Goal: Information Seeking & Learning: Learn about a topic

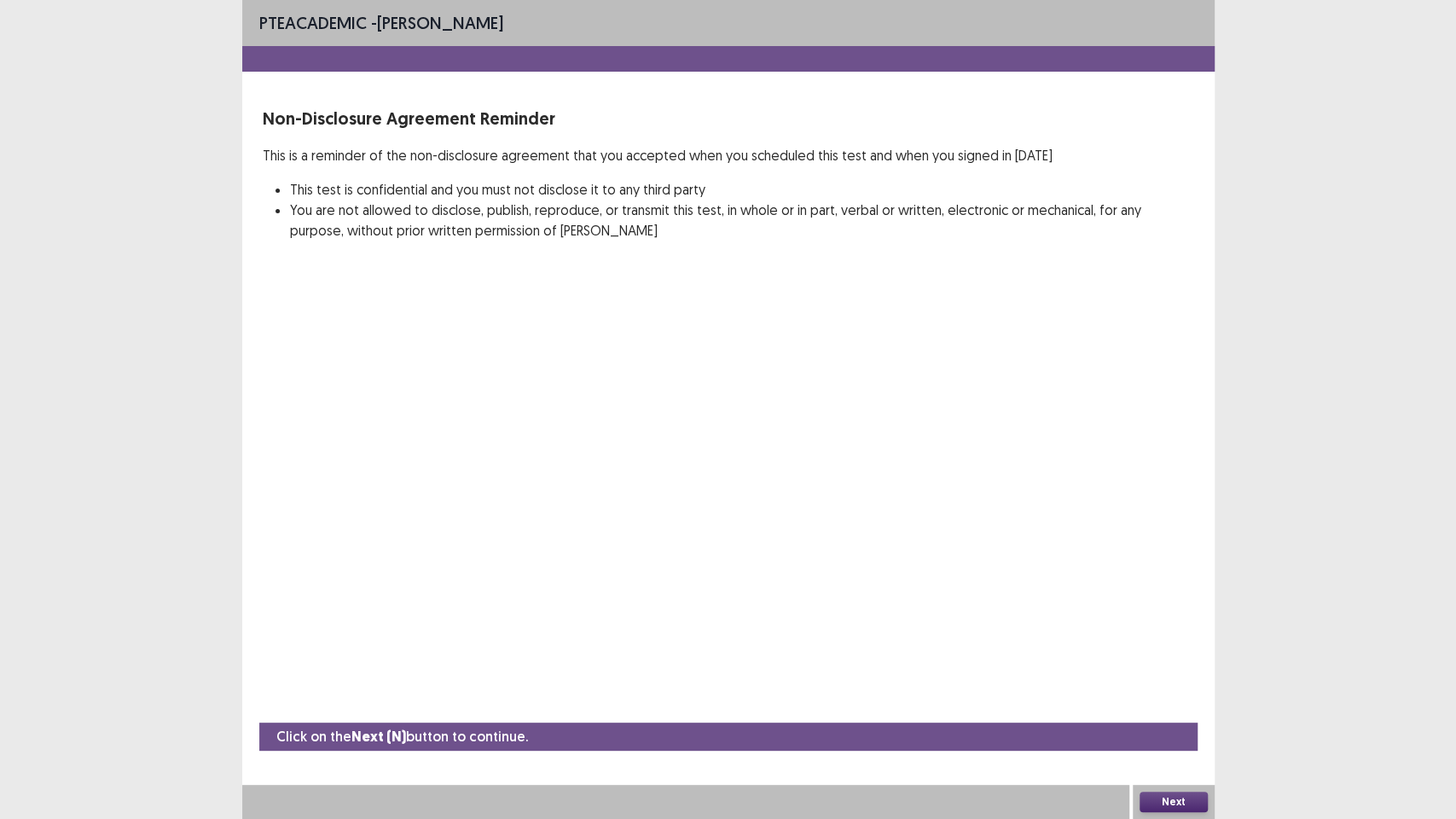
click at [1184, 691] on button "Next" at bounding box center [1174, 801] width 69 height 20
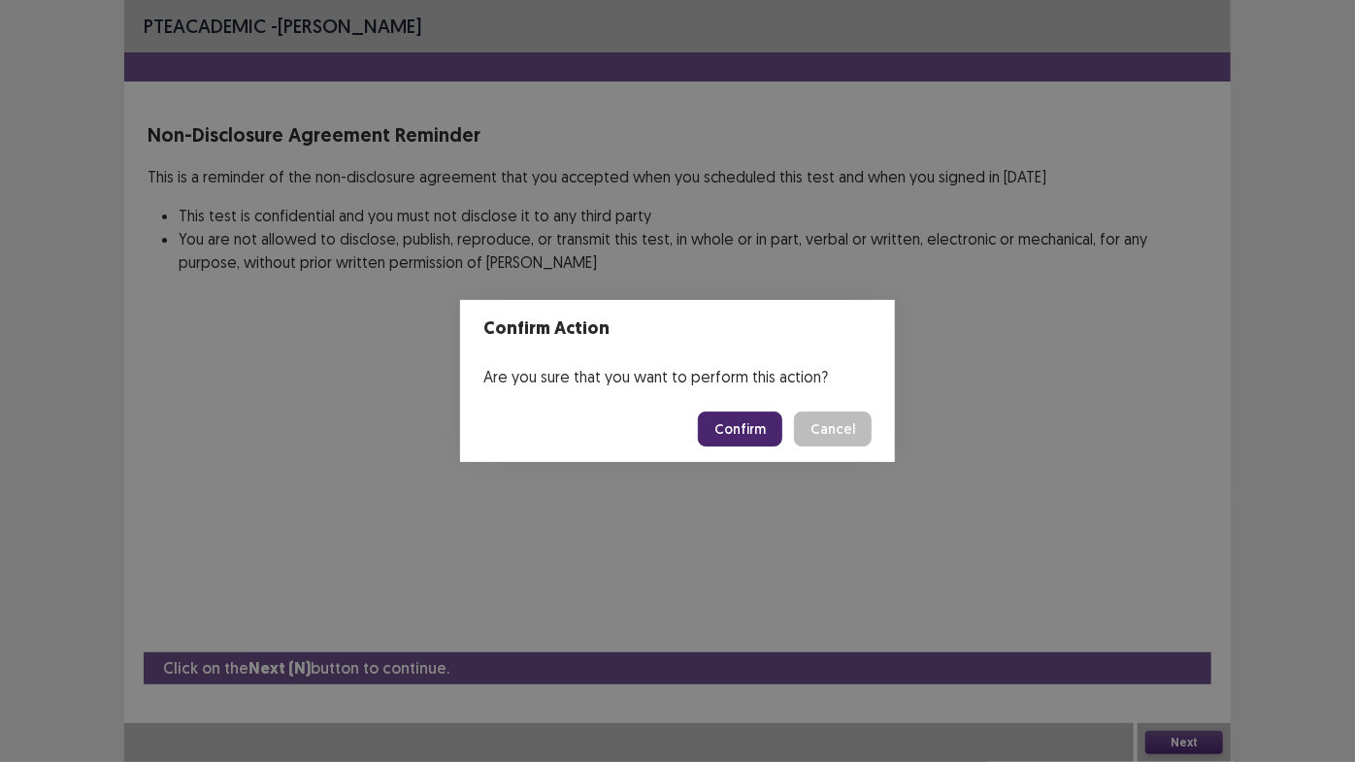
click at [746, 432] on button "Confirm" at bounding box center [740, 429] width 84 height 35
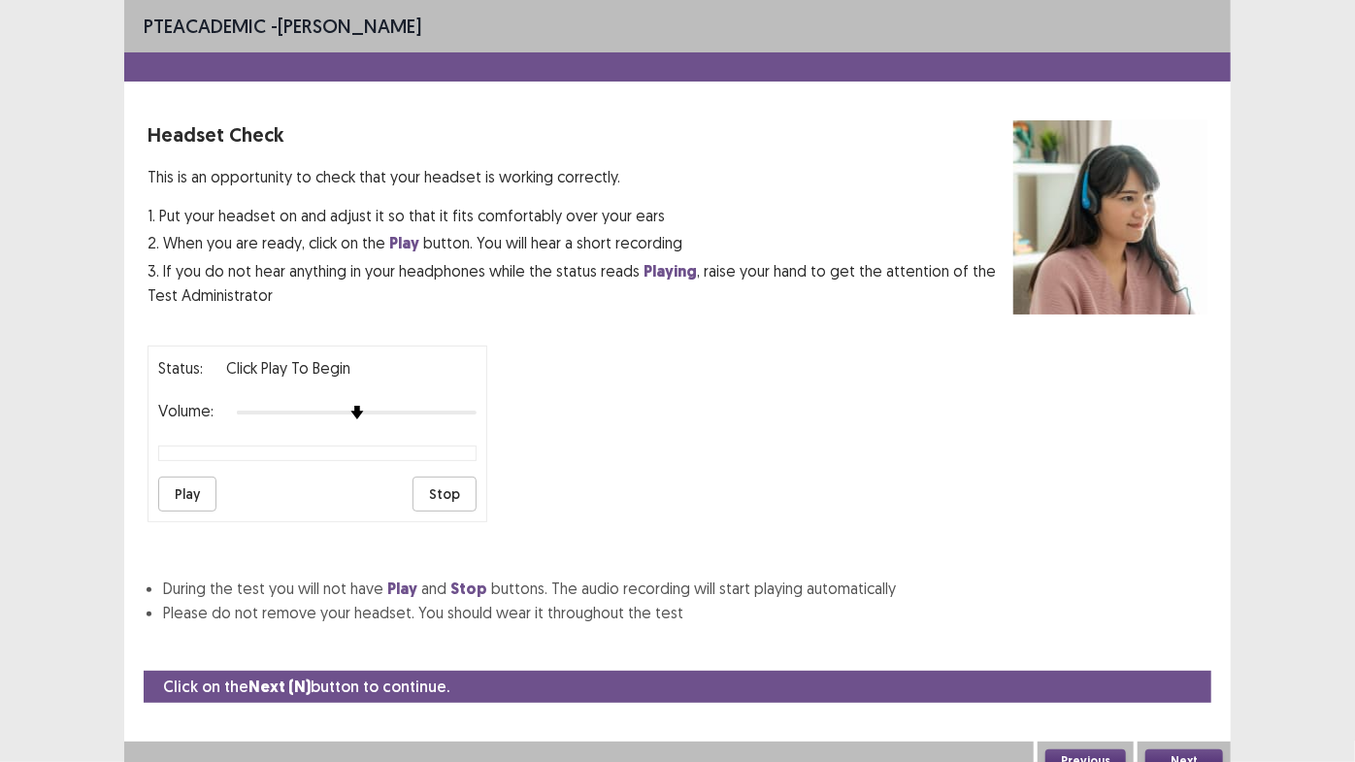
click at [202, 495] on button "Play" at bounding box center [187, 494] width 58 height 35
click at [732, 397] on div "Status: playing Volume: Play Stop" at bounding box center [678, 426] width 1060 height 192
click at [1171, 754] on button "Next" at bounding box center [1185, 761] width 78 height 23
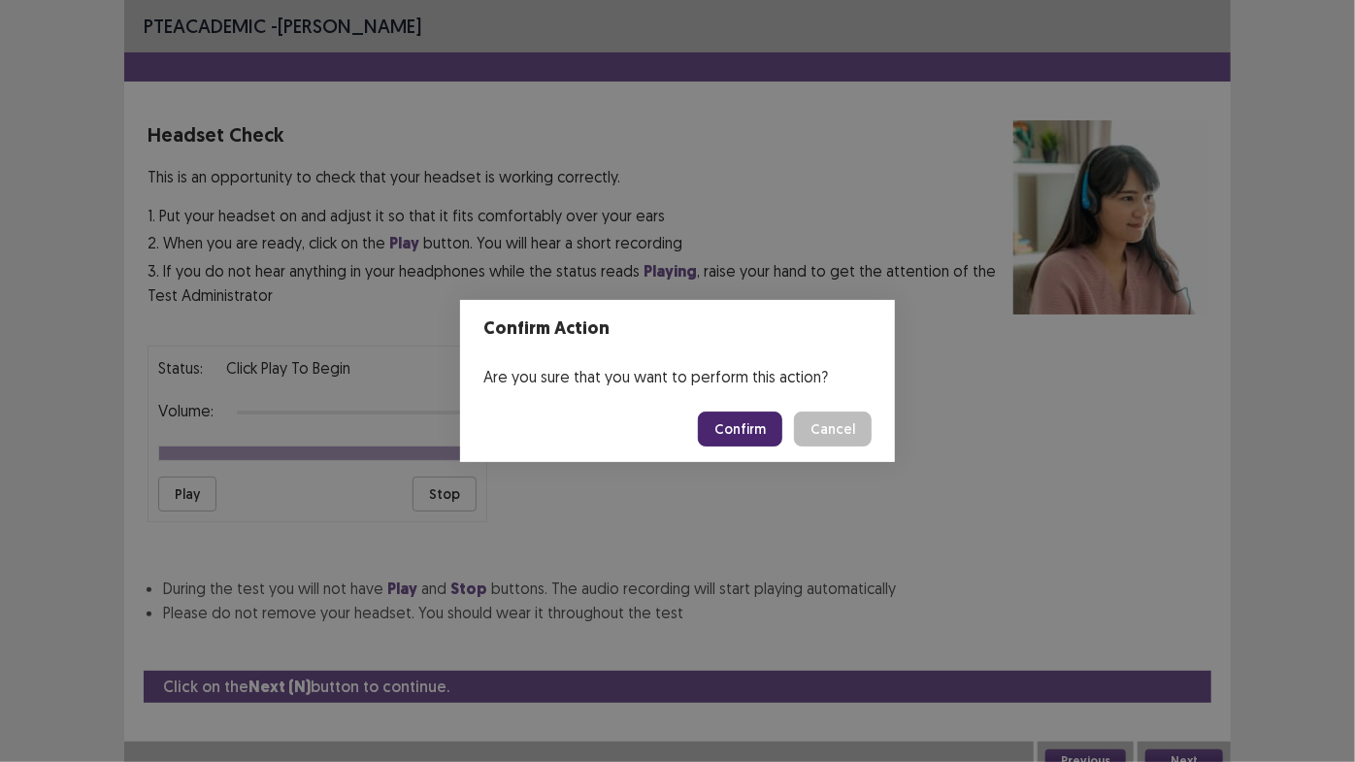
click at [730, 417] on button "Confirm" at bounding box center [740, 429] width 84 height 35
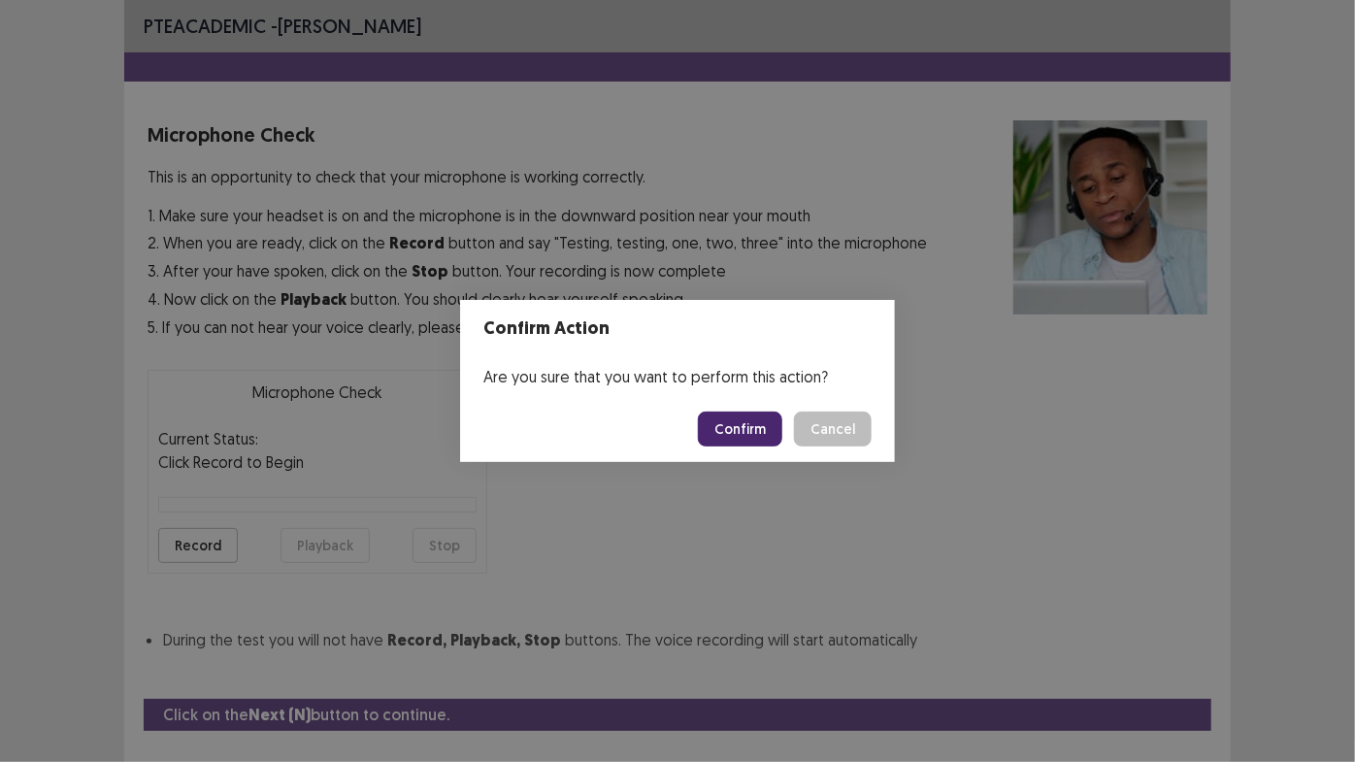
scroll to position [44, 0]
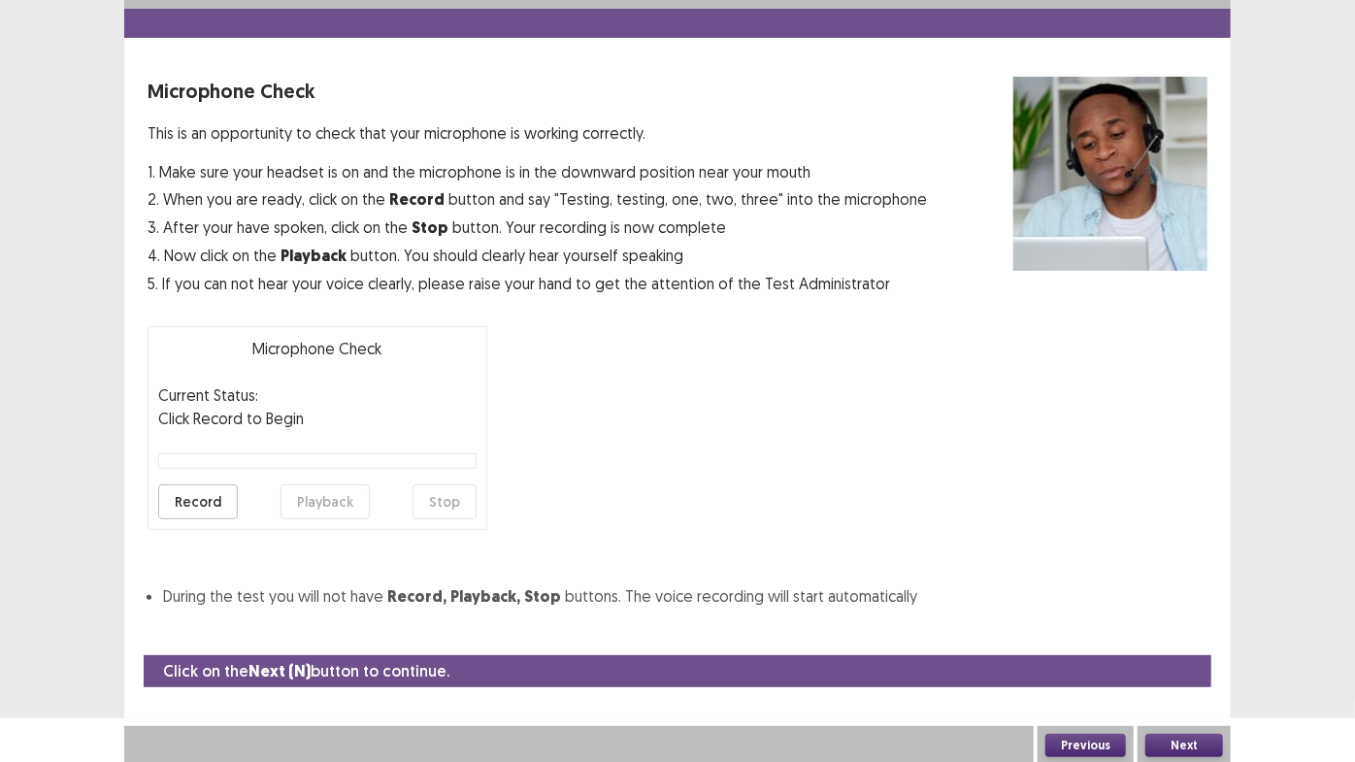
click at [223, 495] on button "Record" at bounding box center [198, 501] width 80 height 35
click at [429, 504] on button "Stop" at bounding box center [445, 501] width 64 height 35
click at [324, 503] on button "Playback" at bounding box center [325, 501] width 89 height 35
click at [1198, 741] on button "Next" at bounding box center [1185, 745] width 78 height 23
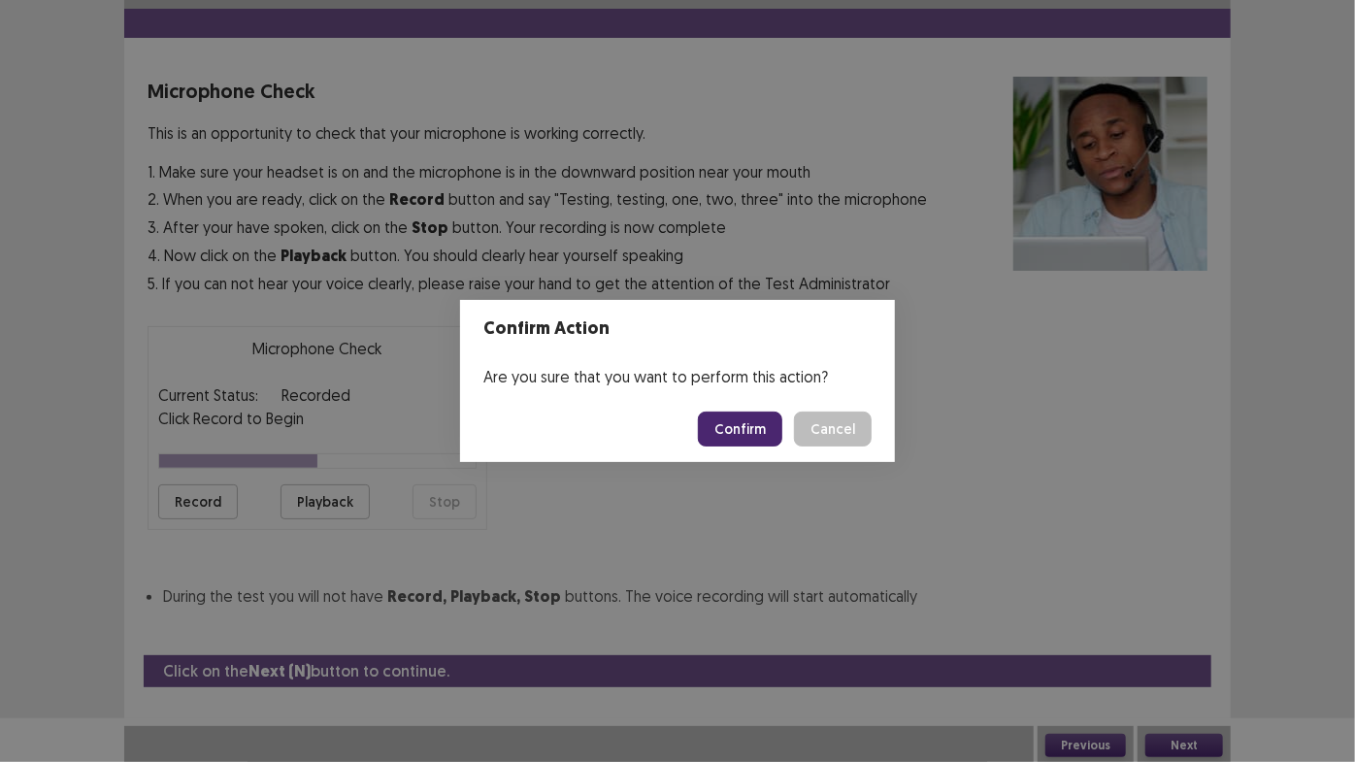
click at [738, 432] on button "Confirm" at bounding box center [740, 429] width 84 height 35
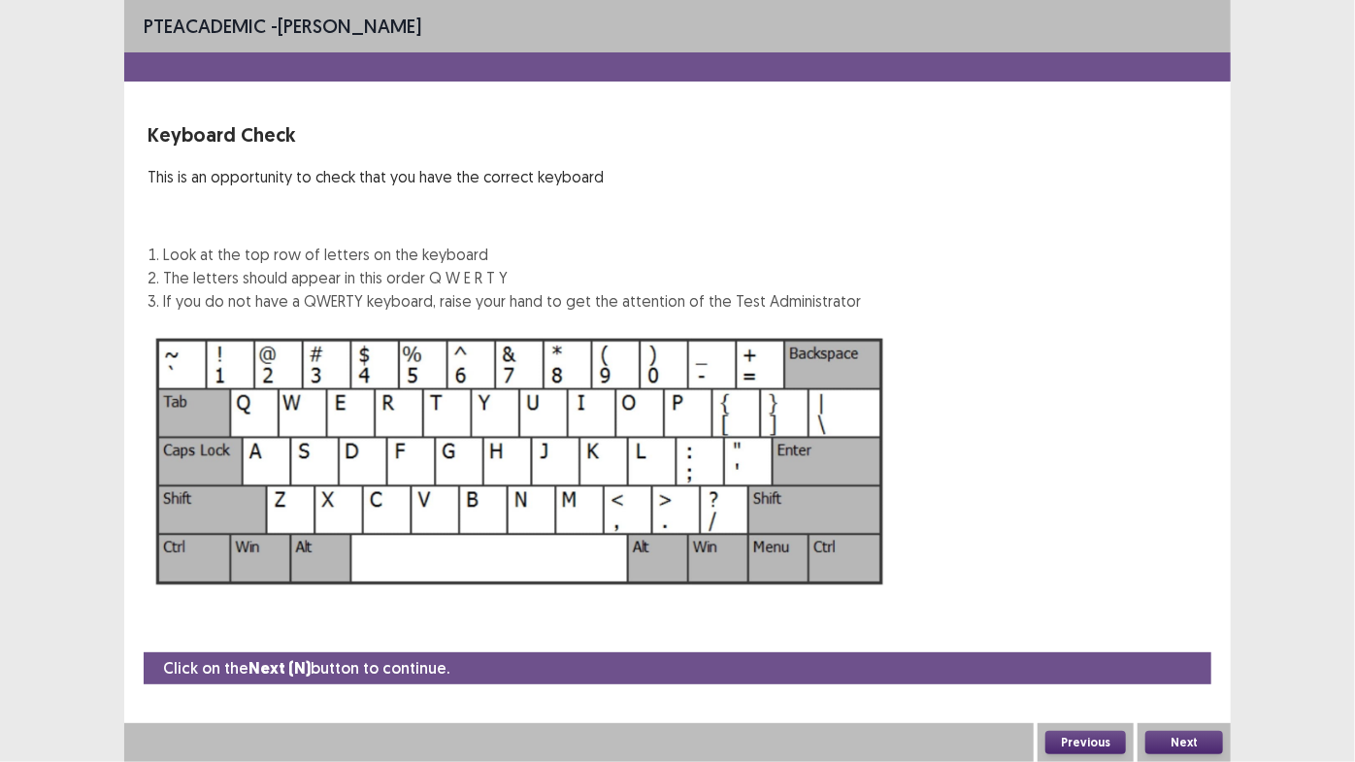
scroll to position [0, 0]
click at [1181, 732] on button "Next" at bounding box center [1185, 742] width 78 height 23
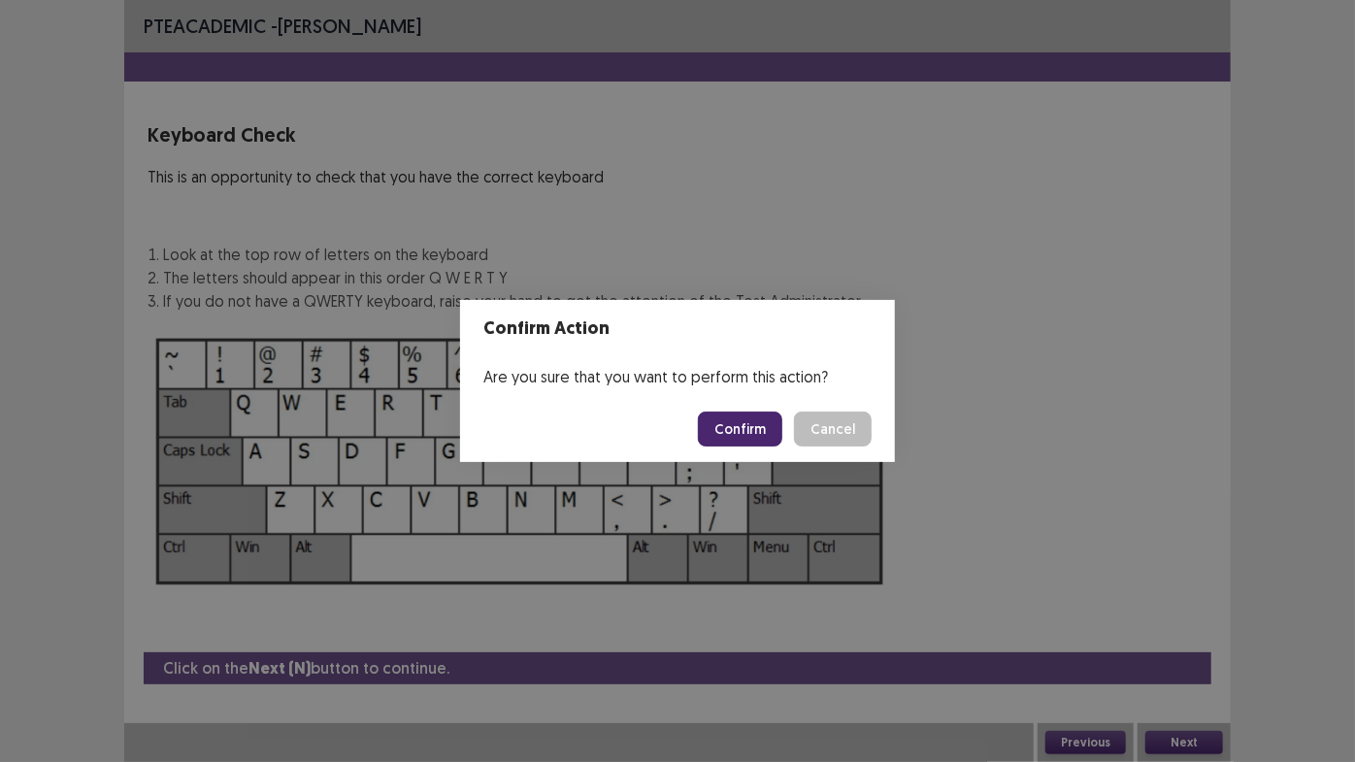
click at [747, 441] on button "Confirm" at bounding box center [740, 429] width 84 height 35
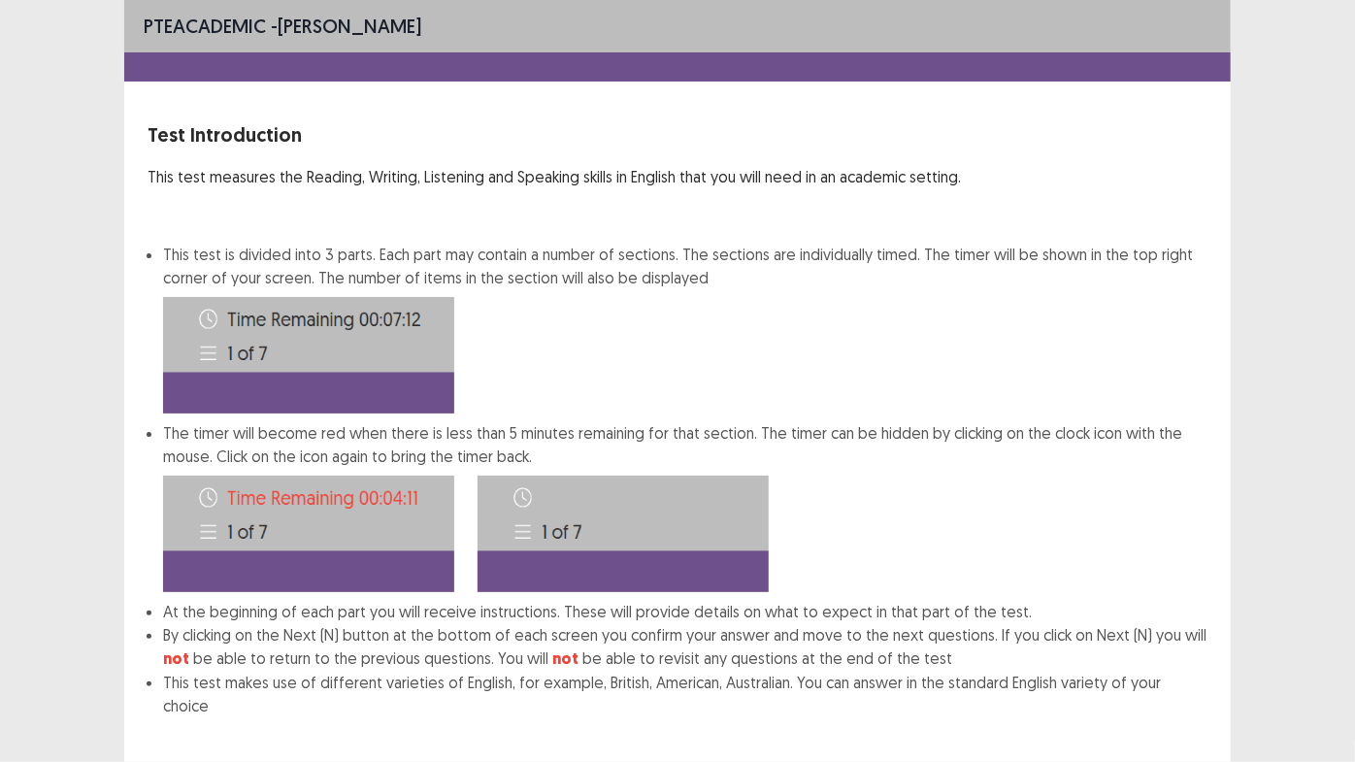
scroll to position [86, 0]
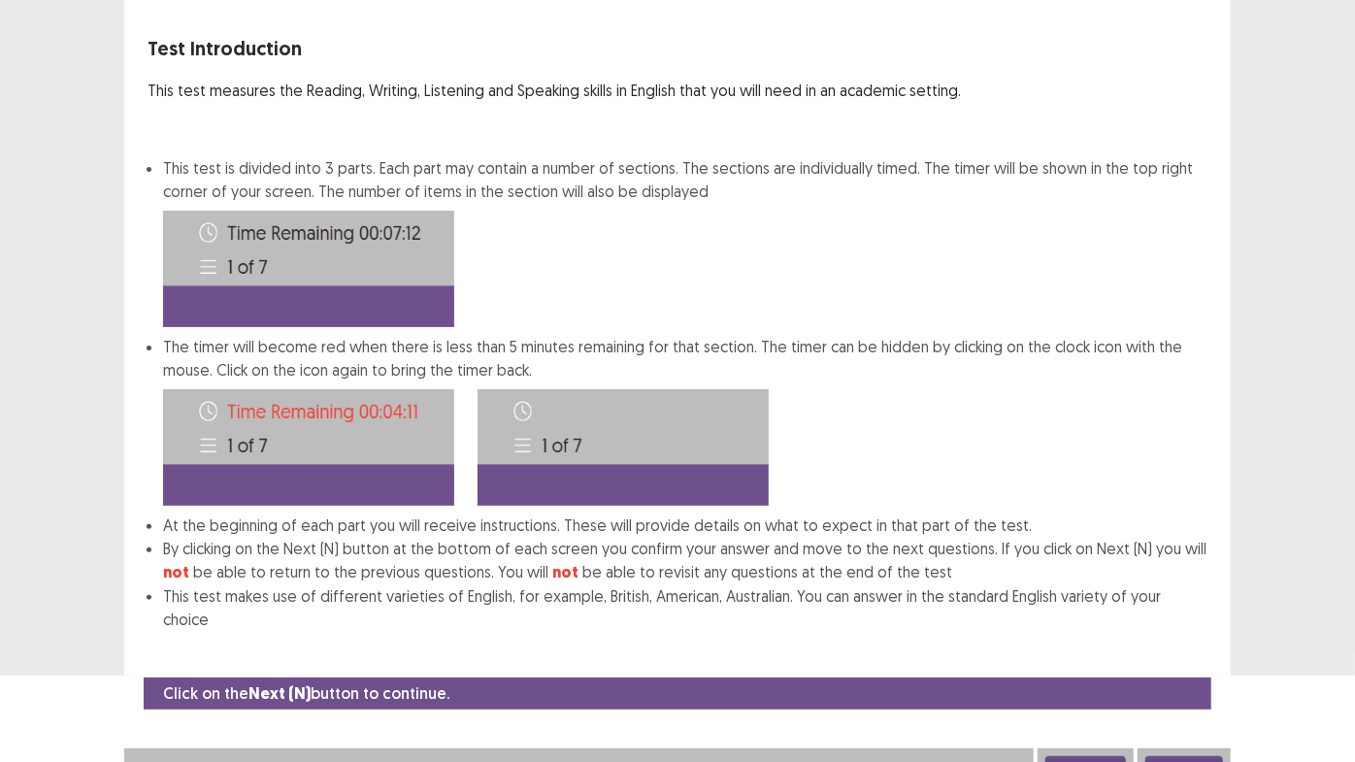
click at [1212, 756] on button "Next" at bounding box center [1185, 767] width 78 height 23
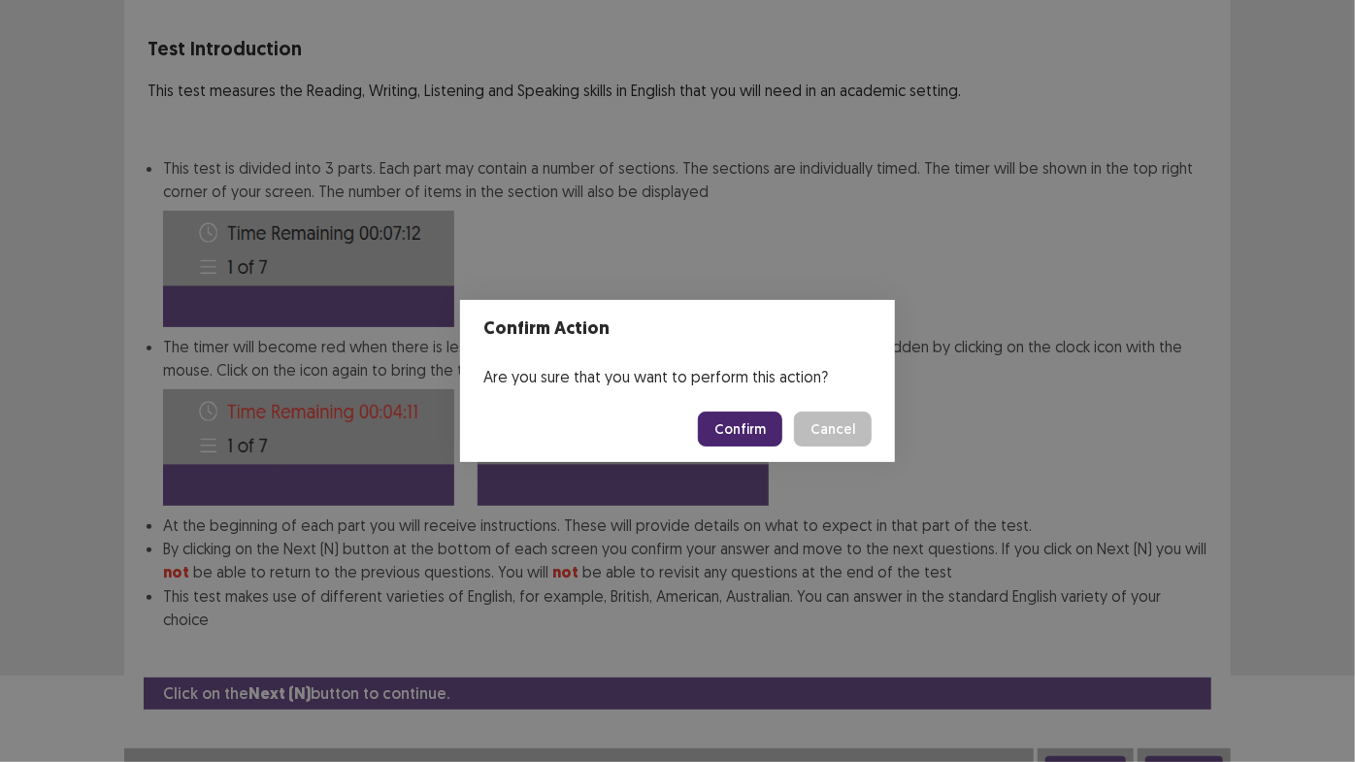
click at [773, 437] on button "Confirm" at bounding box center [740, 429] width 84 height 35
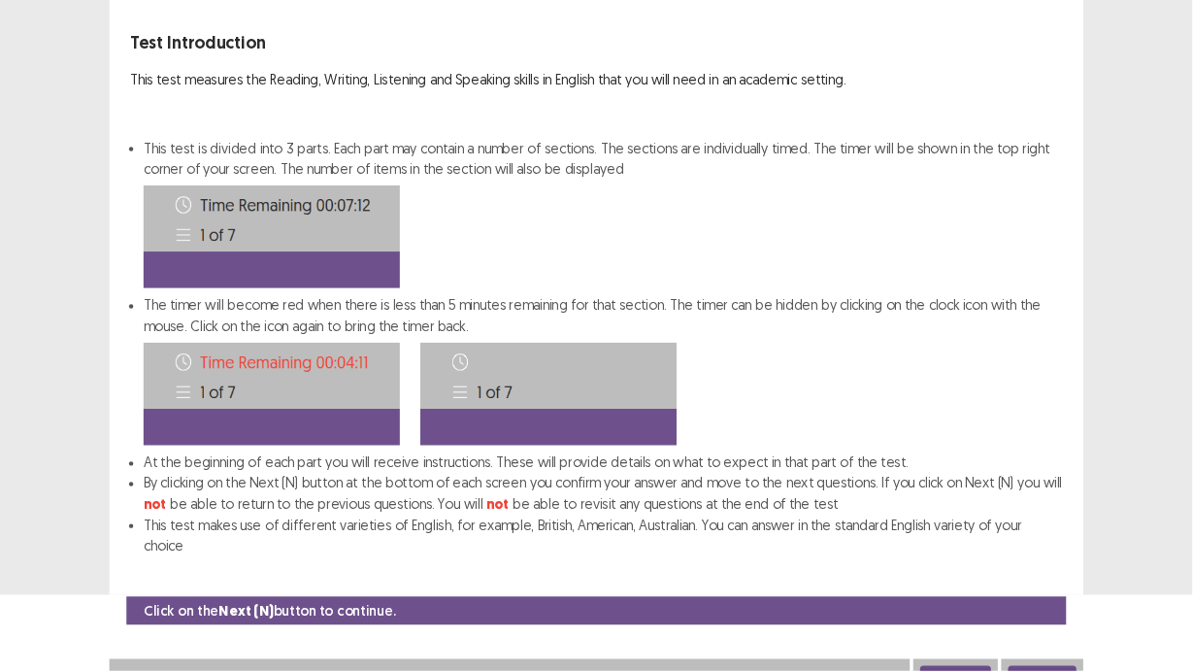
scroll to position [0, 0]
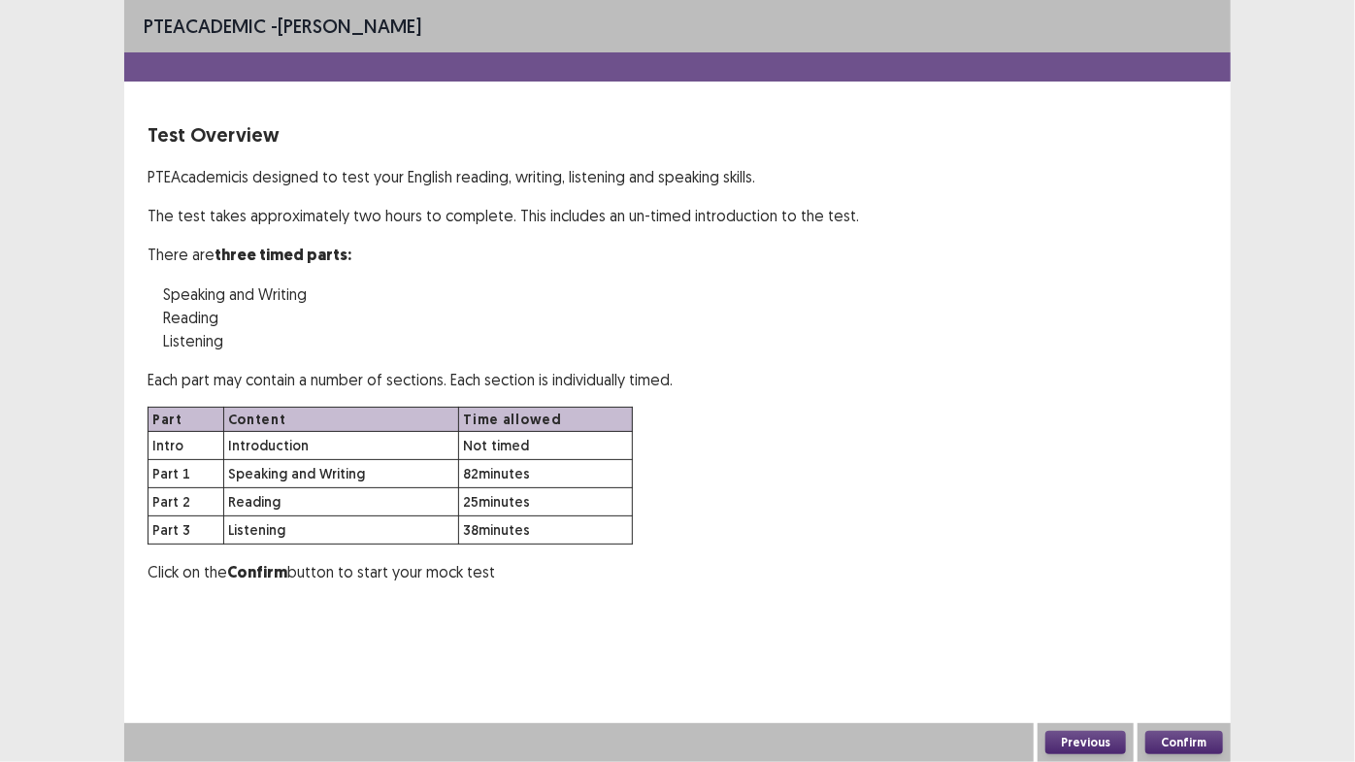
click at [1209, 745] on button "Confirm" at bounding box center [1185, 742] width 78 height 23
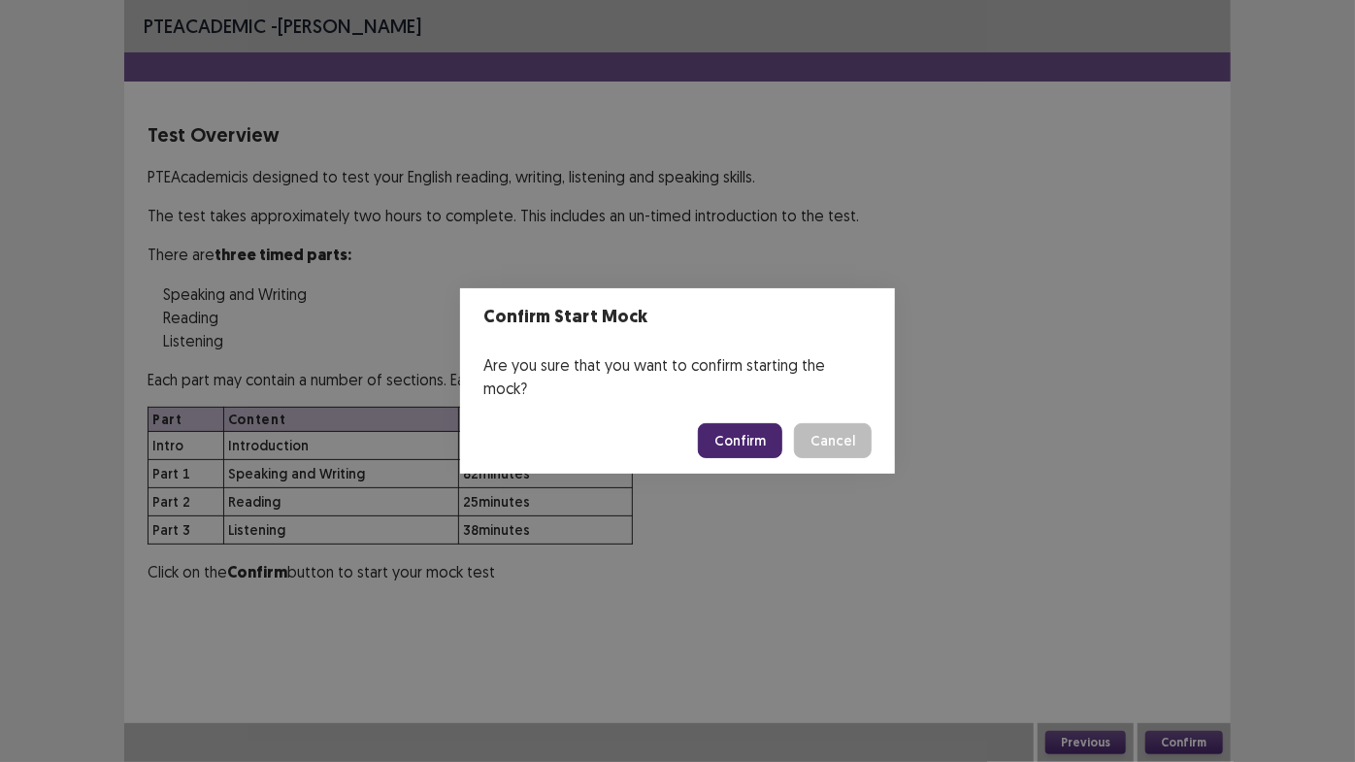
click at [749, 440] on button "Confirm" at bounding box center [740, 440] width 84 height 35
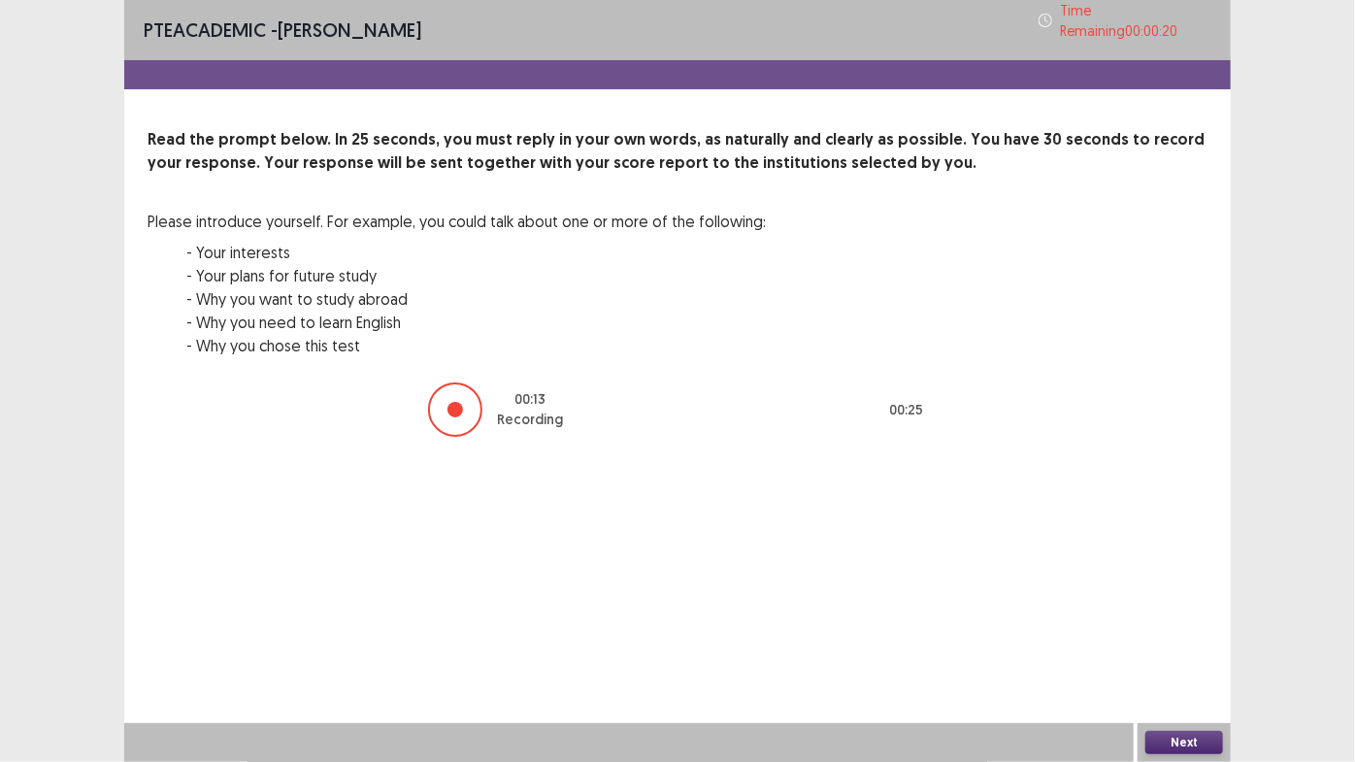
click at [1178, 747] on button "Next" at bounding box center [1185, 742] width 78 height 23
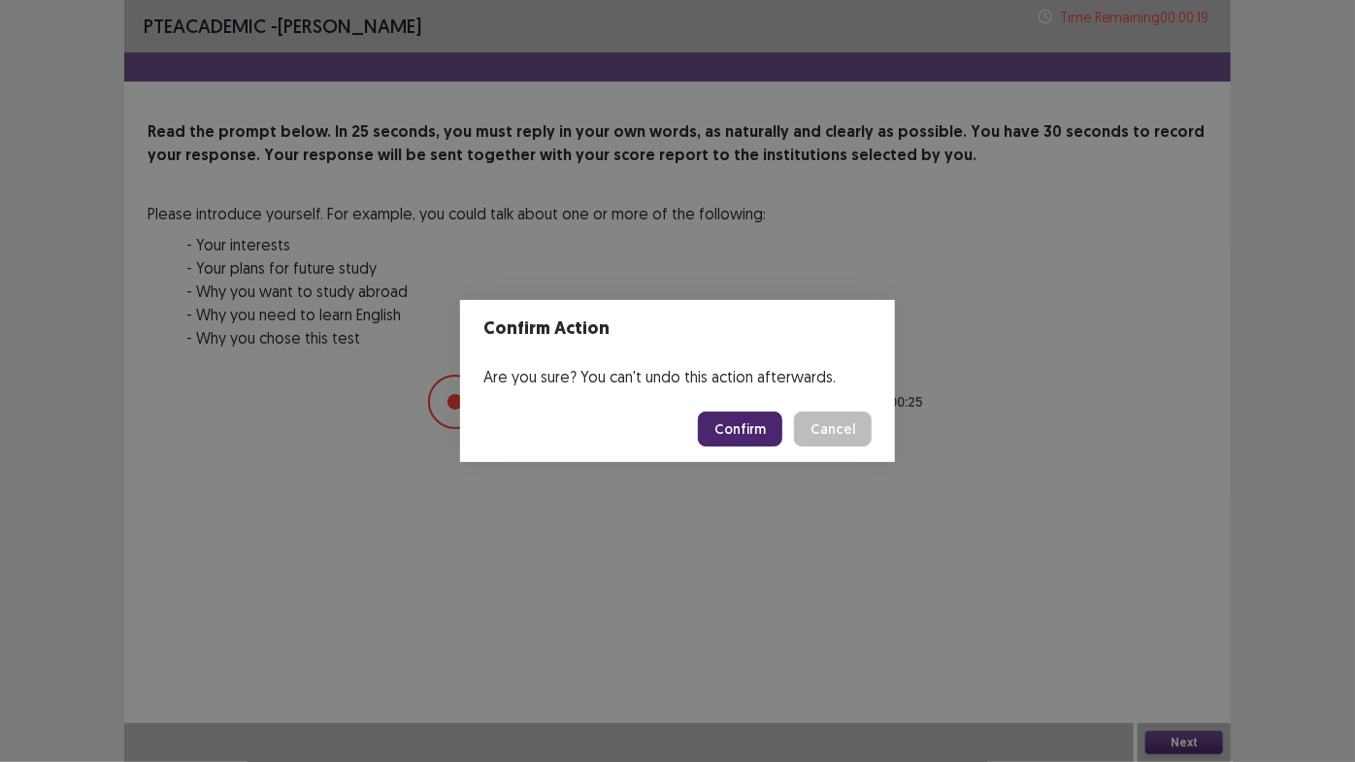
click at [709, 415] on button "Confirm" at bounding box center [740, 429] width 84 height 35
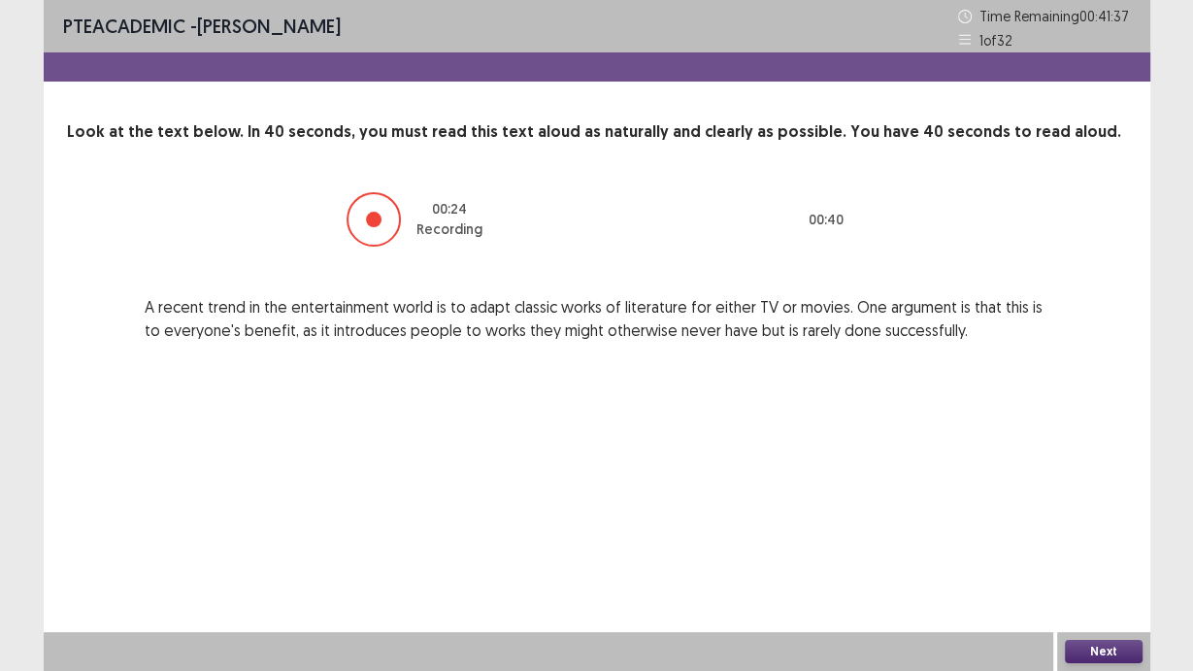
click at [1103, 642] on button "Next" at bounding box center [1104, 651] width 78 height 23
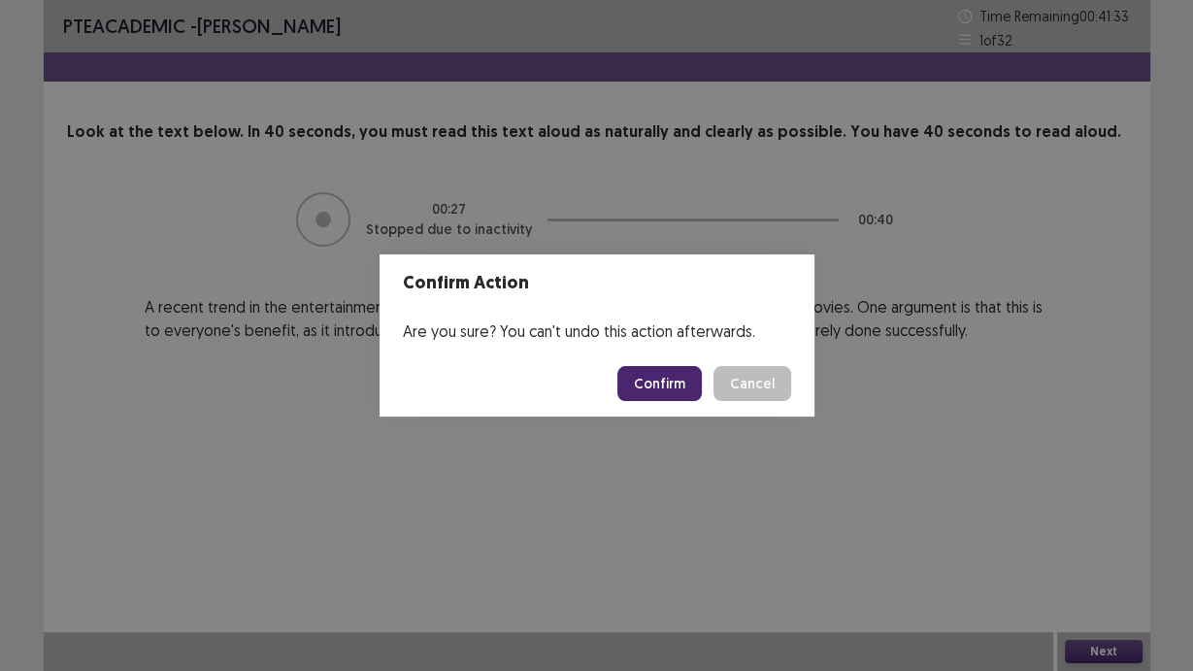
click at [673, 381] on button "Confirm" at bounding box center [660, 383] width 84 height 35
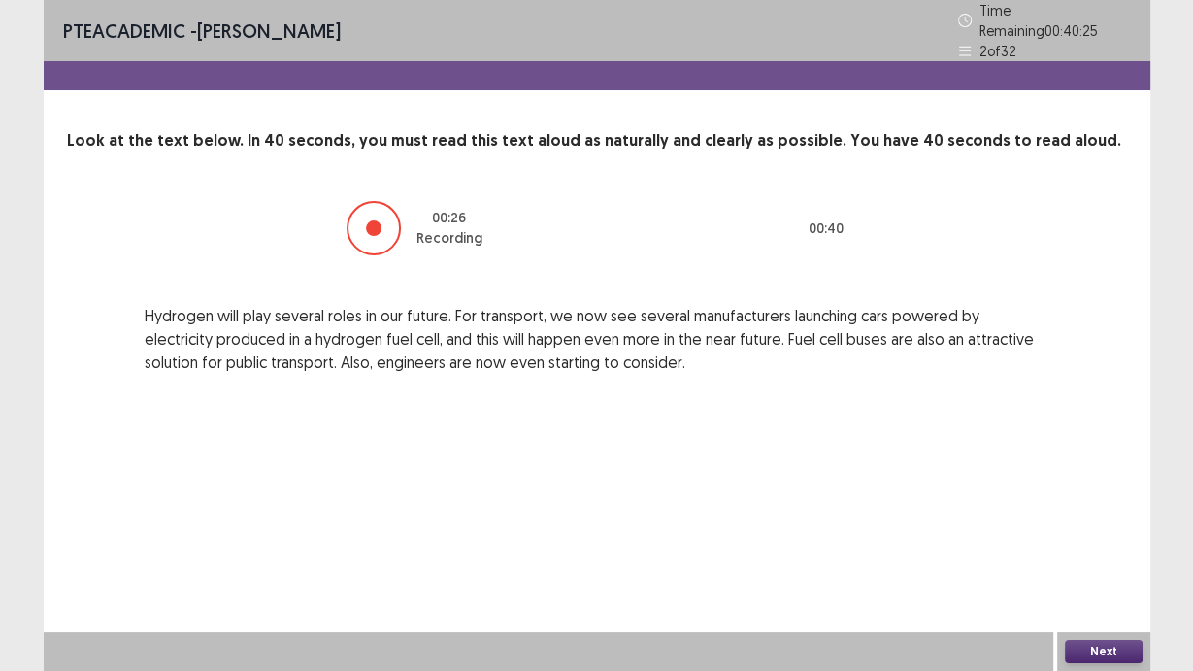
click at [1085, 655] on button "Next" at bounding box center [1104, 651] width 78 height 23
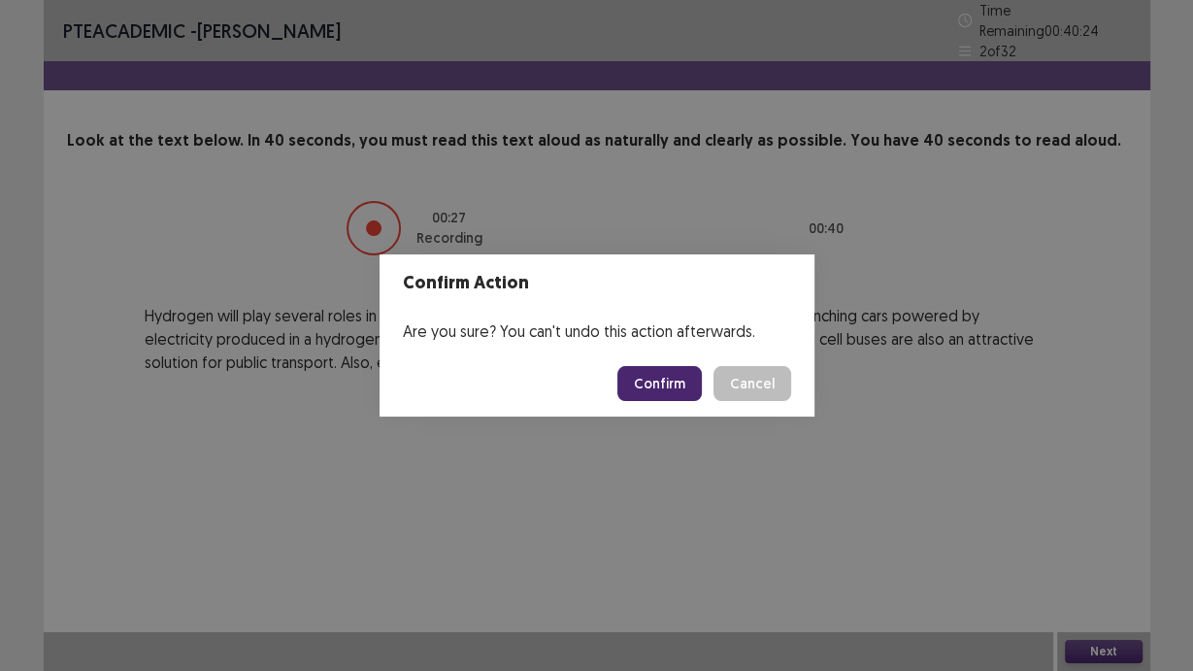
click at [673, 367] on button "Confirm" at bounding box center [660, 383] width 84 height 35
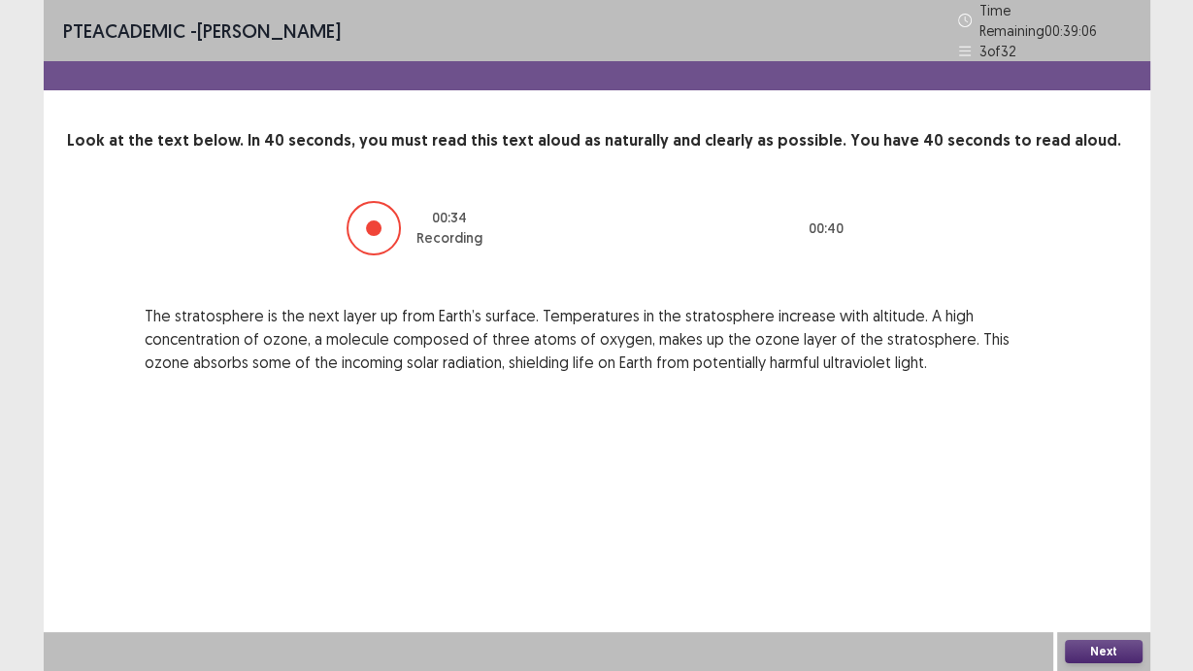
click at [1126, 658] on button "Next" at bounding box center [1104, 651] width 78 height 23
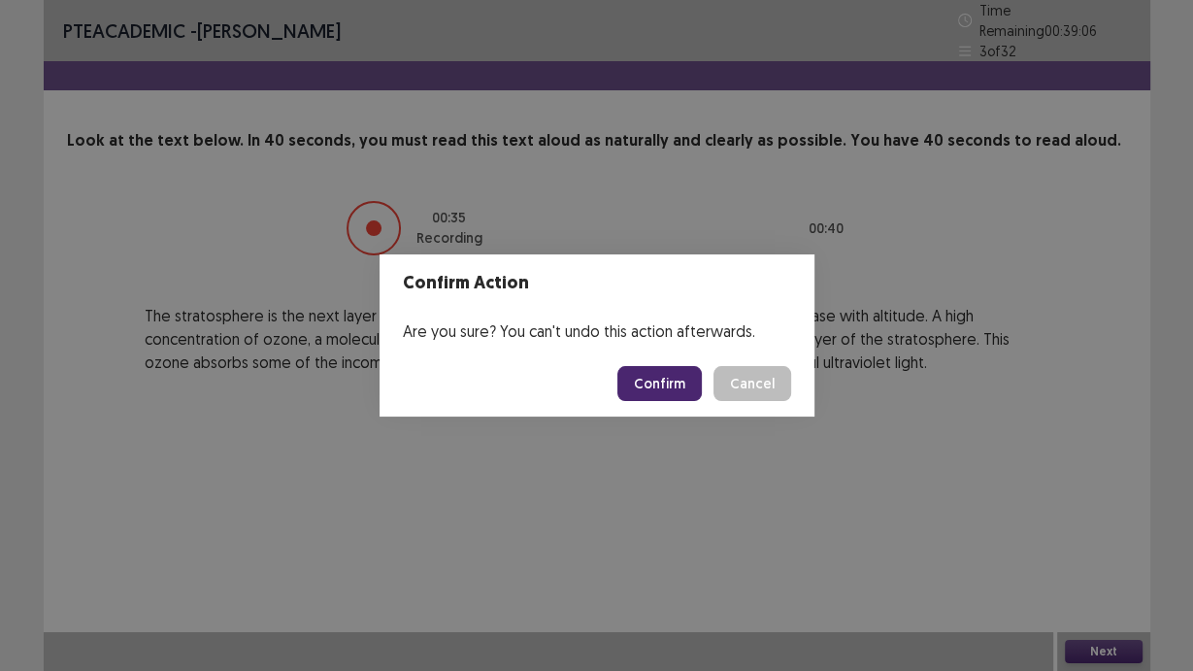
click at [669, 376] on button "Confirm" at bounding box center [660, 383] width 84 height 35
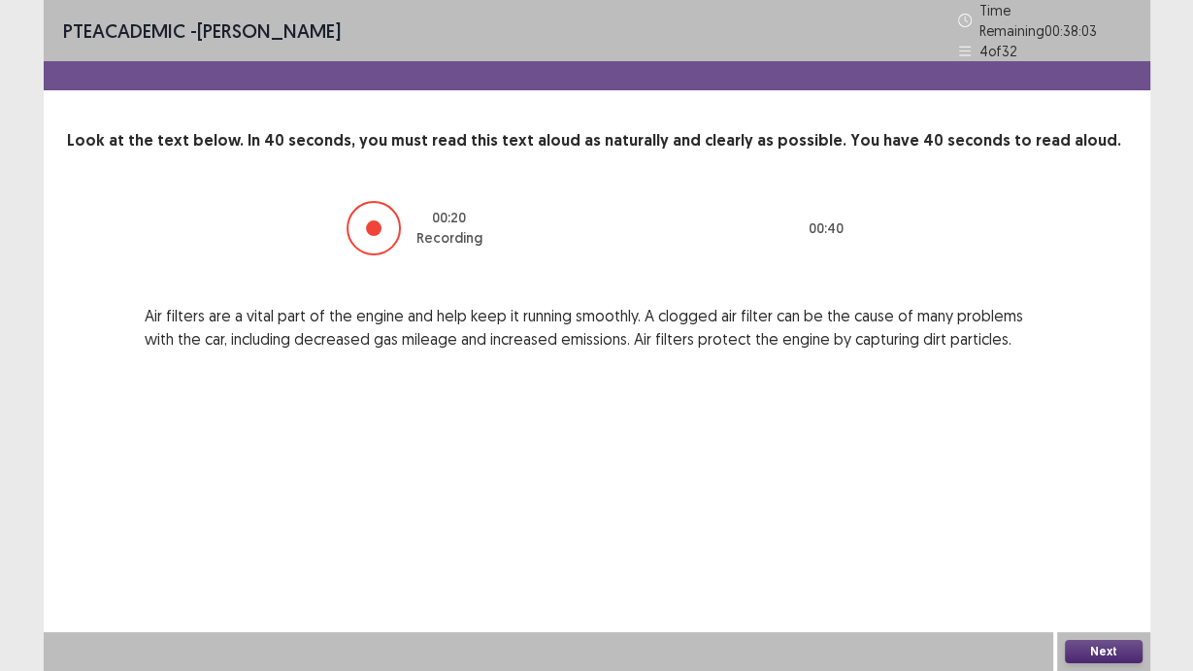
click at [1107, 646] on button "Next" at bounding box center [1104, 651] width 78 height 23
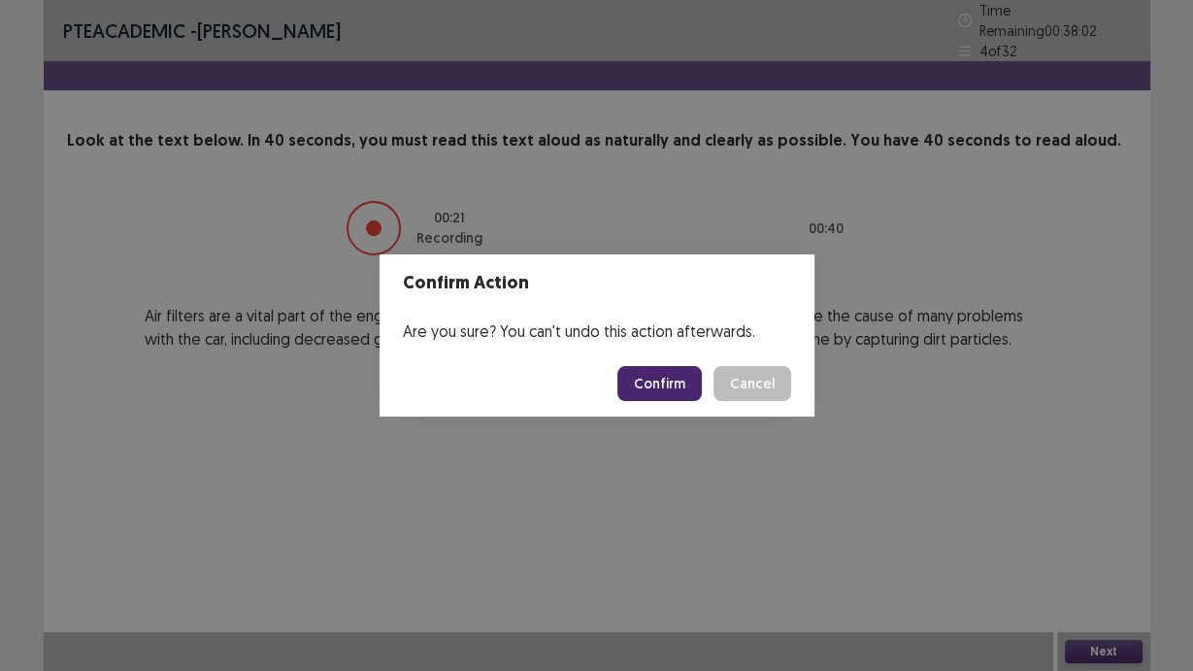
click at [682, 382] on button "Confirm" at bounding box center [660, 383] width 84 height 35
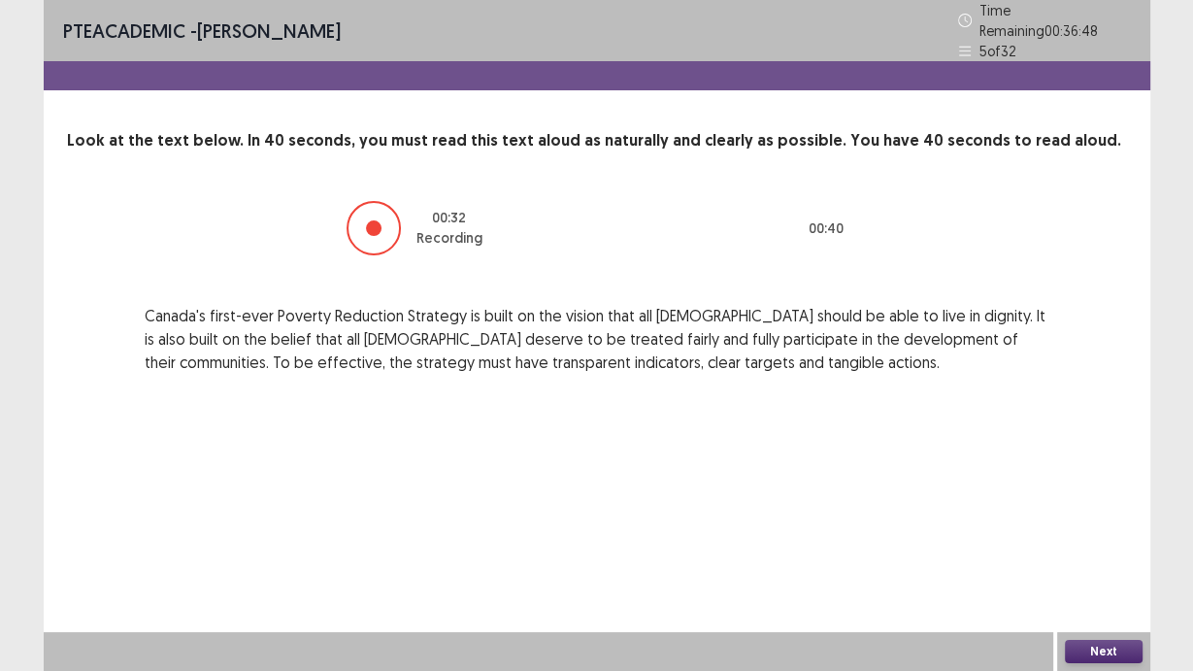
click at [1100, 638] on div "Next" at bounding box center [1103, 651] width 93 height 39
click at [1104, 649] on button "Next" at bounding box center [1104, 651] width 78 height 23
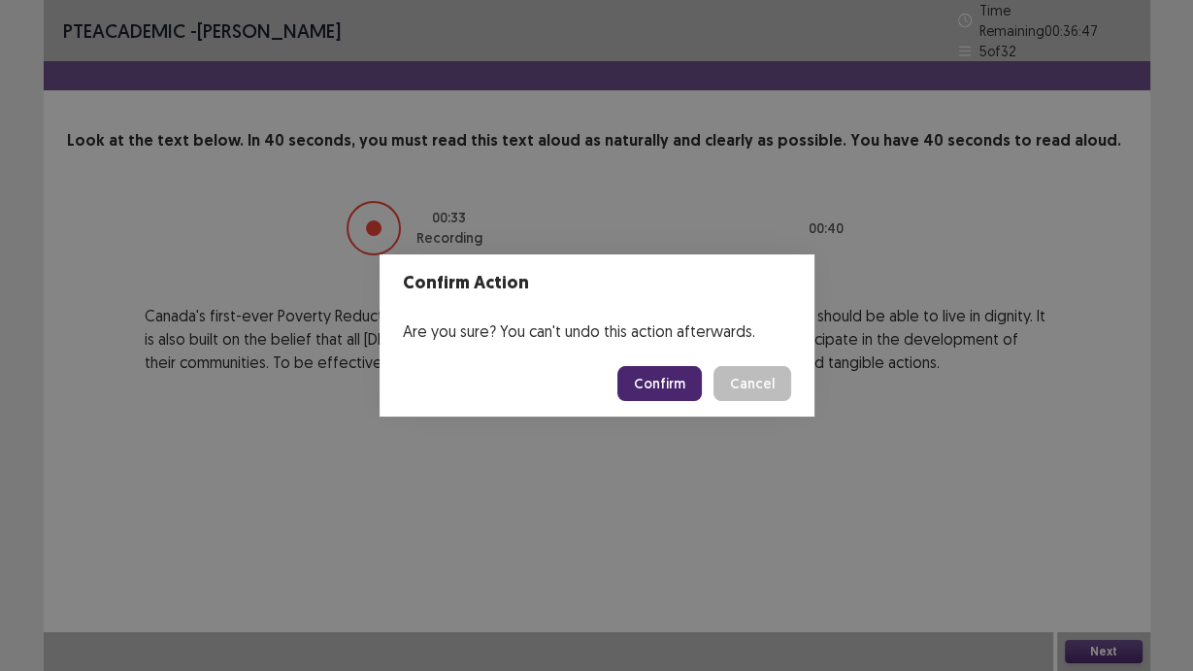
click at [655, 384] on button "Confirm" at bounding box center [660, 383] width 84 height 35
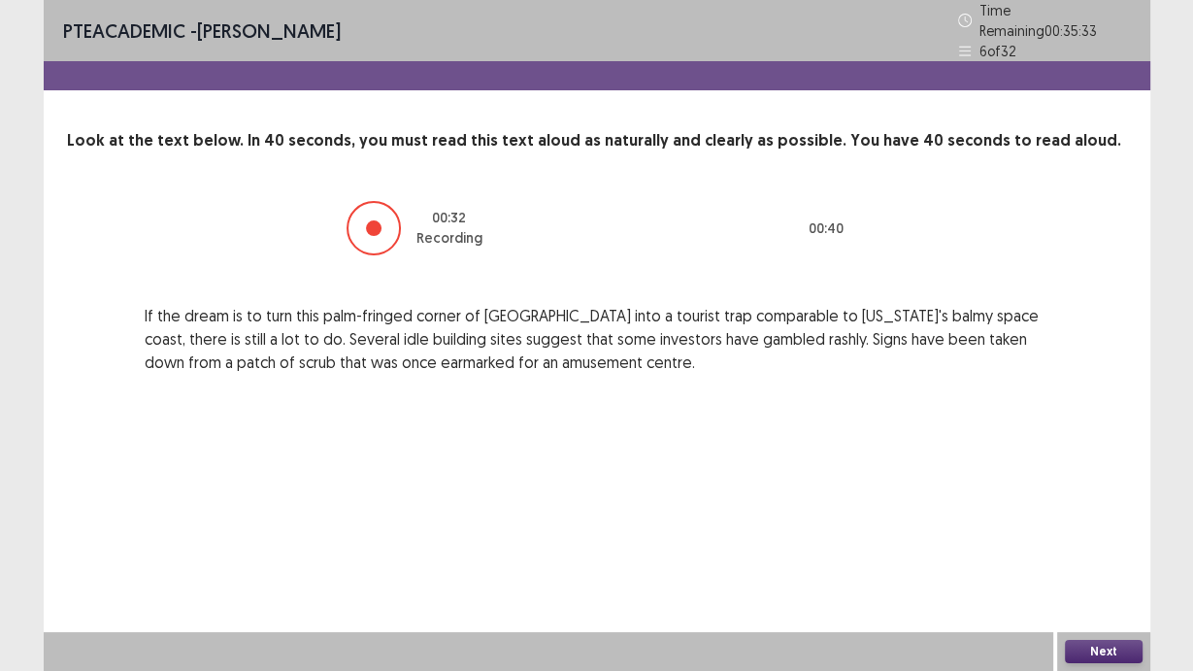
click at [1109, 656] on button "Next" at bounding box center [1104, 651] width 78 height 23
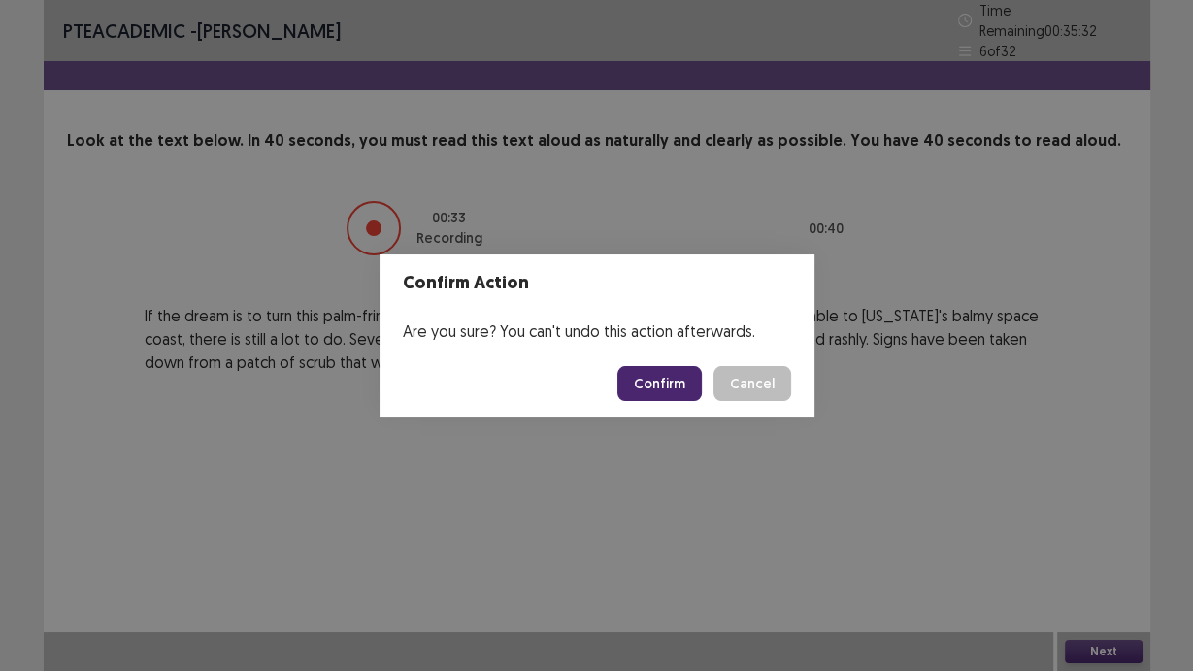
click at [692, 378] on button "Confirm" at bounding box center [660, 383] width 84 height 35
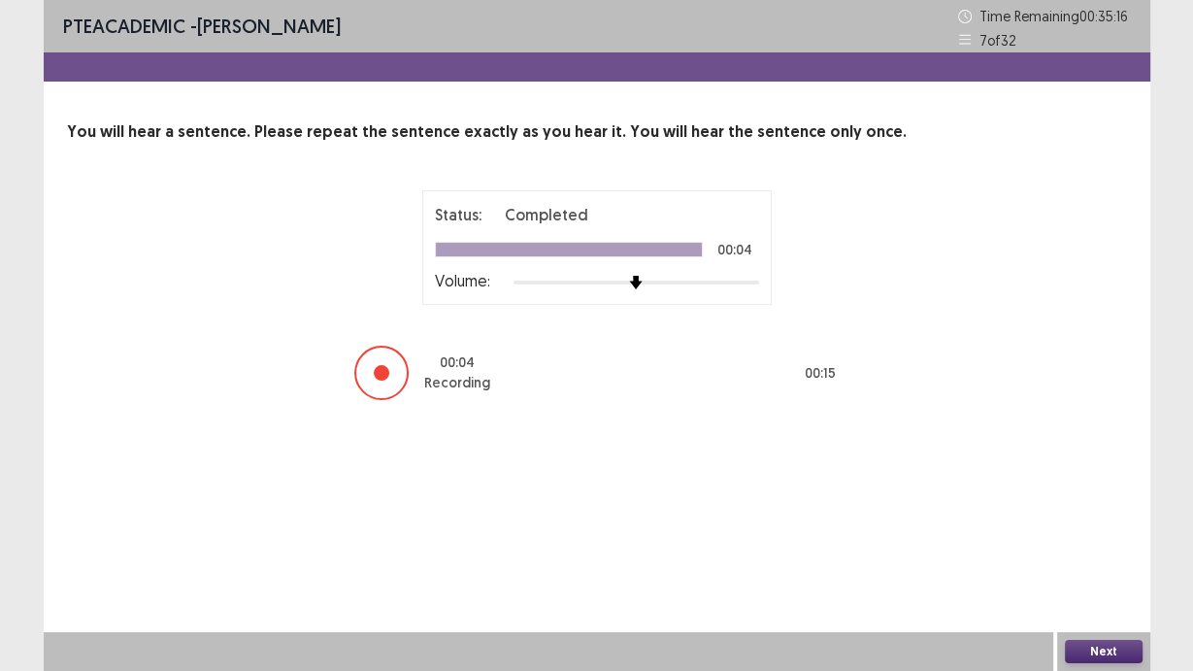
click at [1118, 655] on button "Next" at bounding box center [1104, 651] width 78 height 23
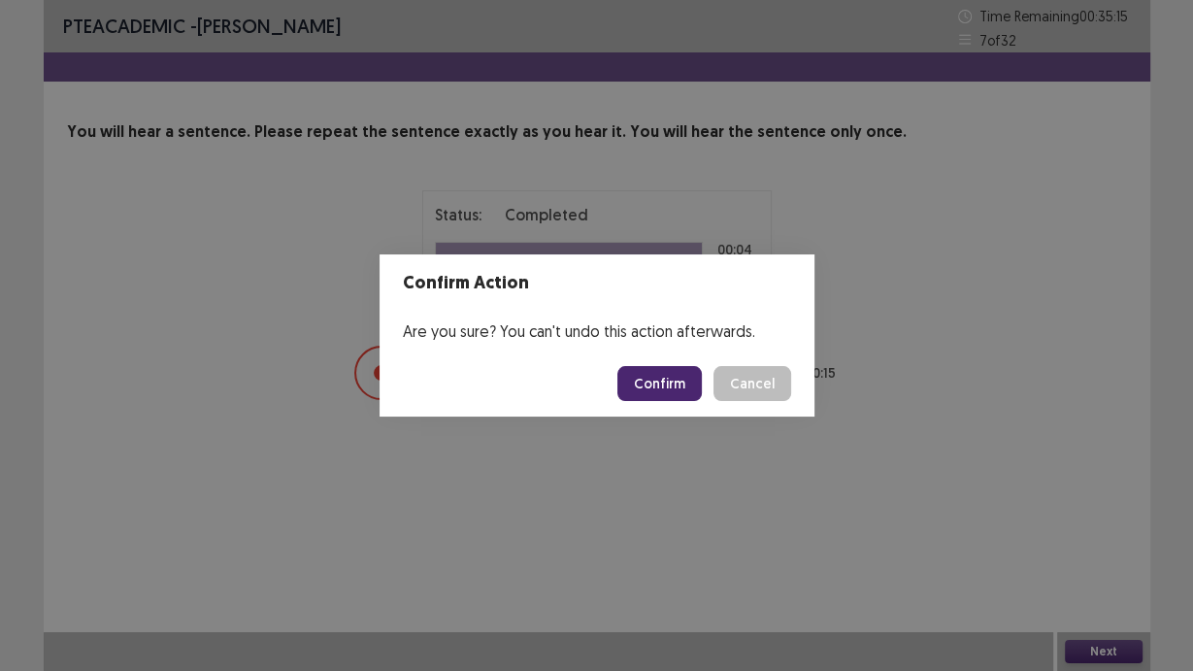
click at [629, 391] on button "Confirm" at bounding box center [660, 383] width 84 height 35
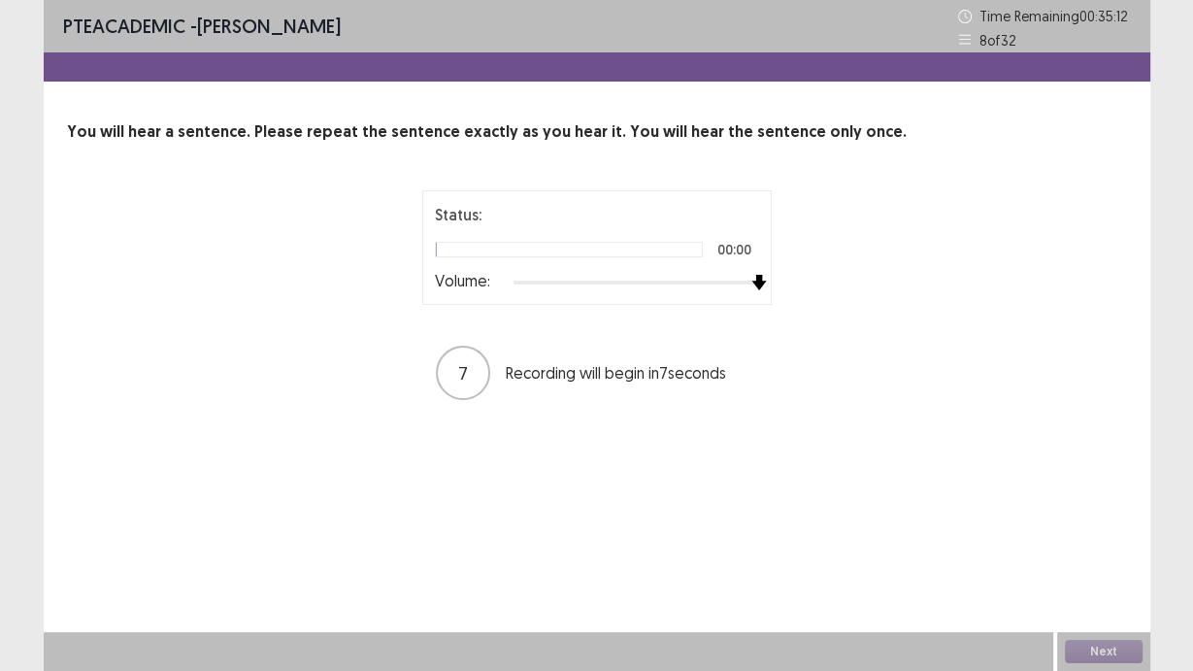
click at [781, 280] on div "Status: 00:00 Volume: 7 Recording will begin in 7 seconds" at bounding box center [596, 296] width 485 height 212
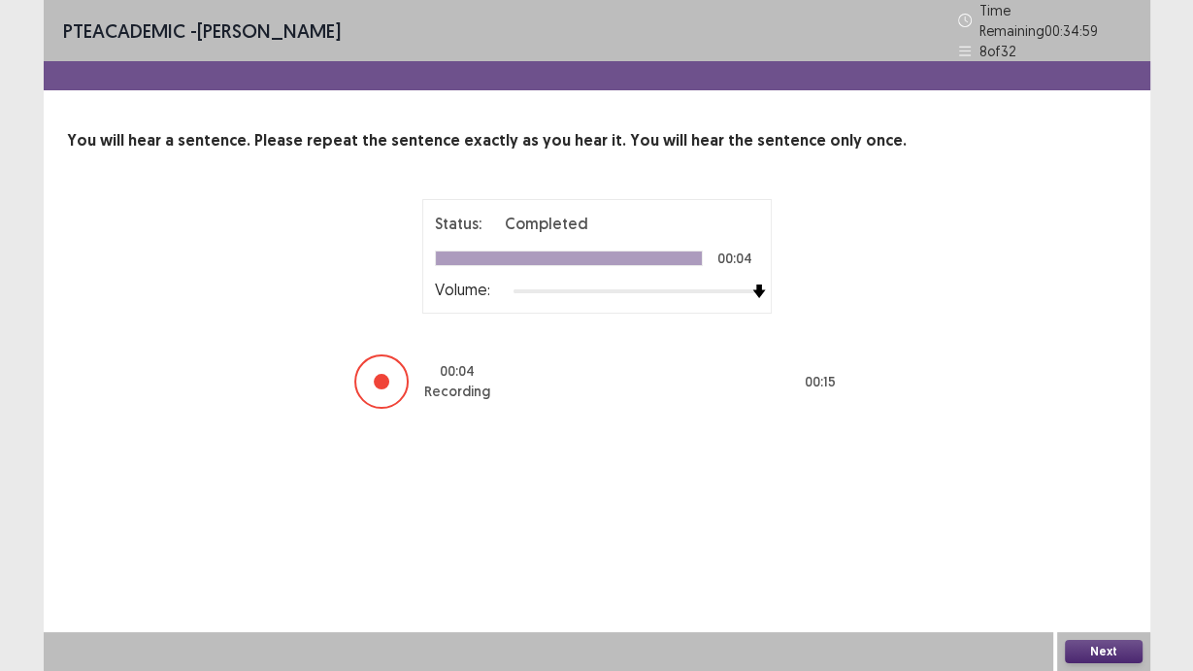
click at [1106, 655] on button "Next" at bounding box center [1104, 651] width 78 height 23
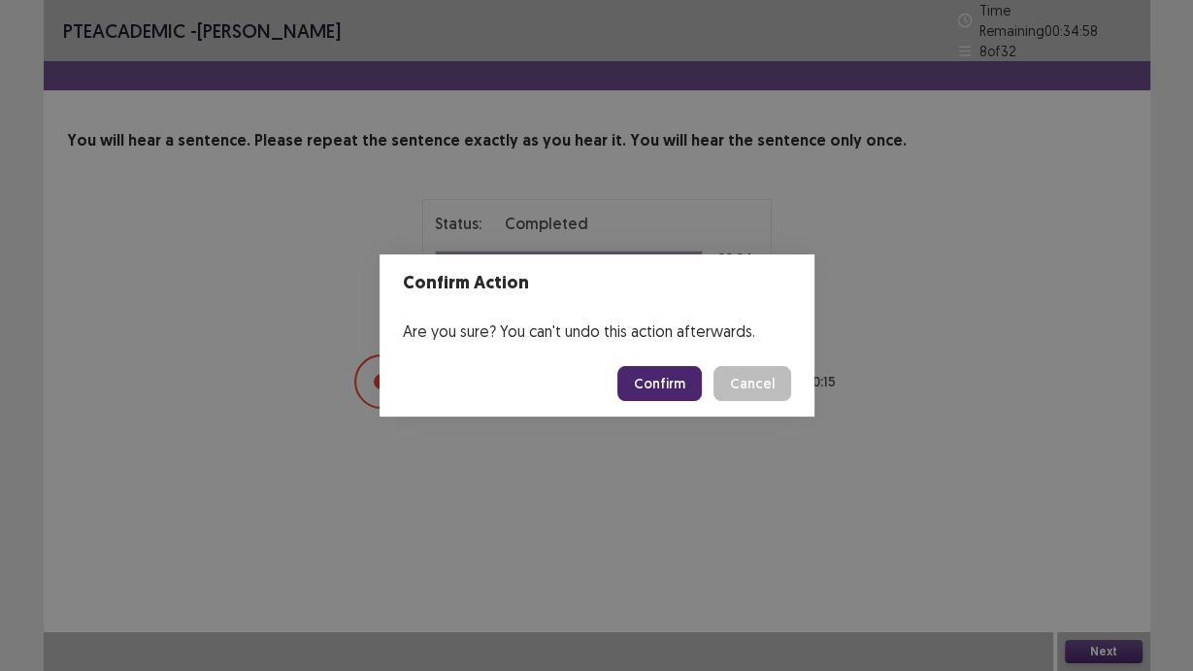
click at [635, 378] on button "Confirm" at bounding box center [660, 383] width 84 height 35
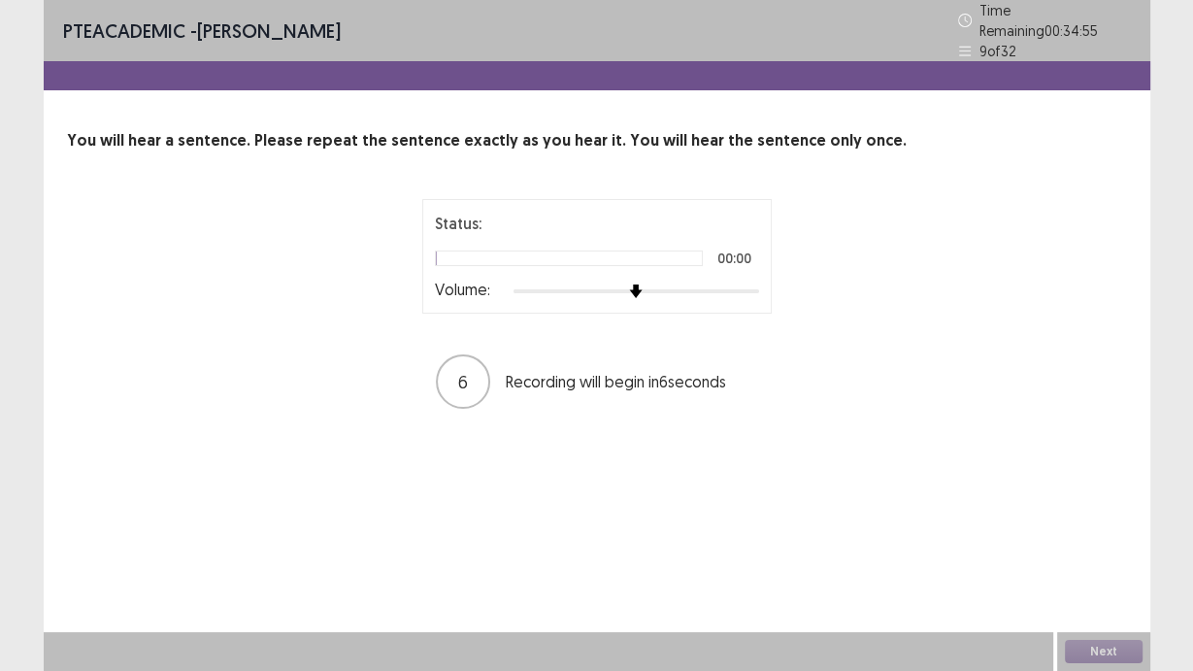
click at [751, 290] on div "Volume:" at bounding box center [597, 291] width 324 height 19
click at [752, 285] on div at bounding box center [637, 292] width 246 height 16
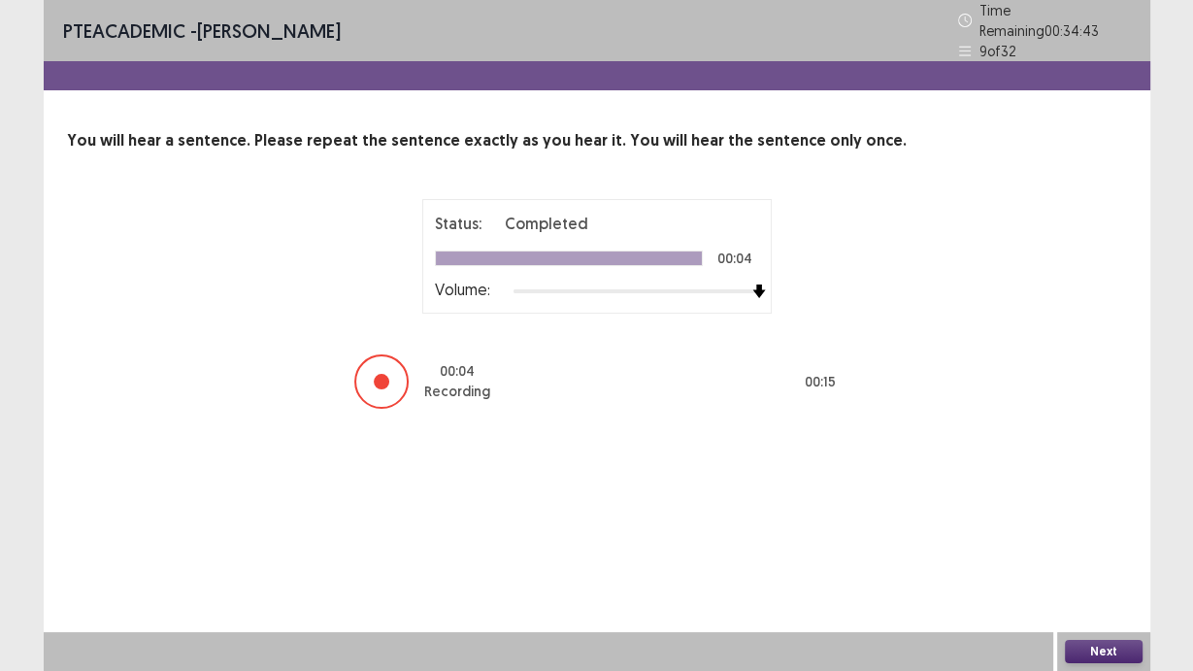
click at [1117, 659] on button "Next" at bounding box center [1104, 651] width 78 height 23
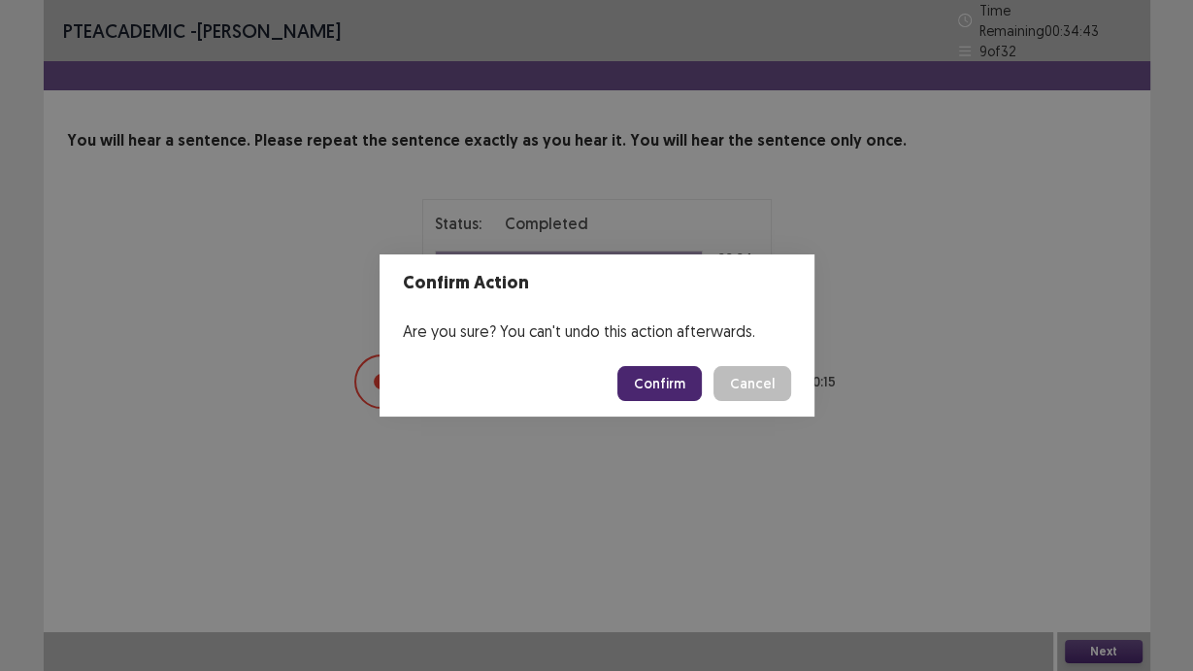
click at [658, 383] on button "Confirm" at bounding box center [660, 383] width 84 height 35
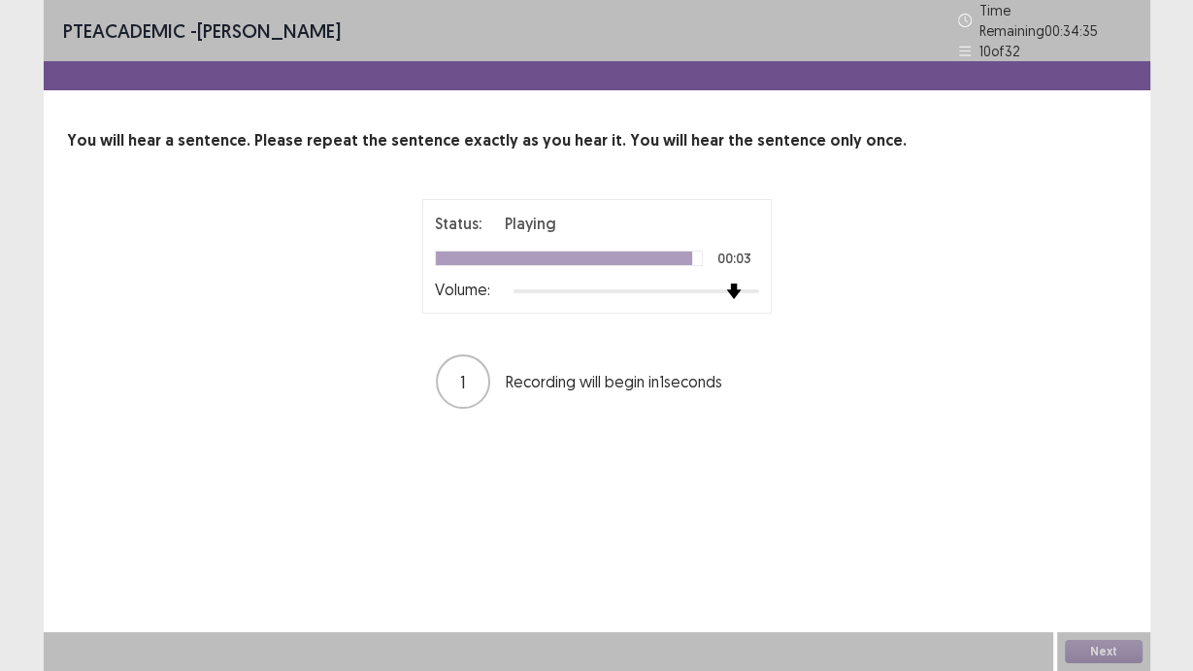
click at [793, 276] on div "Status: Playing 00:03 Volume: 1 Recording will begin in 1 seconds" at bounding box center [596, 305] width 485 height 212
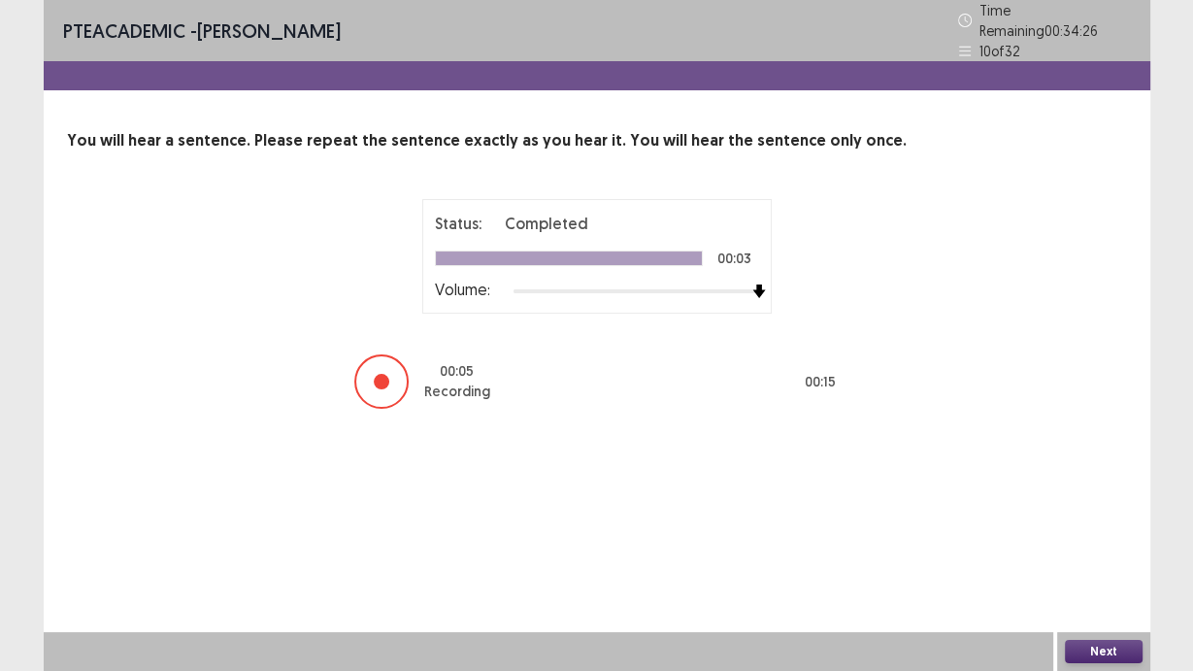
click at [1117, 650] on button "Next" at bounding box center [1104, 651] width 78 height 23
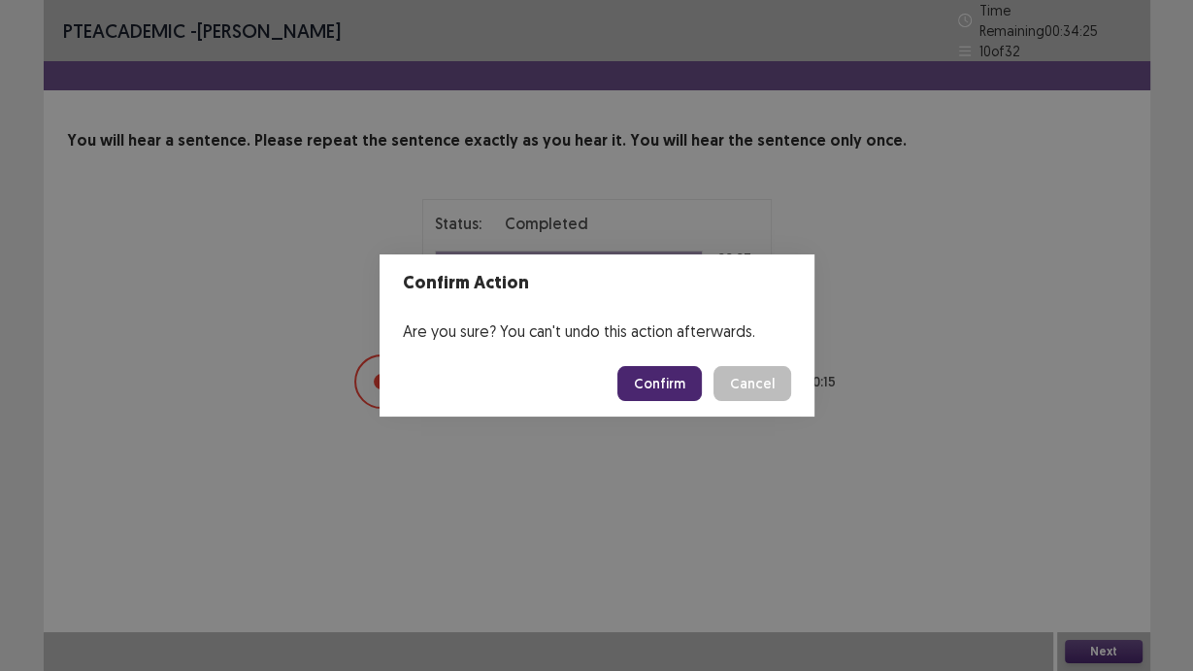
click at [669, 374] on button "Confirm" at bounding box center [660, 383] width 84 height 35
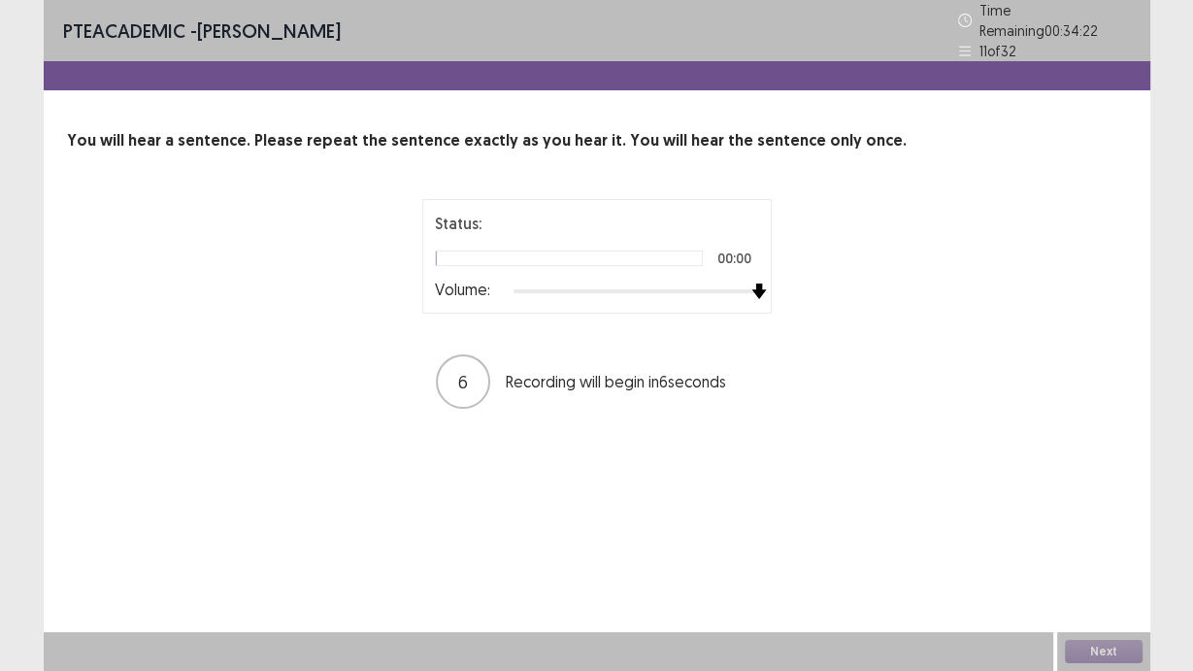
click at [759, 284] on div at bounding box center [637, 292] width 246 height 16
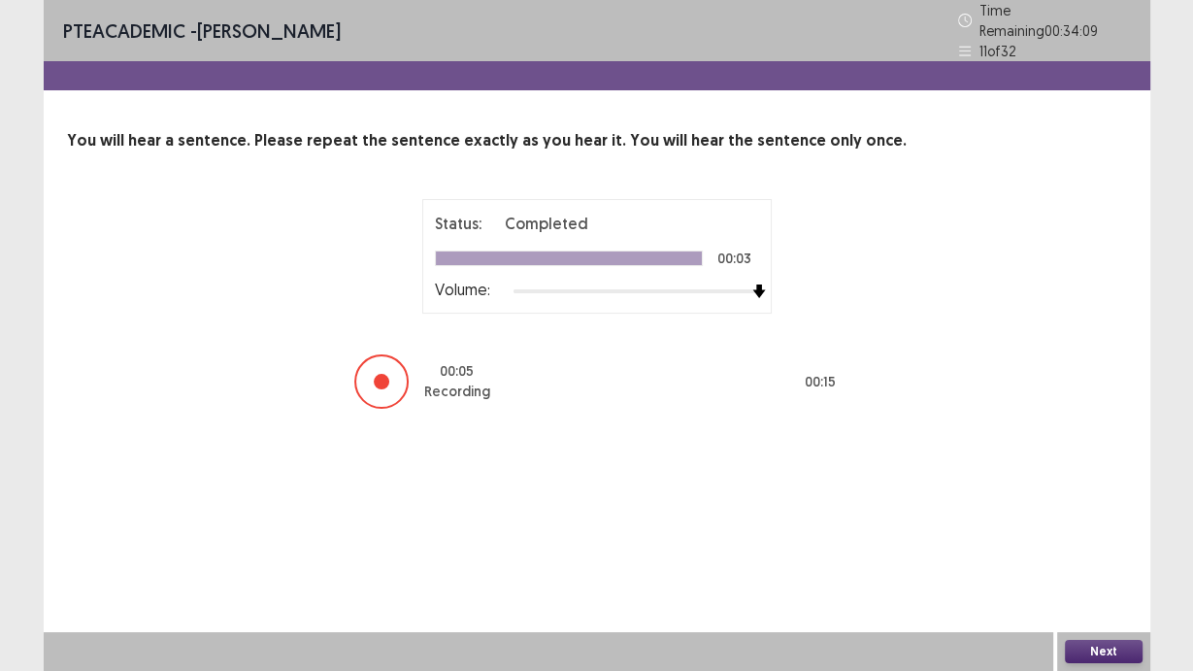
click at [1101, 653] on button "Next" at bounding box center [1104, 651] width 78 height 23
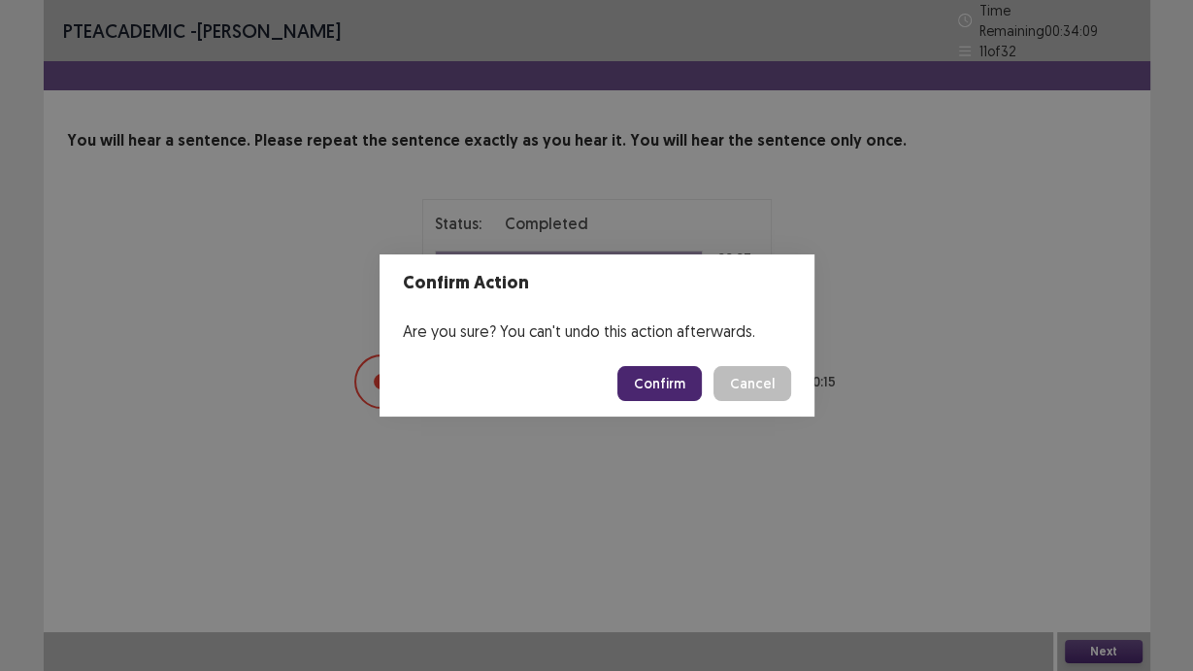
click at [632, 373] on button "Confirm" at bounding box center [660, 383] width 84 height 35
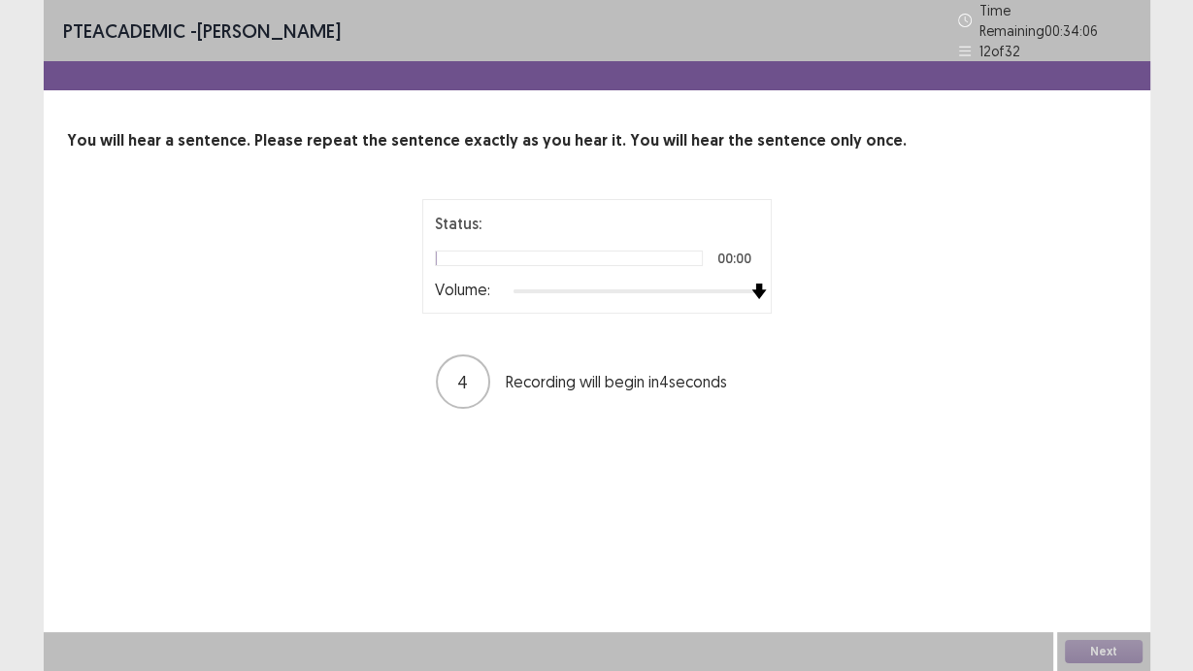
click at [783, 284] on div "Status: 00:00 Volume: 4 Recording will begin in 4 seconds" at bounding box center [596, 305] width 485 height 212
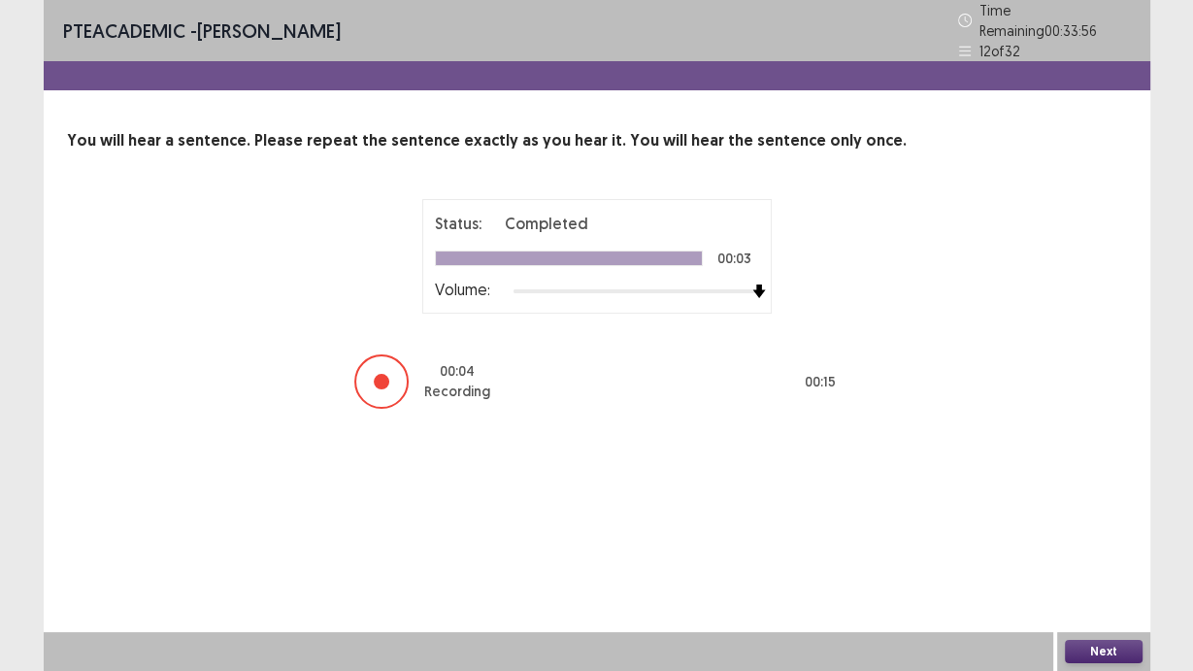
click at [1121, 652] on button "Next" at bounding box center [1104, 651] width 78 height 23
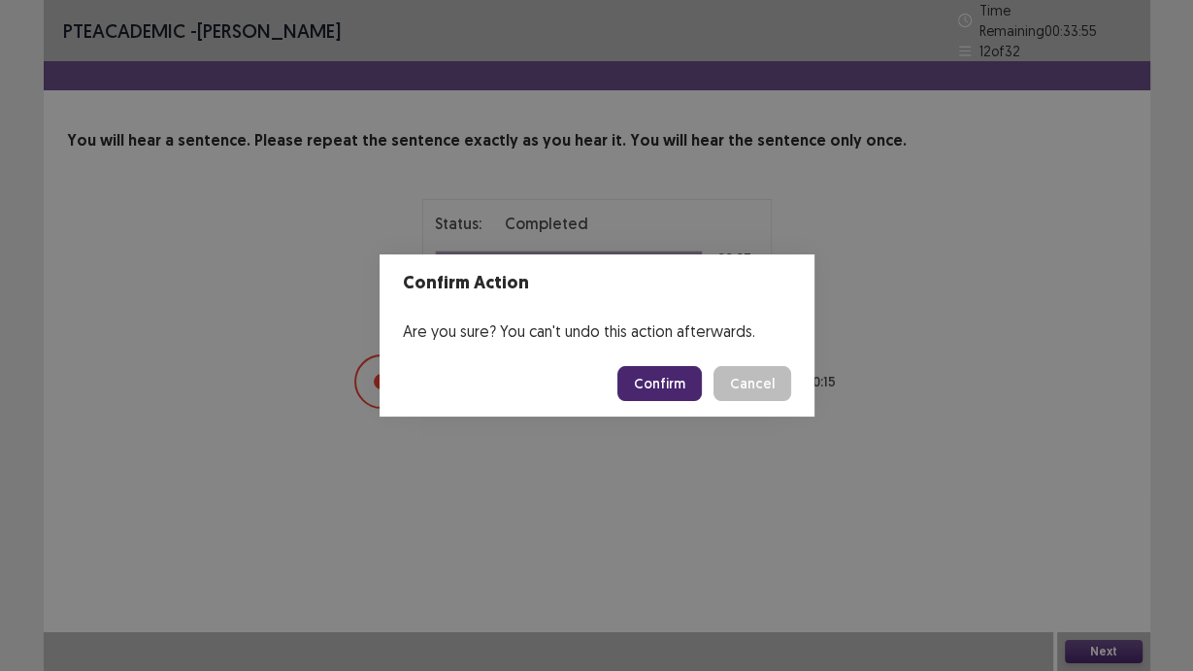
click at [652, 389] on button "Confirm" at bounding box center [660, 383] width 84 height 35
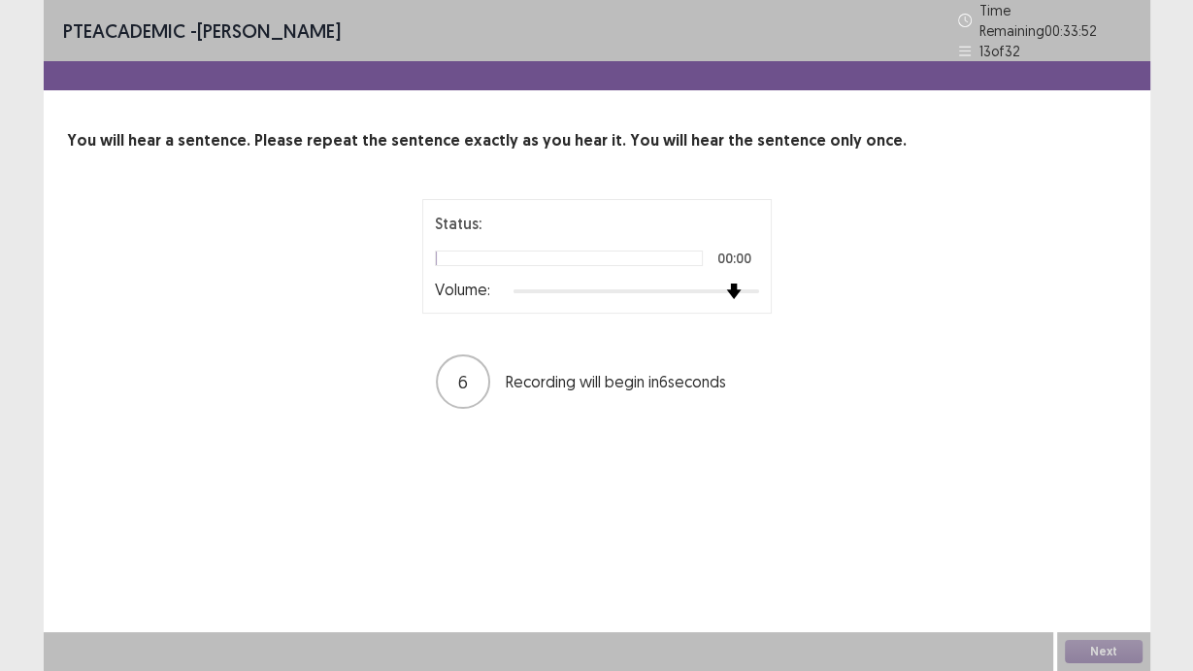
click at [739, 287] on div at bounding box center [637, 292] width 246 height 16
click at [749, 284] on div at bounding box center [637, 292] width 246 height 16
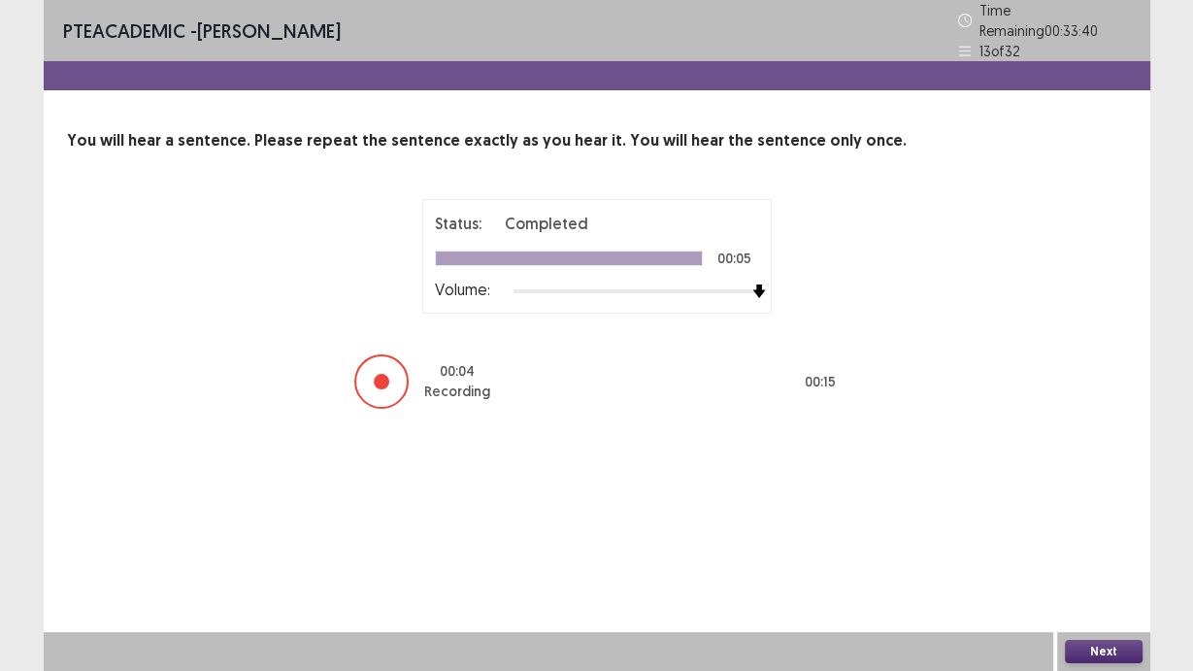
click at [1085, 655] on button "Next" at bounding box center [1104, 651] width 78 height 23
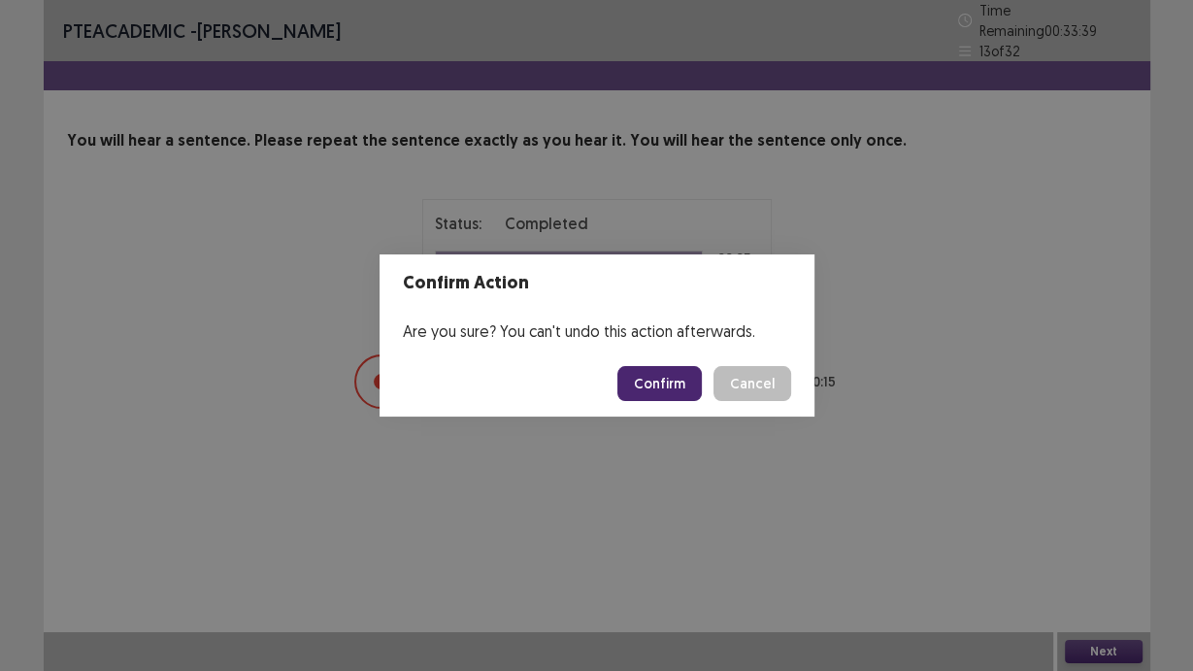
click at [678, 397] on button "Confirm" at bounding box center [660, 383] width 84 height 35
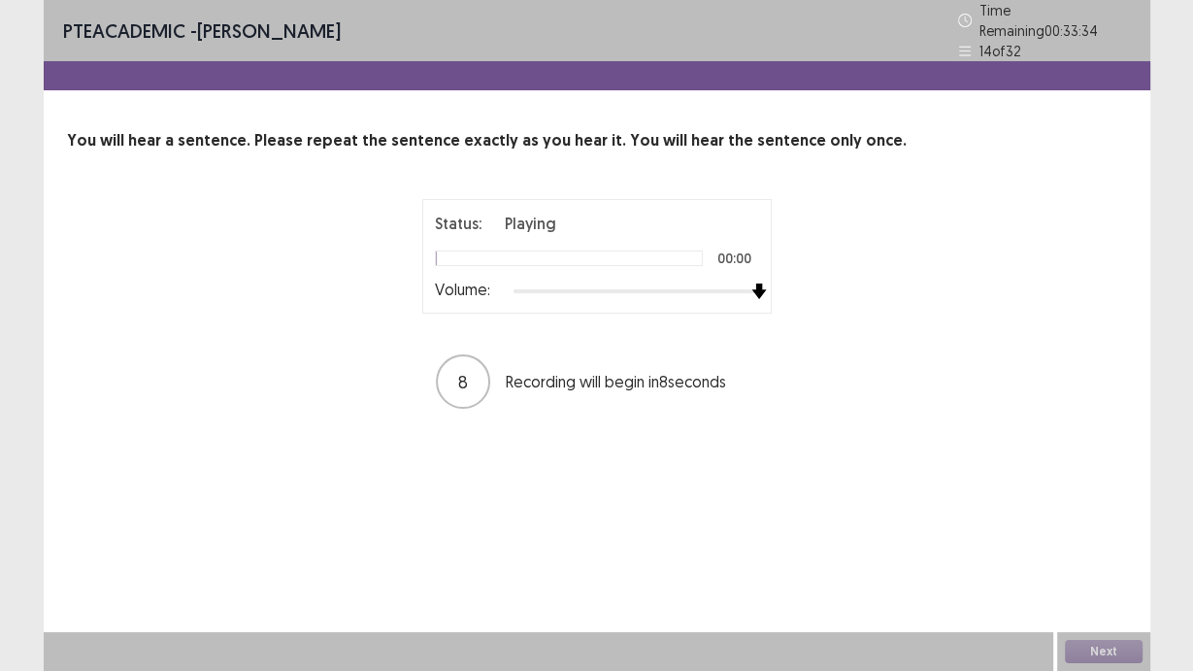
click at [753, 284] on div at bounding box center [637, 292] width 246 height 16
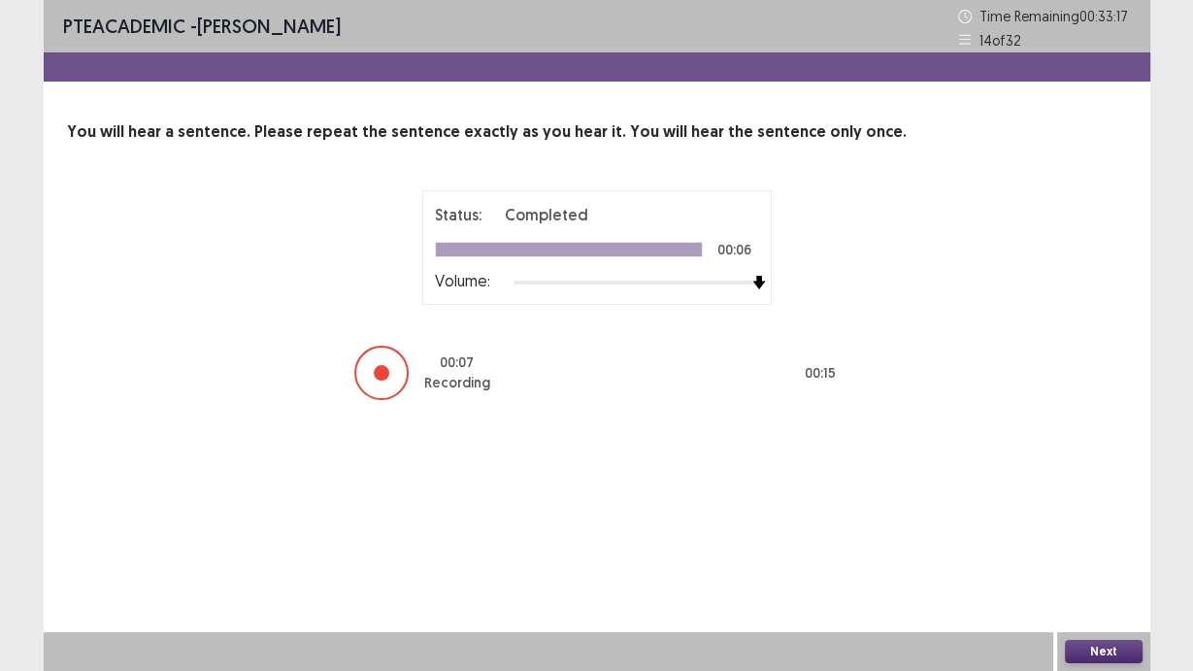
click at [1115, 655] on button "Next" at bounding box center [1104, 651] width 78 height 23
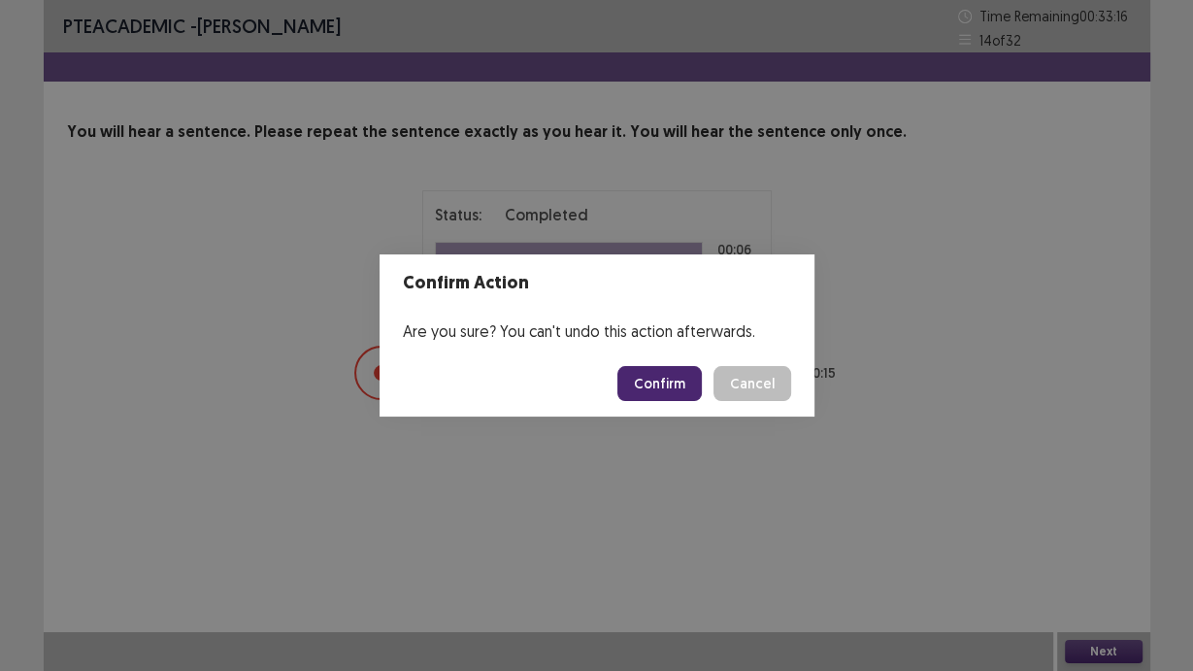
click at [662, 364] on footer "Confirm Cancel" at bounding box center [597, 384] width 435 height 66
click at [665, 373] on button "Confirm" at bounding box center [660, 383] width 84 height 35
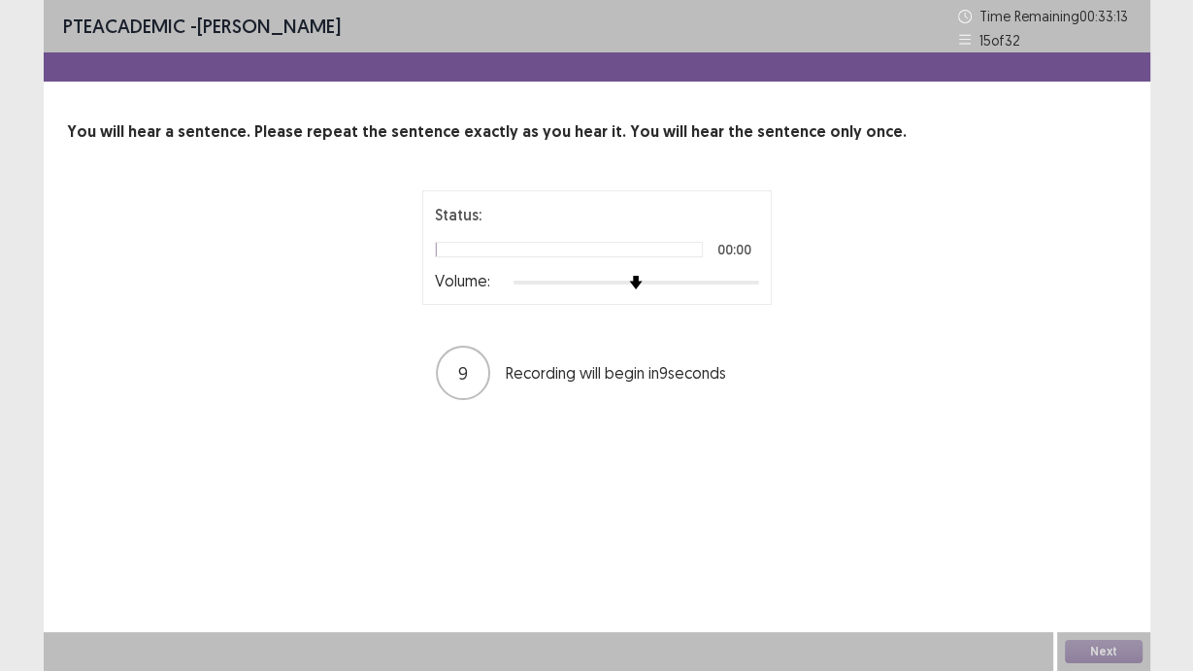
click at [757, 281] on div at bounding box center [637, 283] width 246 height 16
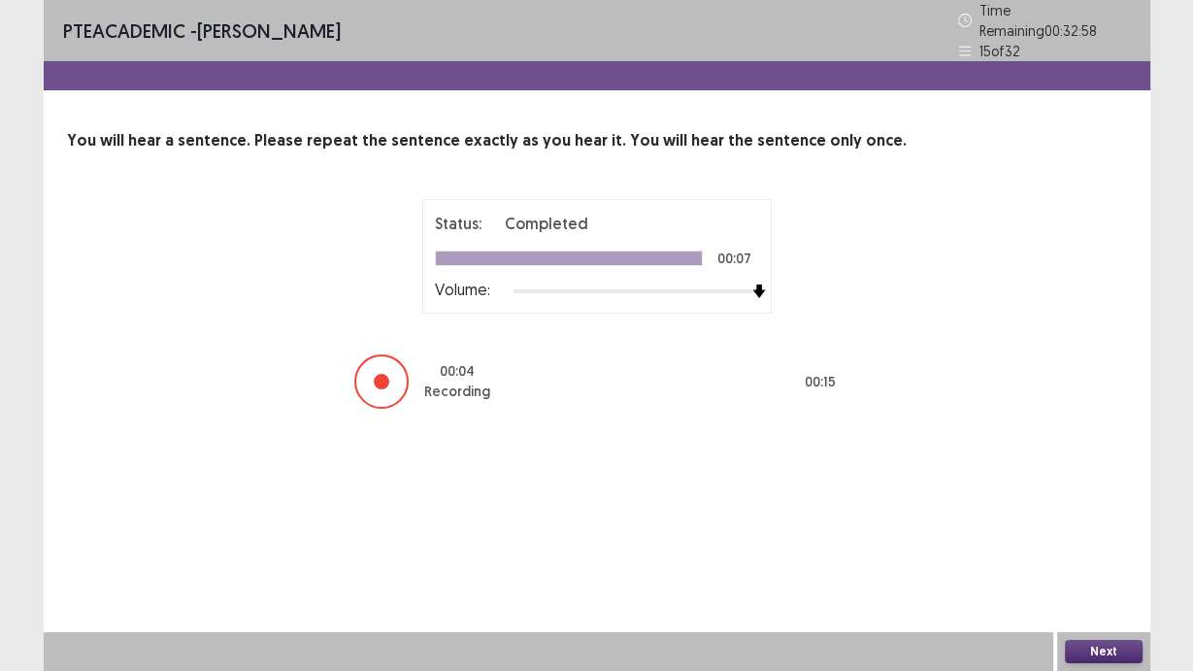
click at [1101, 649] on button "Next" at bounding box center [1104, 651] width 78 height 23
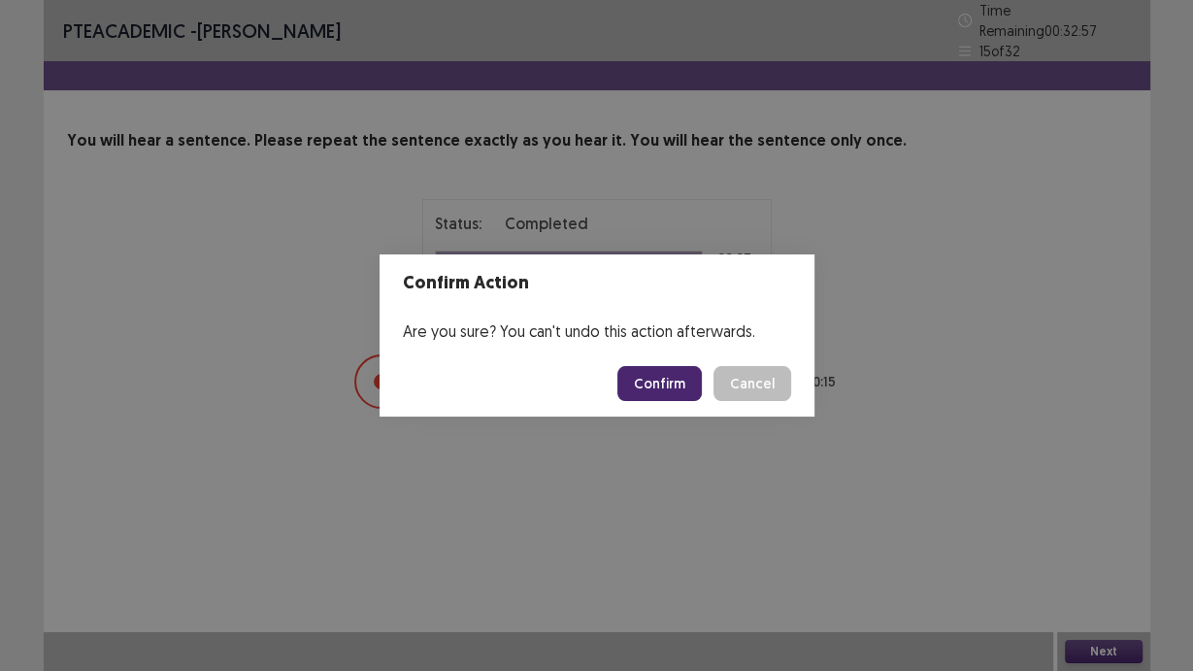
click at [687, 364] on footer "Confirm Cancel" at bounding box center [597, 384] width 435 height 66
click at [680, 400] on button "Confirm" at bounding box center [660, 383] width 84 height 35
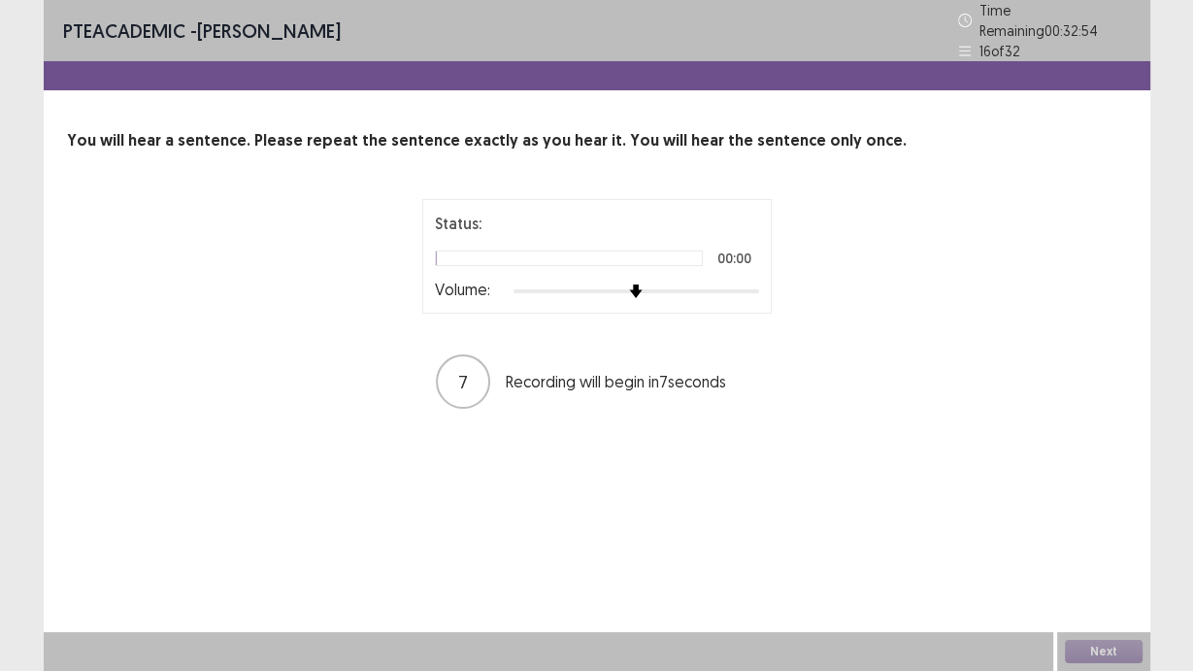
drag, startPoint x: 748, startPoint y: 292, endPoint x: 751, endPoint y: 283, distance: 10.1
click at [749, 289] on div "Status: 00:00 Volume:" at bounding box center [597, 256] width 350 height 115
click at [751, 284] on div at bounding box center [637, 292] width 246 height 16
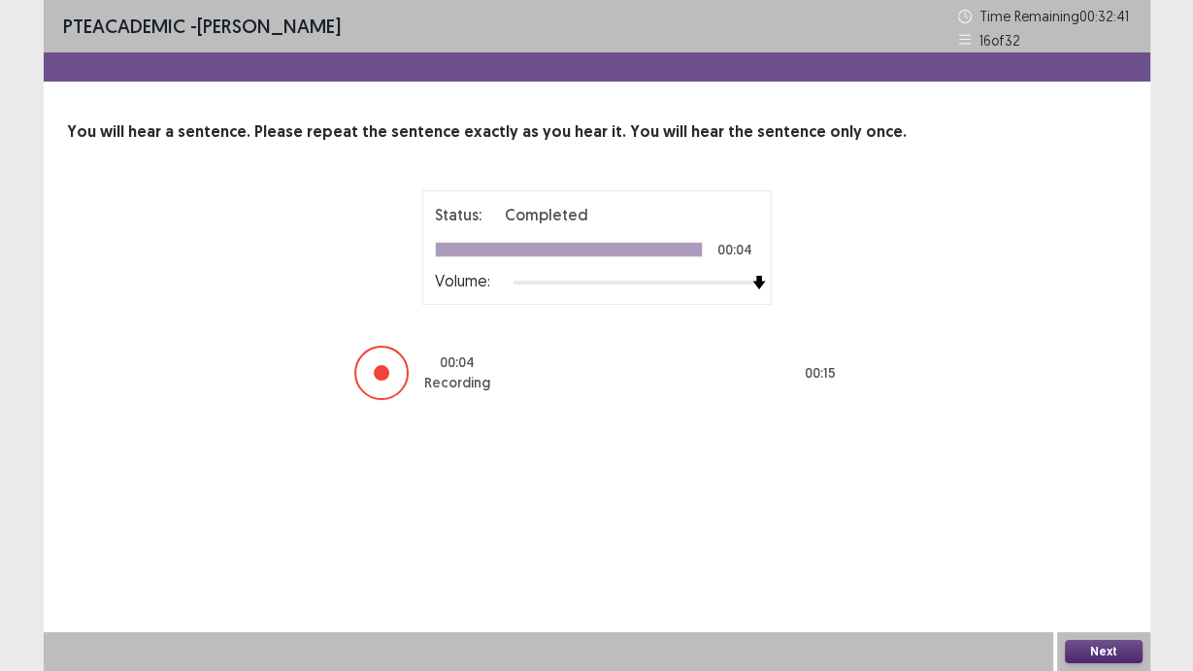
click at [1095, 655] on button "Next" at bounding box center [1104, 651] width 78 height 23
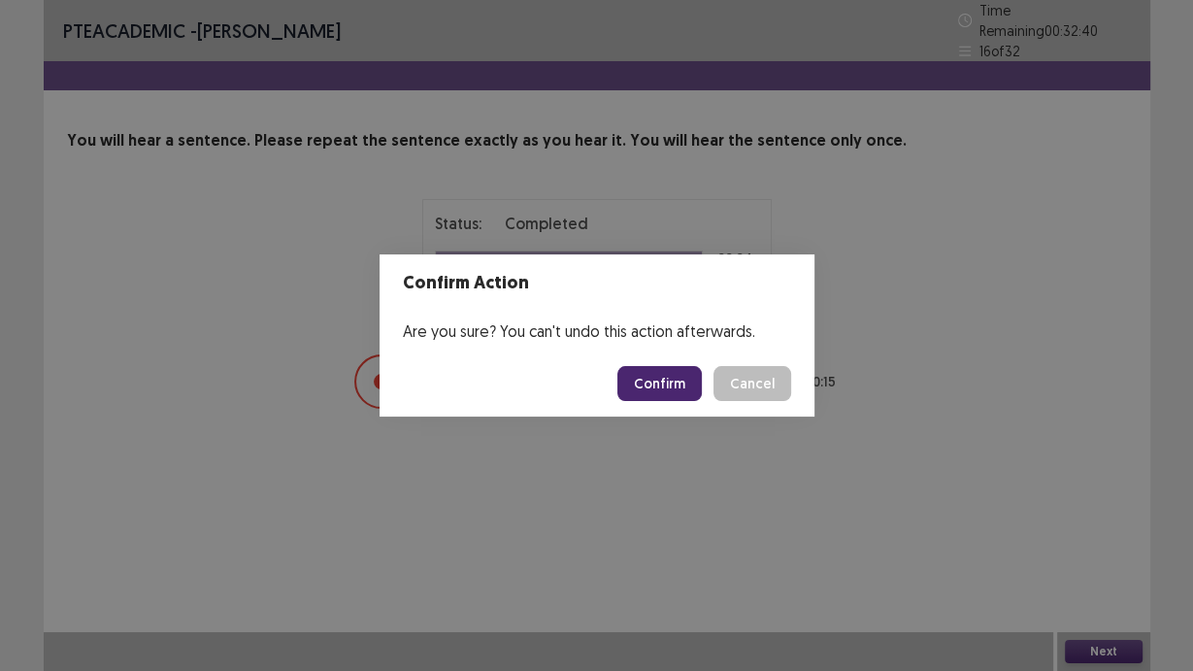
click at [643, 388] on button "Confirm" at bounding box center [660, 383] width 84 height 35
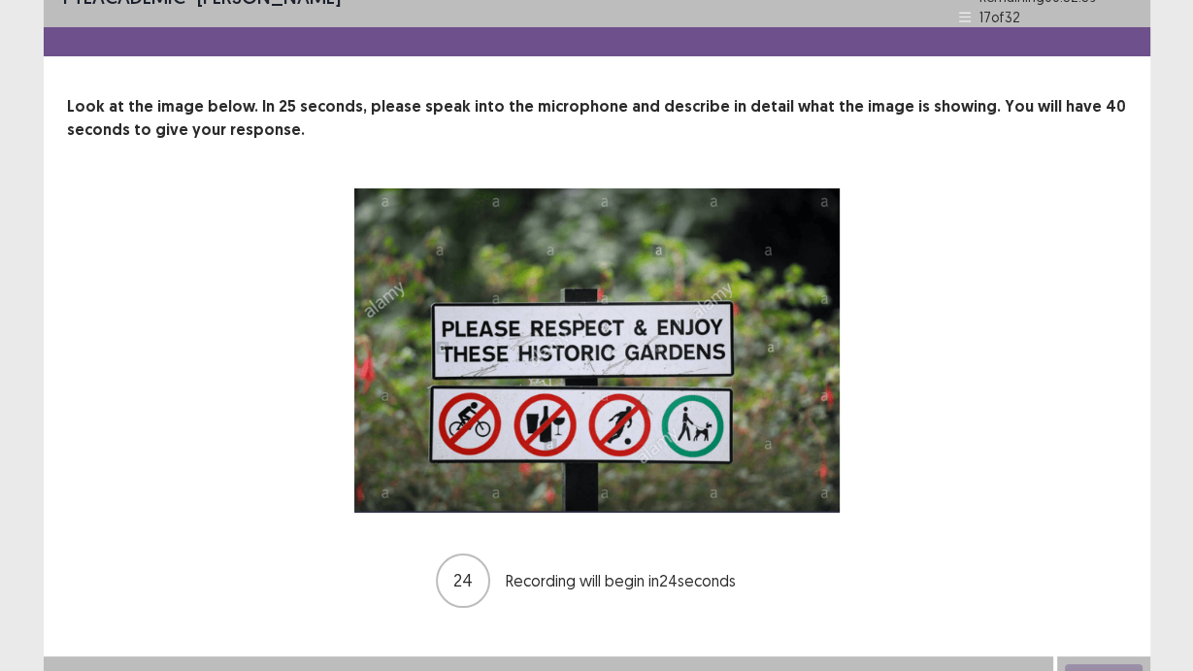
scroll to position [49, 0]
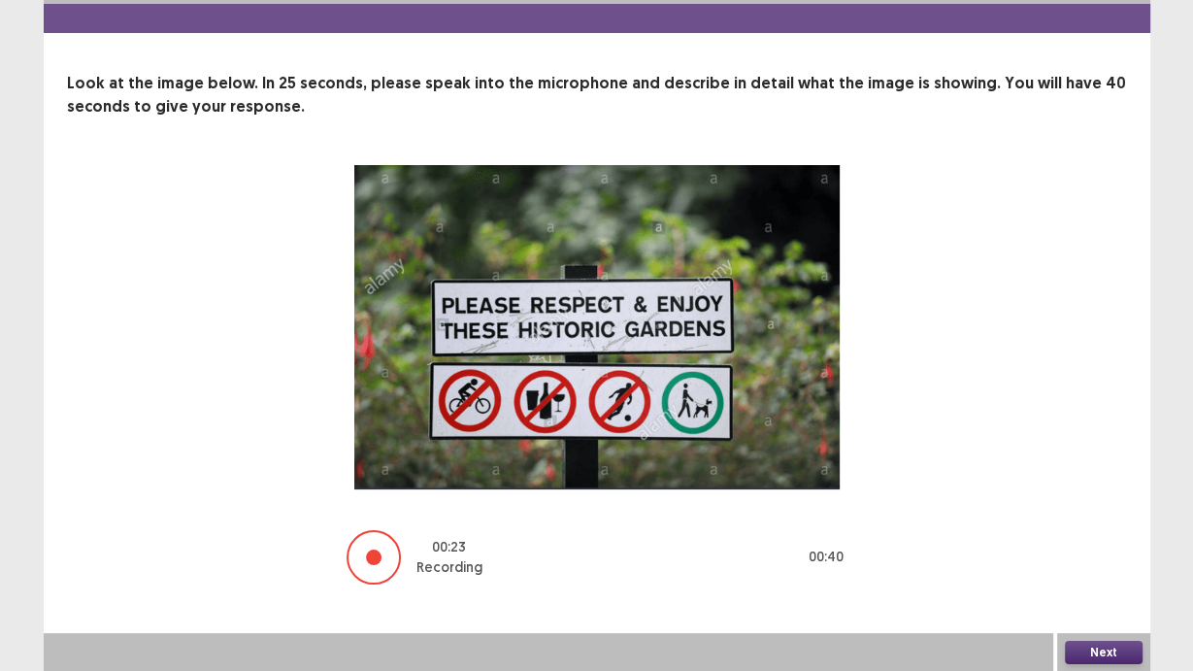
click at [1095, 649] on button "Next" at bounding box center [1104, 652] width 78 height 23
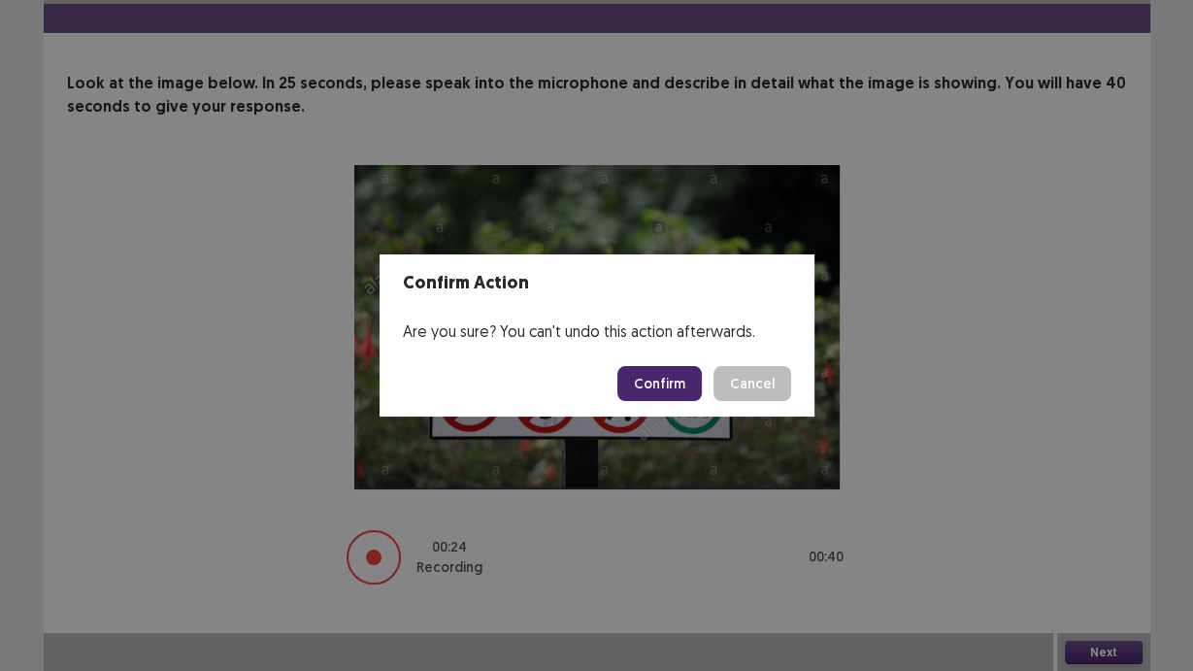
click at [673, 390] on button "Confirm" at bounding box center [660, 383] width 84 height 35
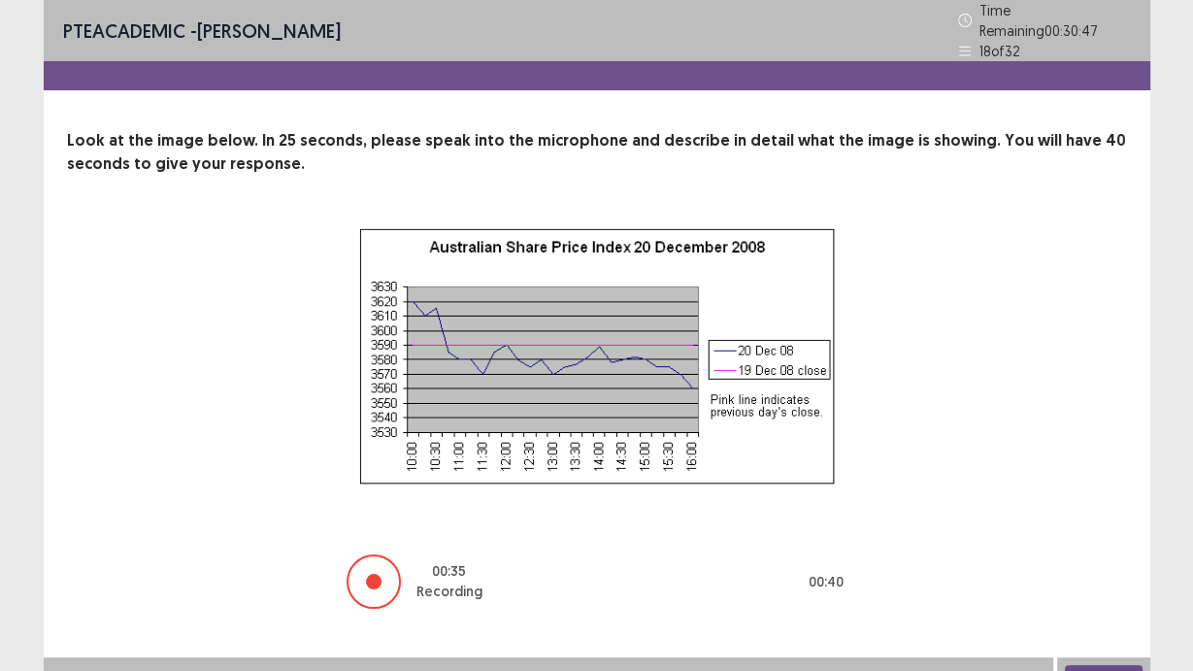
click at [1087, 668] on button "Next" at bounding box center [1104, 676] width 78 height 23
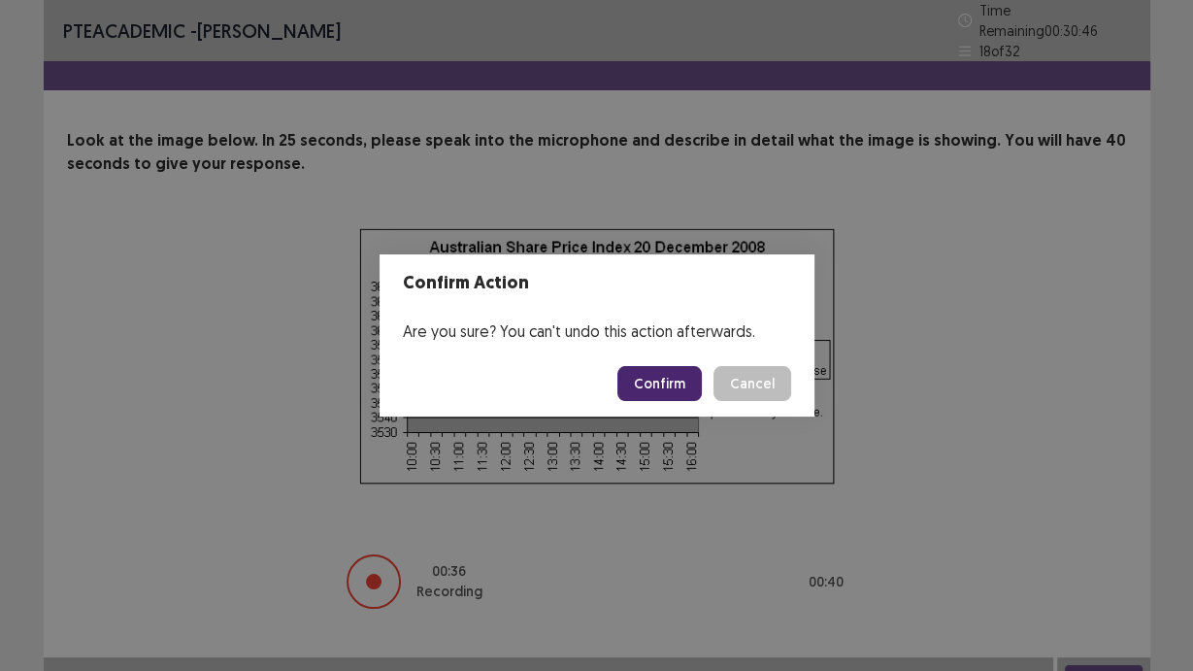
click at [684, 389] on button "Confirm" at bounding box center [660, 383] width 84 height 35
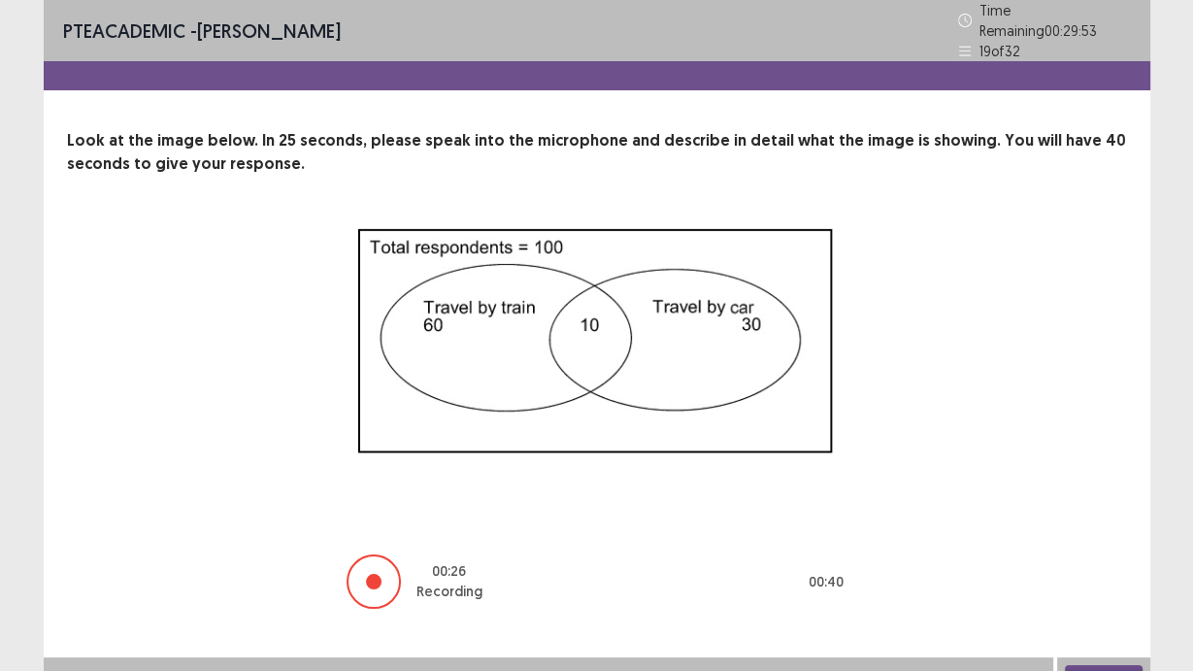
click at [1119, 665] on button "Next" at bounding box center [1104, 676] width 78 height 23
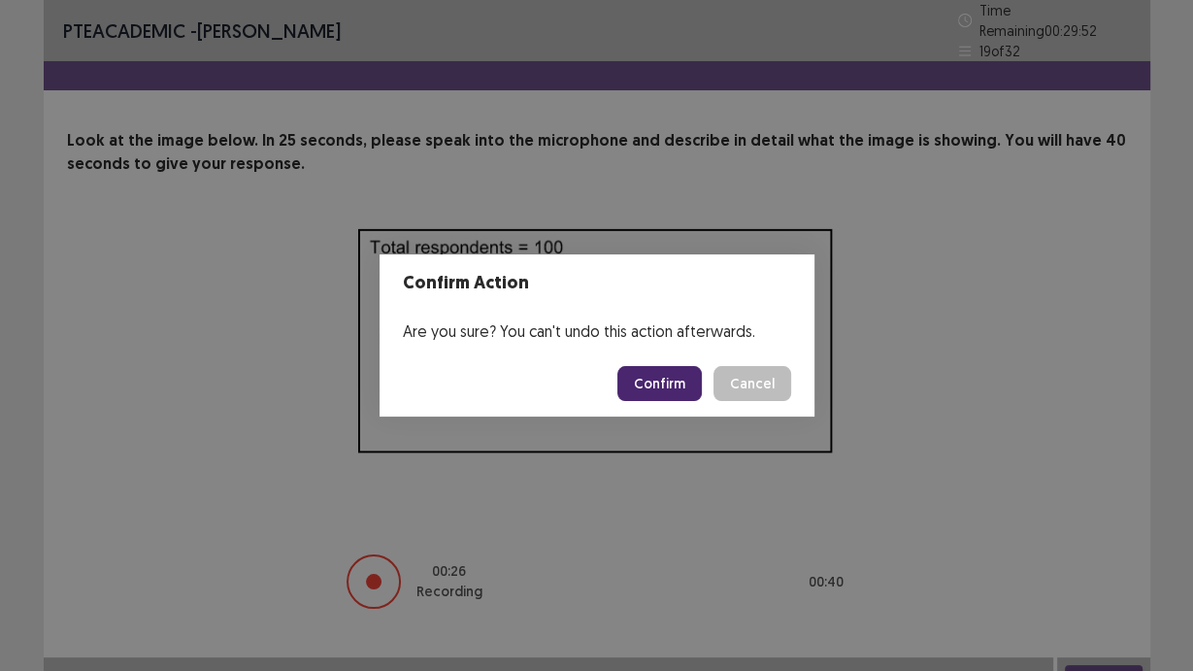
click at [664, 378] on button "Confirm" at bounding box center [660, 383] width 84 height 35
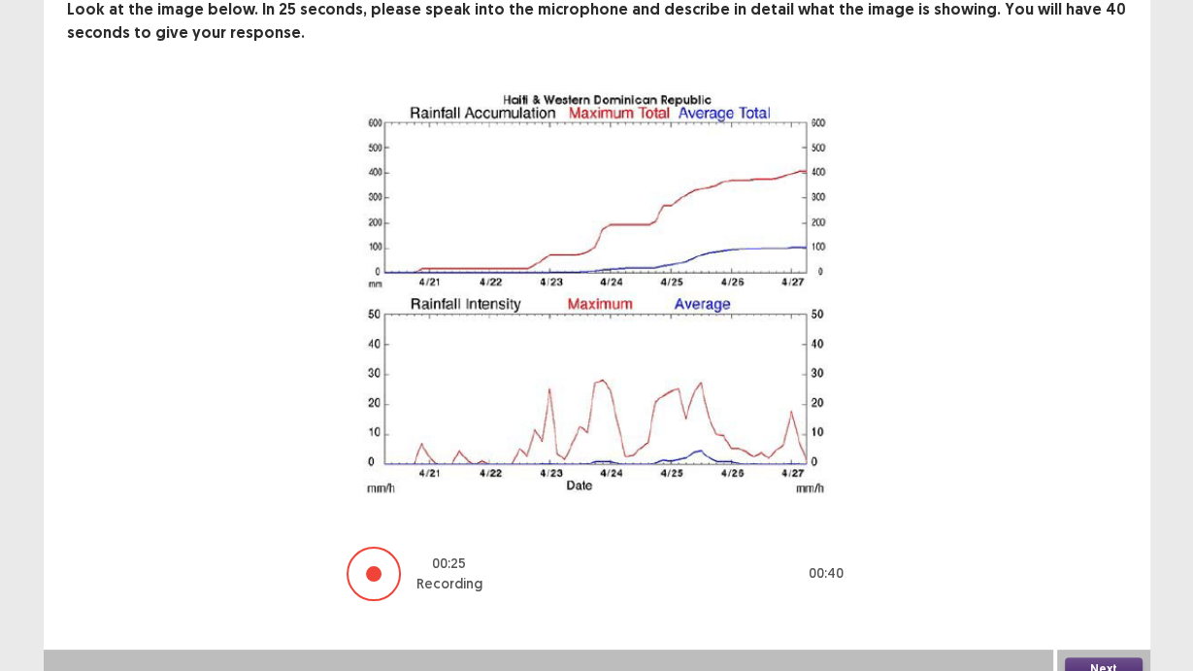
scroll to position [139, 0]
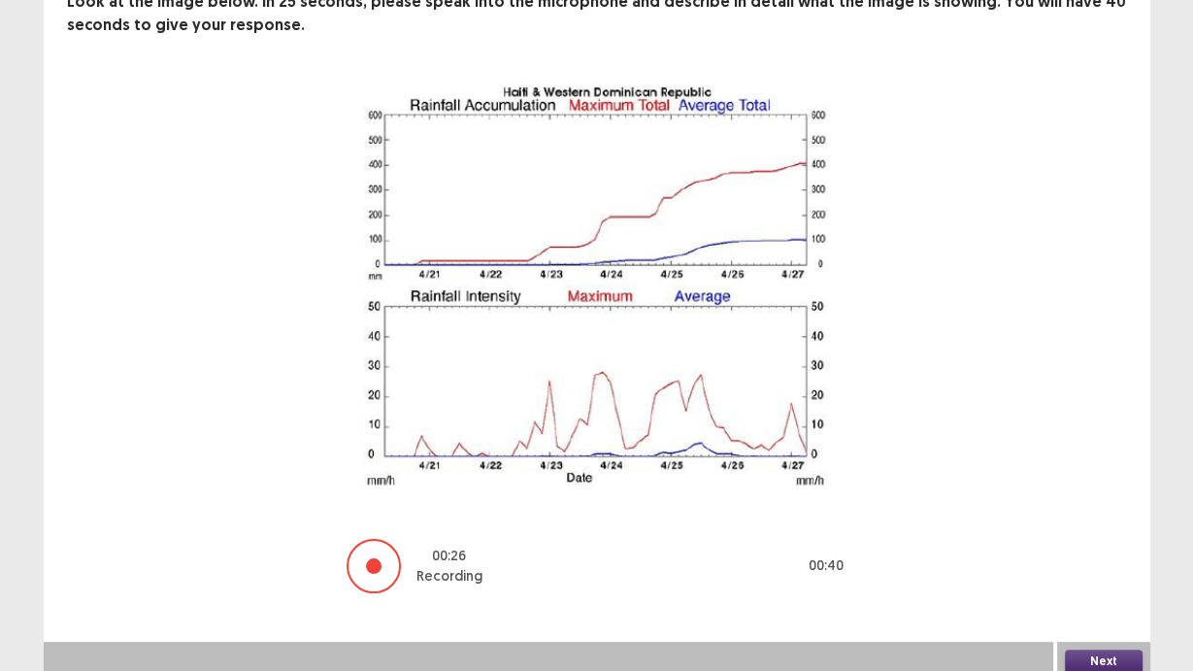
click at [1106, 650] on button "Next" at bounding box center [1104, 661] width 78 height 23
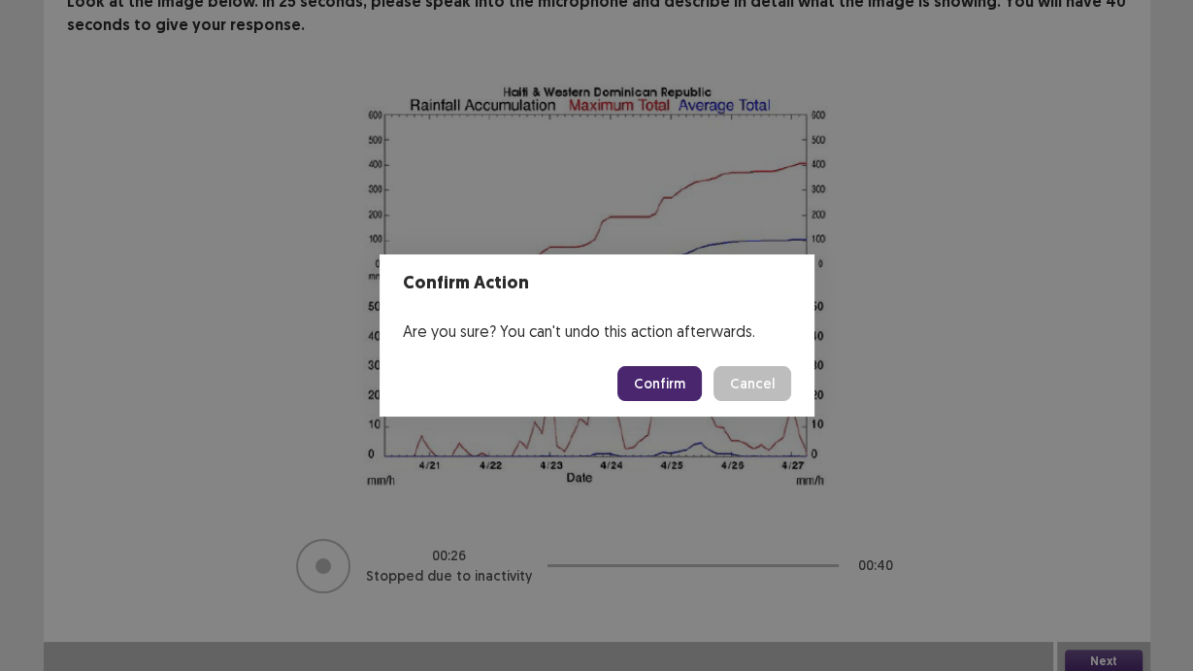
click at [635, 375] on button "Confirm" at bounding box center [660, 383] width 84 height 35
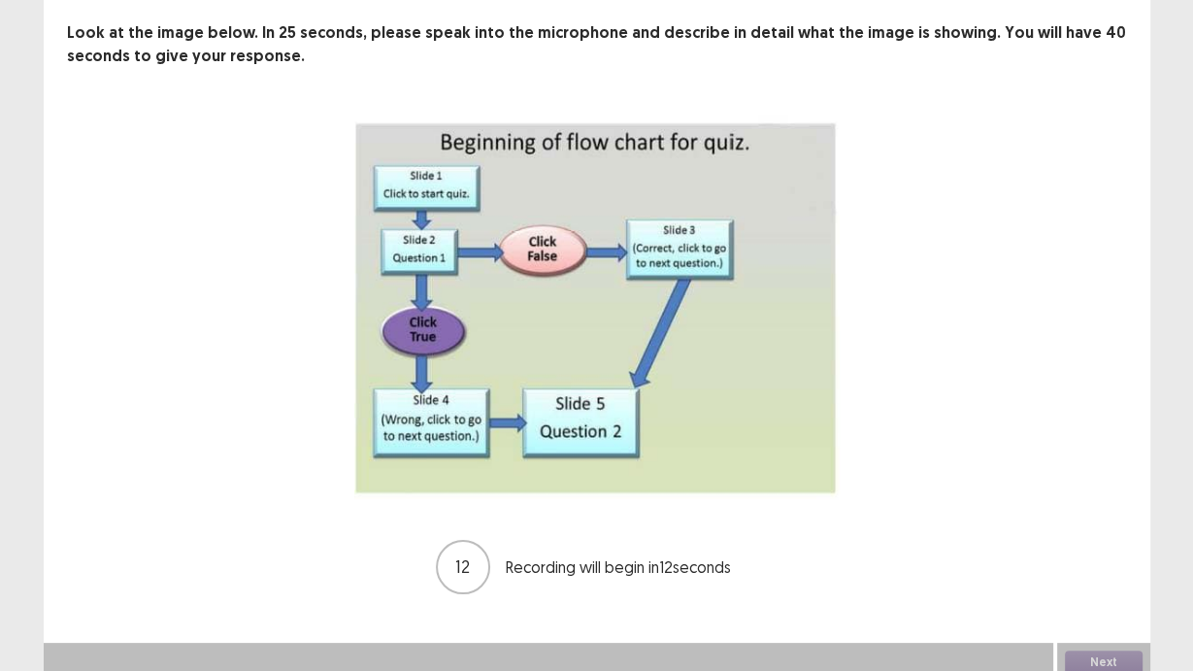
scroll to position [109, 0]
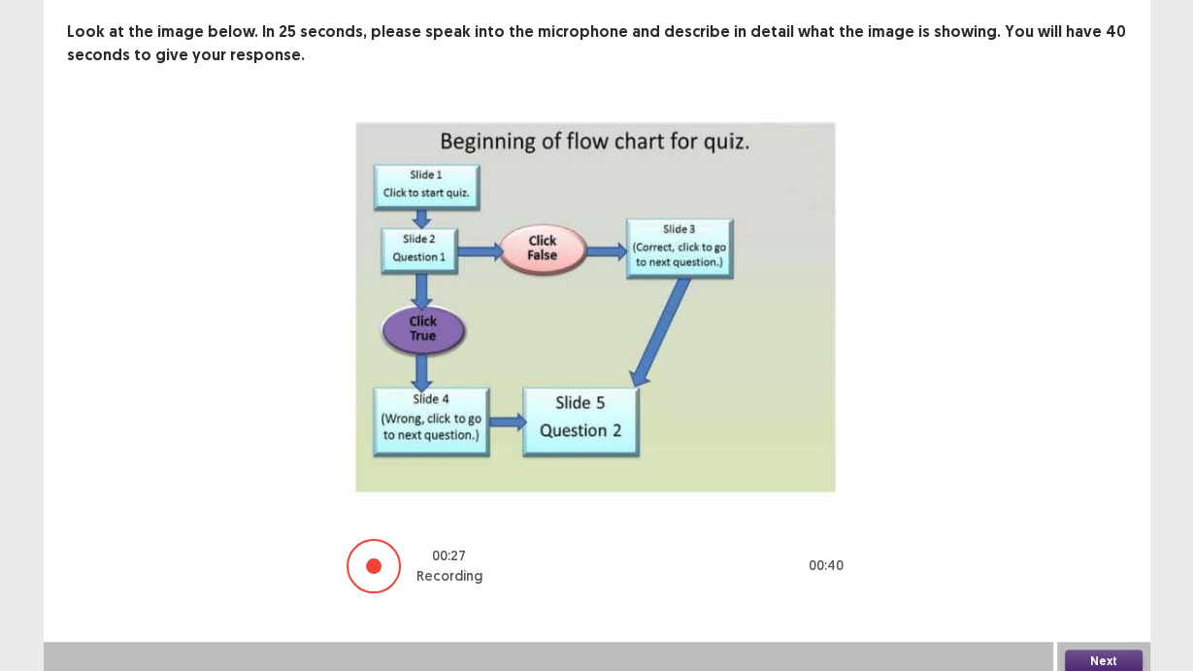
click at [1119, 655] on button "Next" at bounding box center [1104, 661] width 78 height 23
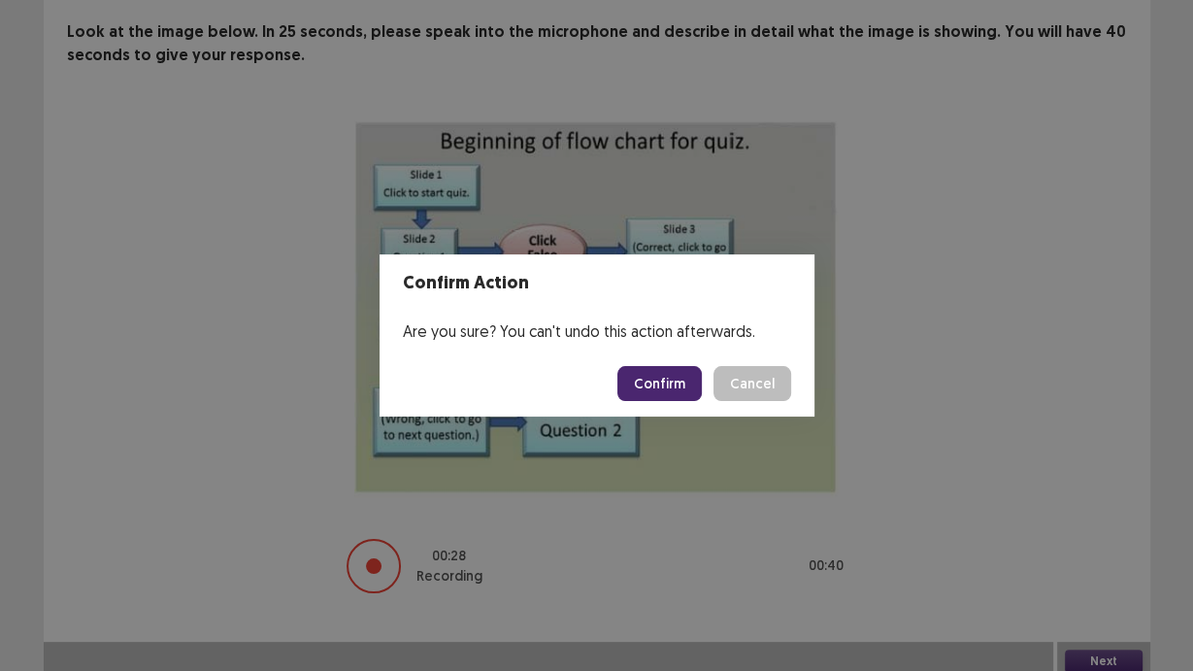
click at [647, 392] on button "Confirm" at bounding box center [660, 383] width 84 height 35
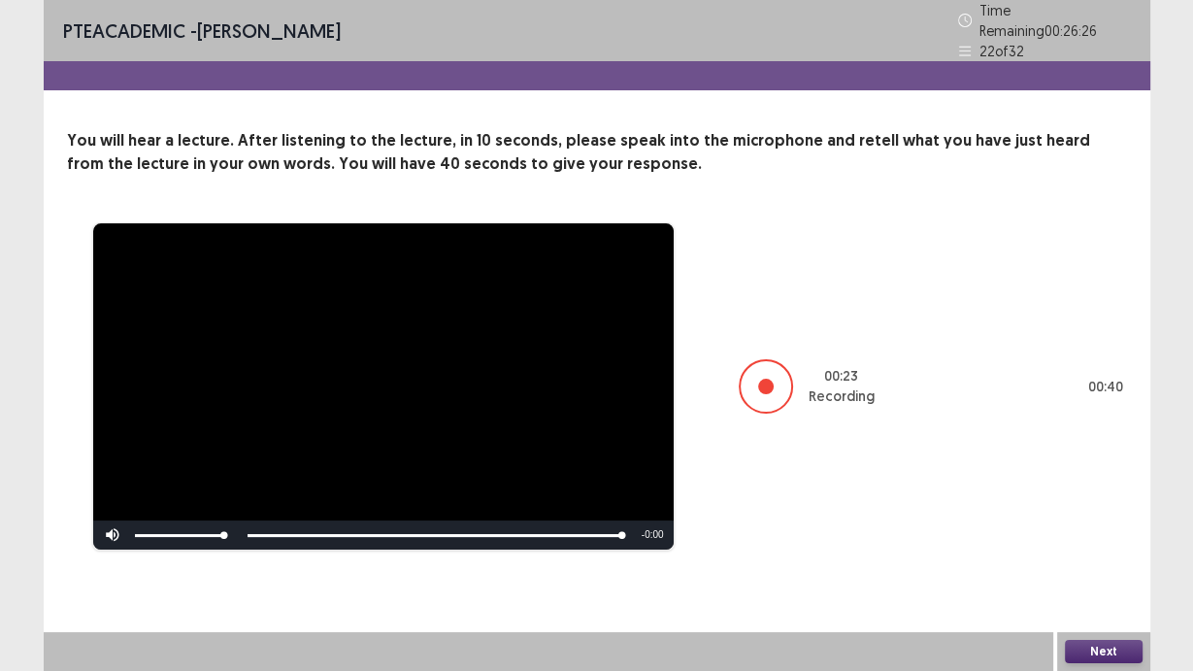
click at [1091, 635] on div "Next" at bounding box center [1103, 651] width 93 height 39
click at [1104, 665] on div "Next" at bounding box center [1103, 651] width 93 height 39
click at [1108, 659] on button "Next" at bounding box center [1104, 651] width 78 height 23
click at [1099, 653] on div "Confirm Action Are you sure? You can't undo this action afterwards. Confirm Can…" at bounding box center [596, 335] width 1193 height 671
click at [1119, 661] on button "Next" at bounding box center [1104, 651] width 78 height 23
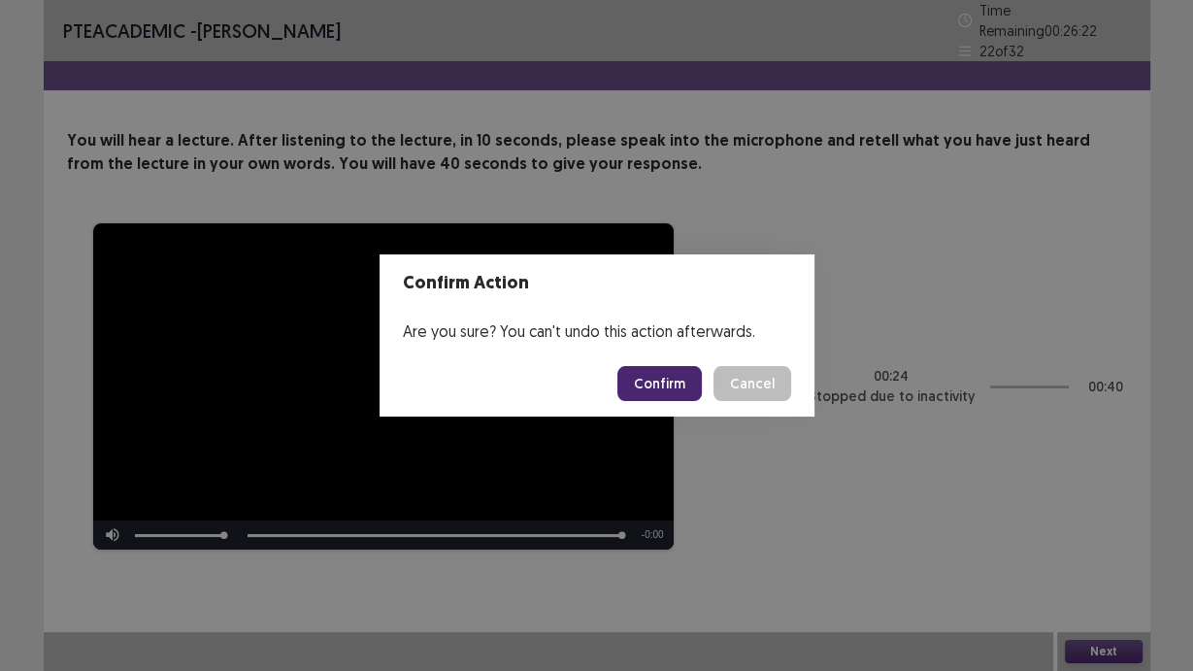
click at [649, 399] on button "Confirm" at bounding box center [660, 383] width 84 height 35
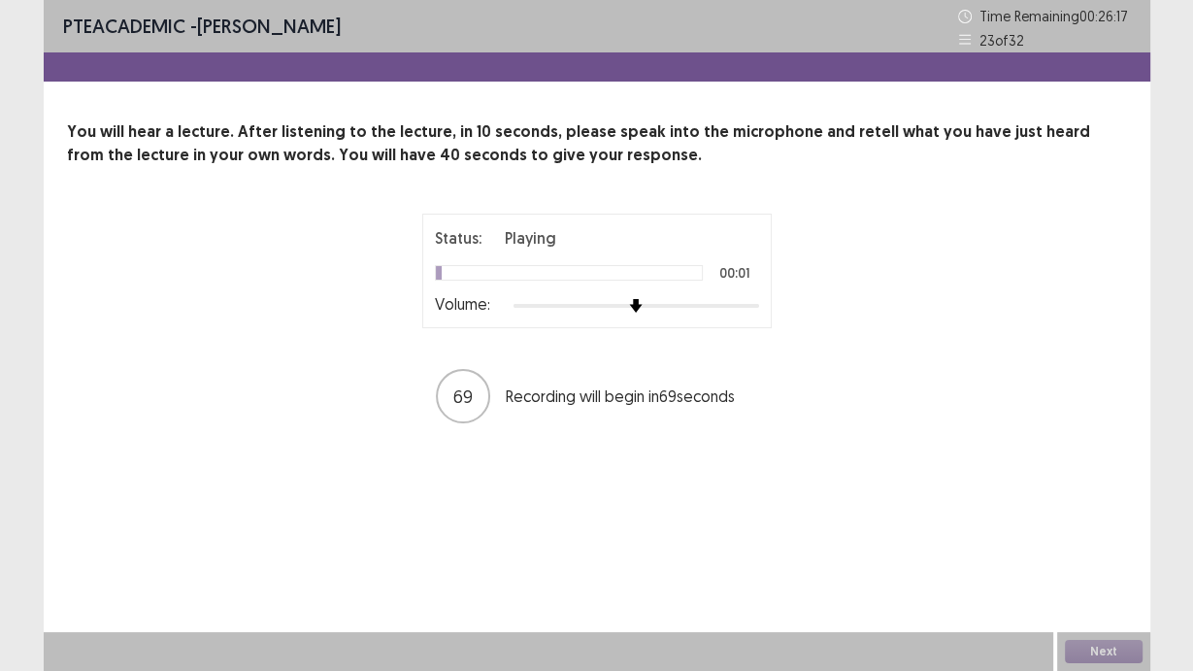
click at [750, 304] on div at bounding box center [637, 306] width 246 height 16
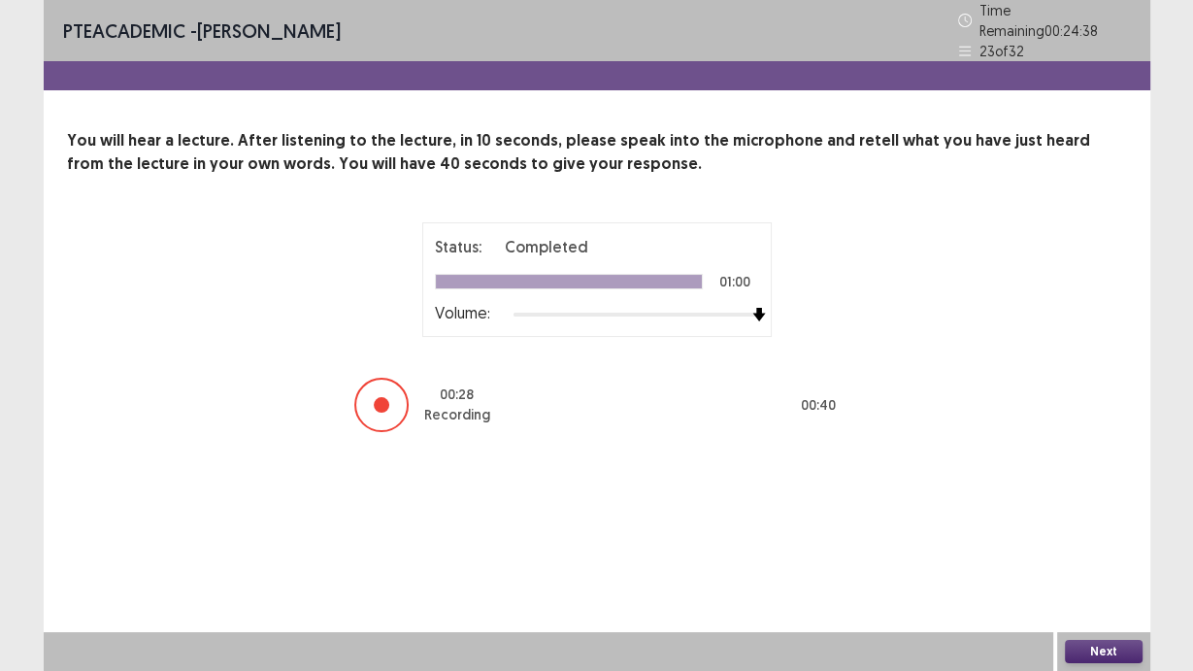
click at [1106, 652] on button "Next" at bounding box center [1104, 651] width 78 height 23
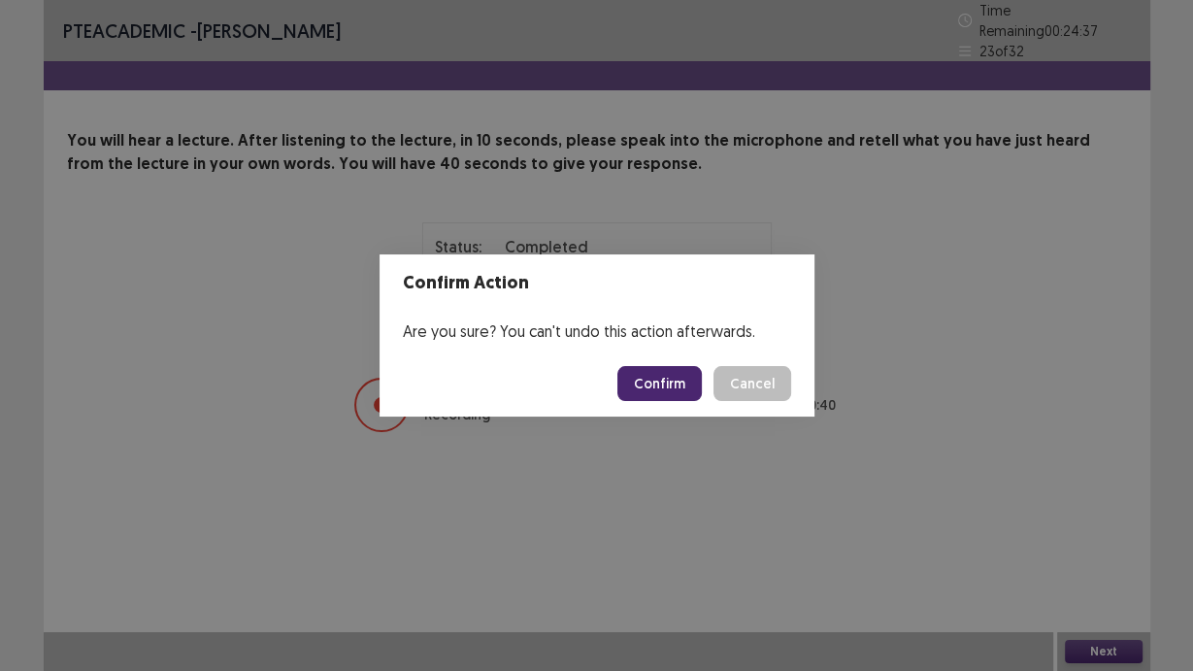
click at [664, 380] on button "Confirm" at bounding box center [660, 383] width 84 height 35
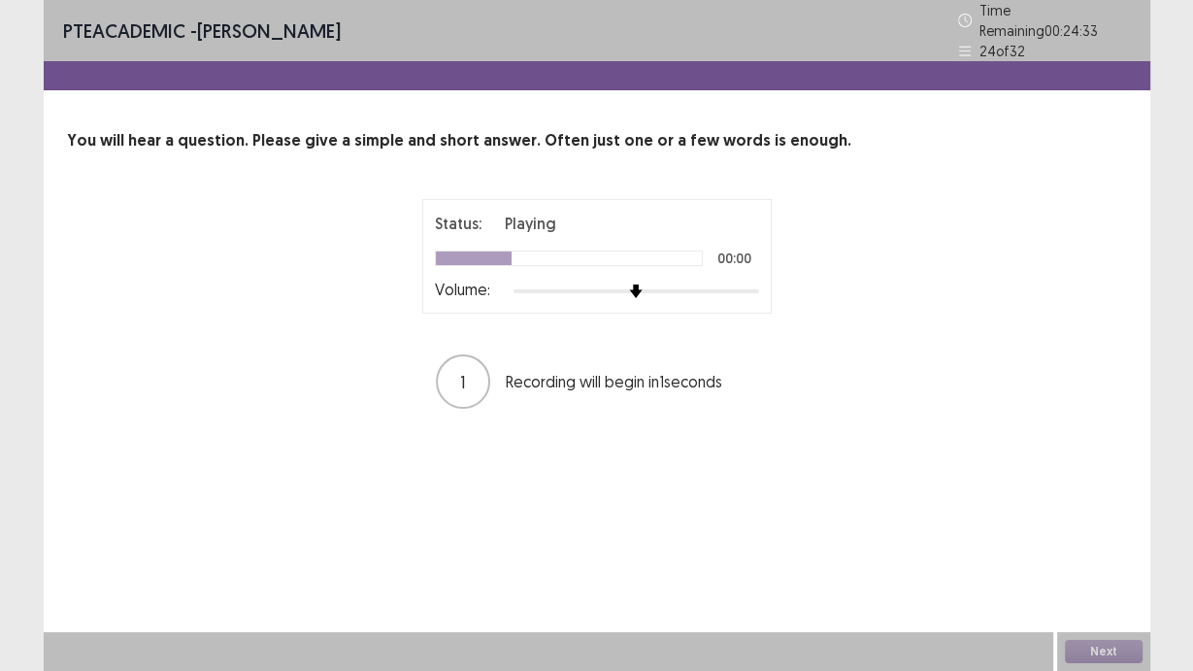
click at [752, 284] on div at bounding box center [637, 292] width 246 height 16
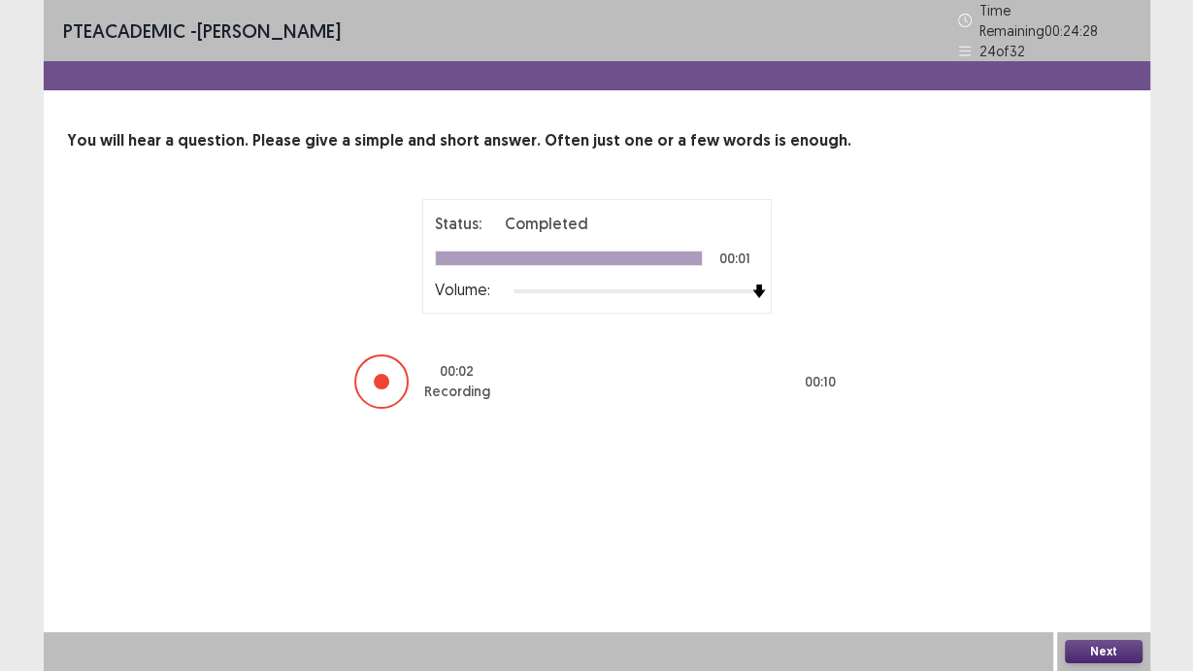
click at [1112, 649] on button "Next" at bounding box center [1104, 651] width 78 height 23
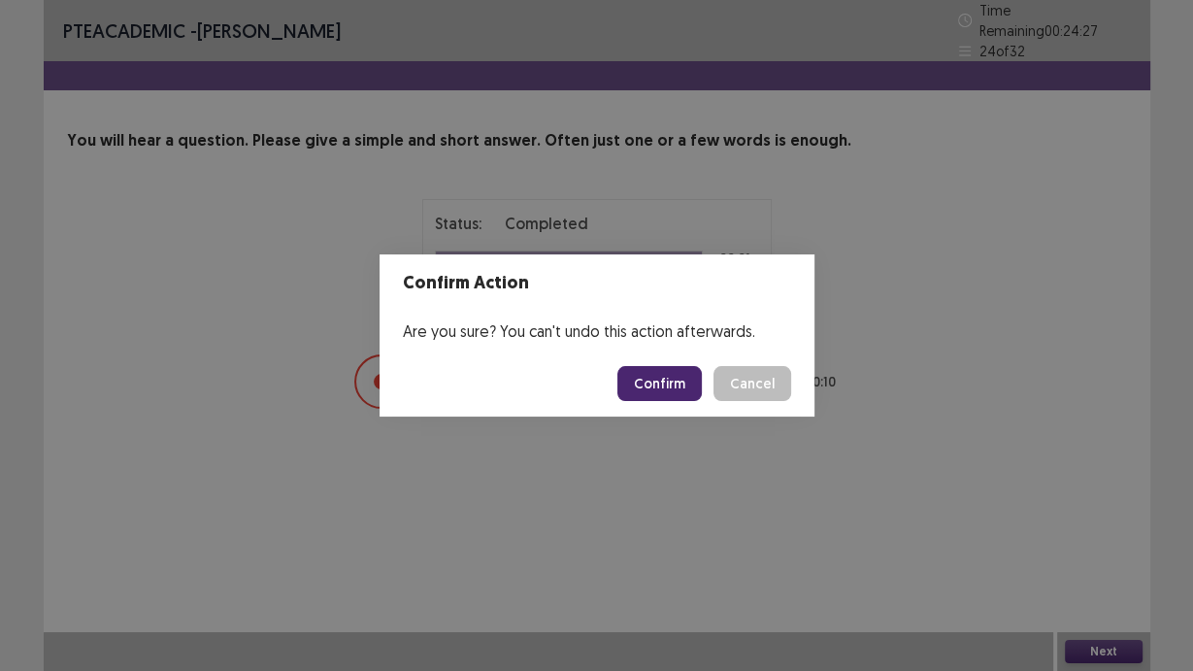
click at [661, 390] on button "Confirm" at bounding box center [660, 383] width 84 height 35
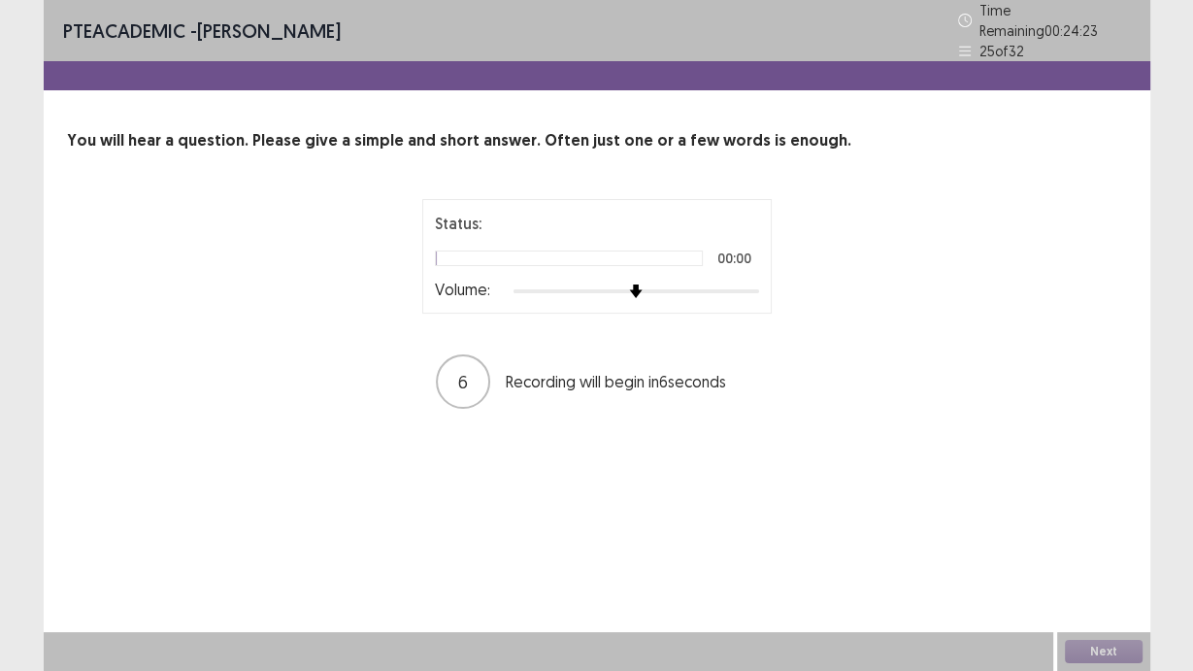
click at [751, 289] on div at bounding box center [637, 292] width 246 height 16
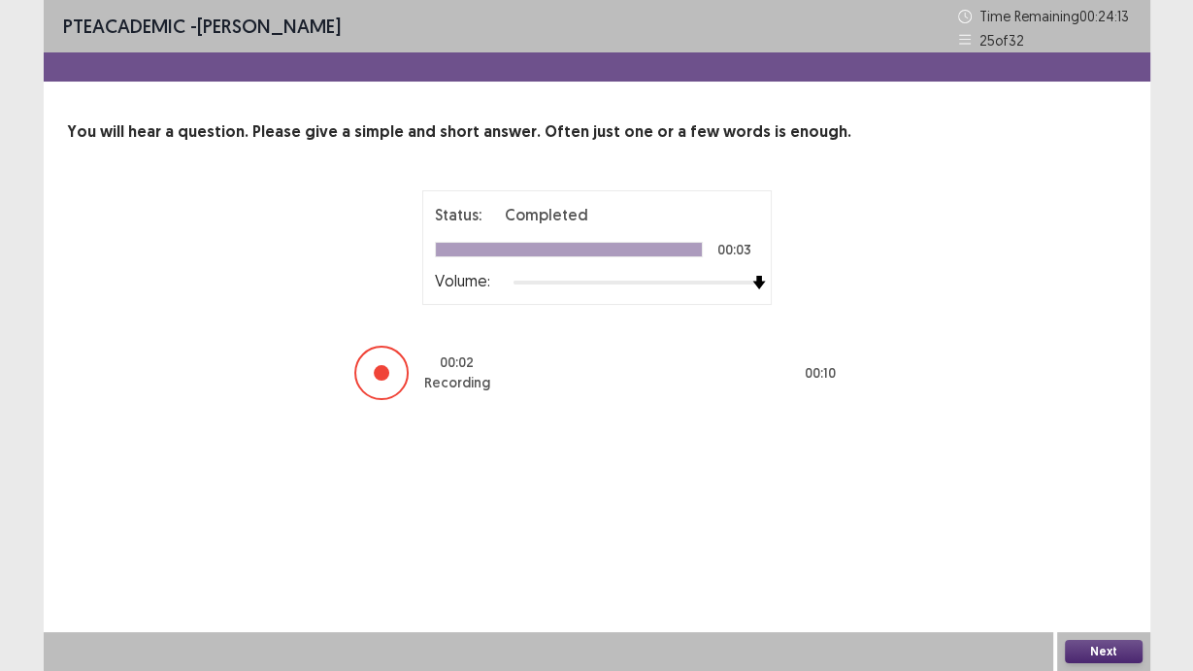
click at [1120, 644] on button "Next" at bounding box center [1104, 651] width 78 height 23
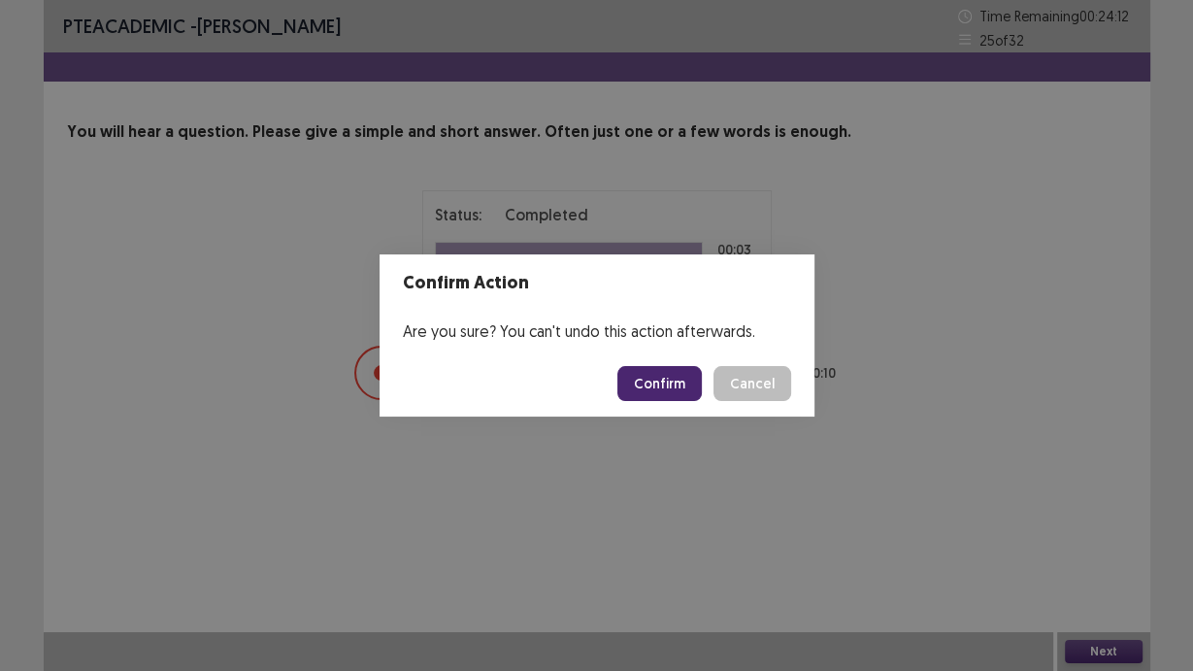
click at [661, 393] on button "Confirm" at bounding box center [660, 383] width 84 height 35
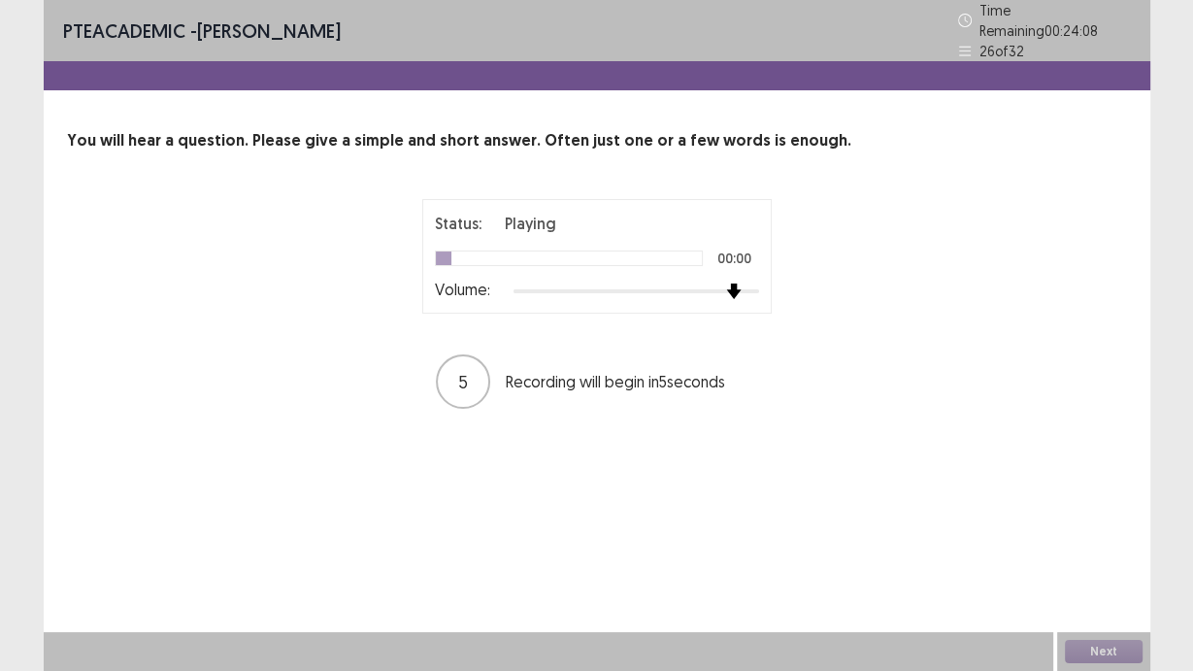
click at [747, 289] on div at bounding box center [637, 291] width 246 height 4
click at [751, 284] on div at bounding box center [637, 292] width 246 height 16
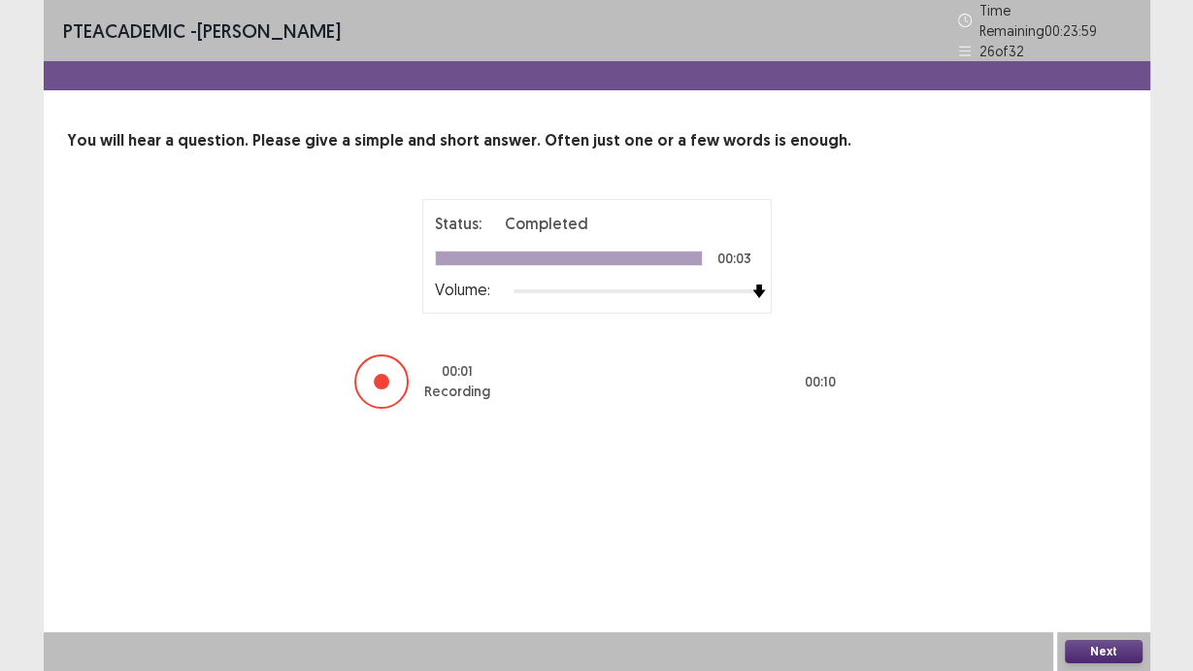
click at [1098, 647] on button "Next" at bounding box center [1104, 651] width 78 height 23
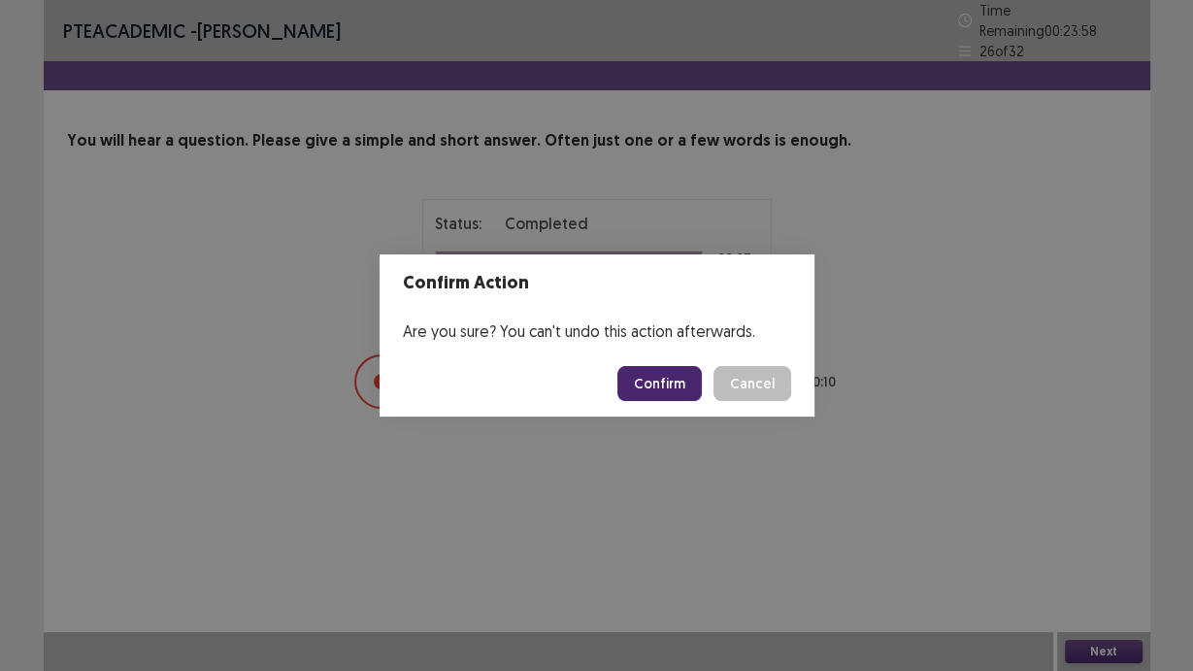
click at [673, 383] on button "Confirm" at bounding box center [660, 383] width 84 height 35
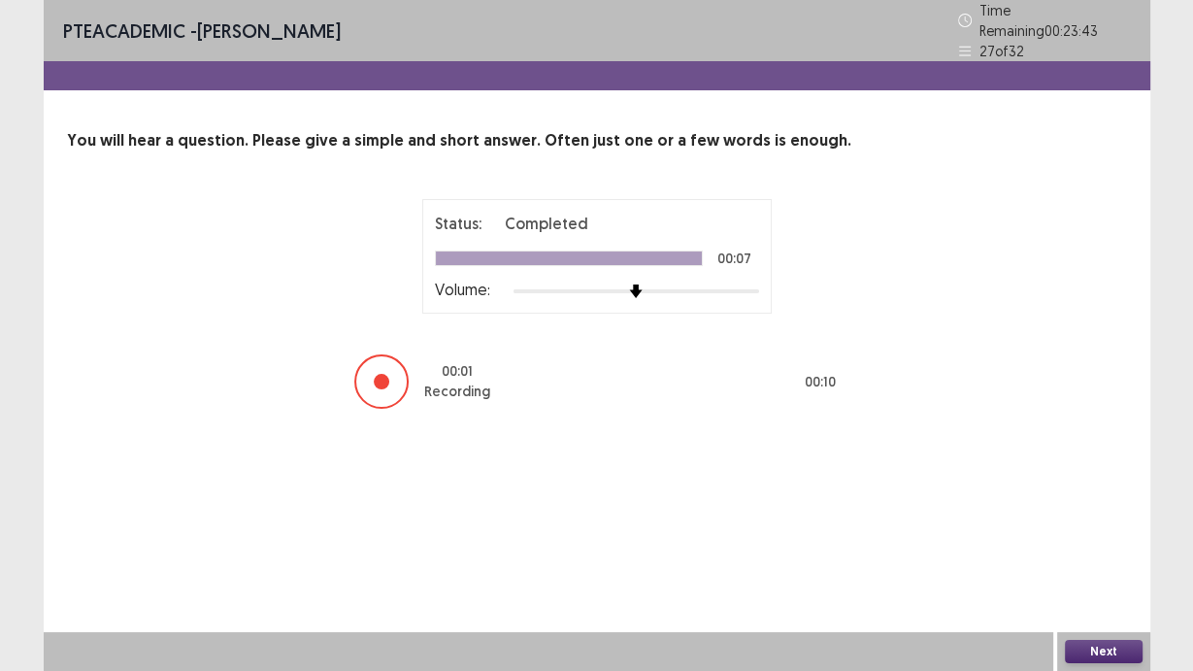
click at [1110, 649] on button "Next" at bounding box center [1104, 651] width 78 height 23
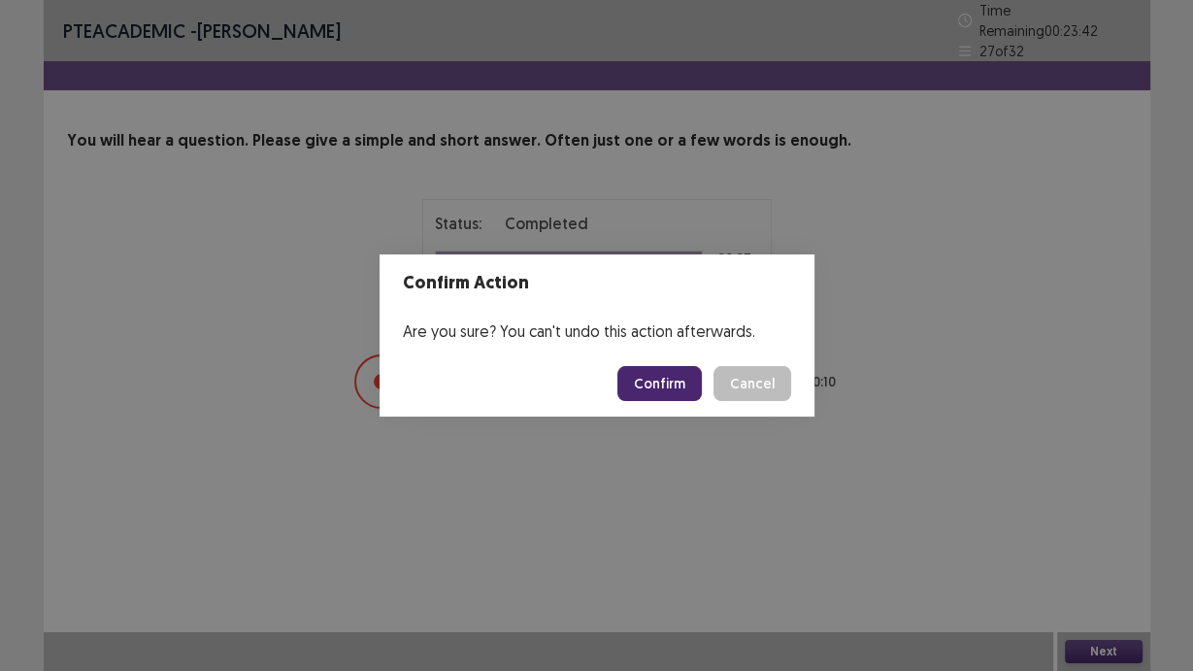
click at [680, 388] on button "Confirm" at bounding box center [660, 383] width 84 height 35
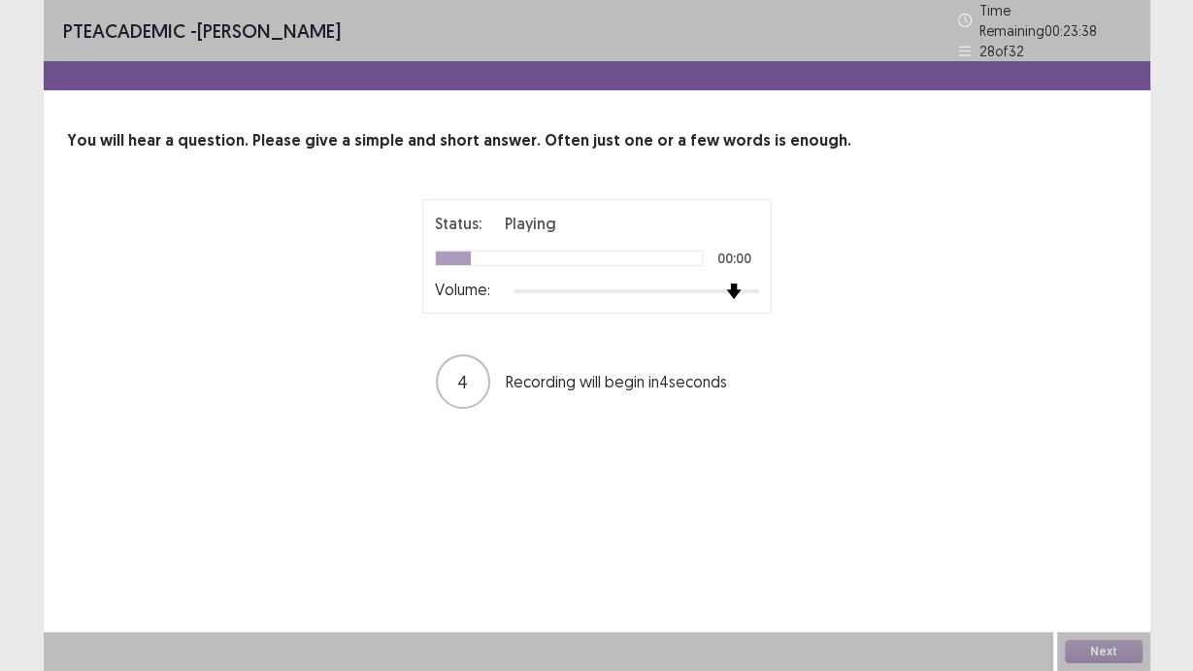
click at [735, 284] on div at bounding box center [637, 292] width 246 height 16
click at [756, 284] on div at bounding box center [637, 292] width 246 height 16
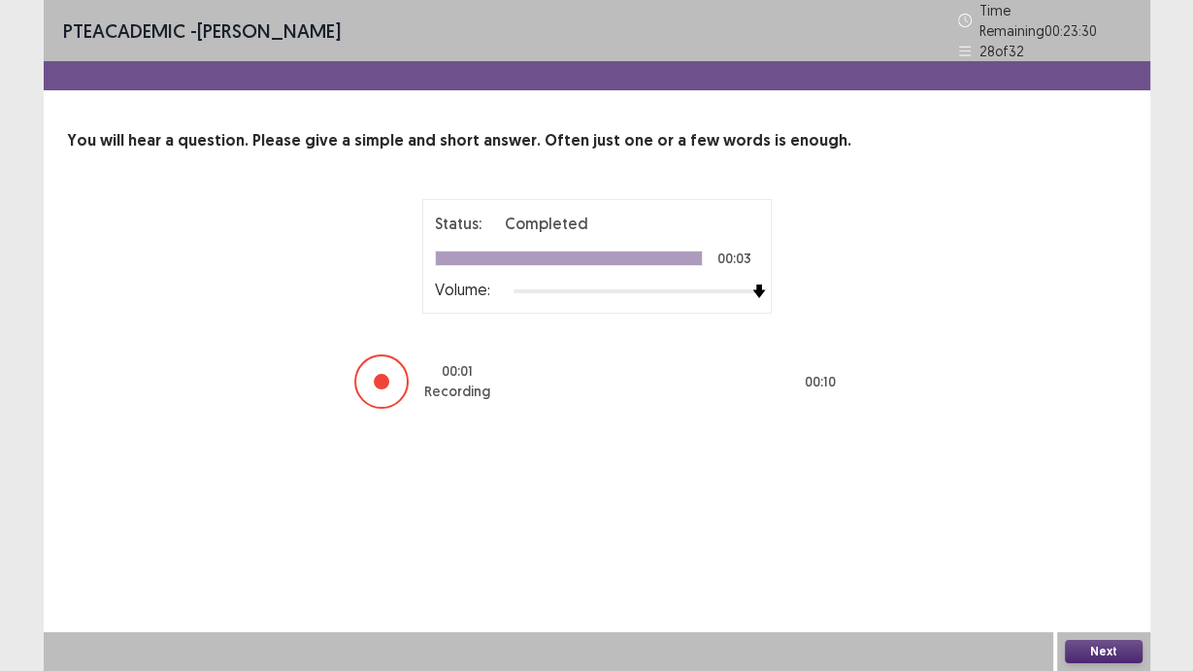
click at [1094, 648] on button "Next" at bounding box center [1104, 651] width 78 height 23
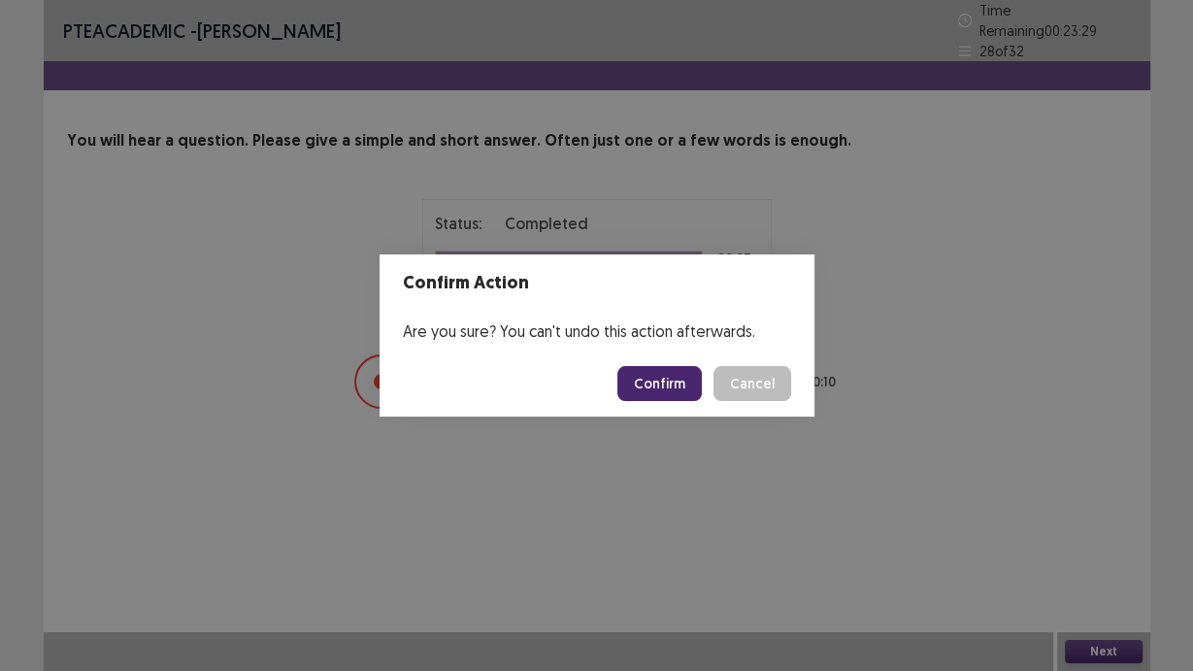
click at [670, 386] on button "Confirm" at bounding box center [660, 383] width 84 height 35
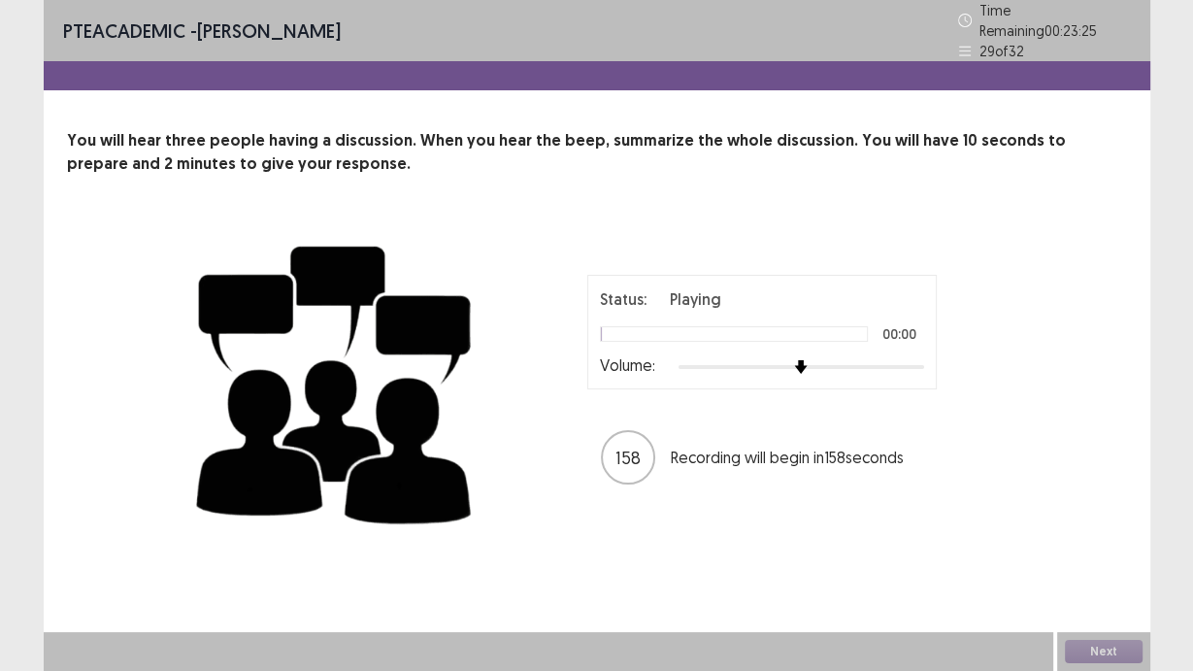
click at [934, 354] on div "Status: Playing 00:00 Volume:" at bounding box center [762, 332] width 350 height 115
click at [917, 361] on div at bounding box center [802, 367] width 246 height 16
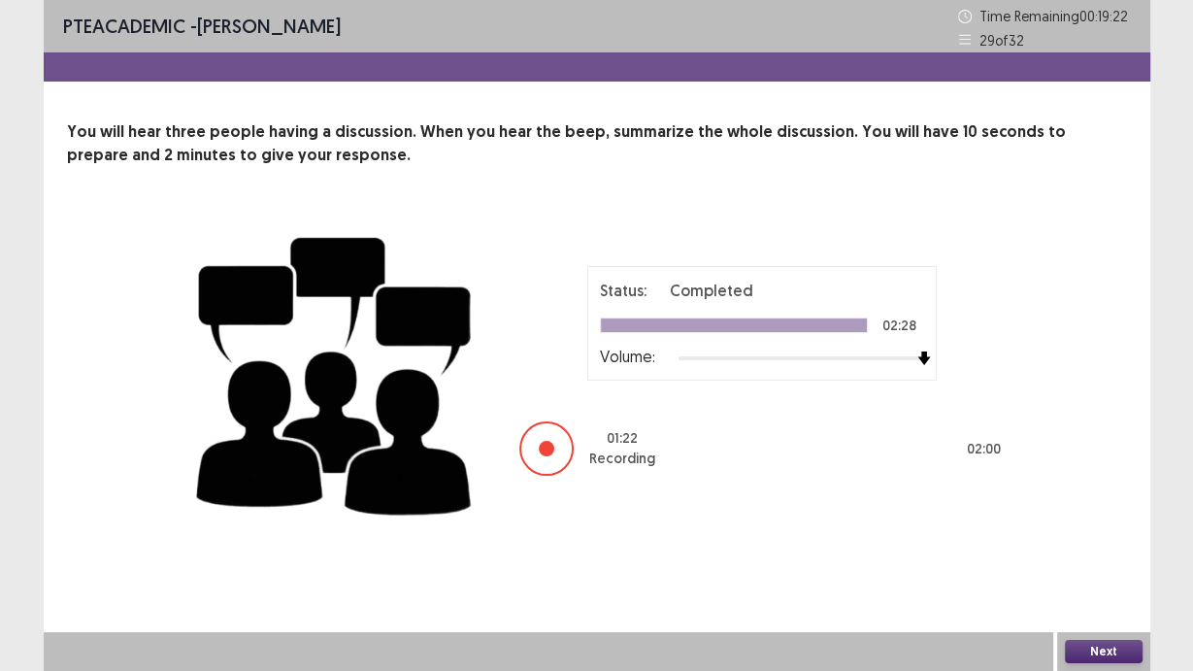
click at [1095, 655] on button "Next" at bounding box center [1104, 651] width 78 height 23
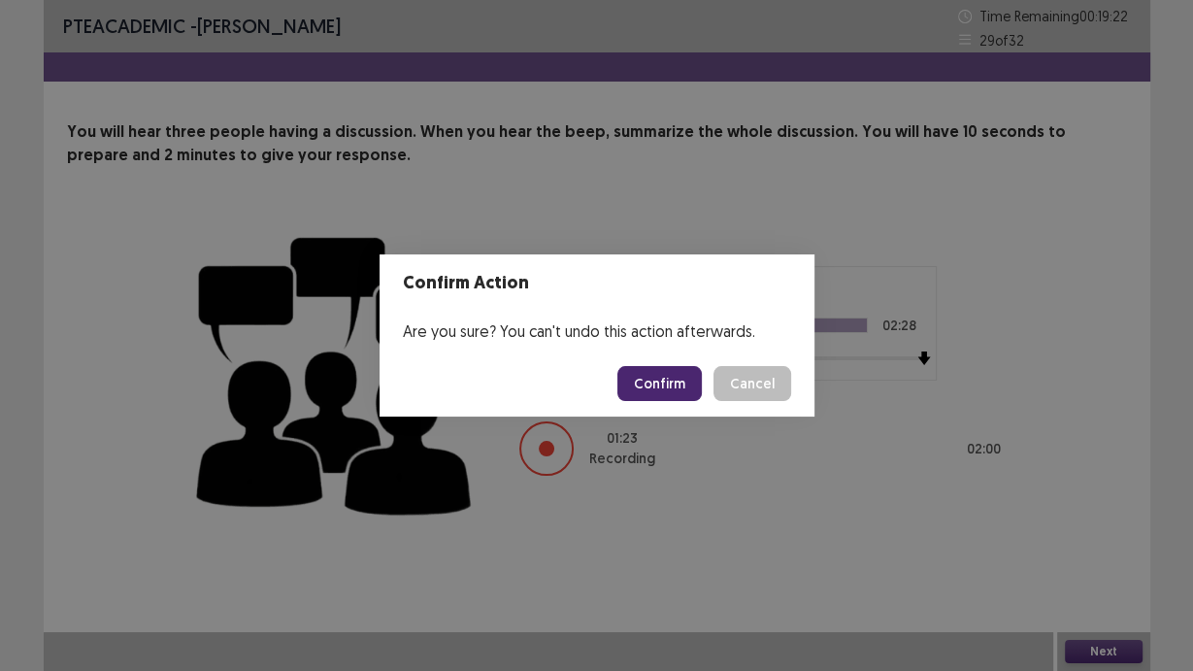
click at [654, 376] on button "Confirm" at bounding box center [660, 383] width 84 height 35
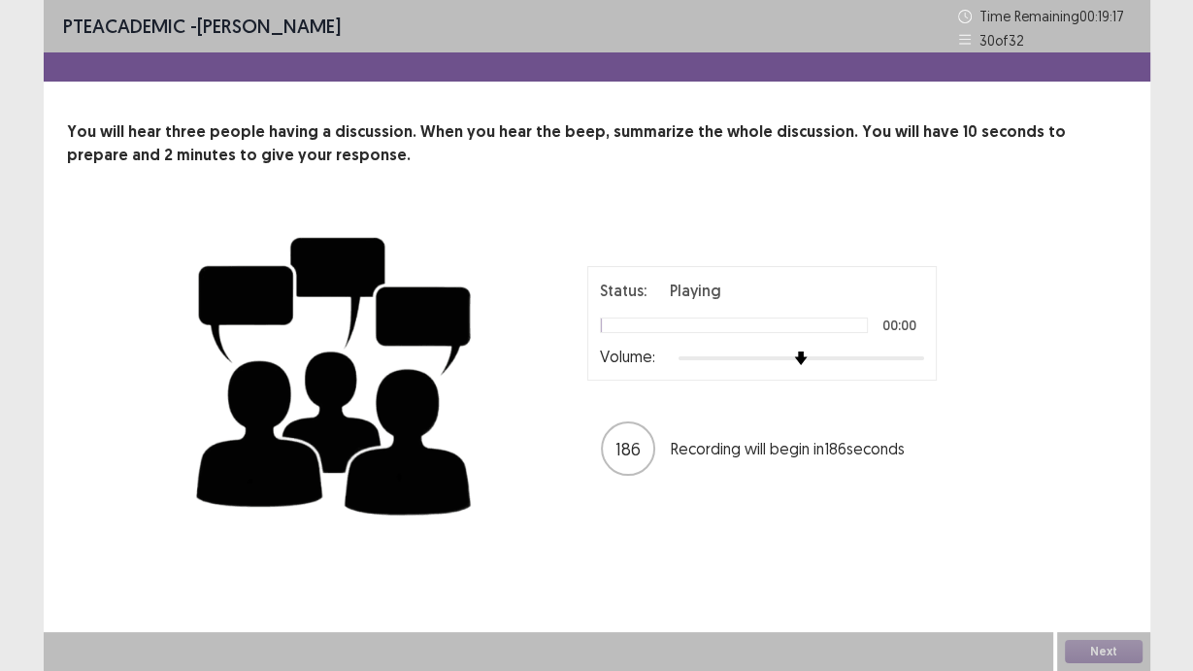
click at [917, 362] on div at bounding box center [802, 359] width 246 height 16
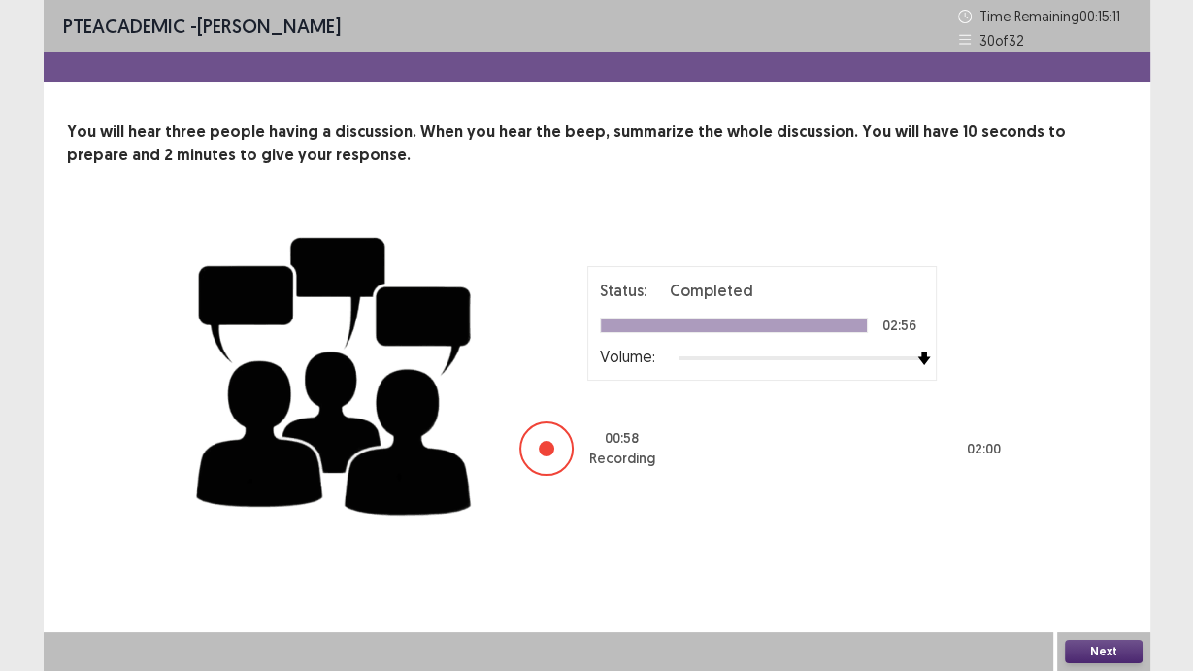
click at [1125, 659] on button "Next" at bounding box center [1104, 651] width 78 height 23
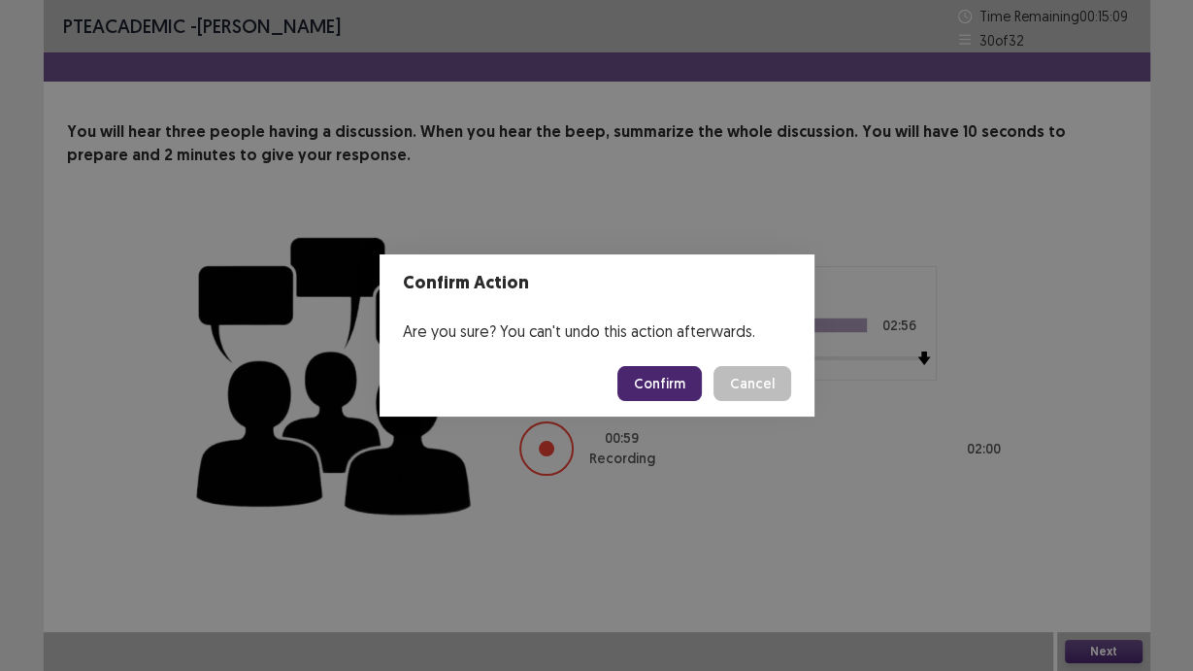
click at [652, 393] on button "Confirm" at bounding box center [660, 383] width 84 height 35
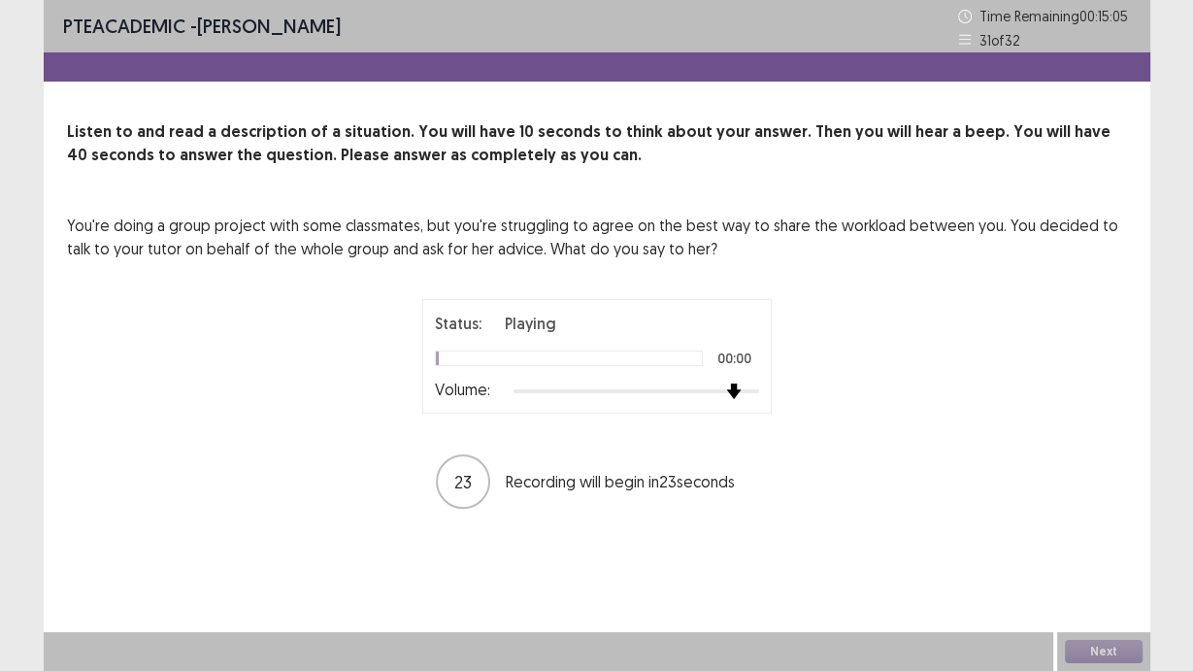
click at [823, 405] on div "Status: Playing 00:00 Volume: 23 Recording will begin in 23 seconds" at bounding box center [596, 405] width 485 height 212
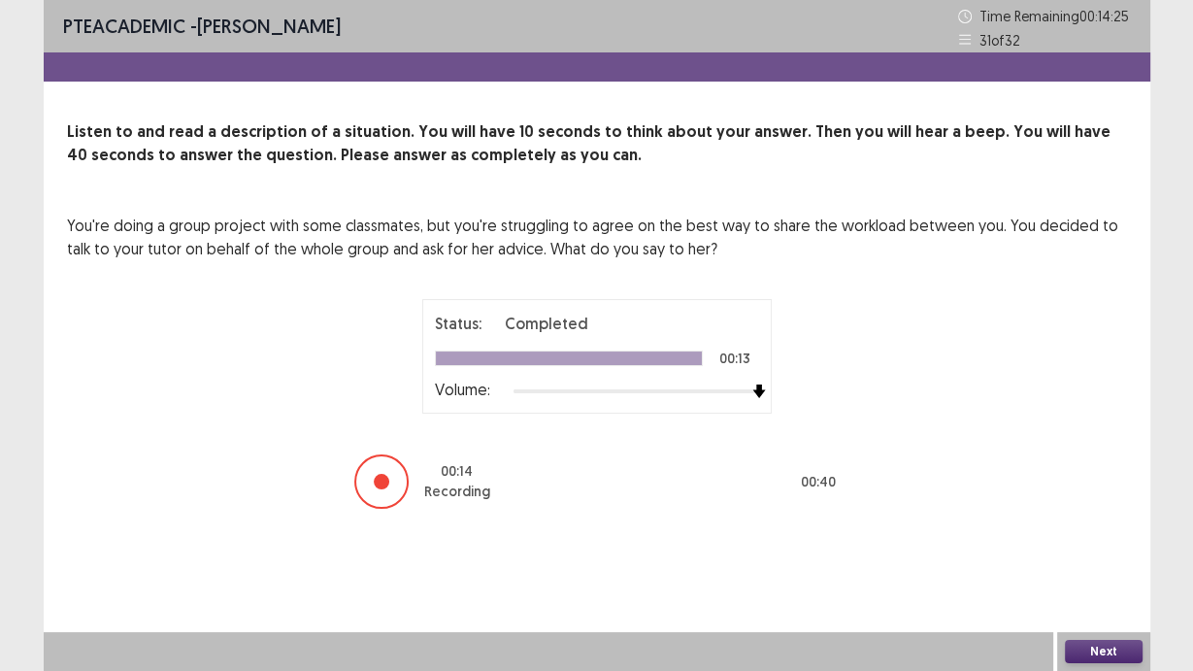
click at [1078, 648] on button "Next" at bounding box center [1104, 651] width 78 height 23
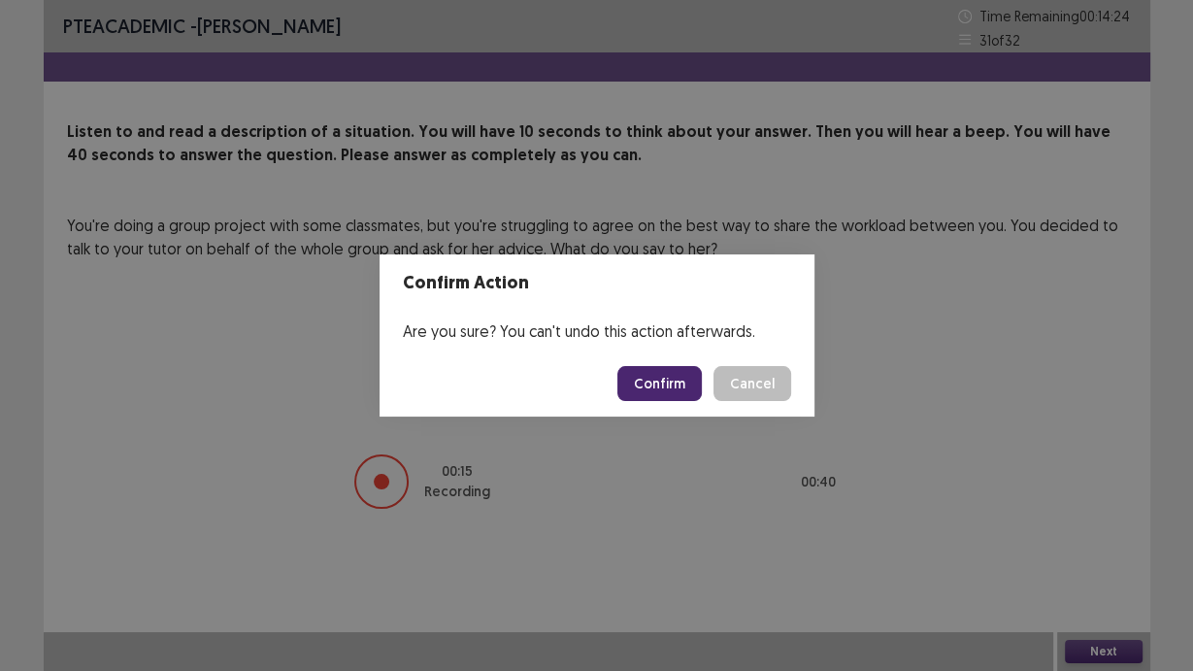
click at [649, 395] on button "Confirm" at bounding box center [660, 383] width 84 height 35
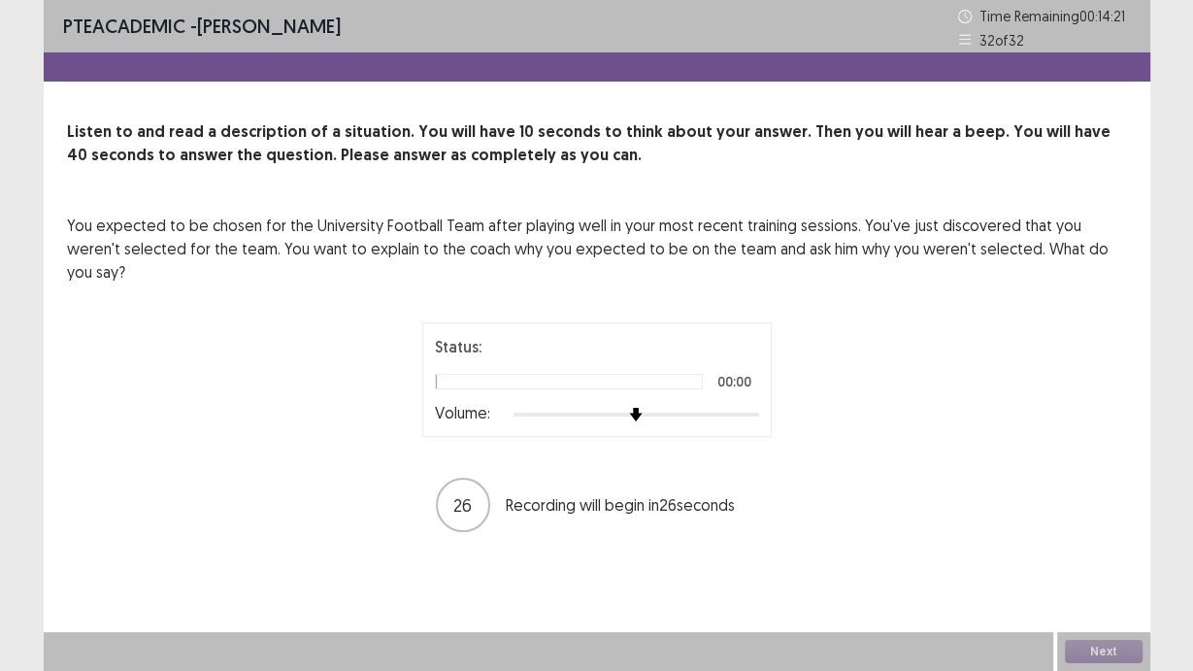
click at [743, 373] on div "Status: 00:00 Volume:" at bounding box center [597, 379] width 324 height 89
click at [759, 384] on div "Status: 00:00 Volume:" at bounding box center [597, 379] width 350 height 115
click at [761, 388] on div "Status: Playing 00:00 Volume:" at bounding box center [597, 379] width 350 height 115
click at [755, 407] on div at bounding box center [637, 415] width 246 height 16
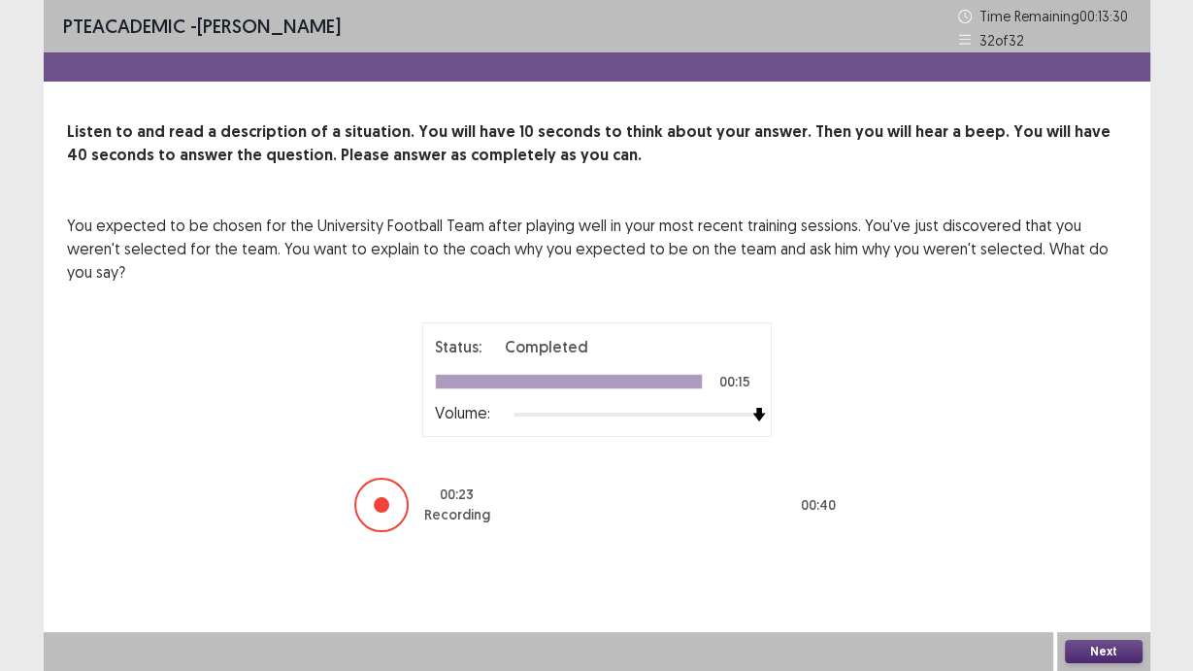
click at [1099, 652] on button "Next" at bounding box center [1104, 651] width 78 height 23
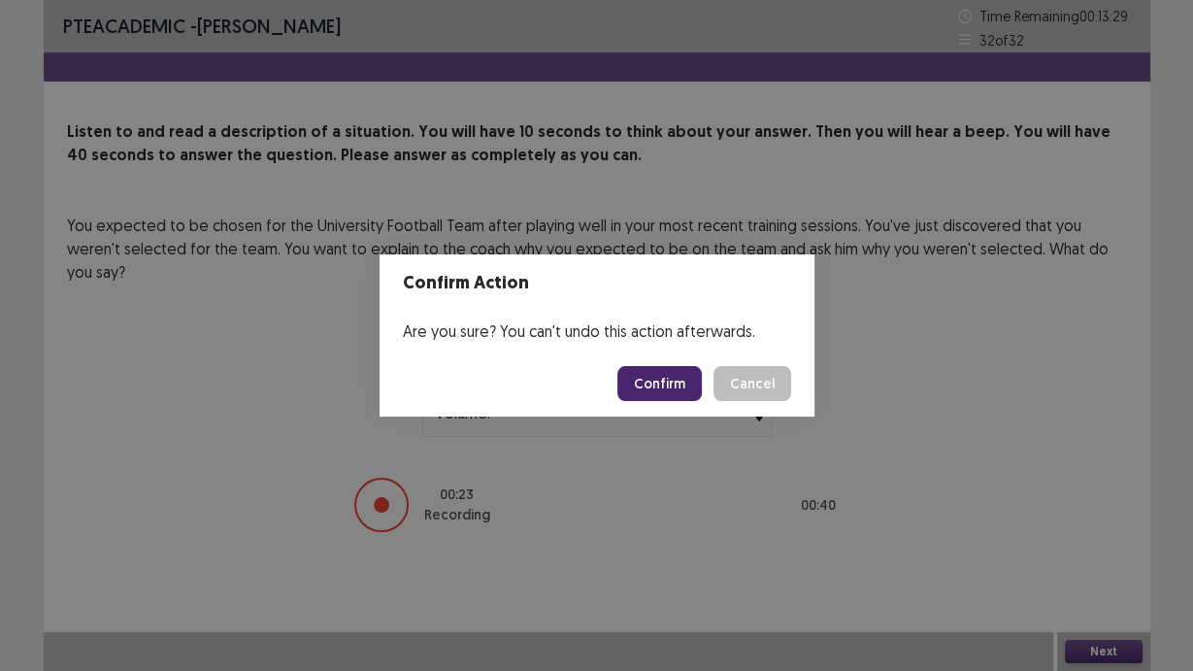
click at [664, 394] on button "Confirm" at bounding box center [660, 383] width 84 height 35
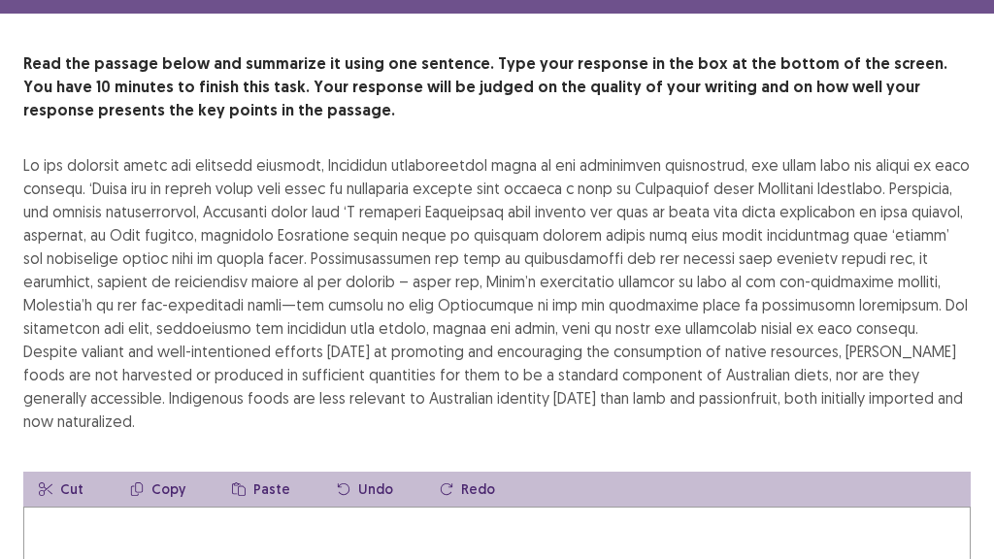
scroll to position [64, 0]
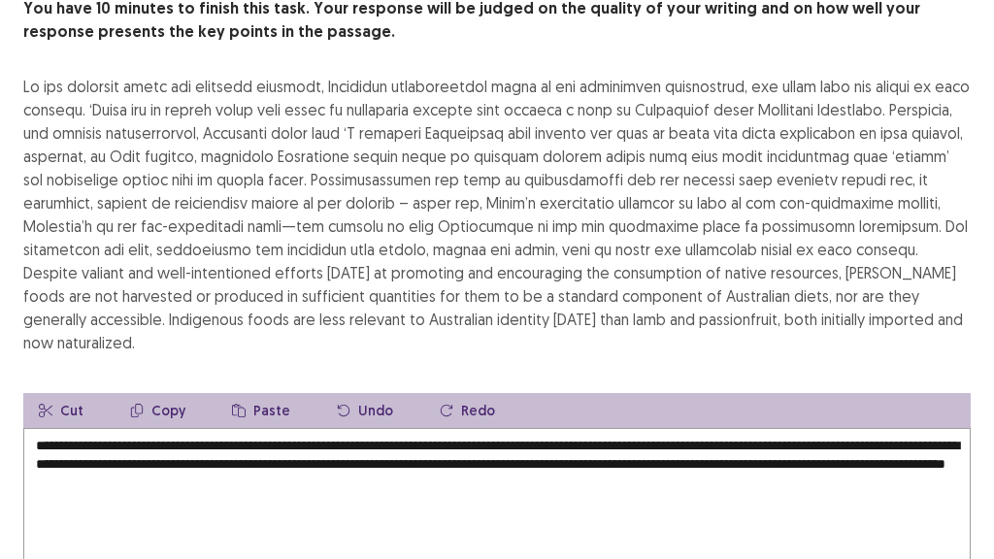
scroll to position [323, 0]
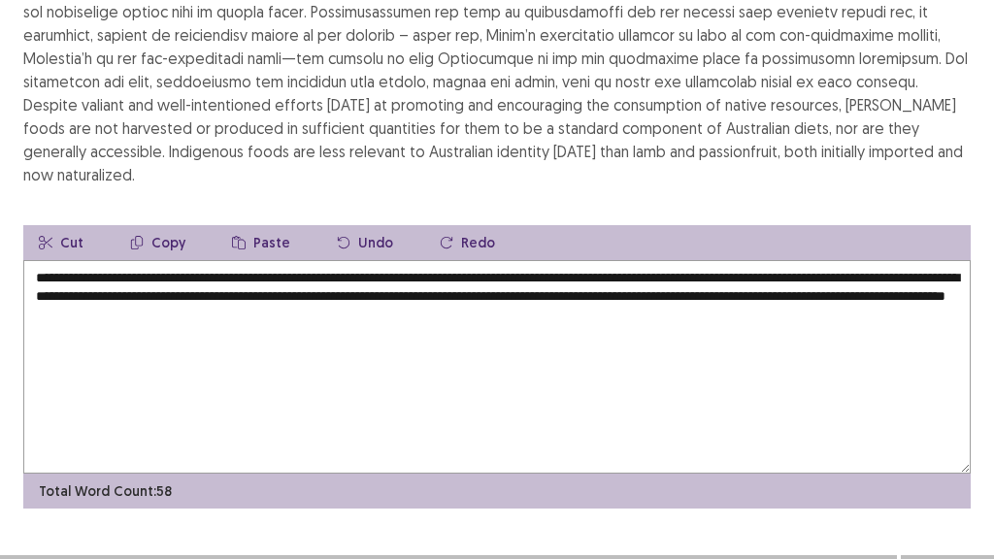
drag, startPoint x: 47, startPoint y: 243, endPoint x: 518, endPoint y: 250, distance: 471.9
click at [518, 260] on textarea "**********" at bounding box center [497, 367] width 948 height 214
click at [546, 314] on textarea "**********" at bounding box center [497, 367] width 948 height 214
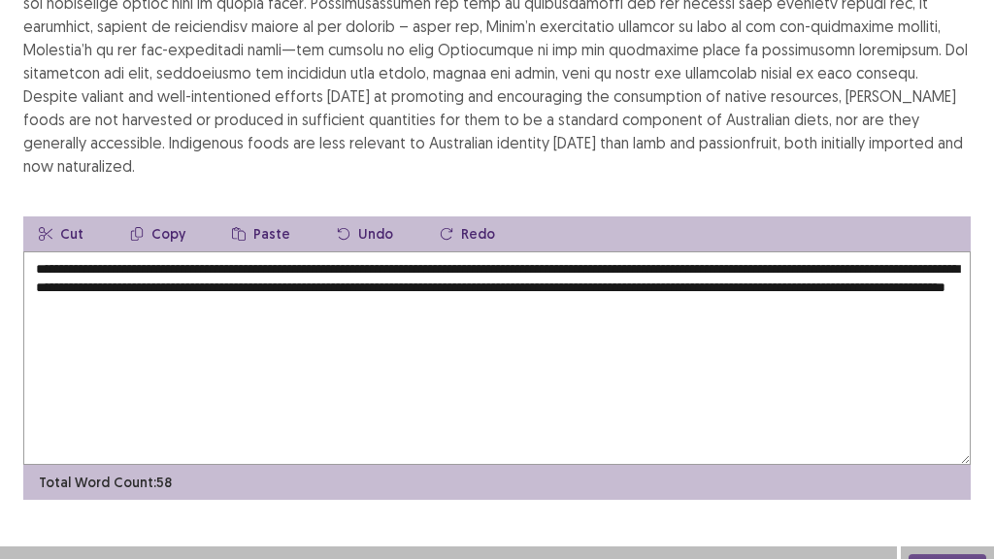
type textarea "**********"
click at [952, 554] on button "Next" at bounding box center [948, 565] width 78 height 23
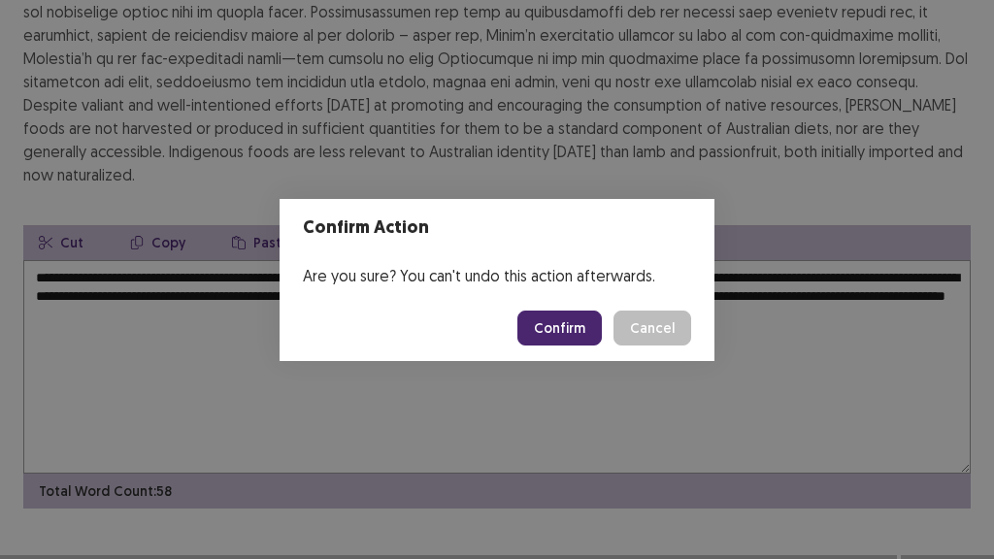
click at [576, 333] on button "Confirm" at bounding box center [560, 328] width 84 height 35
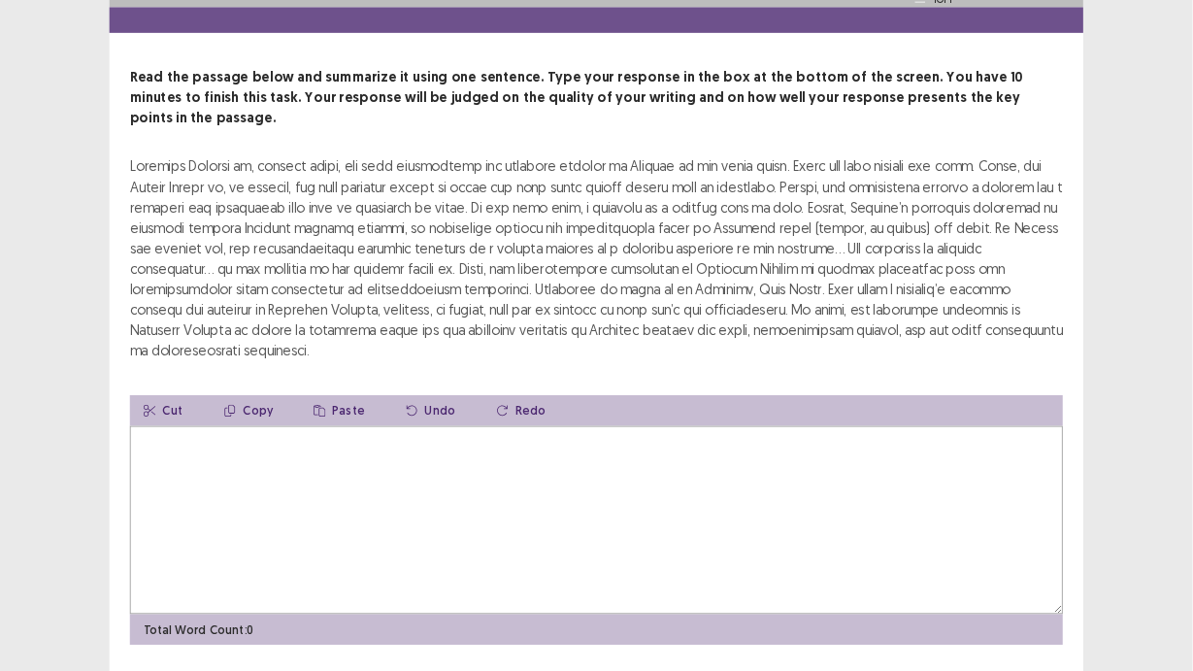
scroll to position [52, 0]
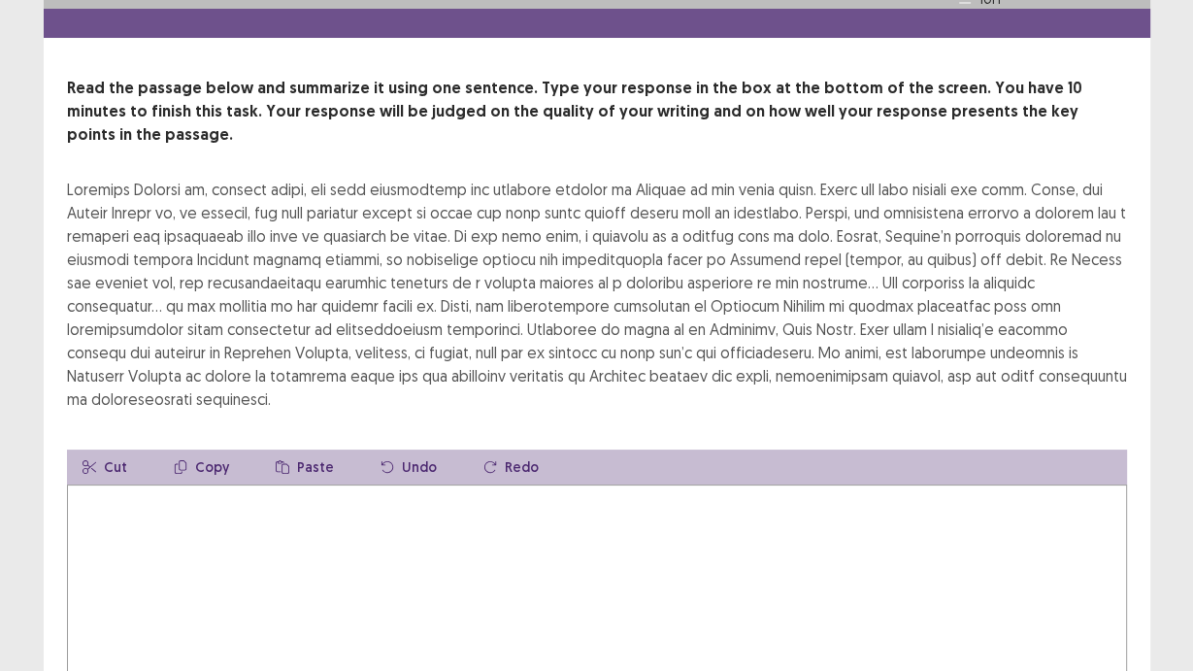
click at [625, 484] on textarea at bounding box center [597, 591] width 1060 height 214
type textarea "*"
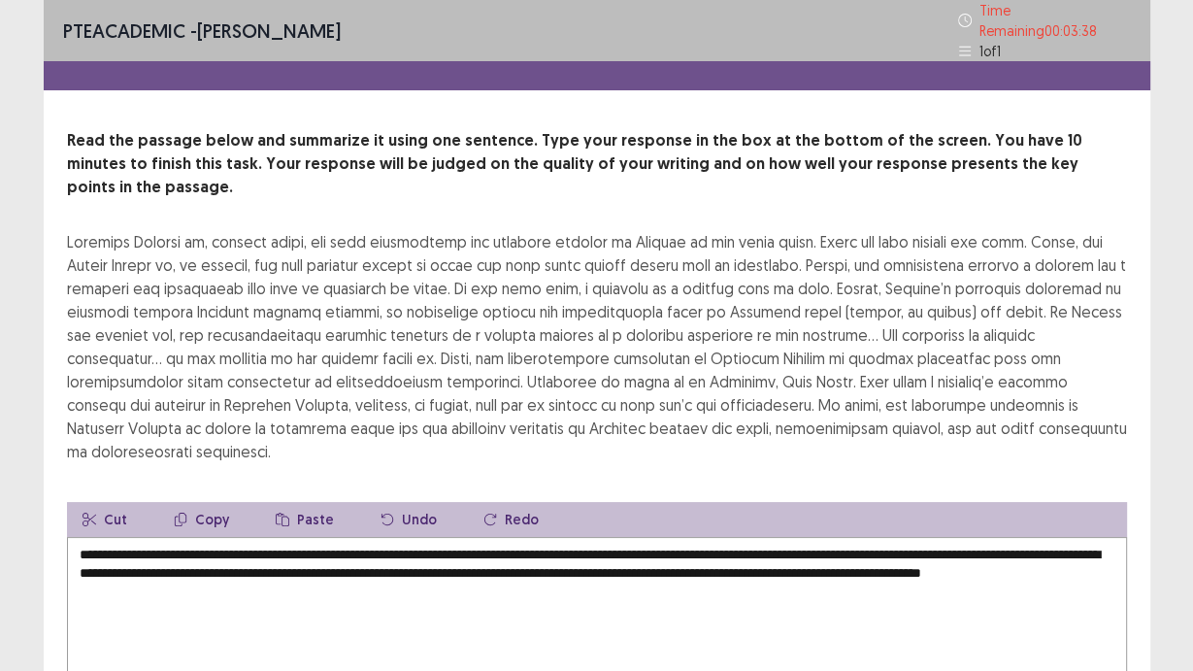
scroll to position [78, 0]
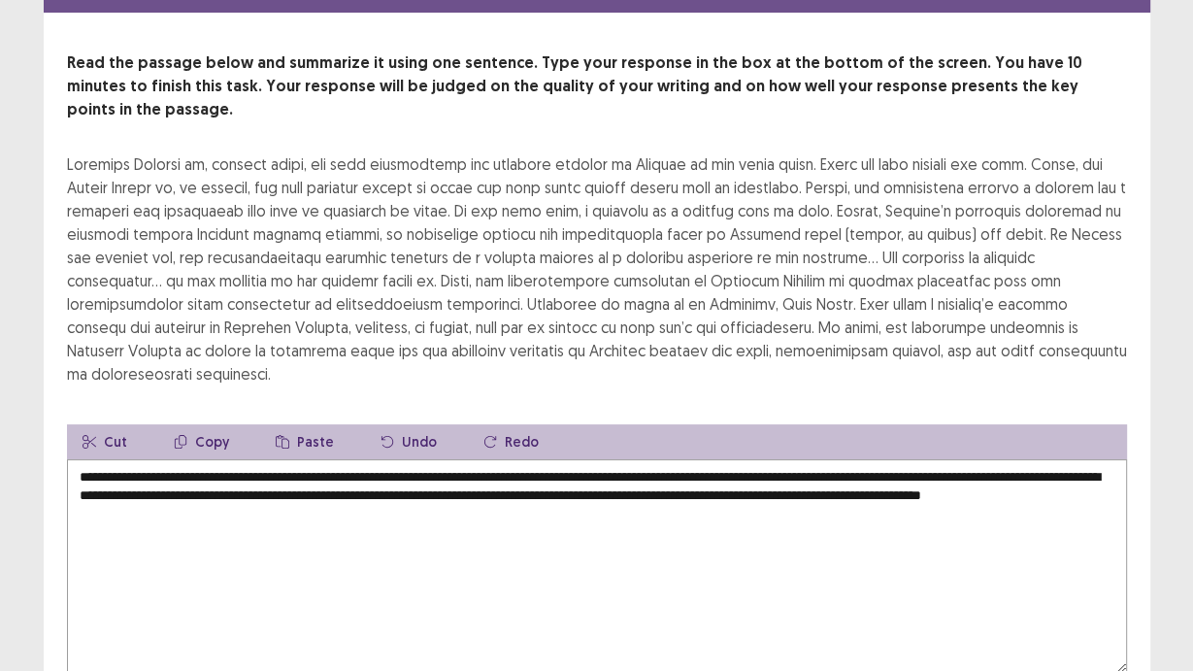
drag, startPoint x: 224, startPoint y: 439, endPoint x: 322, endPoint y: 435, distance: 98.1
click at [322, 459] on textarea "**********" at bounding box center [597, 566] width 1060 height 214
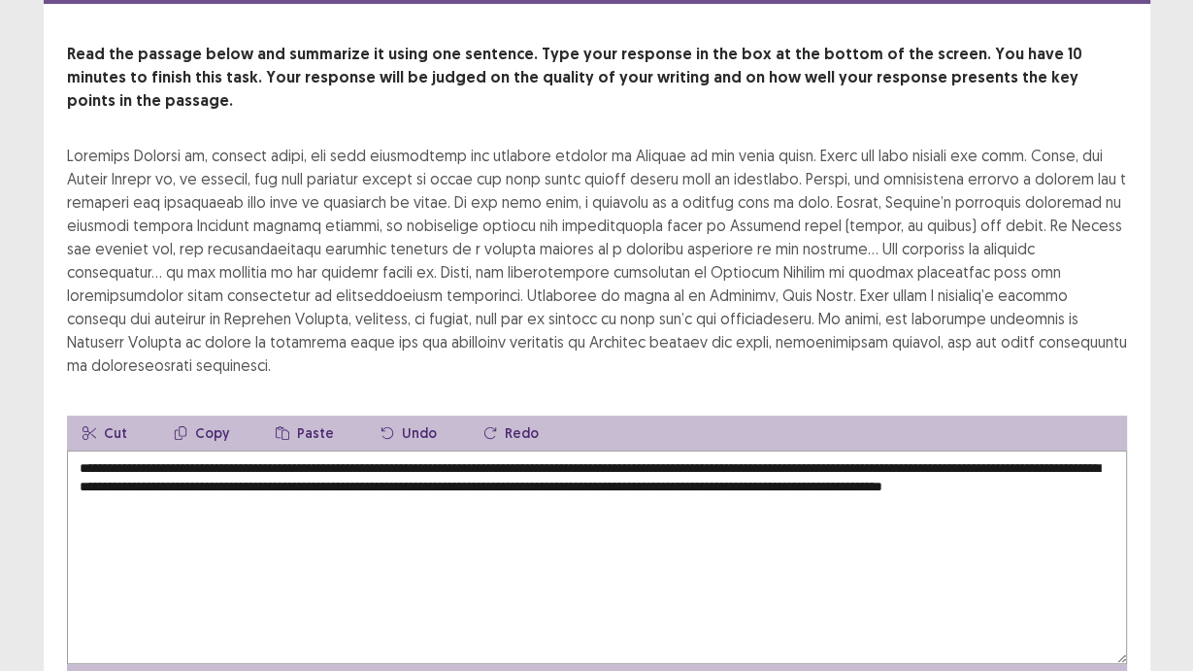
scroll to position [145, 0]
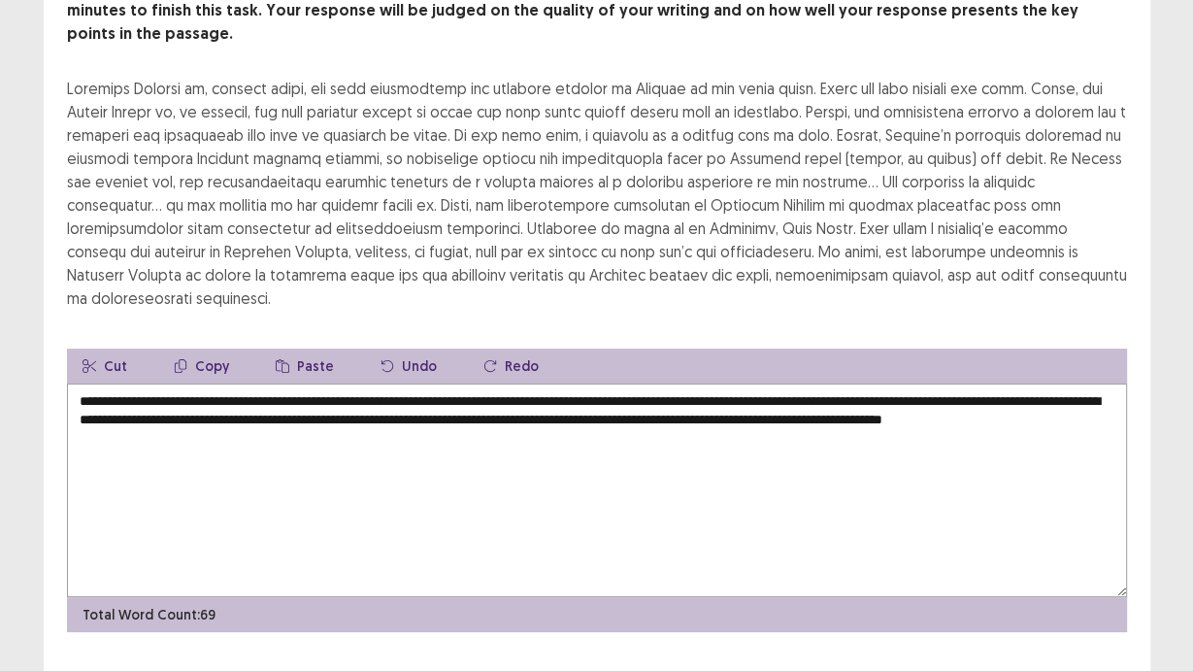
drag, startPoint x: 940, startPoint y: 373, endPoint x: 1102, endPoint y: 409, distance: 166.1
click at [1102, 409] on textarea "**********" at bounding box center [597, 491] width 1060 height 214
drag, startPoint x: 825, startPoint y: 374, endPoint x: 916, endPoint y: 365, distance: 90.7
click at [916, 384] on textarea "**********" at bounding box center [597, 491] width 1060 height 214
click at [191, 395] on textarea "**********" at bounding box center [597, 491] width 1060 height 214
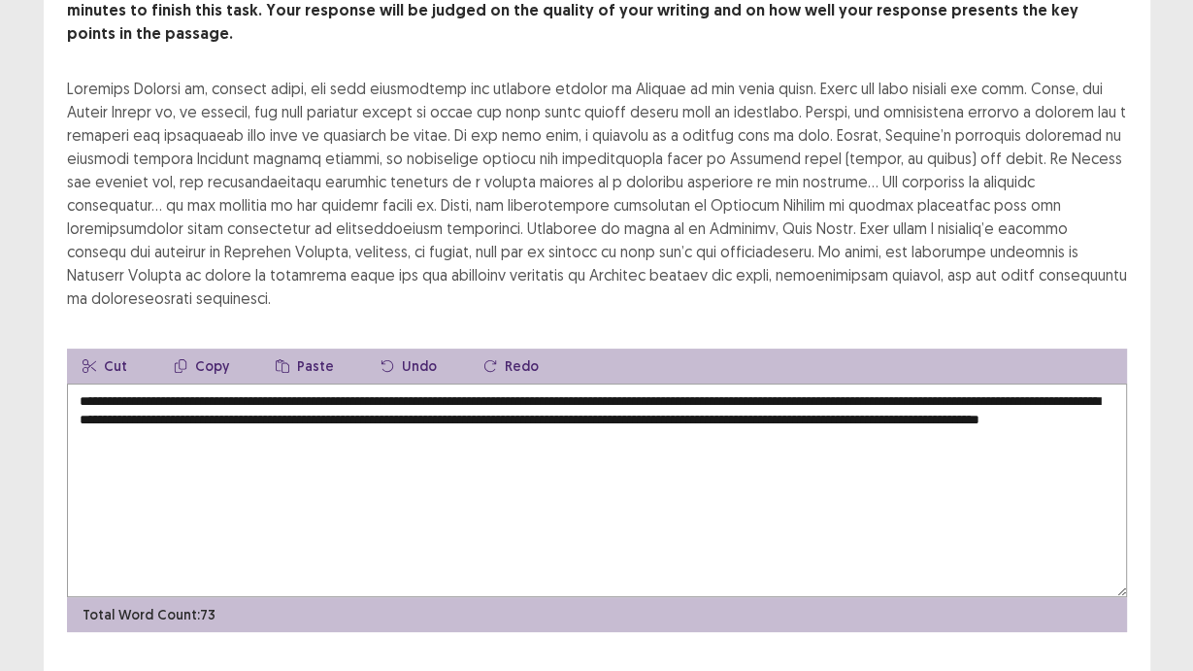
click at [225, 398] on textarea "**********" at bounding box center [597, 491] width 1060 height 214
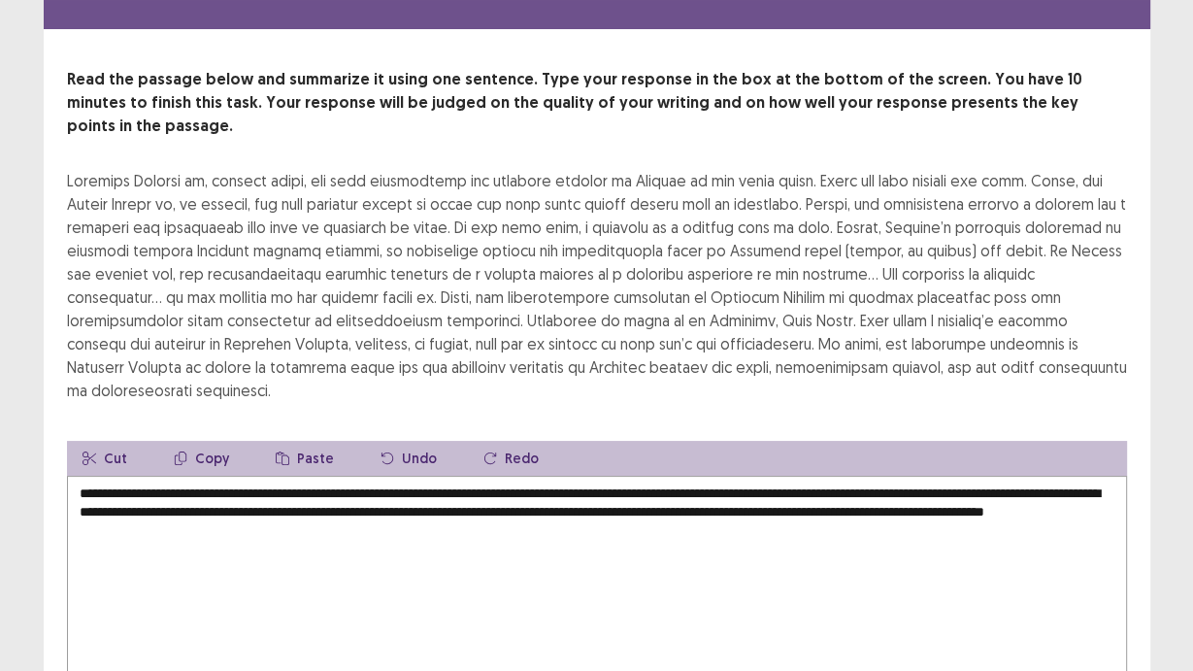
scroll to position [0, 0]
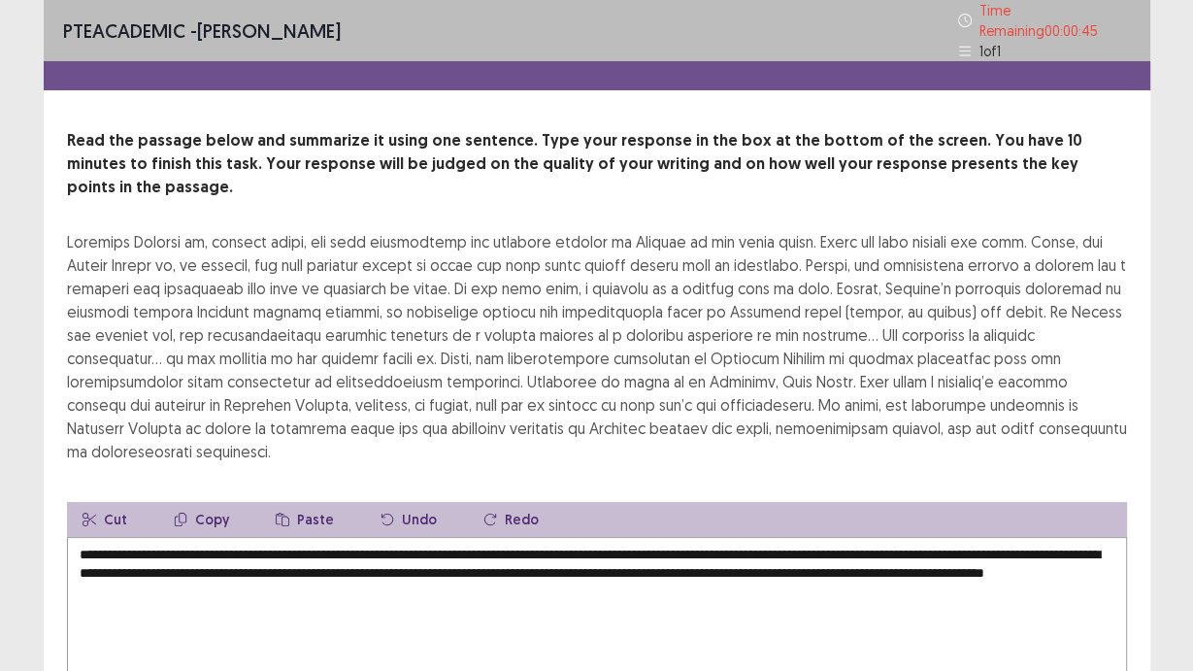
click at [427, 557] on textarea "**********" at bounding box center [597, 644] width 1060 height 214
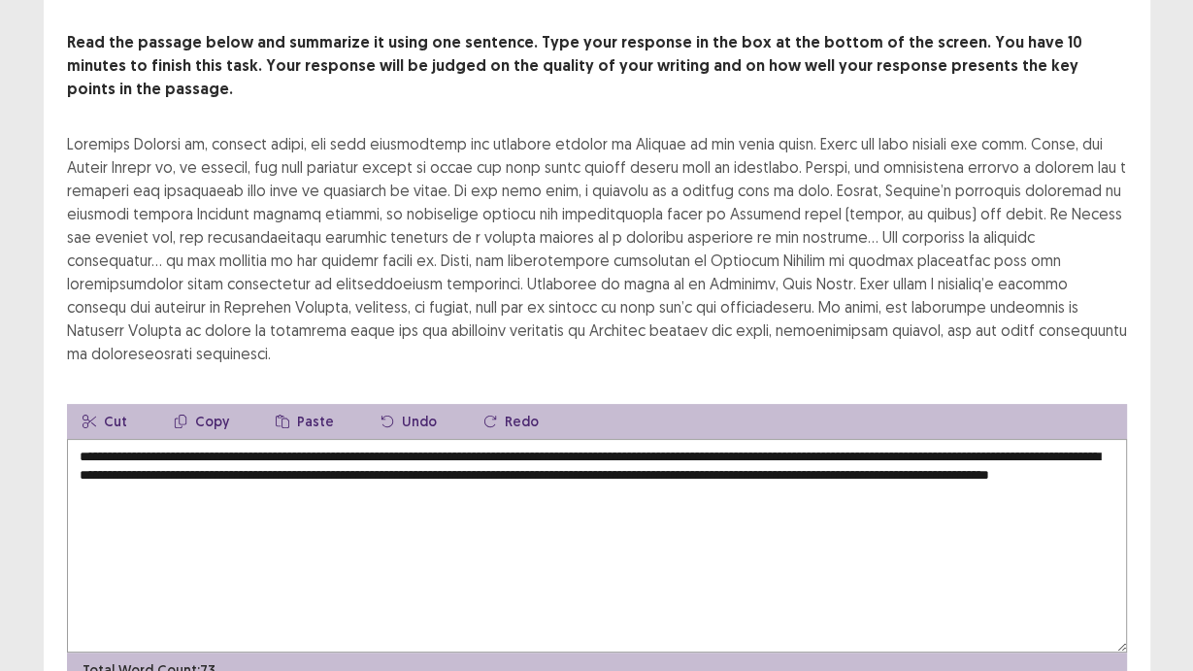
scroll to position [145, 0]
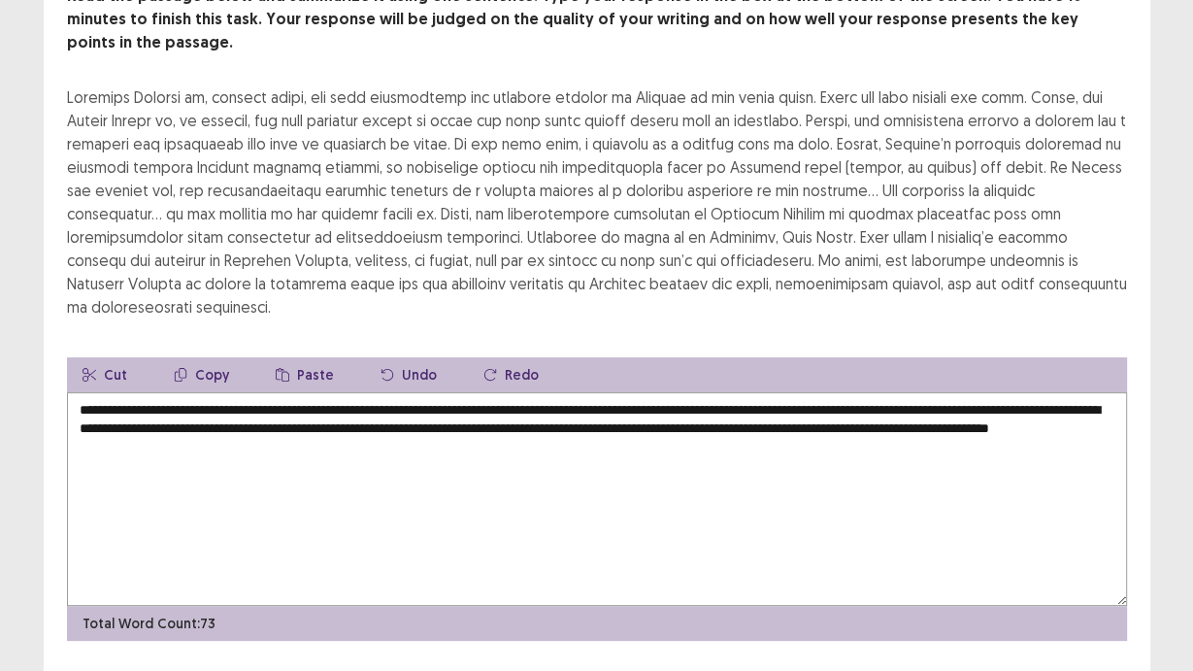
type textarea "**********"
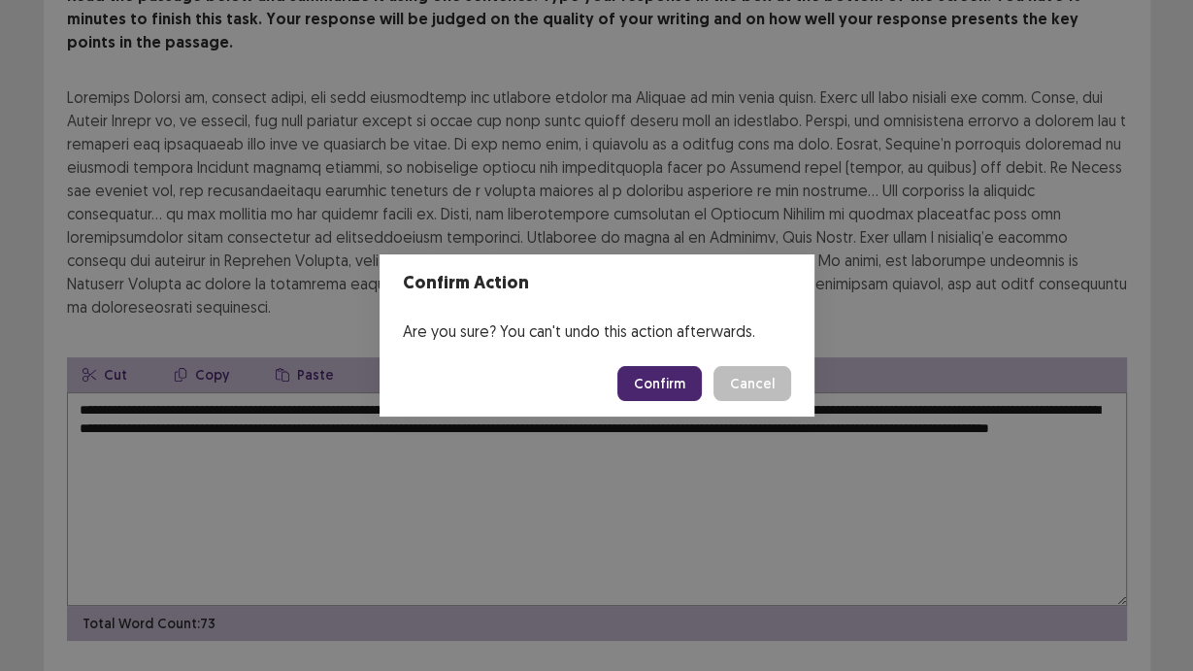
click at [676, 389] on button "Confirm" at bounding box center [660, 383] width 84 height 35
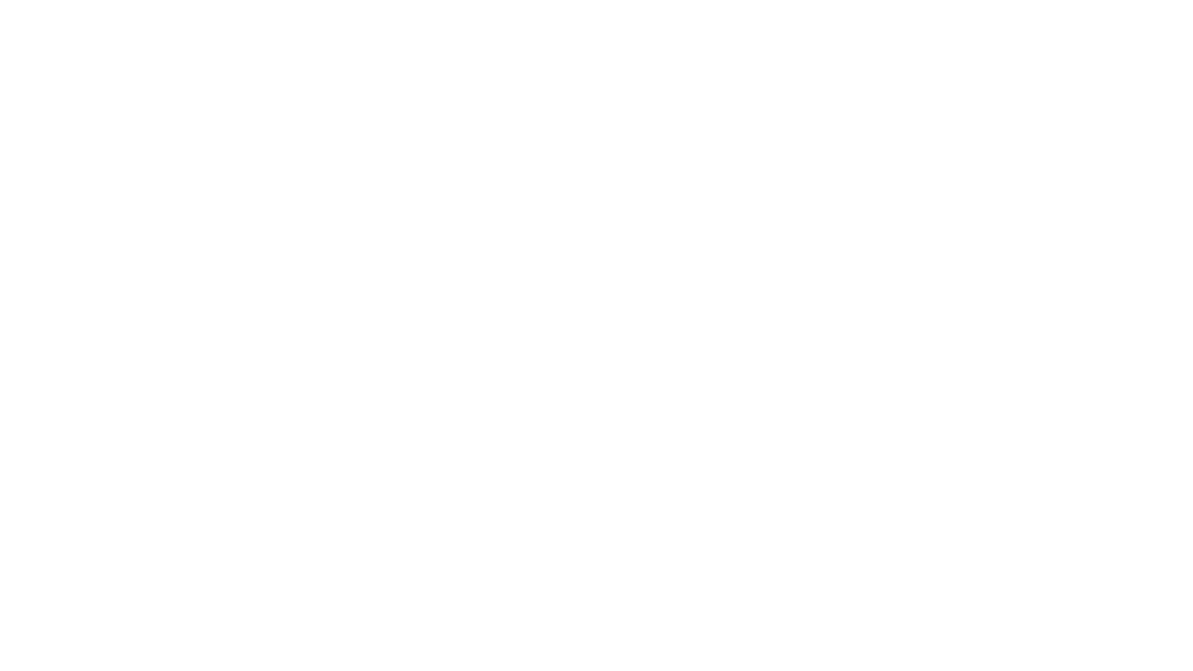
scroll to position [0, 0]
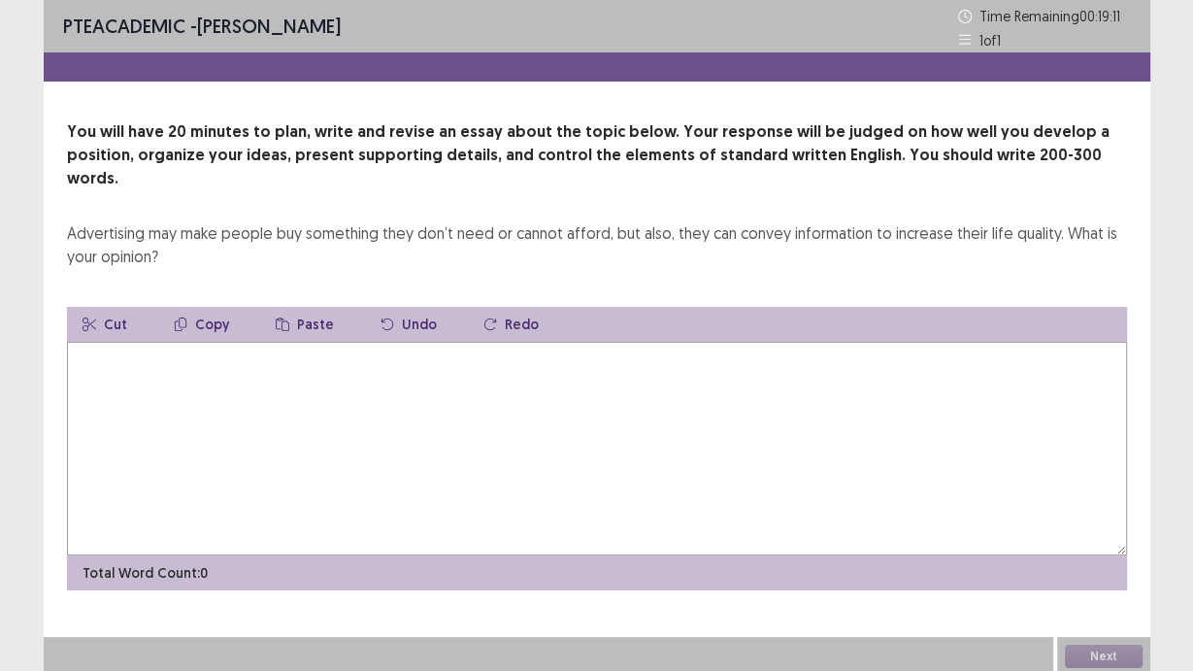
click at [155, 343] on textarea at bounding box center [597, 449] width 1060 height 214
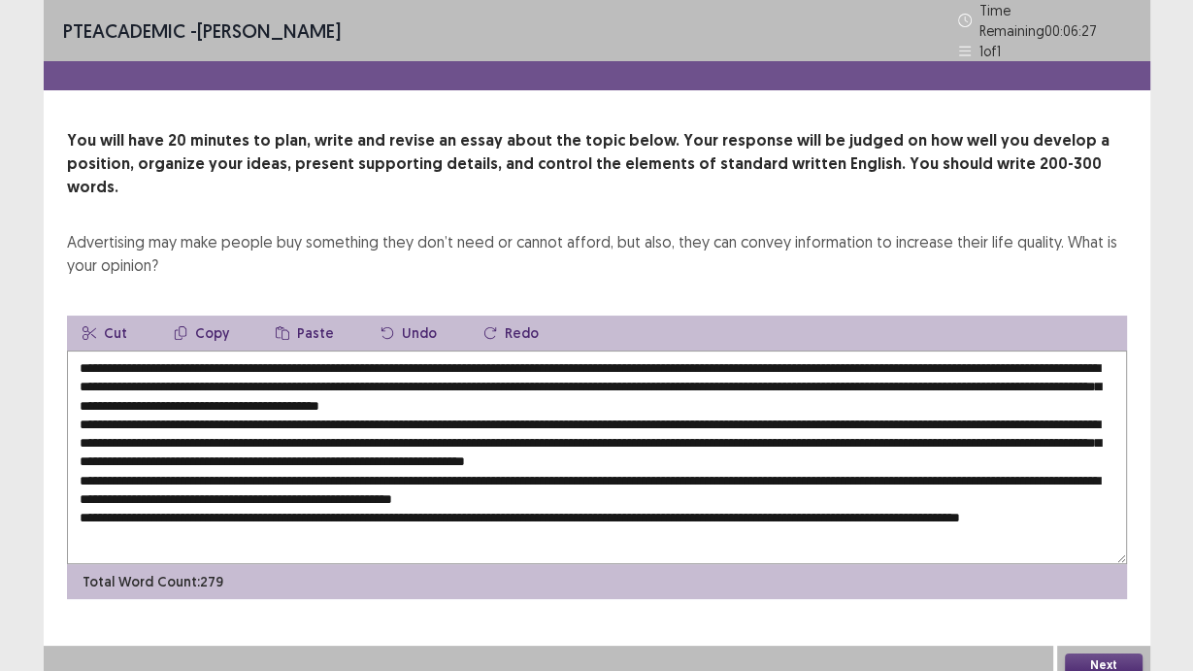
drag, startPoint x: 77, startPoint y: 342, endPoint x: 1077, endPoint y: 349, distance: 1000.1
click at [1077, 351] on textarea at bounding box center [597, 458] width 1060 height 214
drag, startPoint x: 1067, startPoint y: 407, endPoint x: 1070, endPoint y: 420, distance: 13.9
click at [1067, 407] on textarea at bounding box center [597, 458] width 1060 height 214
type textarea "**********"
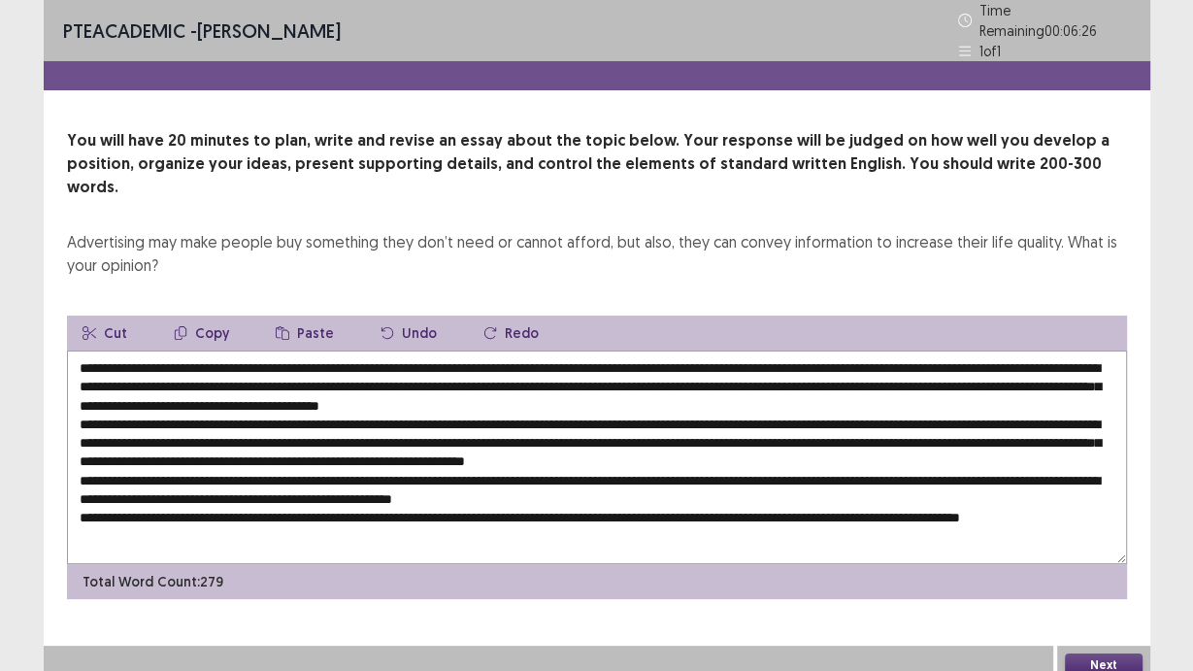
click at [1125, 653] on button "Next" at bounding box center [1104, 664] width 78 height 23
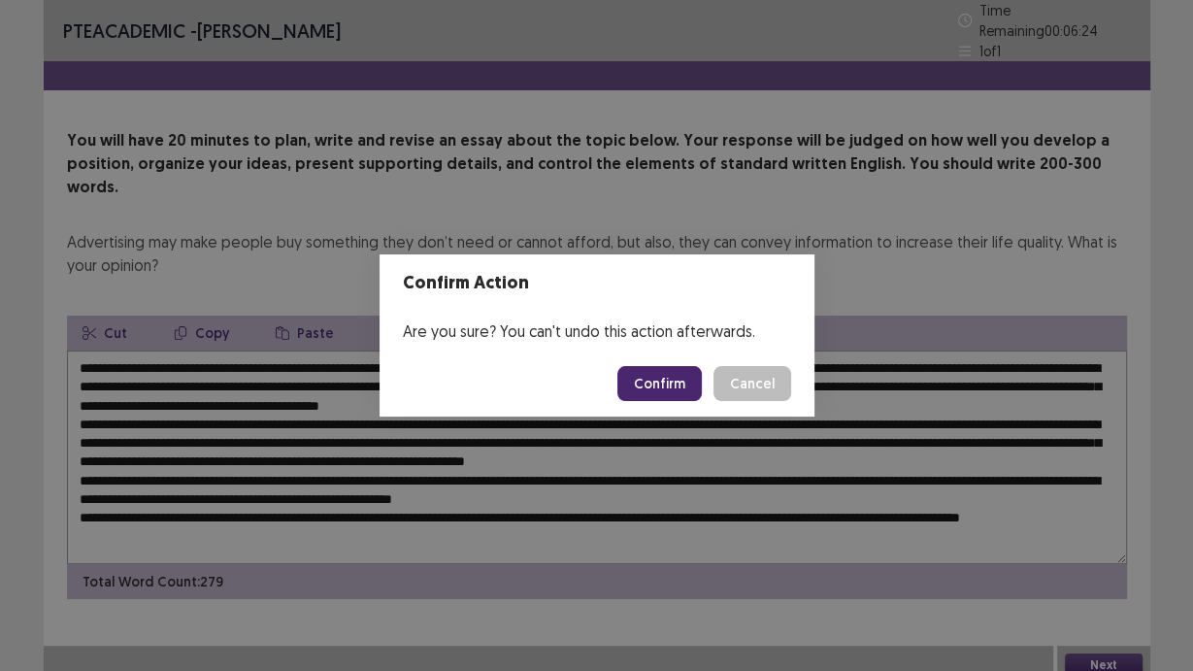
click at [674, 381] on button "Confirm" at bounding box center [660, 383] width 84 height 35
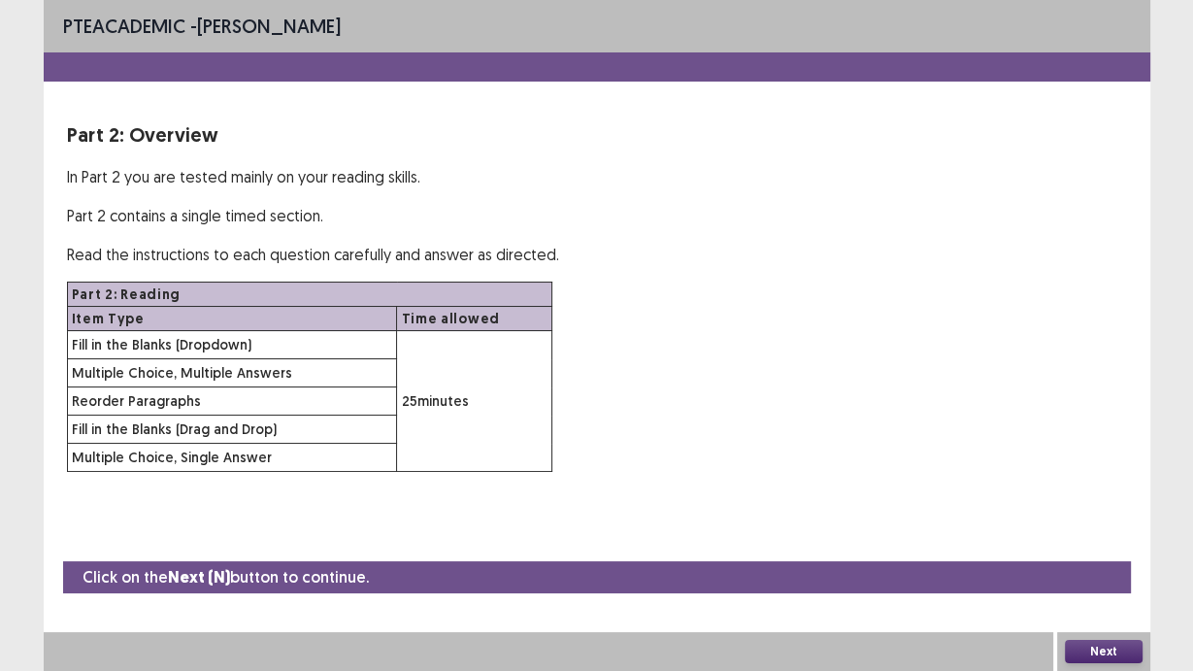
click at [1120, 657] on button "Next" at bounding box center [1104, 651] width 78 height 23
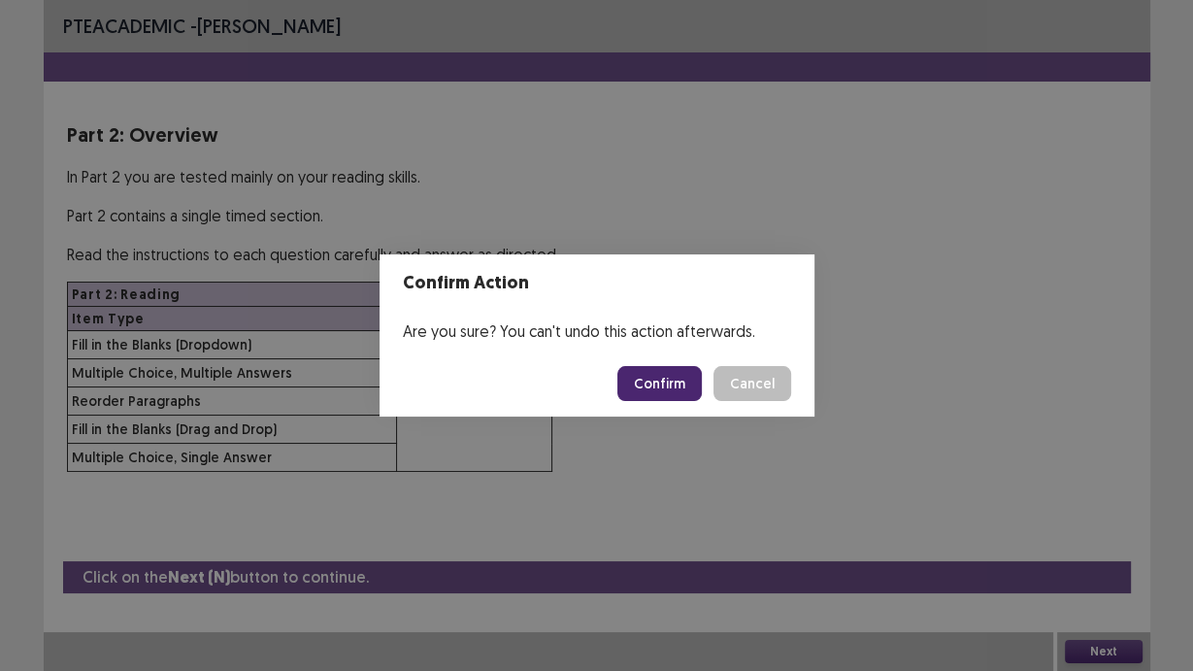
click at [650, 389] on button "Confirm" at bounding box center [660, 383] width 84 height 35
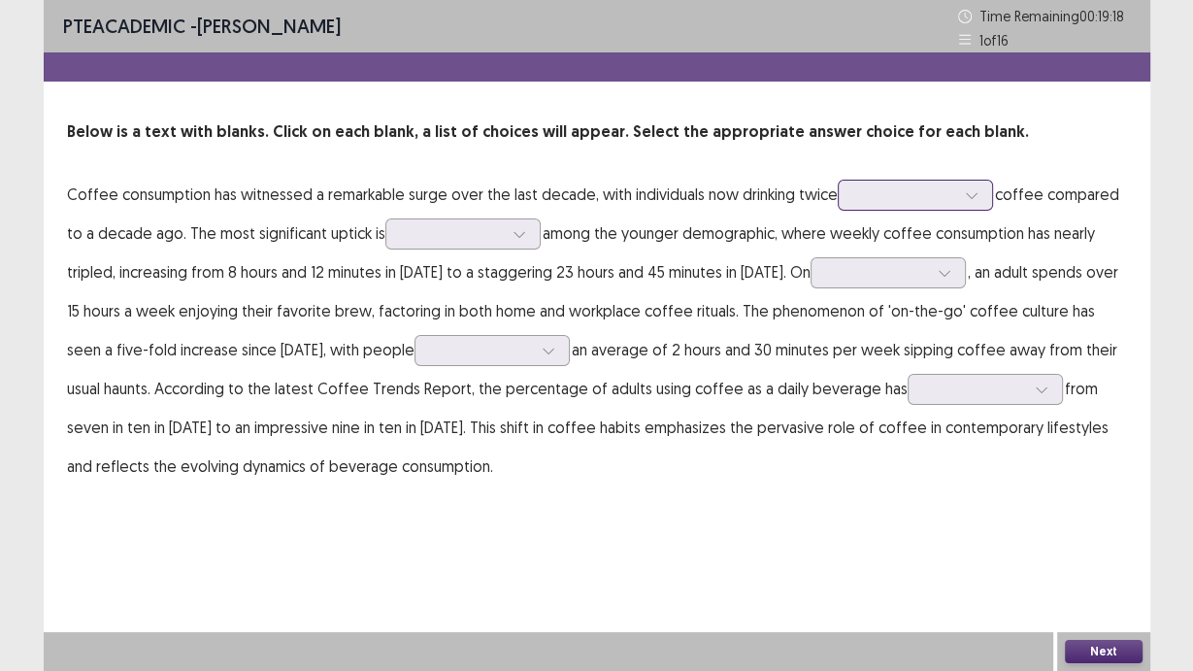
click at [924, 196] on div at bounding box center [904, 194] width 101 height 18
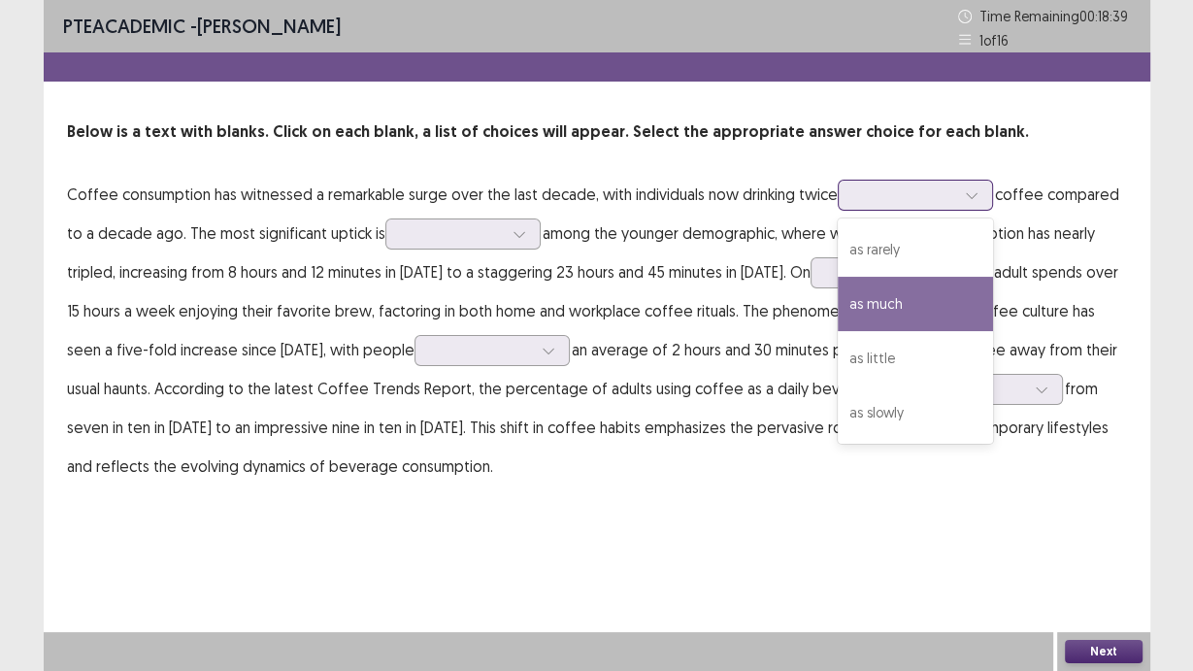
click at [955, 326] on div "as much" at bounding box center [915, 304] width 155 height 54
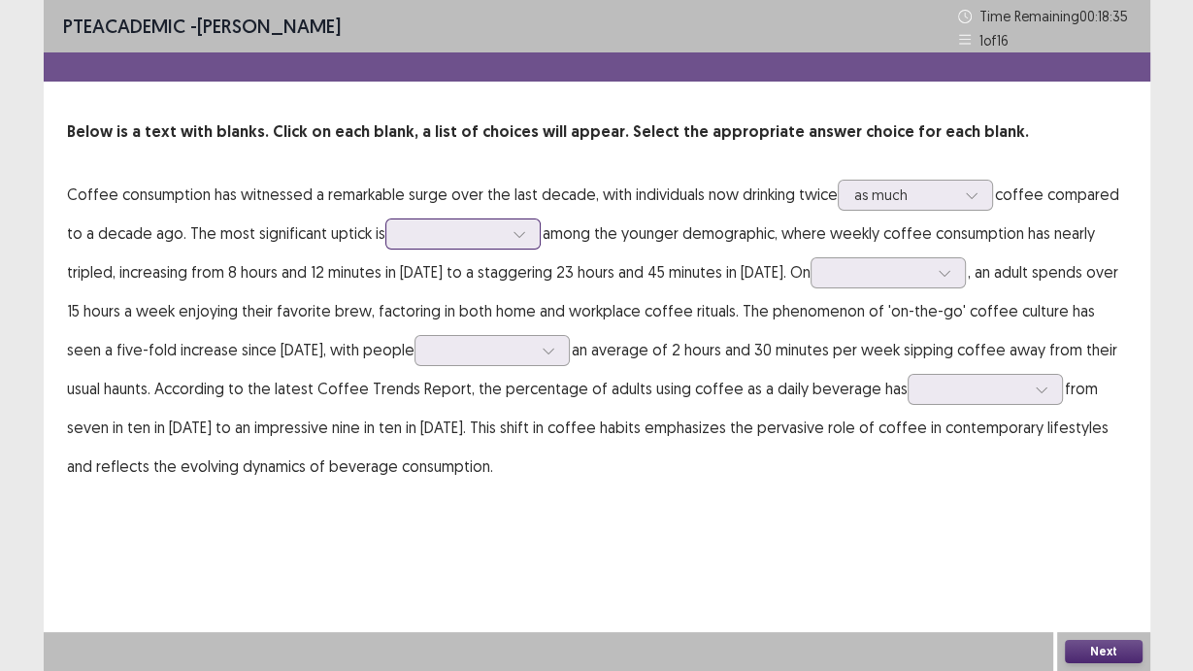
click at [473, 234] on div at bounding box center [452, 233] width 101 height 18
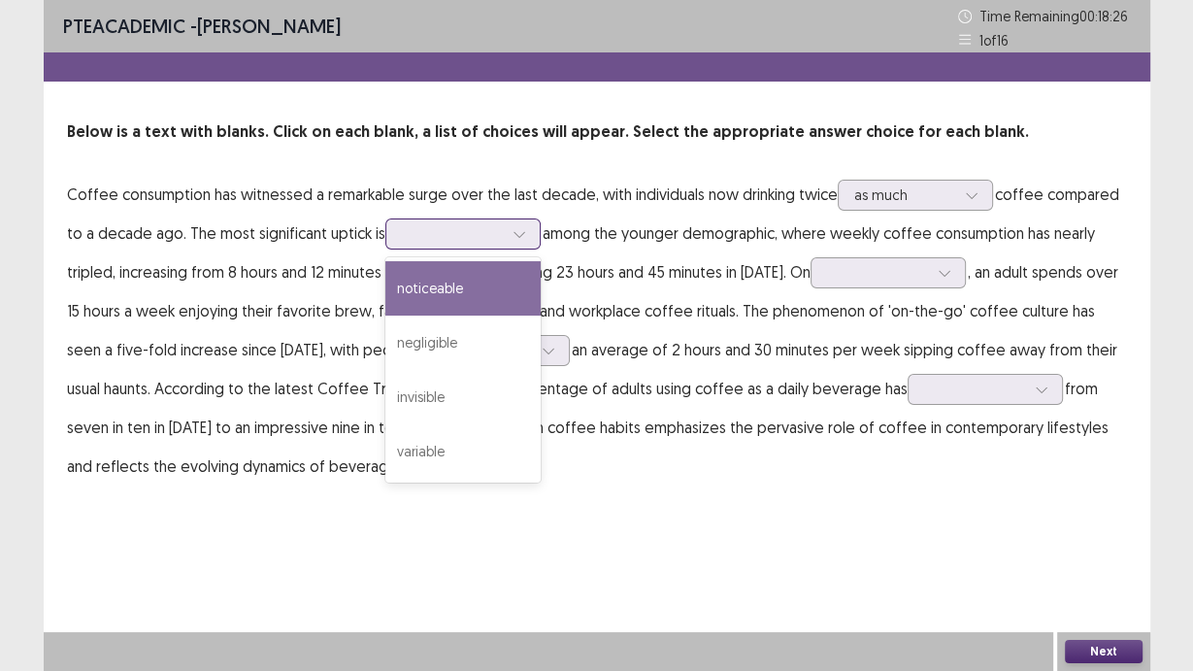
click at [497, 296] on div "noticeable" at bounding box center [462, 288] width 155 height 54
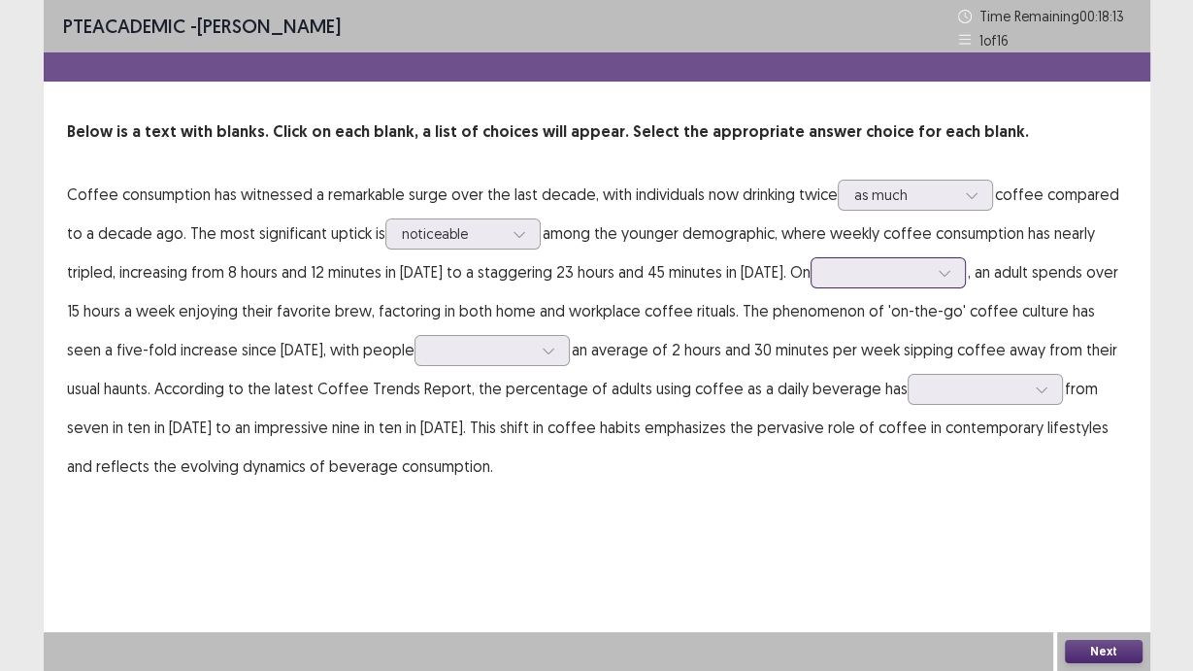
click at [839, 286] on div at bounding box center [888, 272] width 155 height 31
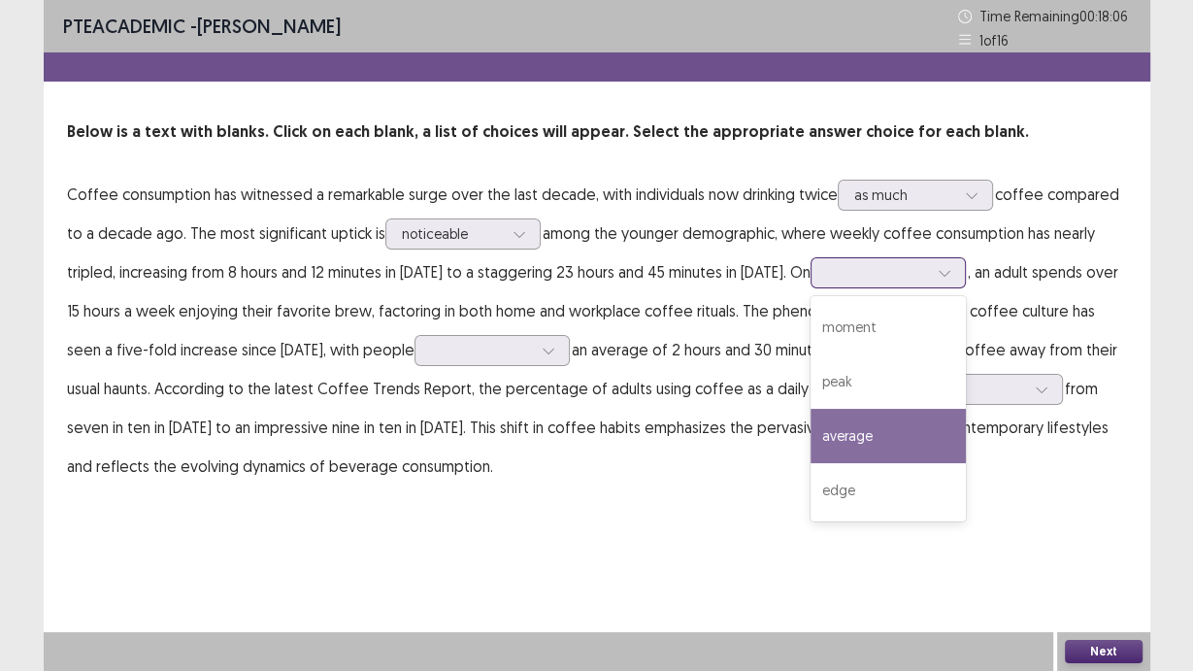
click at [859, 446] on div "average" at bounding box center [888, 436] width 155 height 54
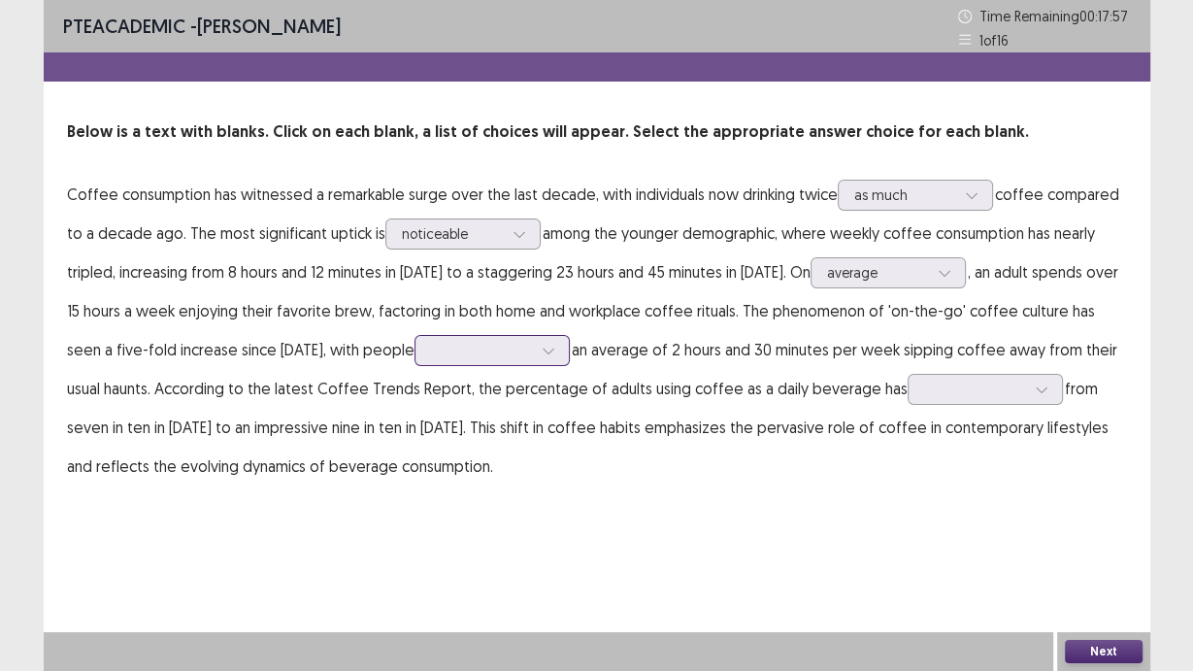
click at [435, 347] on div at bounding box center [481, 350] width 101 height 18
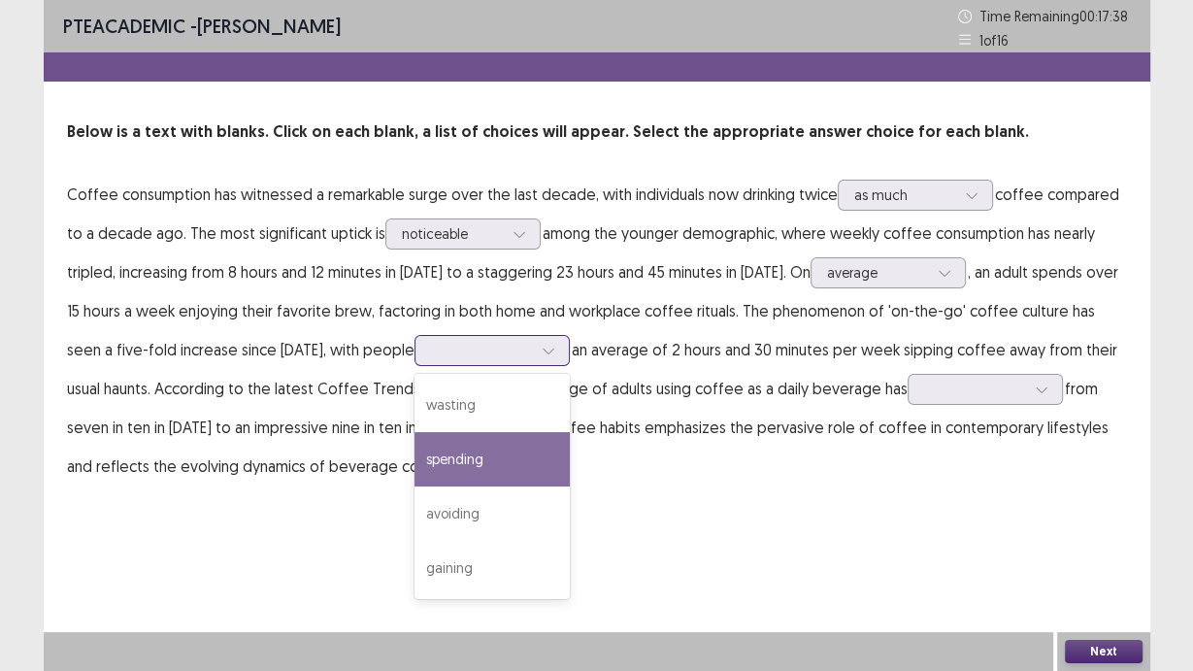
click at [445, 469] on div "spending" at bounding box center [492, 459] width 155 height 54
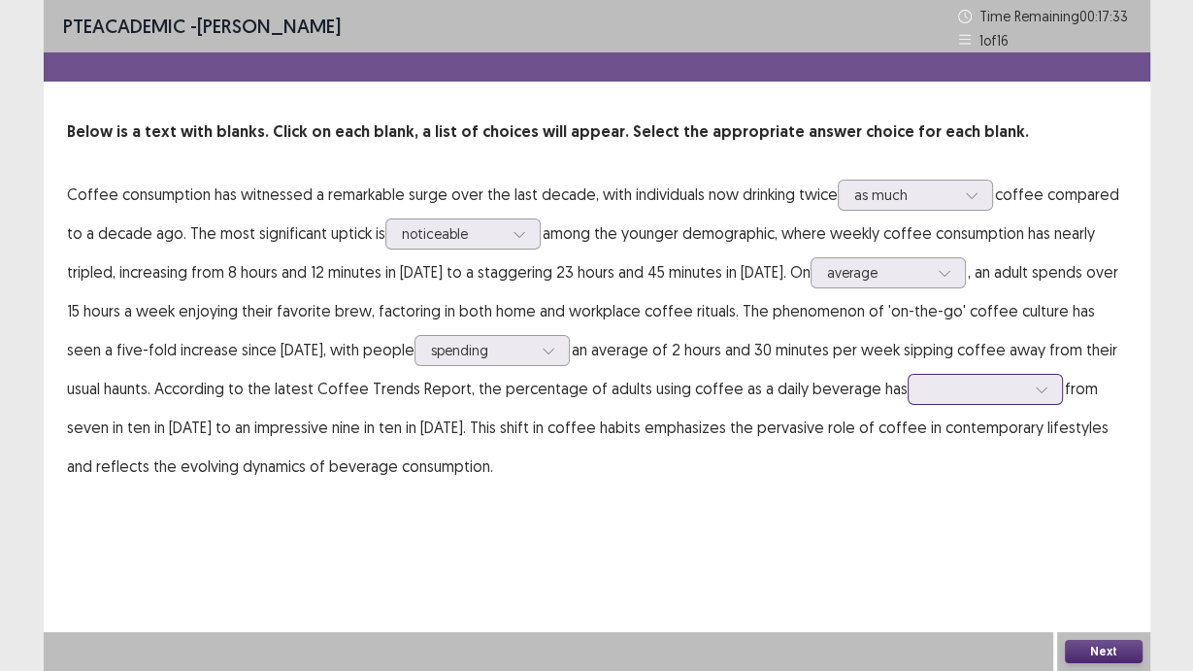
click at [922, 400] on div at bounding box center [974, 389] width 105 height 22
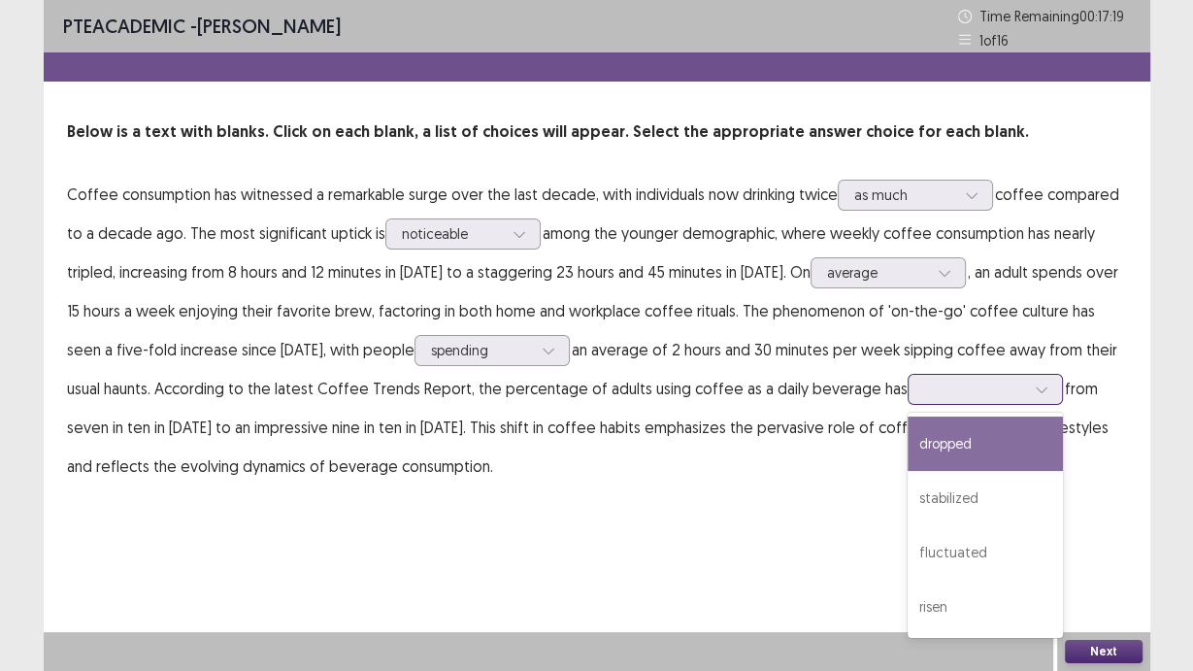
click at [929, 465] on div "dropped" at bounding box center [985, 444] width 155 height 54
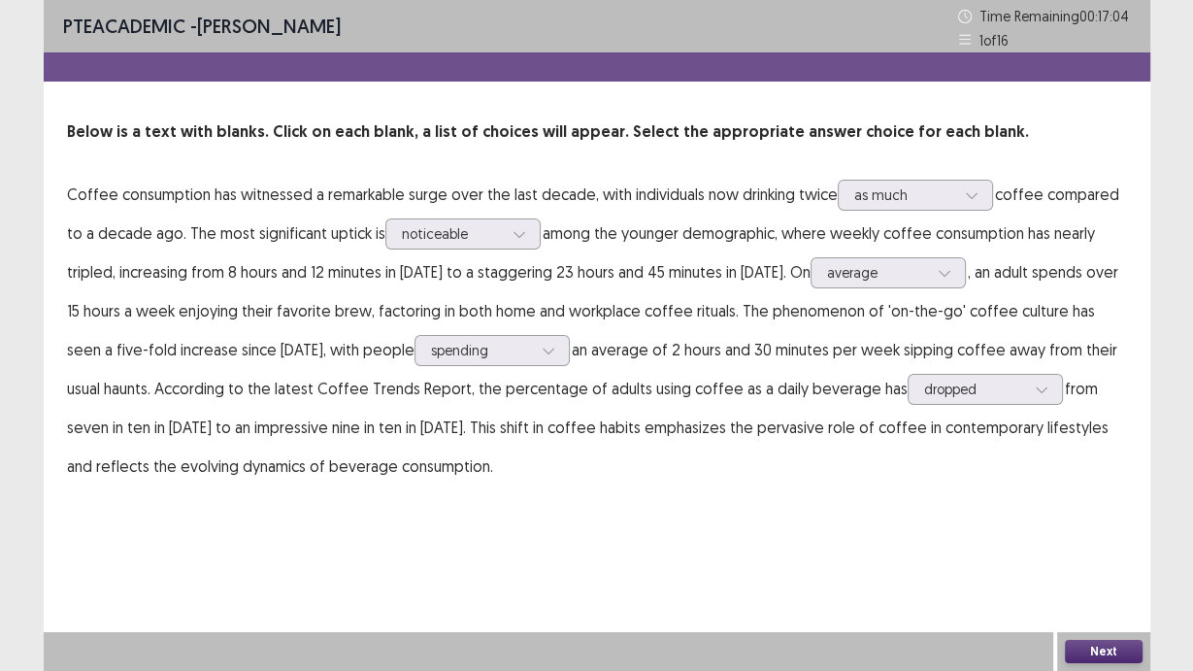
click at [757, 469] on p "Coffee consumption has witnessed a remarkable surge over the last decade, with …" at bounding box center [597, 330] width 1060 height 311
click at [1098, 647] on button "Next" at bounding box center [1104, 651] width 78 height 23
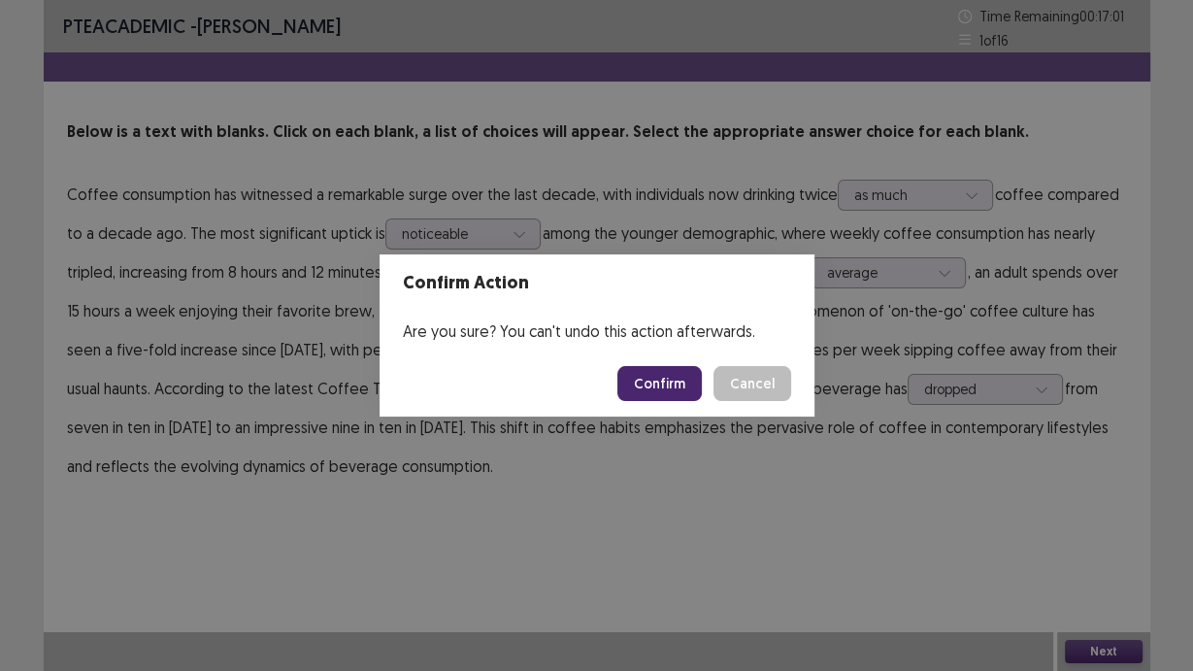
click at [670, 390] on button "Confirm" at bounding box center [660, 383] width 84 height 35
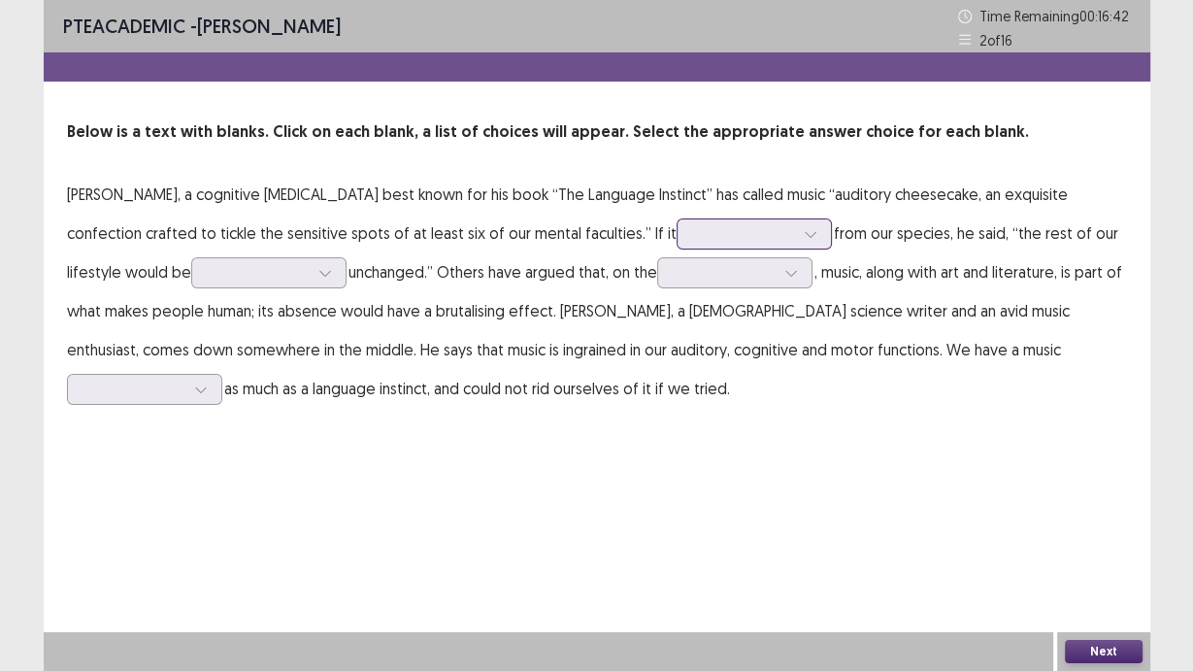
click at [677, 232] on div at bounding box center [754, 233] width 155 height 31
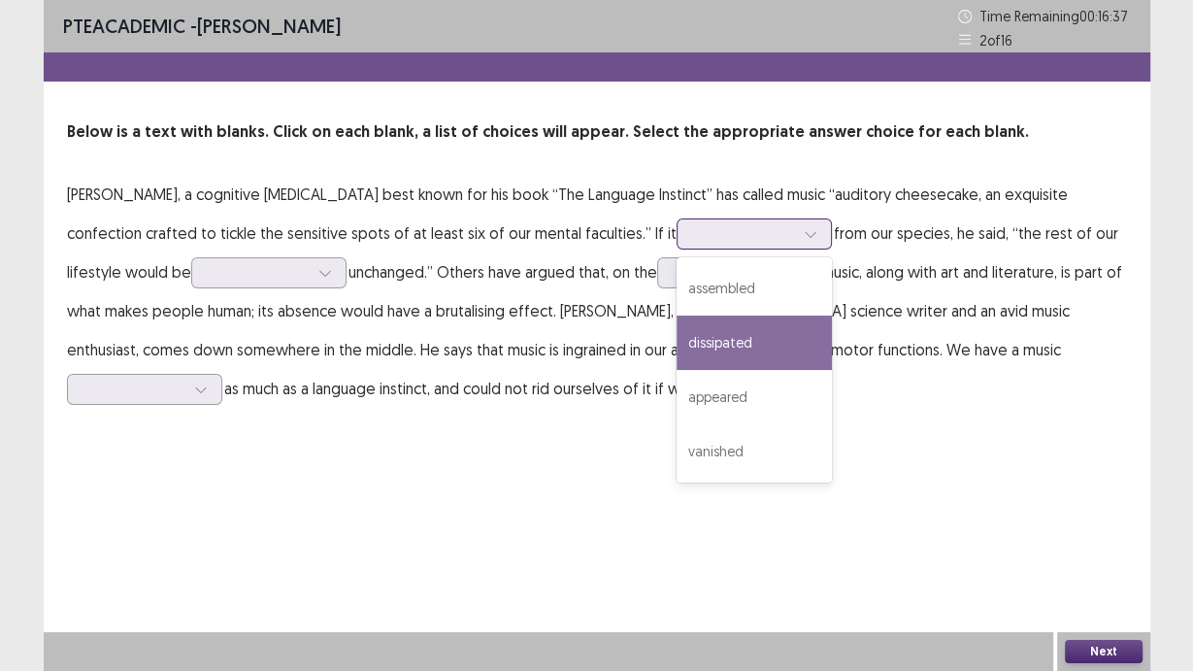
click at [685, 347] on div "dissipated" at bounding box center [754, 343] width 155 height 54
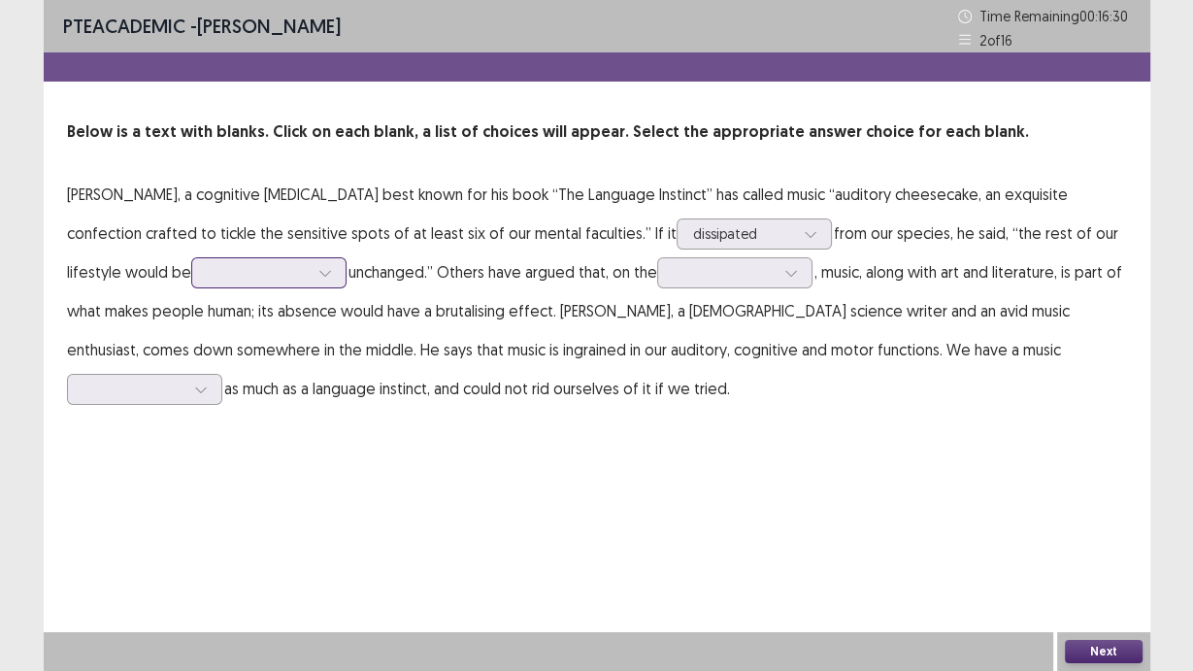
click at [318, 277] on icon at bounding box center [325, 273] width 14 height 14
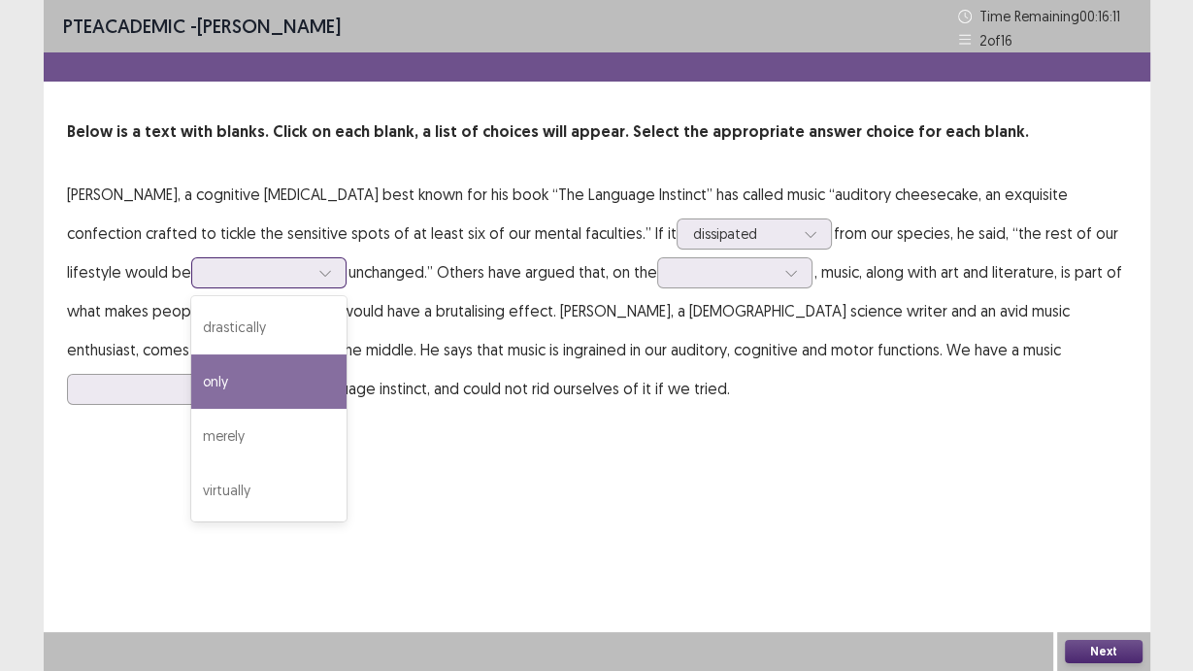
click at [196, 389] on div "only" at bounding box center [268, 381] width 155 height 54
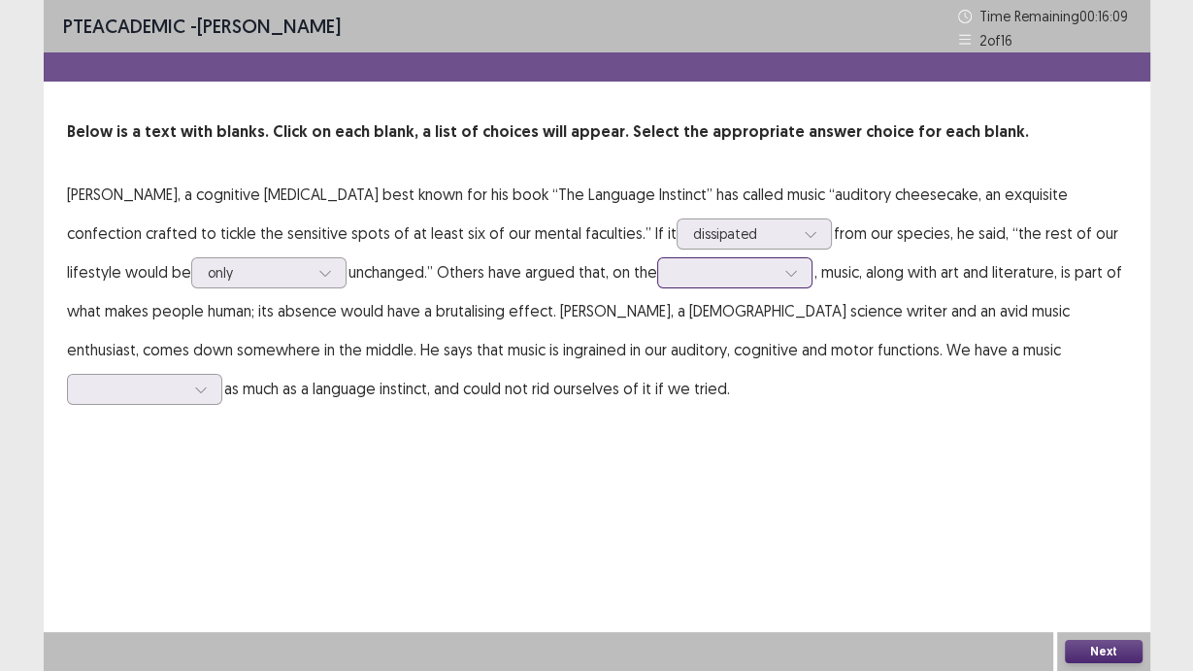
click at [674, 269] on div at bounding box center [724, 272] width 101 height 18
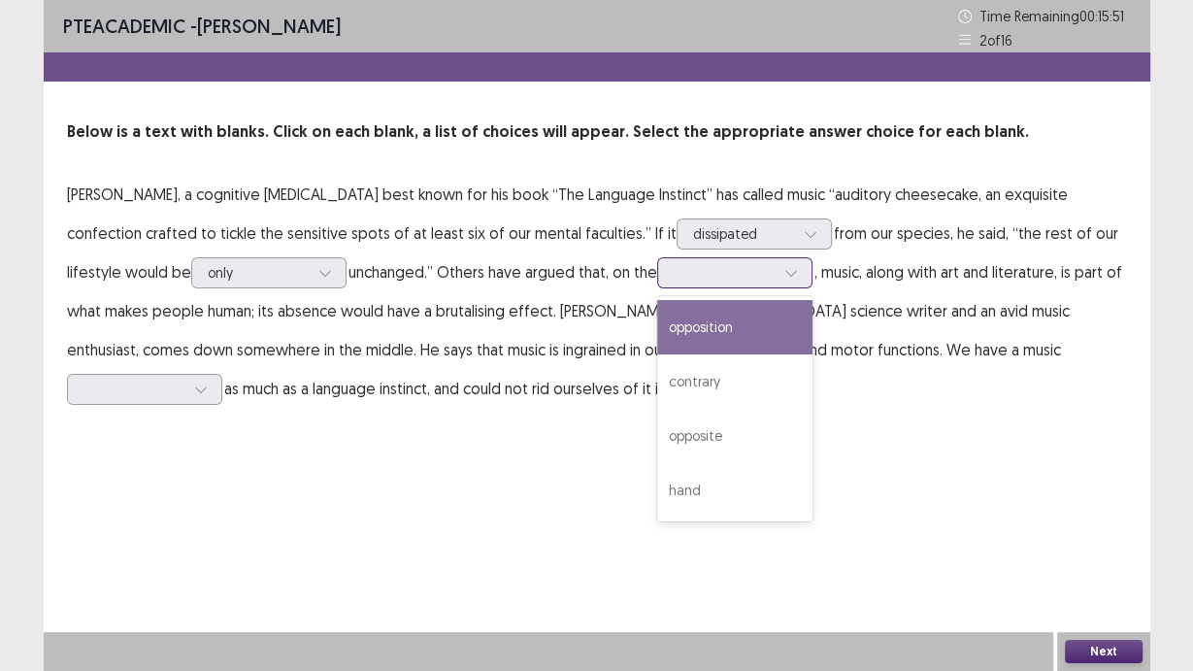
click at [664, 333] on div "opposition" at bounding box center [734, 327] width 155 height 54
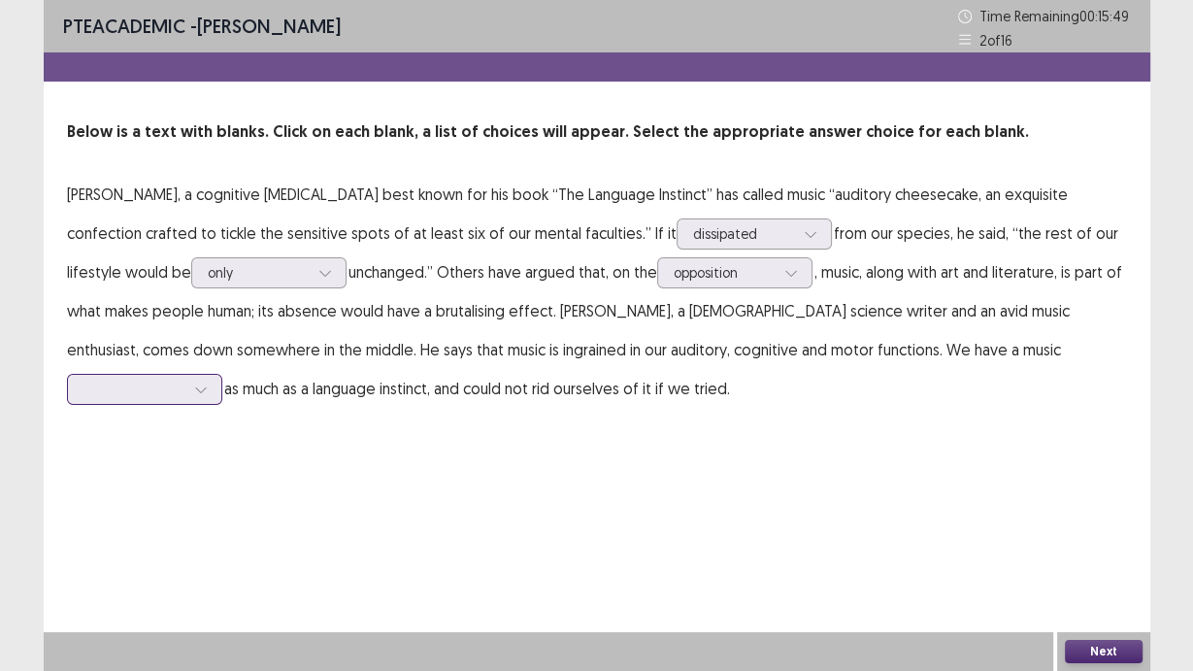
click at [184, 380] on div at bounding box center [133, 389] width 101 height 18
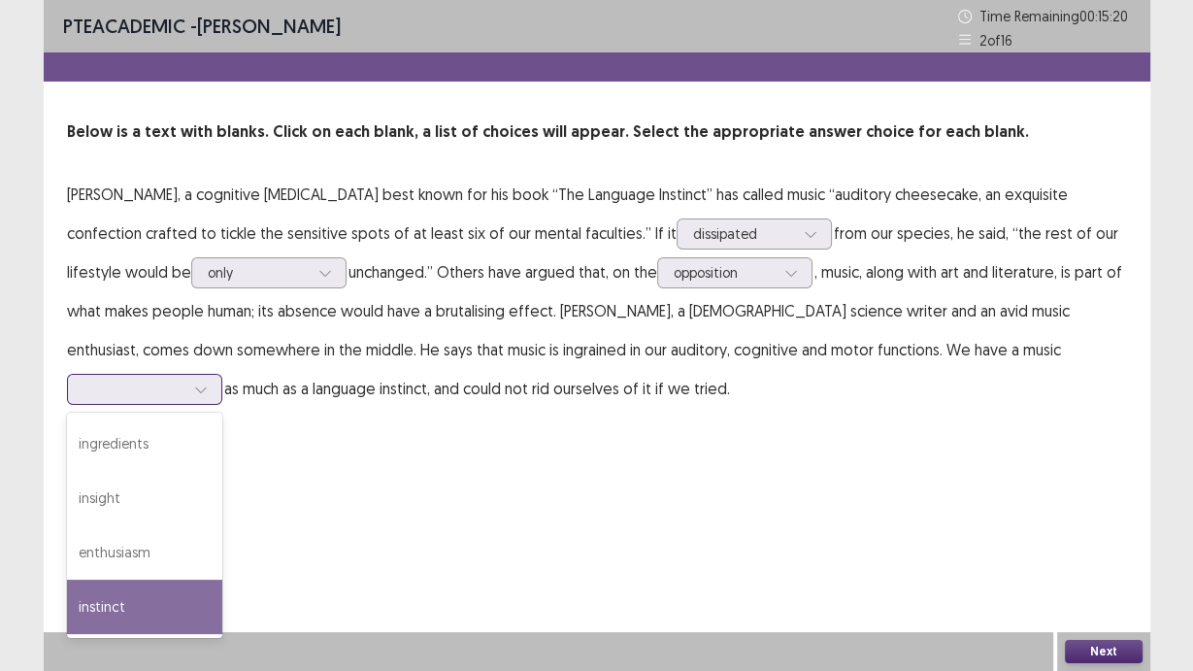
click at [222, 580] on div "instinct" at bounding box center [144, 607] width 155 height 54
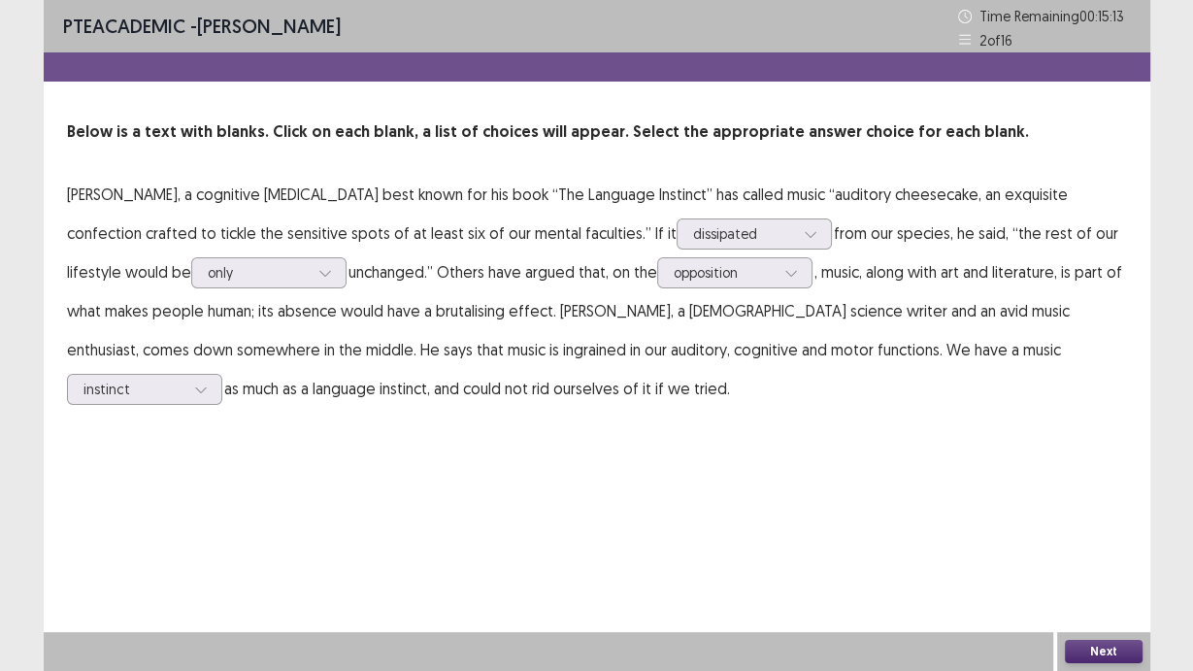
click at [1119, 645] on button "Next" at bounding box center [1104, 651] width 78 height 23
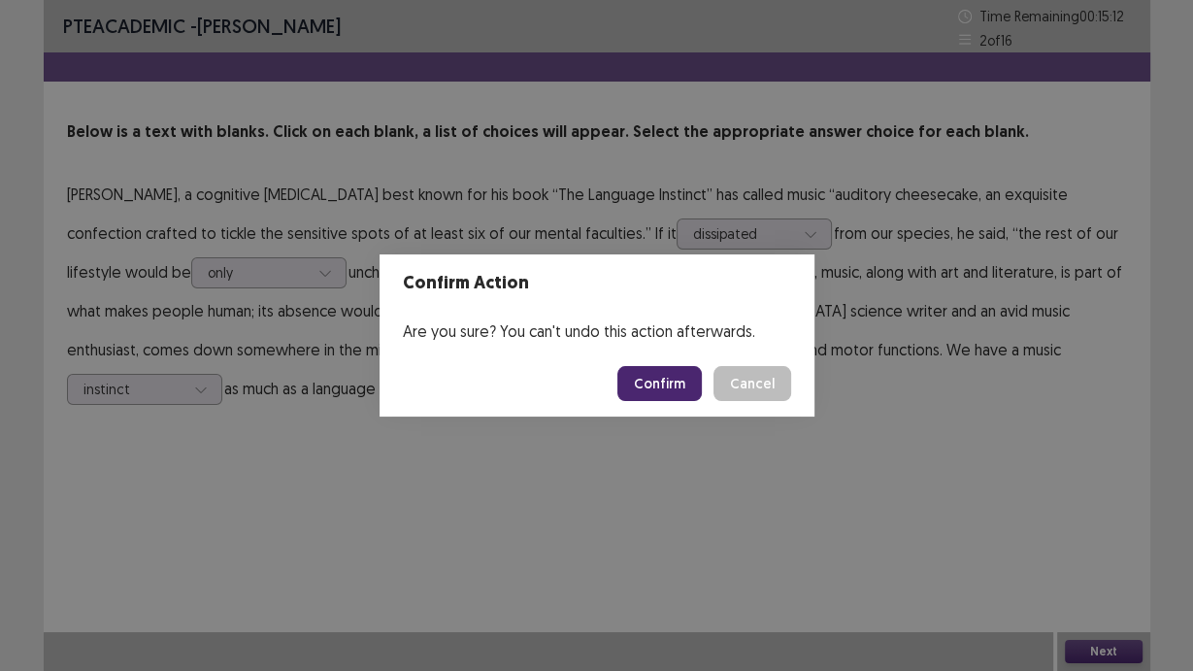
click at [665, 378] on button "Confirm" at bounding box center [660, 383] width 84 height 35
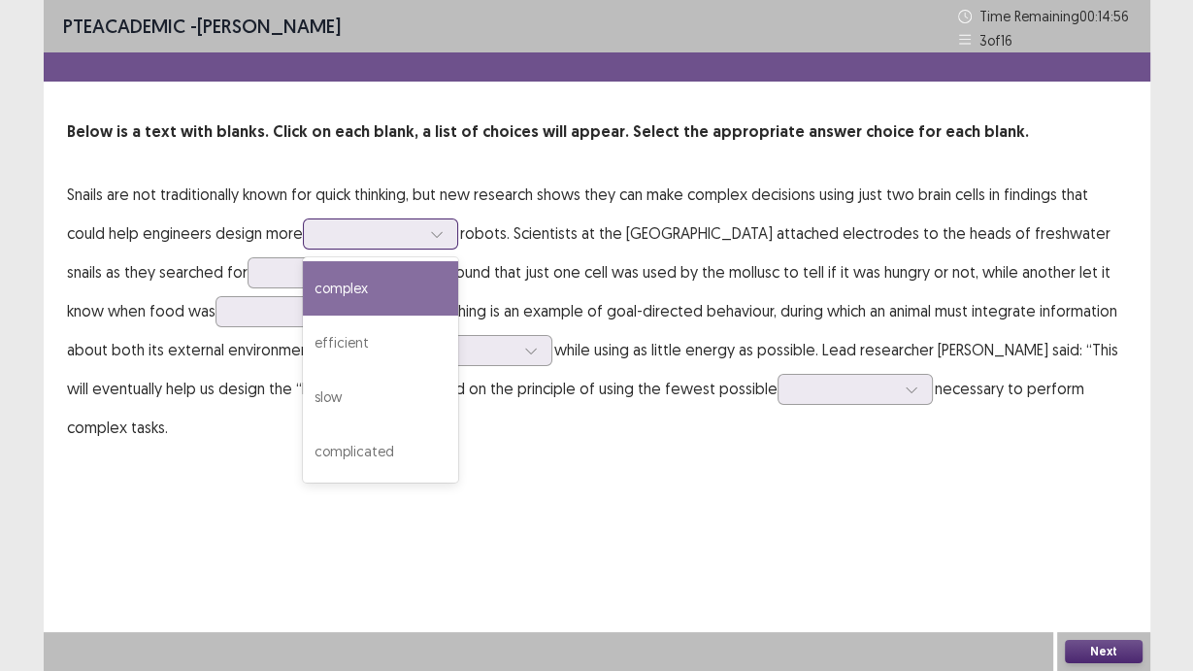
click at [384, 248] on div at bounding box center [380, 233] width 155 height 31
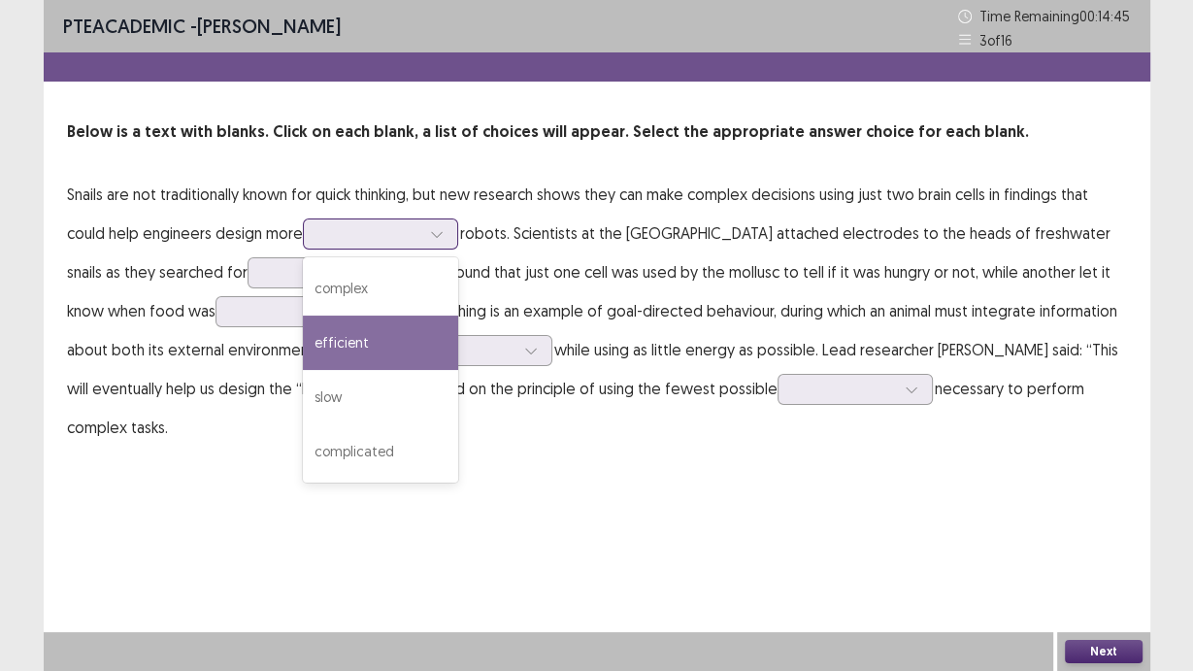
click at [425, 339] on div "efficient" at bounding box center [380, 343] width 155 height 54
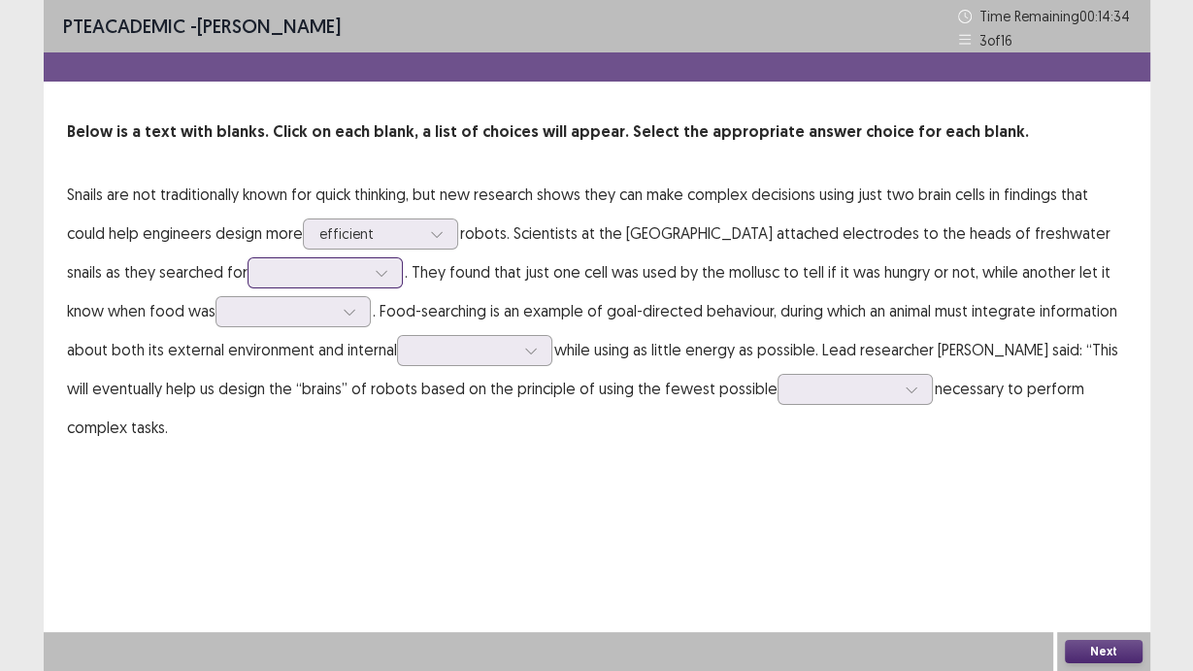
click at [367, 276] on div at bounding box center [381, 272] width 29 height 29
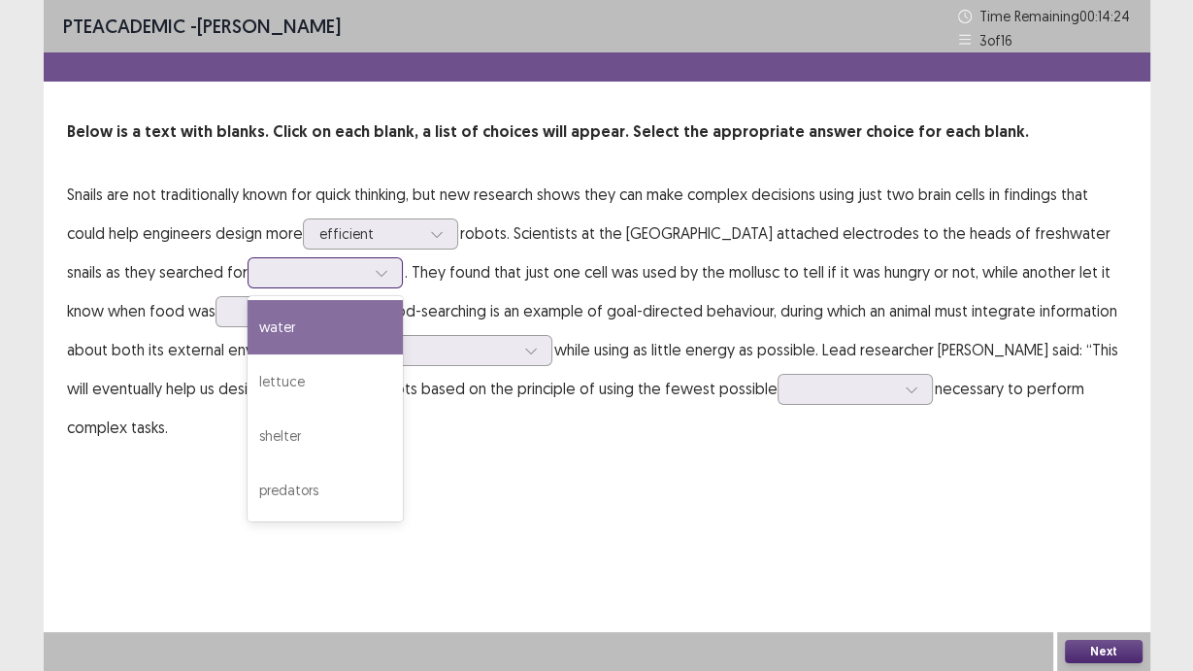
click at [255, 342] on div "water" at bounding box center [325, 327] width 155 height 54
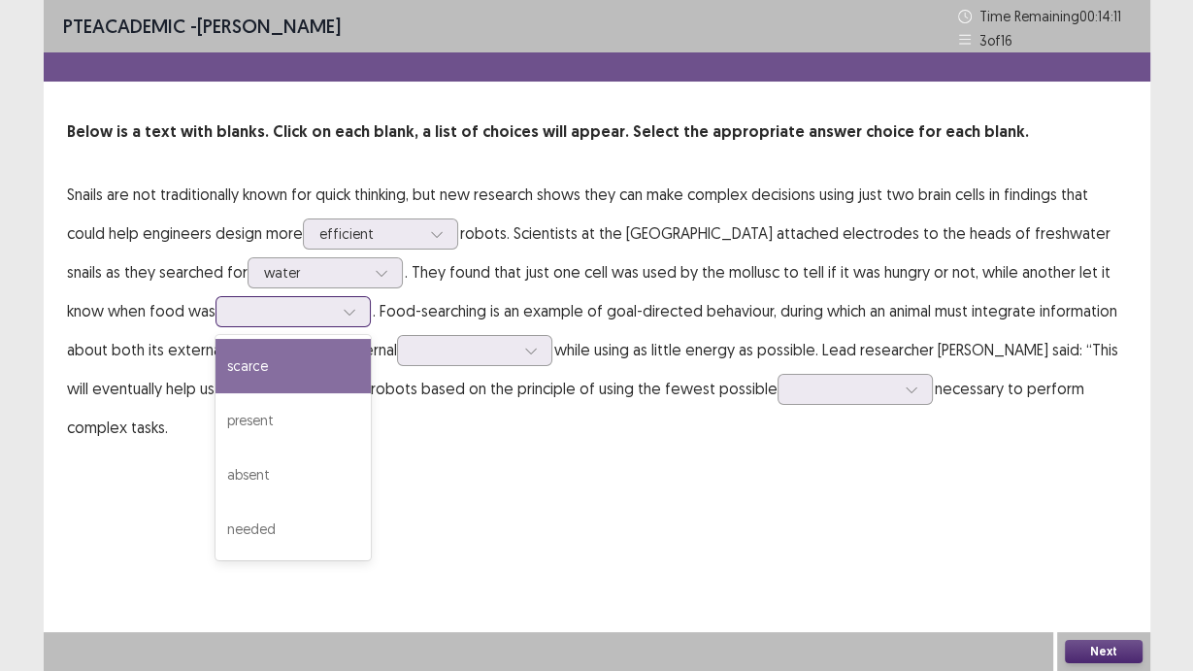
click at [283, 312] on div at bounding box center [282, 311] width 101 height 18
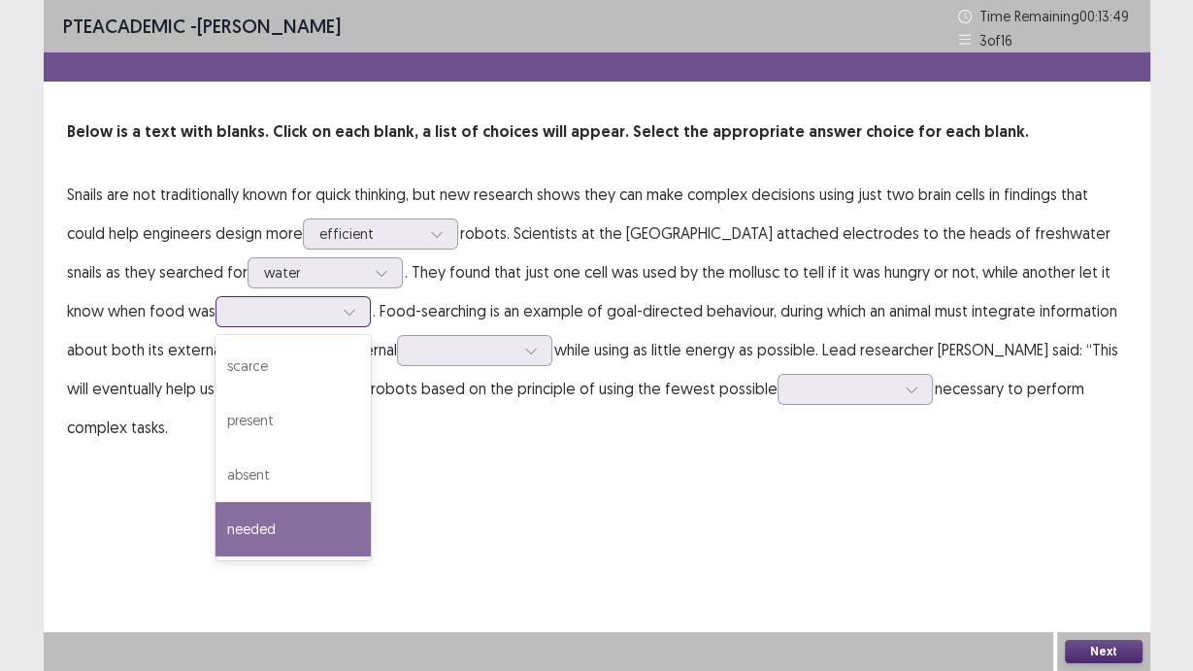
click at [283, 517] on div "needed" at bounding box center [293, 529] width 155 height 54
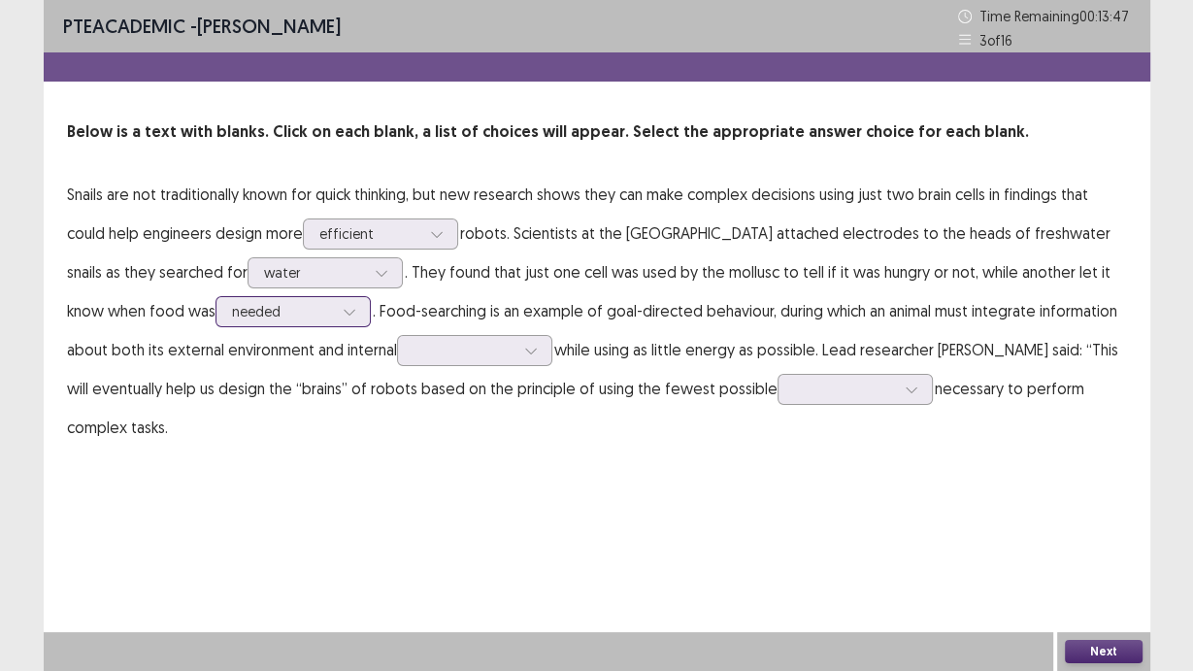
click at [343, 314] on icon at bounding box center [350, 312] width 14 height 14
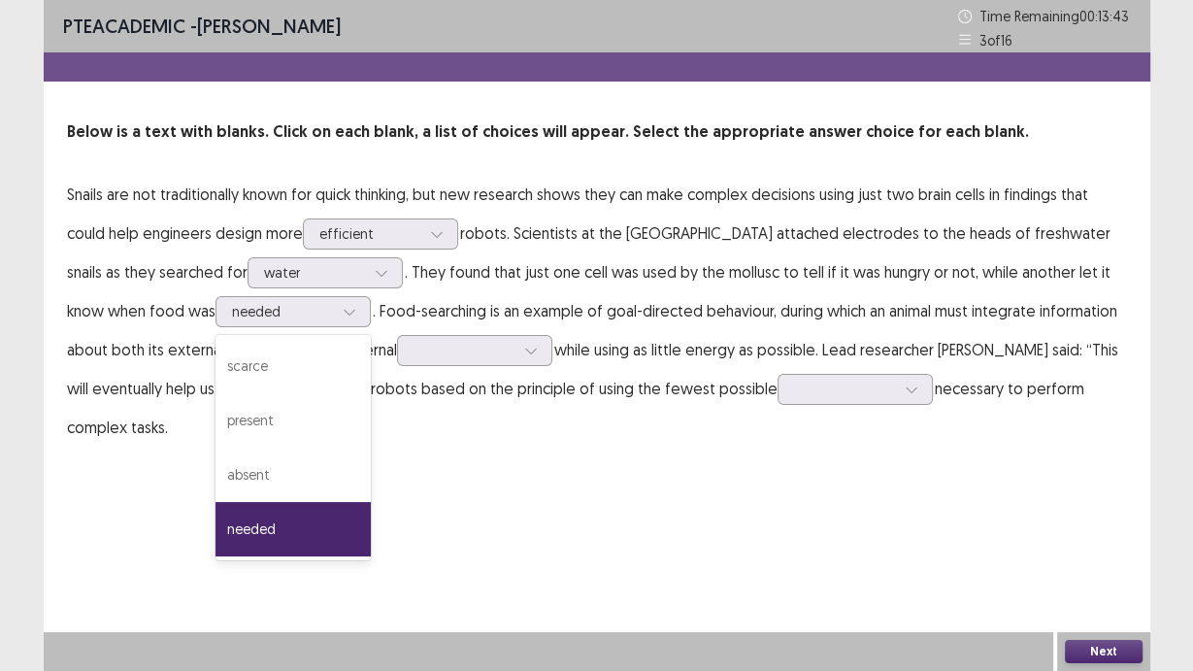
click at [405, 510] on div "PTE academic - [PERSON_NAME] Time Remaining 00 : 13 : 43 3 of 16 Below is a tex…" at bounding box center [597, 335] width 1107 height 671
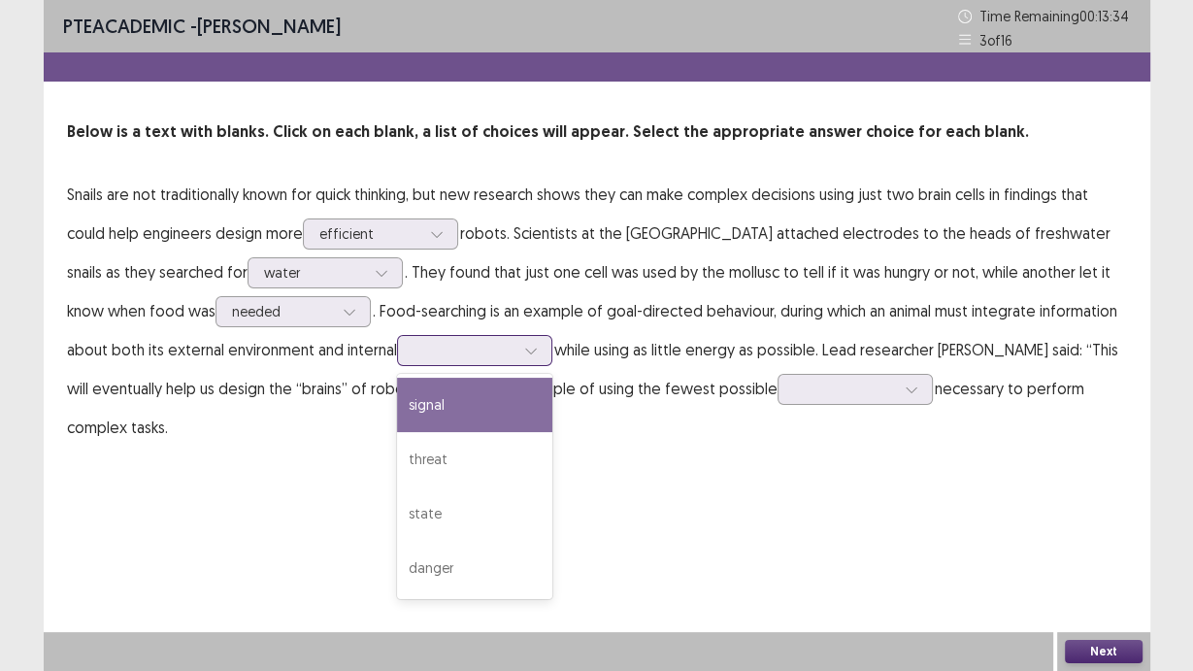
click at [429, 353] on div at bounding box center [464, 350] width 101 height 18
click at [479, 422] on div "signal" at bounding box center [474, 405] width 155 height 54
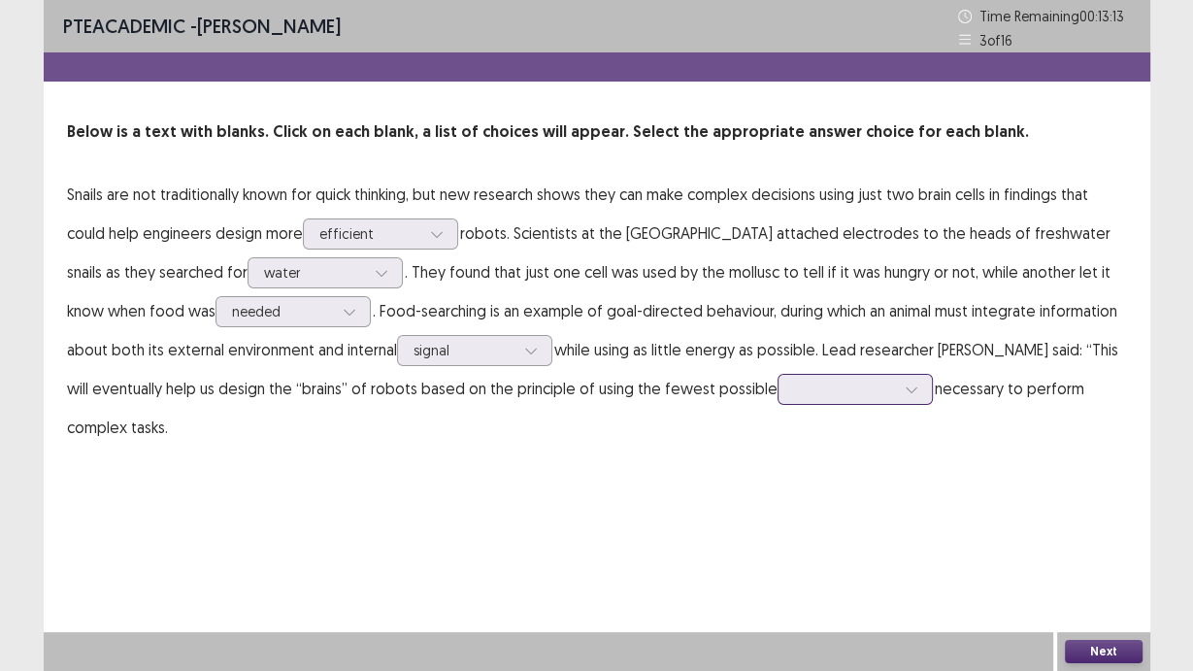
click at [809, 392] on div at bounding box center [855, 389] width 155 height 31
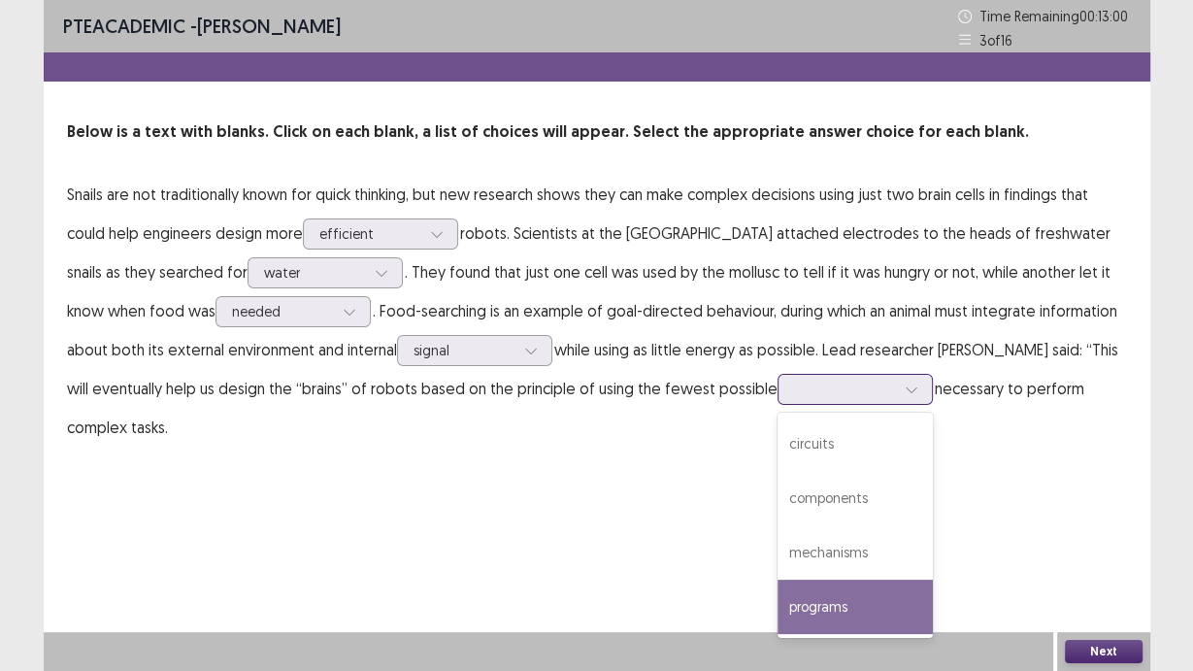
click at [889, 596] on div "programs" at bounding box center [855, 607] width 155 height 54
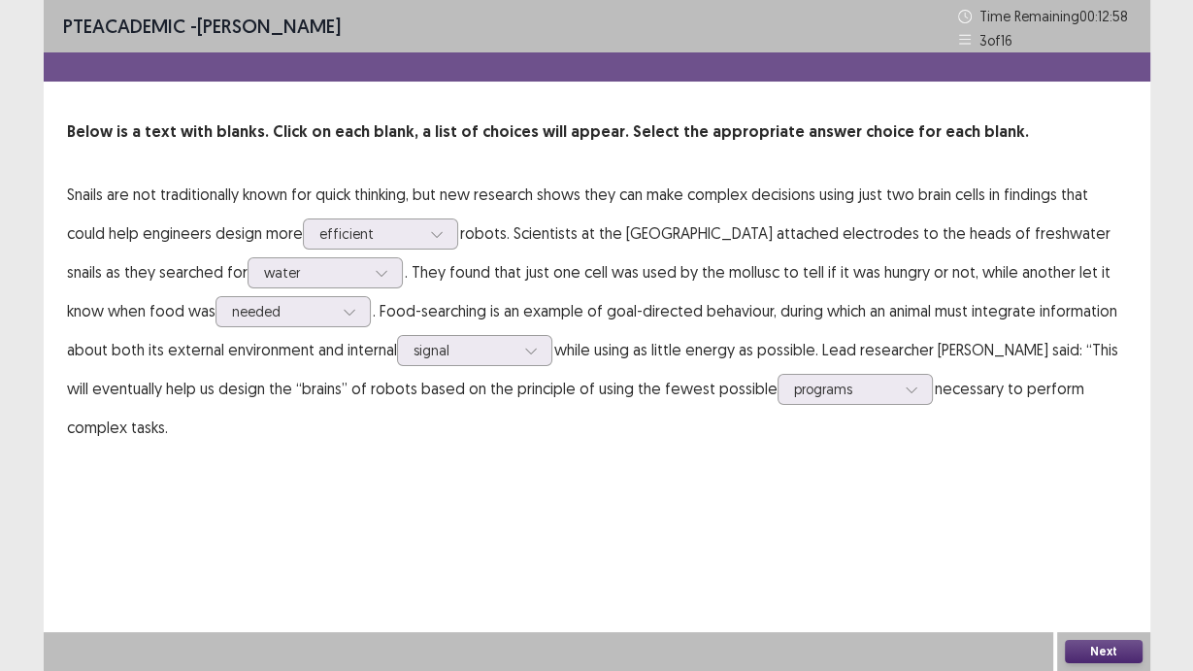
click at [1110, 649] on button "Next" at bounding box center [1104, 651] width 78 height 23
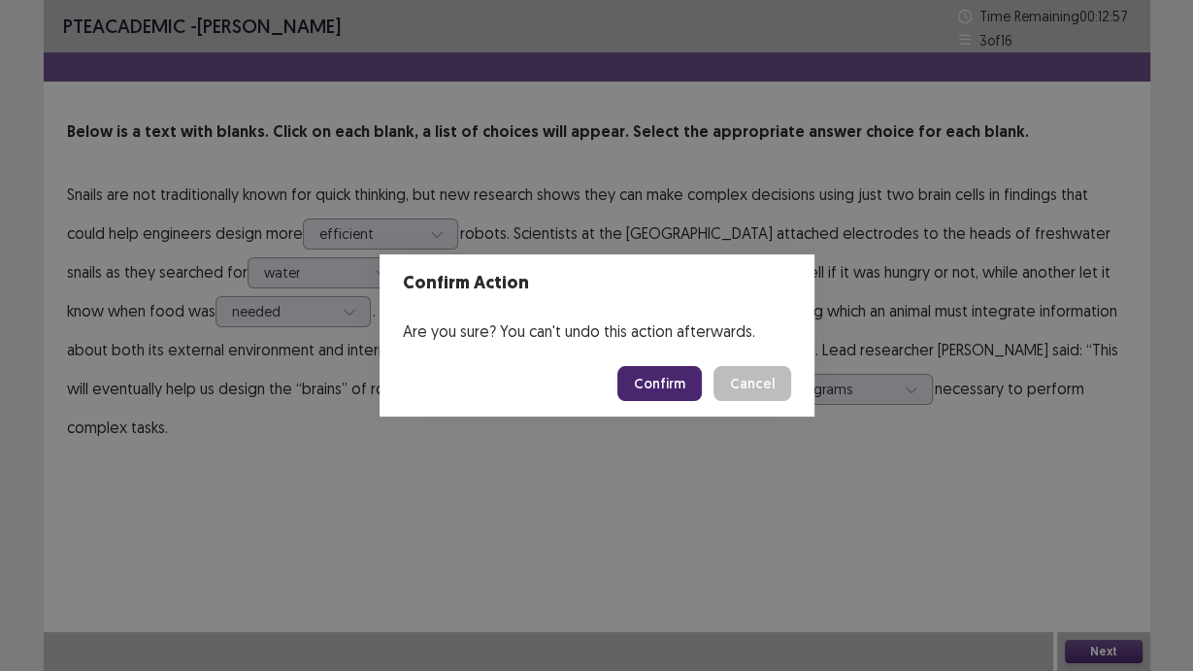
click at [662, 373] on button "Confirm" at bounding box center [660, 383] width 84 height 35
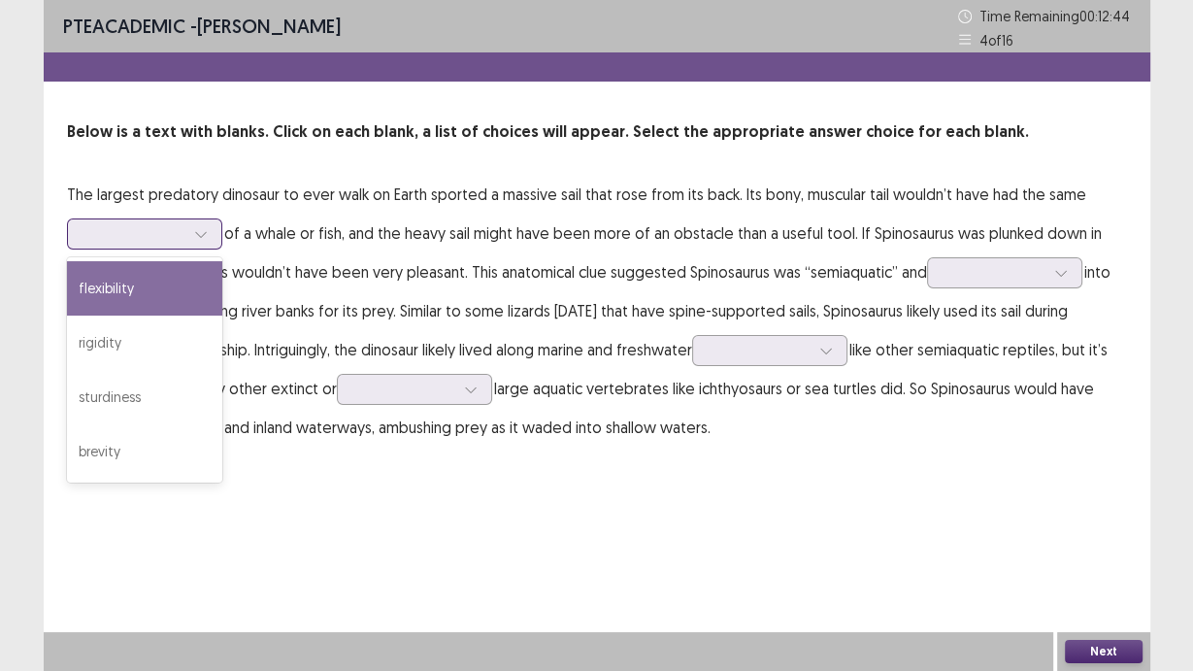
click at [179, 228] on div at bounding box center [133, 233] width 101 height 18
click at [185, 296] on div "flexibility" at bounding box center [144, 288] width 155 height 54
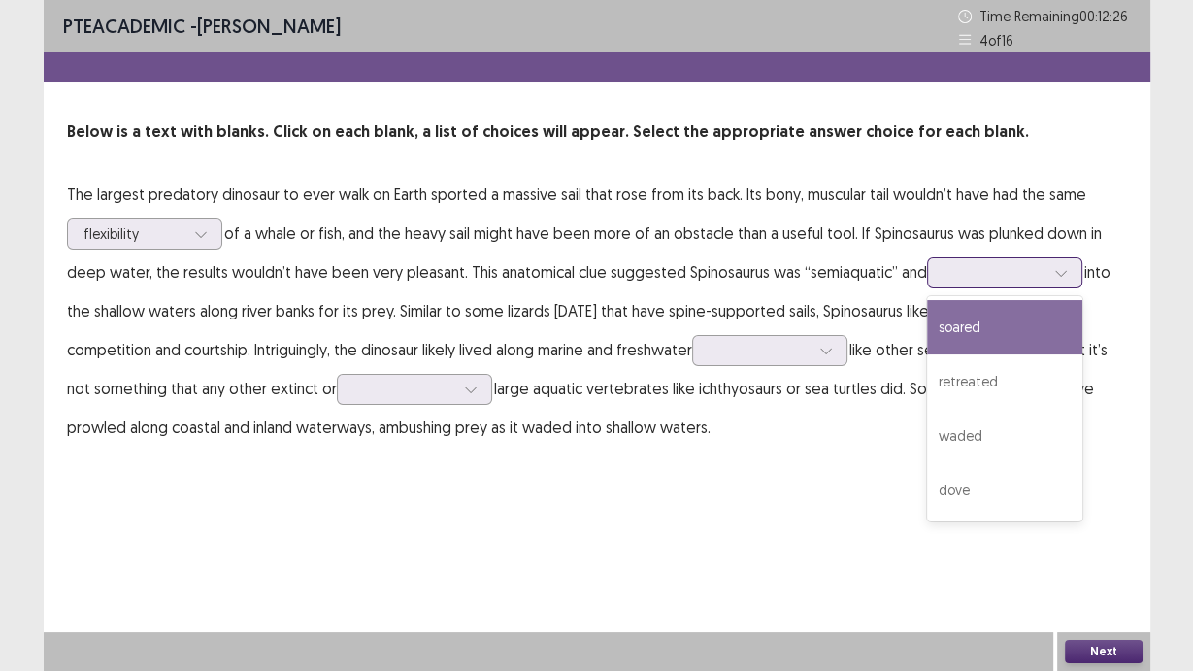
click at [944, 276] on input "text" at bounding box center [946, 272] width 4 height 15
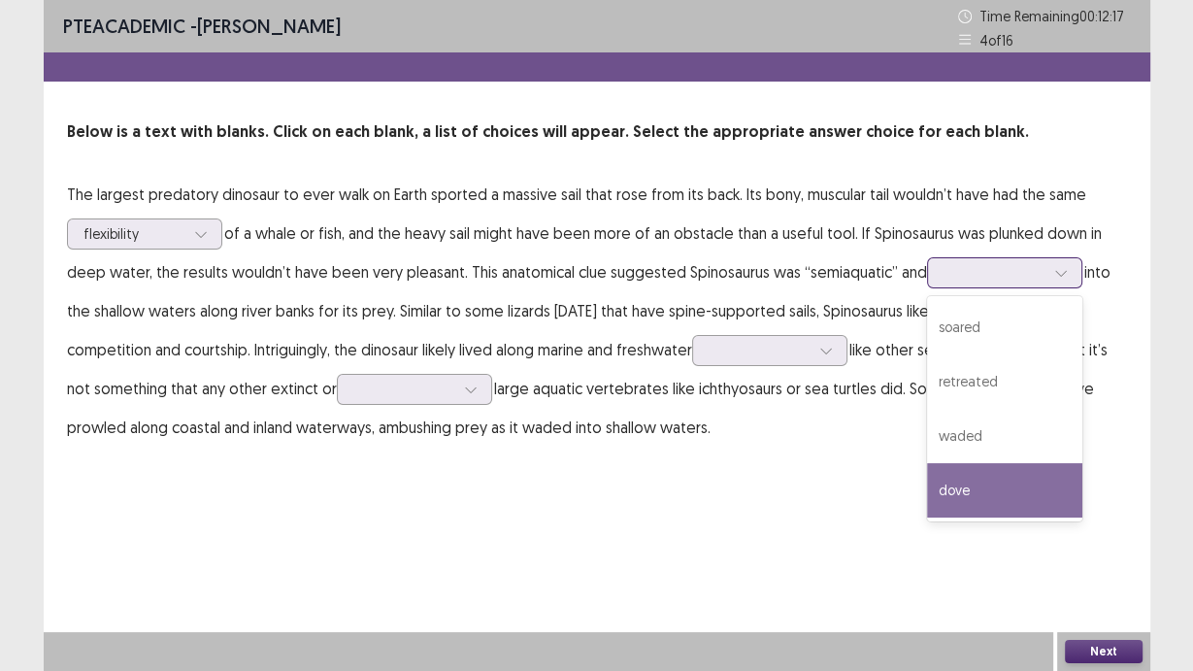
click at [1013, 471] on div "dove" at bounding box center [1004, 490] width 155 height 54
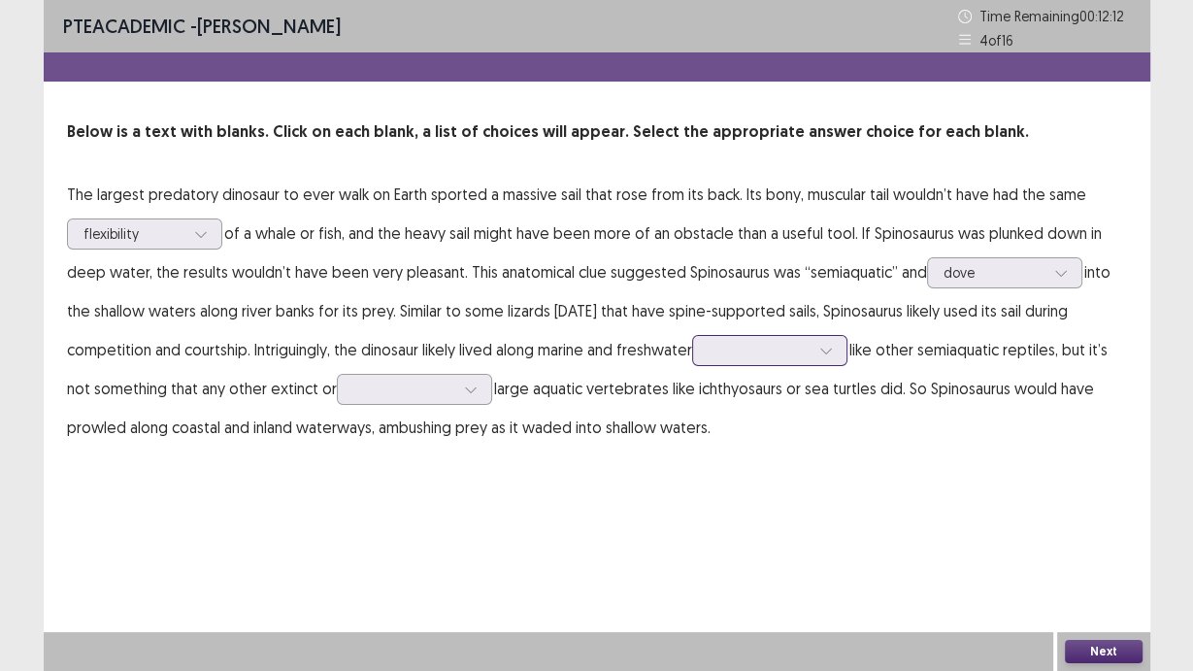
click at [722, 358] on div at bounding box center [759, 350] width 101 height 18
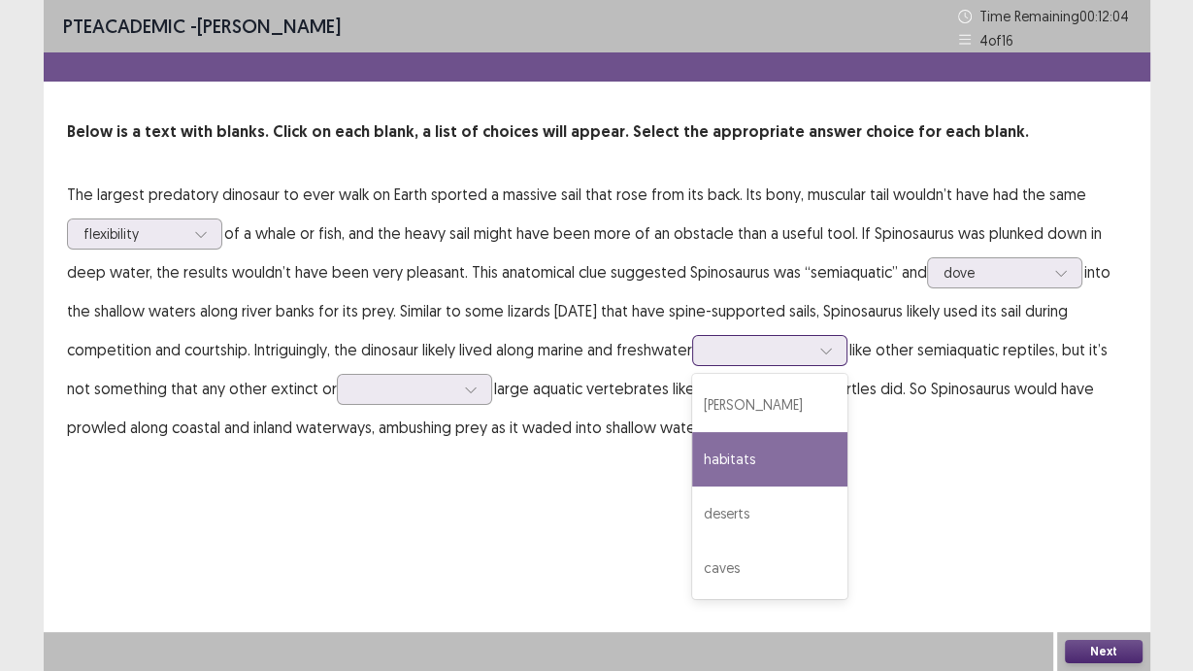
click at [795, 467] on div "habitats" at bounding box center [769, 459] width 155 height 54
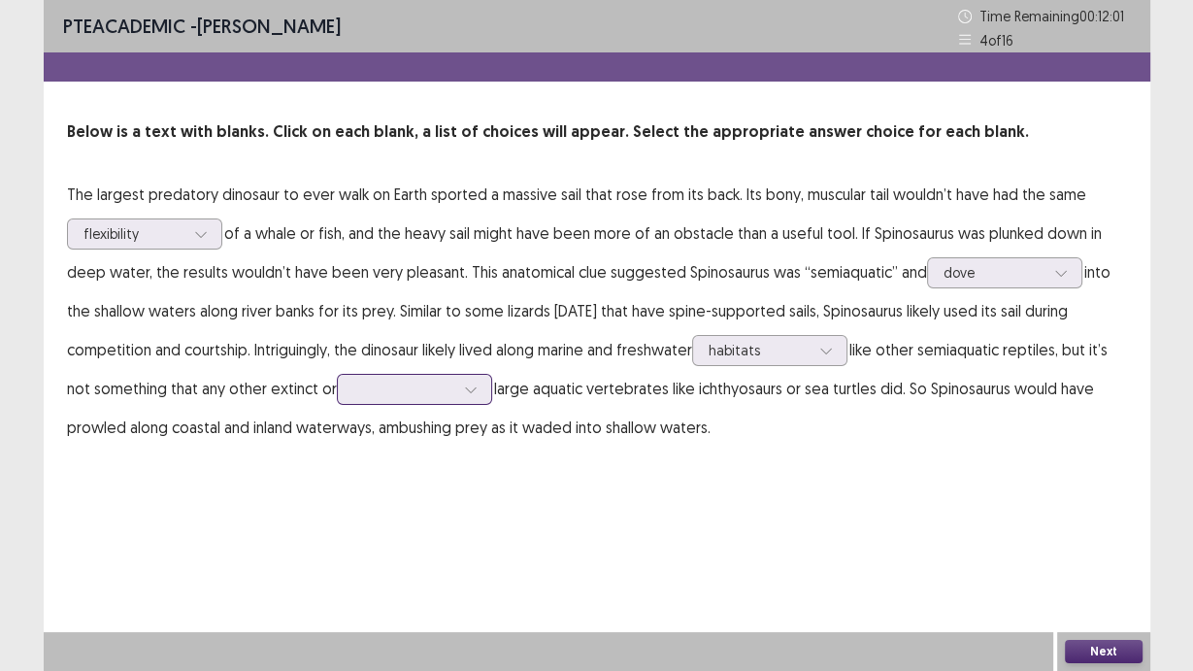
click at [338, 385] on div at bounding box center [414, 389] width 155 height 31
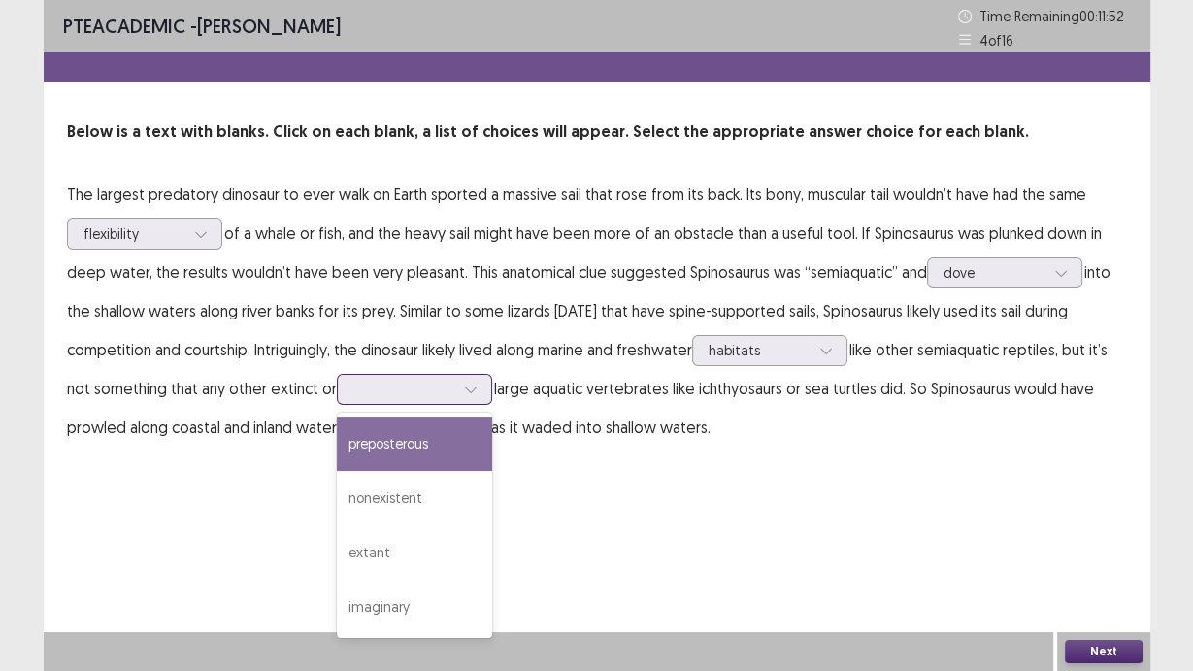
click at [435, 459] on div "preposterous" at bounding box center [414, 444] width 155 height 54
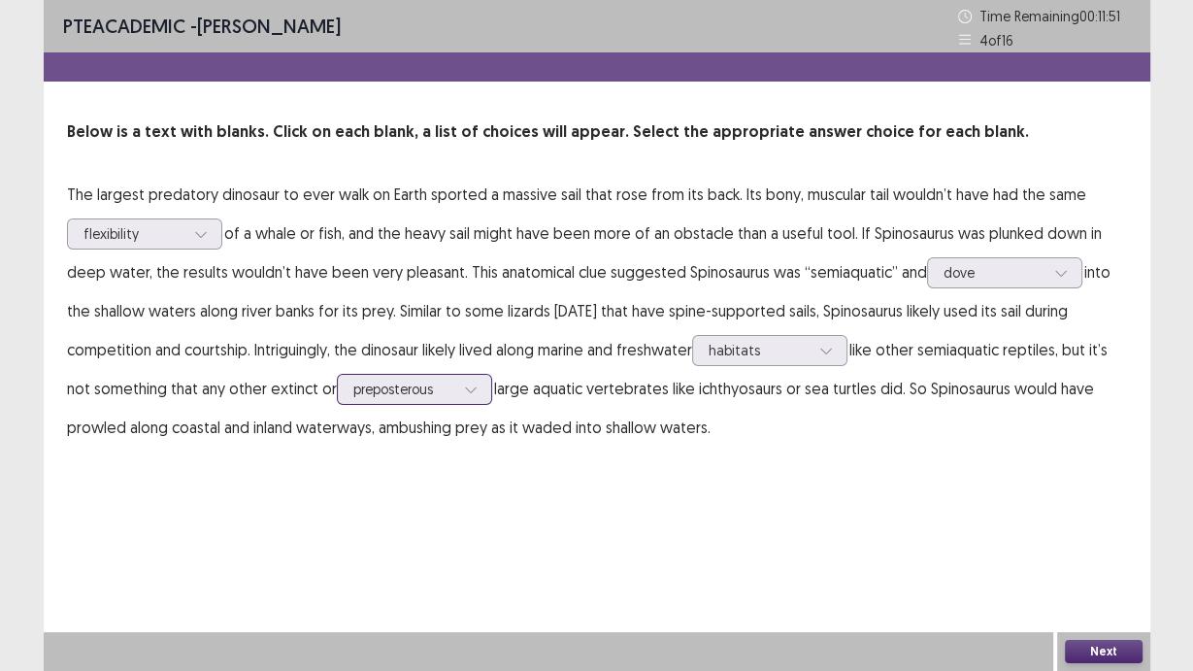
click at [417, 386] on div at bounding box center [403, 389] width 101 height 18
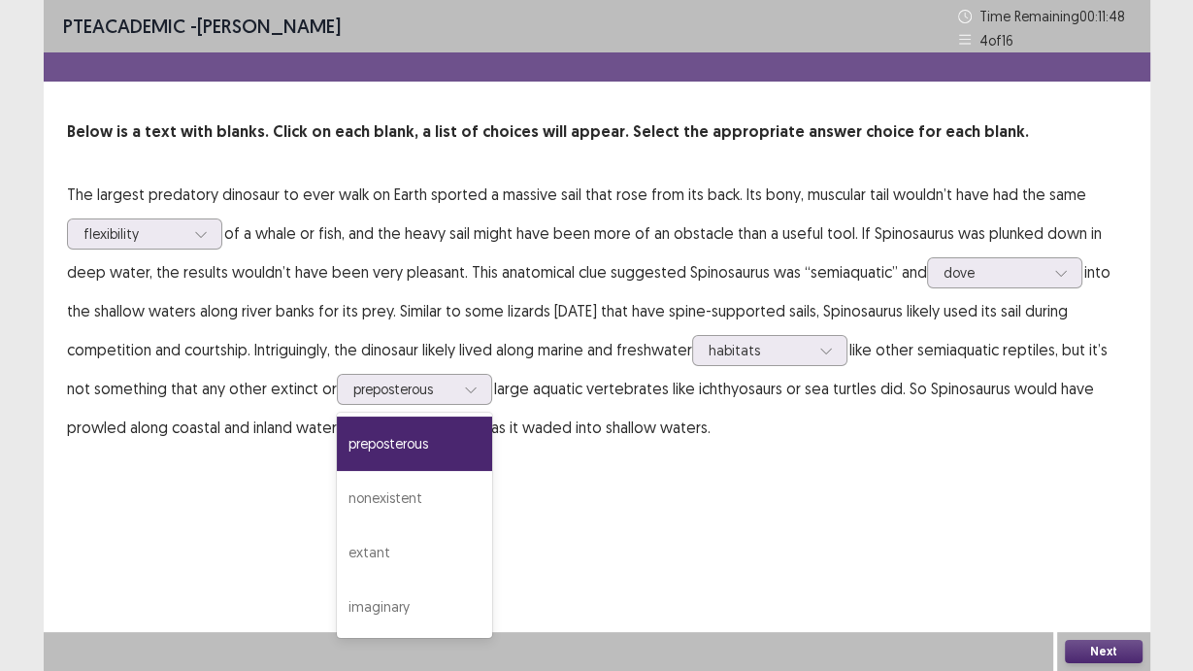
click at [540, 467] on div "PTE academic - [PERSON_NAME] Time Remaining 00 : 11 : 48 4 of 16 Below is a tex…" at bounding box center [597, 242] width 1107 height 485
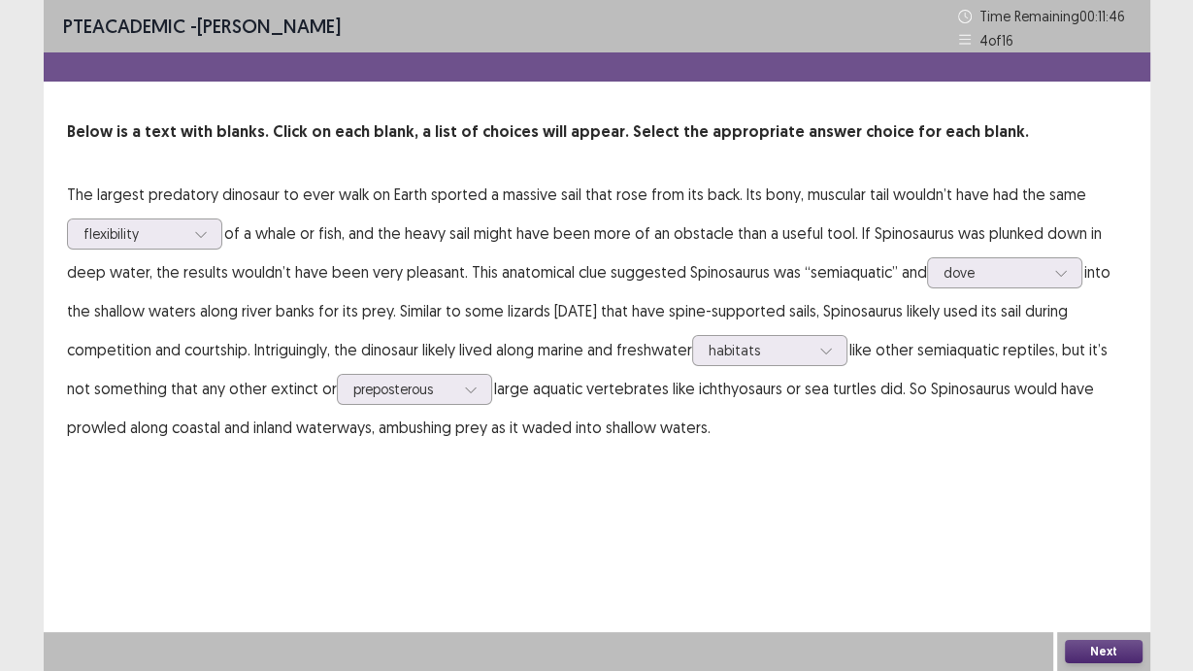
click at [1105, 657] on button "Next" at bounding box center [1104, 651] width 78 height 23
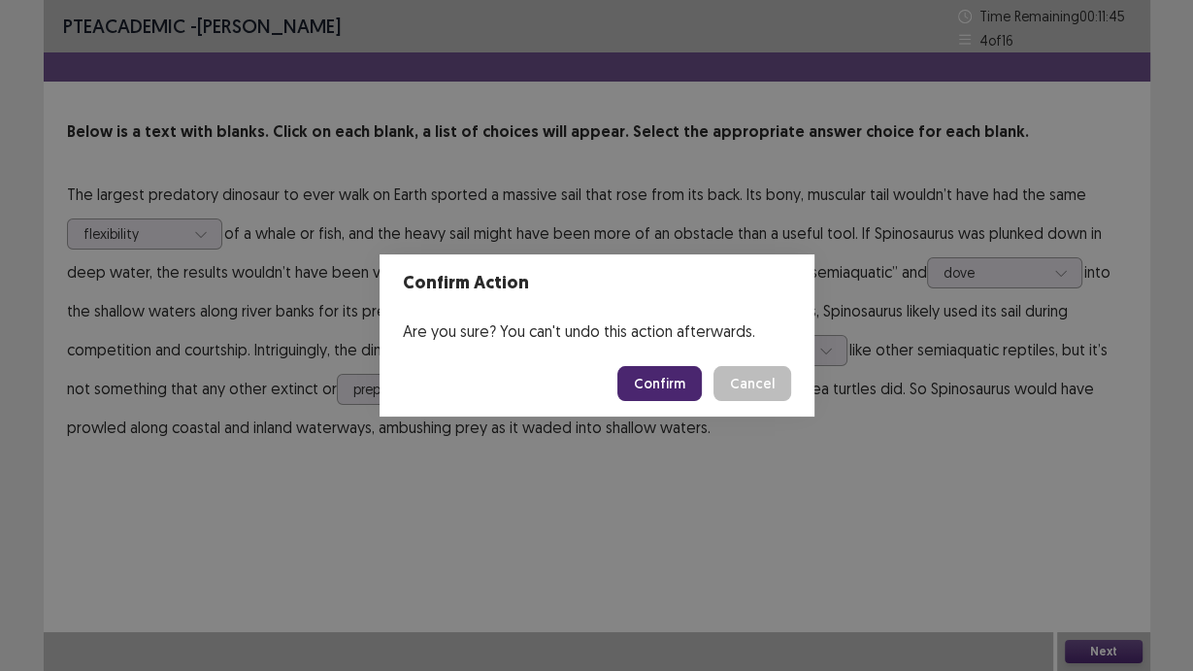
click at [685, 391] on button "Confirm" at bounding box center [660, 383] width 84 height 35
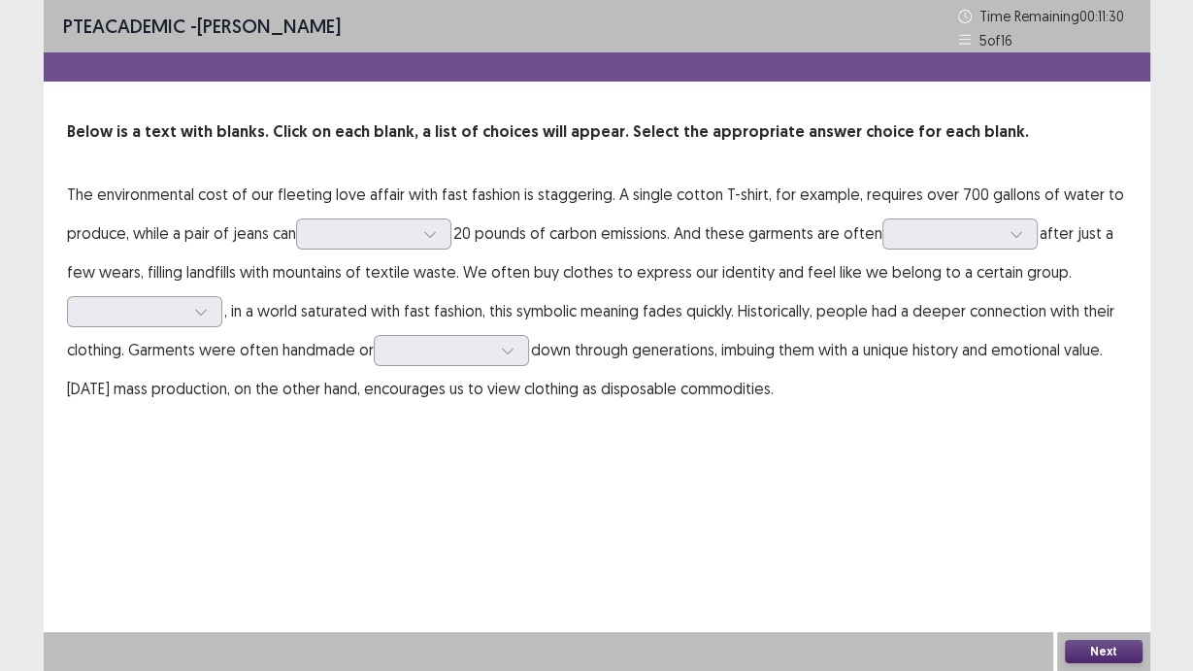
click at [340, 249] on p "The environmental cost of our fleeting love affair with fast fashion is stagger…" at bounding box center [597, 291] width 1060 height 233
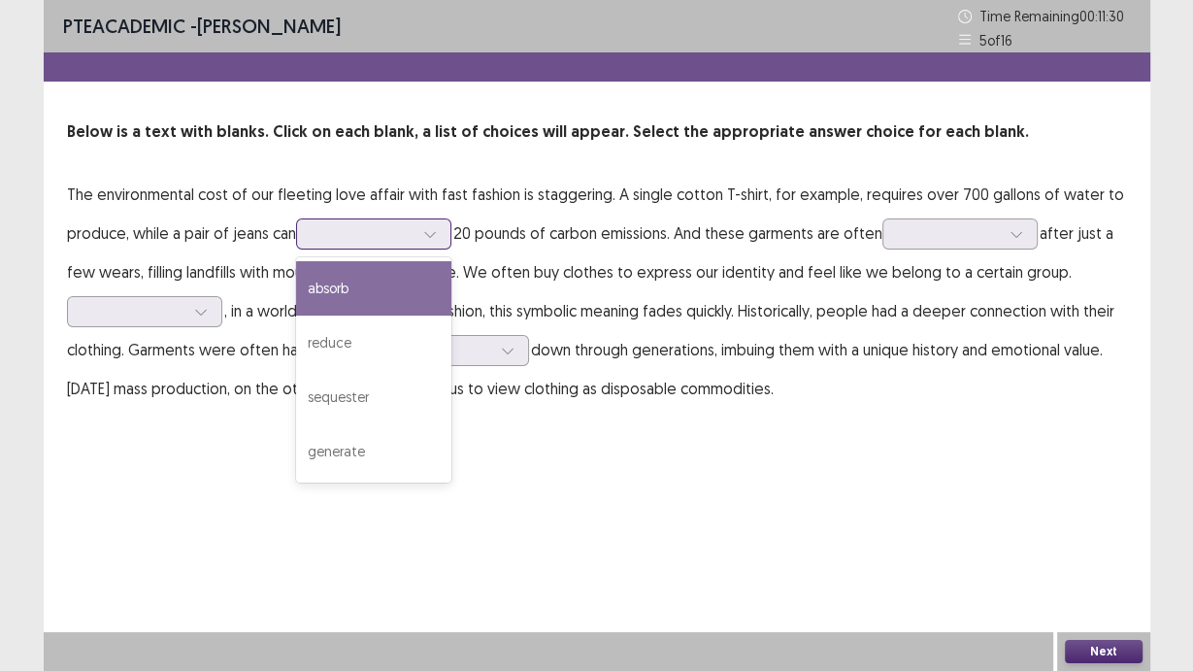
click at [358, 241] on div at bounding box center [363, 233] width 101 height 18
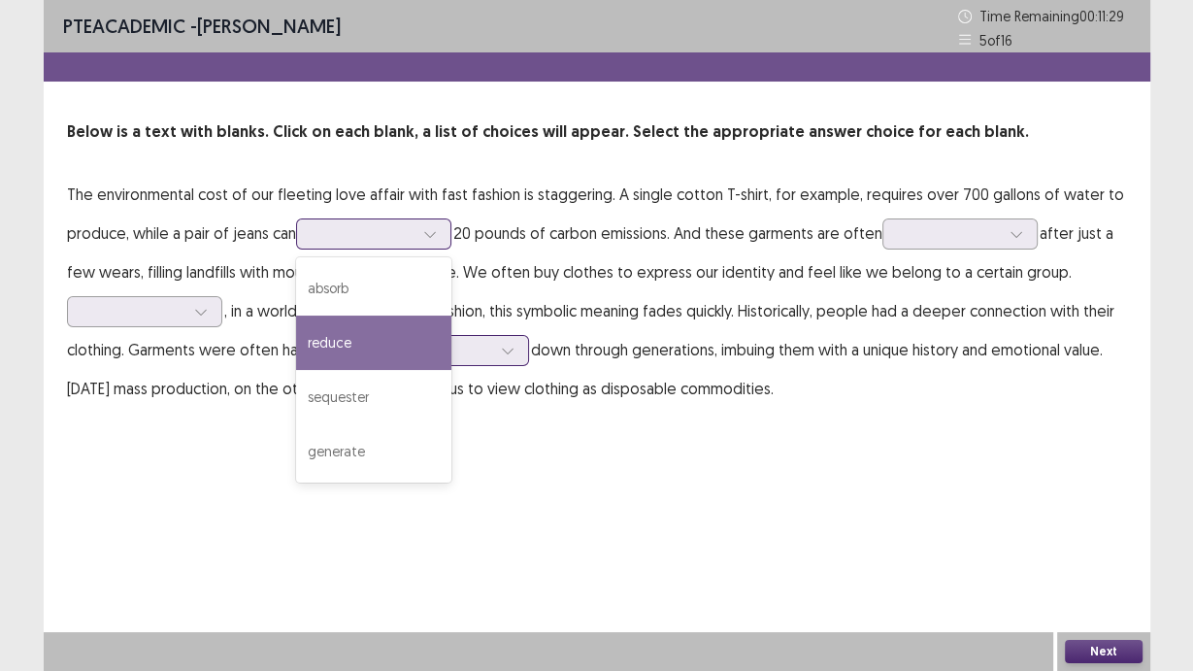
click at [402, 336] on div "reduce" at bounding box center [373, 343] width 155 height 54
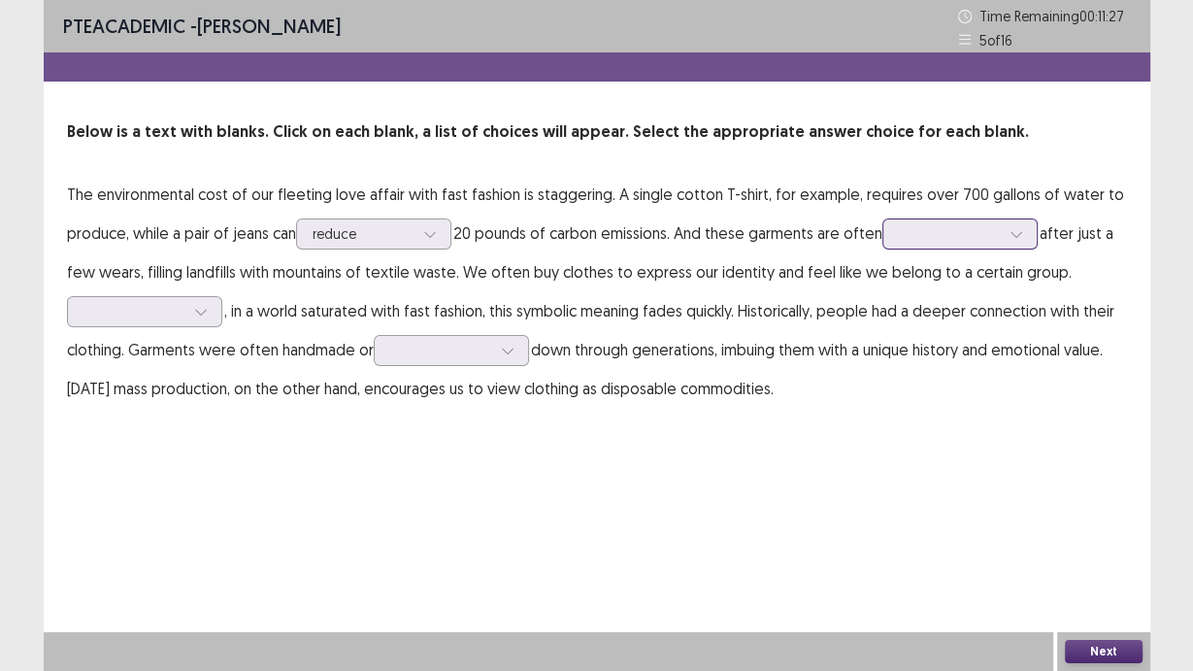
click at [941, 227] on div at bounding box center [949, 233] width 101 height 18
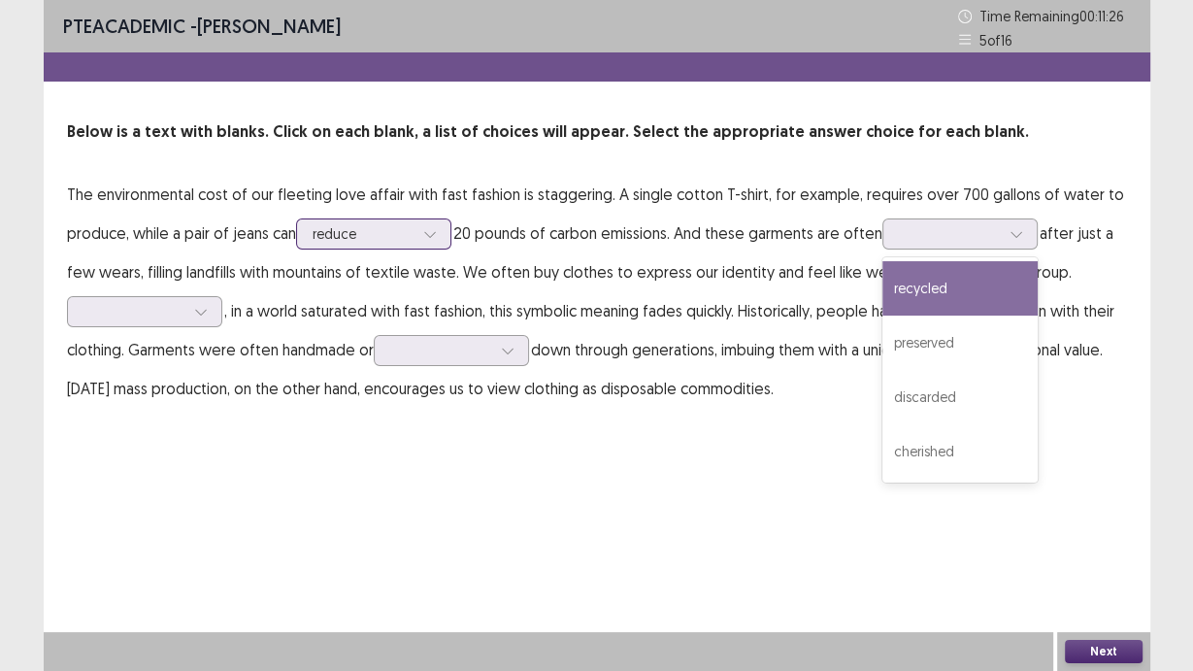
click at [395, 239] on div at bounding box center [363, 233] width 101 height 18
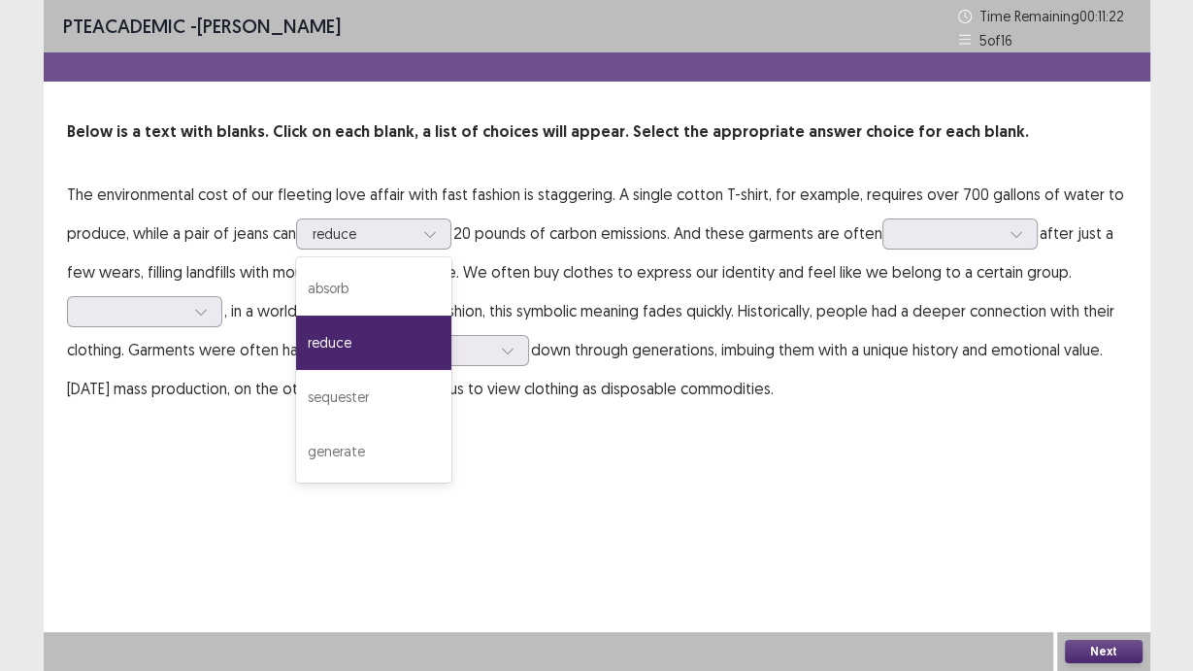
click at [868, 295] on p "The environmental cost of our fleeting love affair with fast fashion is stagger…" at bounding box center [597, 291] width 1060 height 233
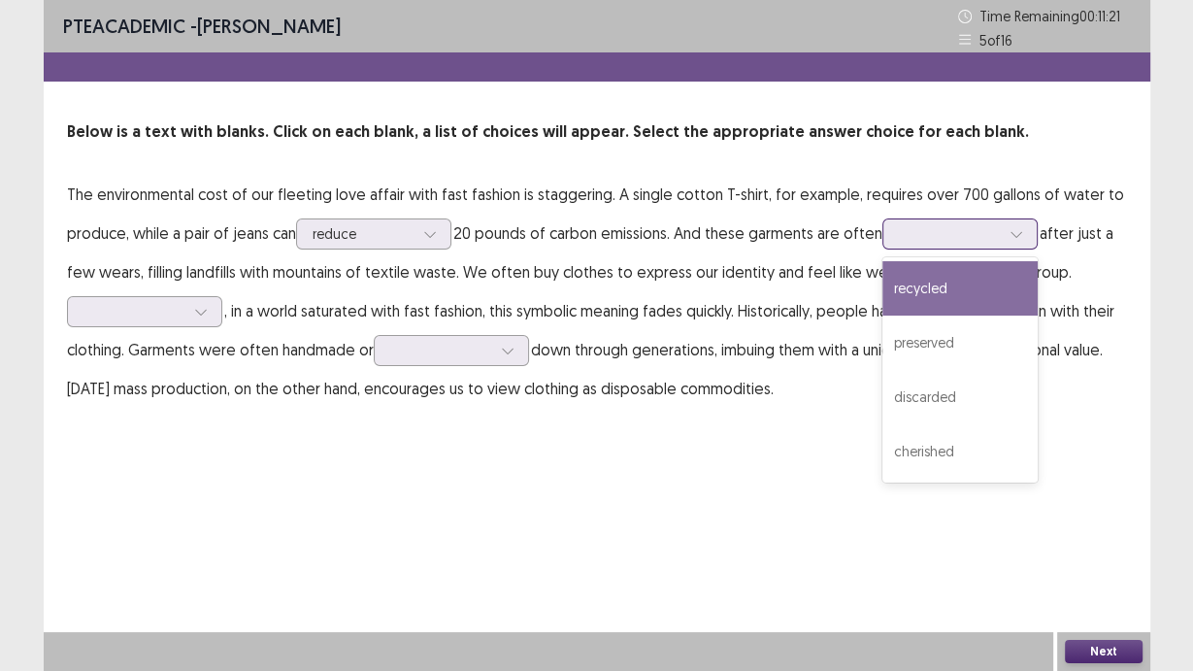
click at [918, 240] on div at bounding box center [949, 233] width 101 height 18
click at [962, 301] on div "recycled" at bounding box center [960, 288] width 155 height 54
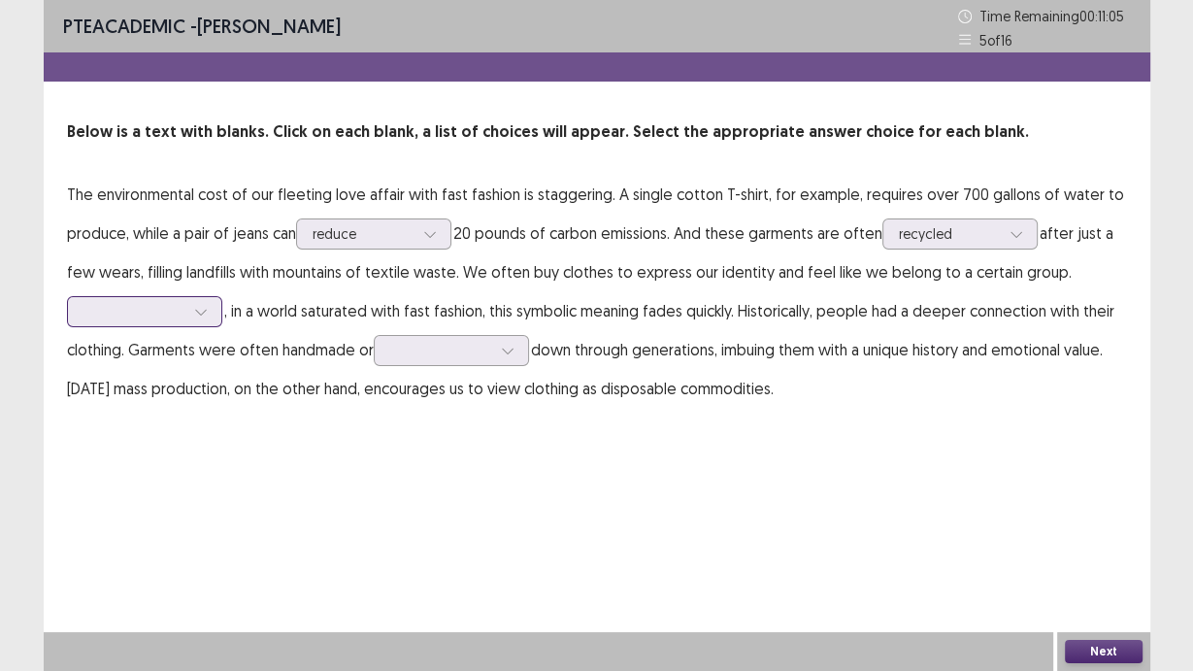
click at [199, 317] on icon at bounding box center [201, 312] width 14 height 14
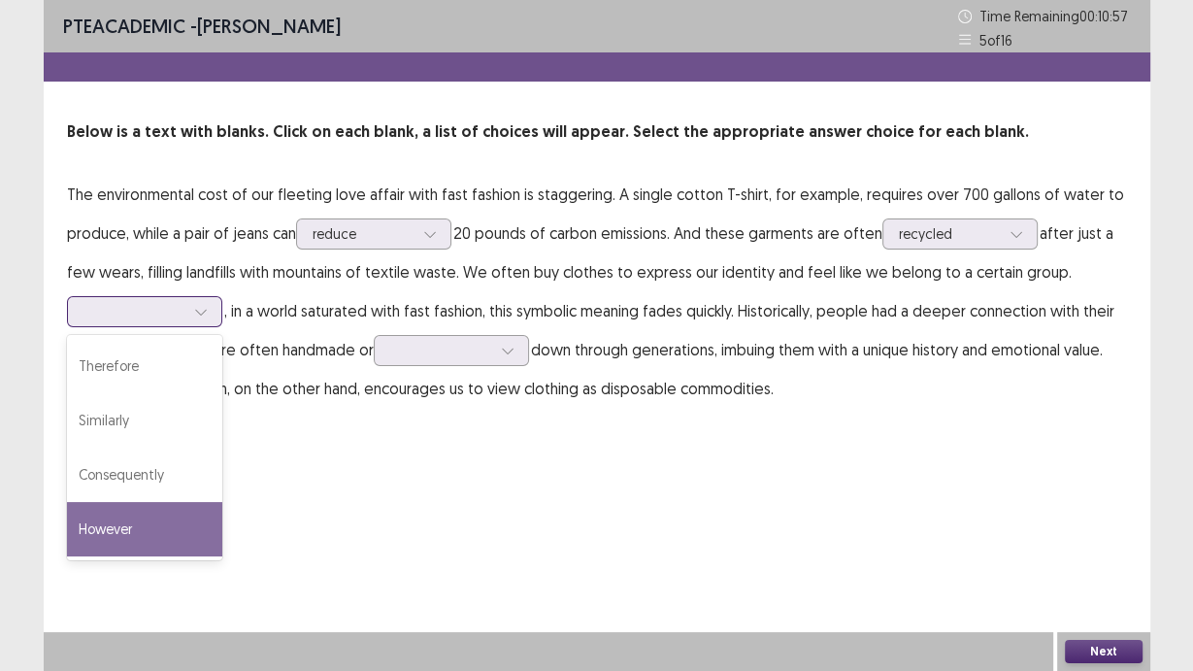
click at [163, 508] on div "However" at bounding box center [144, 529] width 155 height 54
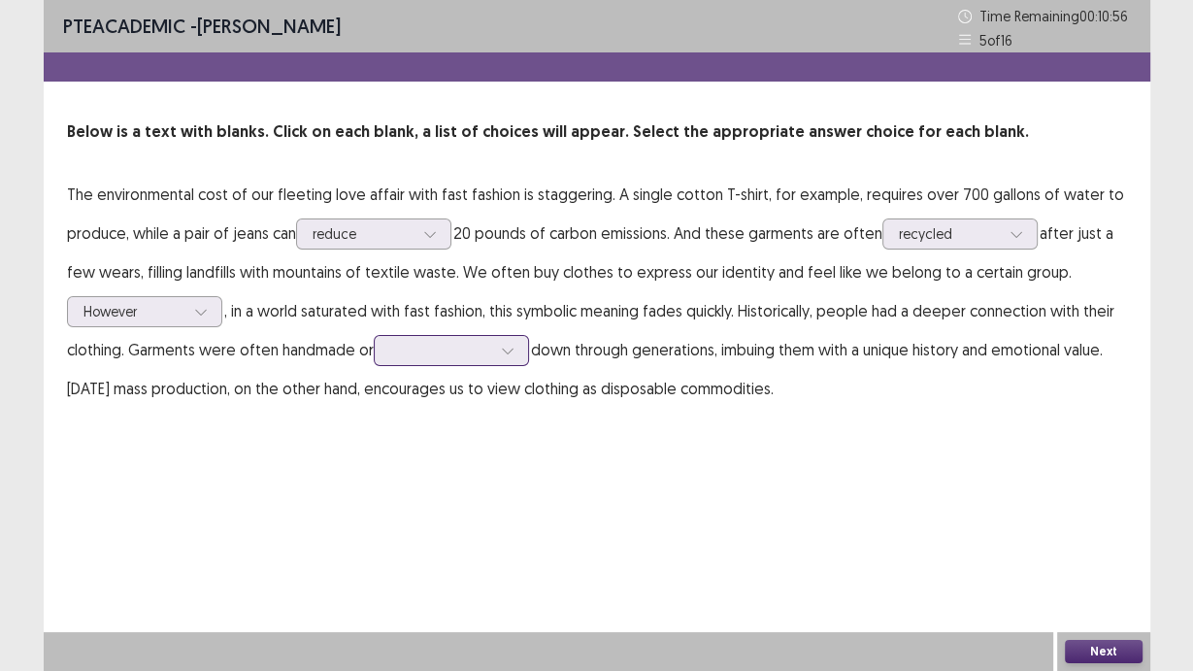
click at [448, 350] on div at bounding box center [440, 350] width 101 height 18
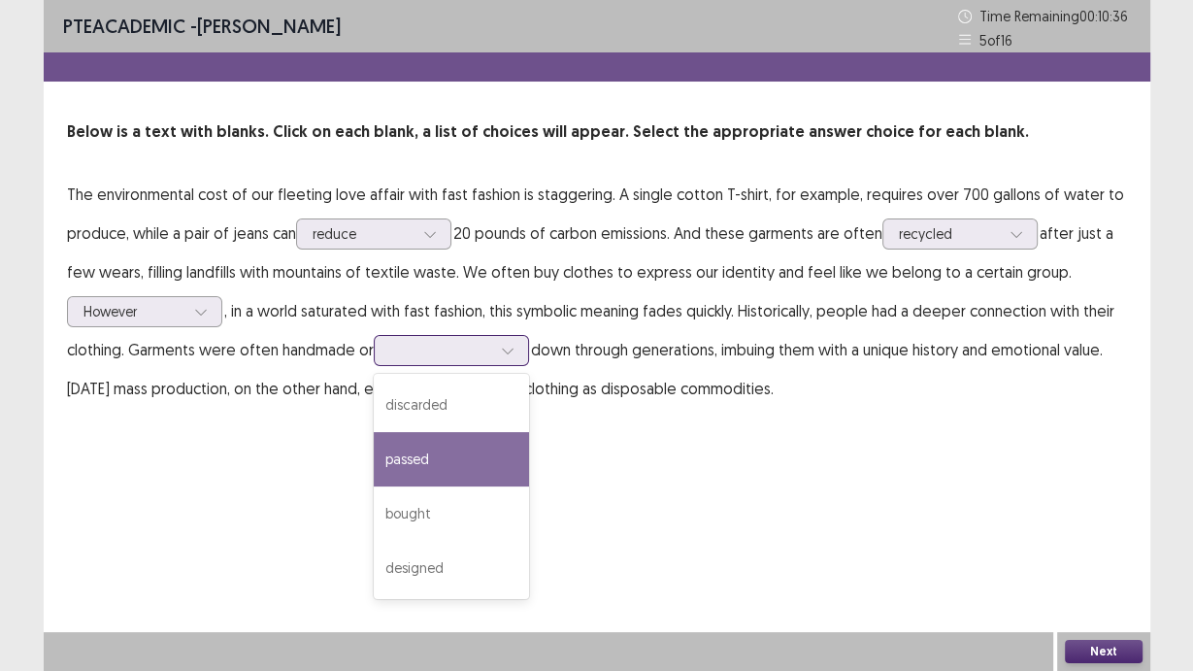
click at [479, 471] on div "passed" at bounding box center [451, 459] width 155 height 54
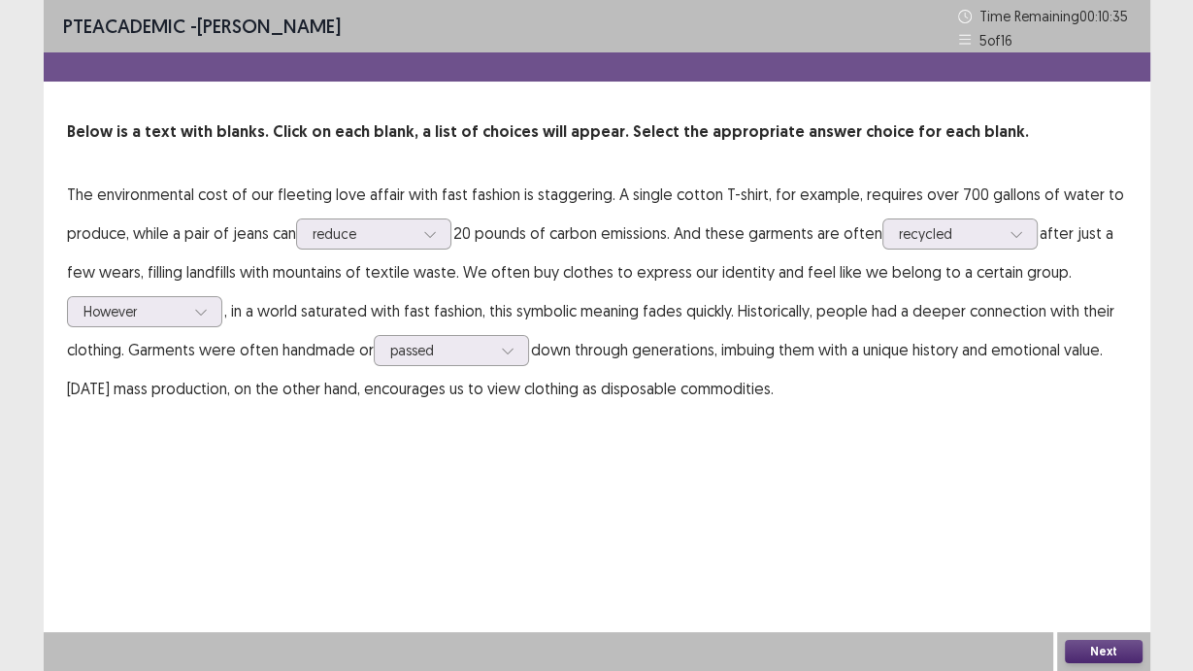
click at [1121, 647] on button "Next" at bounding box center [1104, 651] width 78 height 23
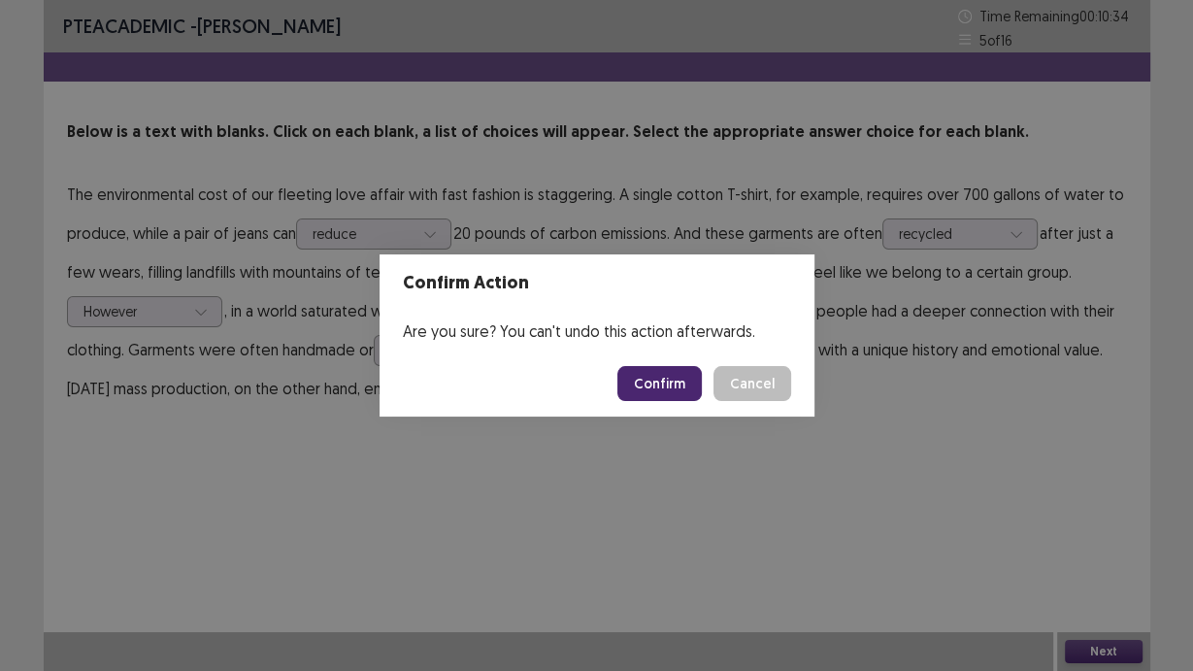
click at [649, 380] on button "Confirm" at bounding box center [660, 383] width 84 height 35
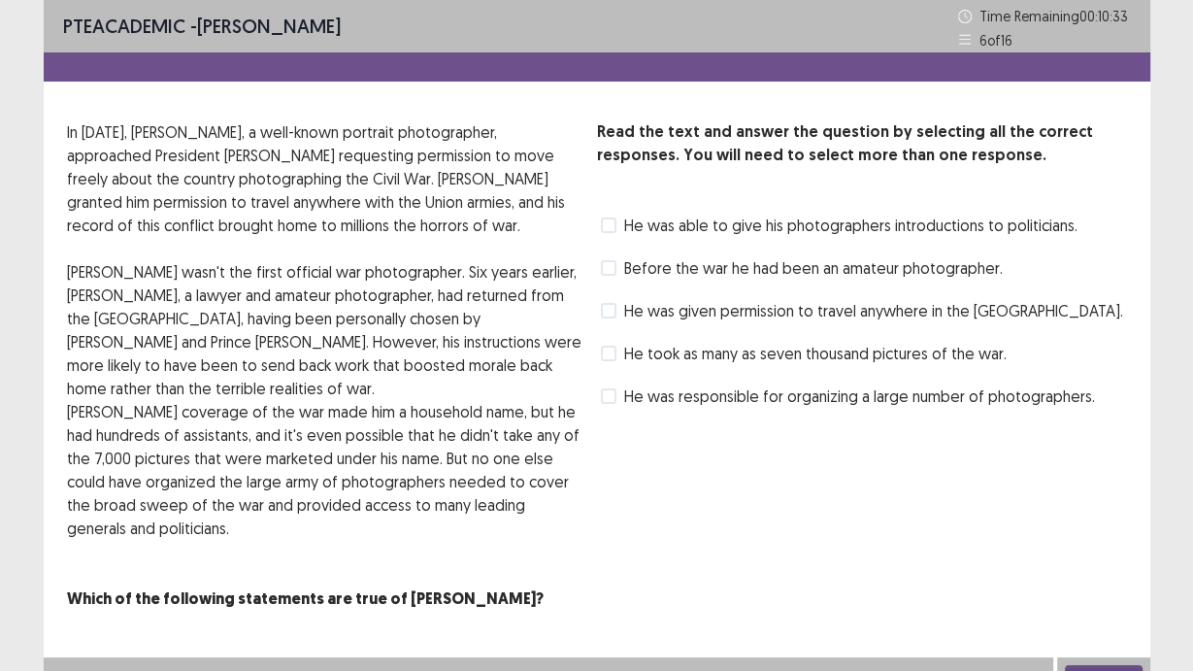
scroll to position [1, 0]
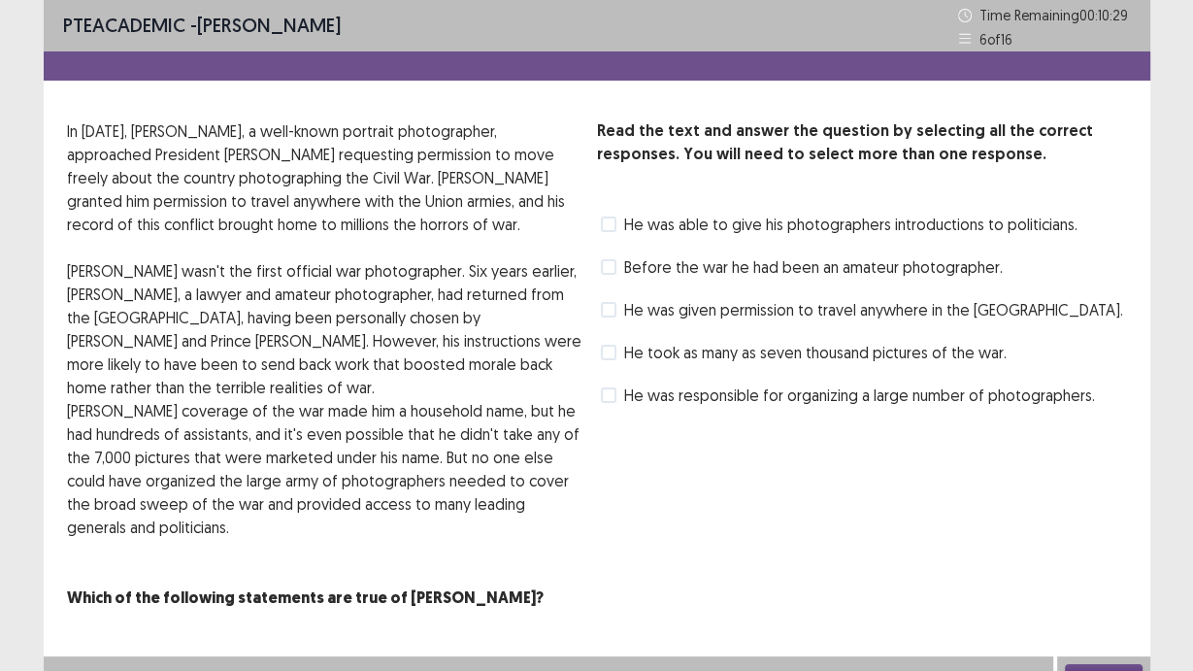
click at [611, 351] on span at bounding box center [609, 353] width 16 height 16
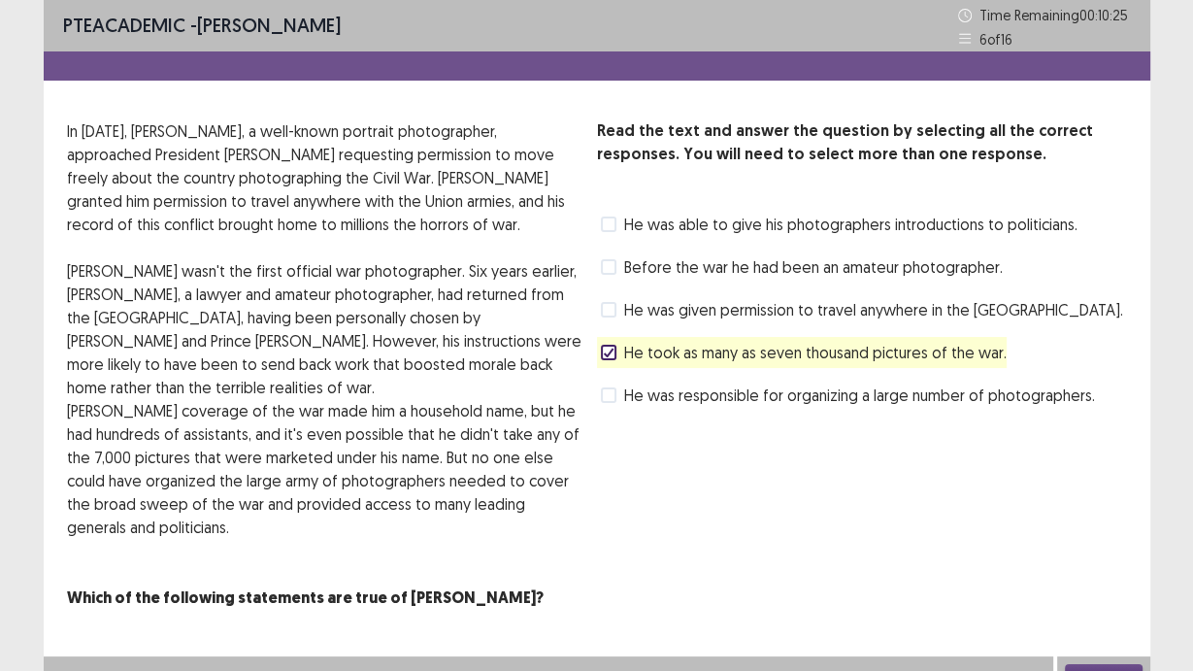
click at [614, 227] on span at bounding box center [609, 225] width 16 height 16
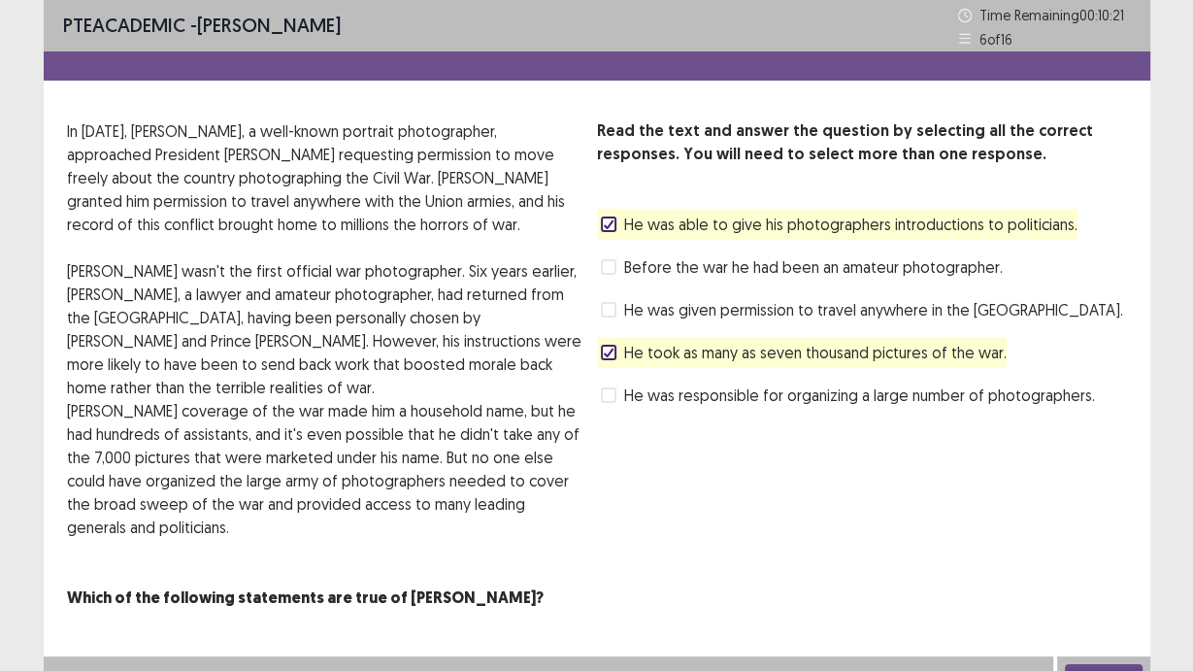
click at [771, 233] on span "He was able to give his photographers introductions to politicians." at bounding box center [850, 224] width 453 height 23
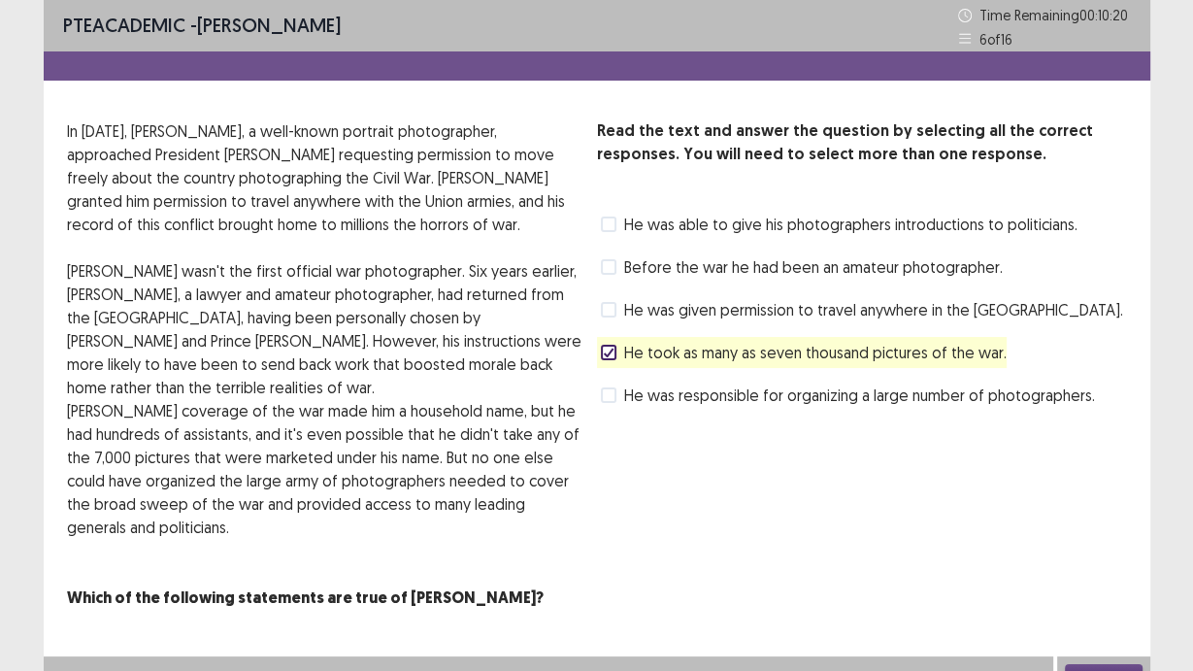
click at [764, 309] on span "He was given permission to travel anywhere in the [GEOGRAPHIC_DATA]." at bounding box center [873, 309] width 499 height 23
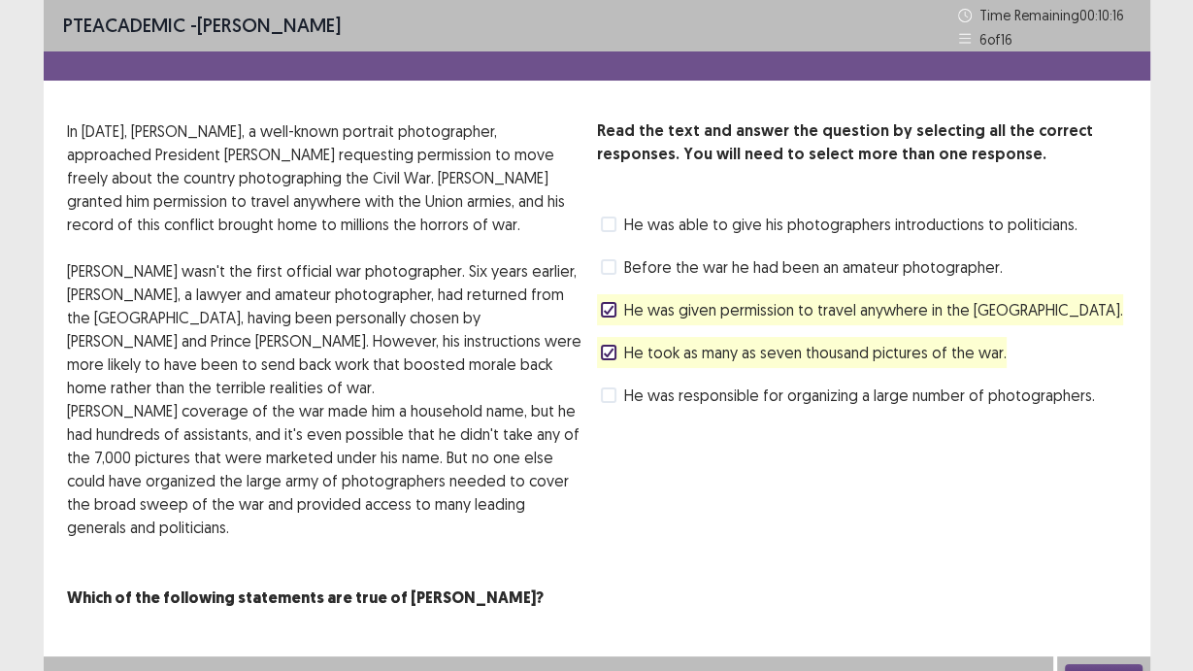
click at [1112, 664] on button "Next" at bounding box center [1104, 675] width 78 height 23
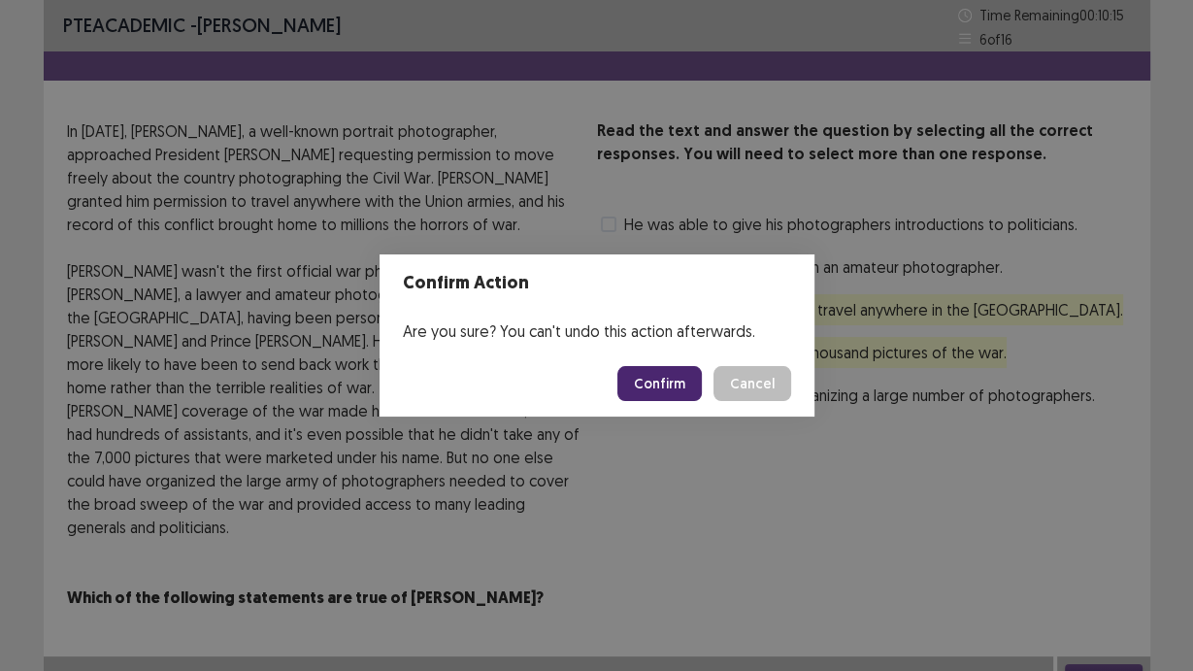
click at [683, 389] on button "Confirm" at bounding box center [660, 383] width 84 height 35
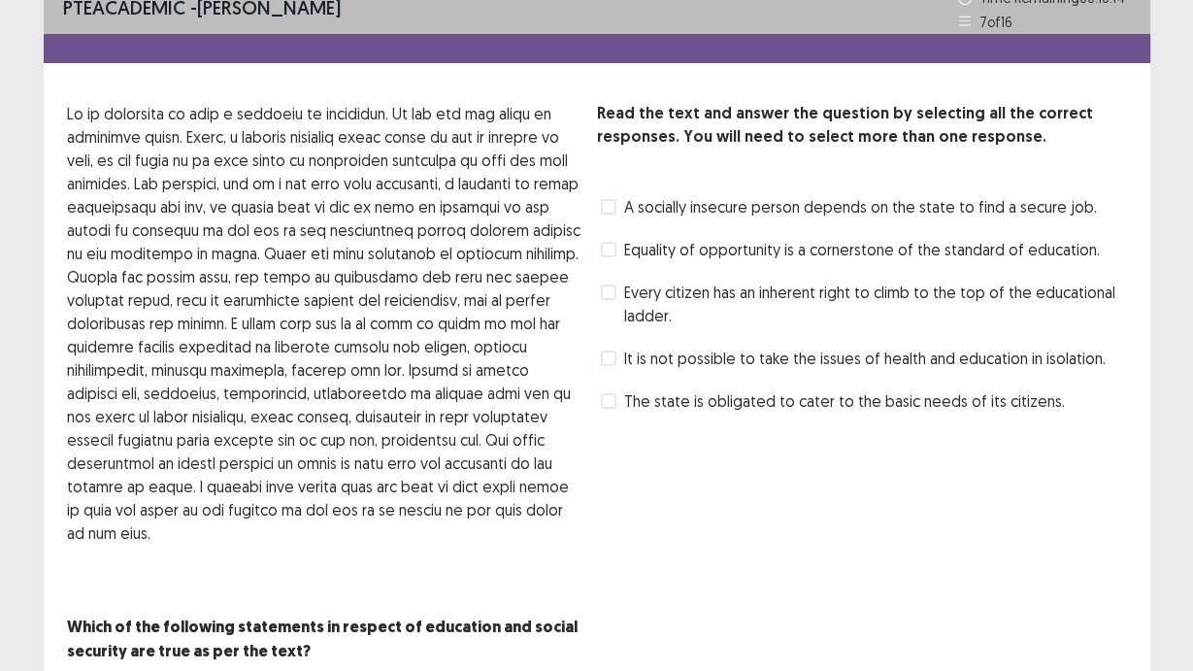
scroll to position [72, 0]
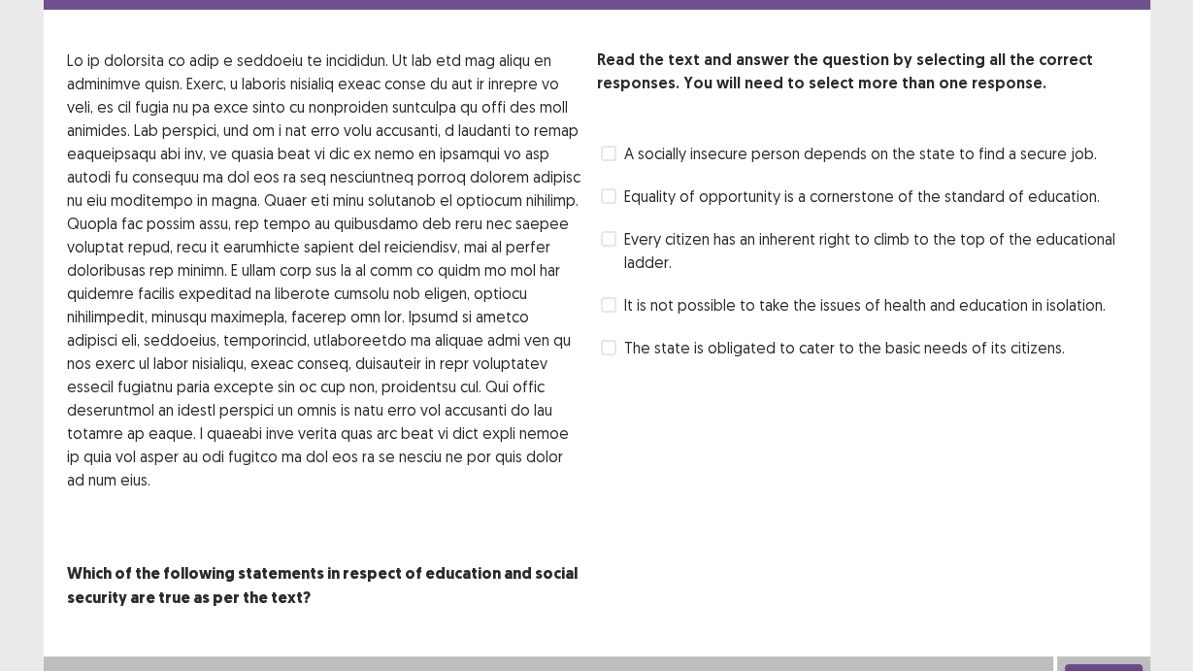
click at [626, 345] on span "The state is obligated to cater to the basic needs of its citizens." at bounding box center [844, 347] width 441 height 23
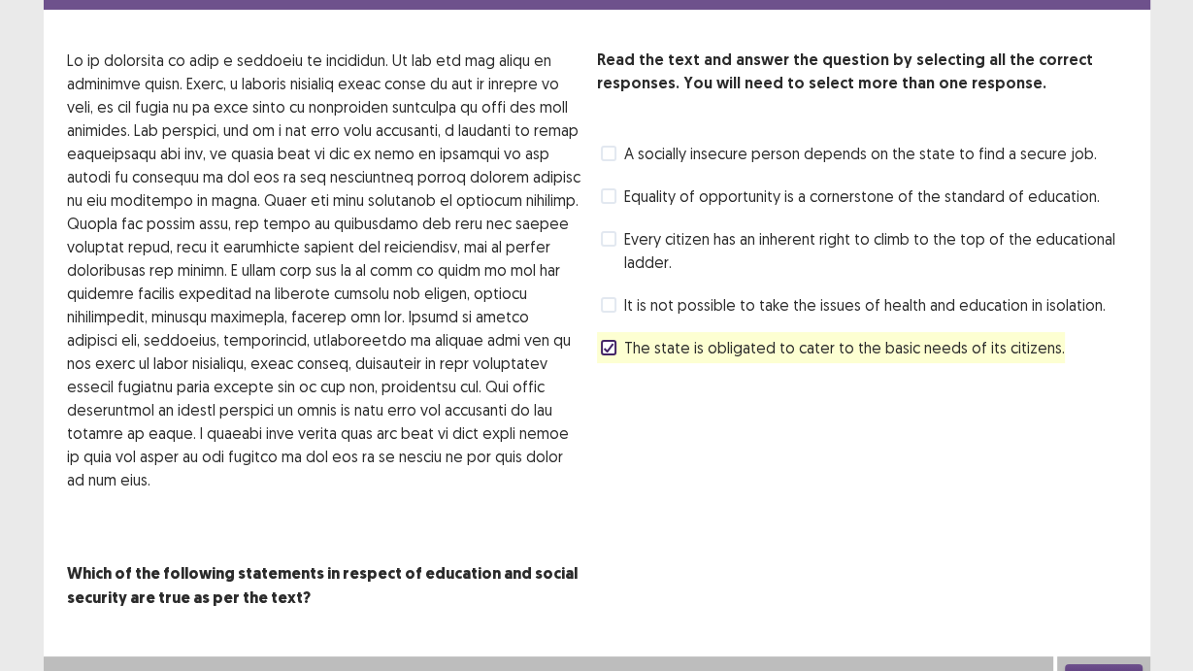
click at [616, 255] on label "Every citizen has an inherent right to climb to the top of the educational ladd…" at bounding box center [864, 250] width 526 height 47
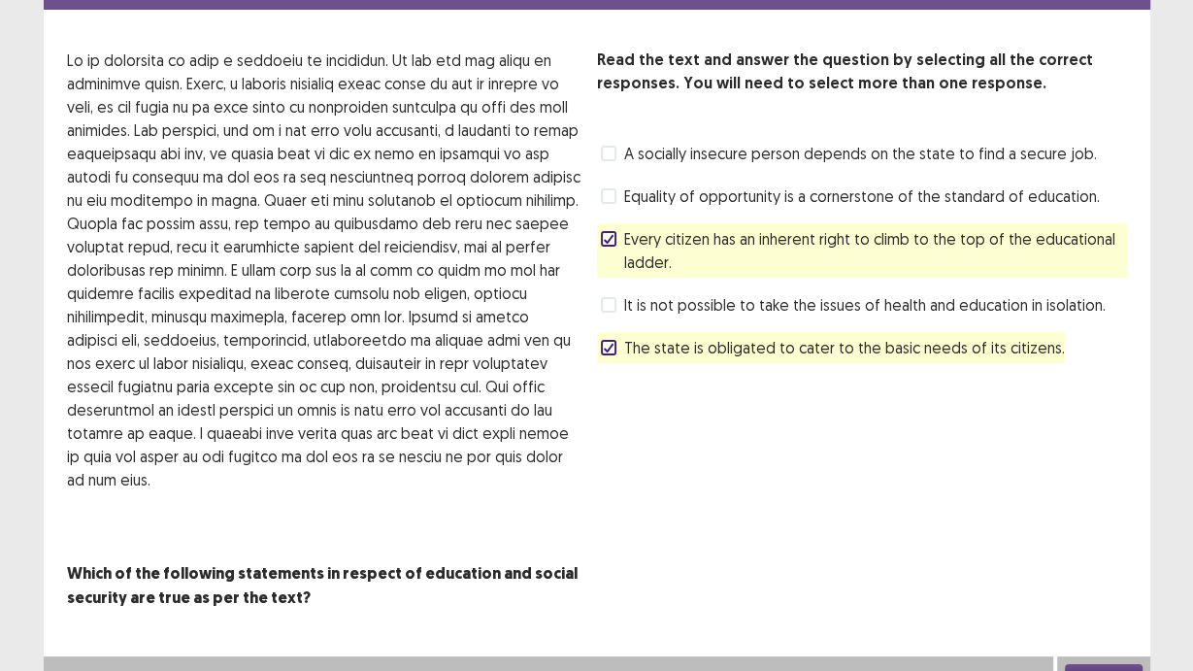
click at [1104, 664] on button "Next" at bounding box center [1104, 675] width 78 height 23
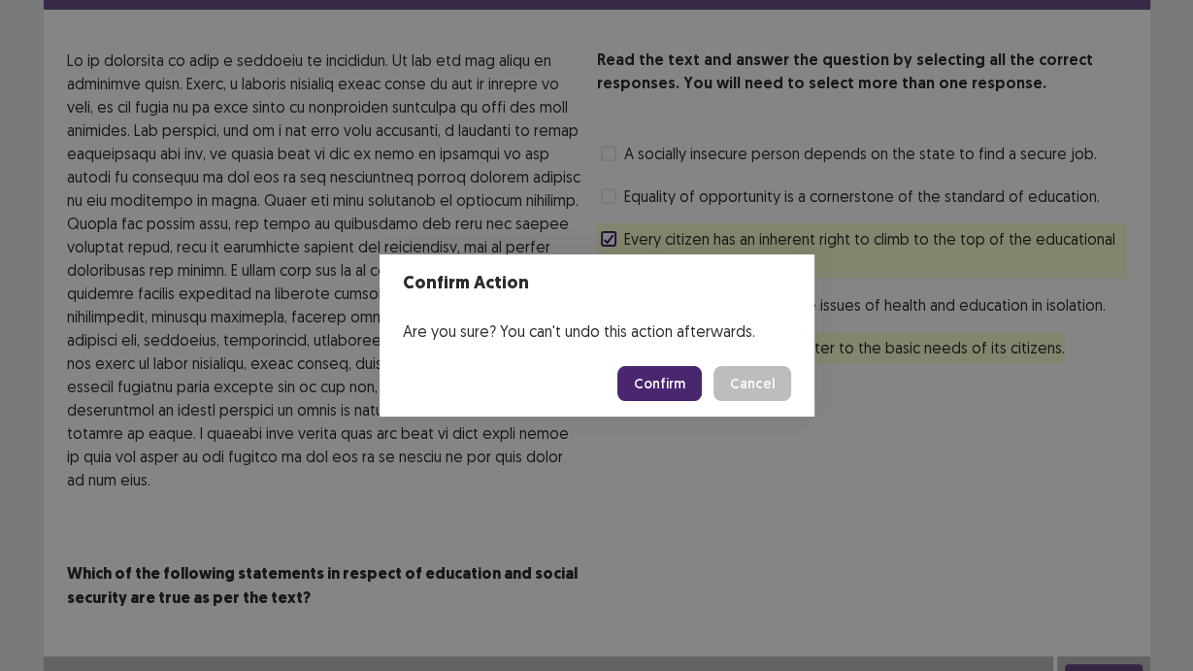
click at [681, 390] on button "Confirm" at bounding box center [660, 383] width 84 height 35
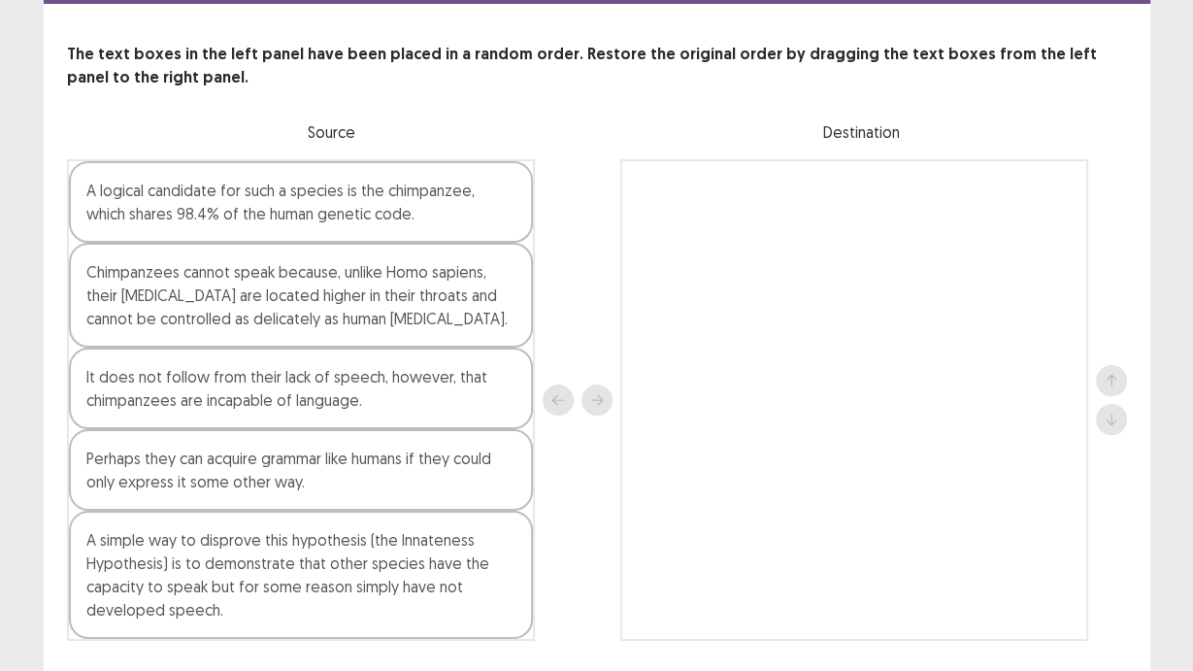
scroll to position [83, 0]
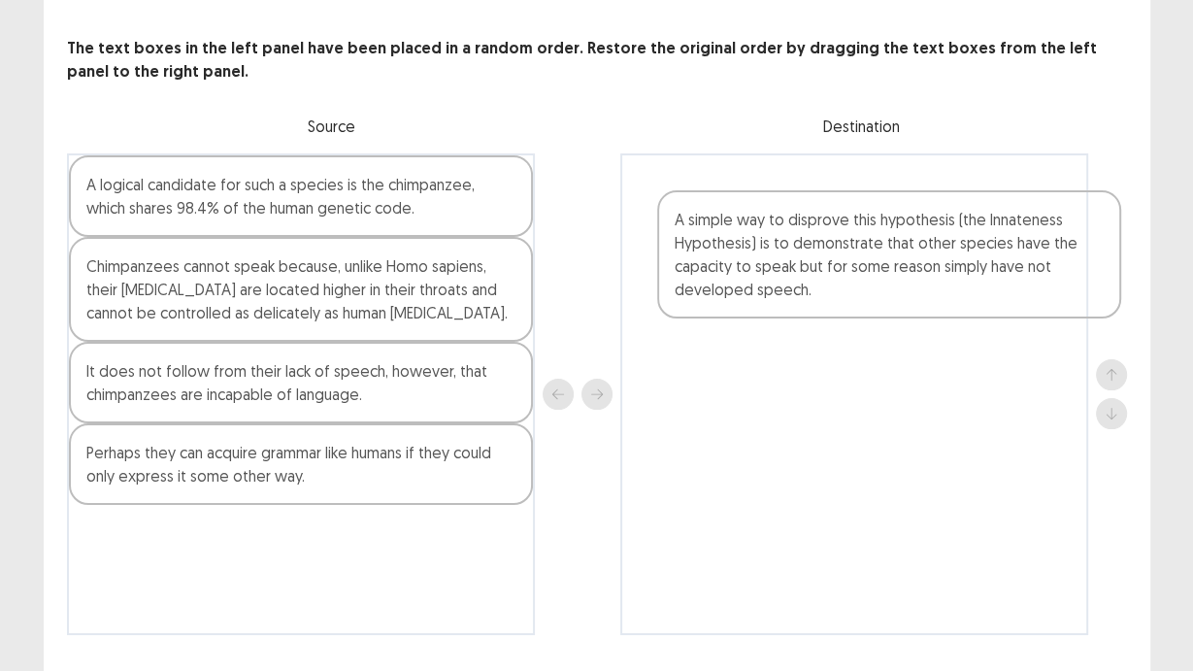
drag, startPoint x: 219, startPoint y: 557, endPoint x: 817, endPoint y: 211, distance: 690.4
click at [818, 211] on div "A logical candidate for such a species is the chimpanzee, which shares 98.4% of…" at bounding box center [597, 394] width 1060 height 482
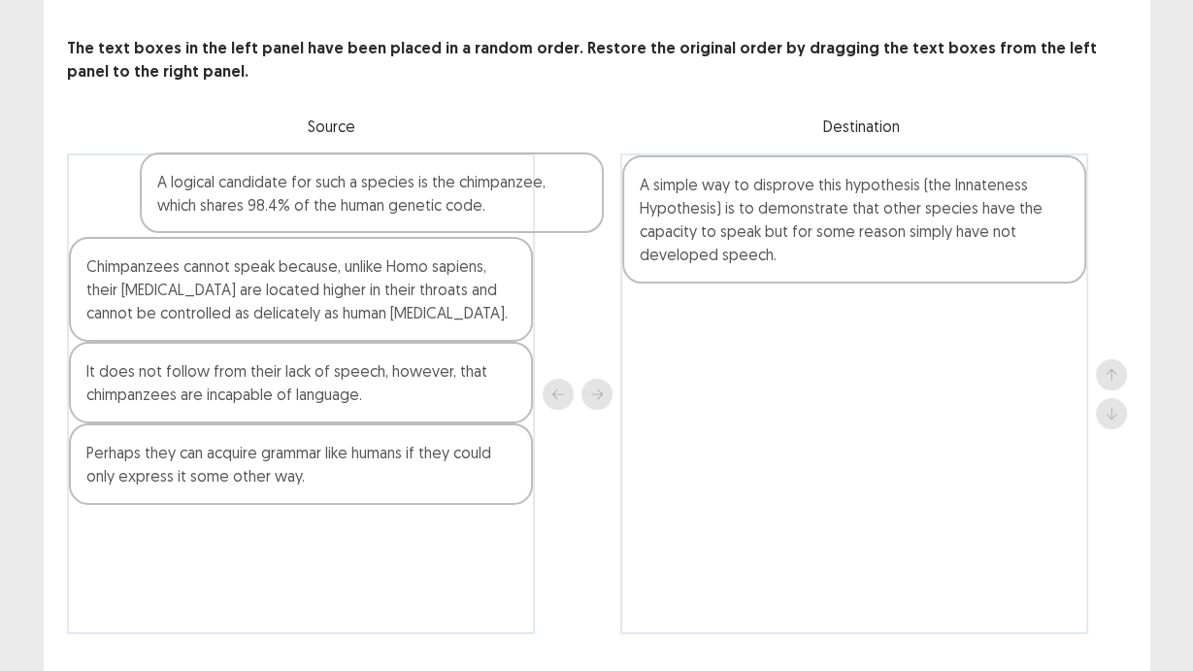
drag, startPoint x: 283, startPoint y: 202, endPoint x: 367, endPoint y: 200, distance: 84.5
click at [367, 200] on div "A logical candidate for such a species is the chimpanzee, which shares 98.4% of…" at bounding box center [301, 393] width 468 height 481
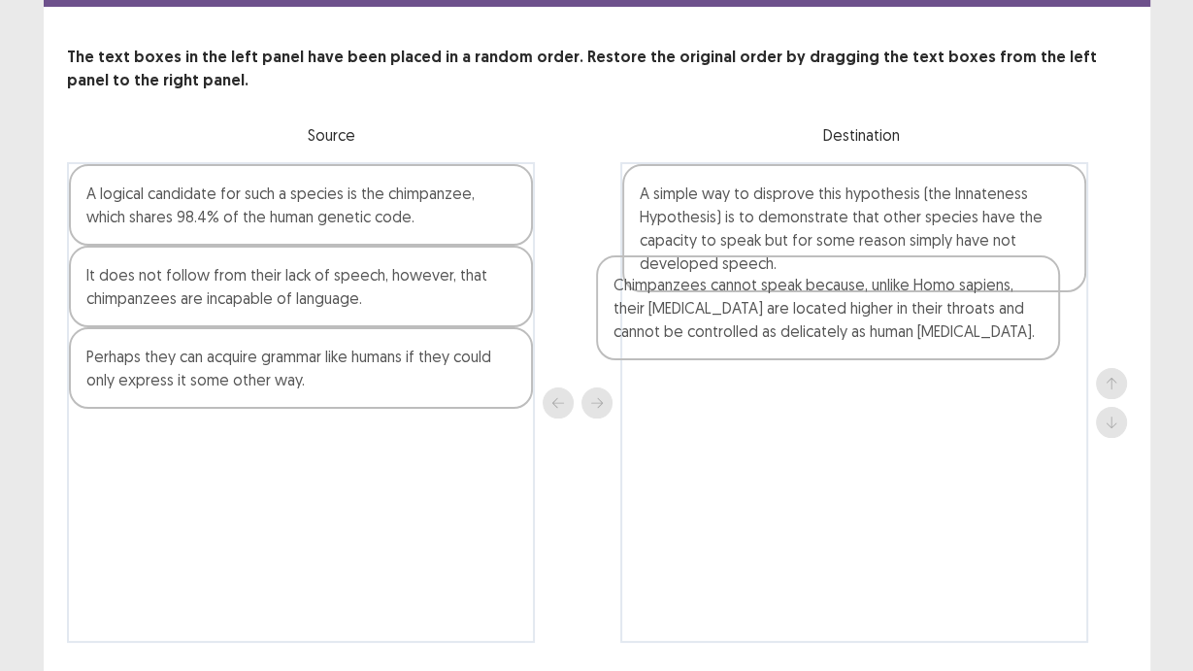
drag, startPoint x: 295, startPoint y: 285, endPoint x: 851, endPoint y: 309, distance: 555.9
click at [851, 309] on div "A logical candidate for such a species is the chimpanzee, which shares 98.4% of…" at bounding box center [597, 402] width 1060 height 481
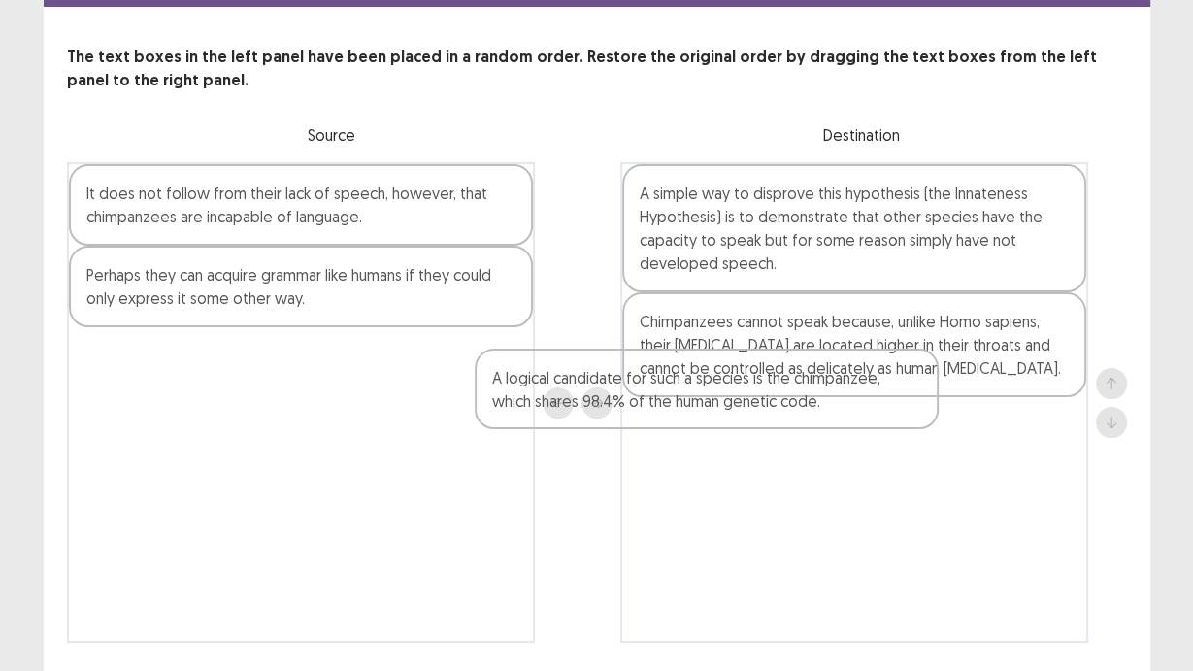
drag, startPoint x: 402, startPoint y: 219, endPoint x: 814, endPoint y: 420, distance: 458.1
click at [814, 420] on div "A logical candidate for such a species is the chimpanzee, which shares 98.4% of…" at bounding box center [597, 402] width 1060 height 481
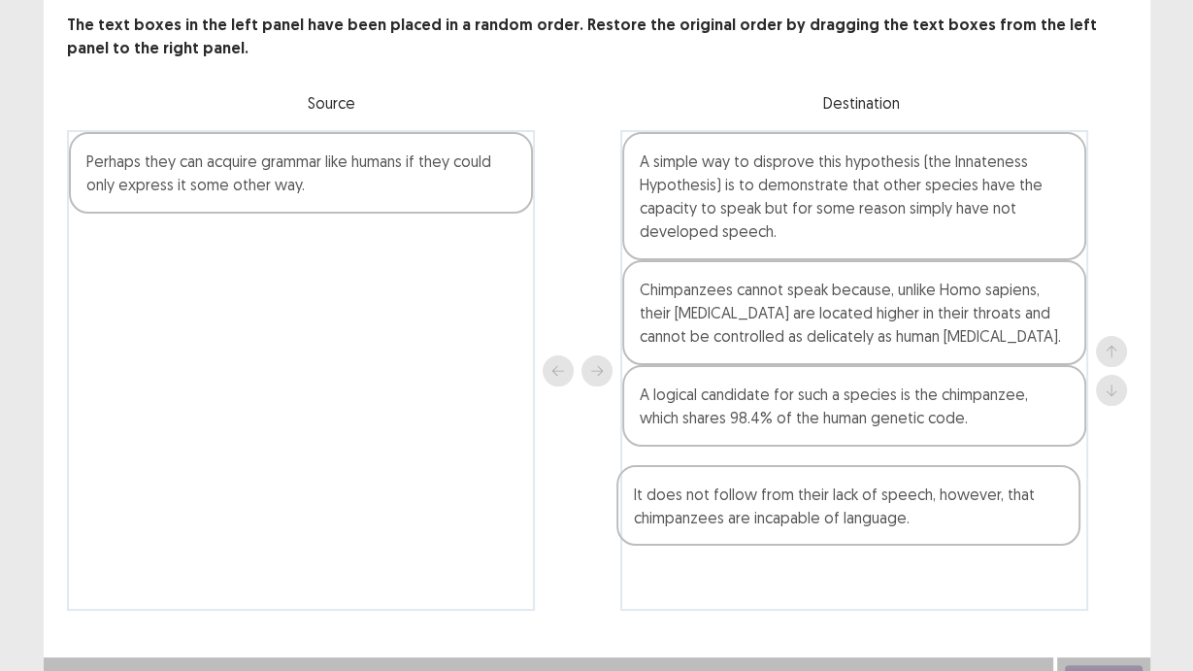
drag, startPoint x: 300, startPoint y: 212, endPoint x: 854, endPoint y: 533, distance: 640.8
click at [854, 533] on div "It does not follow from their lack of speech, however, that chimpanzees are inc…" at bounding box center [597, 370] width 1060 height 481
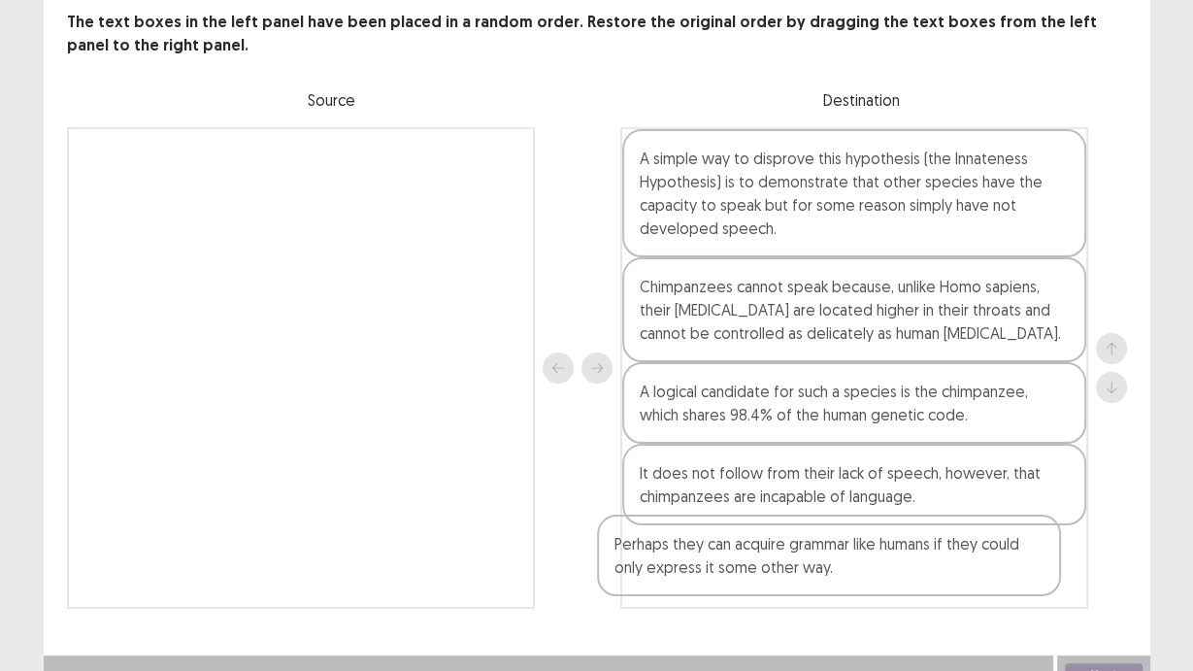
scroll to position [131, 0]
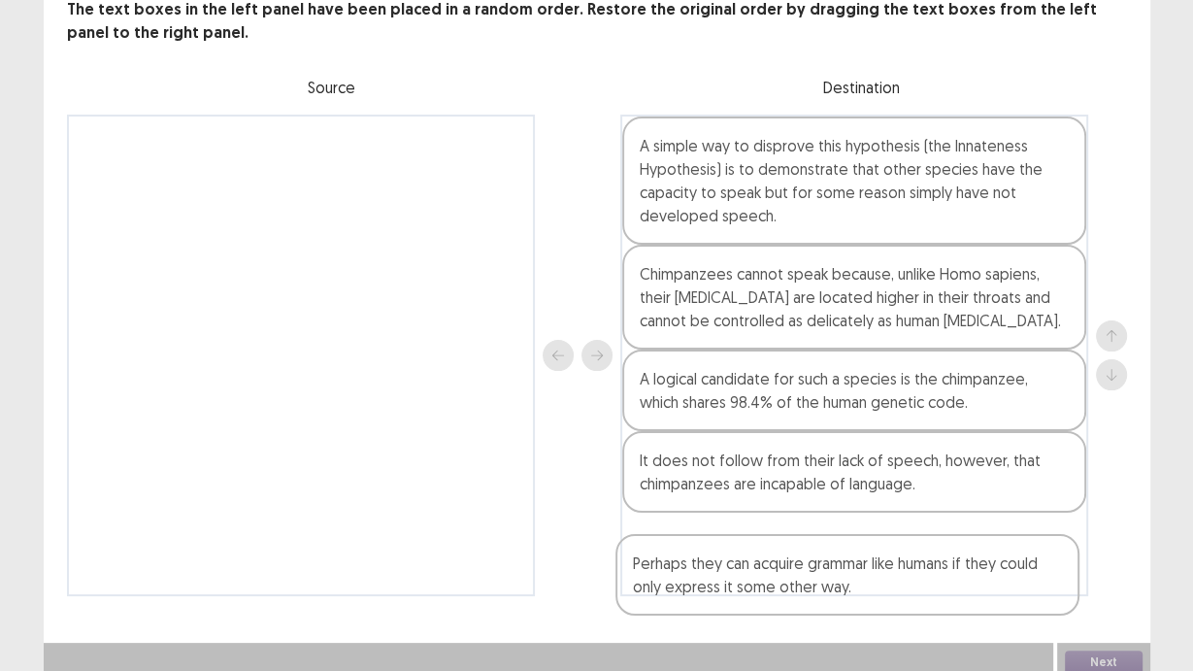
drag, startPoint x: 272, startPoint y: 162, endPoint x: 834, endPoint y: 584, distance: 702.6
click at [826, 590] on div "PTE academic - [PERSON_NAME] Time Remaining 00 : 09 : 54 8 of 16 The text boxes…" at bounding box center [597, 252] width 1107 height 766
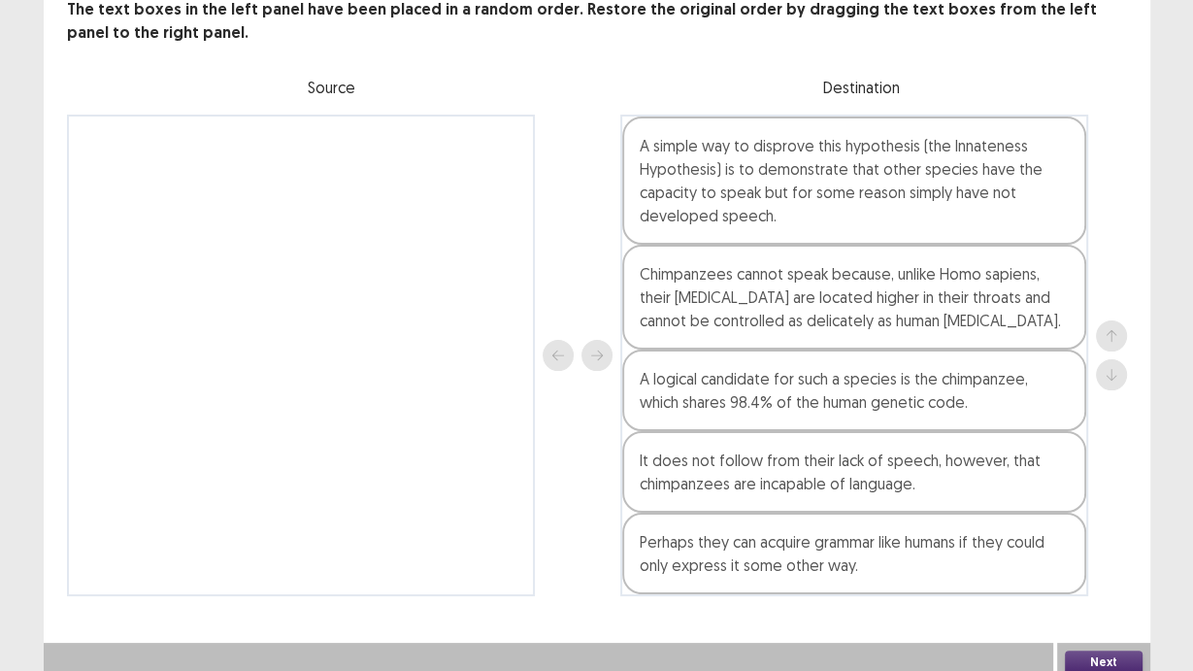
click at [1119, 653] on button "Next" at bounding box center [1104, 662] width 78 height 23
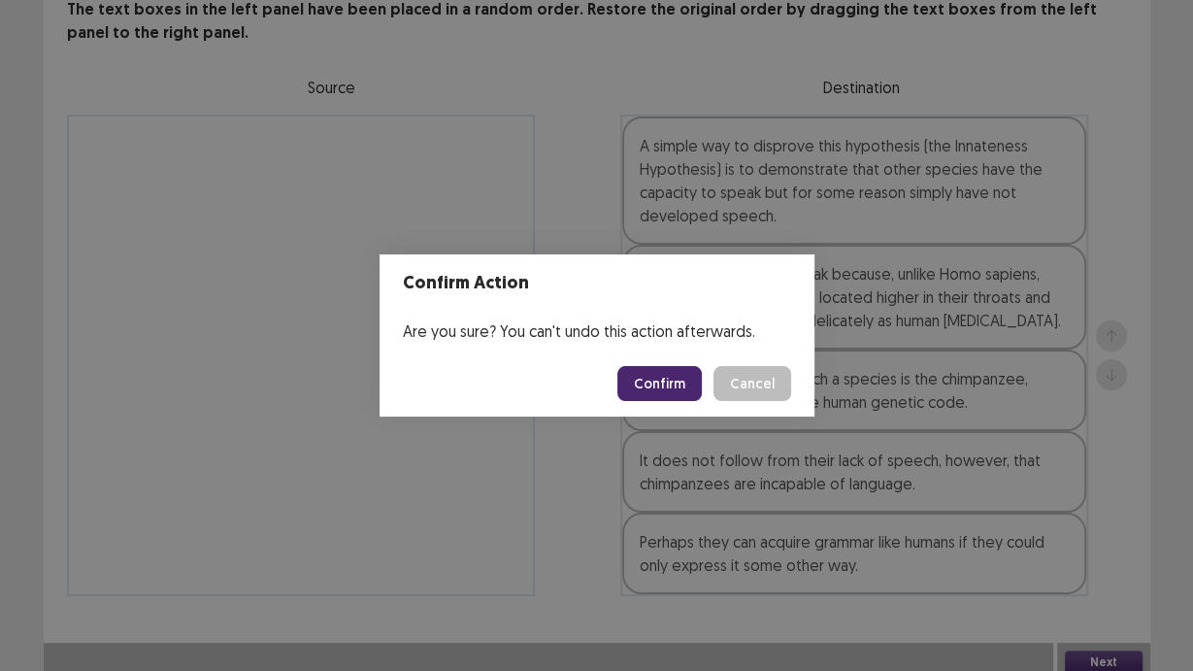
click at [651, 392] on button "Confirm" at bounding box center [660, 383] width 84 height 35
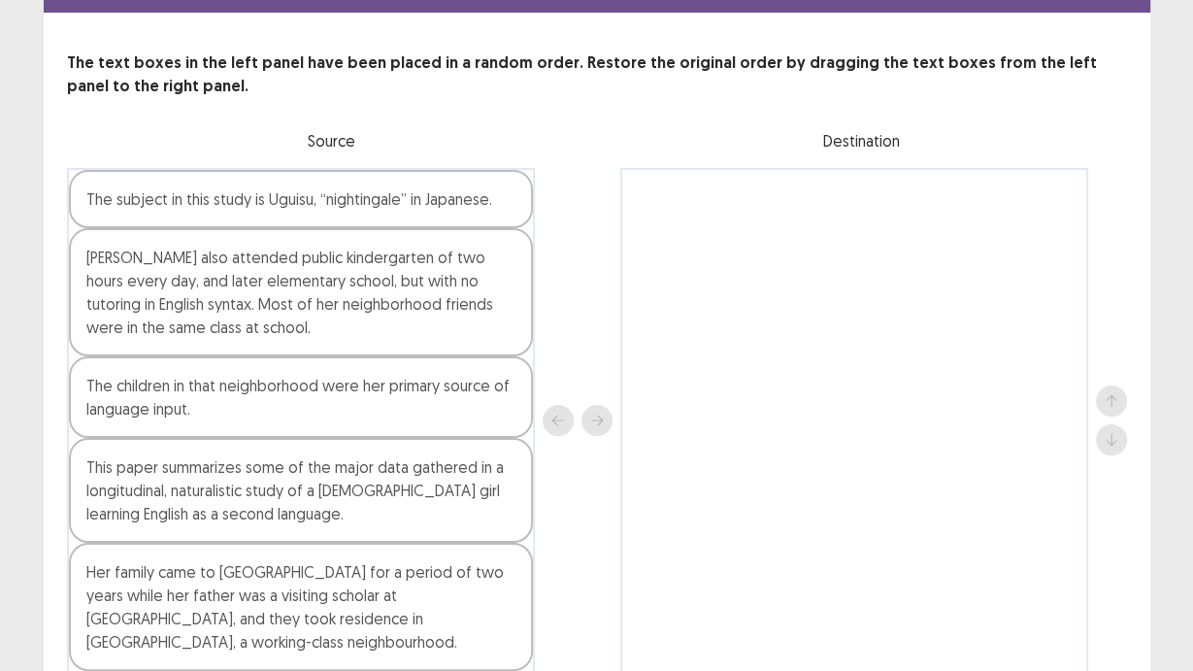
scroll to position [0, 0]
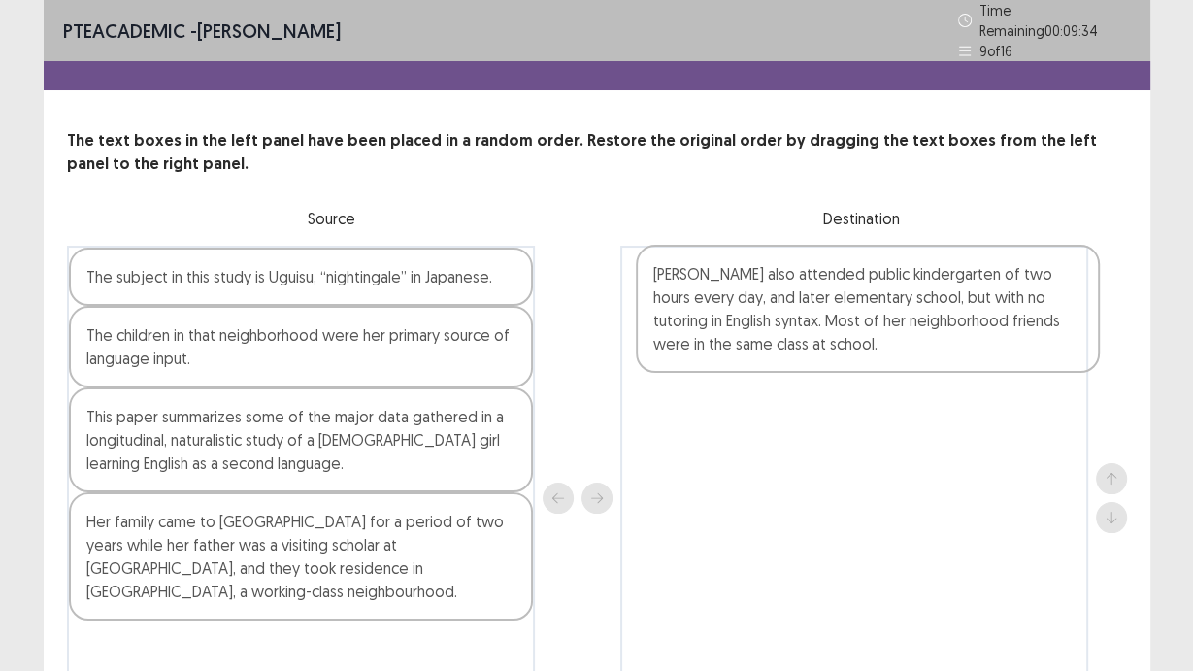
drag, startPoint x: 234, startPoint y: 349, endPoint x: 811, endPoint y: 300, distance: 578.8
click at [811, 300] on div "The subject in this study is Uguisu, “nightingale” in Japanese. [PERSON_NAME] a…" at bounding box center [597, 498] width 1060 height 505
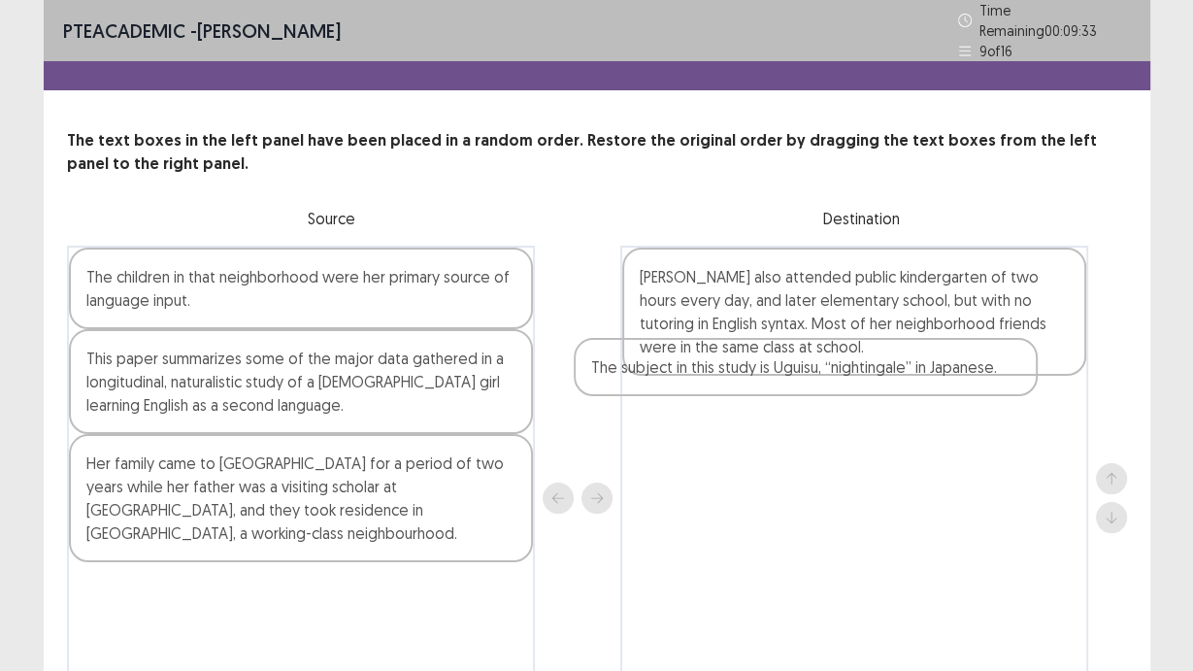
drag, startPoint x: 414, startPoint y: 271, endPoint x: 1010, endPoint y: 400, distance: 610.0
click at [1010, 400] on div "The subject in this study is Uguisu, “nightingale” in Japanese. The children in…" at bounding box center [597, 498] width 1060 height 504
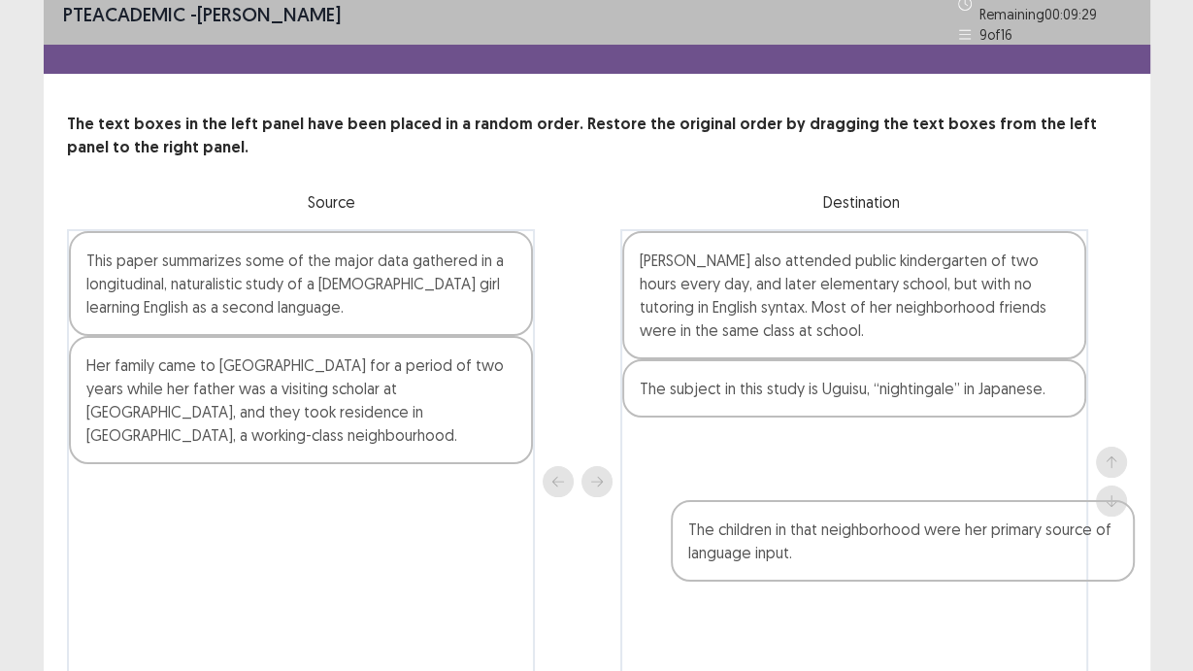
scroll to position [28, 0]
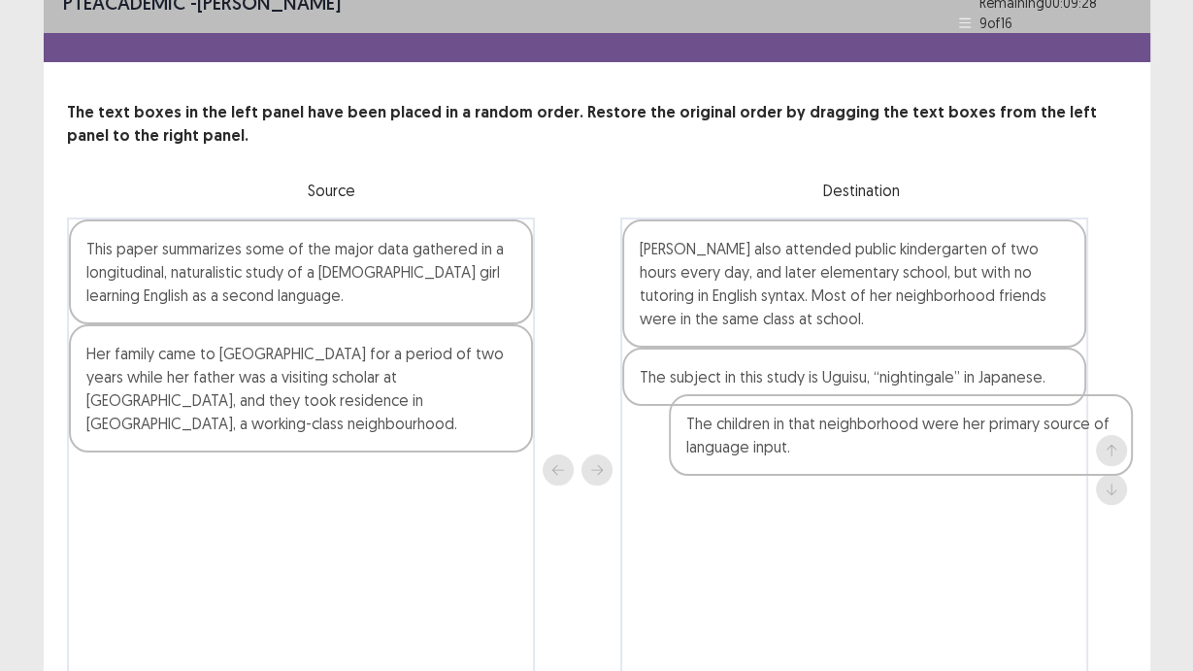
drag, startPoint x: 391, startPoint y: 290, endPoint x: 990, endPoint y: 446, distance: 618.9
click at [1002, 451] on div "The children in that neighborhood were her primary source of language input. Th…" at bounding box center [597, 469] width 1060 height 504
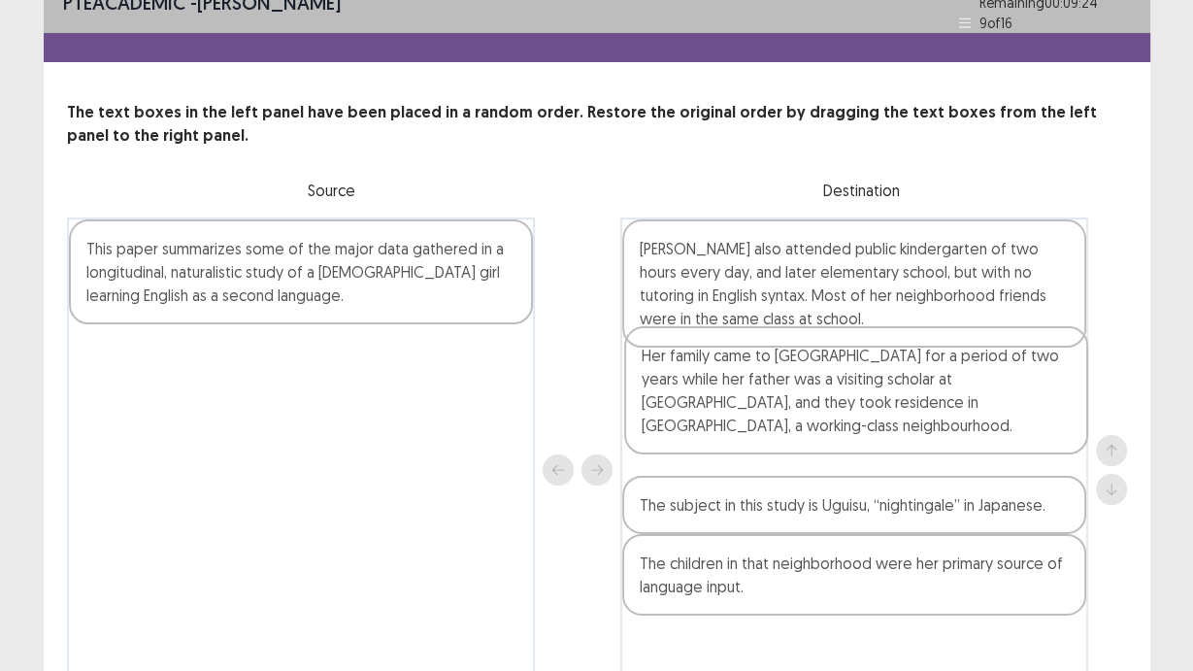
drag, startPoint x: 429, startPoint y: 364, endPoint x: 992, endPoint y: 376, distance: 563.3
click at [992, 376] on div "This paper summarizes some of the major data gathered in a longitudinal, natura…" at bounding box center [597, 469] width 1060 height 504
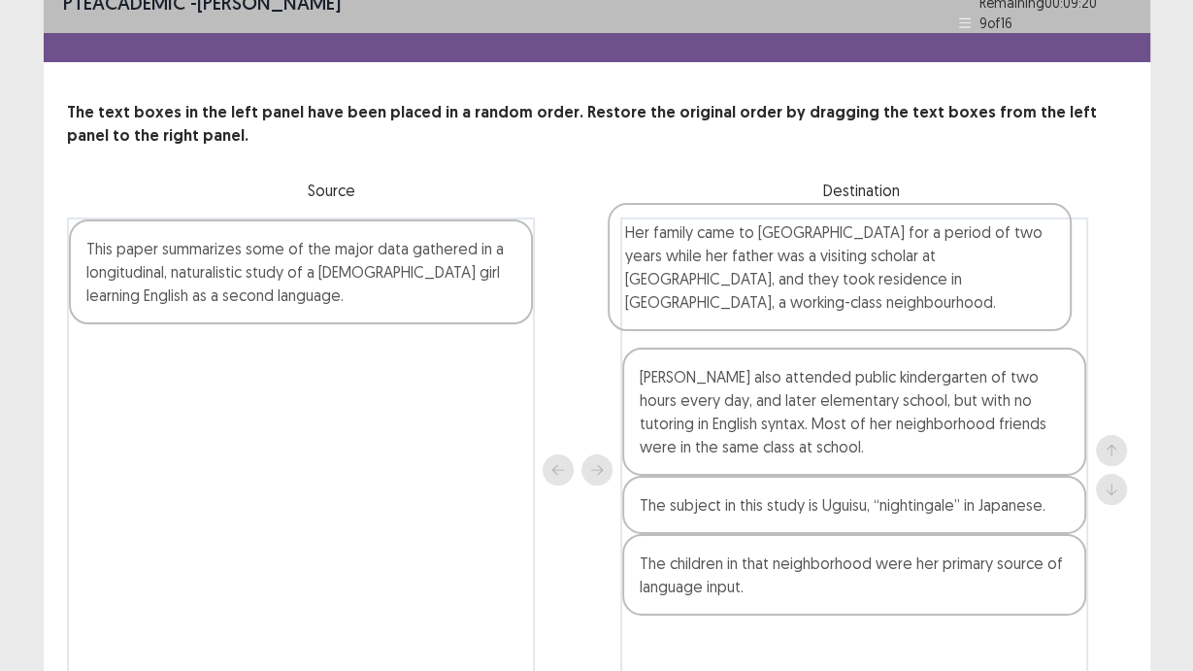
drag, startPoint x: 992, startPoint y: 376, endPoint x: 979, endPoint y: 232, distance: 144.3
click at [979, 232] on div "[PERSON_NAME] also attended public kindergarten of two hours every day, and lat…" at bounding box center [854, 469] width 468 height 504
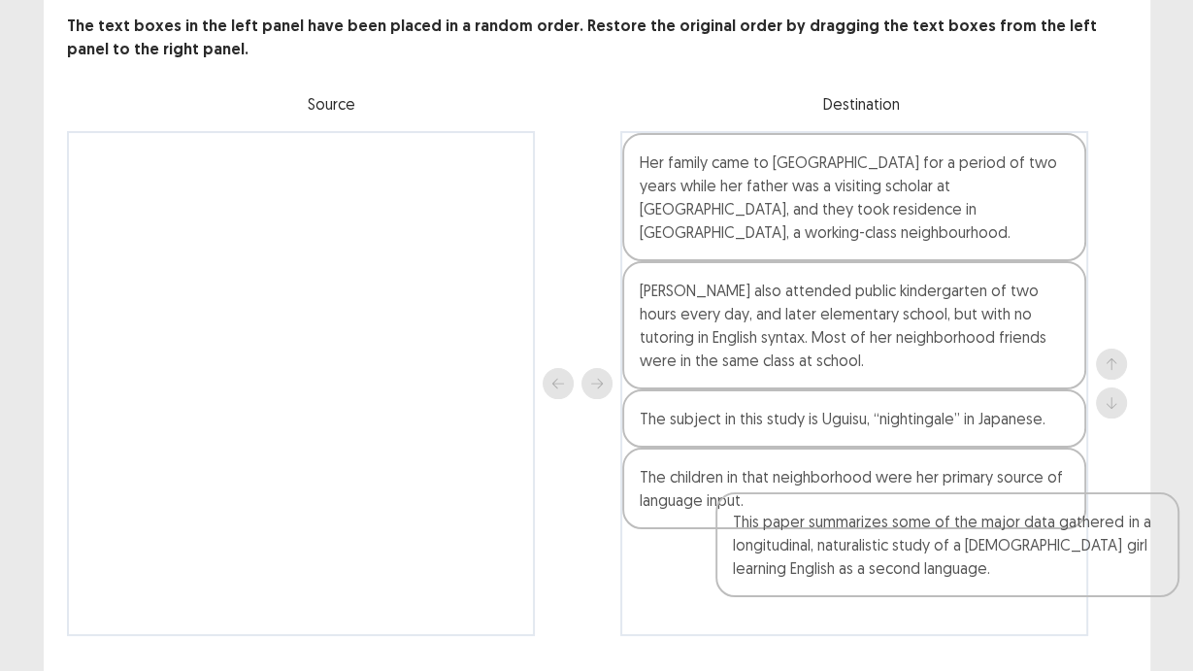
scroll to position [155, 0]
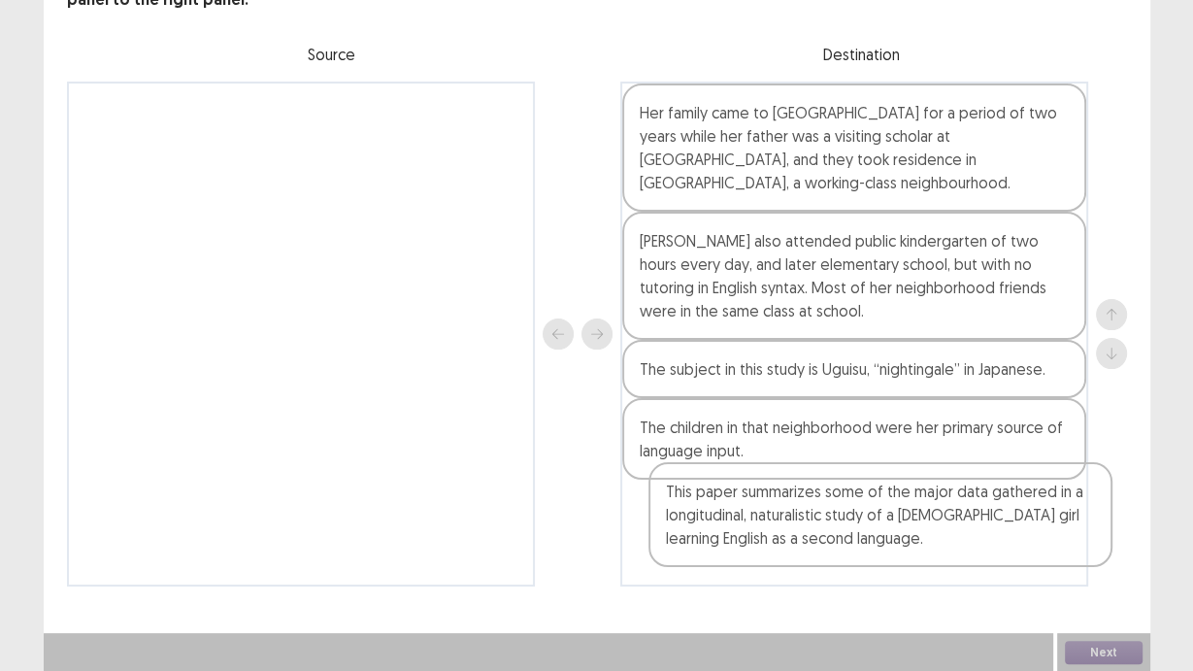
drag, startPoint x: 214, startPoint y: 172, endPoint x: 800, endPoint y: 508, distance: 675.8
click at [800, 508] on div "This paper summarizes some of the major data gathered in a longitudinal, natura…" at bounding box center [597, 334] width 1060 height 505
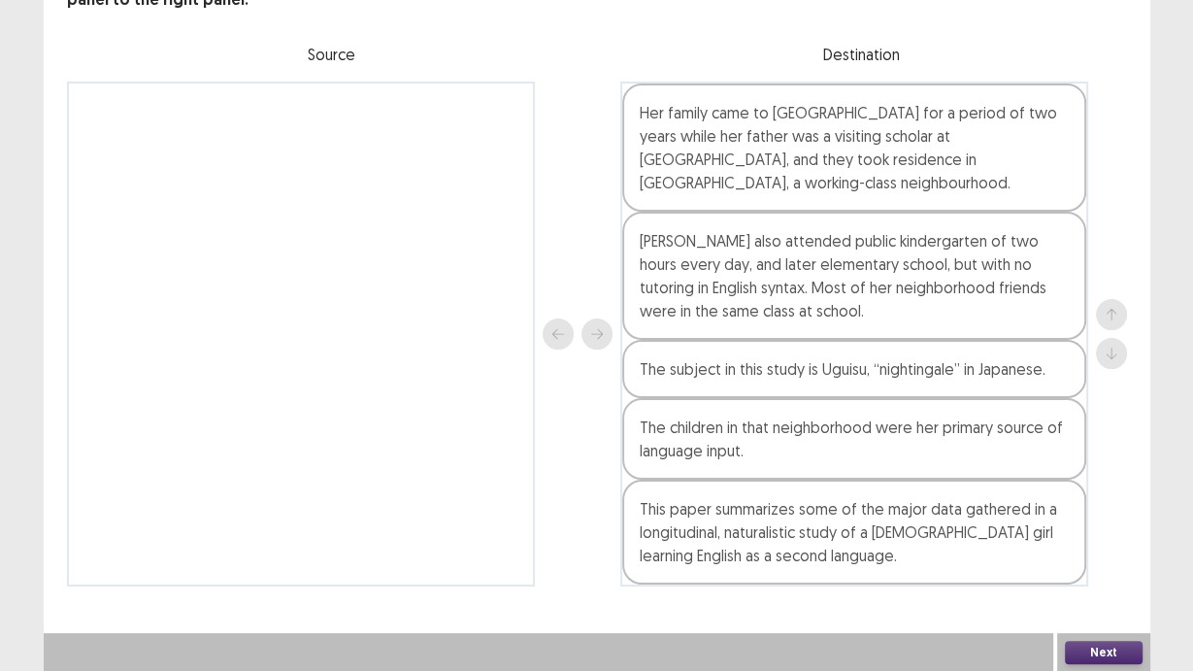
click at [1099, 651] on button "Next" at bounding box center [1104, 652] width 78 height 23
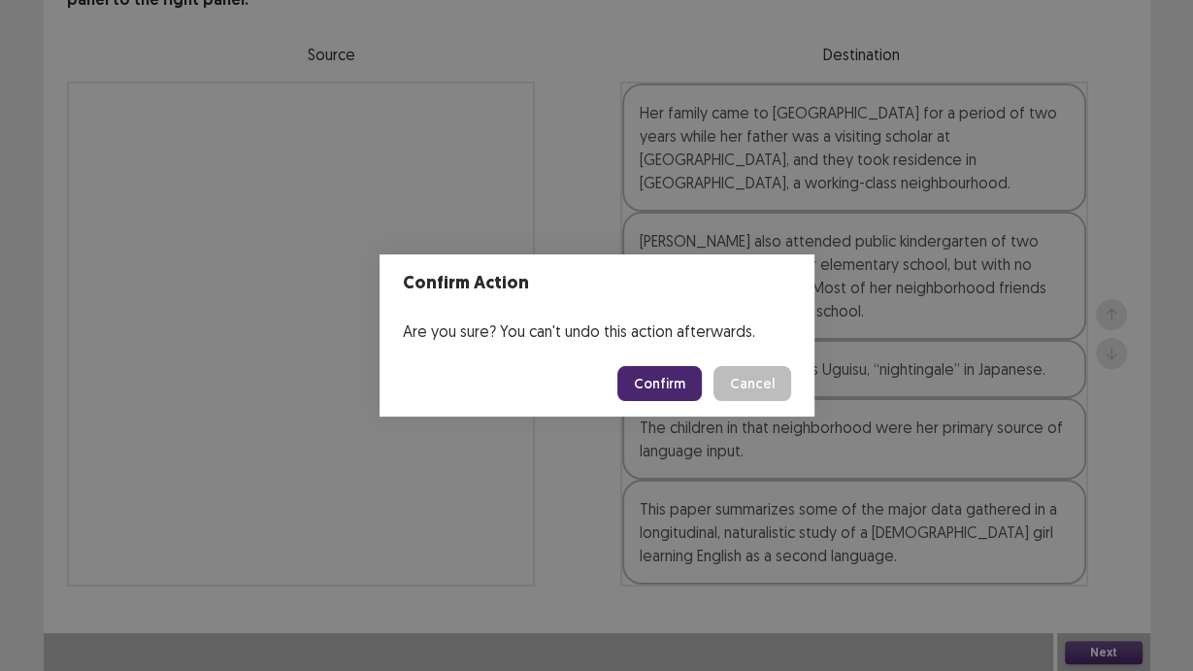
click at [637, 381] on button "Confirm" at bounding box center [660, 383] width 84 height 35
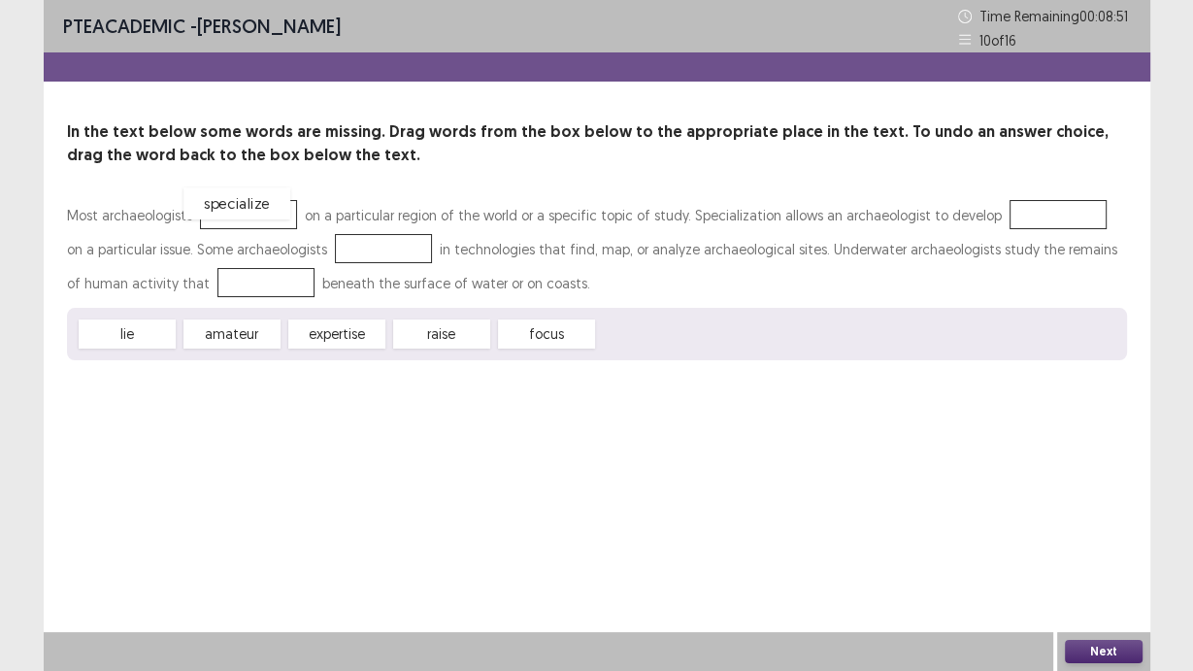
drag, startPoint x: 637, startPoint y: 333, endPoint x: 227, endPoint y: 205, distance: 429.3
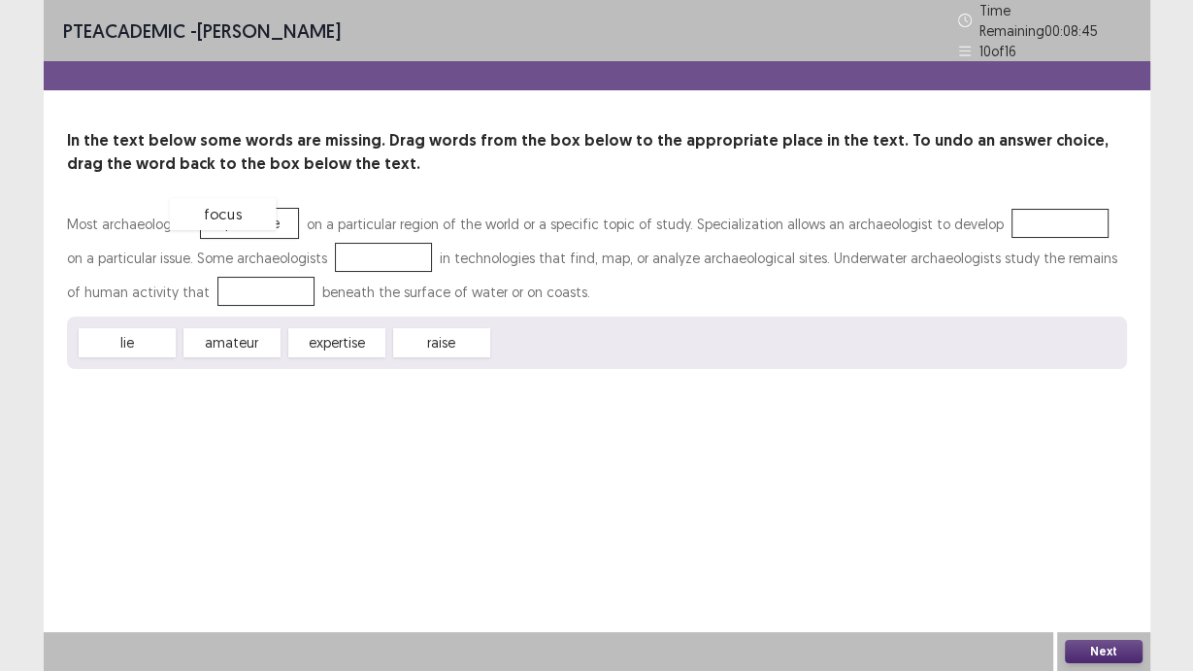
drag, startPoint x: 580, startPoint y: 330, endPoint x: 256, endPoint y: 201, distance: 348.2
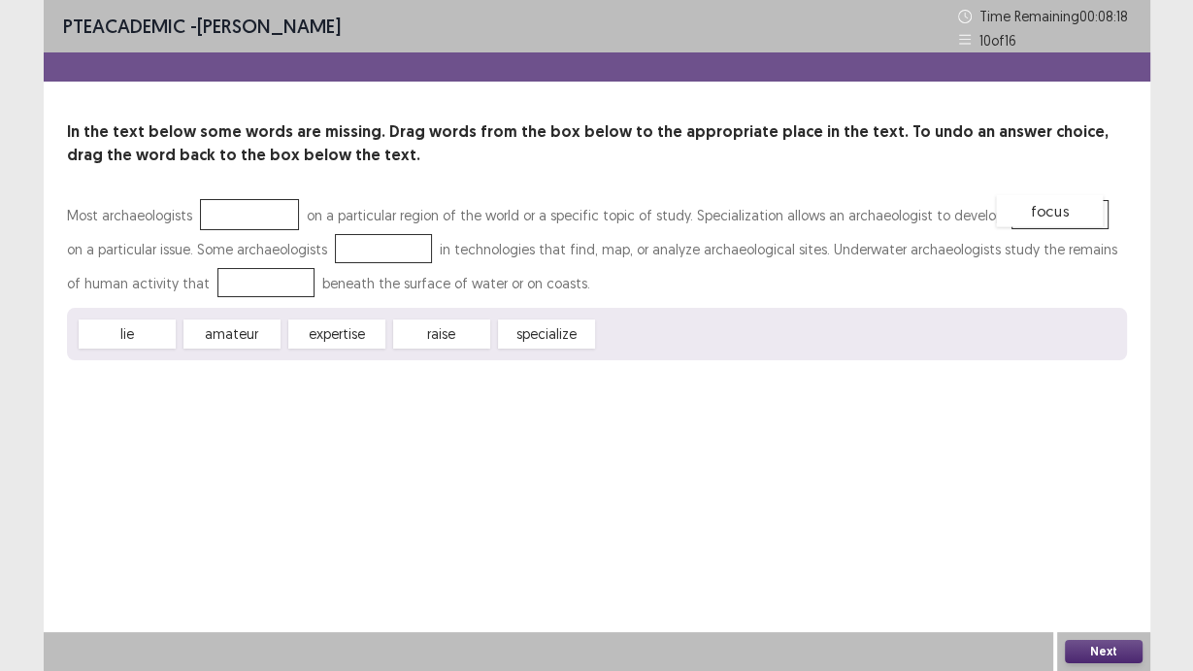
drag, startPoint x: 253, startPoint y: 215, endPoint x: 1054, endPoint y: 211, distance: 801.0
drag, startPoint x: 542, startPoint y: 346, endPoint x: 265, endPoint y: 229, distance: 300.2
click at [233, 212] on div "Most archaeologists on a particular region of the world or a specific topic of …" at bounding box center [597, 279] width 1060 height 162
drag, startPoint x: 564, startPoint y: 337, endPoint x: 257, endPoint y: 208, distance: 332.9
drag, startPoint x: 438, startPoint y: 342, endPoint x: 330, endPoint y: 262, distance: 134.0
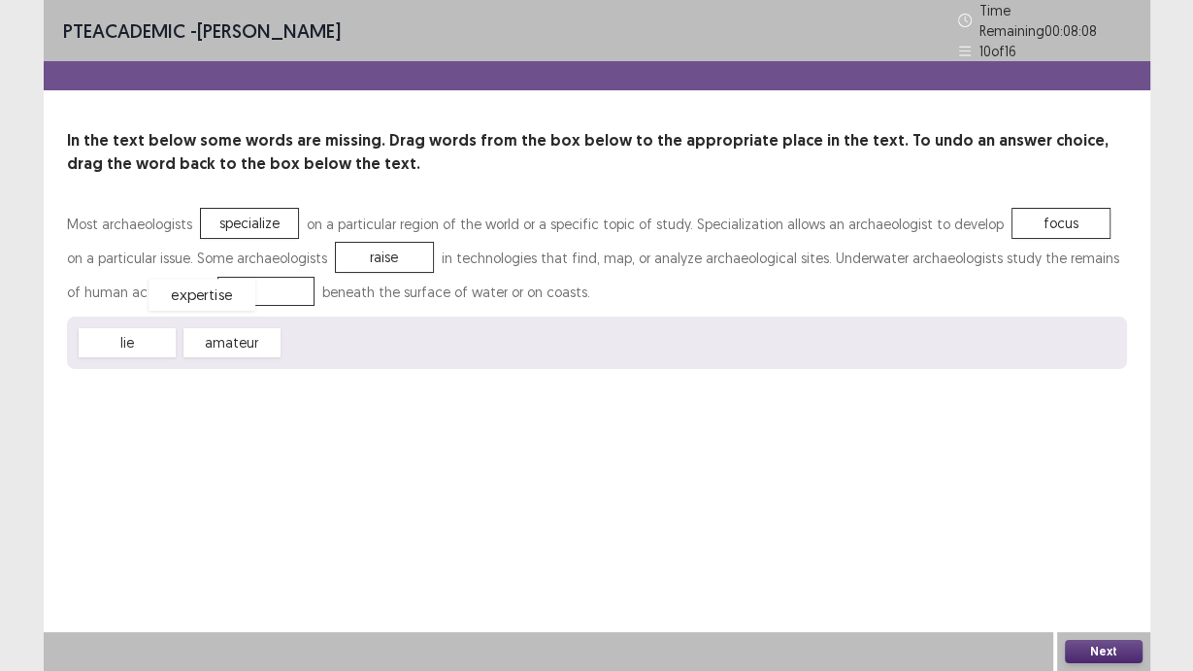
drag, startPoint x: 321, startPoint y: 340, endPoint x: 186, endPoint y: 292, distance: 143.1
click at [1099, 655] on button "Next" at bounding box center [1104, 651] width 78 height 23
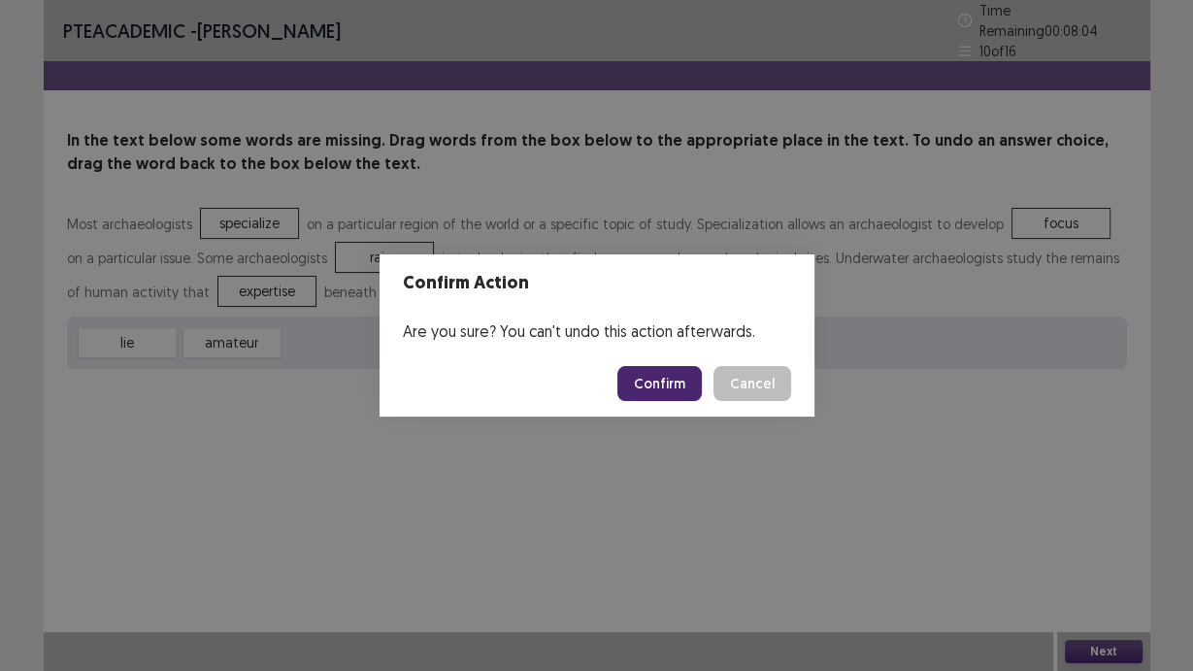
click at [661, 388] on button "Confirm" at bounding box center [660, 383] width 84 height 35
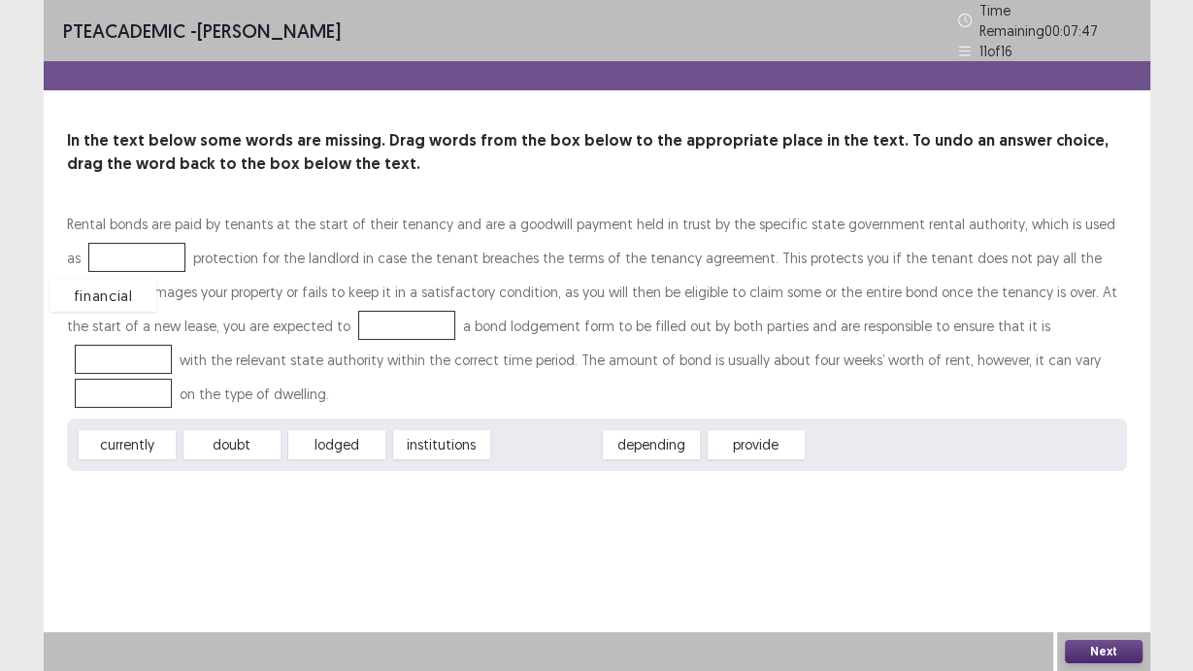
drag, startPoint x: 569, startPoint y: 399, endPoint x: 138, endPoint y: 247, distance: 457.2
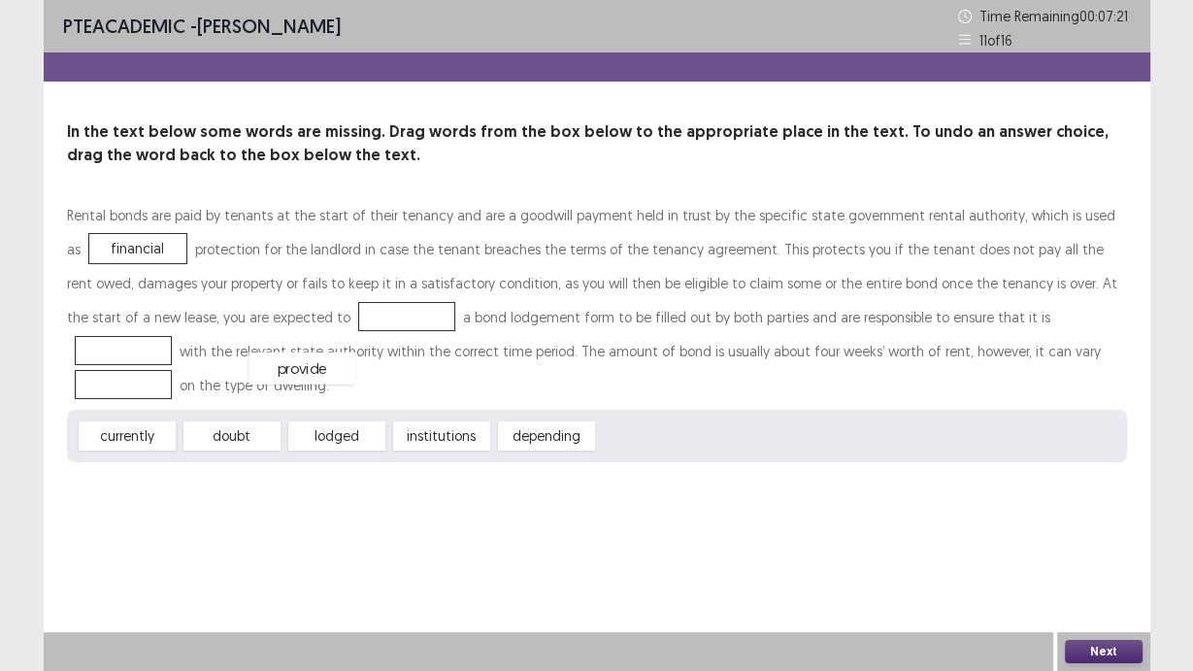
drag, startPoint x: 648, startPoint y: 412, endPoint x: 293, endPoint y: 341, distance: 361.4
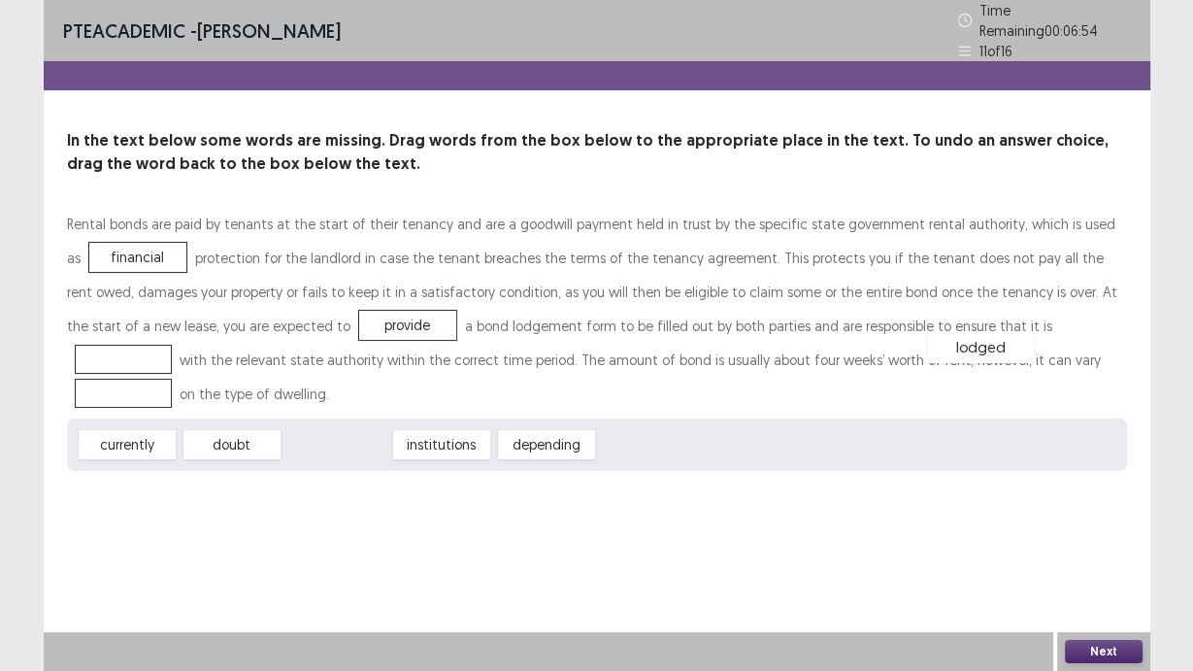
drag, startPoint x: 336, startPoint y: 400, endPoint x: 980, endPoint y: 303, distance: 651.0
drag, startPoint x: 455, startPoint y: 406, endPoint x: 921, endPoint y: 368, distance: 467.6
click at [1109, 650] on button "Next" at bounding box center [1104, 651] width 78 height 23
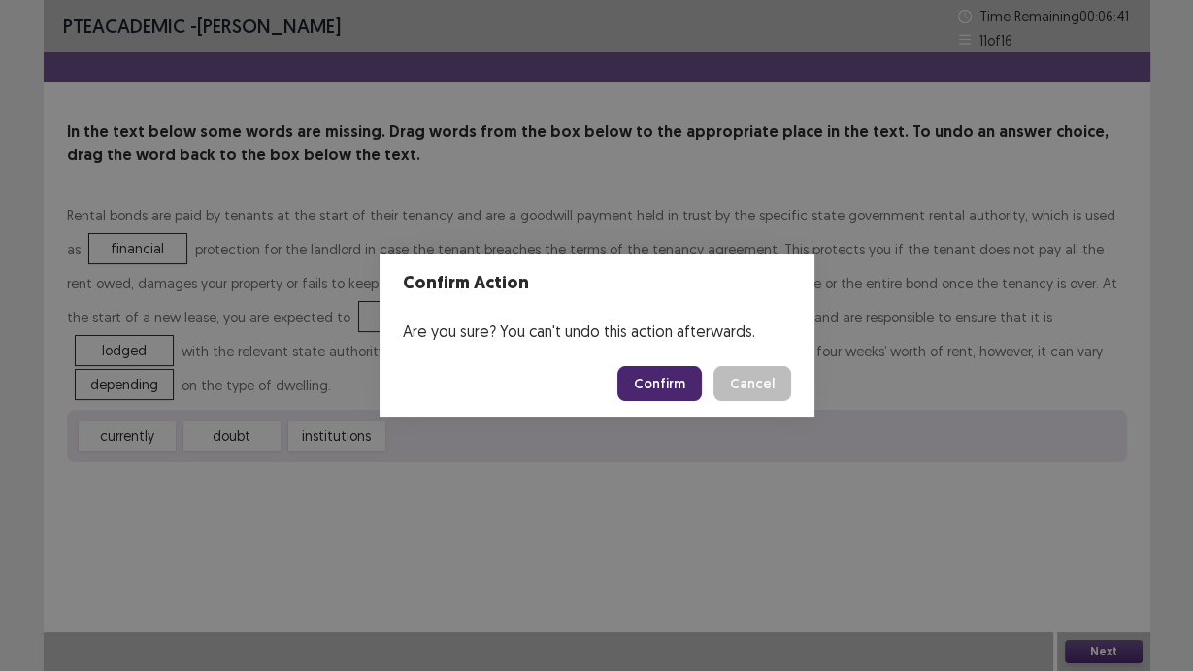
click at [663, 382] on button "Confirm" at bounding box center [660, 383] width 84 height 35
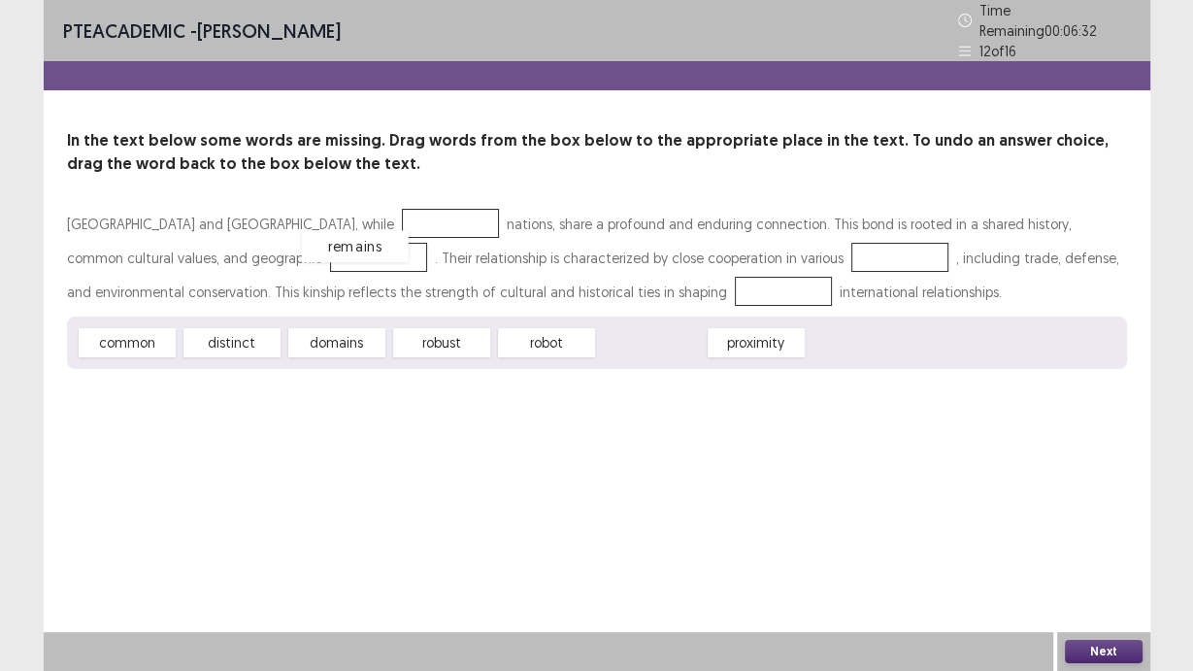
drag, startPoint x: 673, startPoint y: 339, endPoint x: 350, endPoint y: 225, distance: 342.7
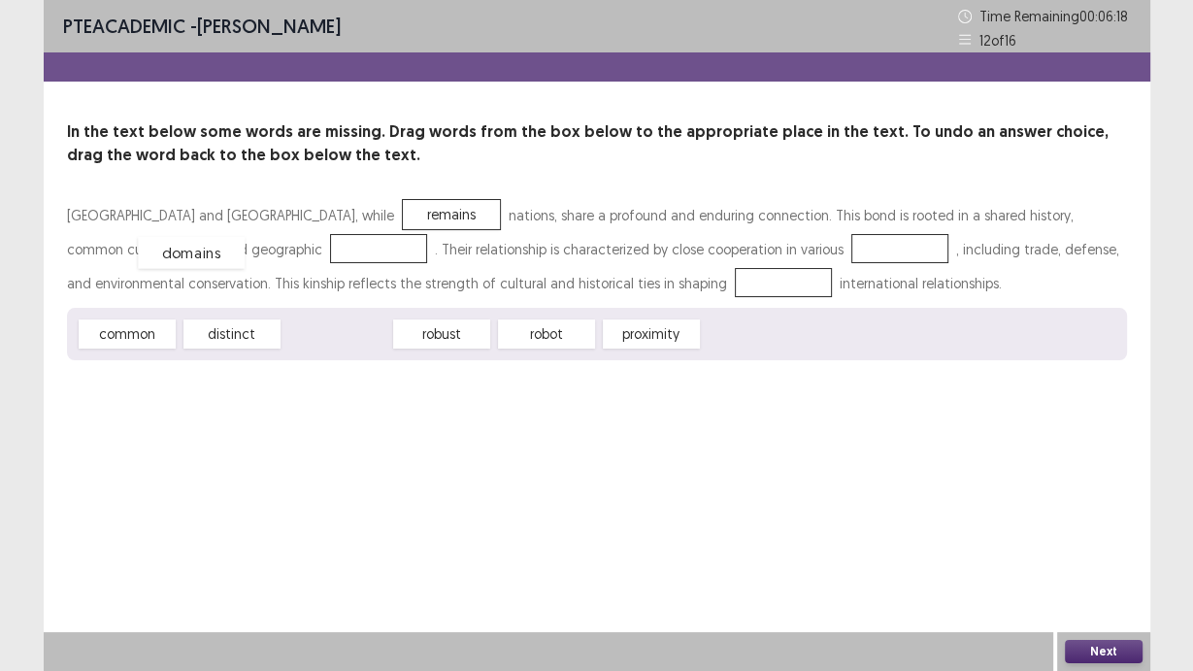
drag, startPoint x: 337, startPoint y: 337, endPoint x: 191, endPoint y: 255, distance: 166.9
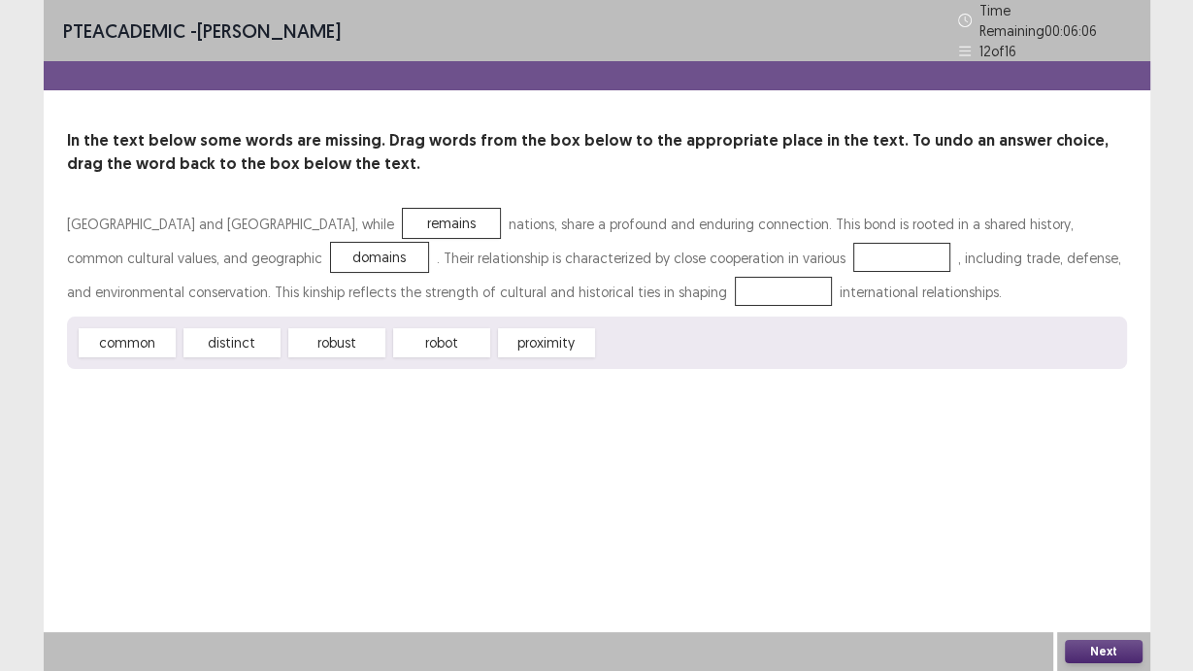
drag, startPoint x: 152, startPoint y: 336, endPoint x: 324, endPoint y: 293, distance: 177.1
click at [392, 290] on div "[GEOGRAPHIC_DATA] and [GEOGRAPHIC_DATA], while remains nations, share a profoun…" at bounding box center [597, 288] width 1060 height 162
drag, startPoint x: 116, startPoint y: 337, endPoint x: 699, endPoint y: 250, distance: 590.0
drag, startPoint x: 132, startPoint y: 344, endPoint x: 566, endPoint y: 282, distance: 438.4
drag, startPoint x: 712, startPoint y: 256, endPoint x: 140, endPoint y: 401, distance: 589.9
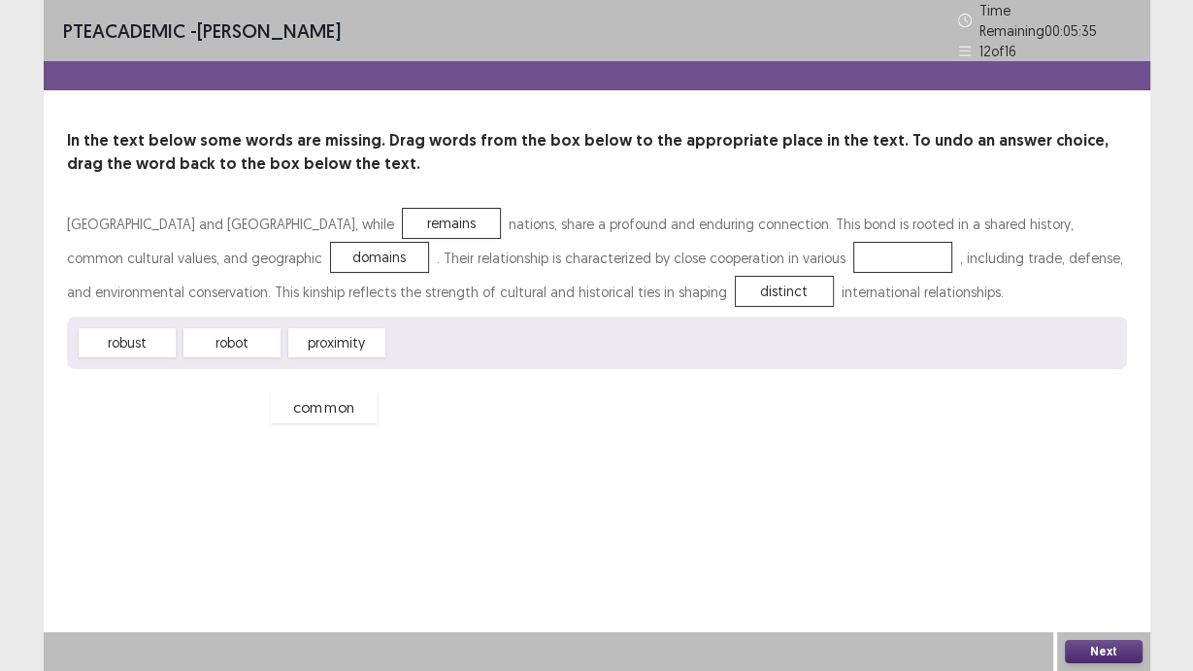
click at [270, 401] on div "common" at bounding box center [323, 407] width 107 height 32
drag, startPoint x: 125, startPoint y: 336, endPoint x: 675, endPoint y: 267, distance: 553.9
click at [751, 247] on div "[GEOGRAPHIC_DATA] and [GEOGRAPHIC_DATA], while remains nations, share a profoun…" at bounding box center [597, 288] width 1060 height 162
click at [159, 328] on div "robust" at bounding box center [127, 342] width 97 height 29
click at [162, 328] on div "robust" at bounding box center [127, 342] width 97 height 29
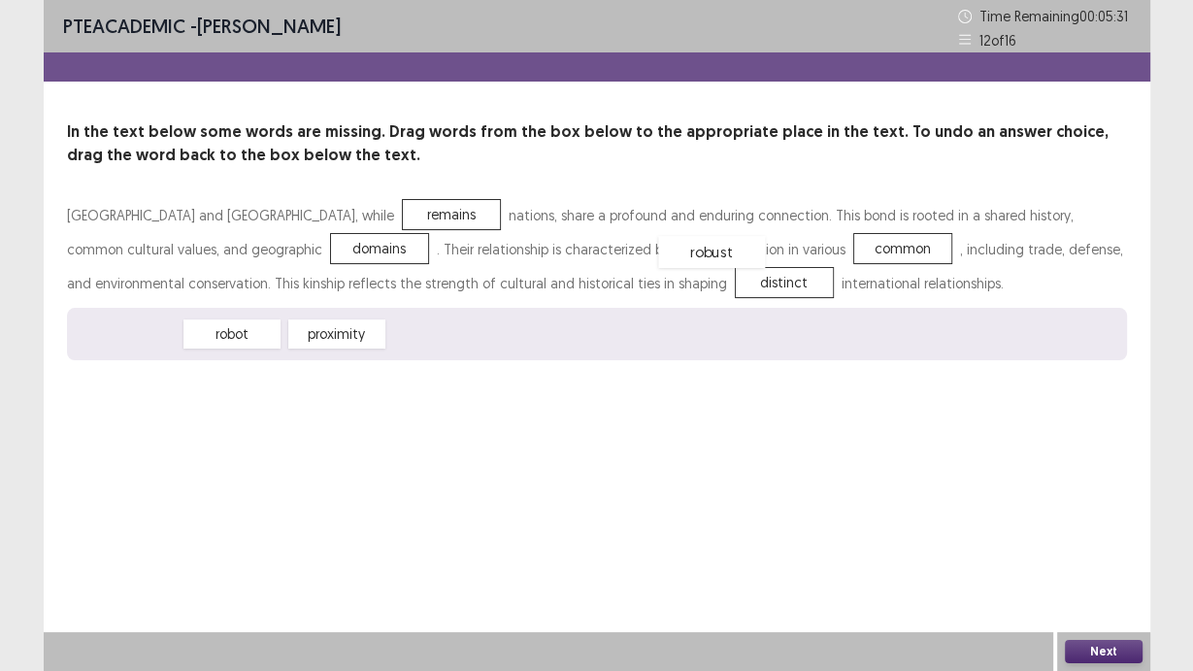
drag, startPoint x: 146, startPoint y: 333, endPoint x: 730, endPoint y: 250, distance: 590.3
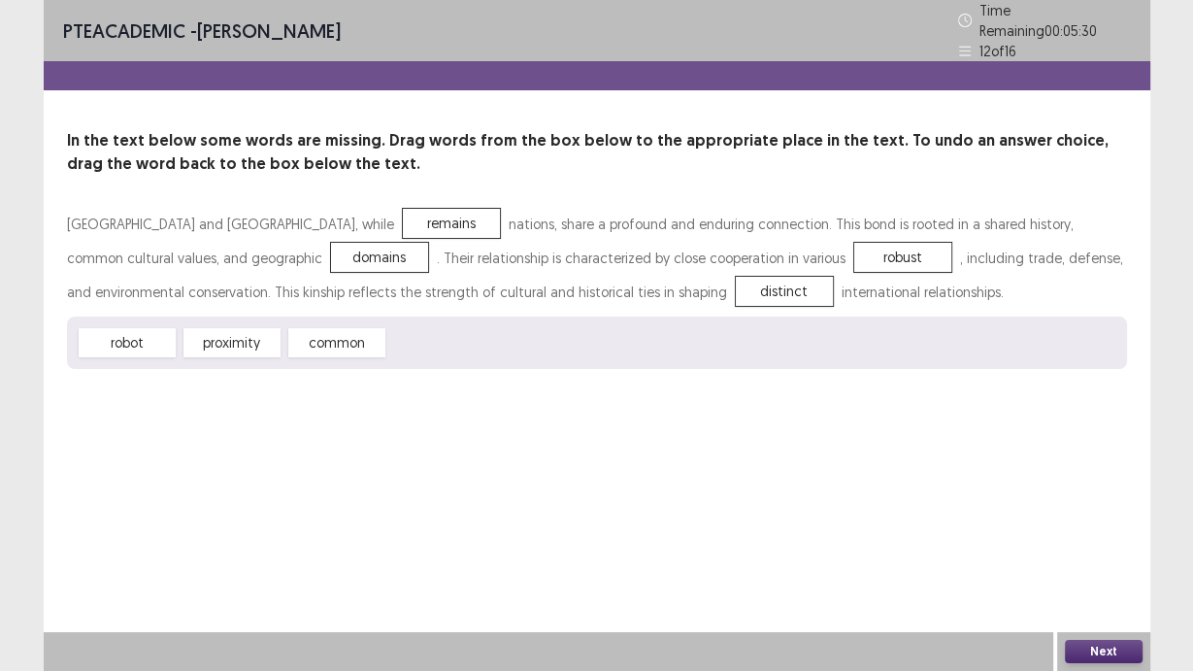
click at [1101, 652] on button "Next" at bounding box center [1104, 651] width 78 height 23
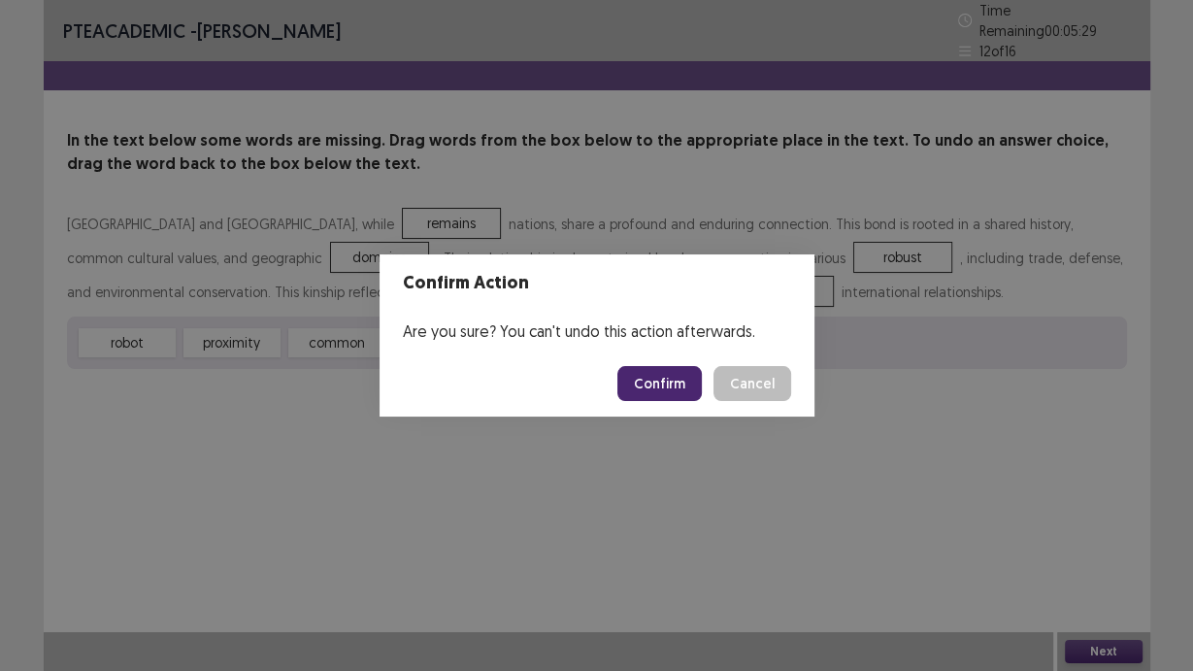
click at [664, 376] on button "Confirm" at bounding box center [660, 383] width 84 height 35
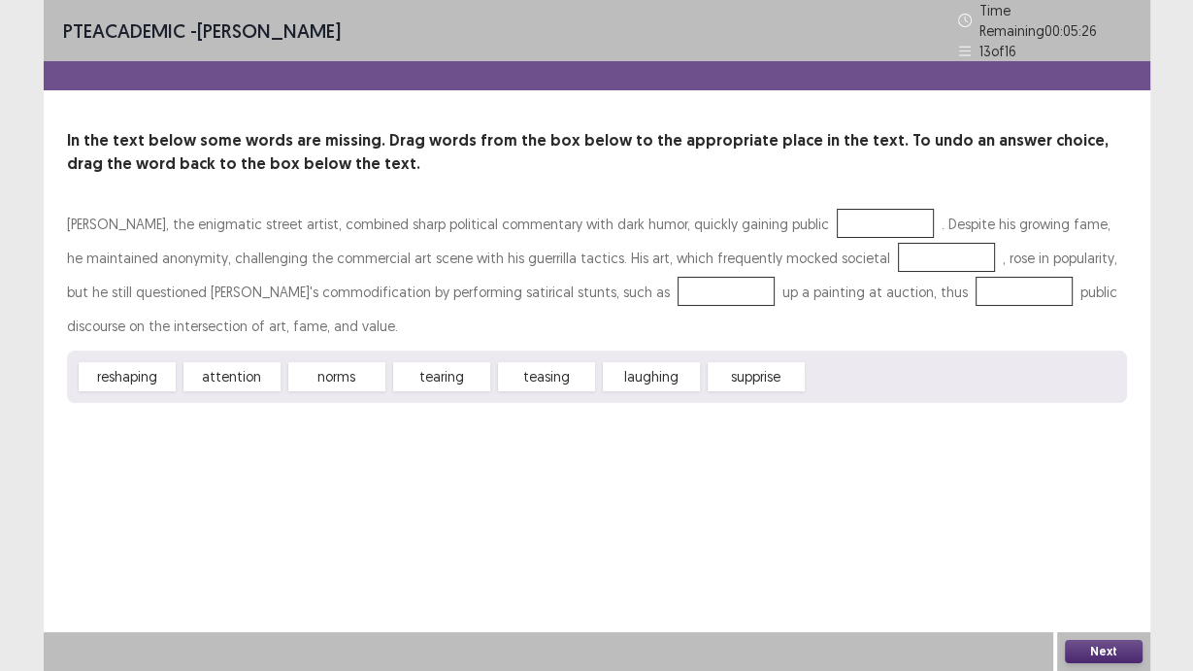
drag, startPoint x: 92, startPoint y: 227, endPoint x: 287, endPoint y: 199, distance: 197.2
click at [287, 207] on div "[PERSON_NAME], the enigmatic street artist, combined sharp political commentary…" at bounding box center [597, 275] width 1060 height 136
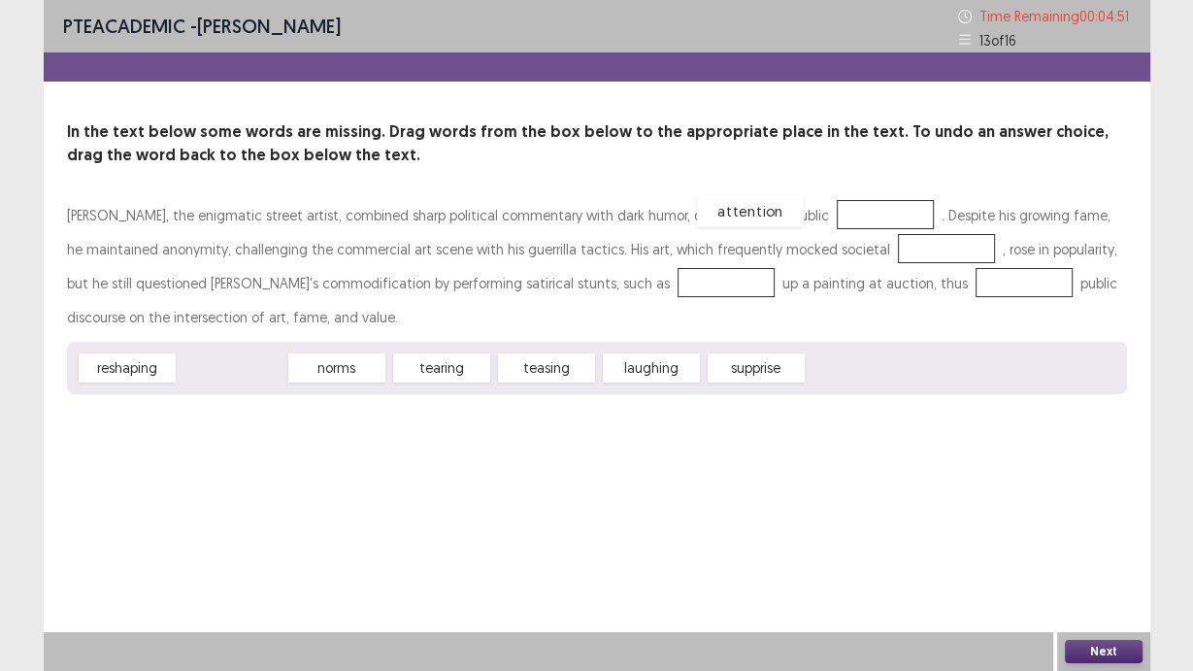
drag, startPoint x: 210, startPoint y: 365, endPoint x: 729, endPoint y: 208, distance: 542.7
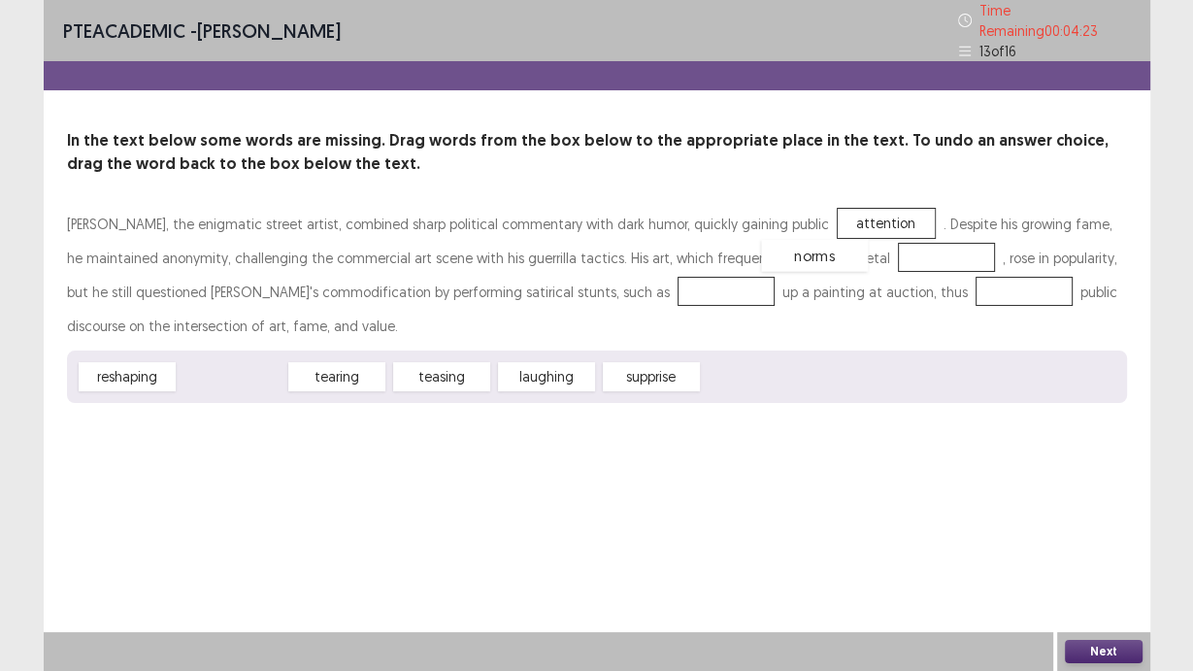
drag, startPoint x: 247, startPoint y: 369, endPoint x: 831, endPoint y: 255, distance: 595.4
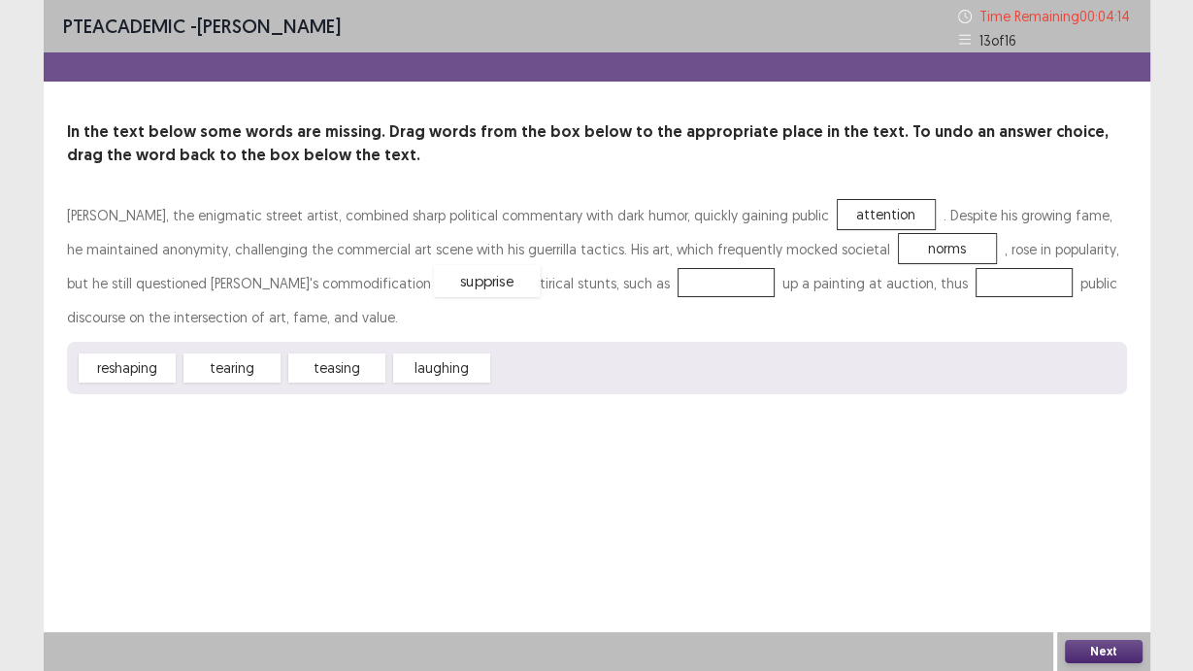
drag, startPoint x: 548, startPoint y: 371, endPoint x: 488, endPoint y: 284, distance: 105.6
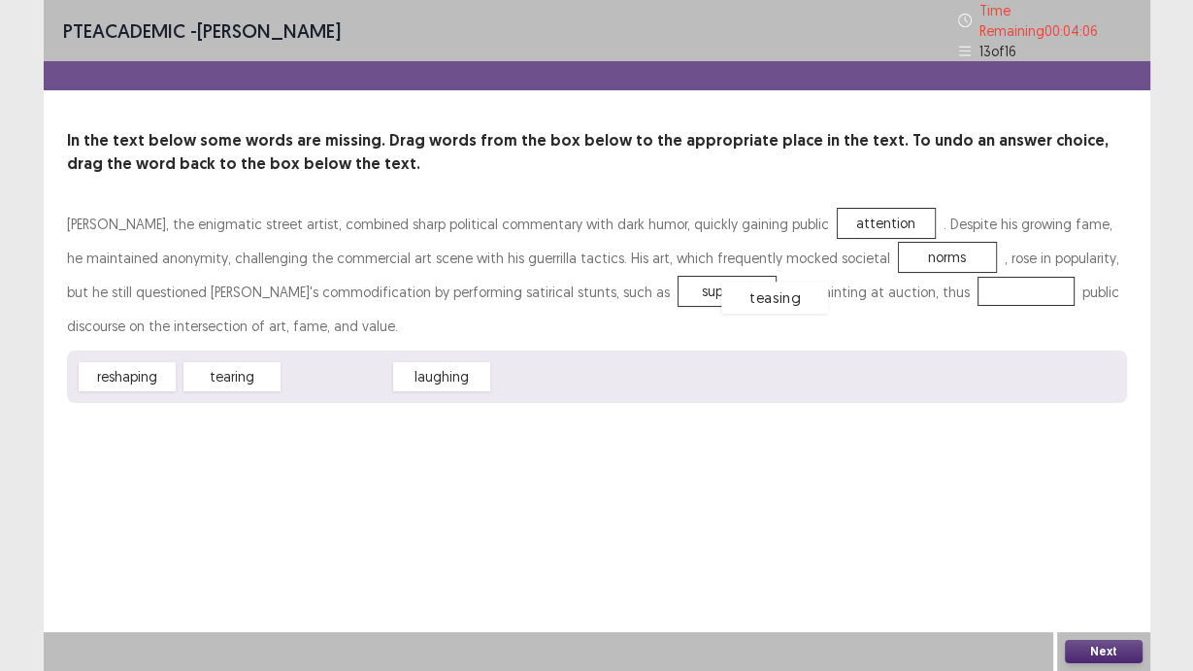
drag, startPoint x: 351, startPoint y: 367, endPoint x: 788, endPoint y: 287, distance: 445.1
drag, startPoint x: 816, startPoint y: 249, endPoint x: 785, endPoint y: 282, distance: 45.3
drag, startPoint x: 222, startPoint y: 366, endPoint x: 816, endPoint y: 248, distance: 604.9
drag, startPoint x: 507, startPoint y: 281, endPoint x: 833, endPoint y: 241, distance: 328.7
drag, startPoint x: 217, startPoint y: 373, endPoint x: 460, endPoint y: 287, distance: 257.3
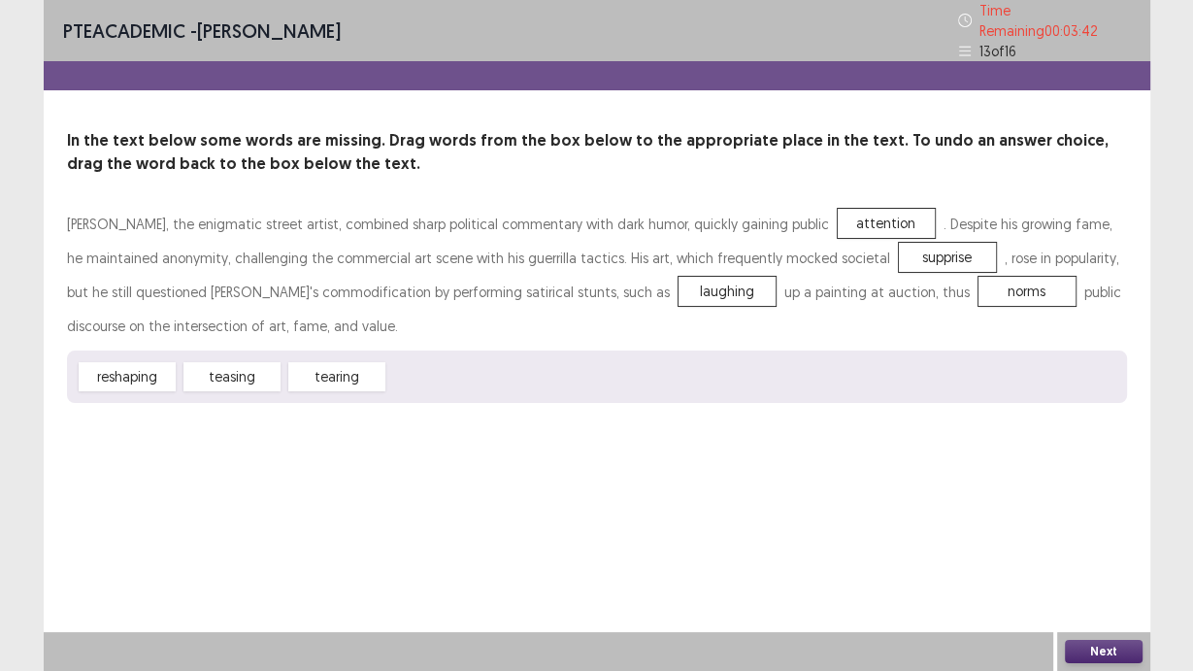
click at [1092, 651] on button "Next" at bounding box center [1104, 651] width 78 height 23
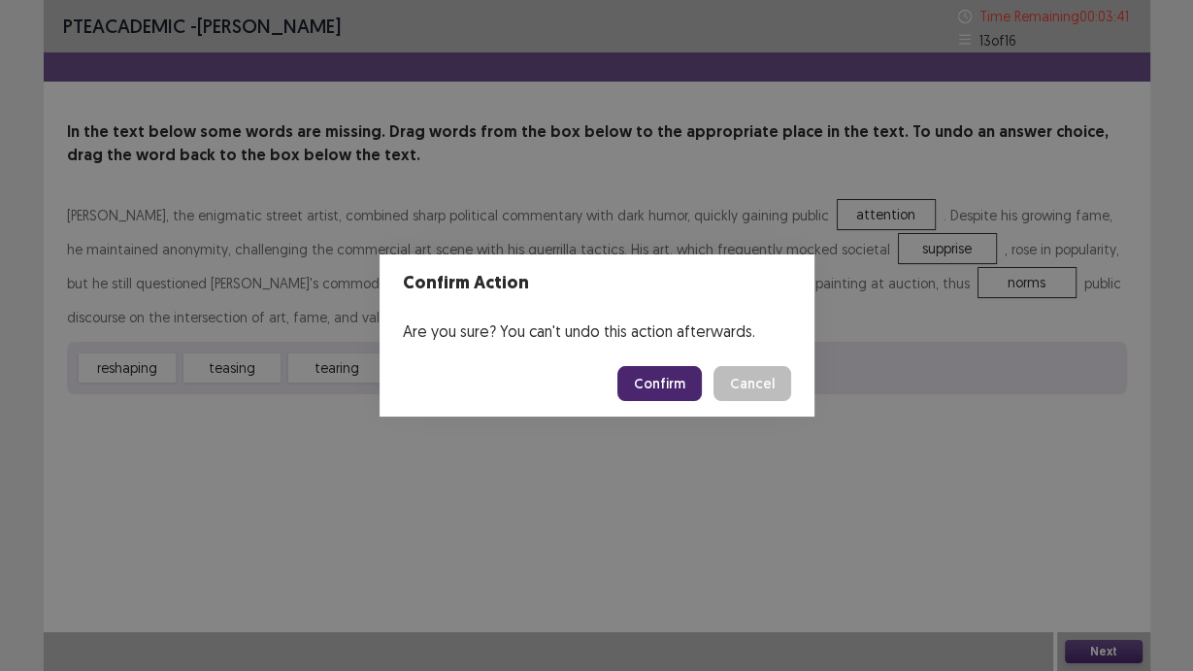
click at [668, 390] on button "Confirm" at bounding box center [660, 383] width 84 height 35
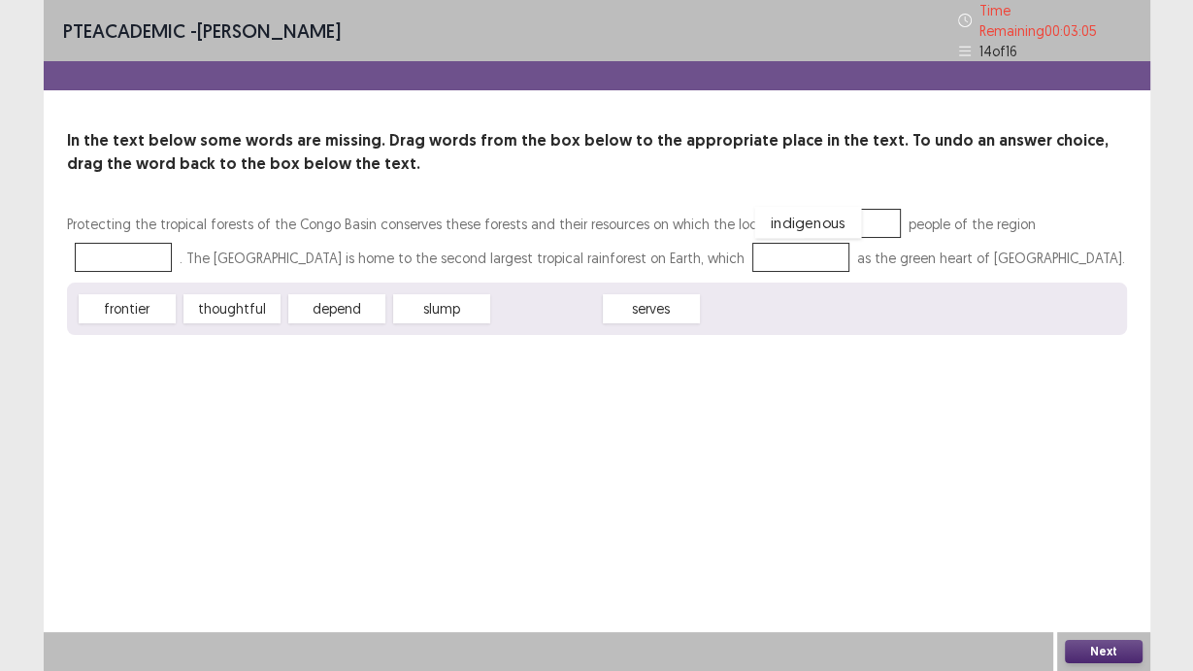
drag, startPoint x: 574, startPoint y: 303, endPoint x: 835, endPoint y: 217, distance: 274.8
drag, startPoint x: 557, startPoint y: 306, endPoint x: 867, endPoint y: 234, distance: 318.0
click at [867, 234] on div "Protecting the tropical forests of the Congo Basin conserves these forests and …" at bounding box center [597, 271] width 1060 height 128
drag, startPoint x: 369, startPoint y: 307, endPoint x: 1082, endPoint y: 222, distance: 717.7
drag, startPoint x: 458, startPoint y: 296, endPoint x: 636, endPoint y: 248, distance: 184.2
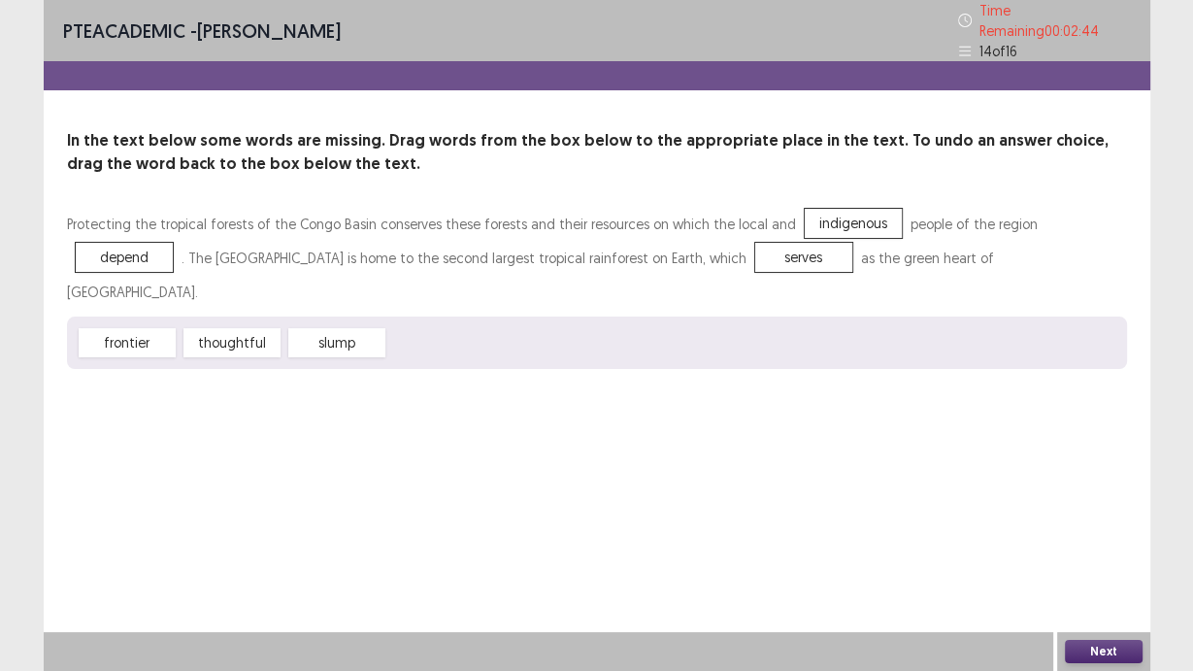
click at [1101, 652] on button "Next" at bounding box center [1104, 651] width 78 height 23
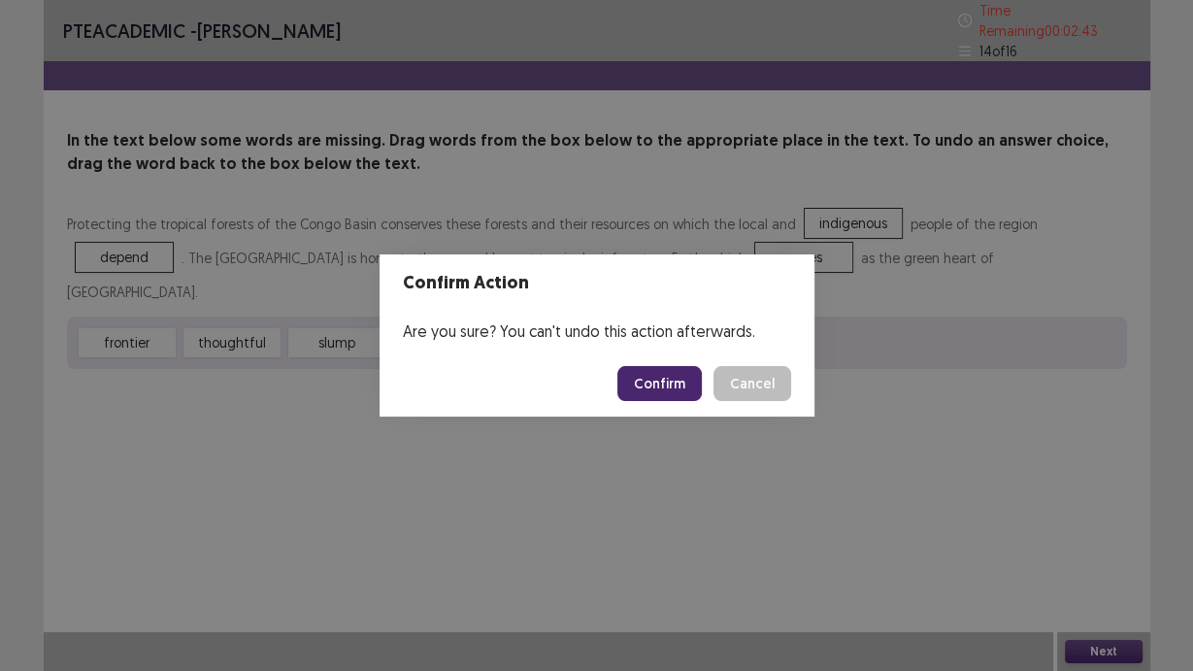
click at [635, 378] on button "Confirm" at bounding box center [660, 383] width 84 height 35
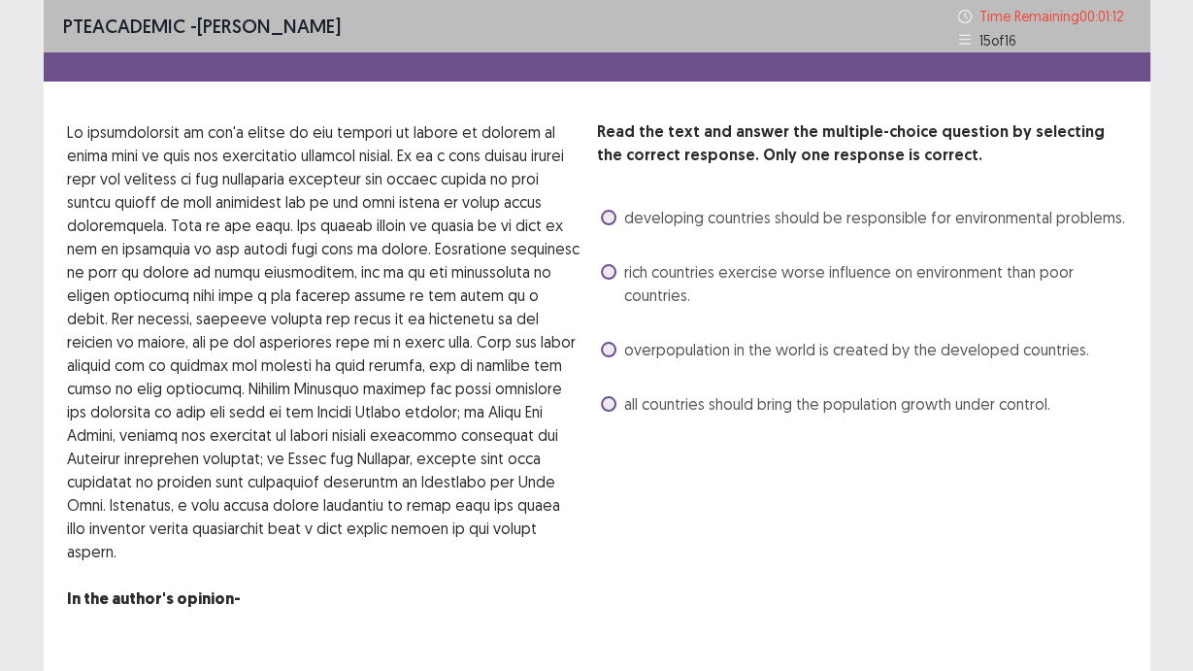
click at [783, 341] on span "overpopulation in the world is created by the developed countries." at bounding box center [856, 349] width 465 height 23
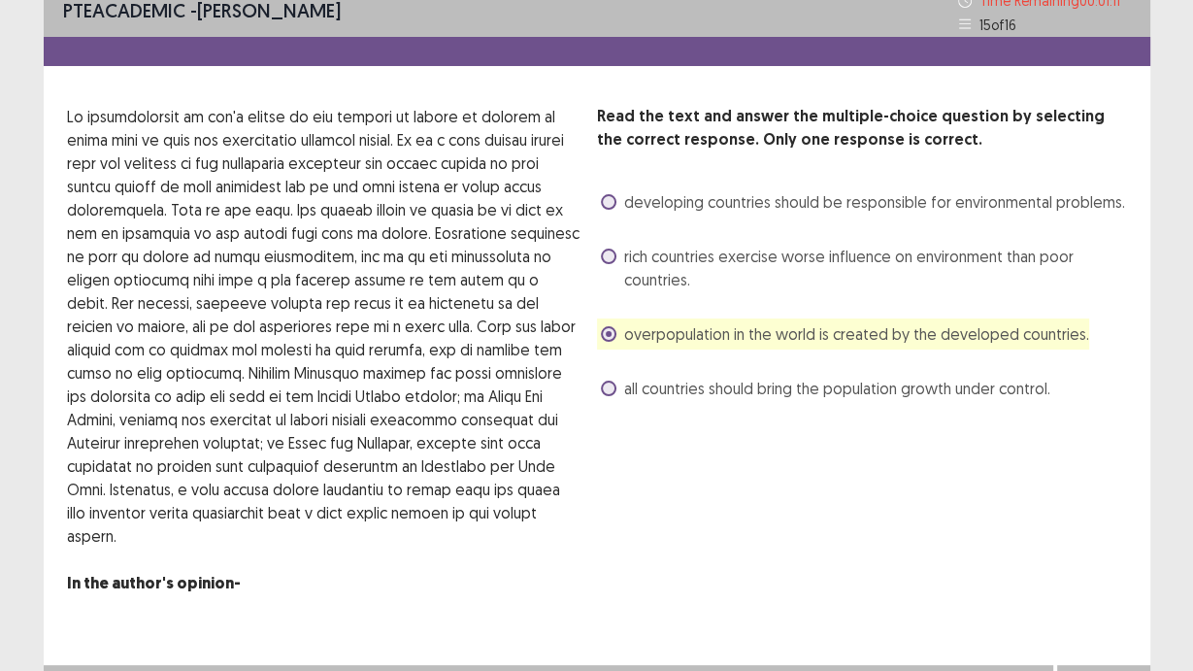
scroll to position [24, 0]
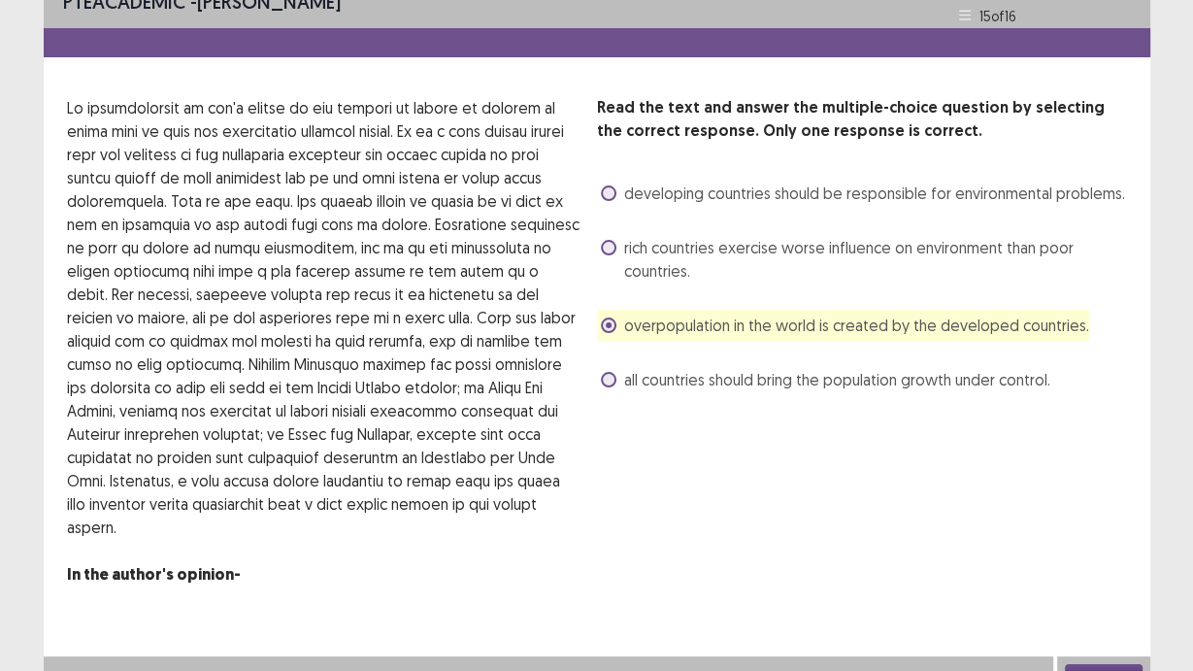
click at [1119, 664] on button "Next" at bounding box center [1104, 675] width 78 height 23
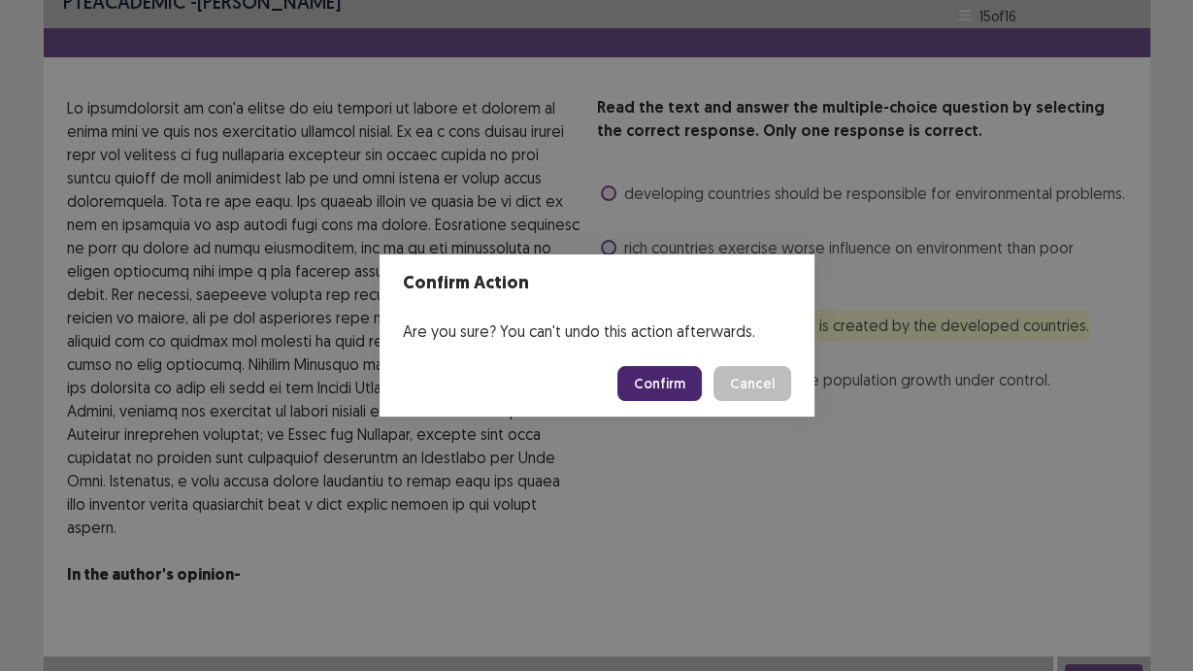
click at [664, 386] on button "Confirm" at bounding box center [660, 383] width 84 height 35
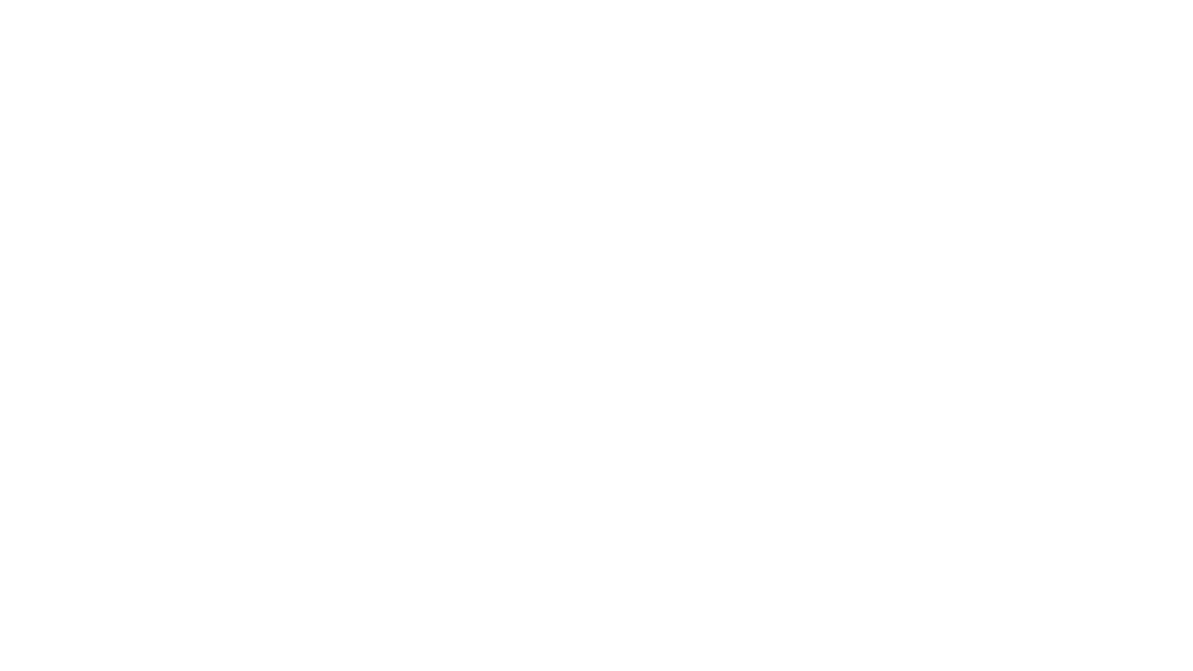
scroll to position [0, 0]
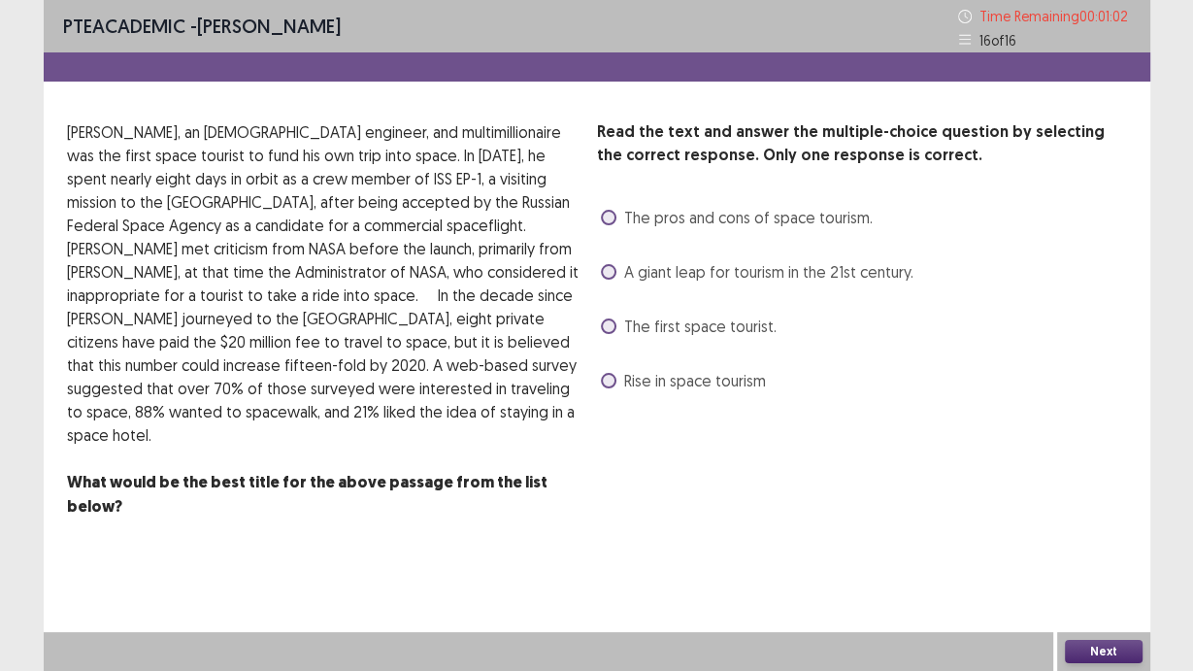
click at [738, 327] on span "The first space tourist." at bounding box center [700, 326] width 152 height 23
click at [764, 281] on span "A giant leap for tourism in the 21st century." at bounding box center [768, 271] width 289 height 23
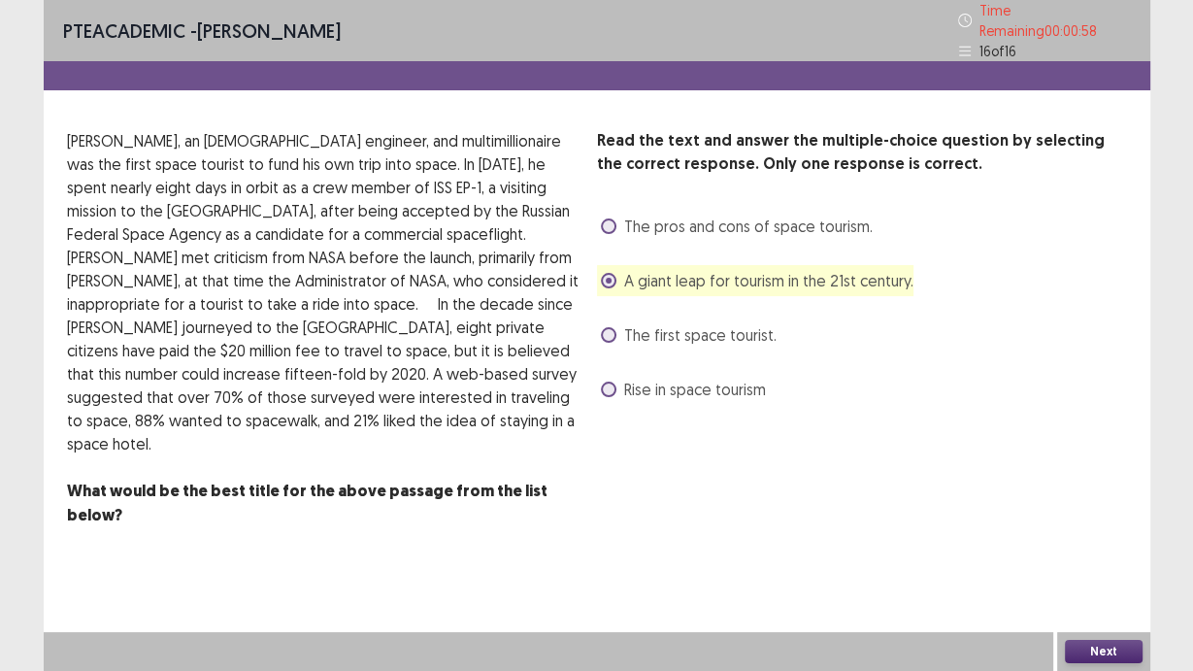
click at [1102, 652] on button "Next" at bounding box center [1104, 651] width 78 height 23
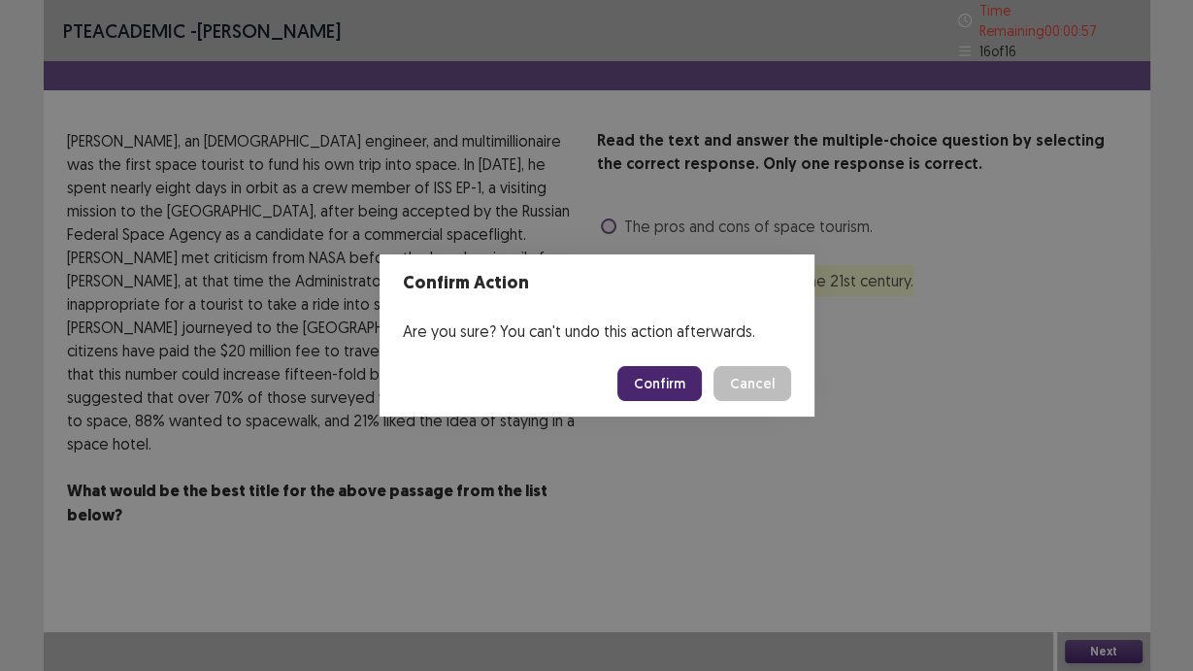
click at [676, 396] on button "Confirm" at bounding box center [660, 383] width 84 height 35
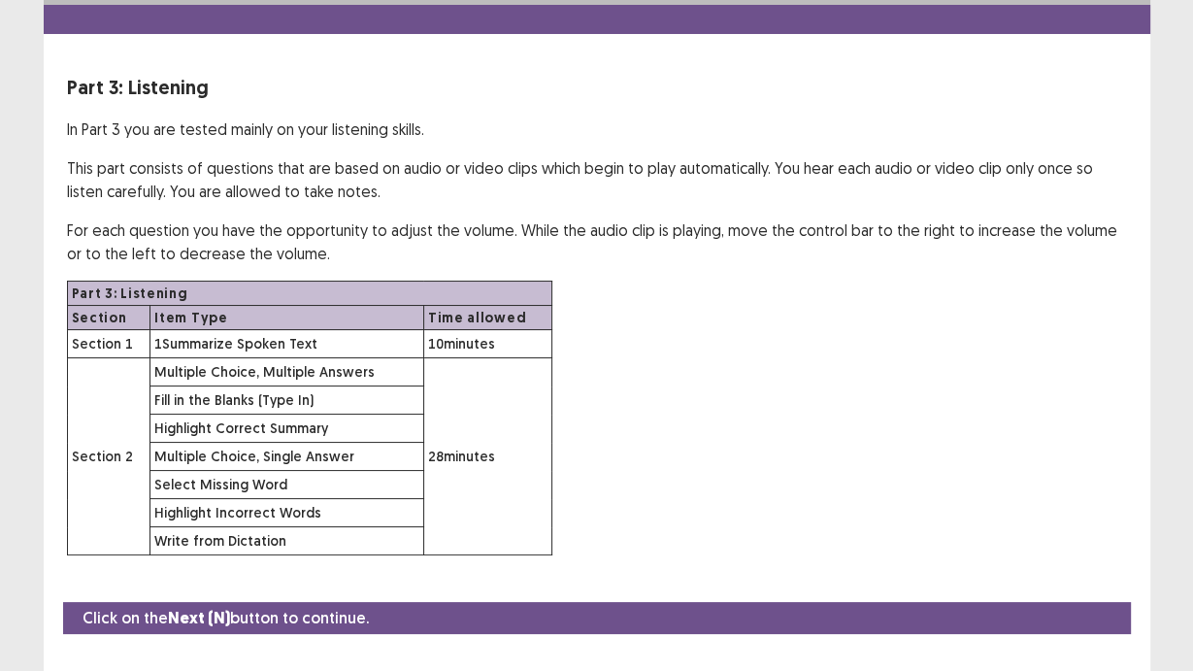
scroll to position [83, 0]
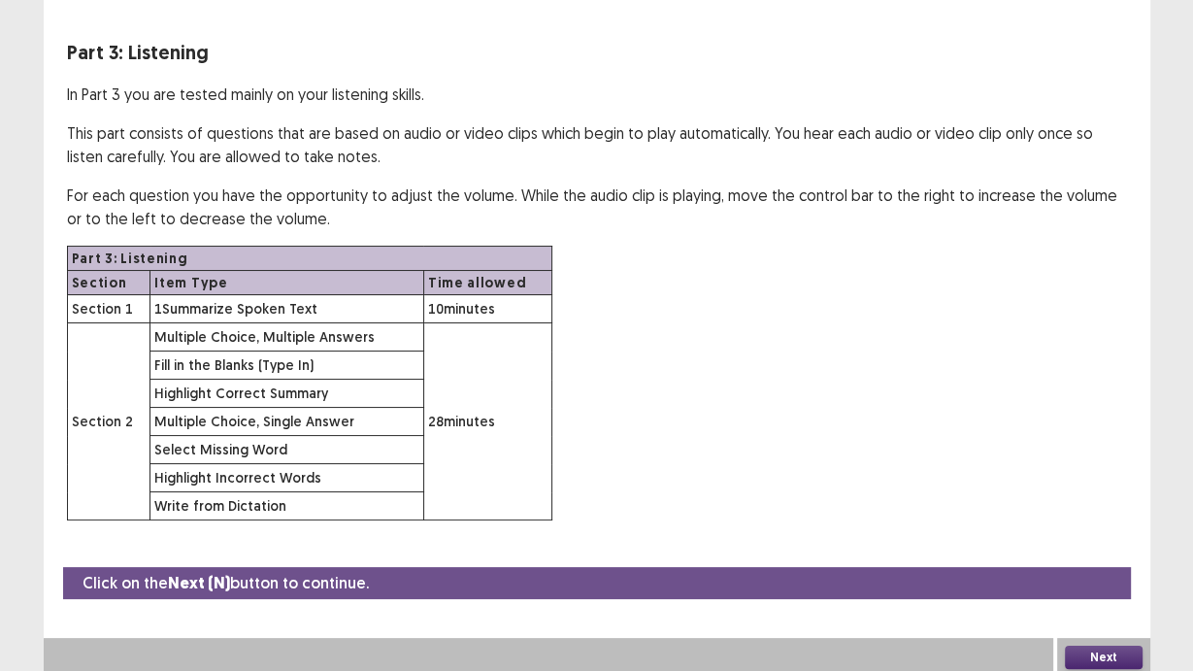
click at [1111, 655] on button "Next" at bounding box center [1104, 657] width 78 height 23
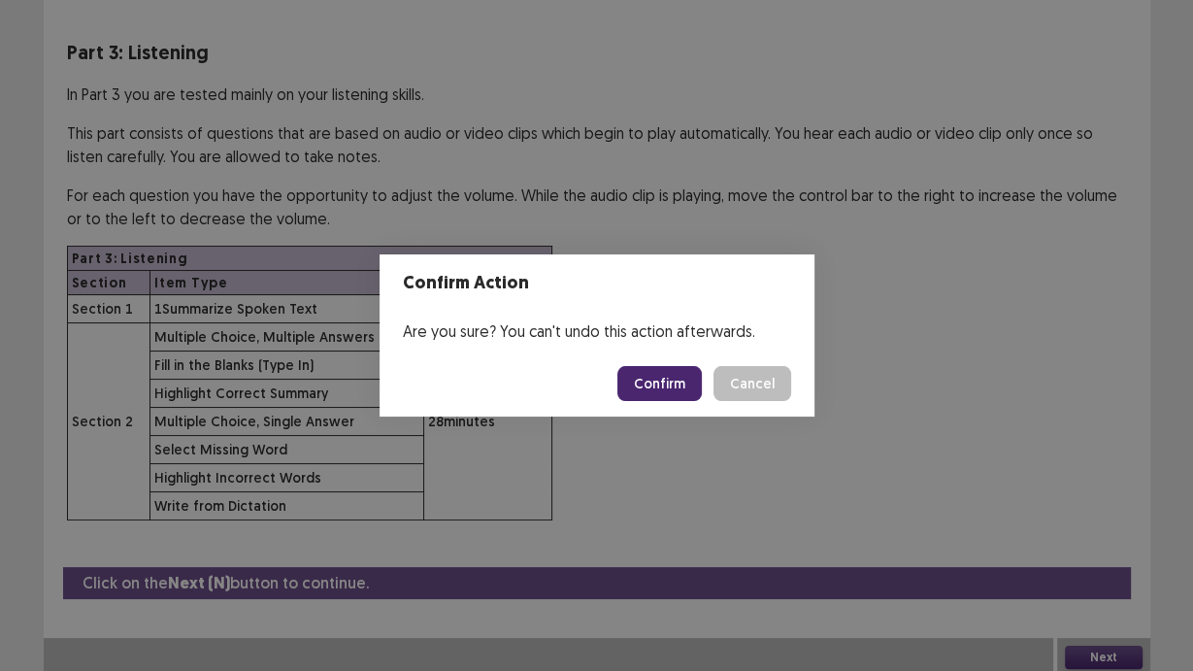
click at [670, 385] on button "Confirm" at bounding box center [660, 383] width 84 height 35
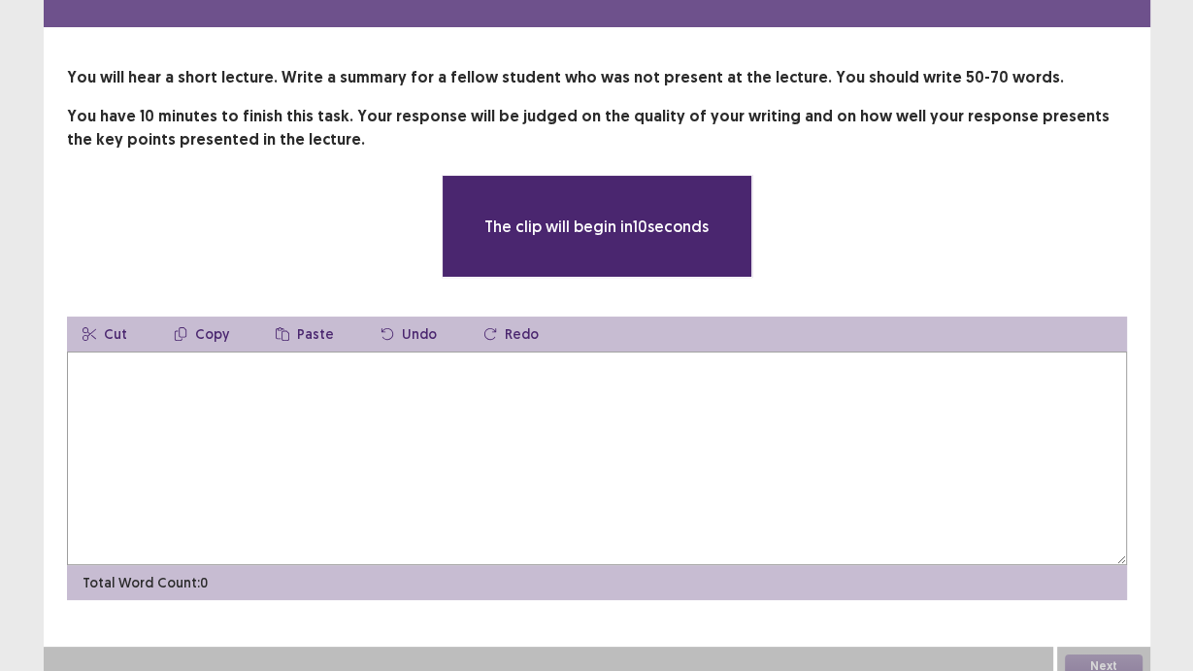
scroll to position [68, 0]
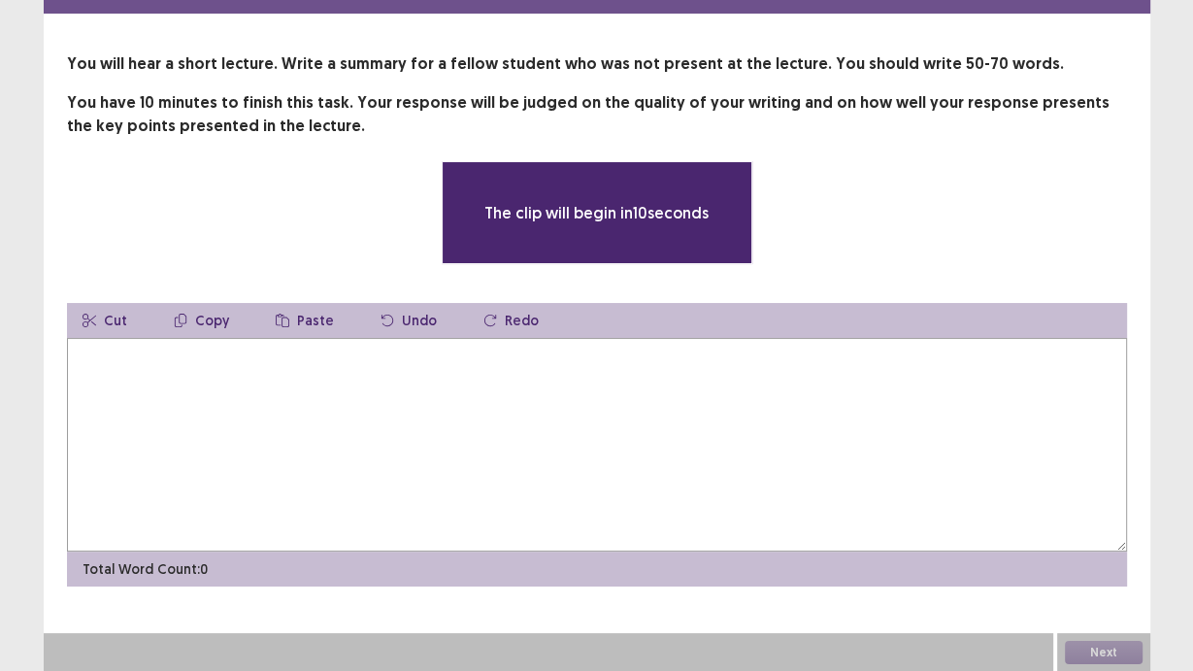
click at [593, 316] on div "Cut Copy Paste Undo Redo" at bounding box center [597, 320] width 1060 height 35
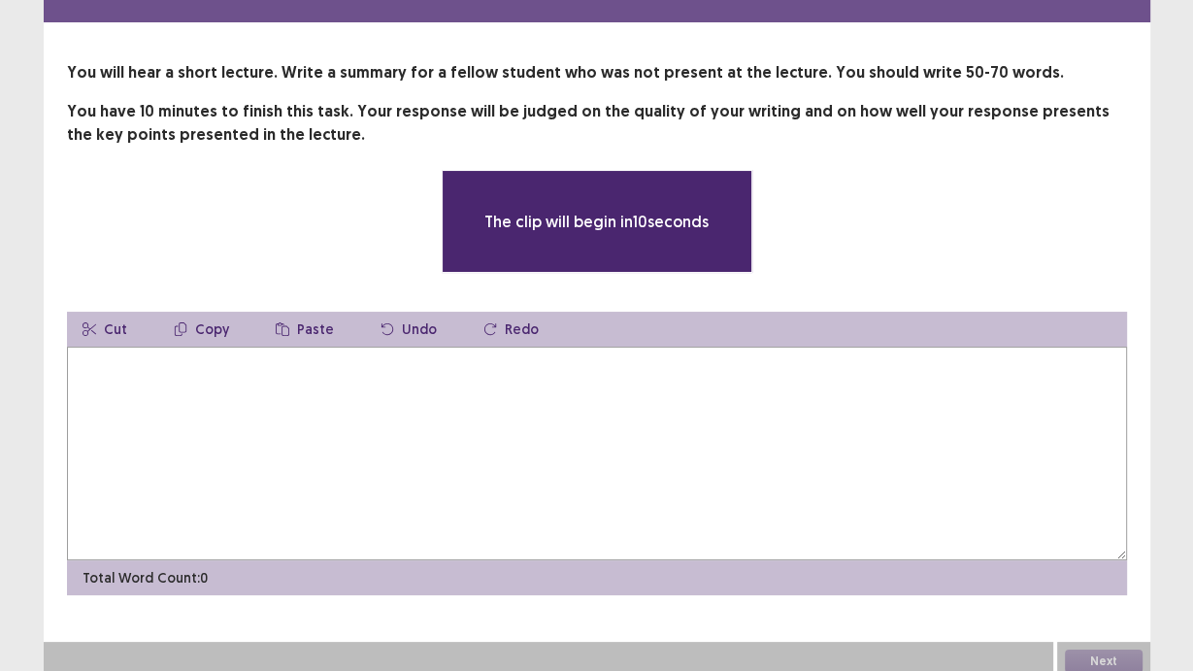
click at [583, 378] on textarea at bounding box center [597, 454] width 1060 height 214
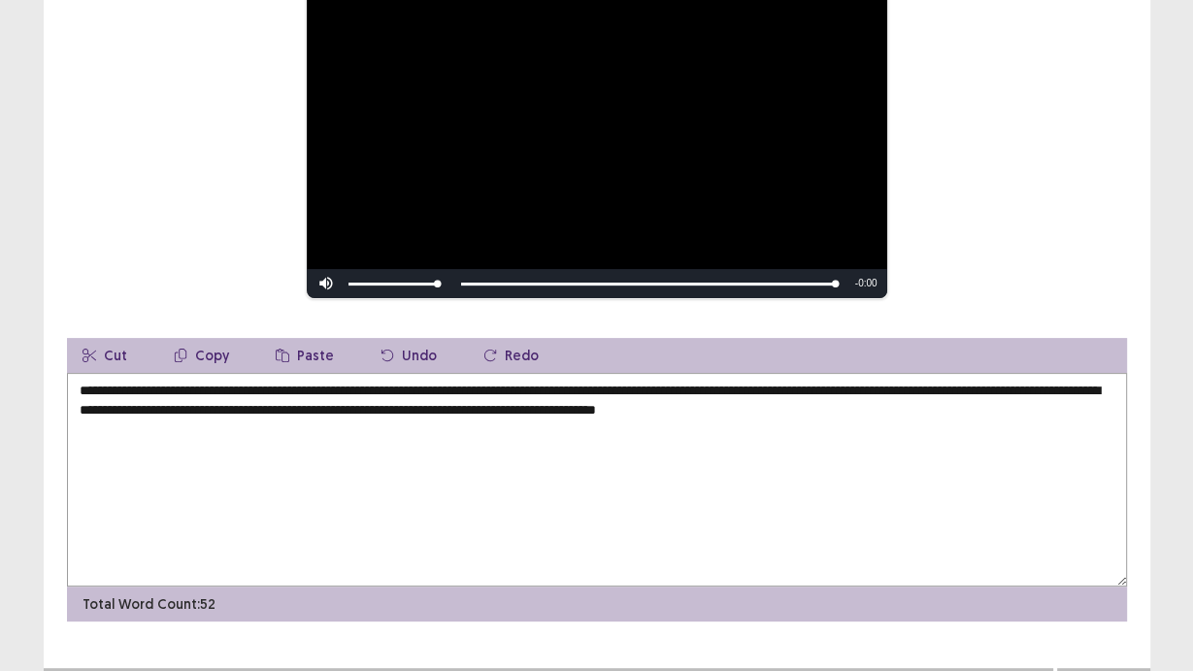
scroll to position [293, 0]
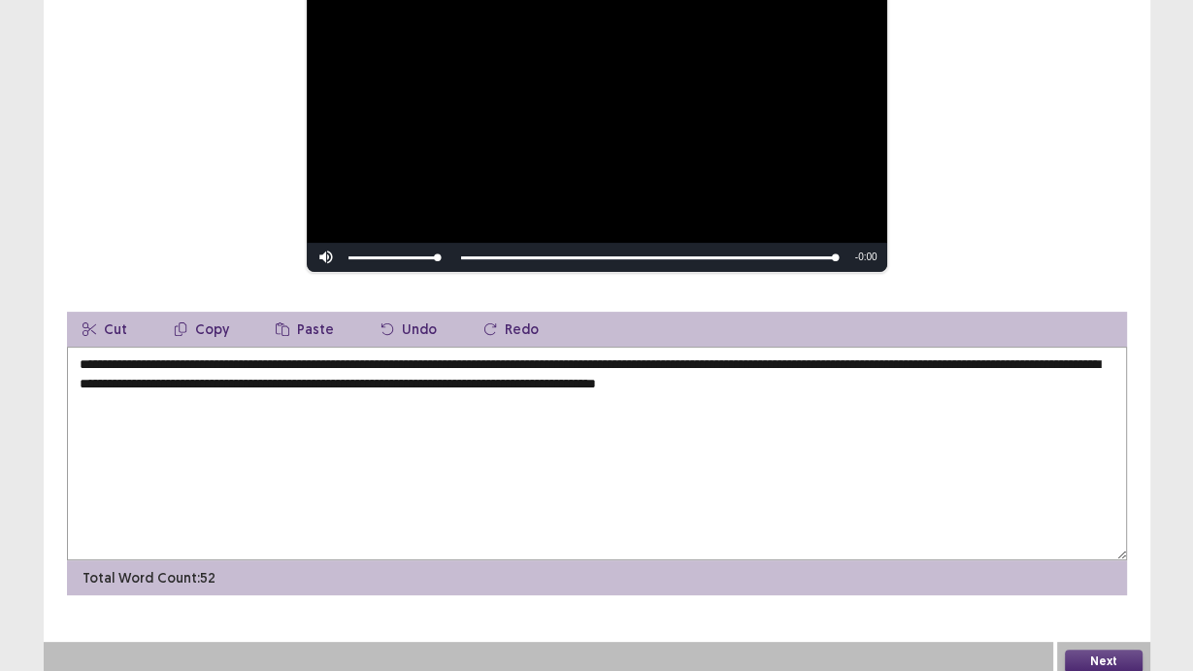
type textarea "**********"
click at [1100, 658] on button "Next" at bounding box center [1104, 661] width 78 height 23
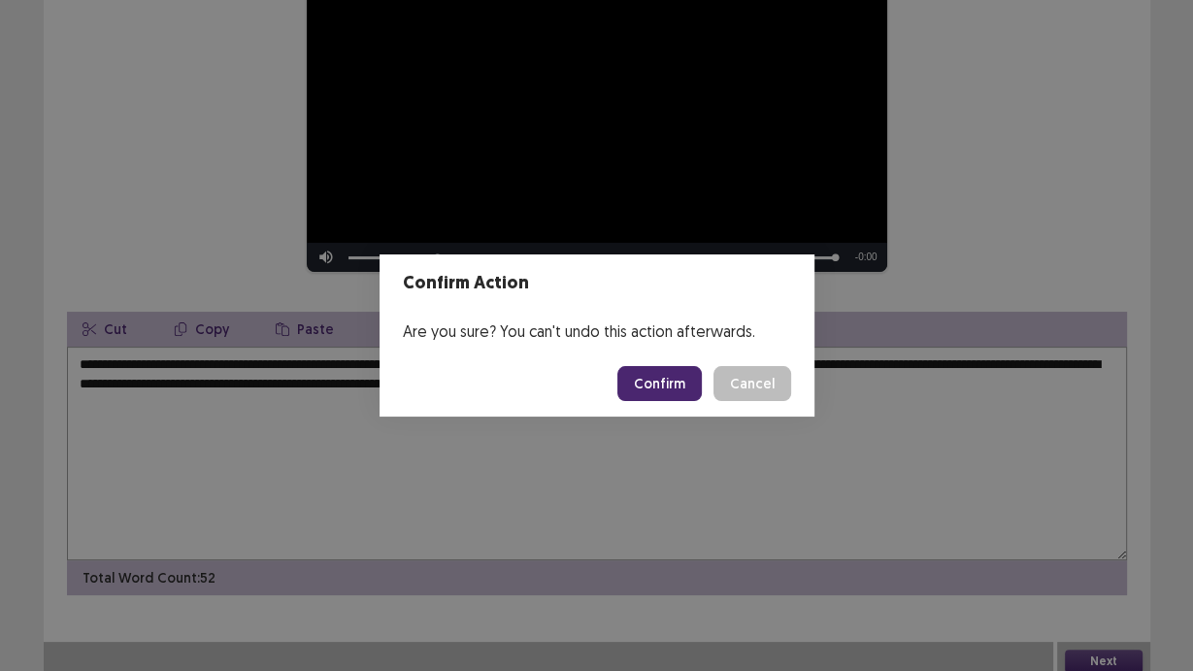
click at [677, 393] on button "Confirm" at bounding box center [660, 383] width 84 height 35
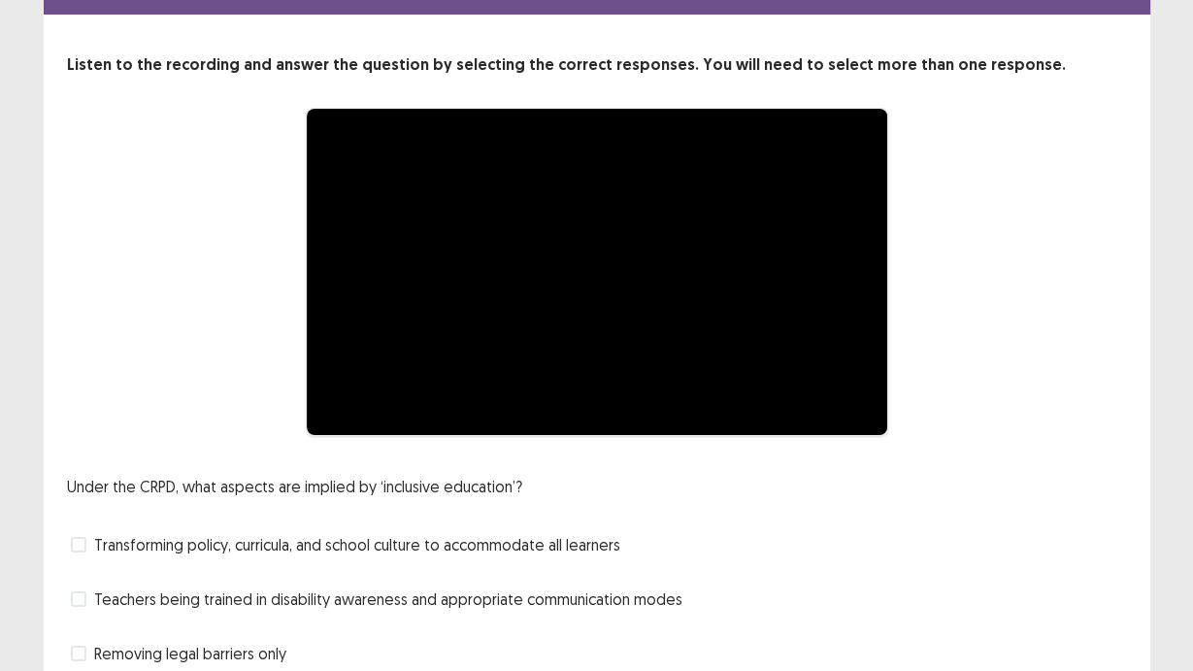
scroll to position [204, 0]
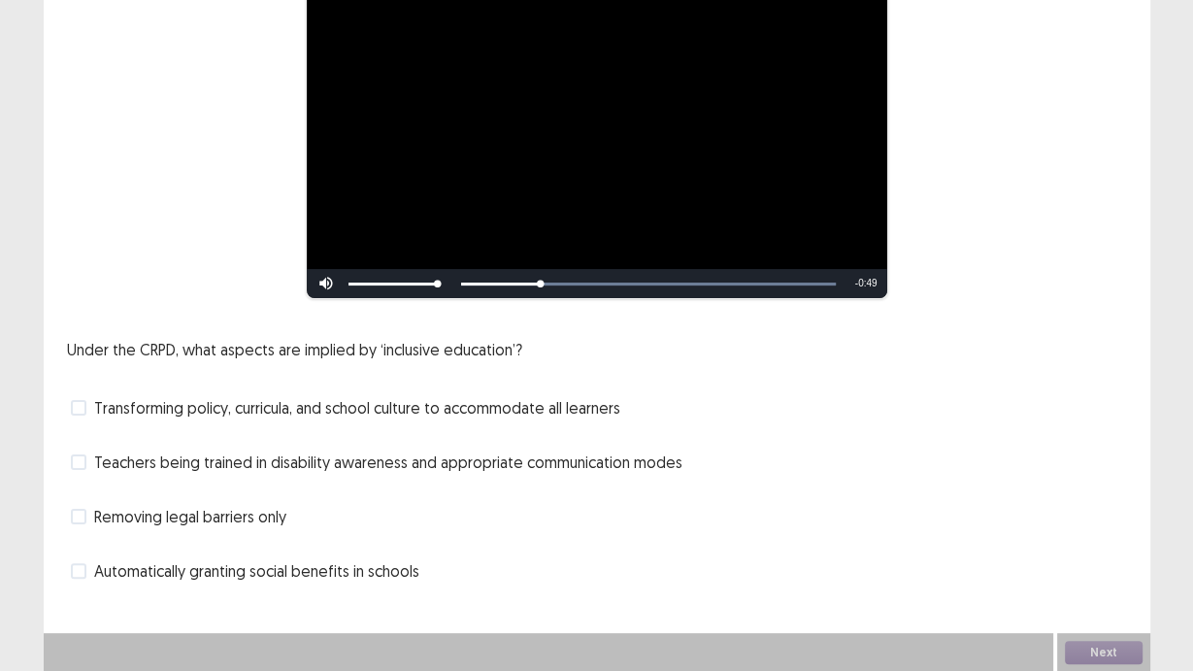
click at [208, 468] on span "Teachers being trained in disability awareness and appropriate communication mo…" at bounding box center [388, 462] width 588 height 23
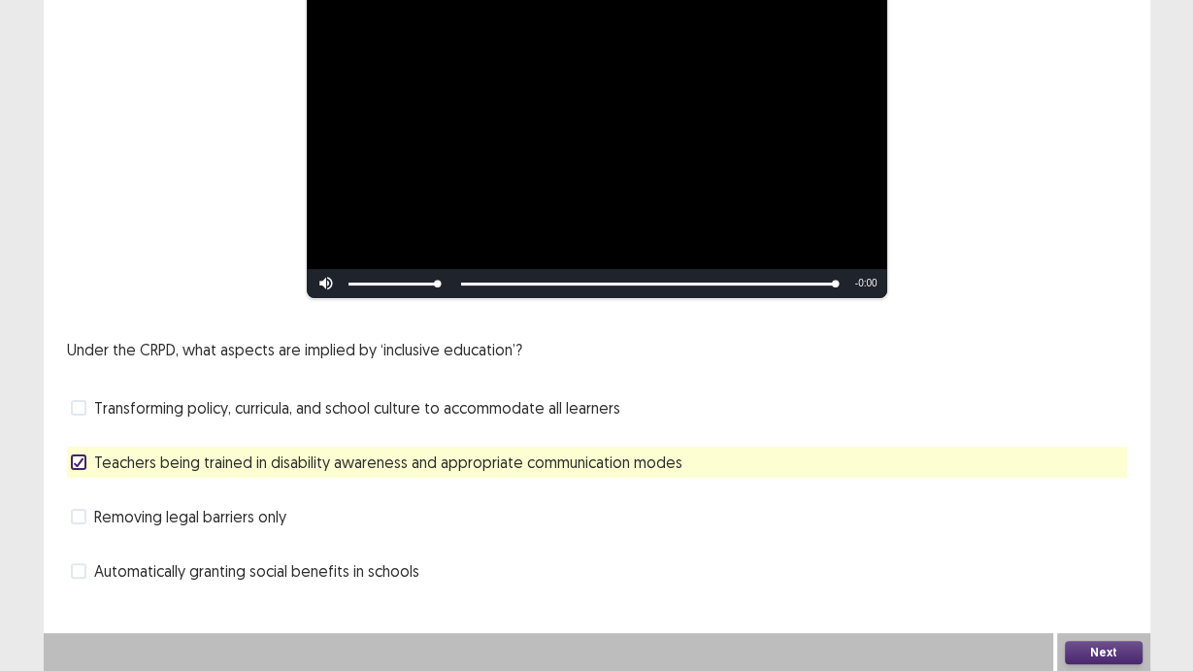
click at [266, 415] on span "Transforming policy, curricula, and school culture to accommodate all learners" at bounding box center [357, 407] width 526 height 23
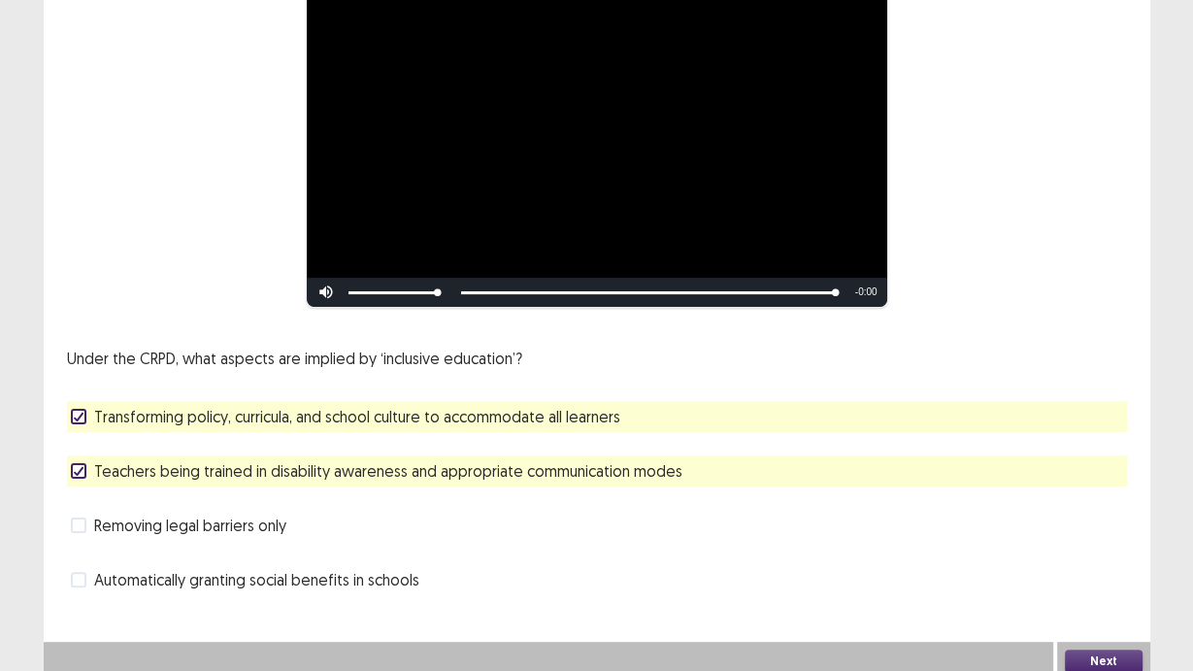
click at [1107, 650] on button "Next" at bounding box center [1104, 661] width 78 height 23
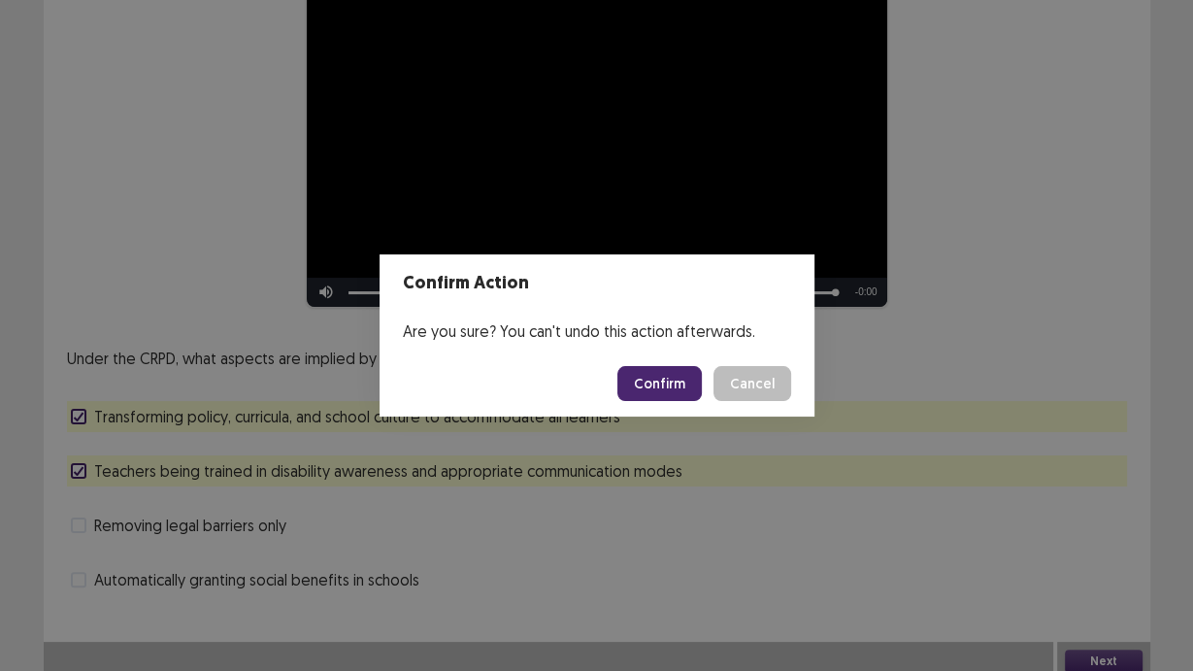
click at [657, 378] on button "Confirm" at bounding box center [660, 383] width 84 height 35
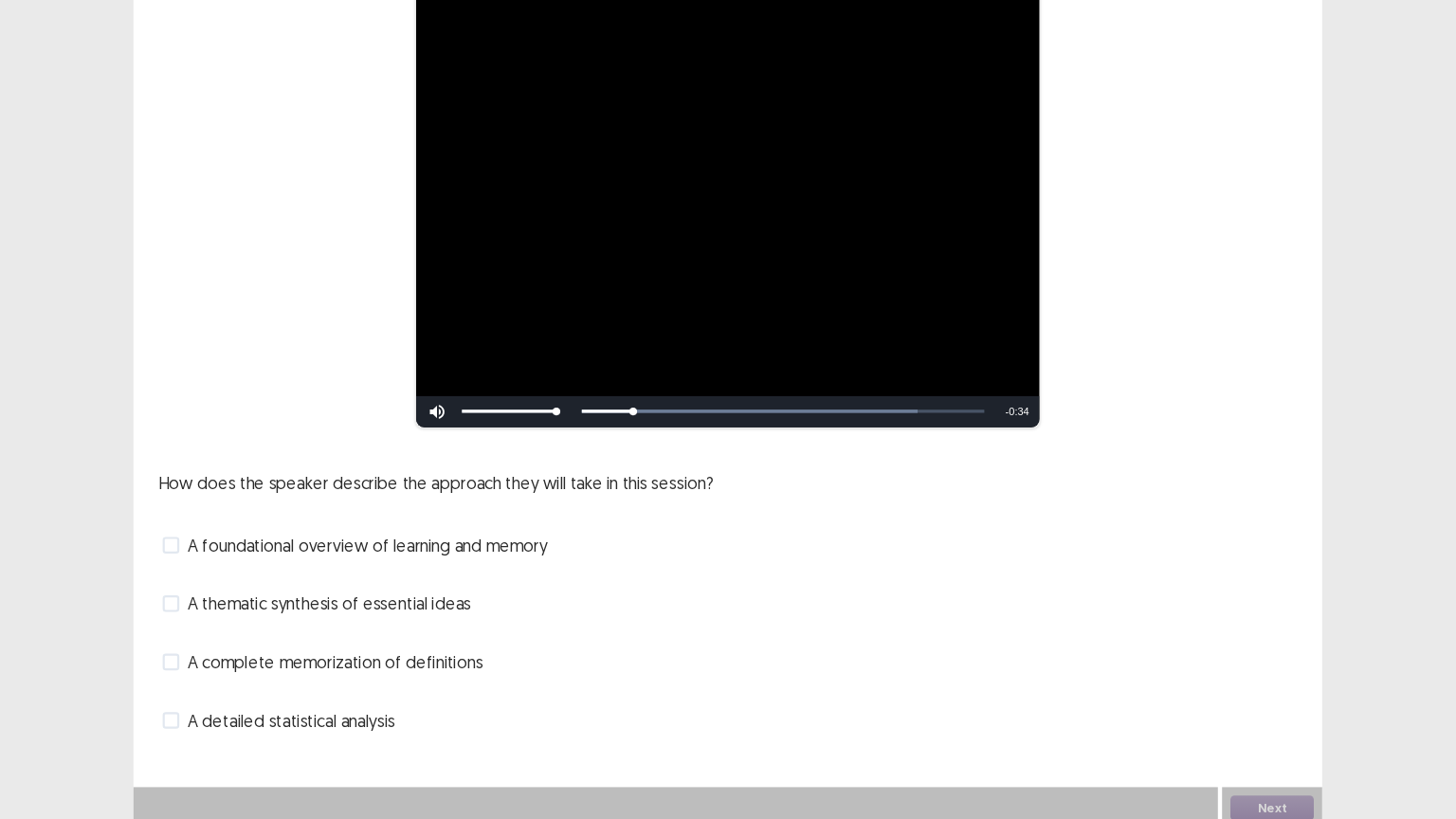
scroll to position [143, 0]
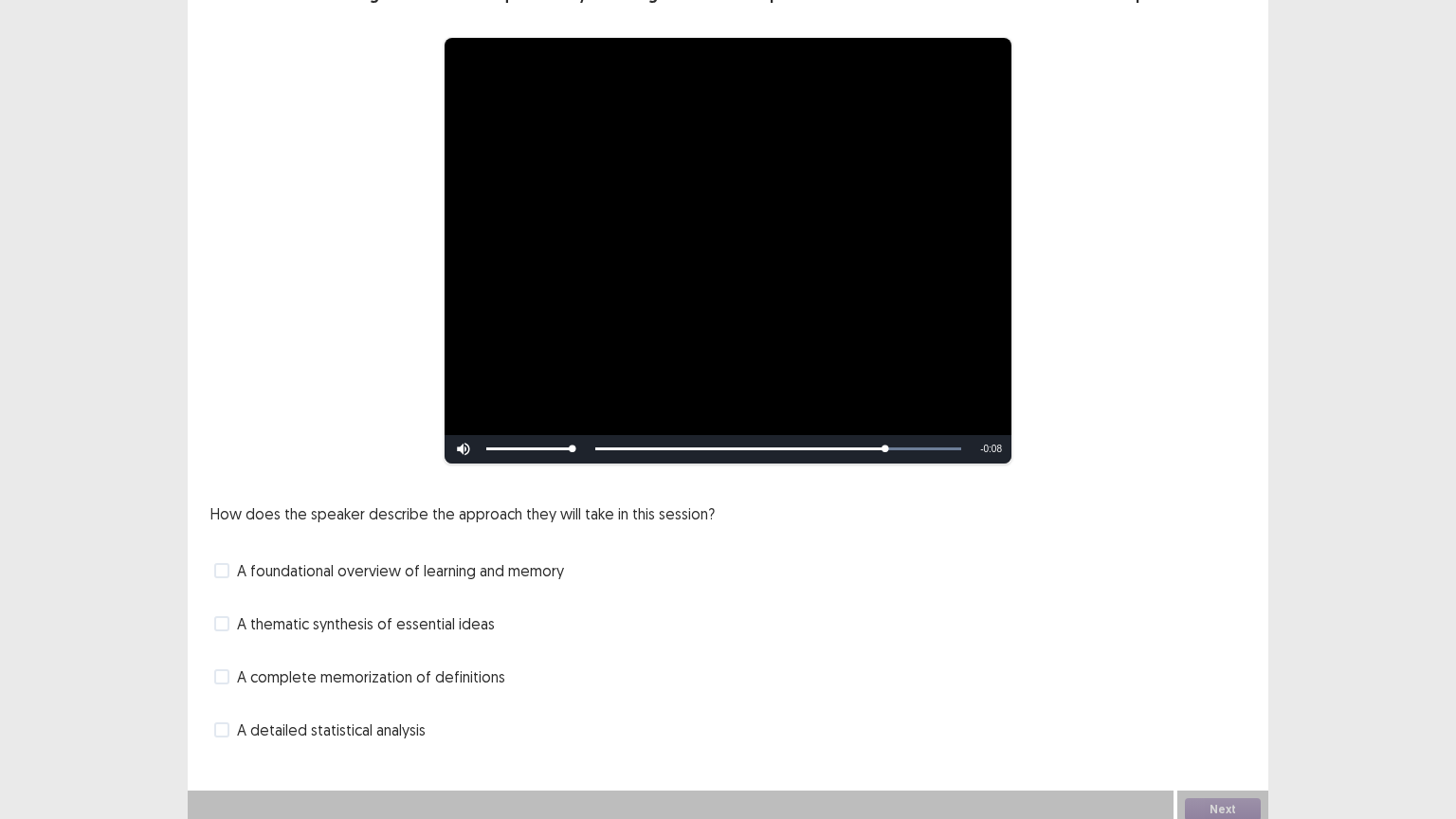
click at [433, 563] on span "A foundational overview of learning and memory" at bounding box center [400, 570] width 327 height 22
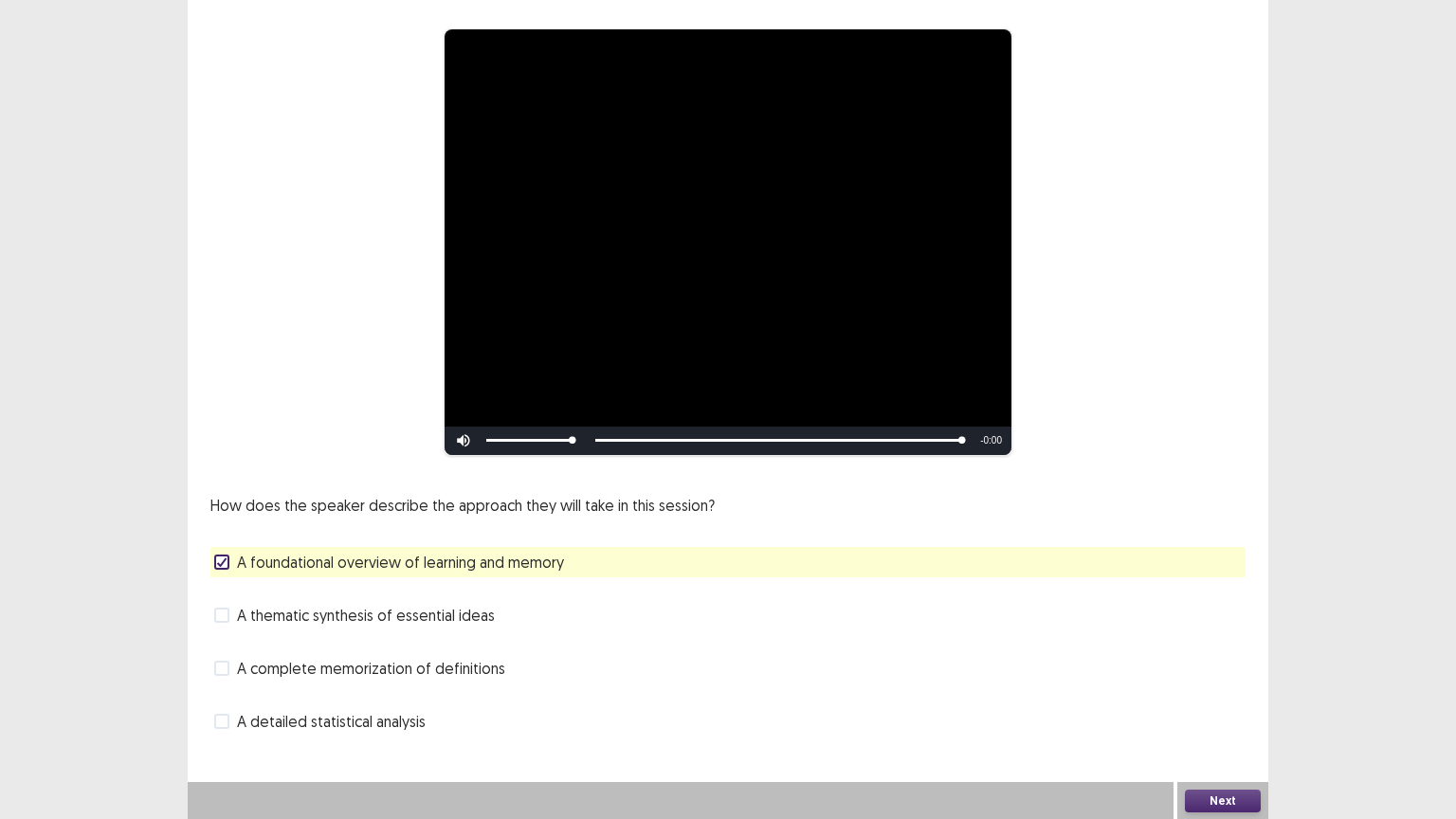
click at [415, 620] on span "A thematic synthesis of essential ideas" at bounding box center [366, 614] width 258 height 22
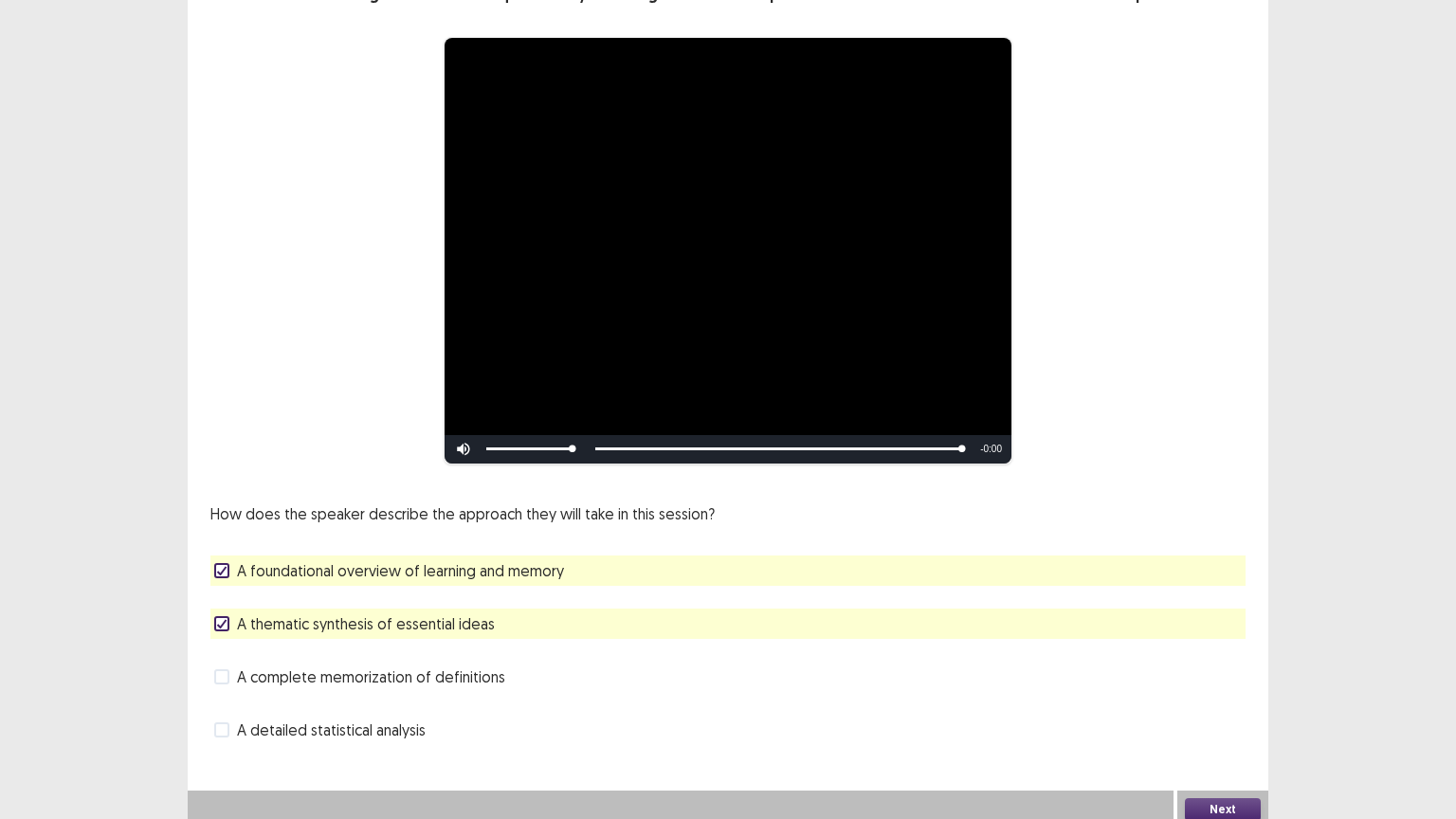
click at [1212, 767] on button "Next" at bounding box center [1224, 809] width 76 height 22
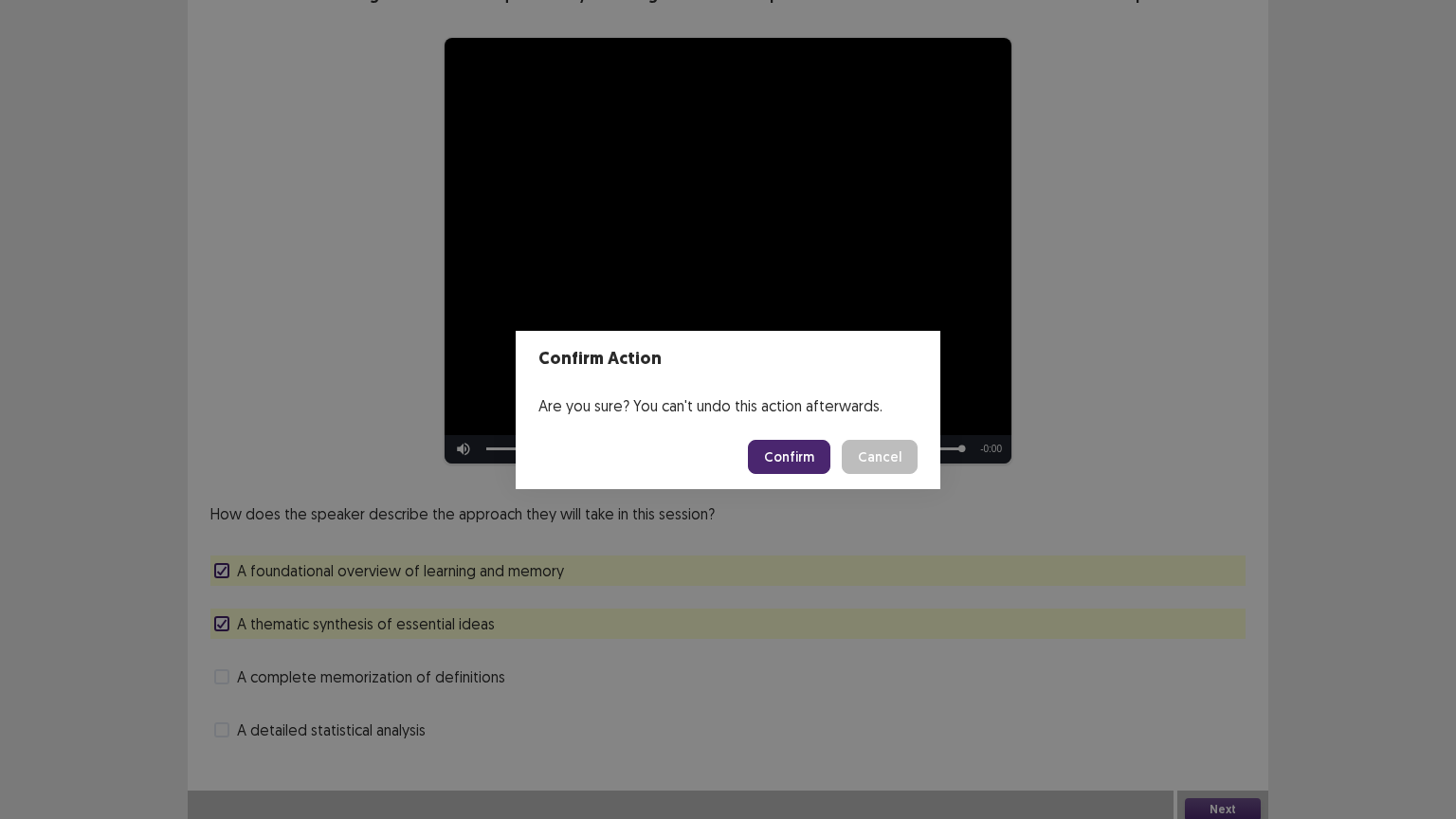
click at [818, 468] on button "Confirm" at bounding box center [789, 457] width 82 height 34
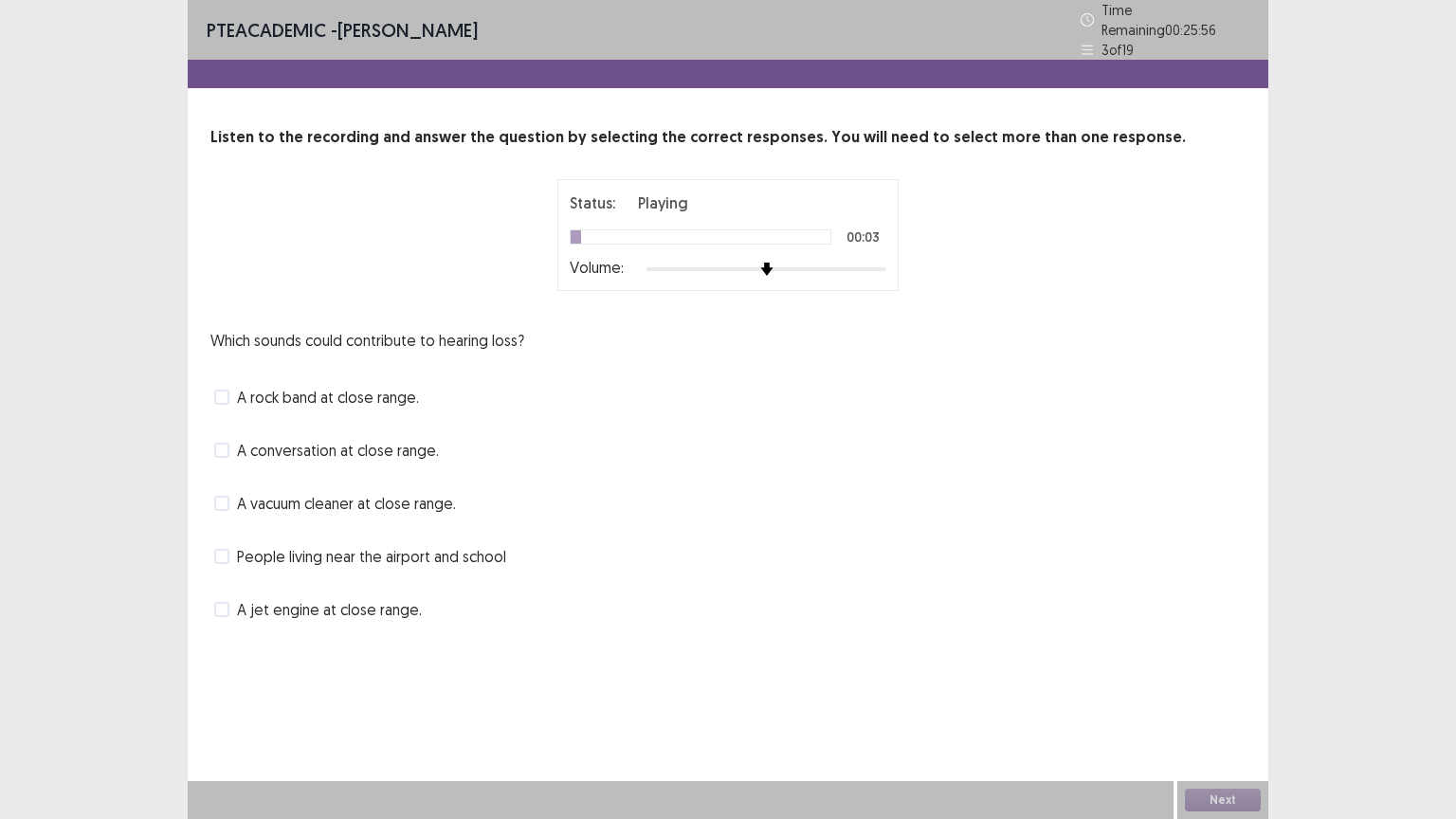
click at [398, 601] on span "A jet engine at close range." at bounding box center [329, 609] width 185 height 22
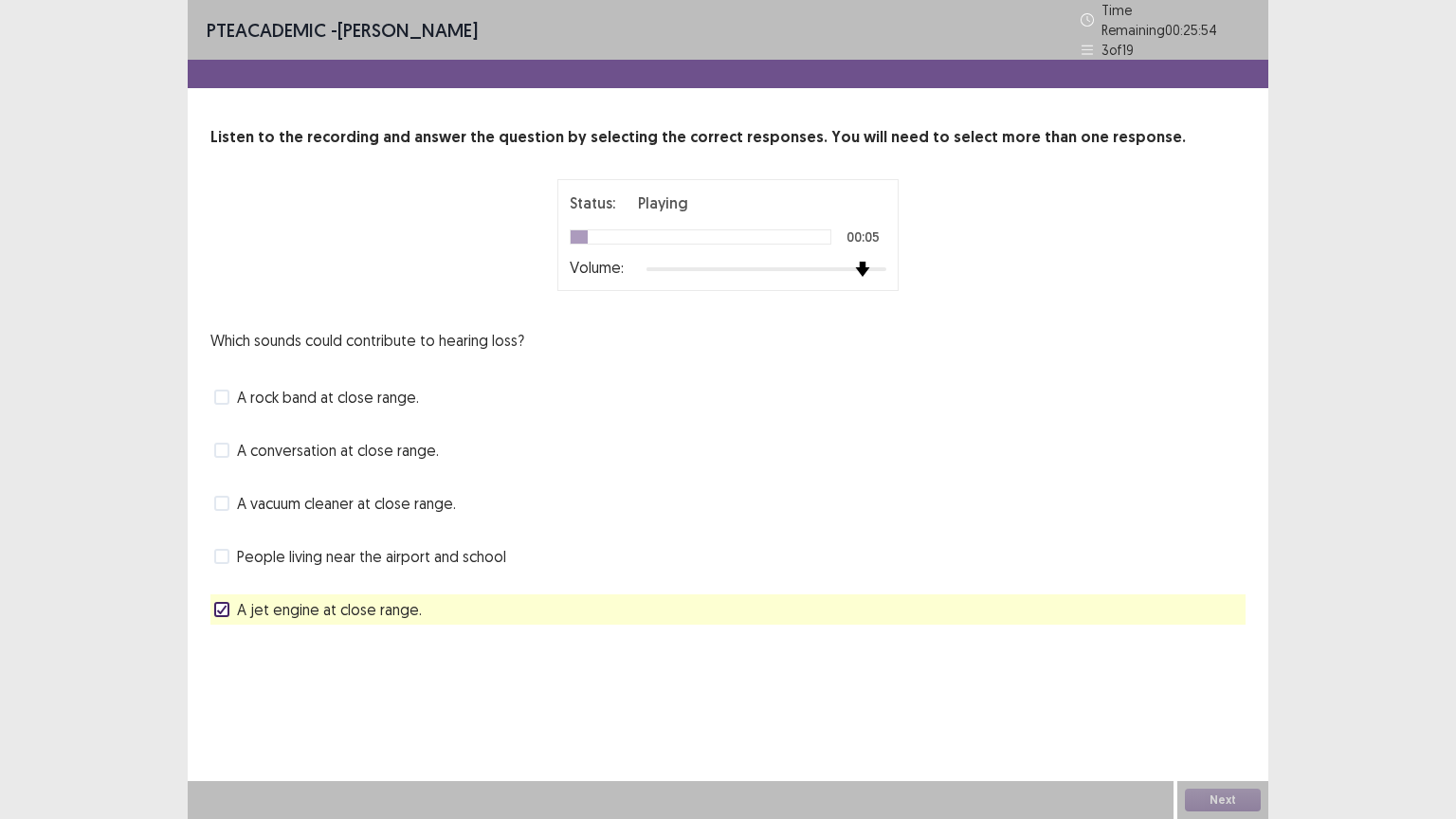
click at [988, 268] on div "Status: Playing 00:05 Volume:" at bounding box center [728, 235] width 1035 height 112
click at [391, 393] on span "A rock band at close range." at bounding box center [328, 396] width 182 height 22
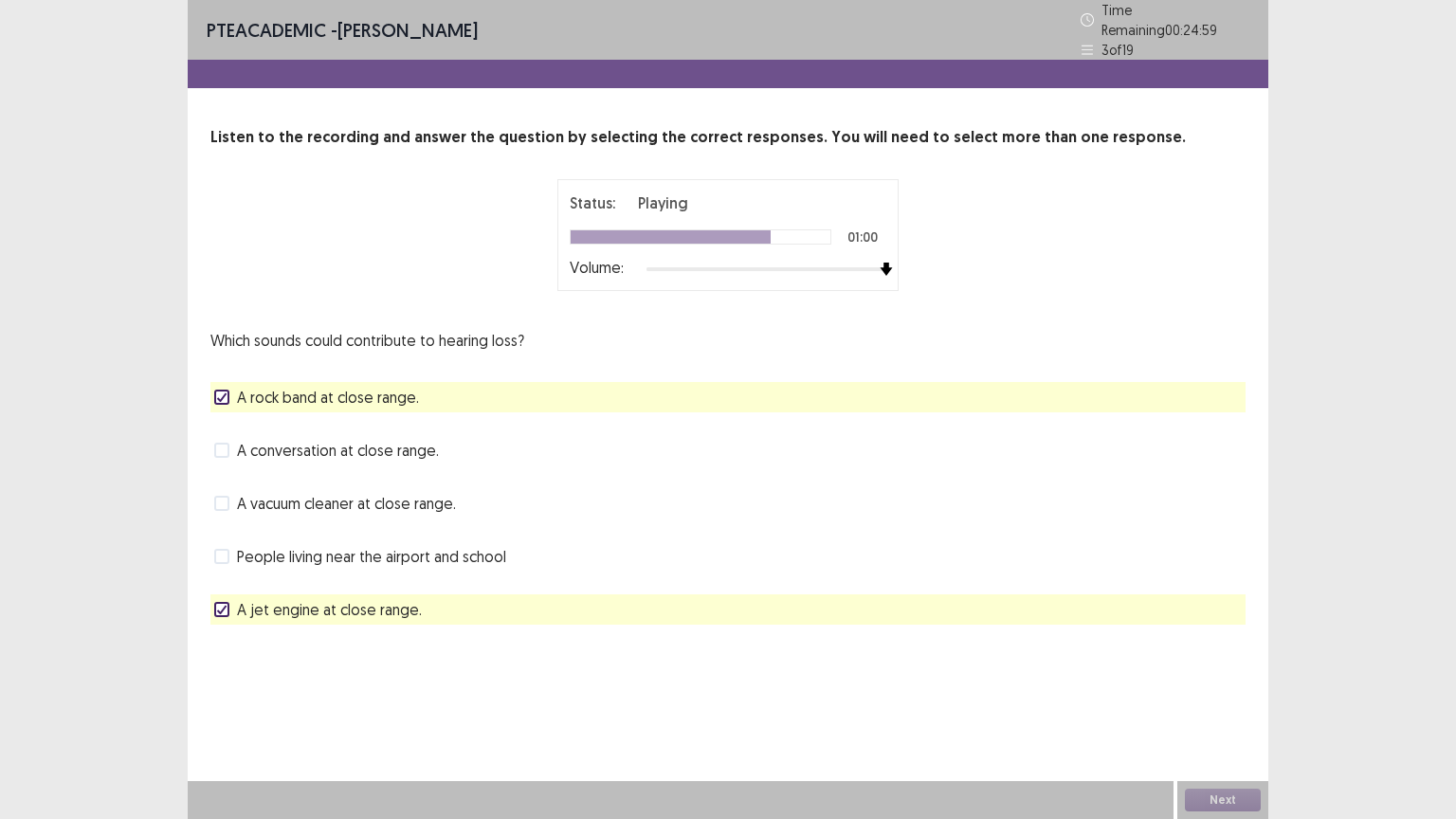
click at [551, 561] on div "People living near the airport and school" at bounding box center [728, 555] width 1035 height 30
click at [418, 551] on span "People living near the airport and school" at bounding box center [372, 555] width 270 height 22
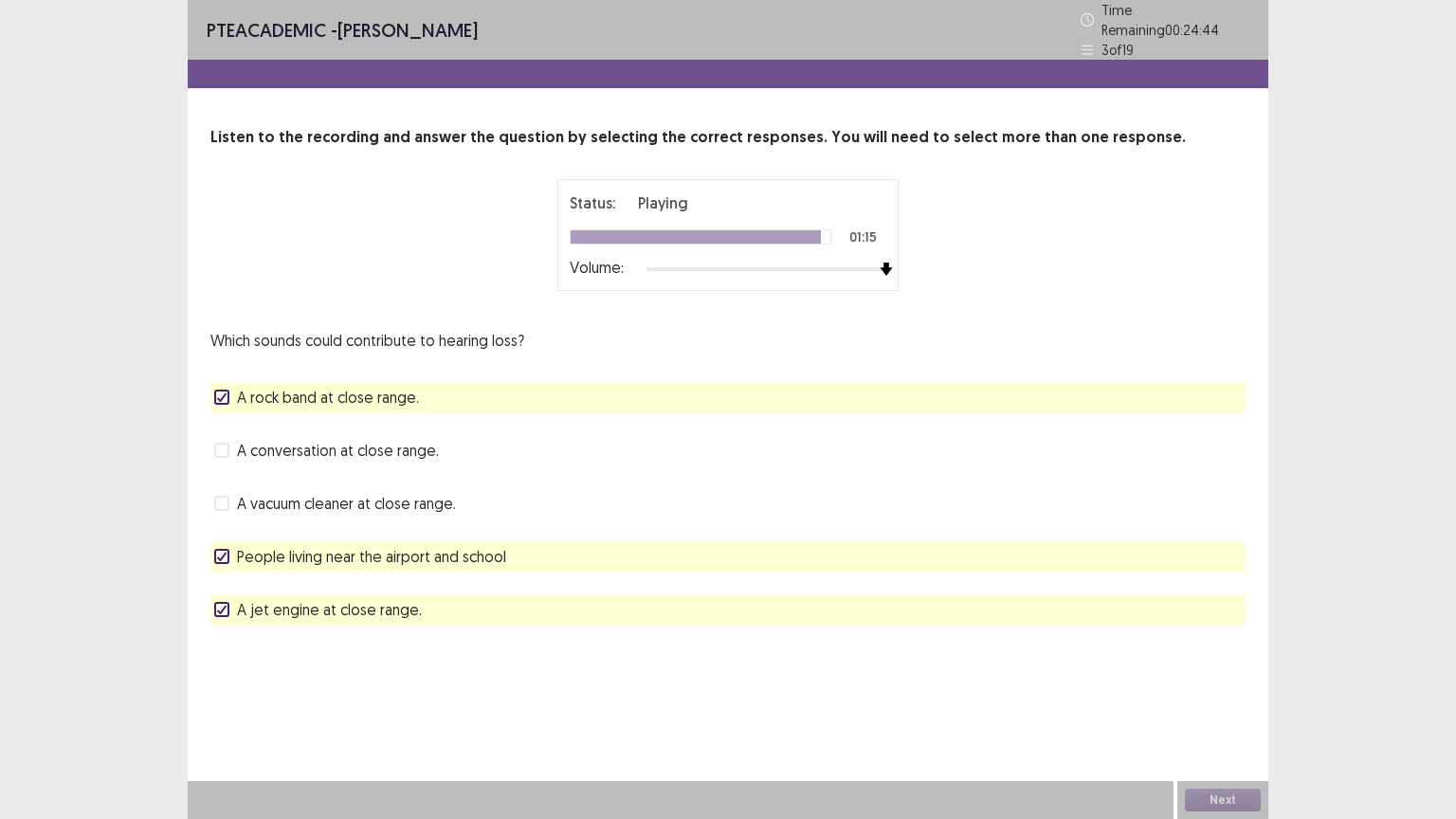
click at [405, 545] on span "People living near the airport and school" at bounding box center [372, 555] width 270 height 22
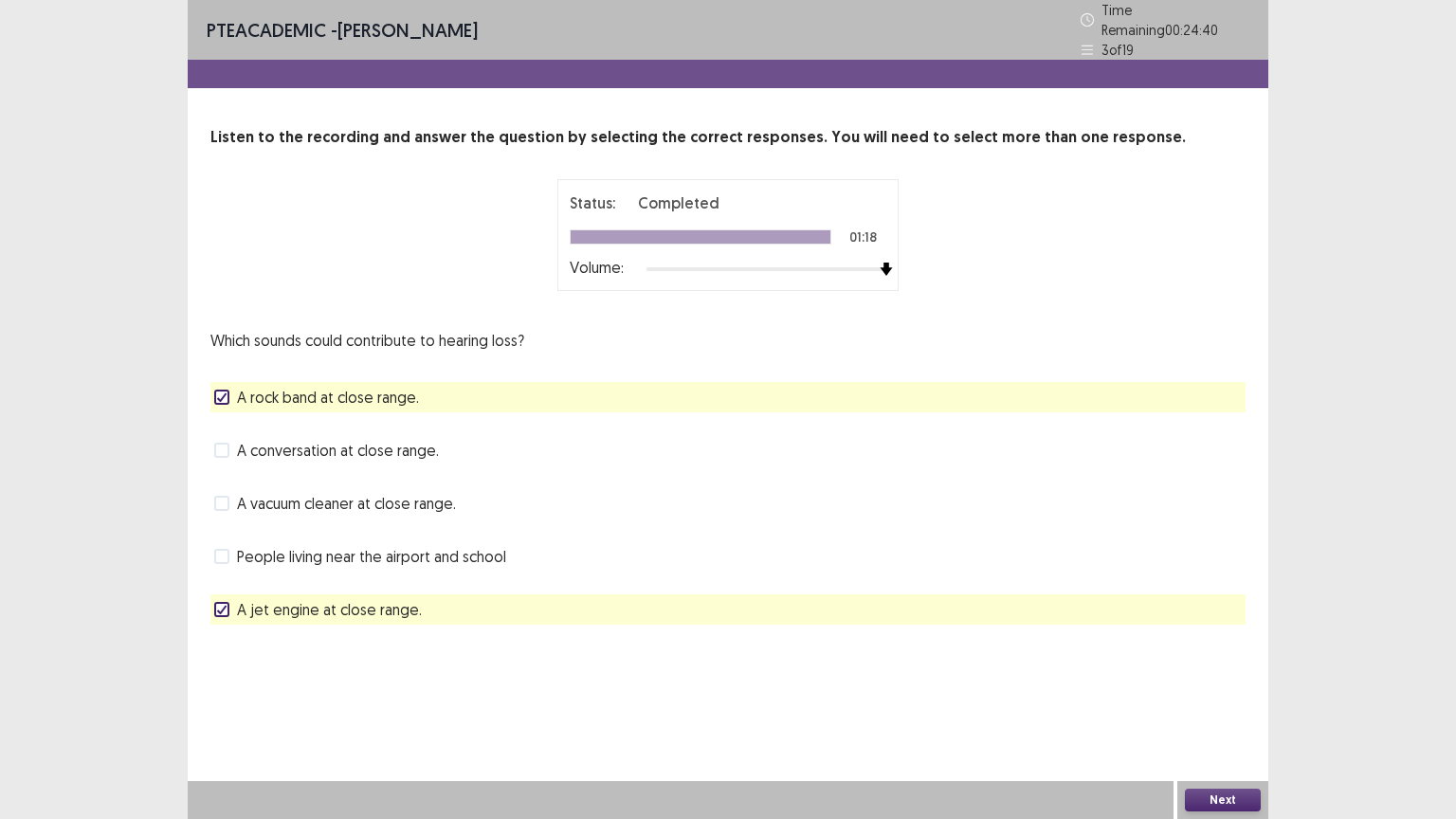
click at [1207, 767] on button "Next" at bounding box center [1224, 799] width 76 height 22
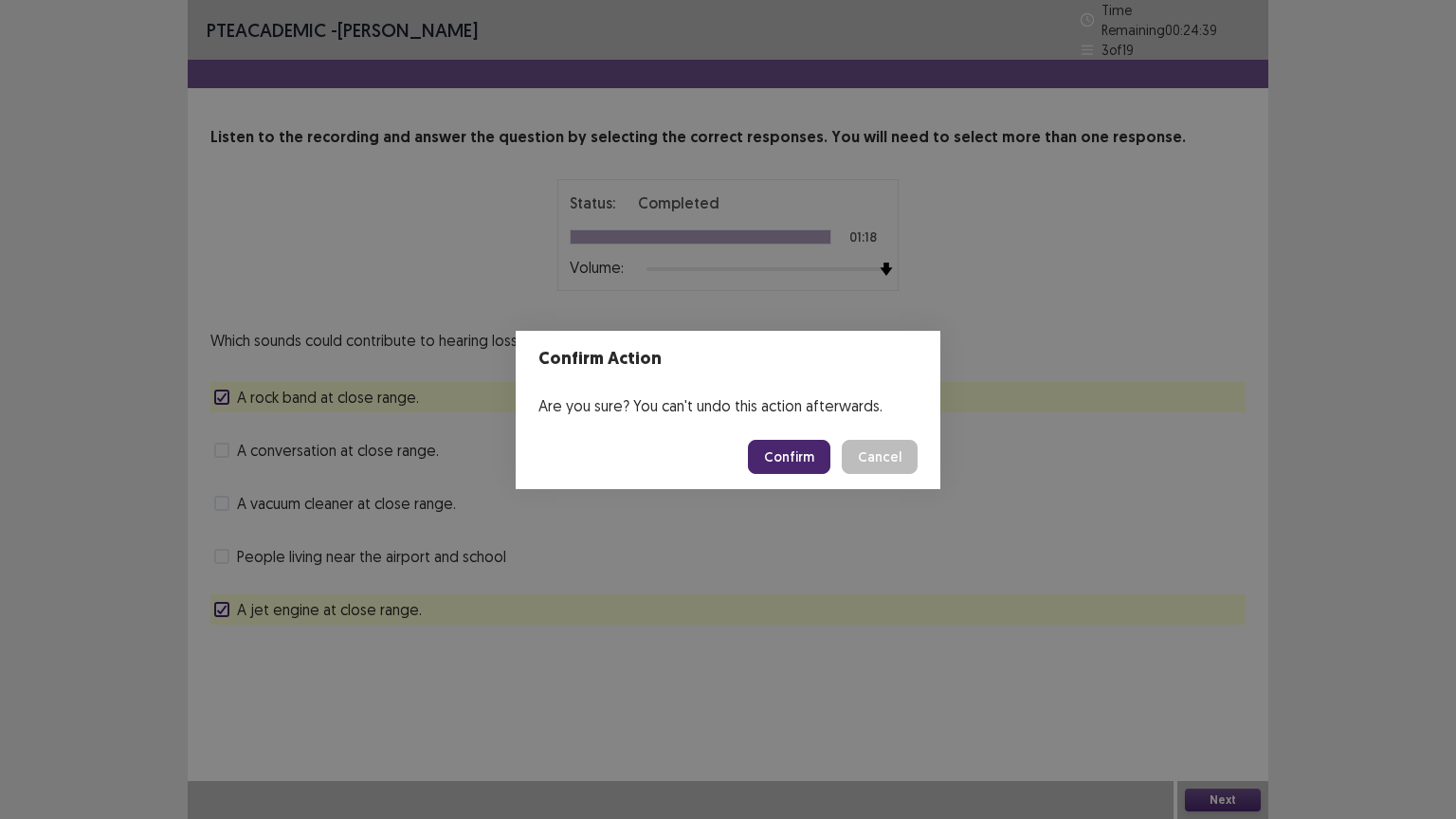
click at [798, 450] on button "Confirm" at bounding box center [789, 457] width 82 height 34
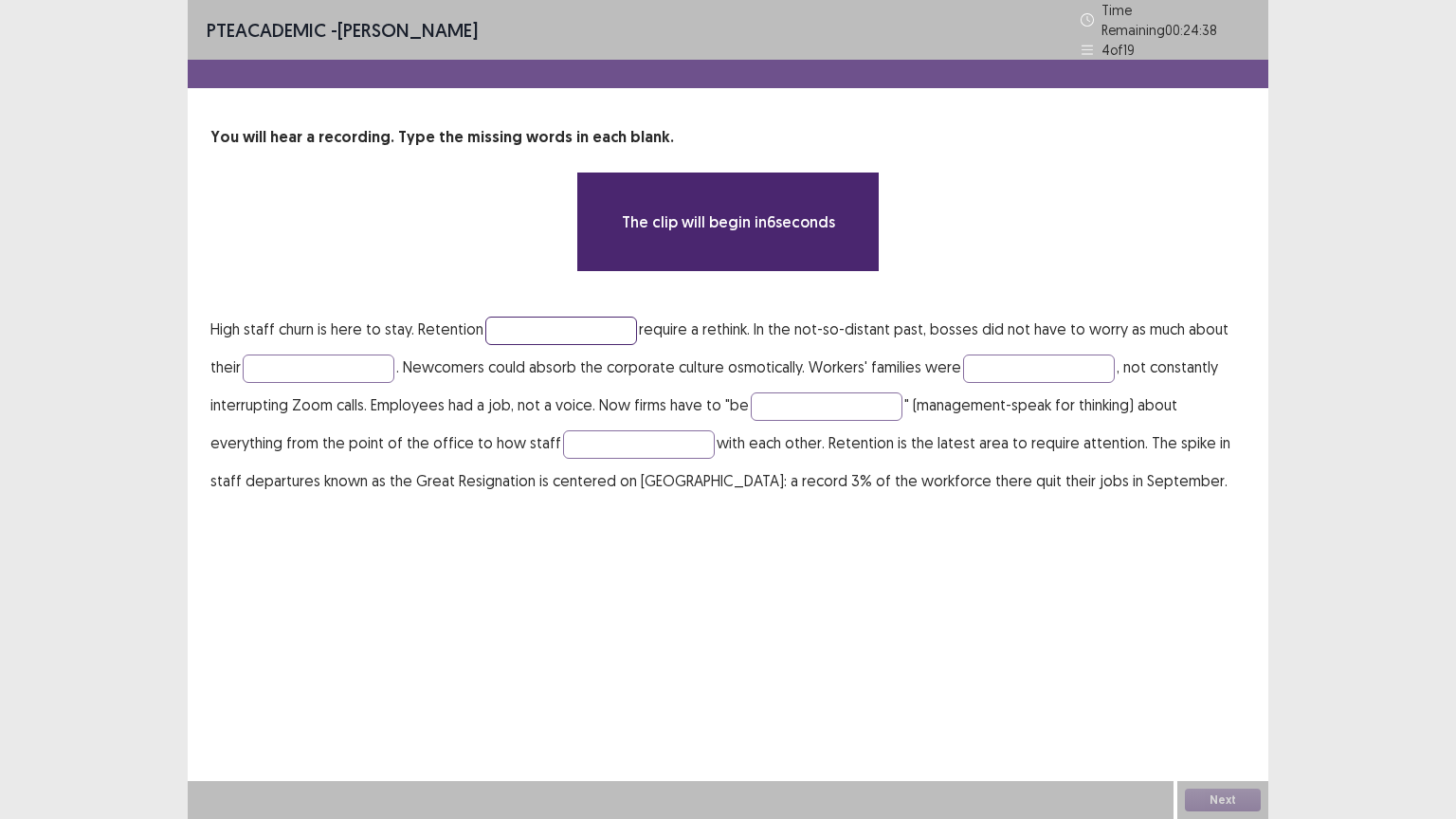
click at [592, 330] on input "text" at bounding box center [561, 330] width 151 height 28
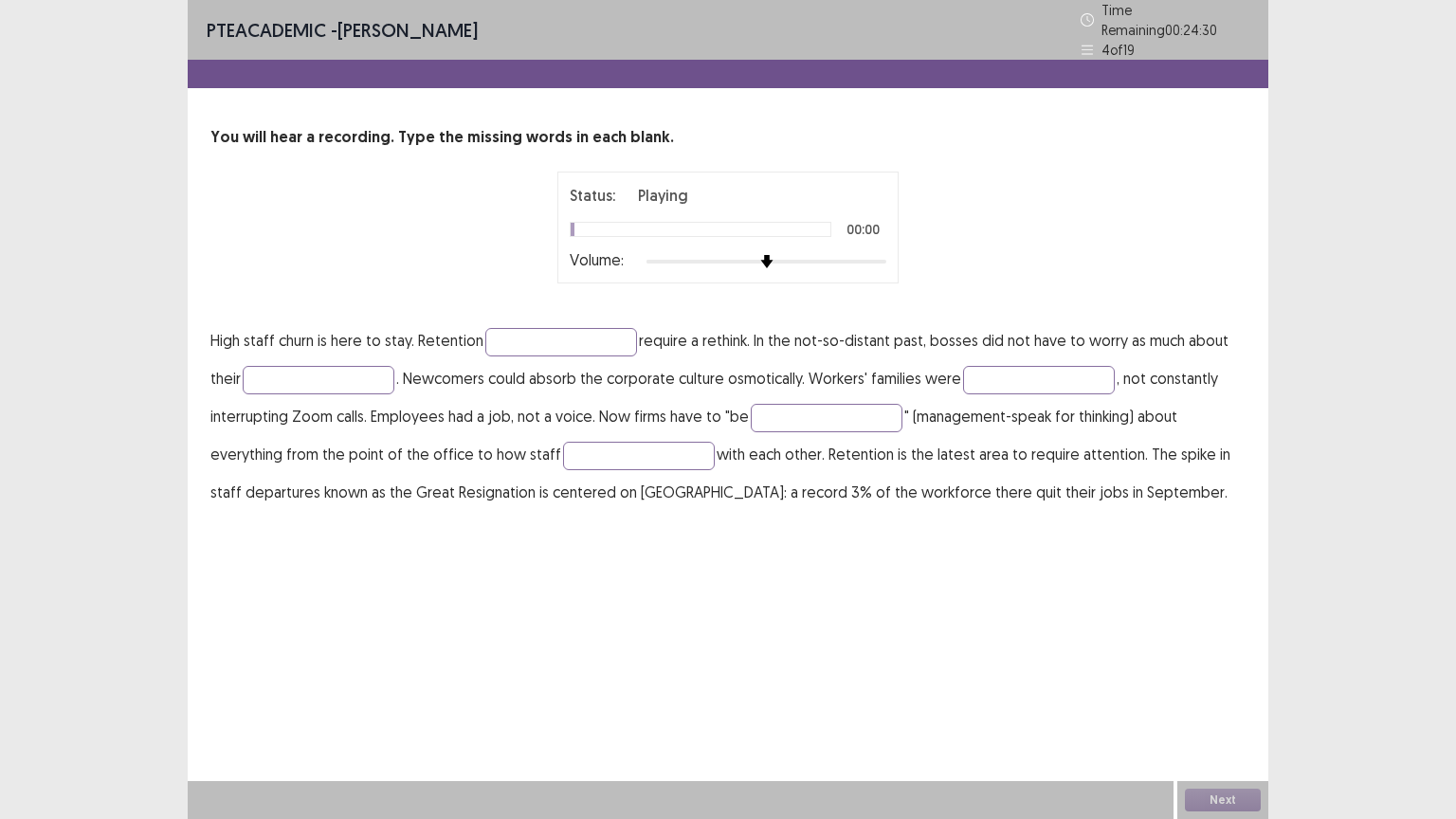
click at [894, 252] on div "Status: Playing 00:00 Volume:" at bounding box center [728, 227] width 342 height 112
click at [880, 254] on div at bounding box center [767, 262] width 240 height 16
click at [514, 328] on input "text" at bounding box center [561, 342] width 151 height 28
type input "********"
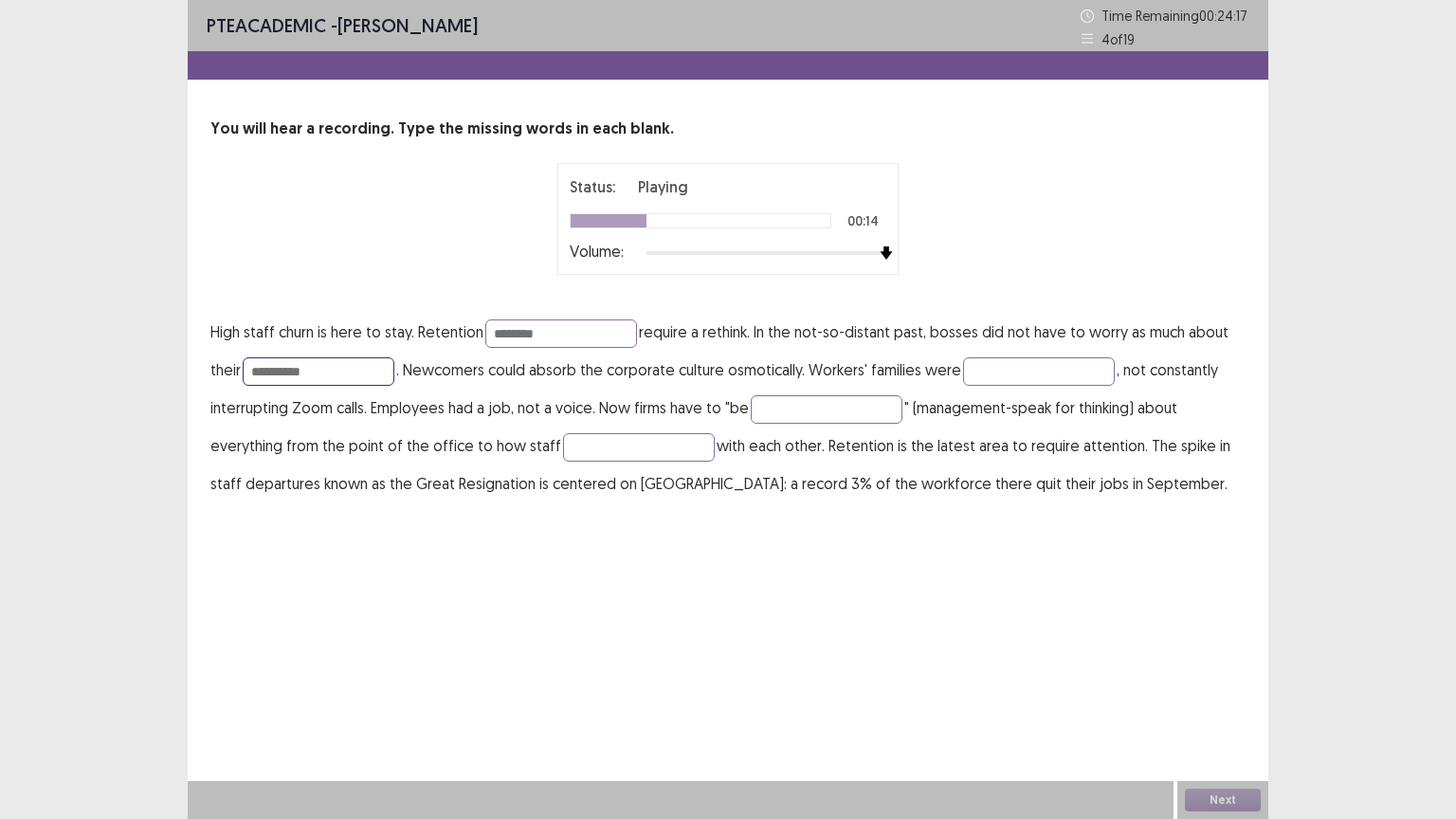
type input "**********"
type input "*********"
type input "**********"
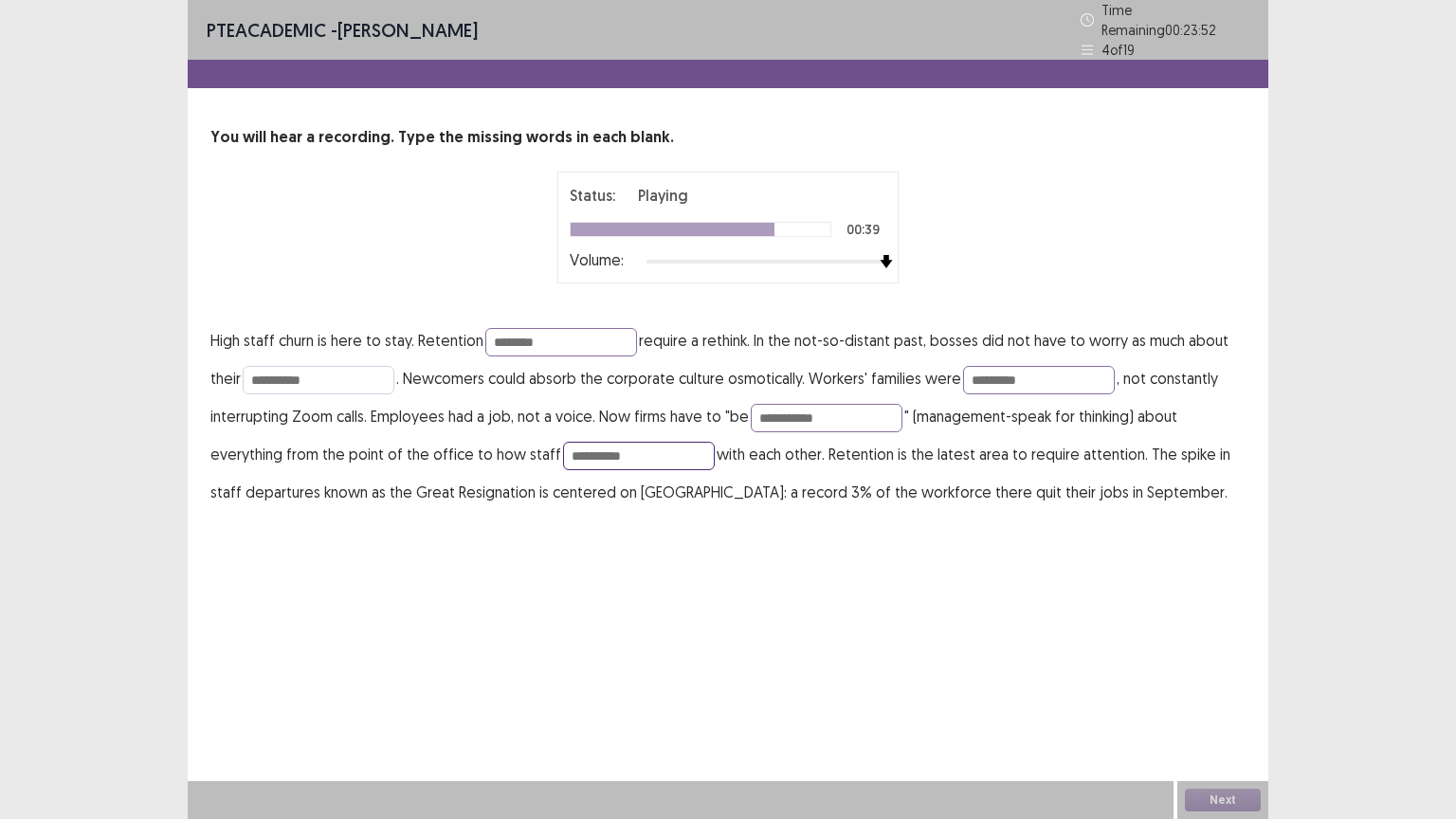
type input "**********"
click at [285, 368] on input "**********" at bounding box center [318, 380] width 151 height 28
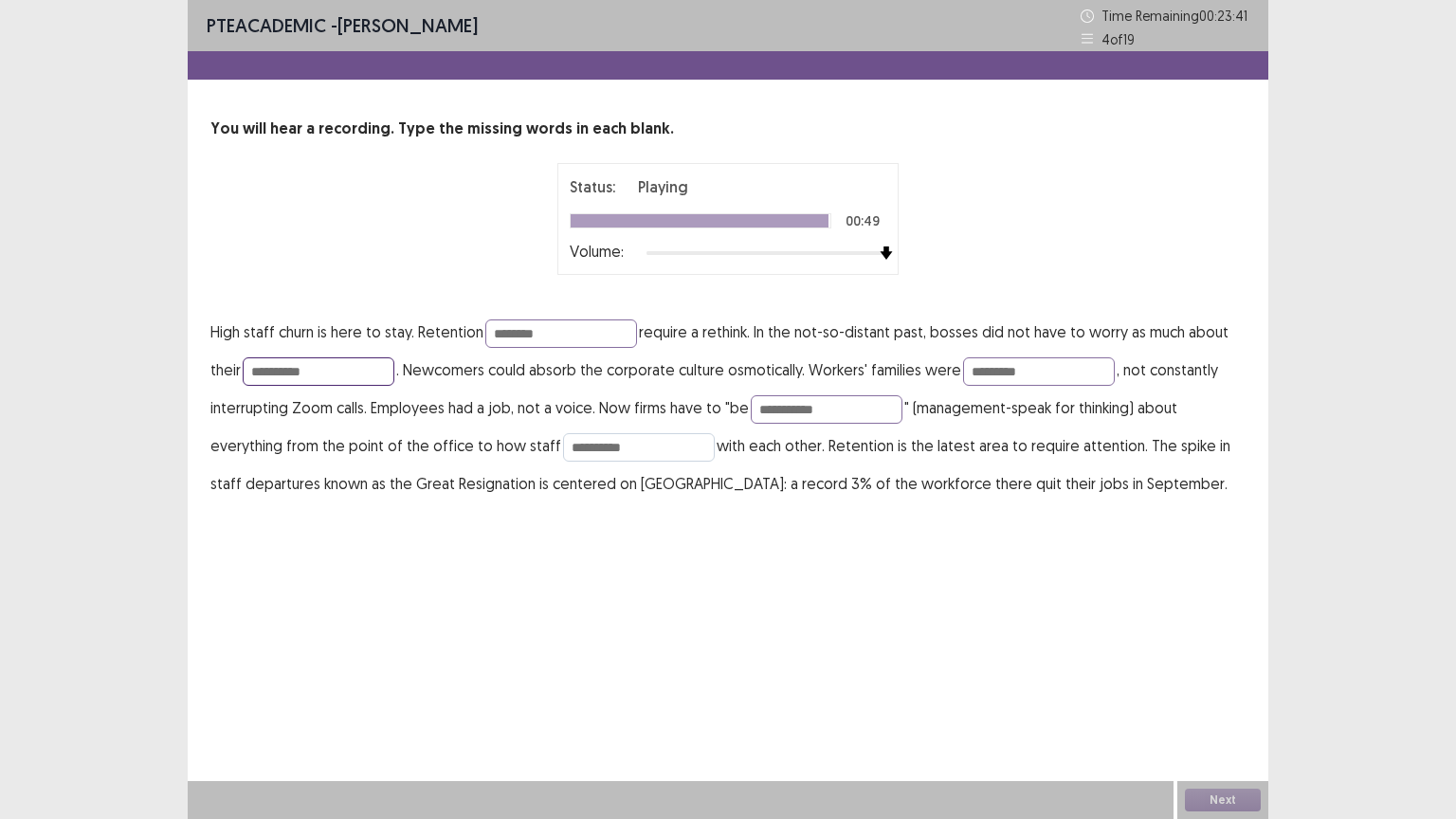
type input "**********"
click at [681, 449] on input "**********" at bounding box center [639, 447] width 151 height 28
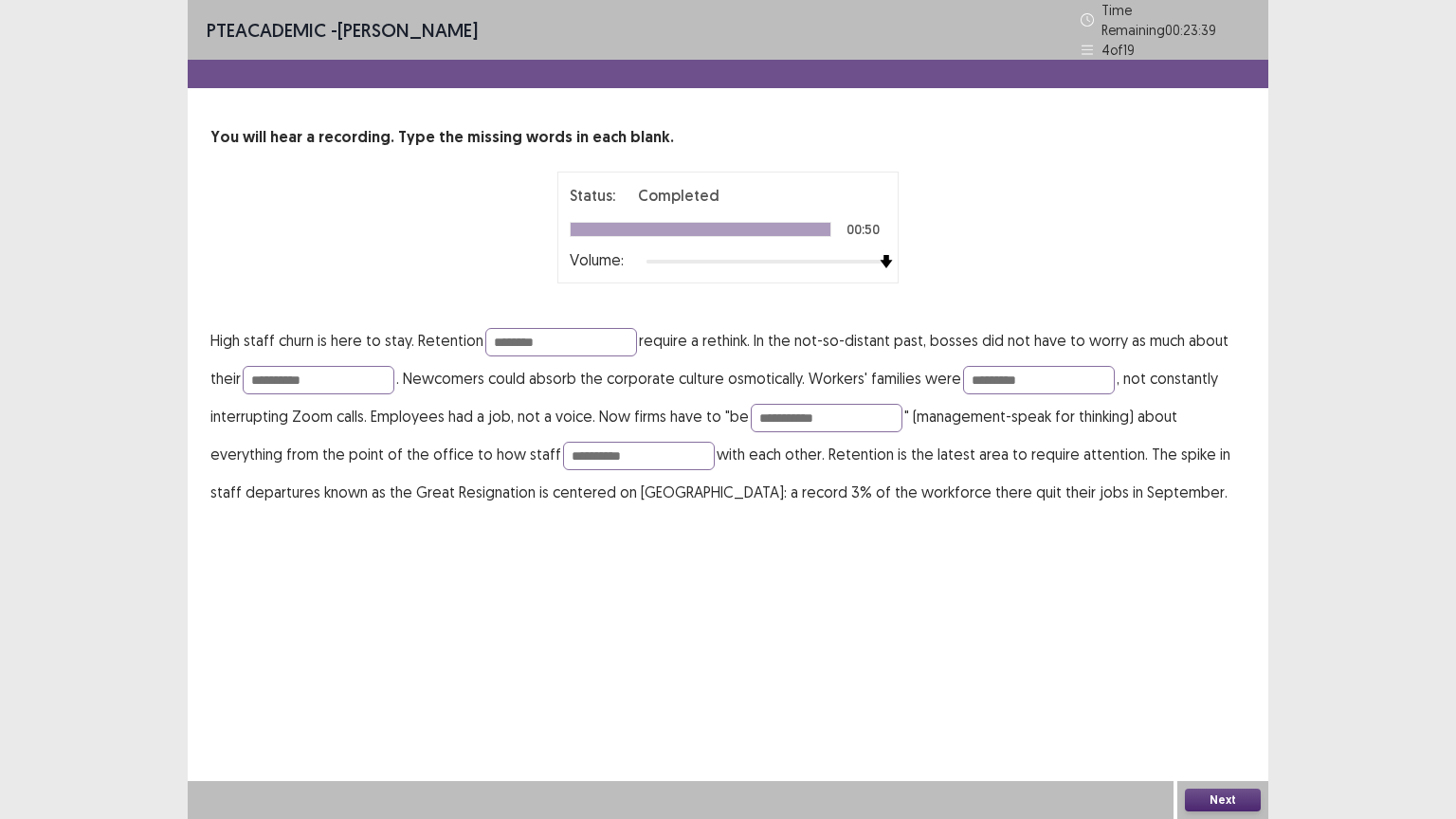
click at [1223, 767] on button "Next" at bounding box center [1224, 799] width 76 height 22
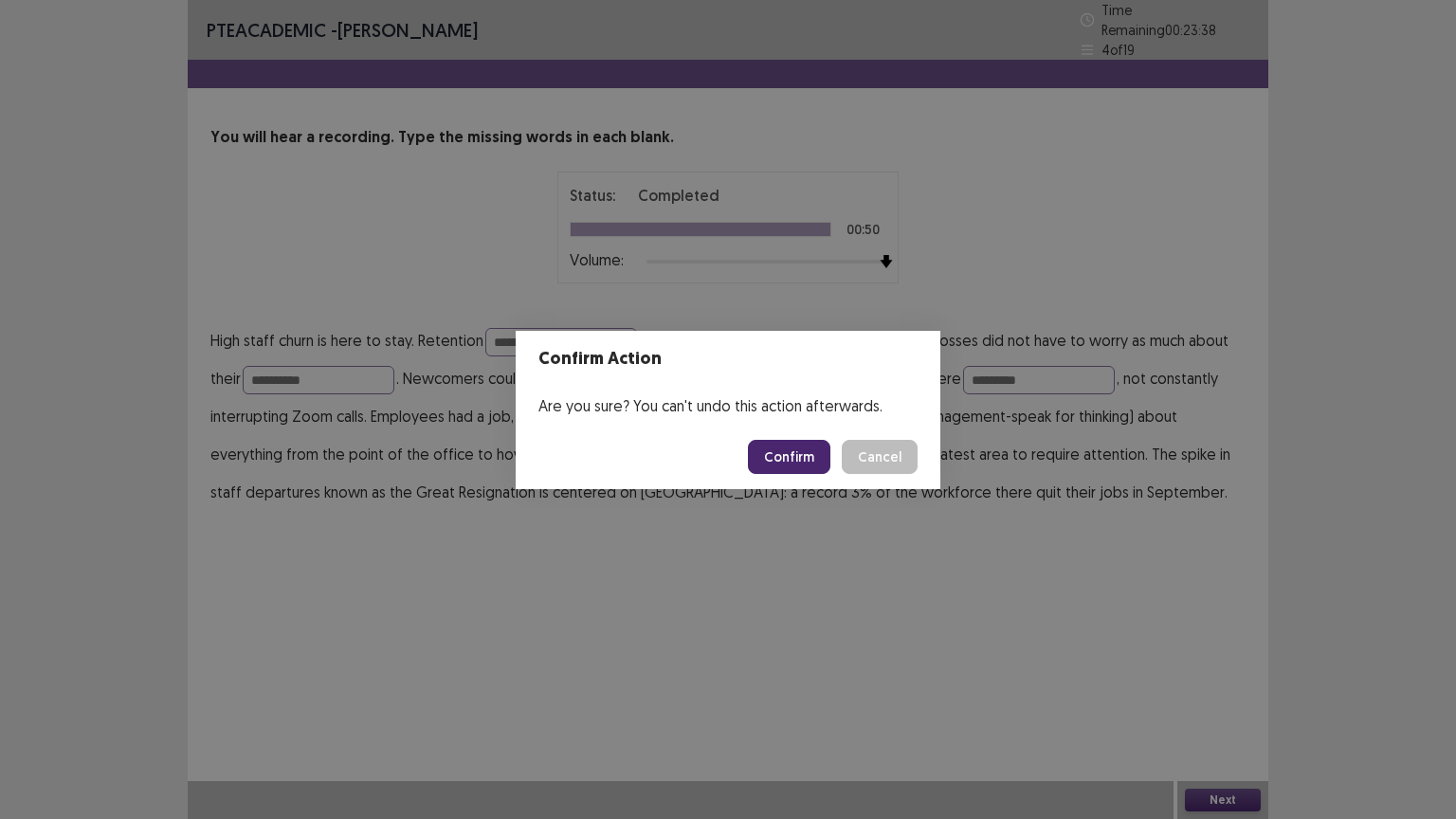
click at [812, 459] on button "Confirm" at bounding box center [789, 457] width 82 height 34
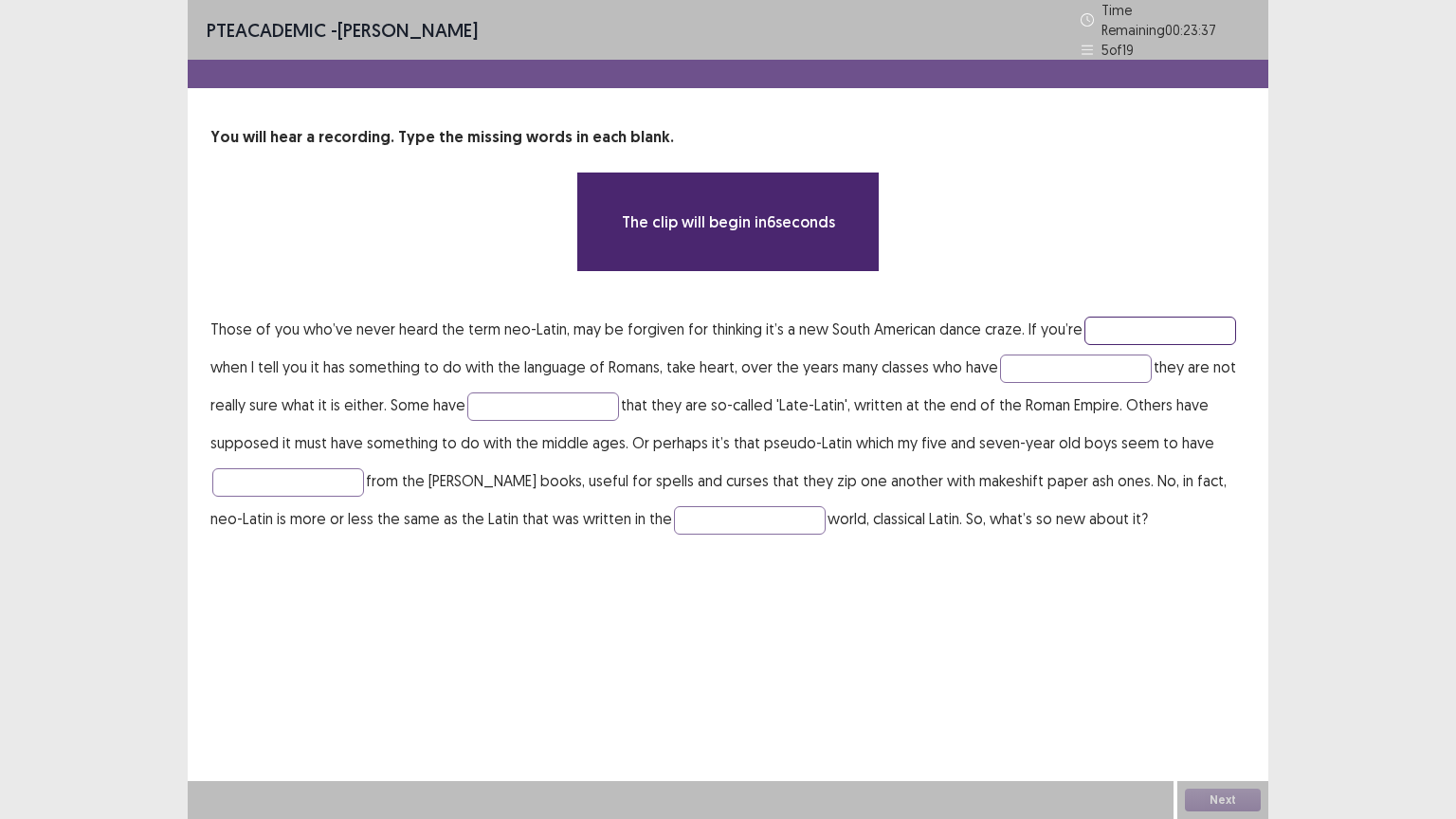
click at [1142, 329] on input "text" at bounding box center [1160, 330] width 151 height 28
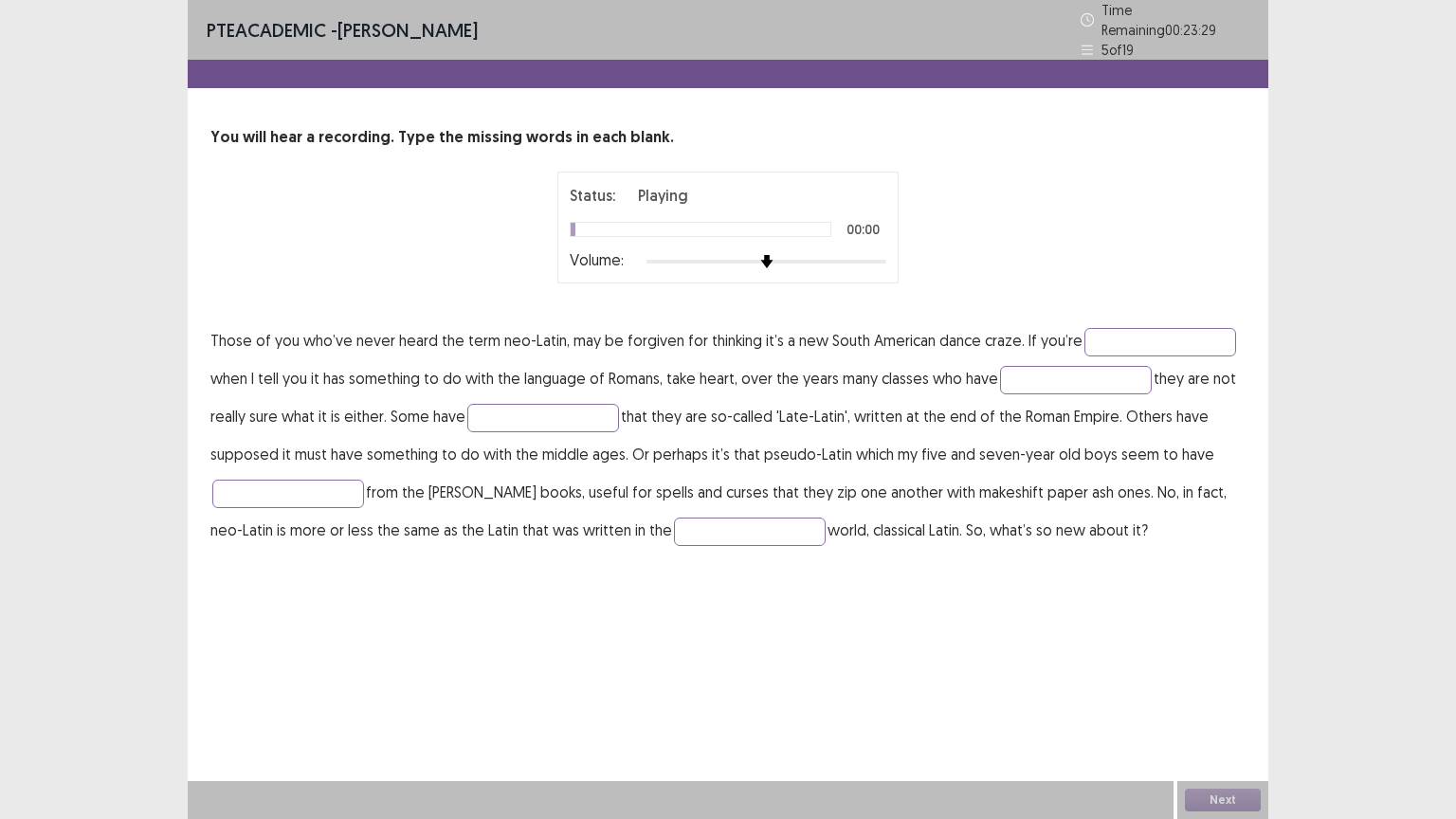
click at [885, 254] on div at bounding box center [767, 262] width 240 height 16
click at [1168, 336] on input "text" at bounding box center [1160, 342] width 151 height 28
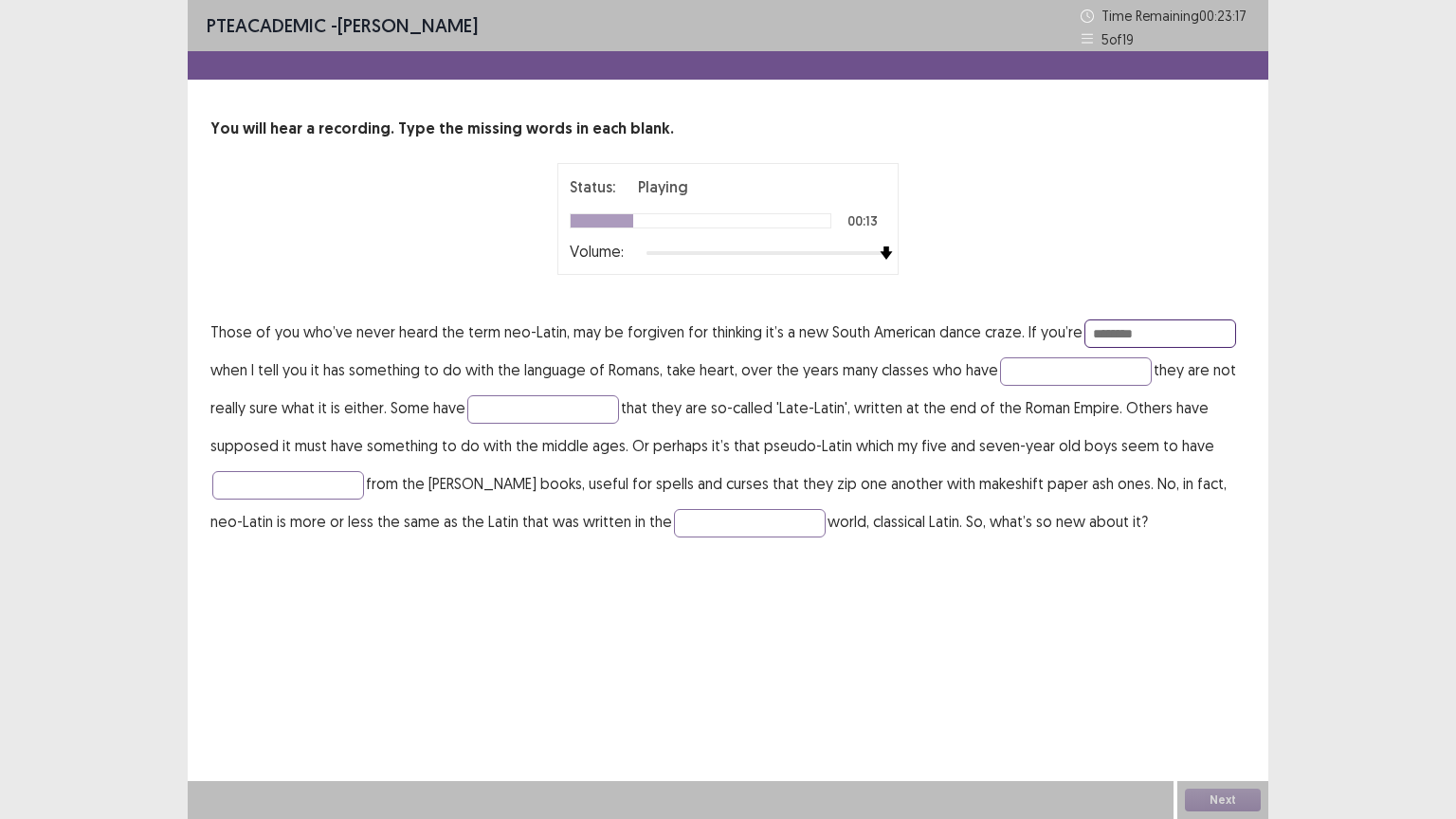
type input "********"
type input "*"
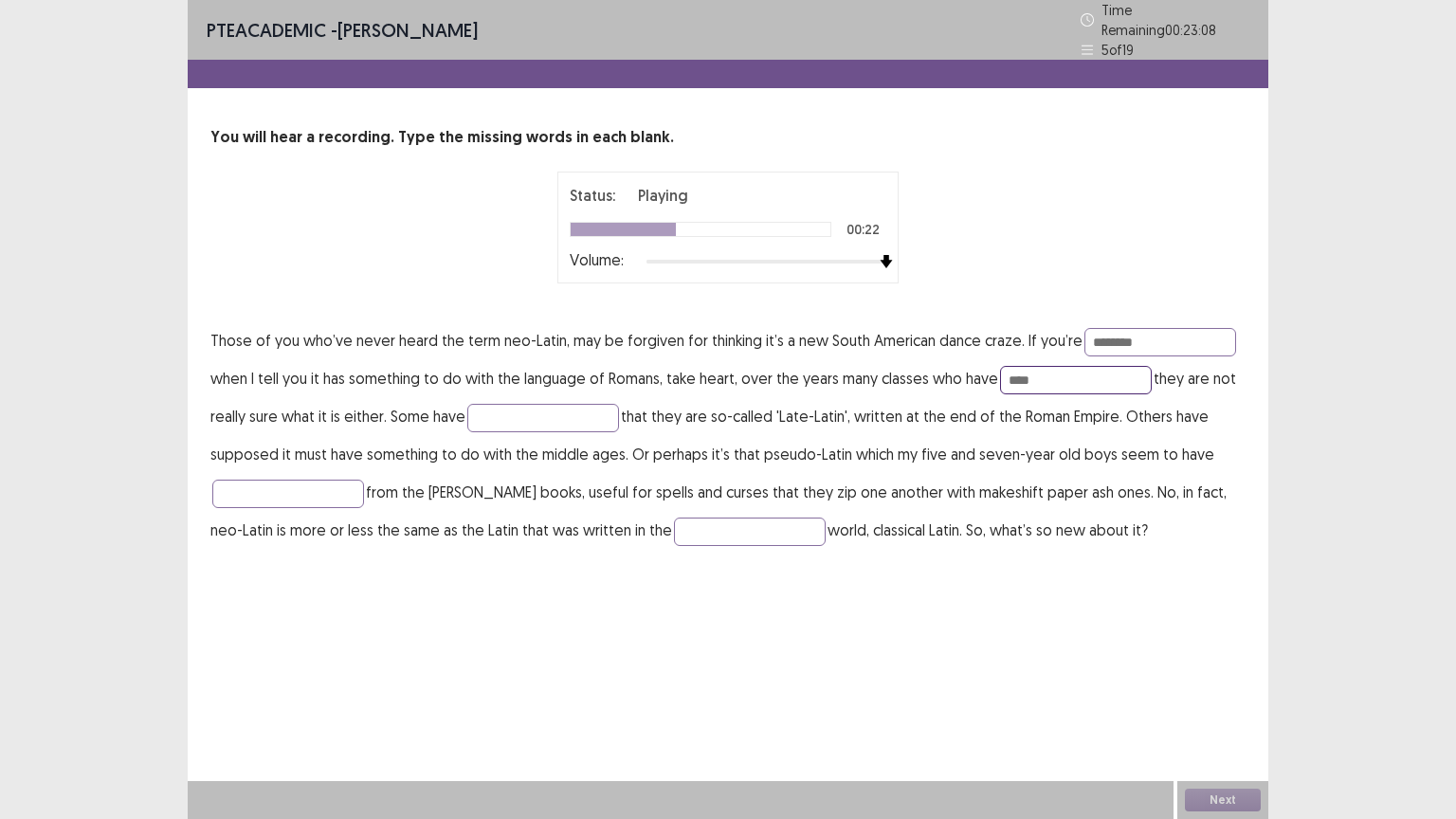
type input "****"
type input "**"
type input "****"
type input "******"
click at [1230, 767] on button "Next" at bounding box center [1224, 799] width 76 height 22
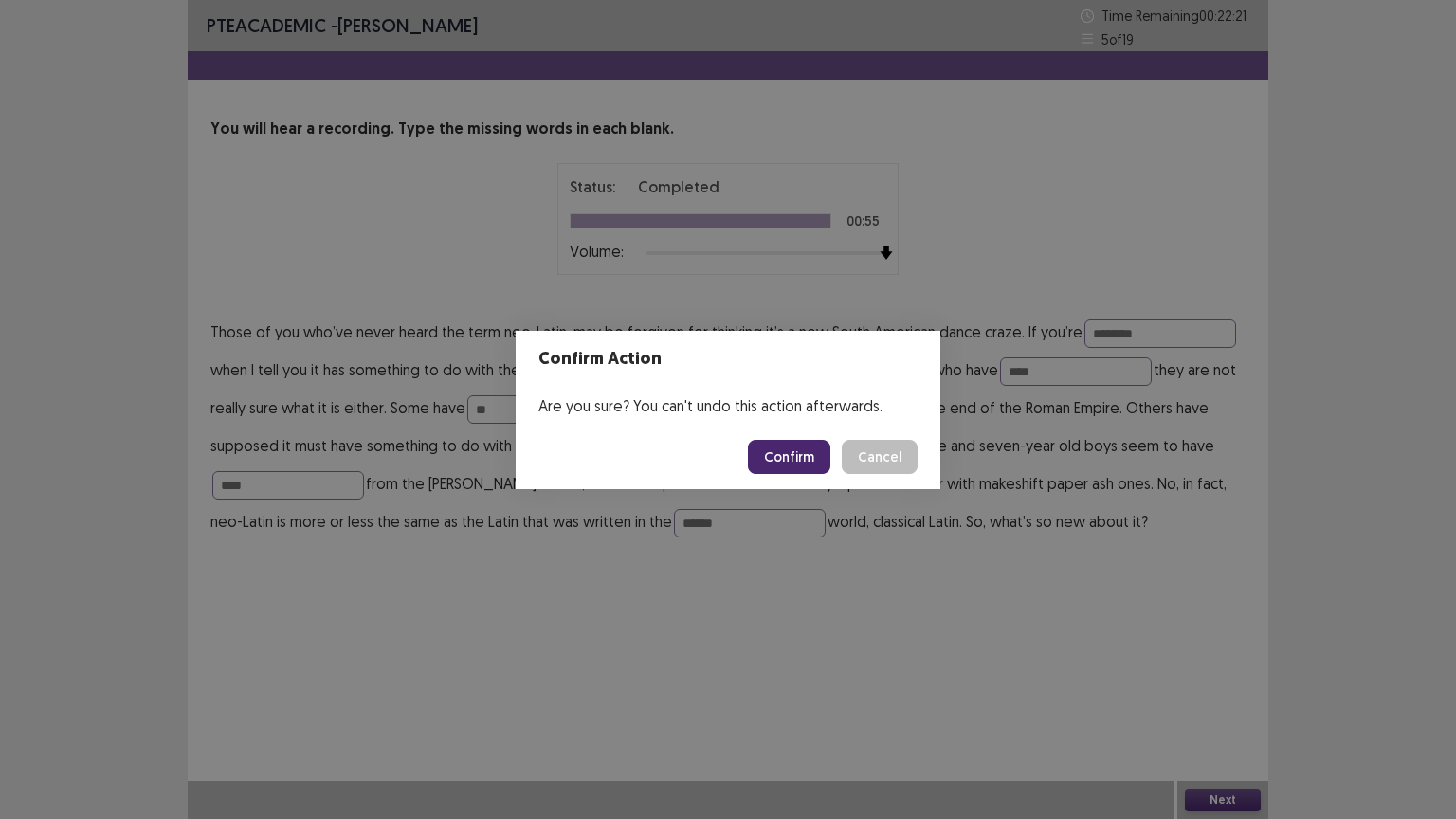
click at [780, 452] on button "Confirm" at bounding box center [789, 457] width 82 height 34
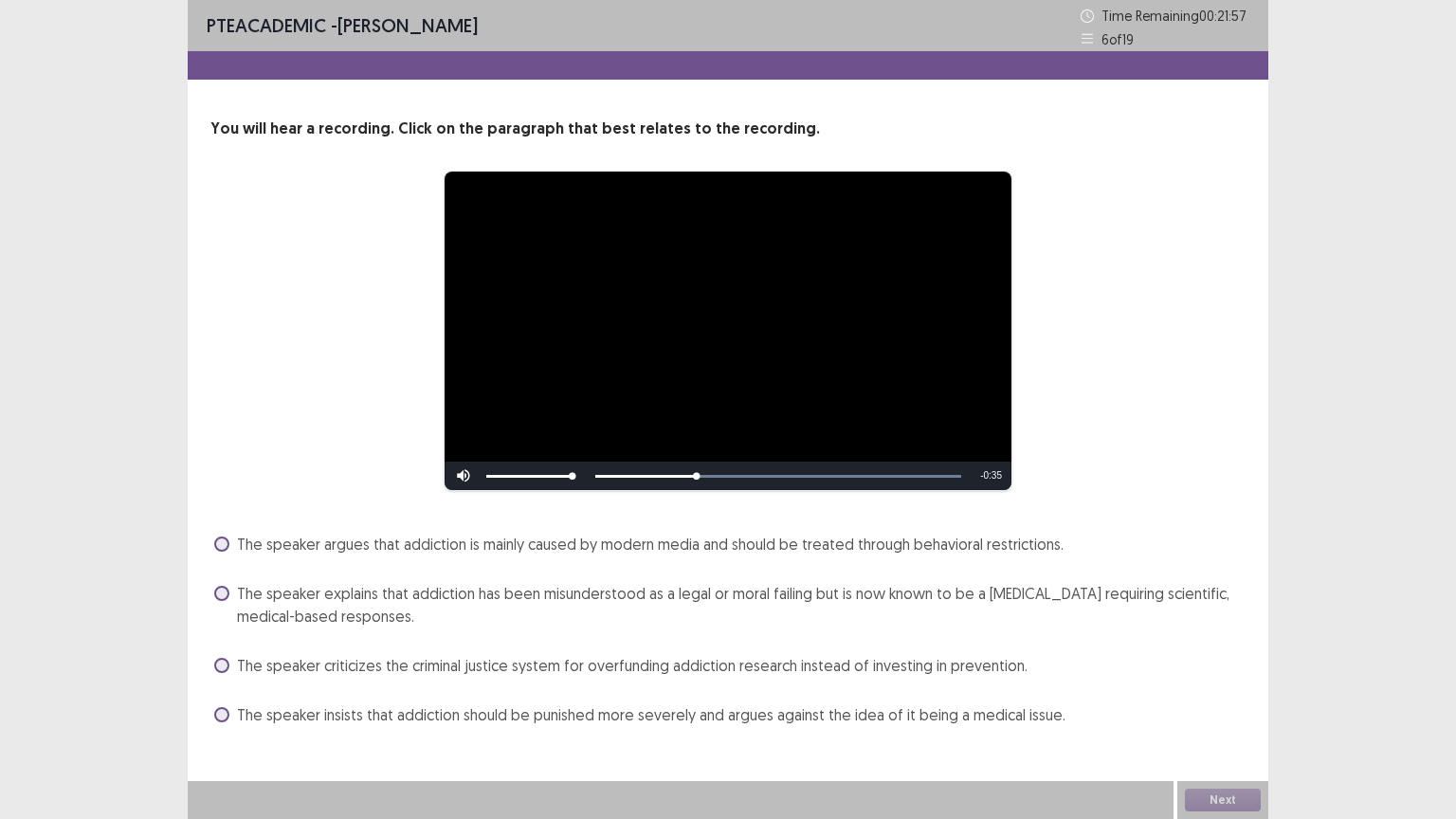
click at [606, 671] on span "The speaker criticizes the criminal justice system for overfunding addiction re…" at bounding box center [633, 665] width 791 height 22
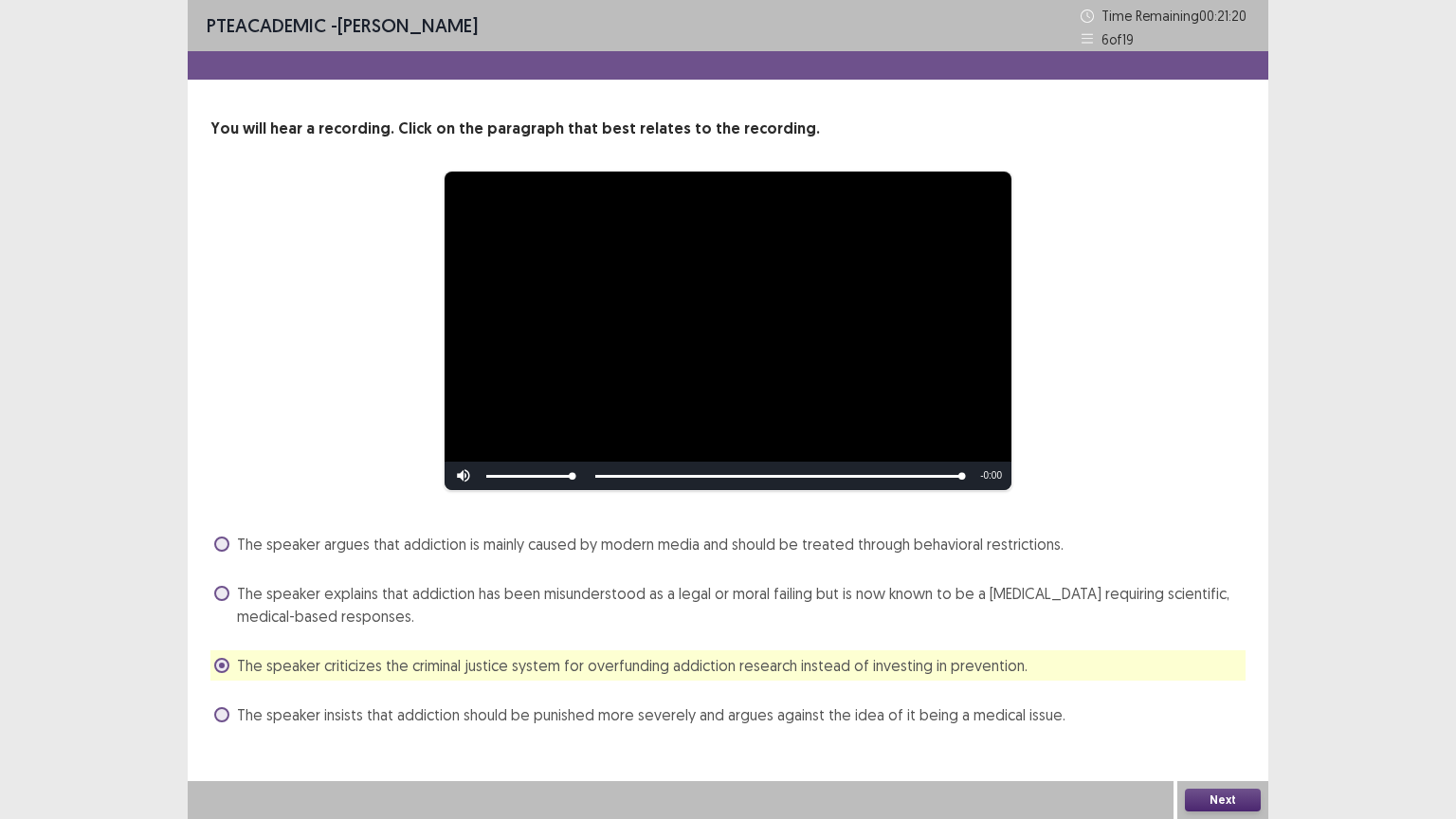
click at [572, 721] on span "The speaker insists that addiction should be punished more severely and argues …" at bounding box center [651, 714] width 829 height 22
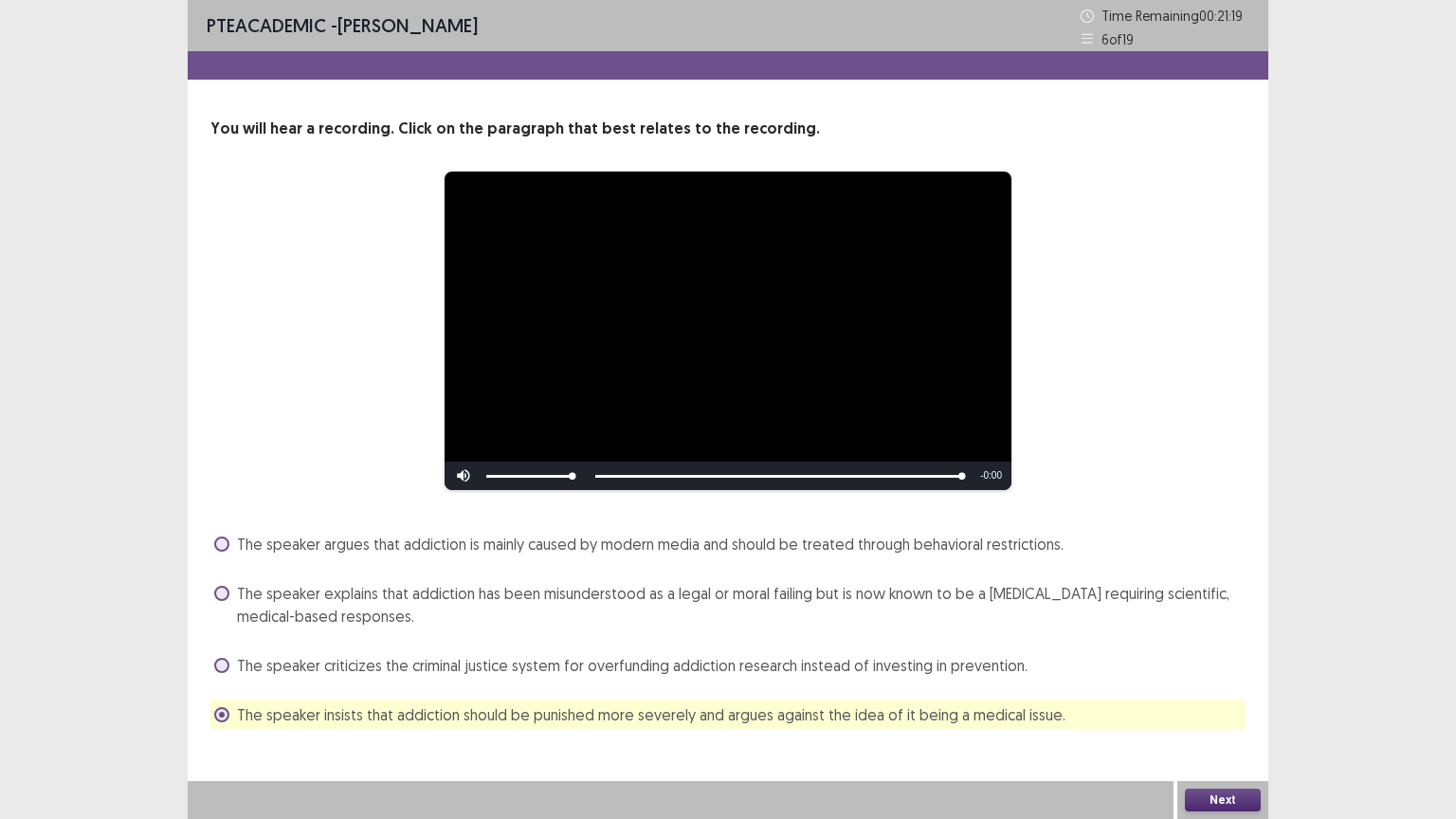
click at [1240, 767] on button "Next" at bounding box center [1224, 799] width 76 height 22
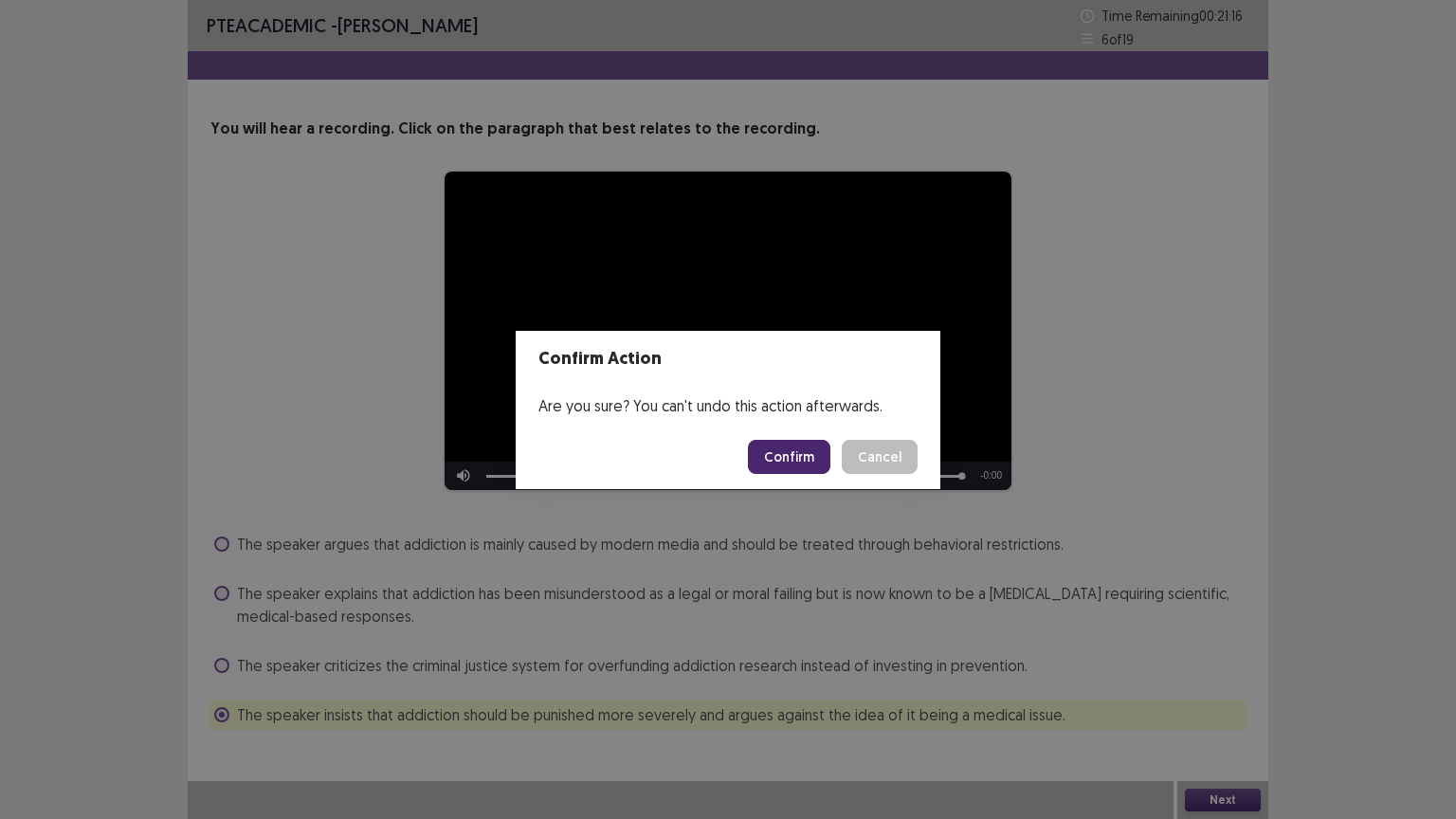
click at [793, 458] on button "Confirm" at bounding box center [789, 457] width 82 height 34
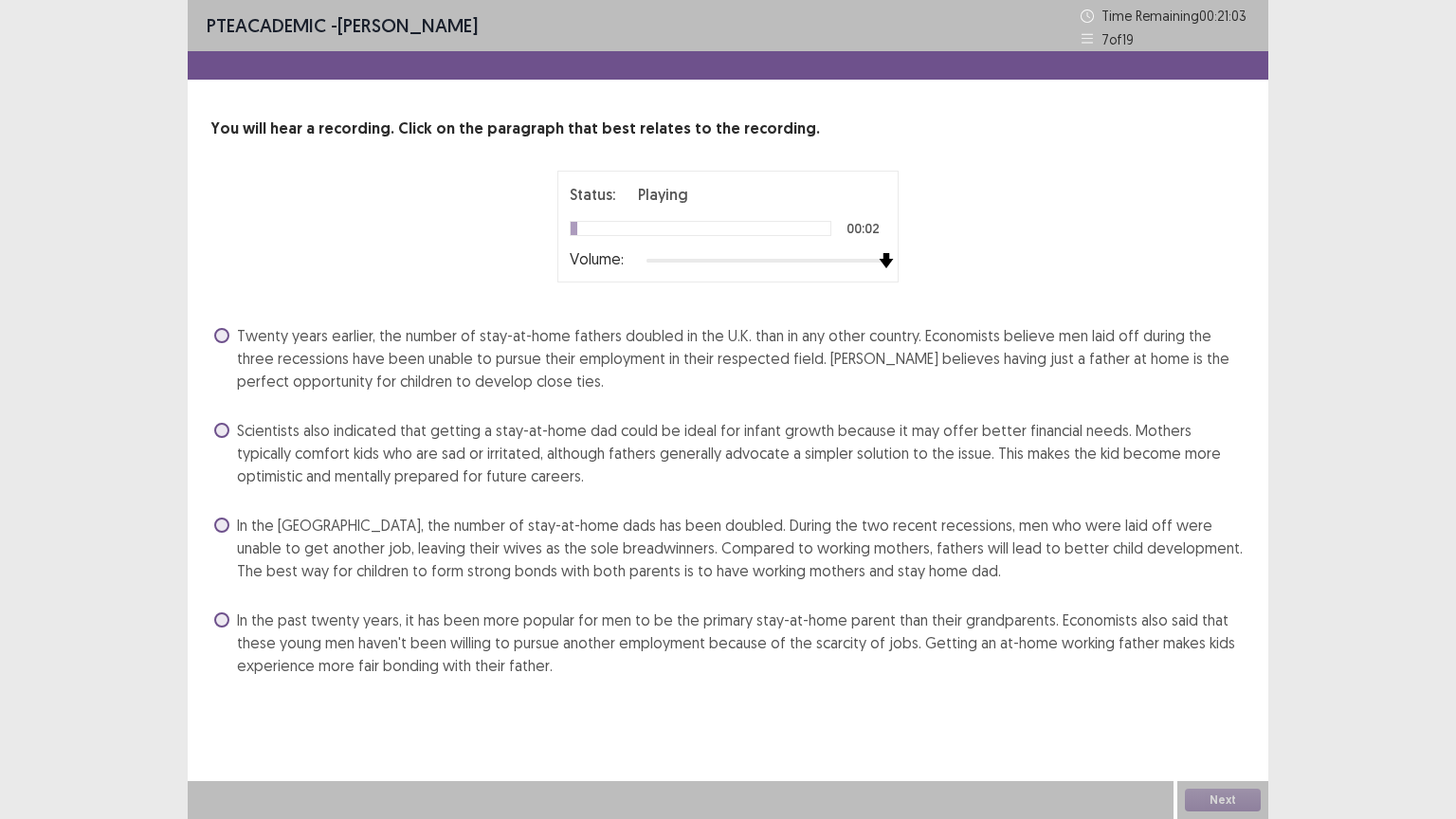
click at [956, 269] on div "Status: Playing 00:02 Volume:" at bounding box center [728, 226] width 474 height 112
drag, startPoint x: 676, startPoint y: 553, endPoint x: 765, endPoint y: 607, distance: 104.1
click at [677, 551] on span "In the [GEOGRAPHIC_DATA], the number of stay-at-home dads has been doubled. Dur…" at bounding box center [741, 548] width 1009 height 68
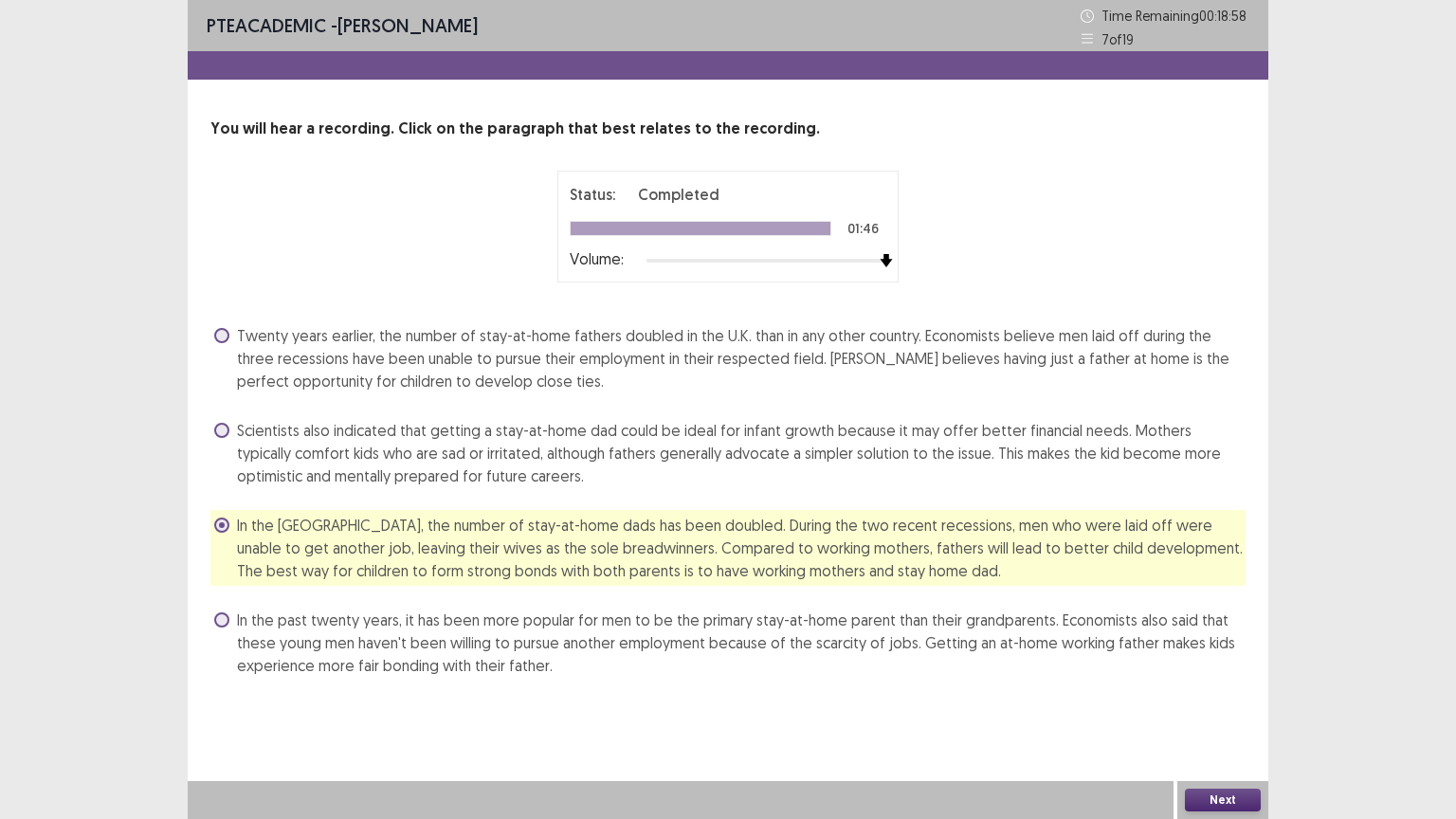
click at [1225, 767] on button "Next" at bounding box center [1224, 799] width 76 height 22
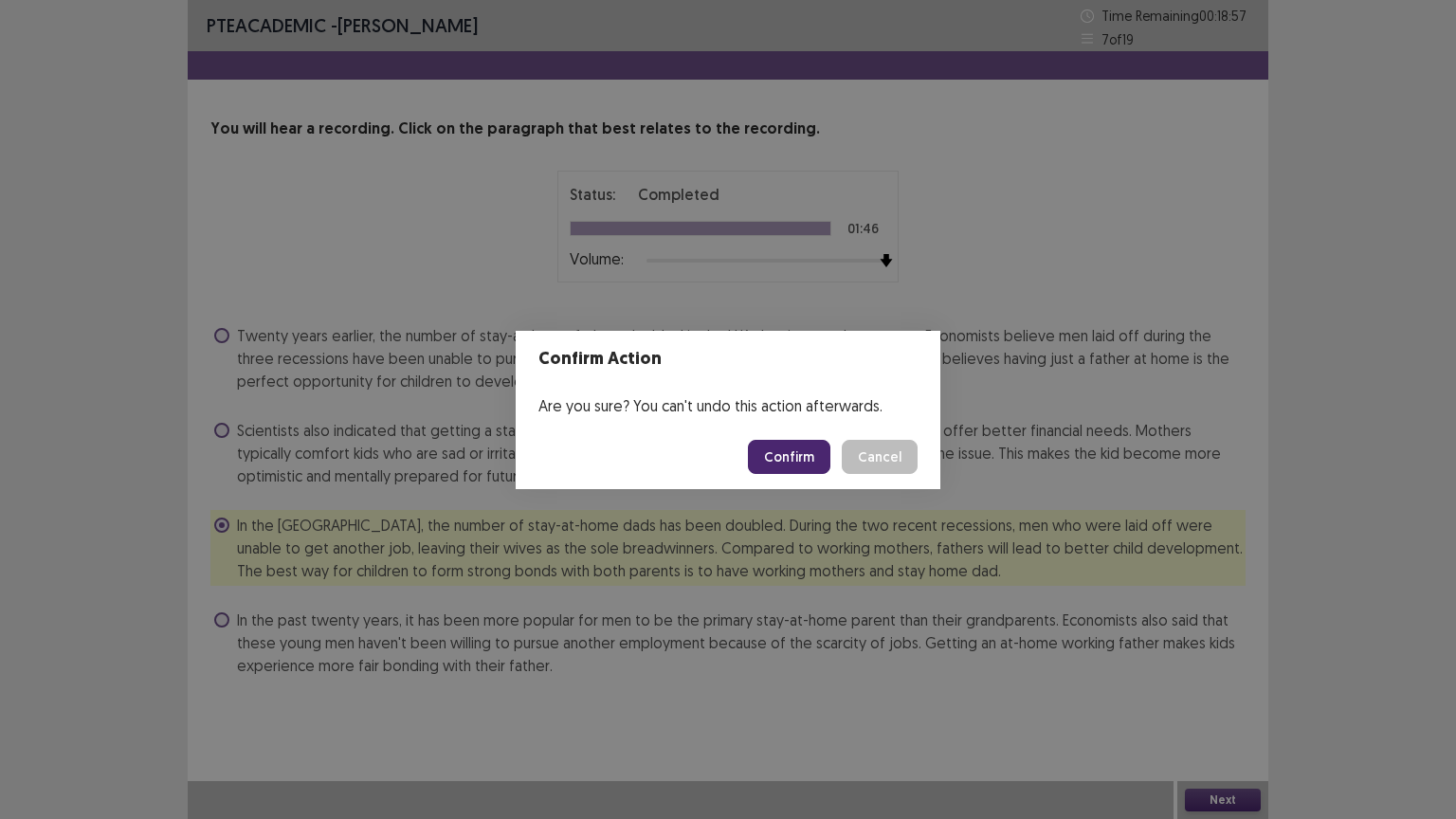
click at [785, 447] on button "Confirm" at bounding box center [789, 457] width 82 height 34
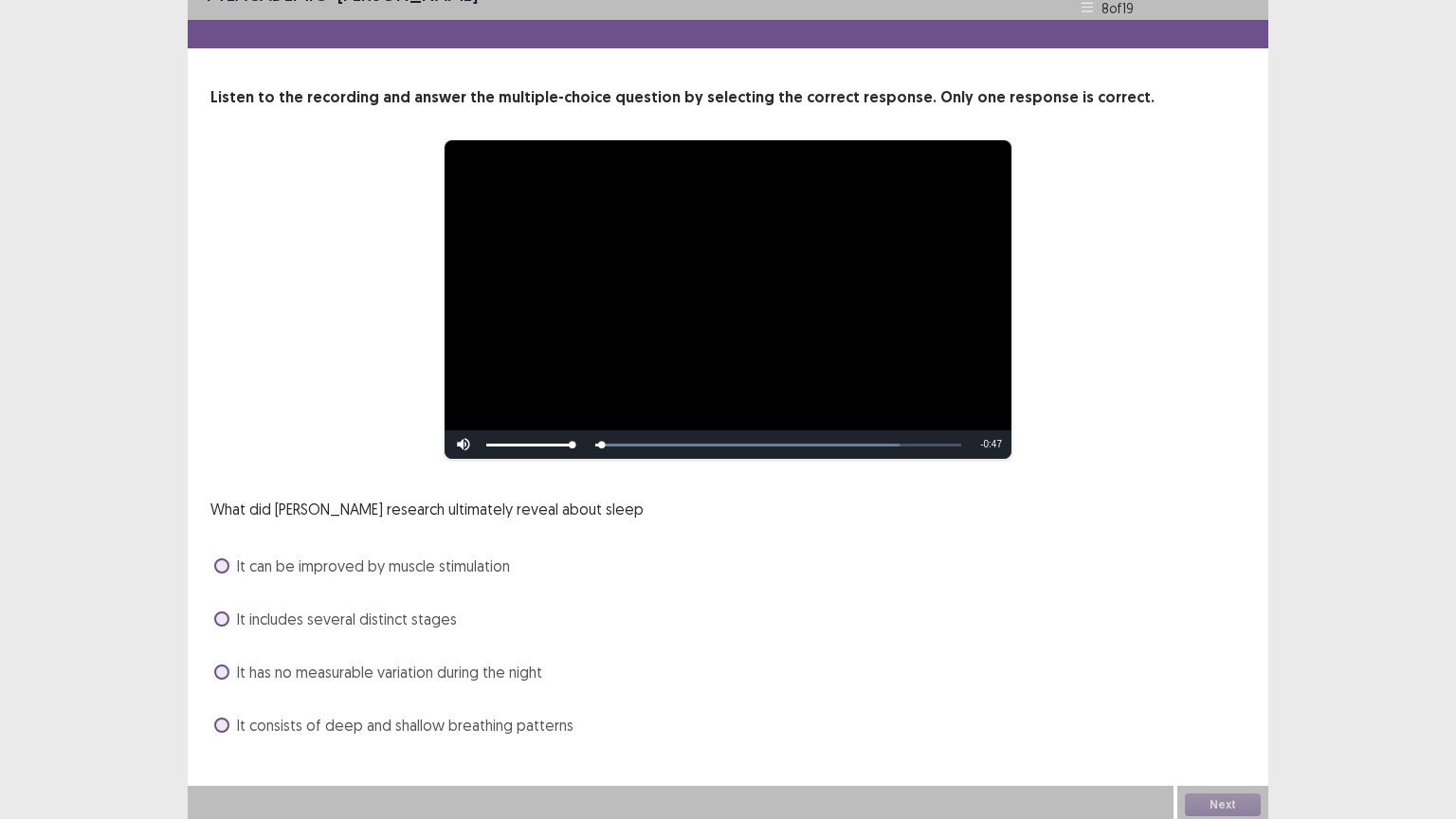
scroll to position [36, 0]
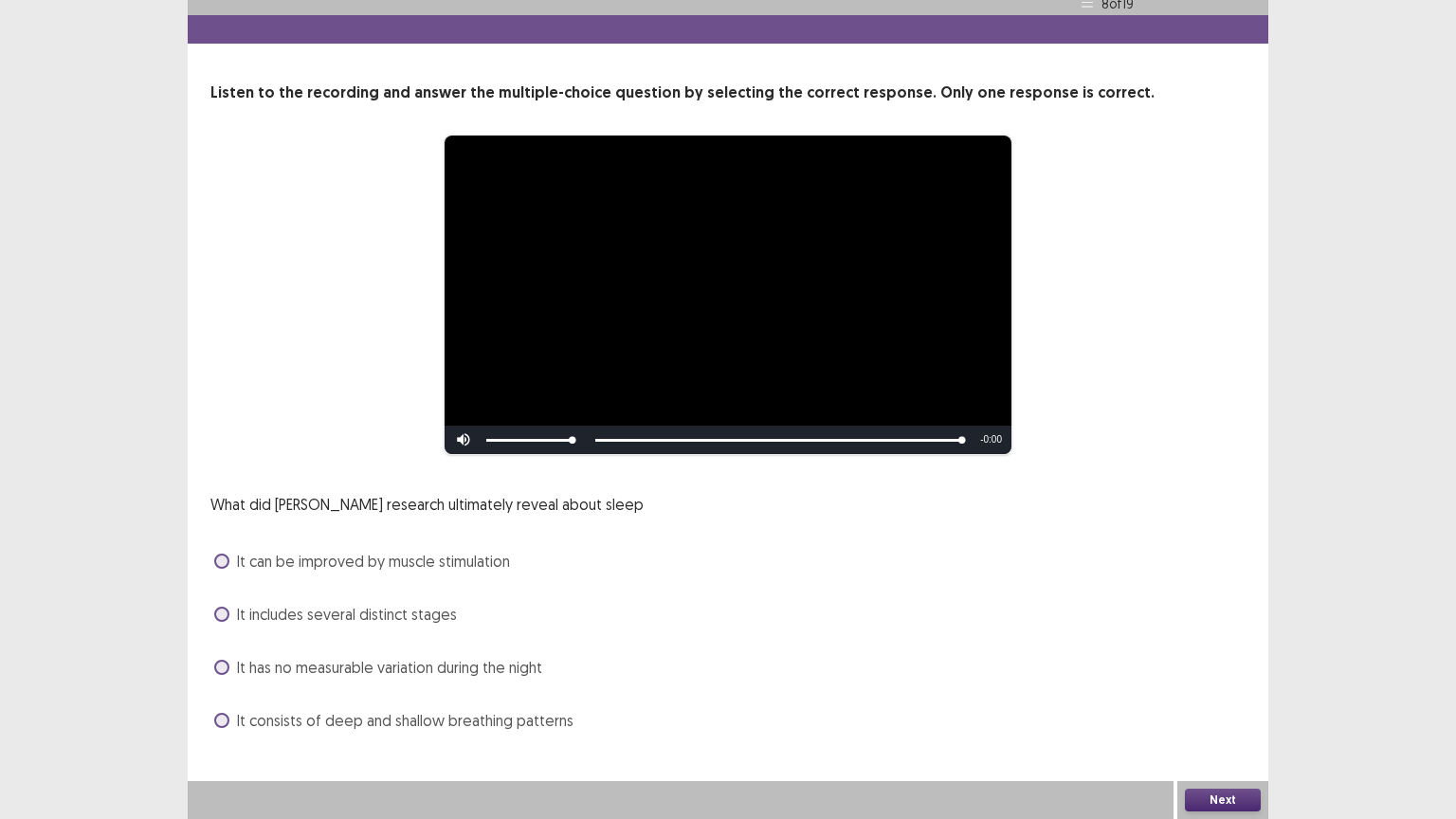
click at [446, 618] on span "It includes several distinct stages" at bounding box center [347, 614] width 220 height 22
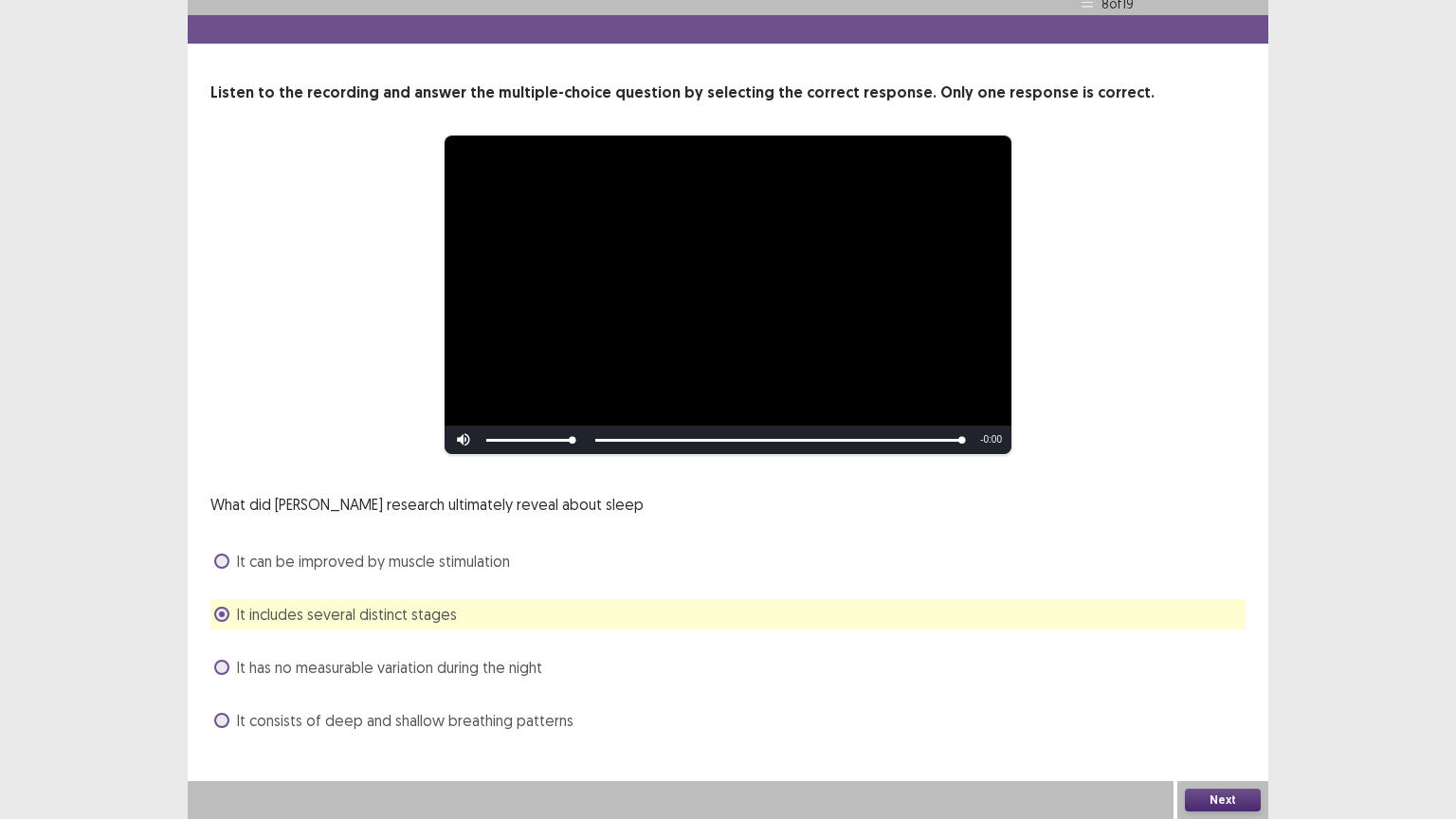
click at [1213, 767] on button "Next" at bounding box center [1224, 799] width 76 height 22
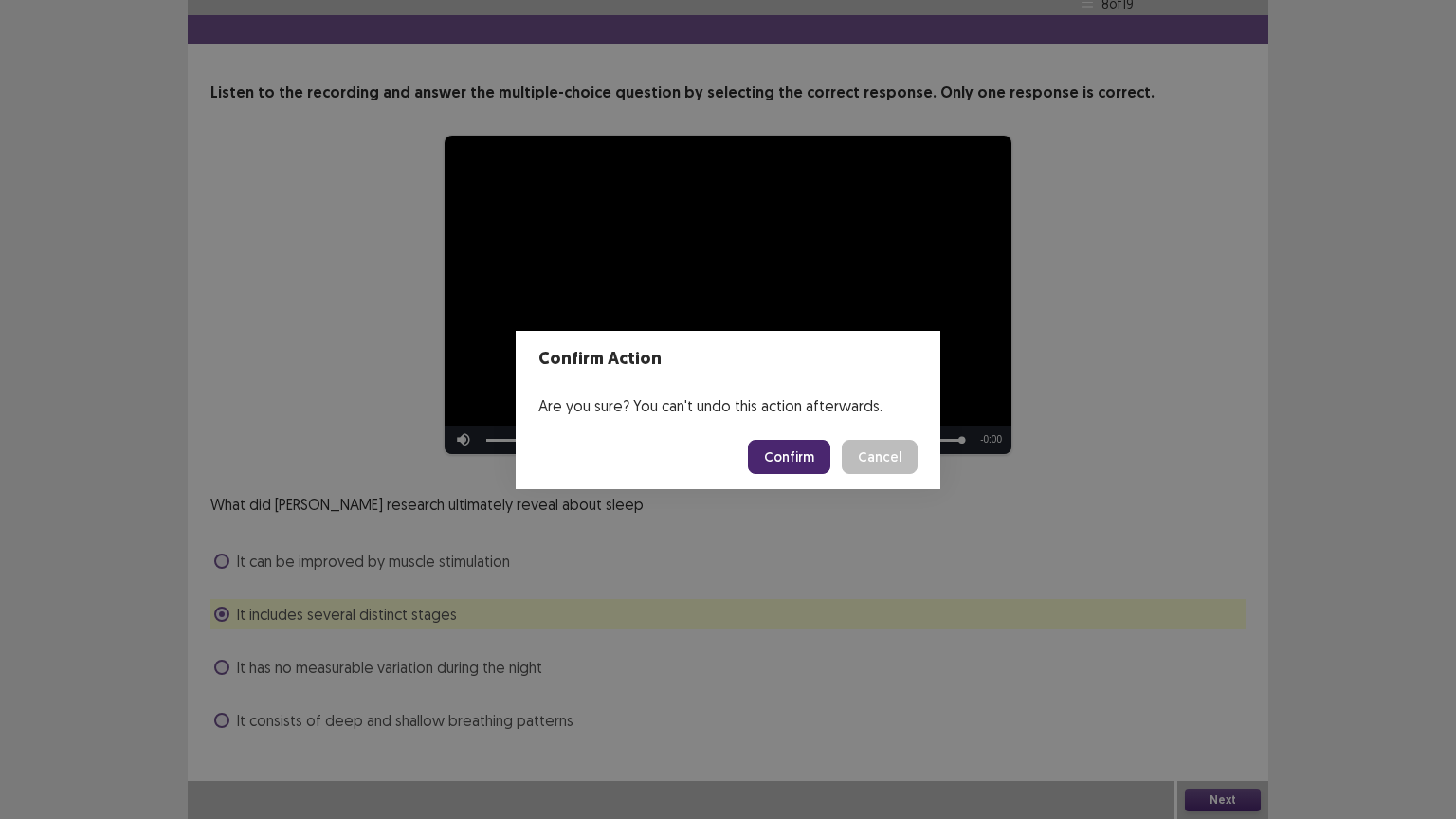
click at [793, 468] on button "Confirm" at bounding box center [789, 457] width 82 height 34
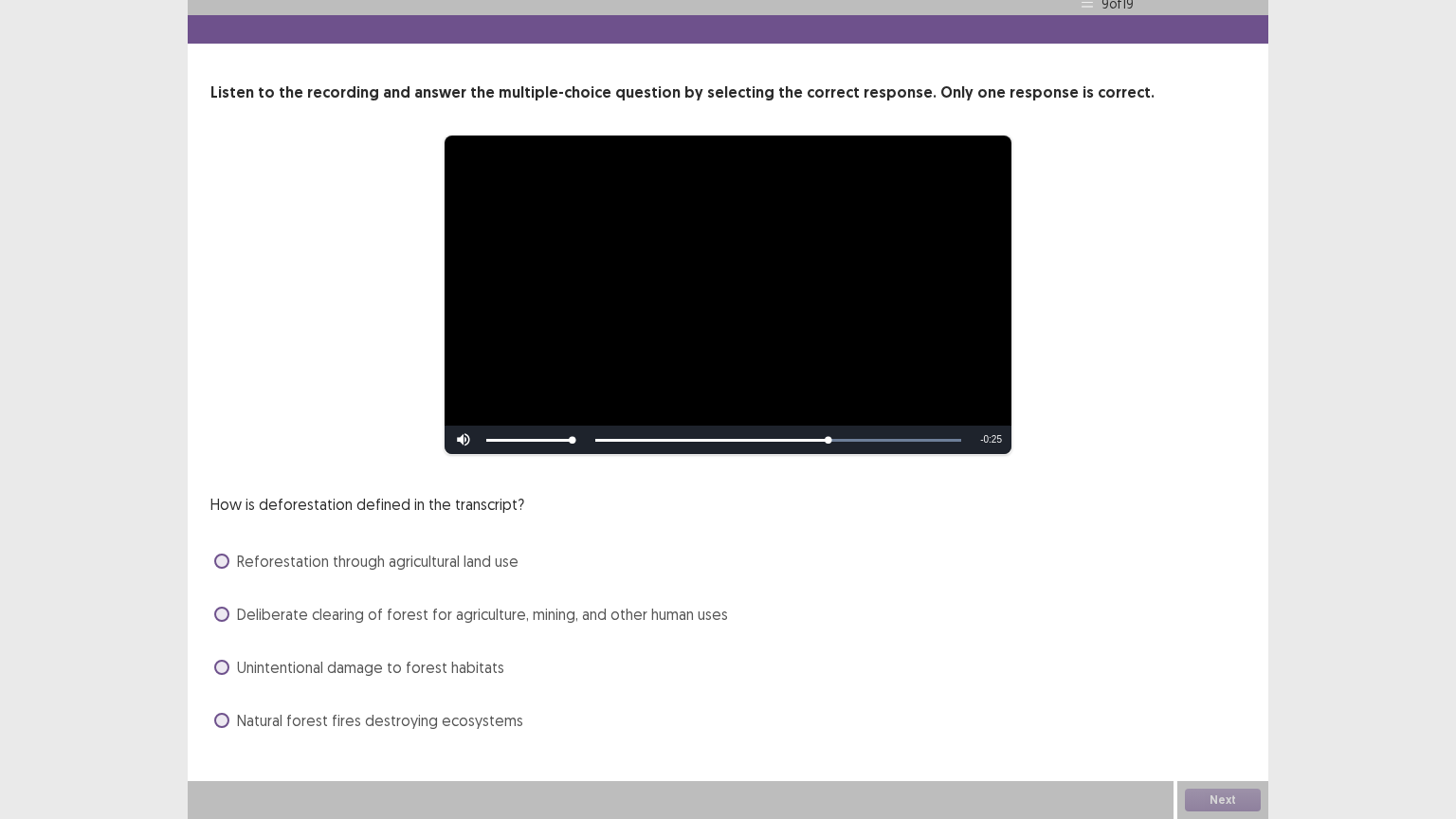
click at [532, 618] on span "Deliberate clearing of forest for agriculture, mining, and other human uses" at bounding box center [482, 614] width 491 height 22
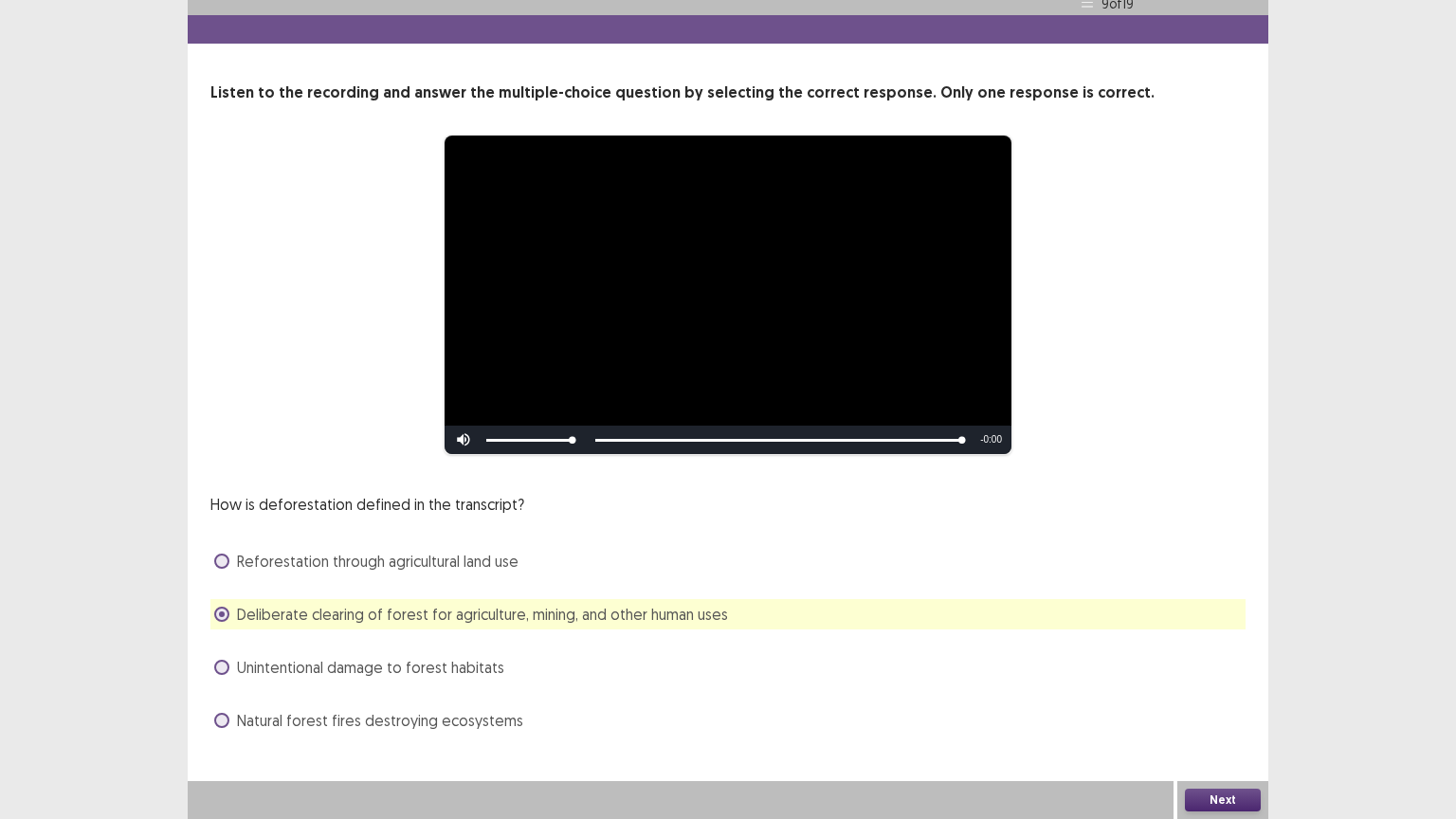
click at [1232, 767] on button "Next" at bounding box center [1224, 799] width 76 height 22
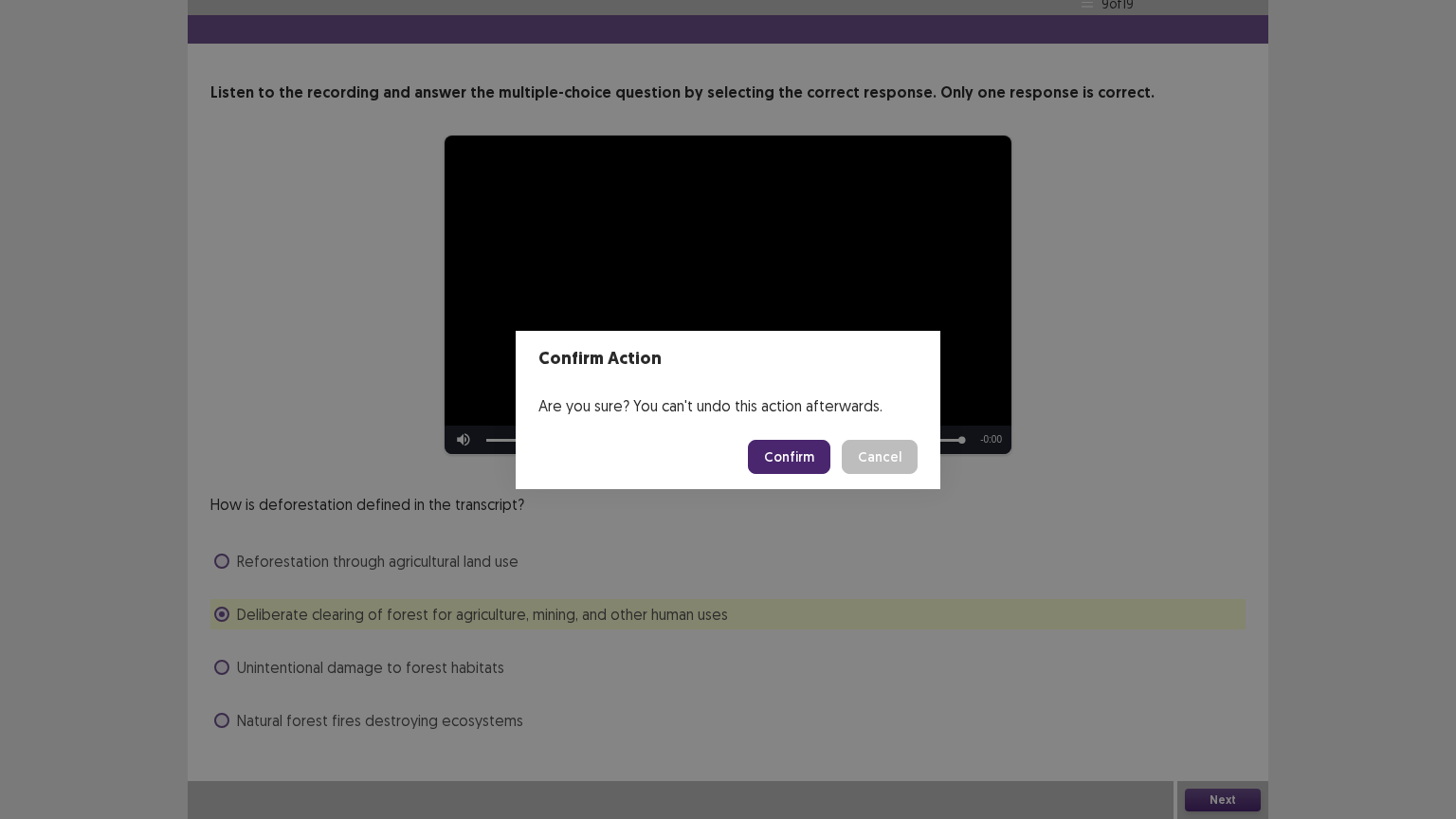
click at [815, 456] on button "Confirm" at bounding box center [789, 457] width 82 height 34
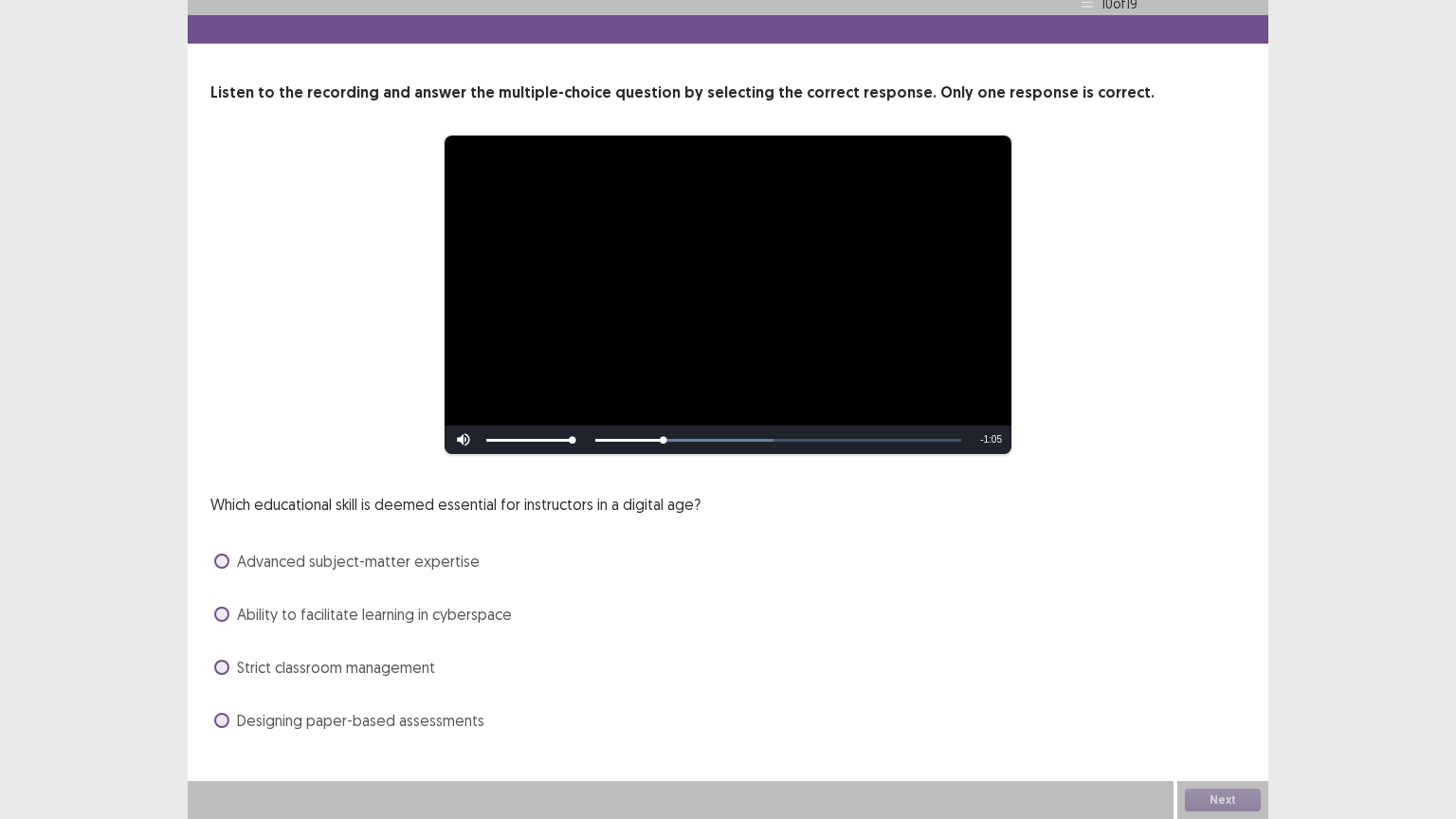
click at [356, 622] on span "Ability to facilitate learning in cyberspace" at bounding box center [375, 614] width 275 height 22
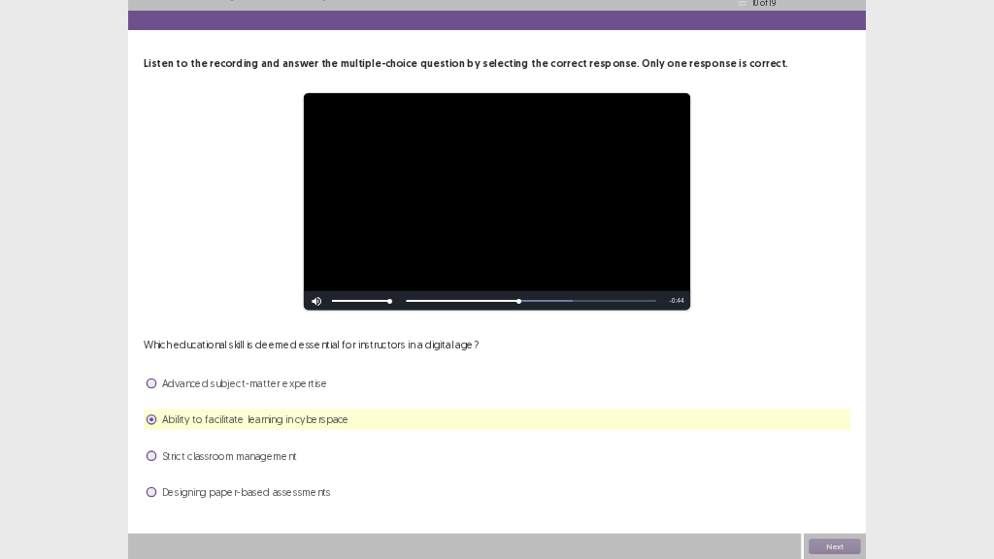
scroll to position [0, 0]
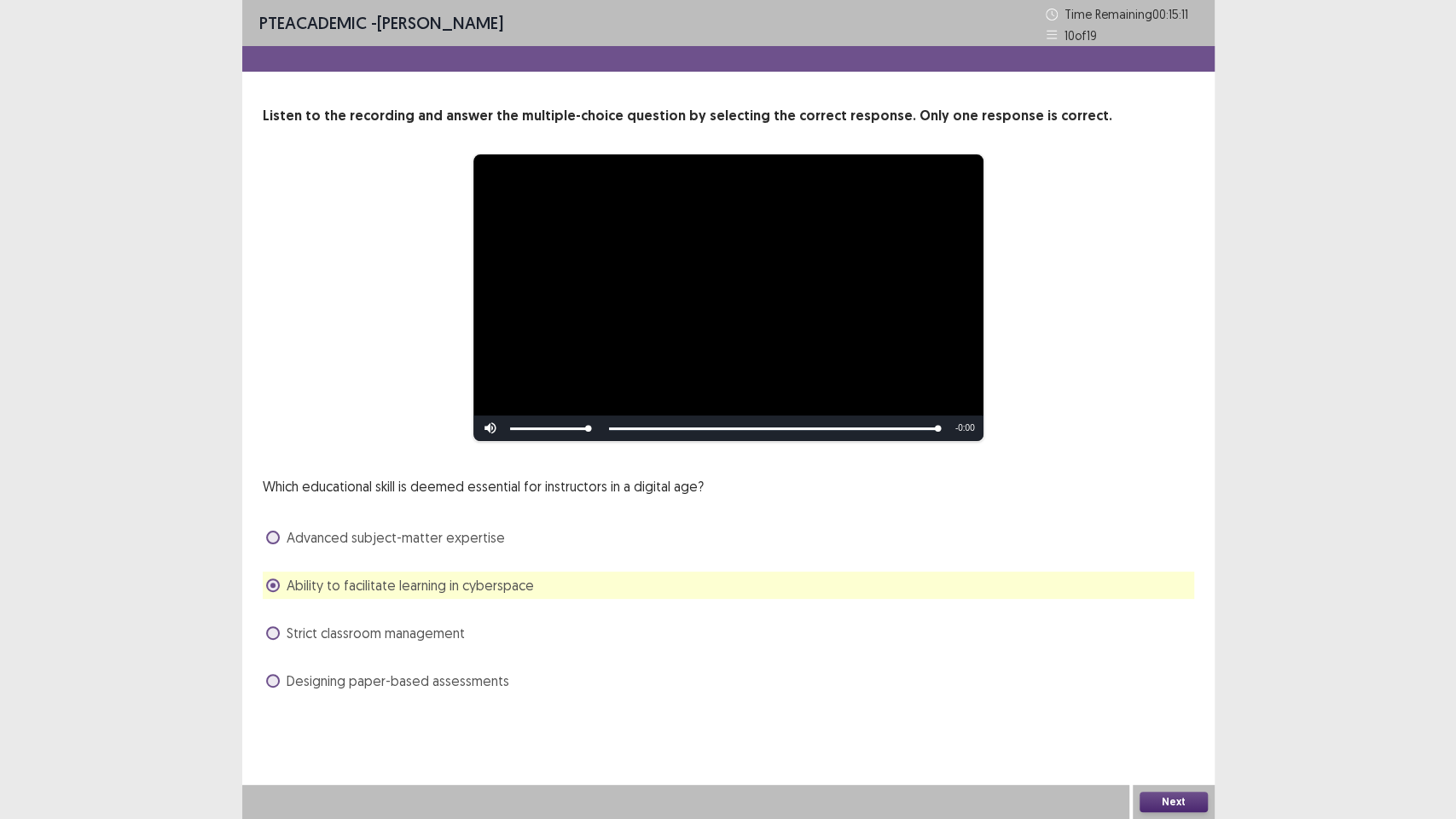
click at [1186, 691] on button "Next" at bounding box center [1174, 801] width 69 height 20
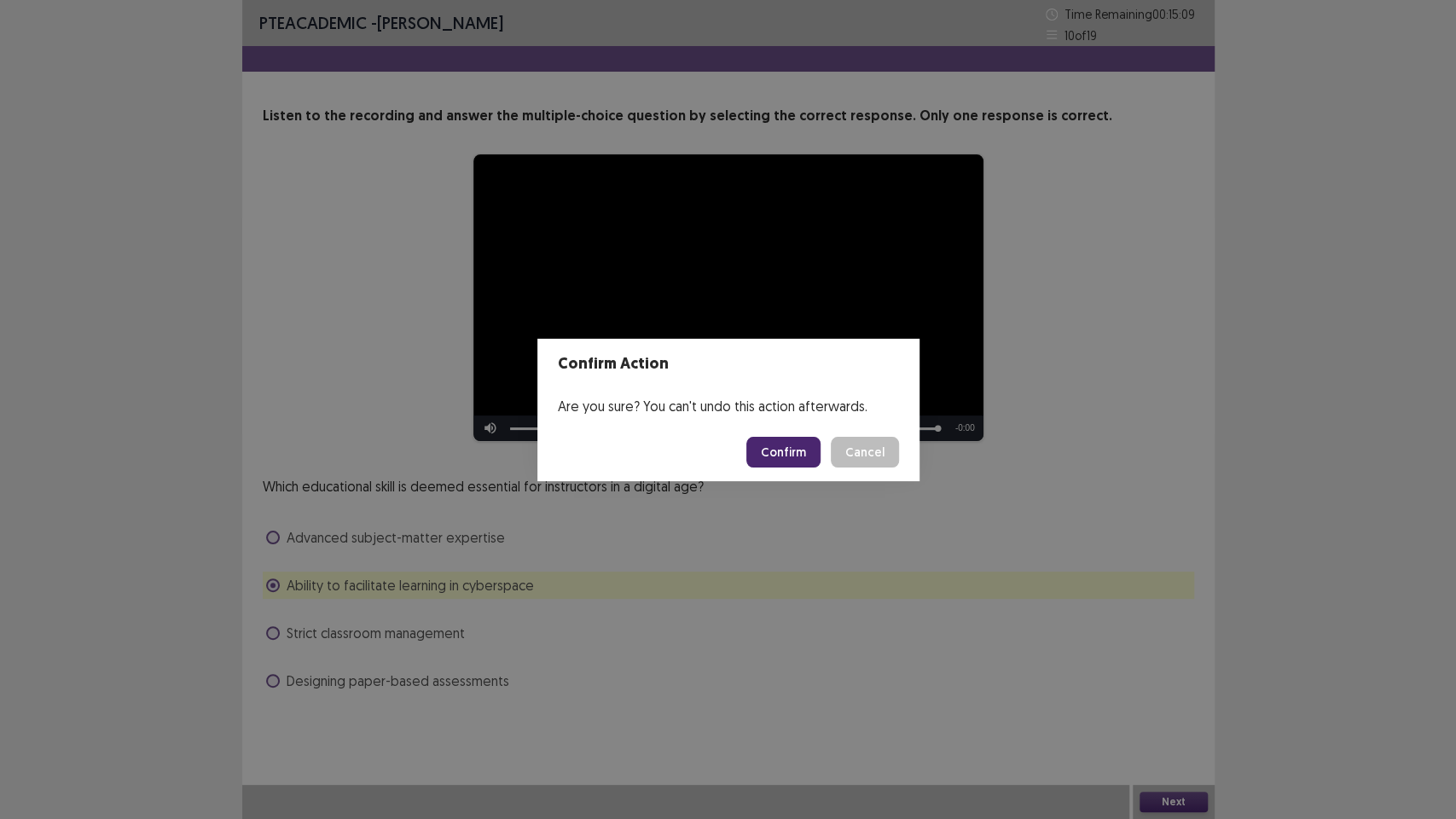
click at [783, 440] on button "Confirm" at bounding box center [784, 452] width 74 height 31
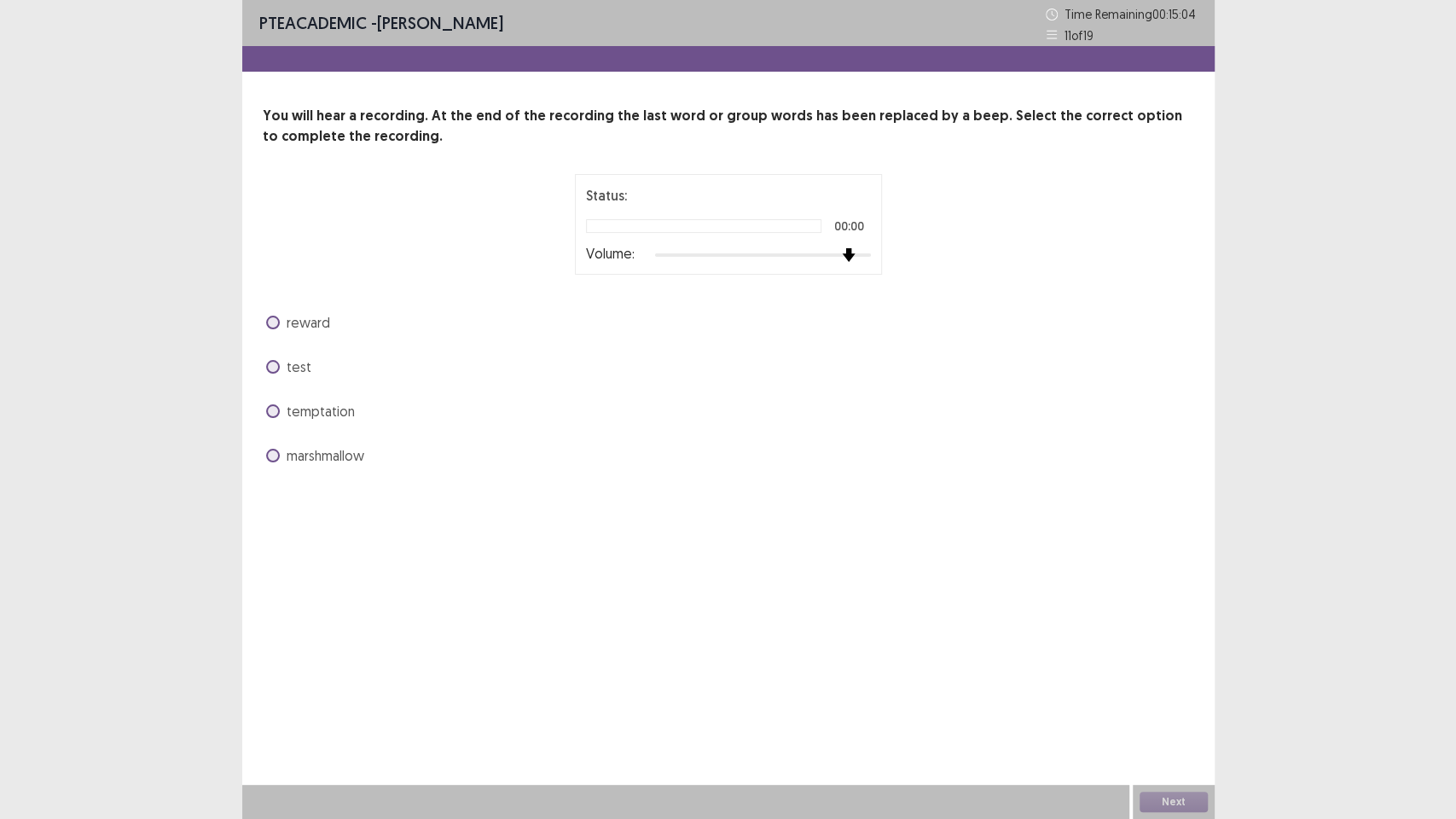
click at [857, 257] on div at bounding box center [764, 256] width 216 height 14
click at [869, 255] on div at bounding box center [764, 256] width 216 height 14
click at [301, 371] on span "test" at bounding box center [299, 366] width 25 height 20
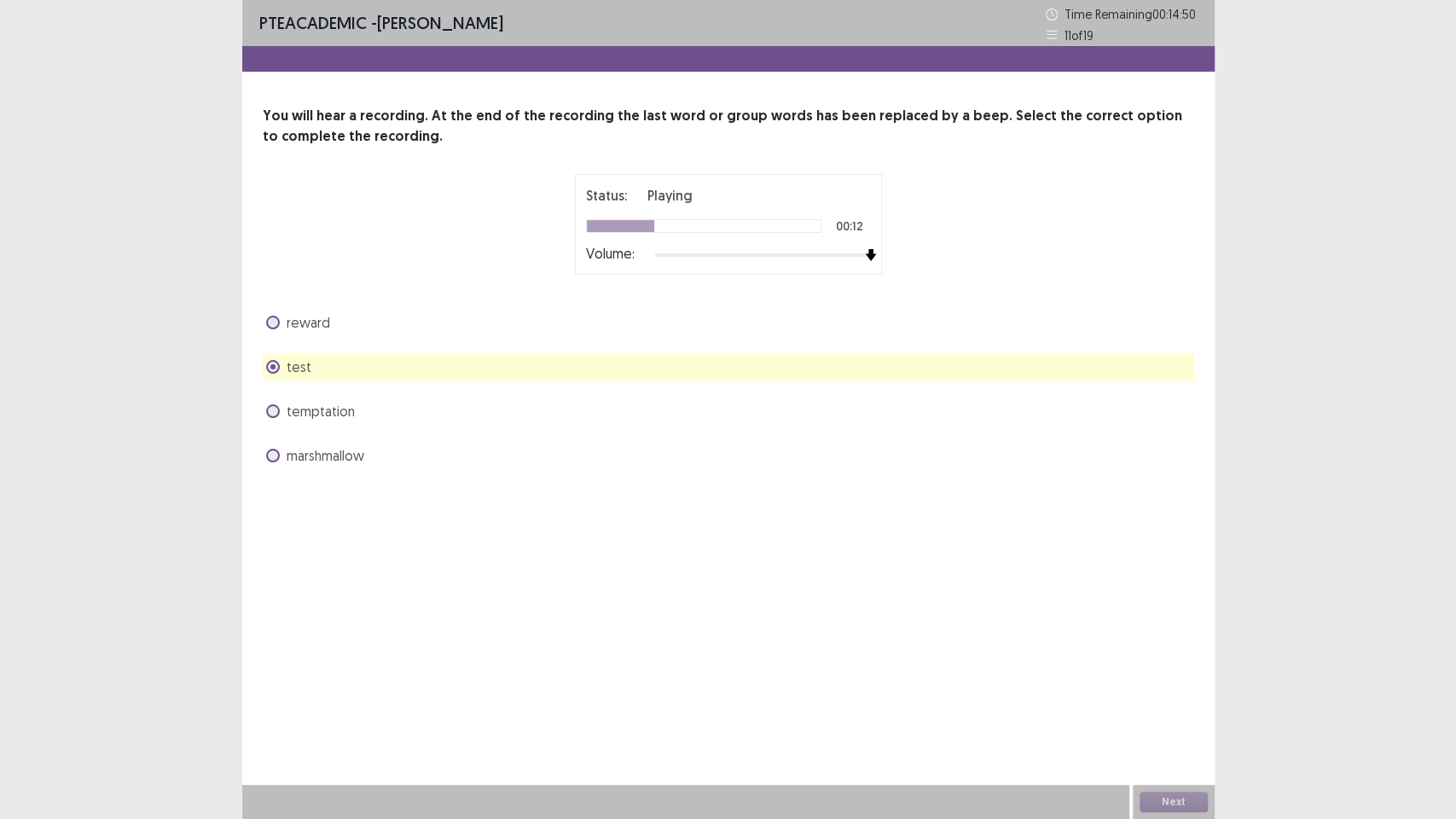
click at [496, 623] on div "PTE academic - [PERSON_NAME] Time Remaining 00 : 14 : 50 11 of 19 You will hear…" at bounding box center [728, 410] width 973 height 819
click at [351, 421] on div "temptation" at bounding box center [728, 410] width 931 height 27
click at [331, 422] on div "temptation" at bounding box center [728, 410] width 931 height 27
click at [332, 413] on span "temptation" at bounding box center [321, 410] width 69 height 20
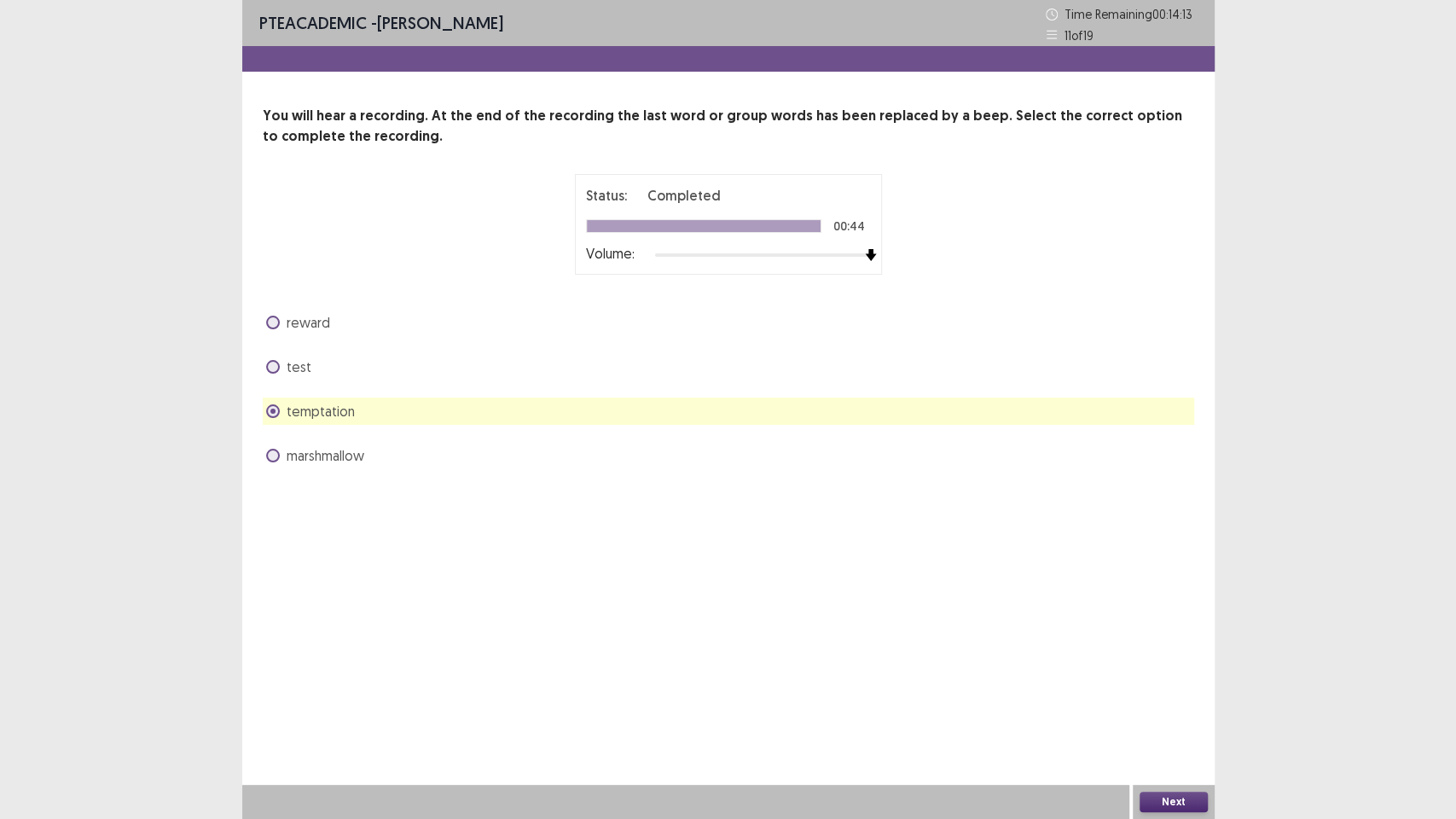
click at [1183, 691] on button "Next" at bounding box center [1174, 801] width 69 height 20
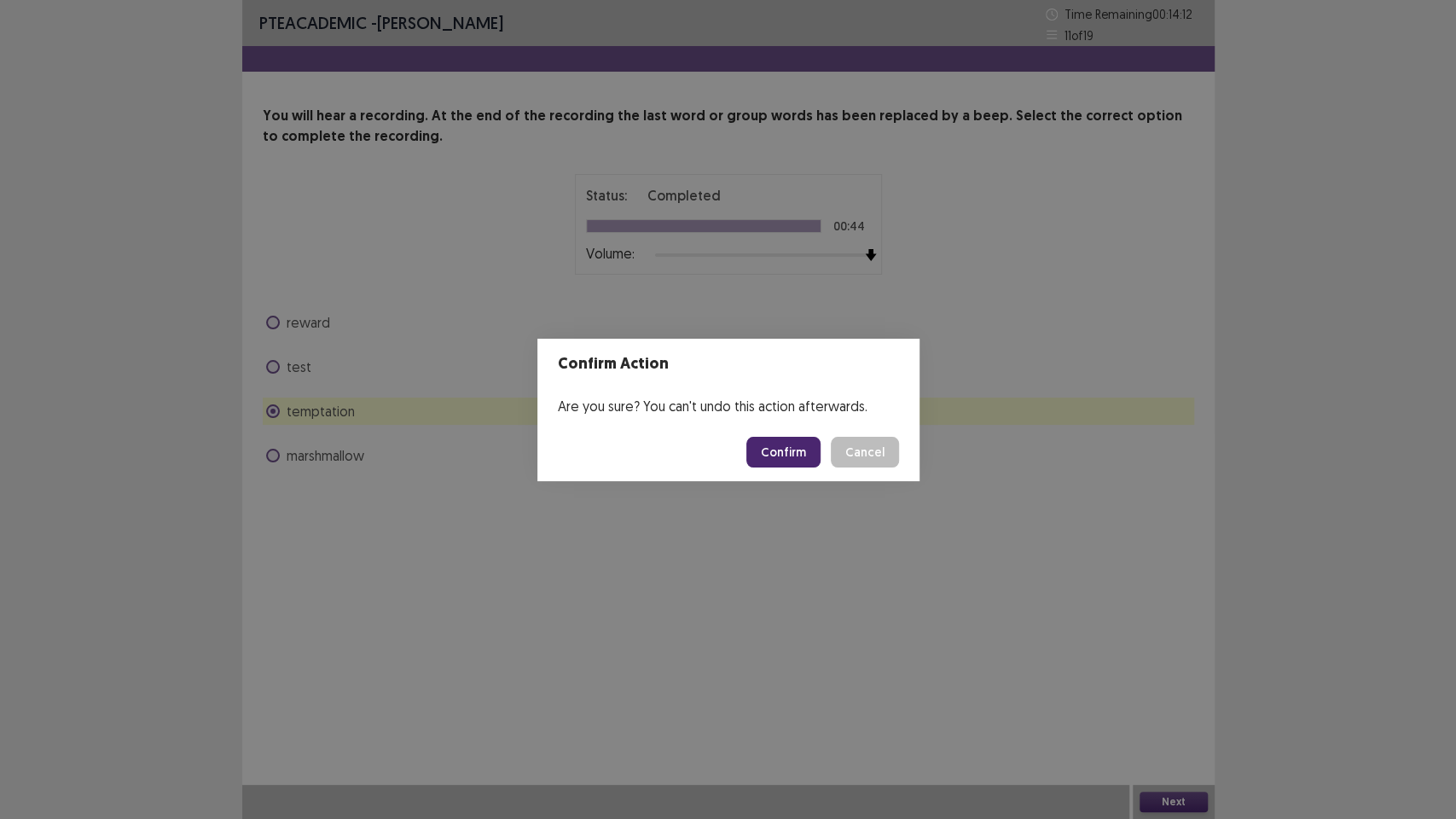
click at [786, 457] on button "Confirm" at bounding box center [784, 452] width 74 height 31
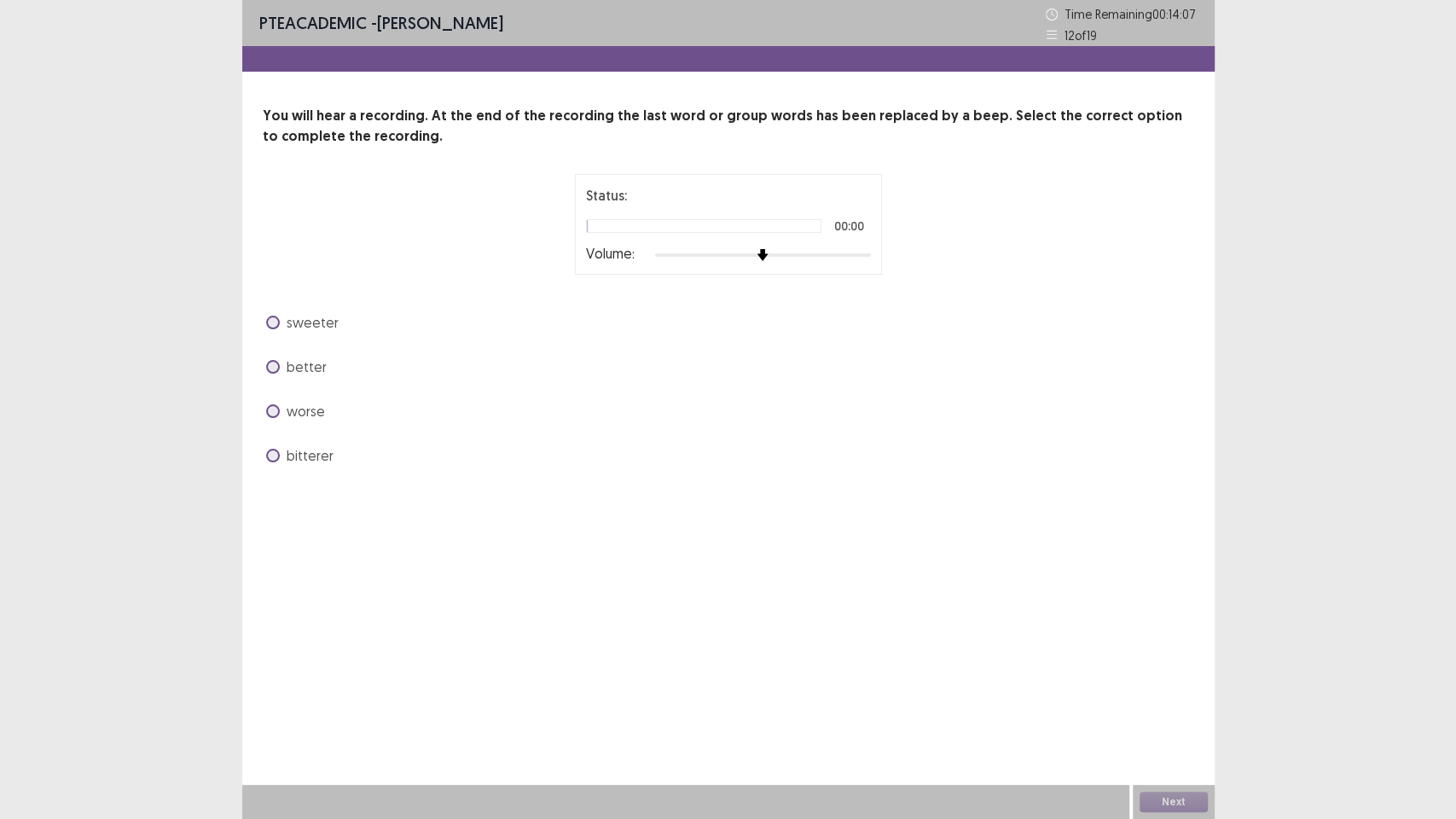
click at [866, 261] on div at bounding box center [764, 256] width 216 height 14
click at [293, 366] on span "better" at bounding box center [307, 366] width 40 height 20
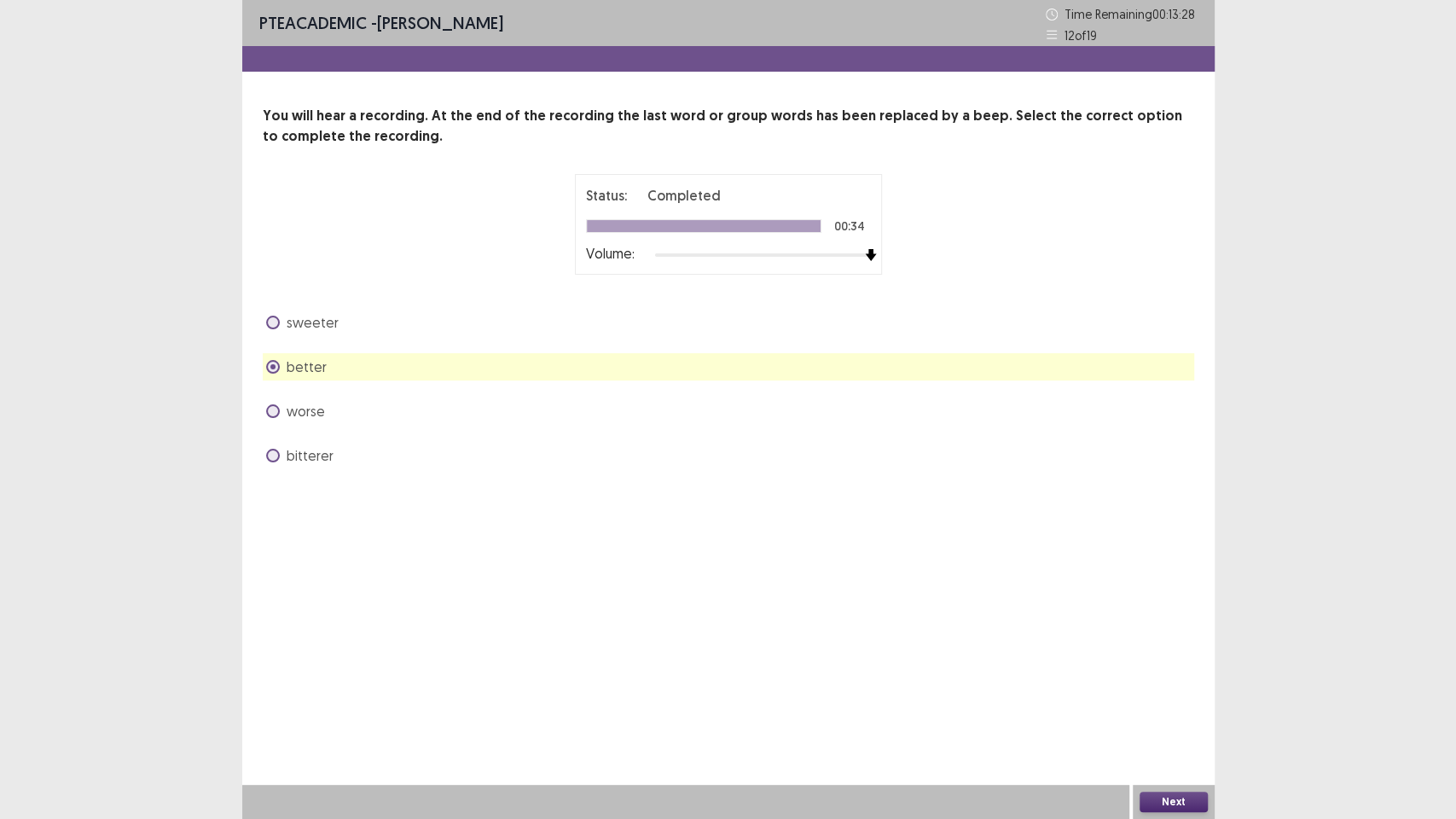
click at [1179, 691] on button "Next" at bounding box center [1174, 801] width 69 height 20
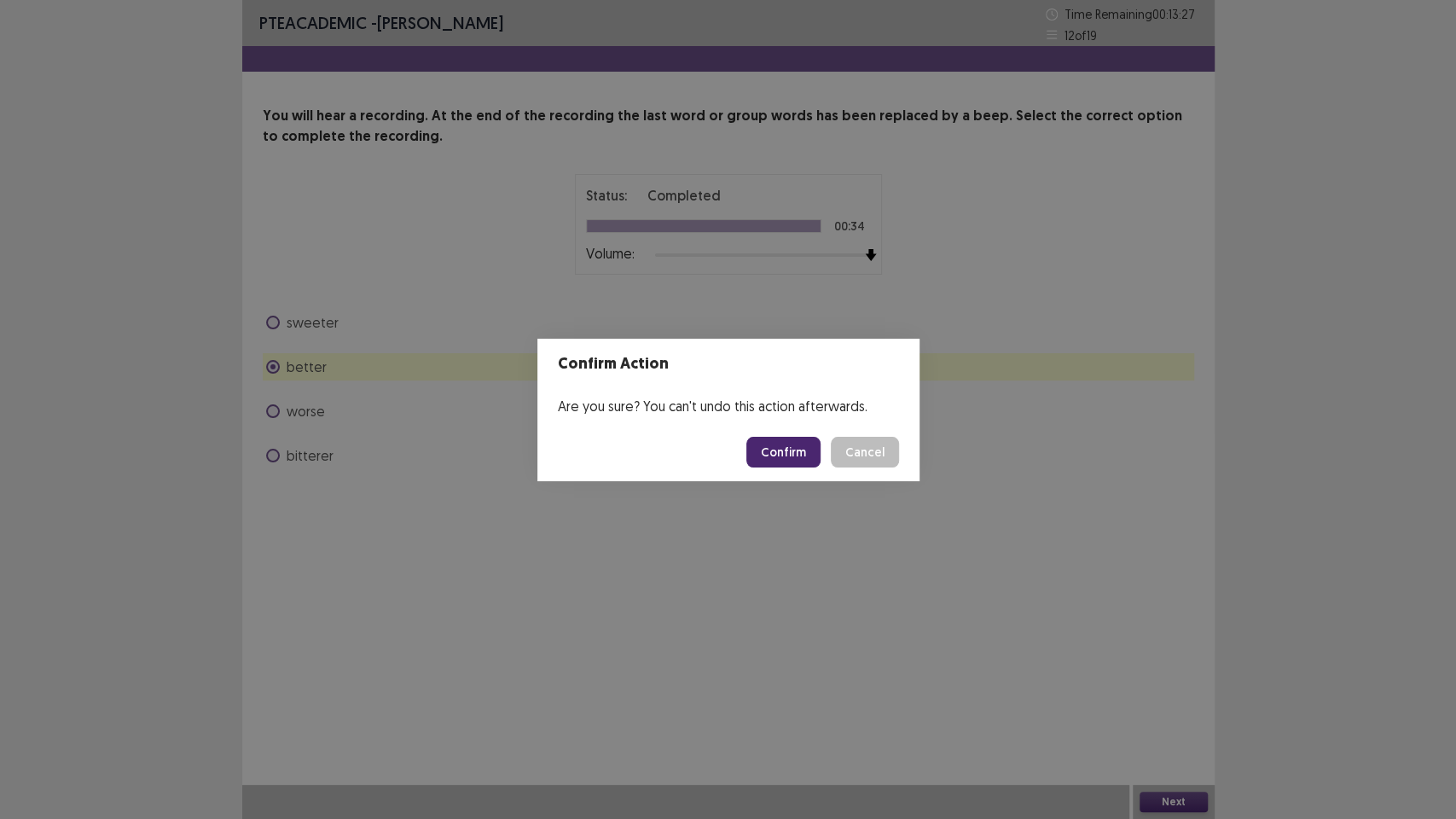
click at [803, 456] on button "Confirm" at bounding box center [784, 452] width 74 height 31
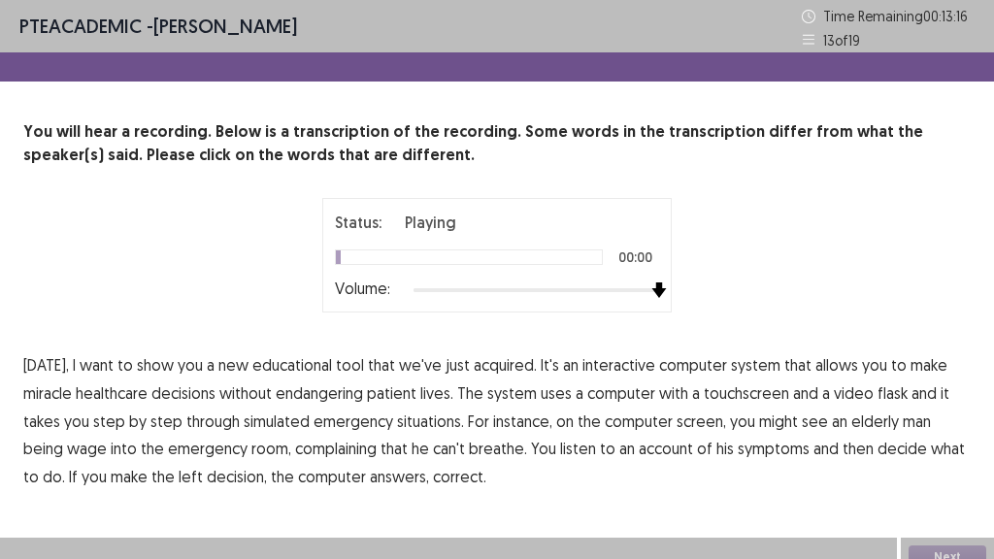
click at [648, 284] on div at bounding box center [537, 291] width 246 height 16
click at [315, 368] on span "educational" at bounding box center [292, 364] width 80 height 23
click at [50, 398] on span "miracle" at bounding box center [47, 393] width 49 height 23
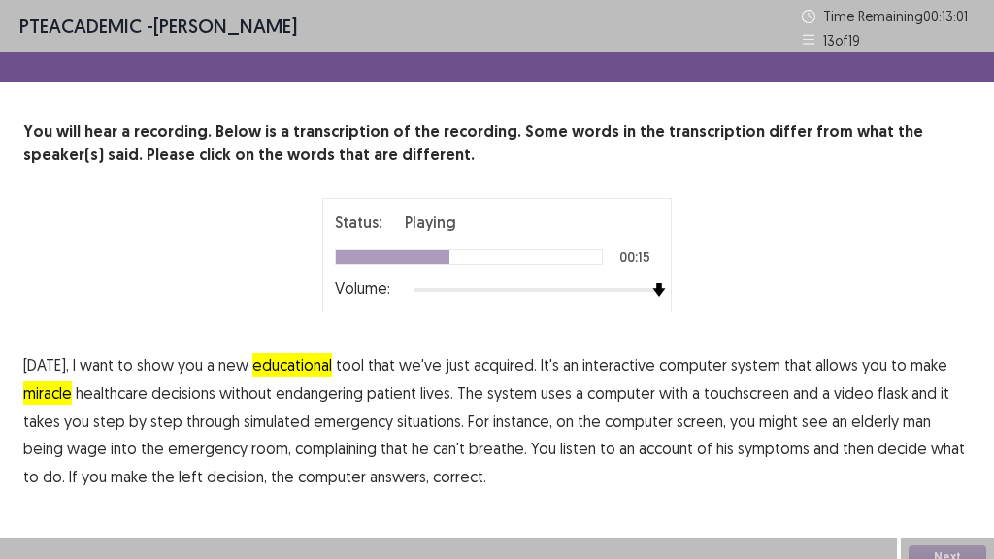
click at [886, 397] on span "flask" at bounding box center [893, 393] width 30 height 23
click at [67, 452] on span "wage" at bounding box center [87, 448] width 40 height 23
click at [179, 484] on span "left" at bounding box center [191, 476] width 24 height 23
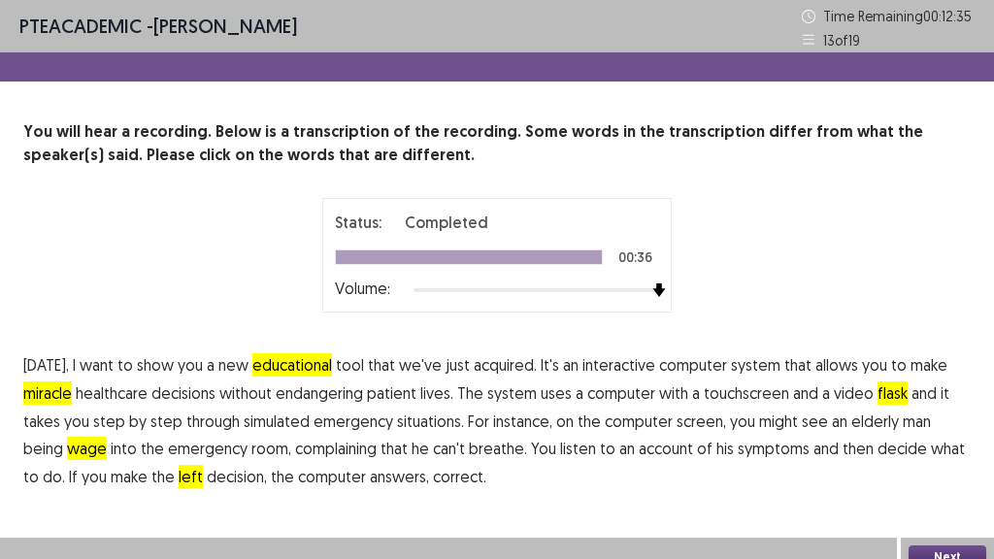
click at [308, 363] on span "educational" at bounding box center [292, 364] width 80 height 23
click at [935, 551] on button "Next" at bounding box center [948, 557] width 78 height 23
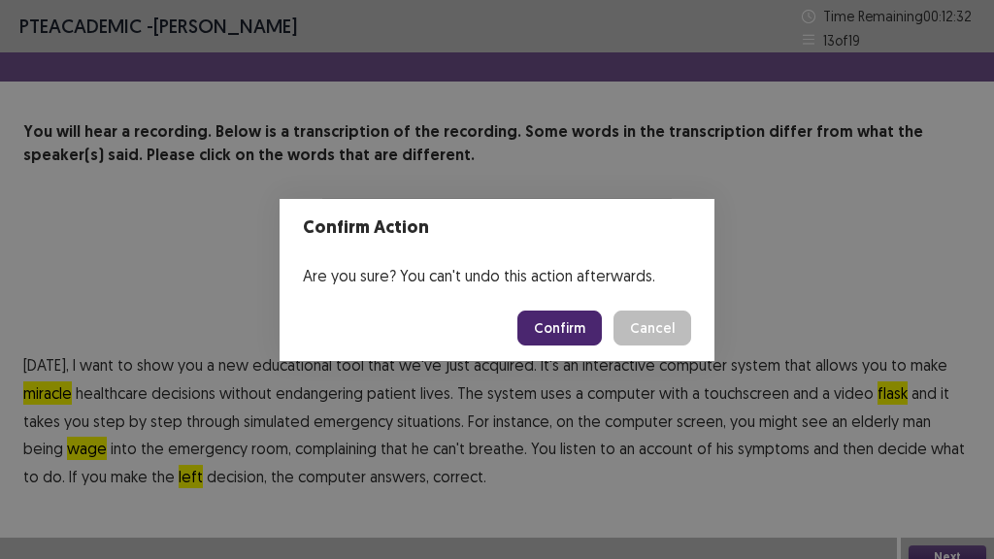
click at [585, 333] on button "Confirm" at bounding box center [560, 328] width 84 height 35
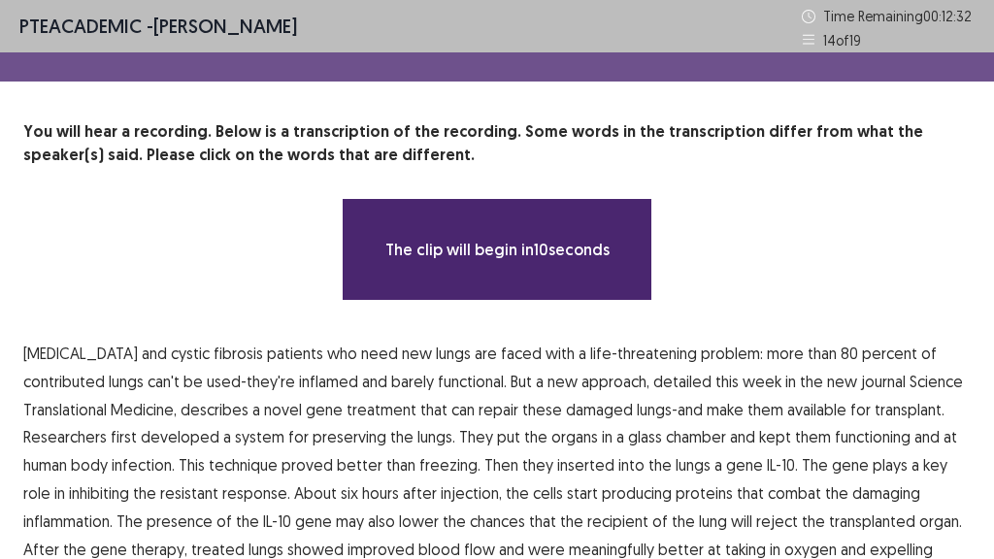
scroll to position [117, 0]
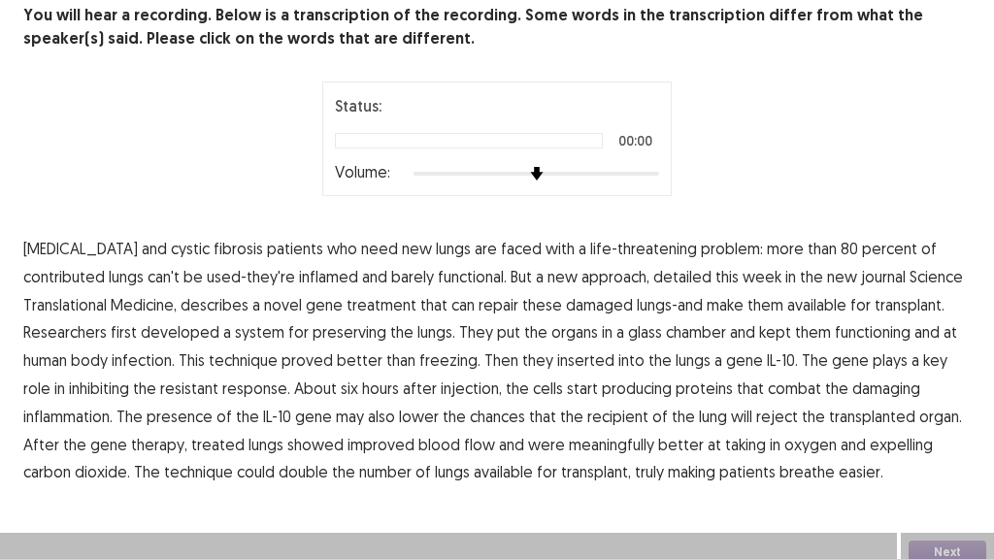
click at [650, 173] on div at bounding box center [537, 174] width 246 height 16
click at [501, 250] on span "faced" at bounding box center [521, 248] width 41 height 23
click at [387, 307] on span "treatment" at bounding box center [382, 304] width 70 height 23
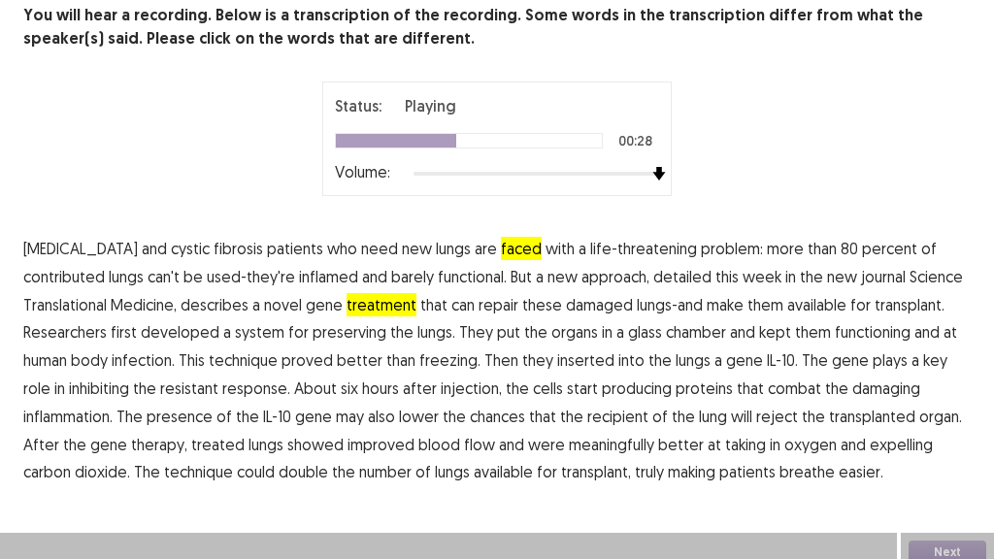
click at [141, 366] on span "infection." at bounding box center [143, 360] width 63 height 23
click at [598, 453] on span "meaningfully" at bounding box center [611, 444] width 85 height 23
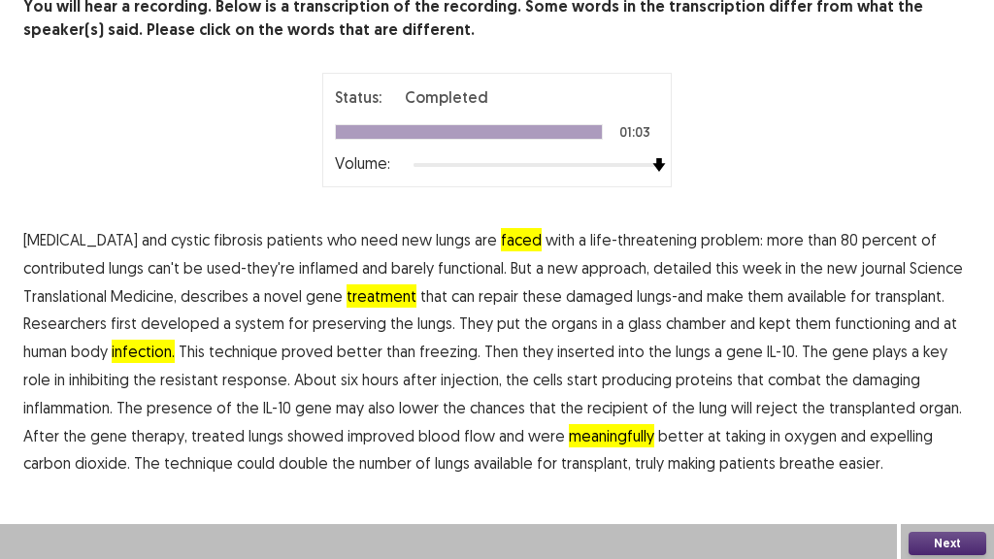
scroll to position [128, 0]
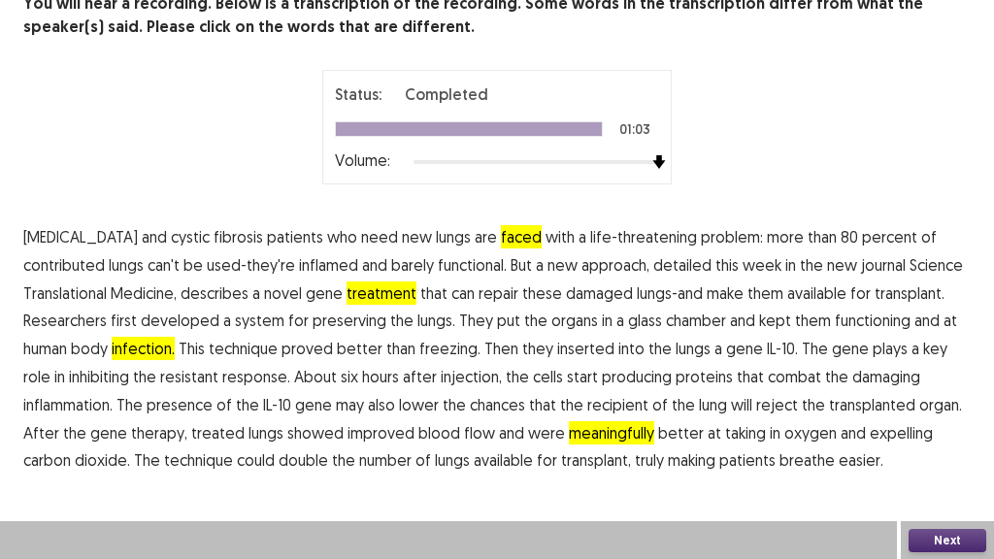
click at [927, 534] on button "Next" at bounding box center [948, 540] width 78 height 23
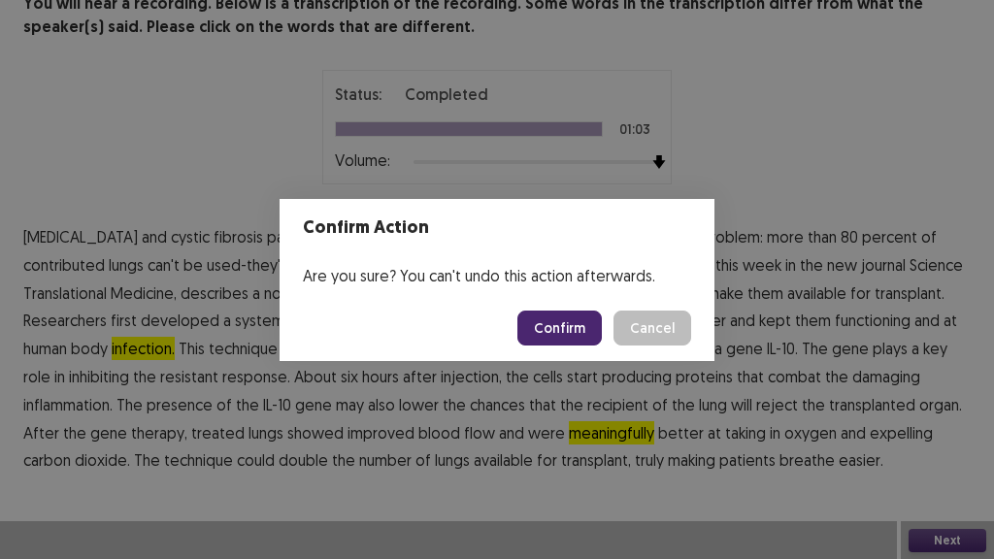
click at [550, 331] on button "Confirm" at bounding box center [560, 328] width 84 height 35
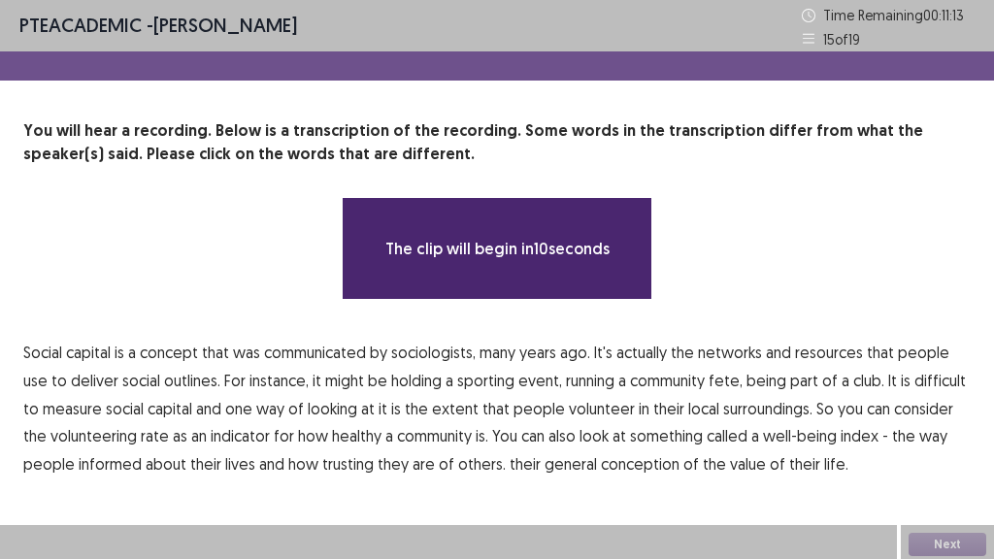
scroll to position [5, 0]
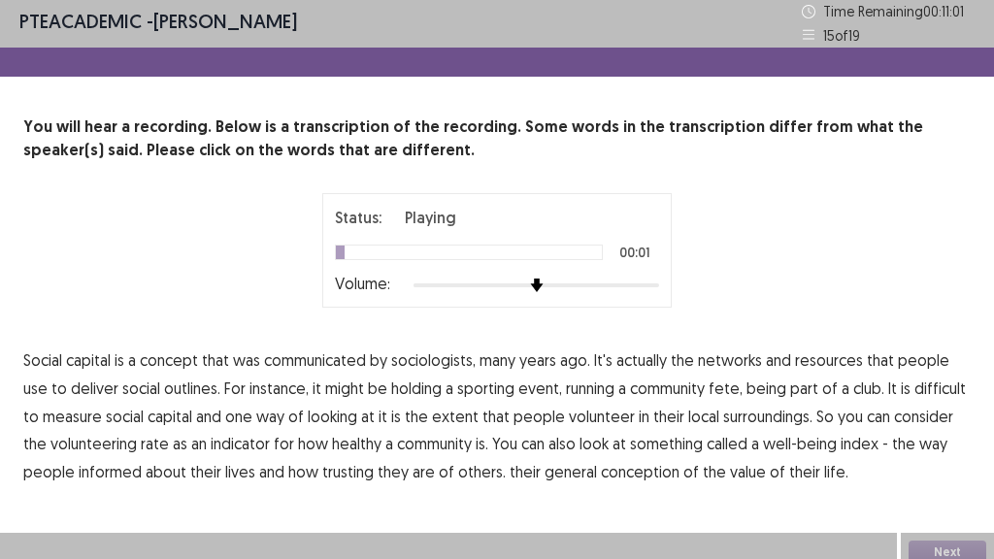
click at [657, 282] on div at bounding box center [537, 286] width 246 height 16
click at [304, 361] on span "communicated" at bounding box center [315, 360] width 102 height 23
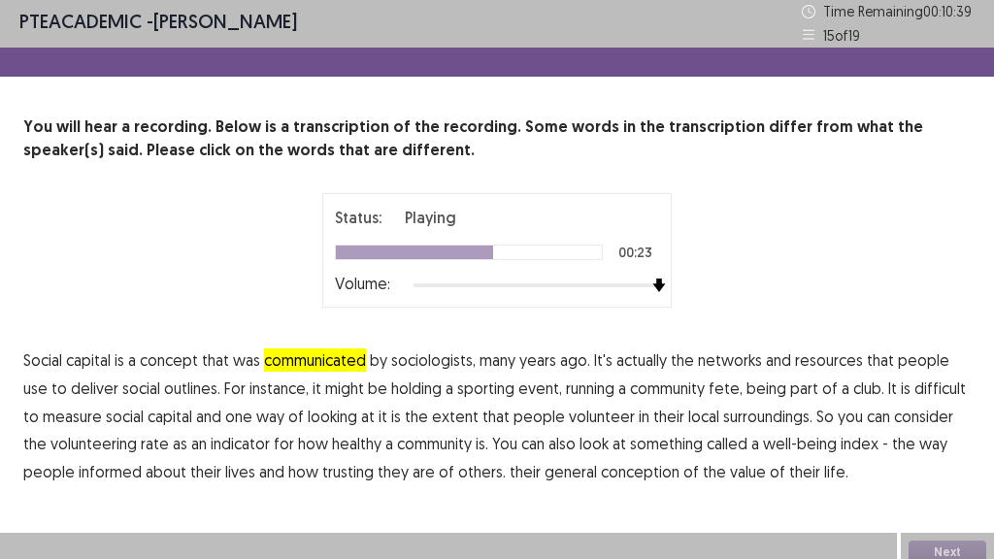
click at [741, 417] on span "surroundings." at bounding box center [767, 416] width 89 height 23
click at [104, 477] on span "informed" at bounding box center [110, 471] width 63 height 23
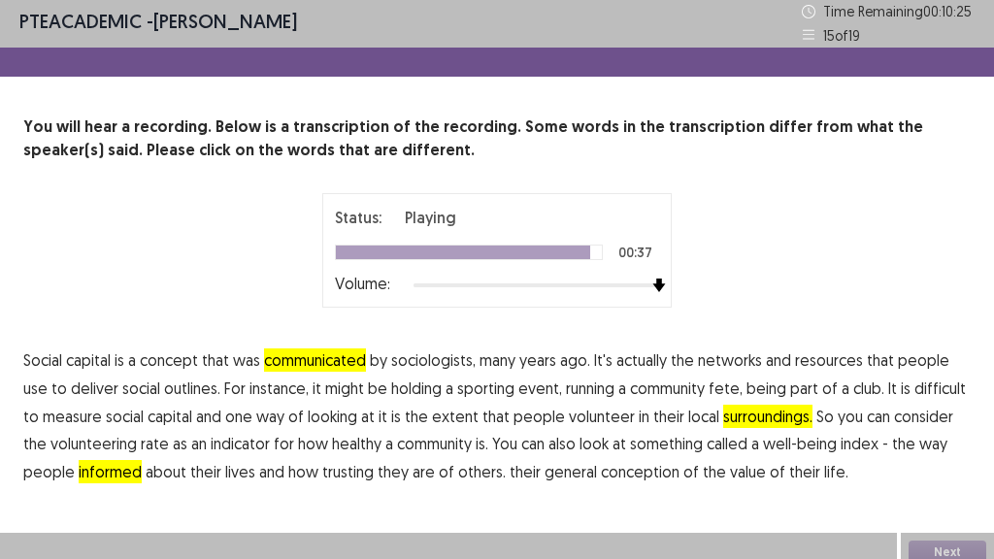
click at [662, 472] on span "conception" at bounding box center [640, 471] width 79 height 23
click at [965, 558] on button "Next" at bounding box center [948, 552] width 78 height 23
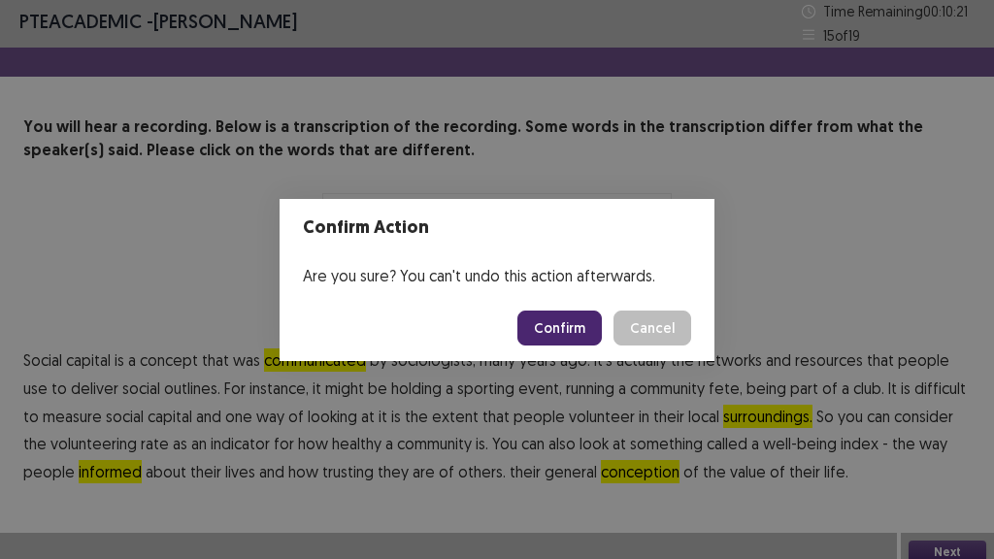
click at [552, 318] on button "Confirm" at bounding box center [560, 328] width 84 height 35
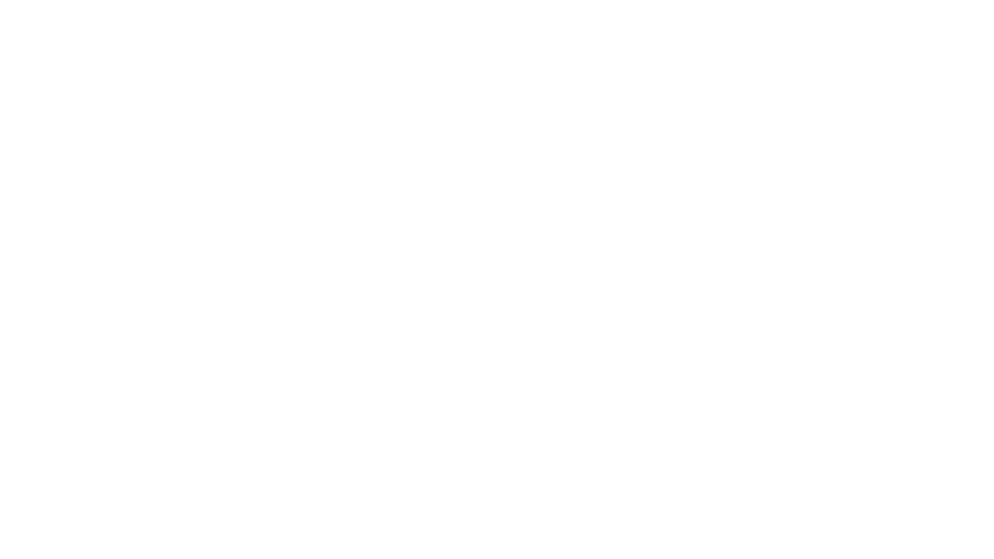
scroll to position [0, 0]
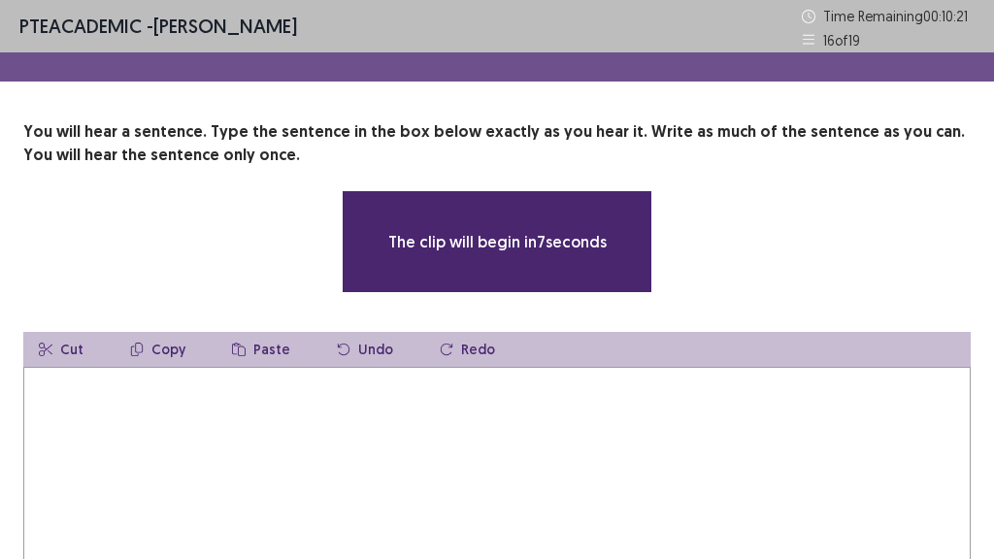
click at [184, 417] on textarea at bounding box center [497, 474] width 948 height 214
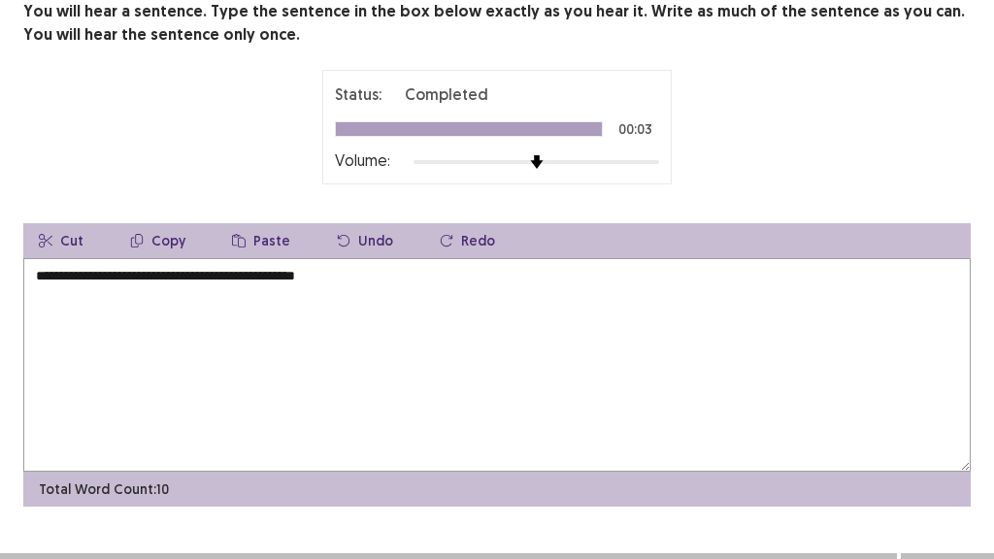
scroll to position [152, 0]
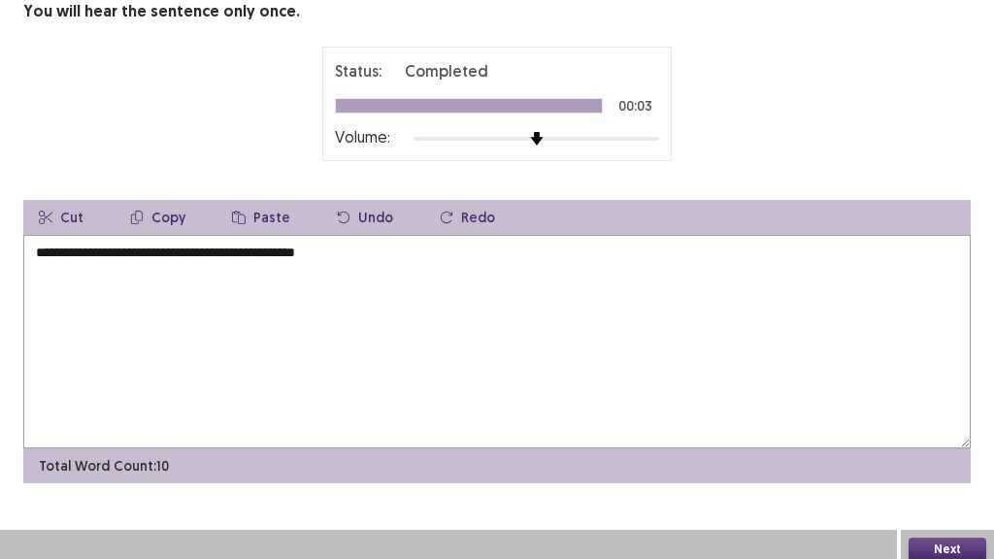
type textarea "**********"
click at [943, 538] on button "Next" at bounding box center [948, 549] width 78 height 23
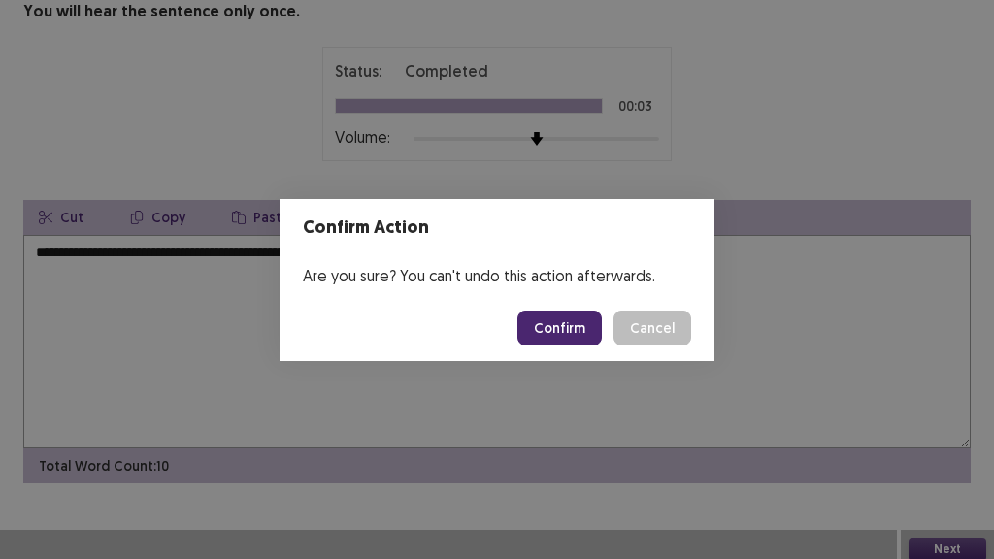
click at [553, 321] on button "Confirm" at bounding box center [560, 328] width 84 height 35
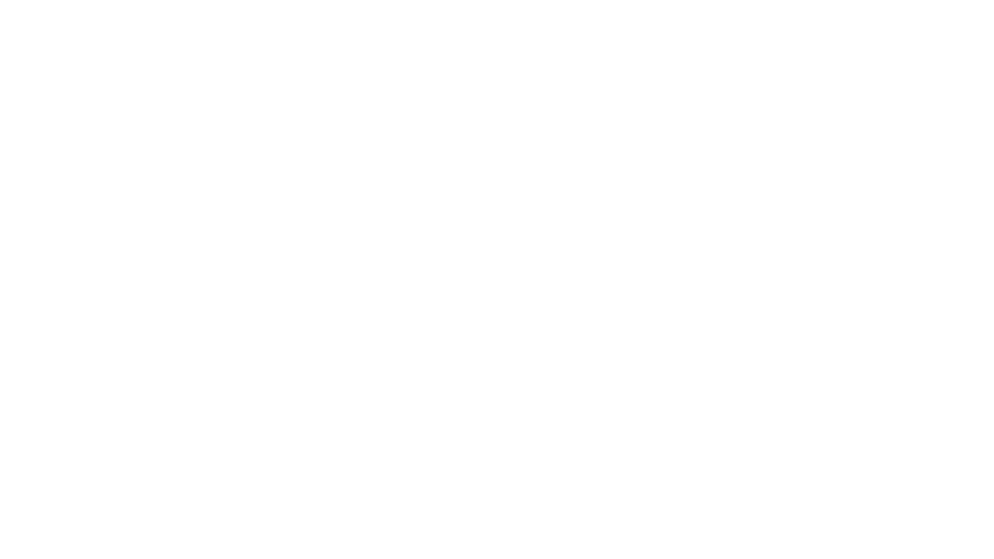
scroll to position [0, 0]
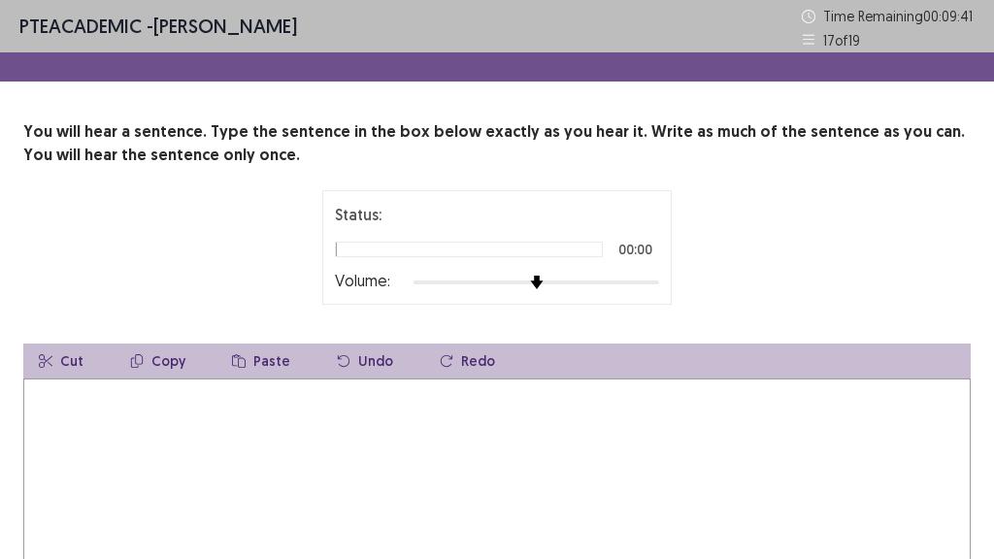
click at [643, 276] on div at bounding box center [537, 283] width 246 height 16
click at [664, 280] on div "Status: 00:00 Volume:" at bounding box center [497, 247] width 350 height 115
click at [653, 282] on div at bounding box center [537, 283] width 246 height 16
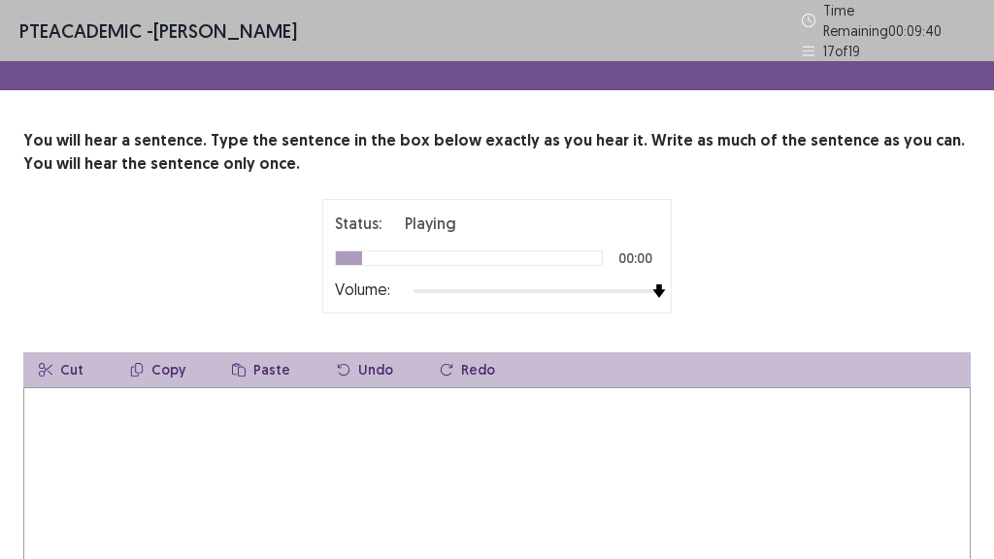
click at [156, 436] on textarea at bounding box center [497, 494] width 948 height 214
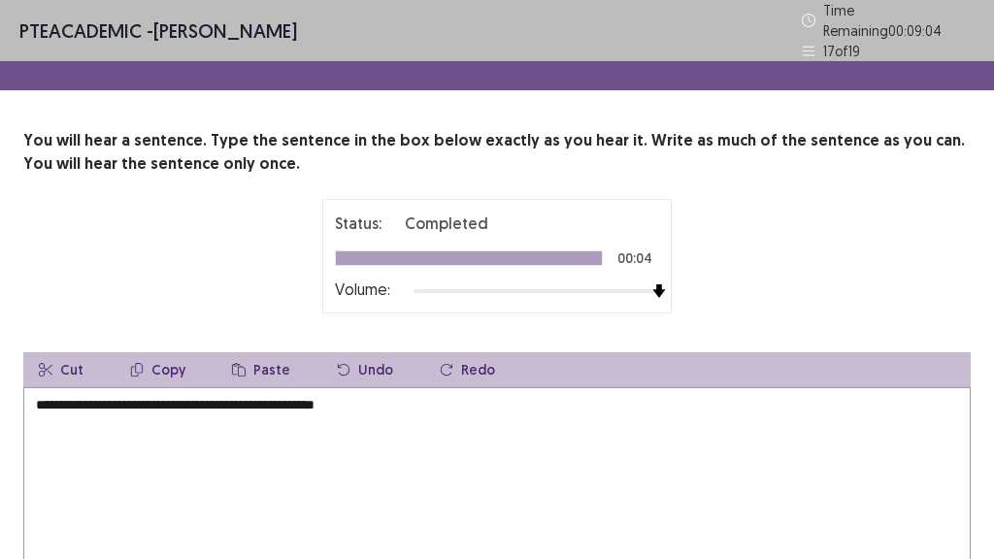
type textarea "**********"
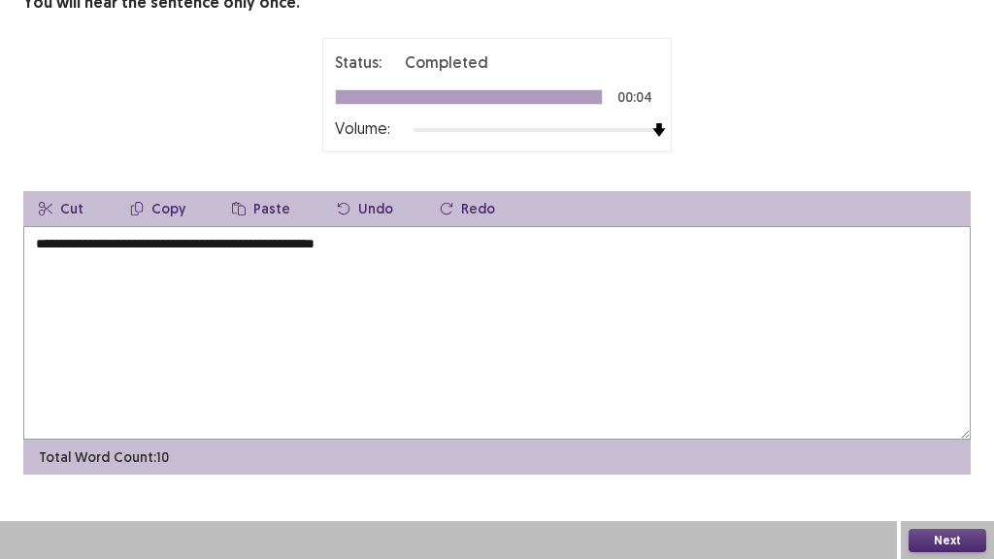
click at [934, 532] on button "Next" at bounding box center [948, 540] width 78 height 23
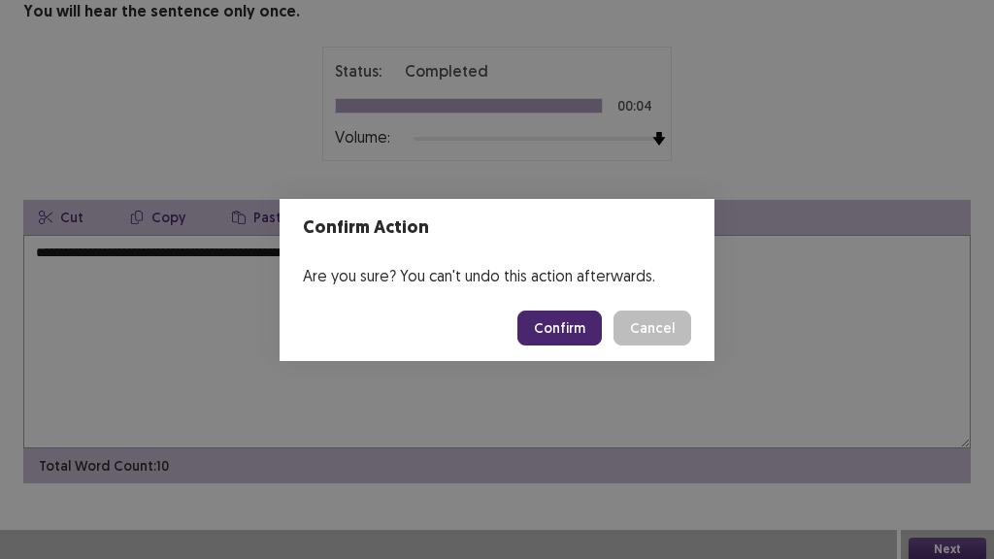
click at [585, 335] on button "Confirm" at bounding box center [560, 328] width 84 height 35
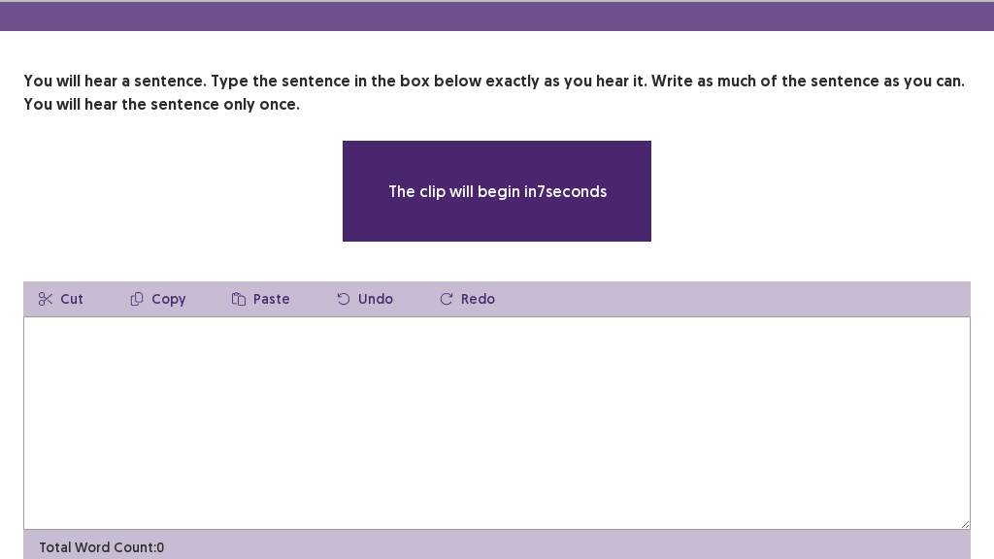
scroll to position [141, 0]
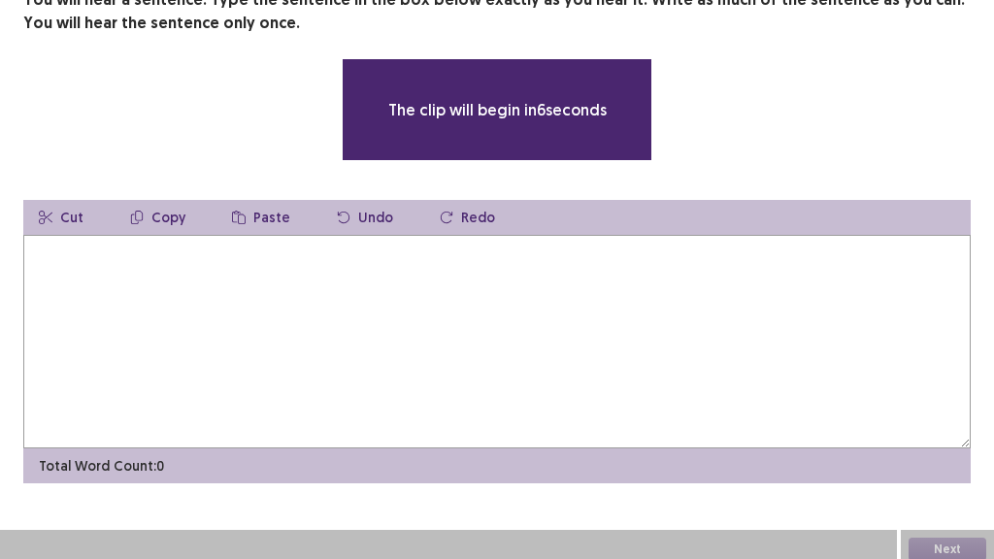
click at [416, 302] on textarea at bounding box center [497, 342] width 948 height 214
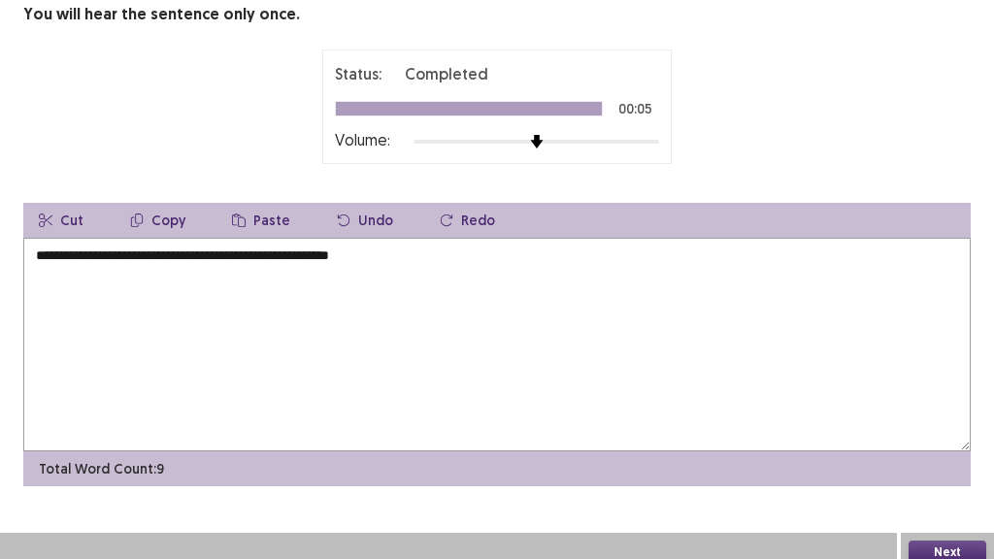
type textarea "**********"
click at [964, 547] on button "Next" at bounding box center [948, 552] width 78 height 23
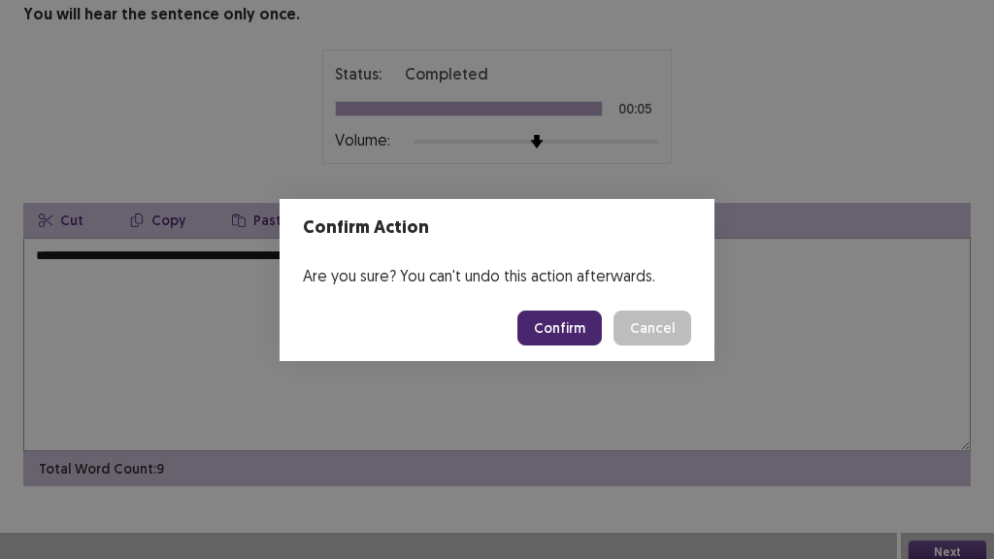
click at [576, 327] on button "Confirm" at bounding box center [560, 328] width 84 height 35
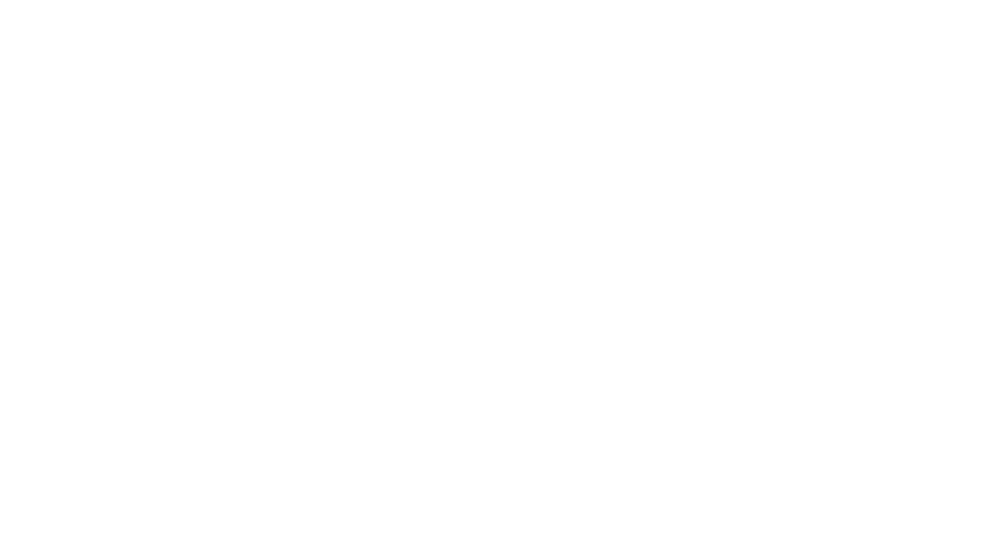
scroll to position [0, 0]
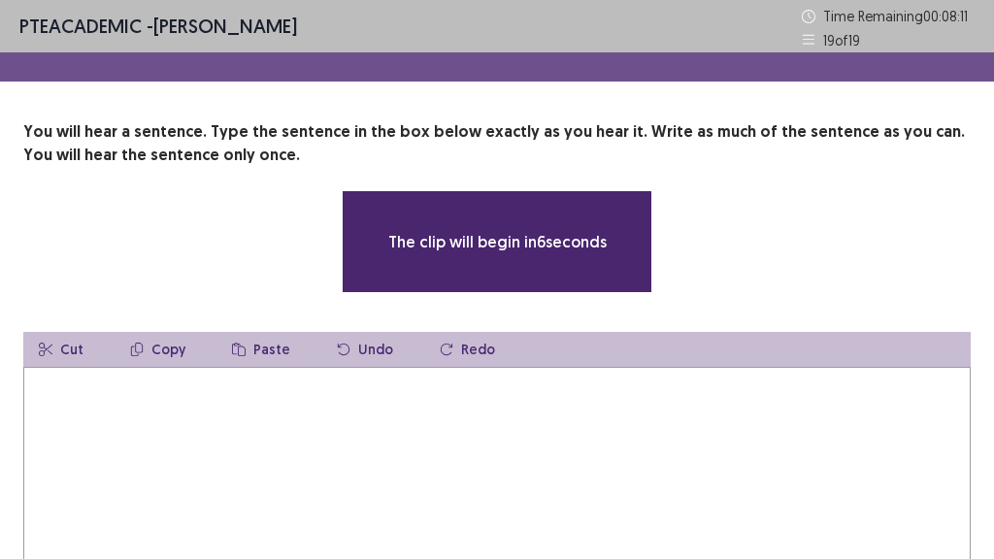
click at [619, 460] on textarea at bounding box center [497, 474] width 948 height 214
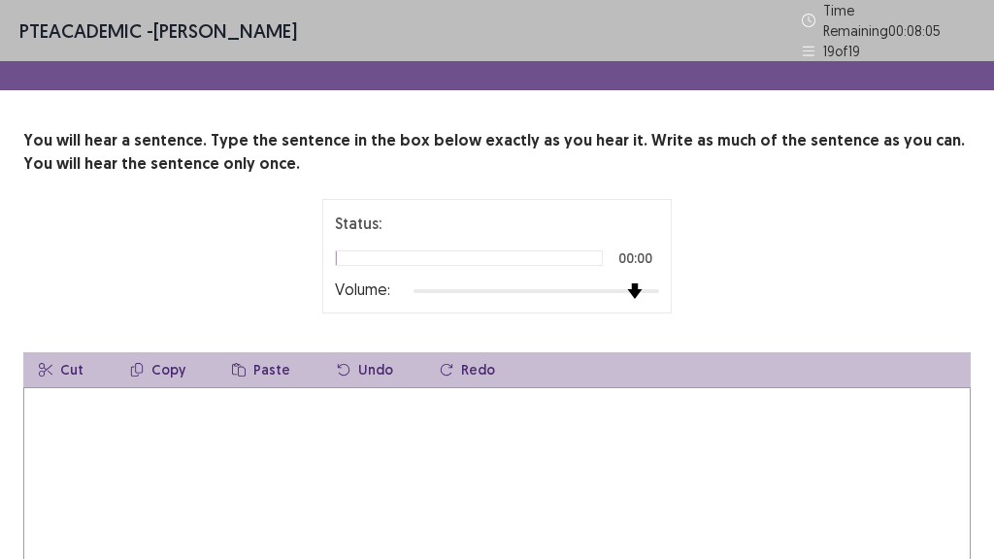
click at [673, 282] on div "Status: 00:00 Volume:" at bounding box center [496, 256] width 485 height 115
click at [637, 404] on textarea at bounding box center [497, 494] width 948 height 214
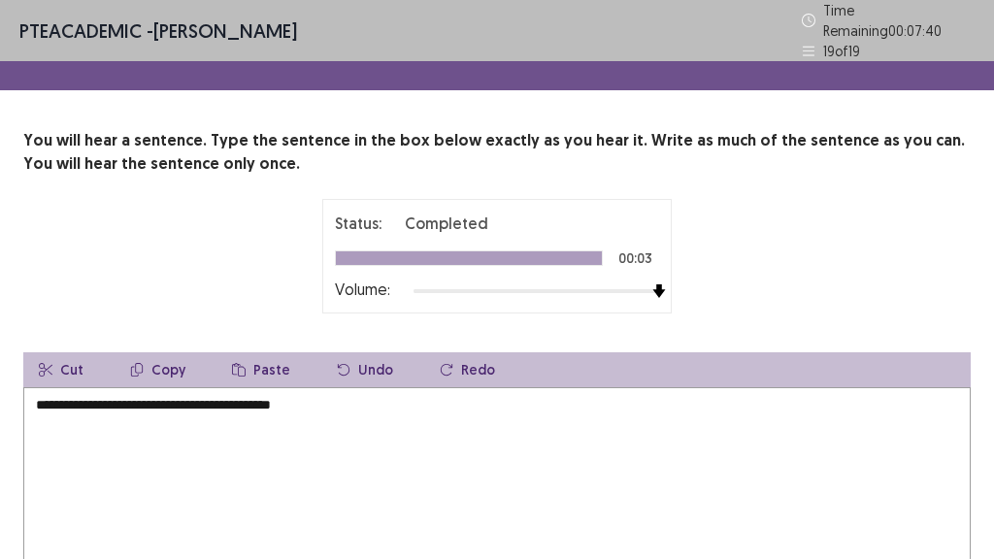
scroll to position [152, 0]
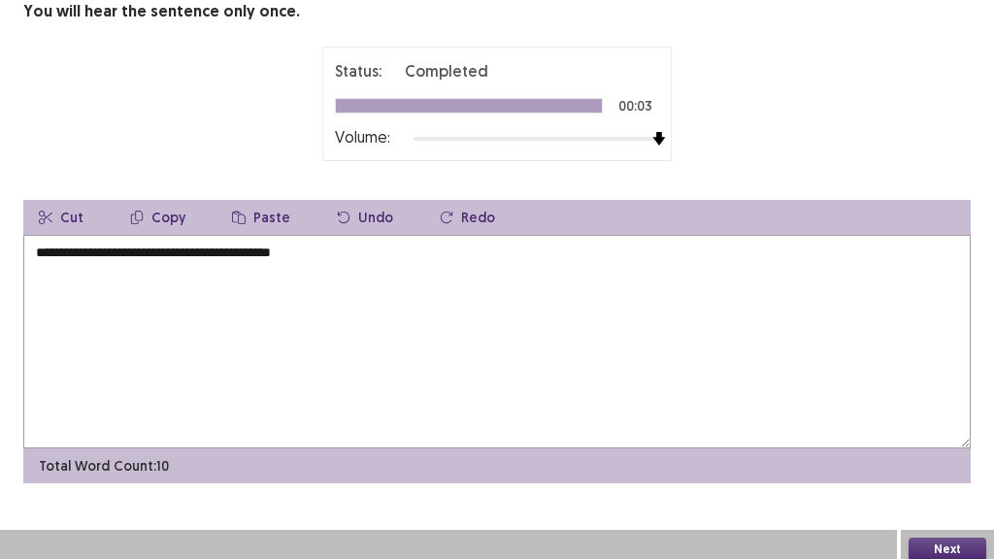
click at [448, 273] on textarea "**********" at bounding box center [497, 342] width 948 height 214
type textarea "**********"
click at [954, 539] on button "Next" at bounding box center [948, 549] width 78 height 23
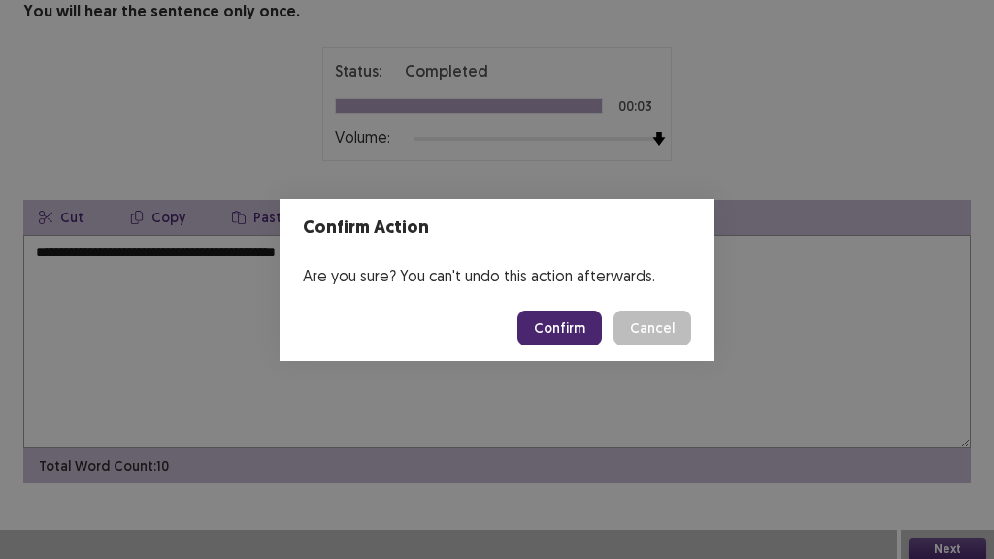
click at [586, 334] on button "Confirm" at bounding box center [560, 328] width 84 height 35
